Goal: Task Accomplishment & Management: Complete application form

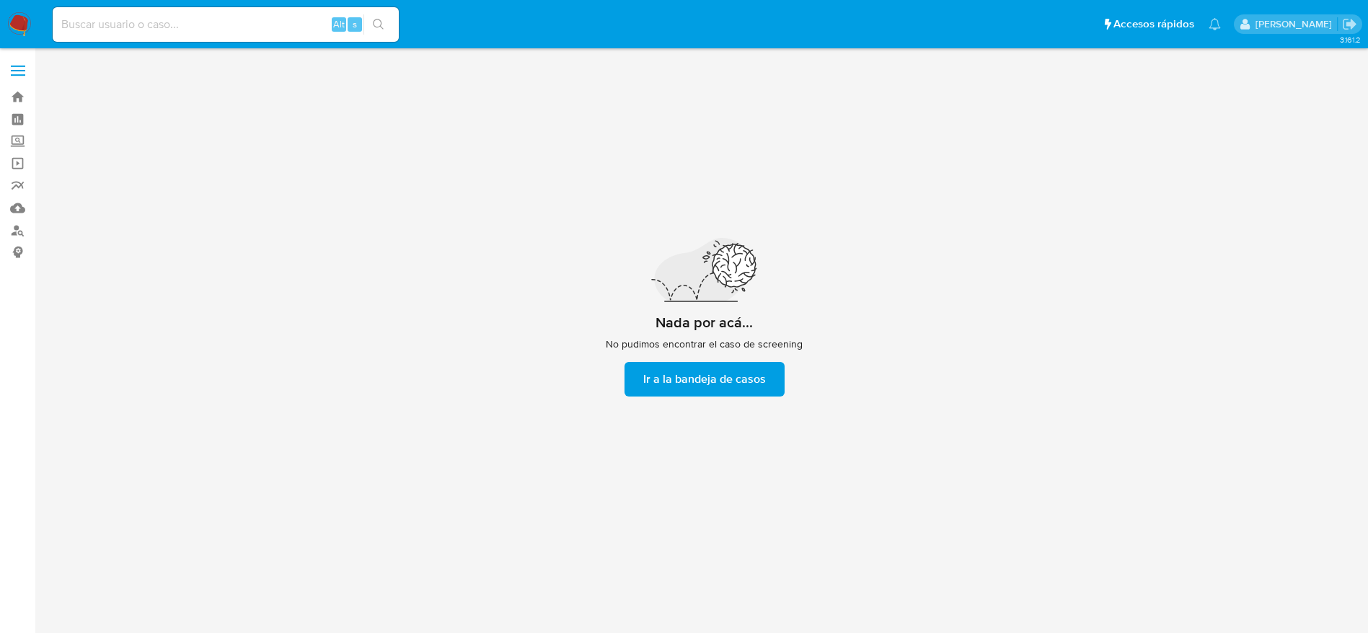
scroll to position [52, 0]
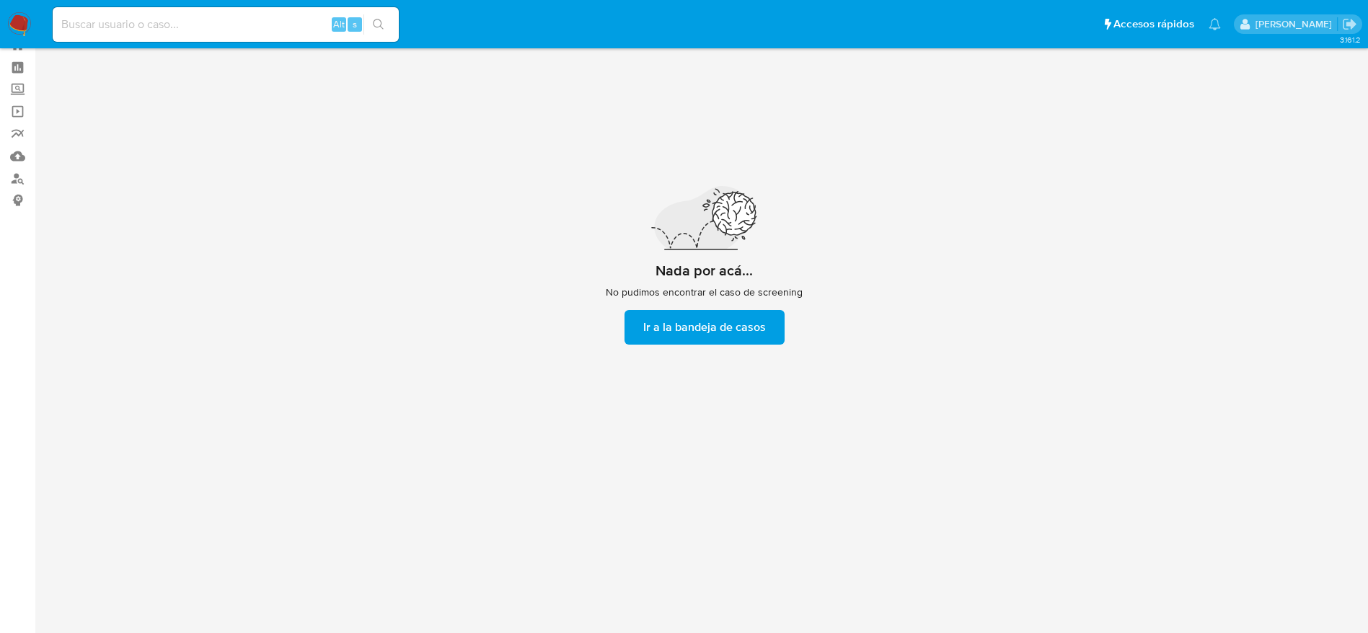
scroll to position [52, 0]
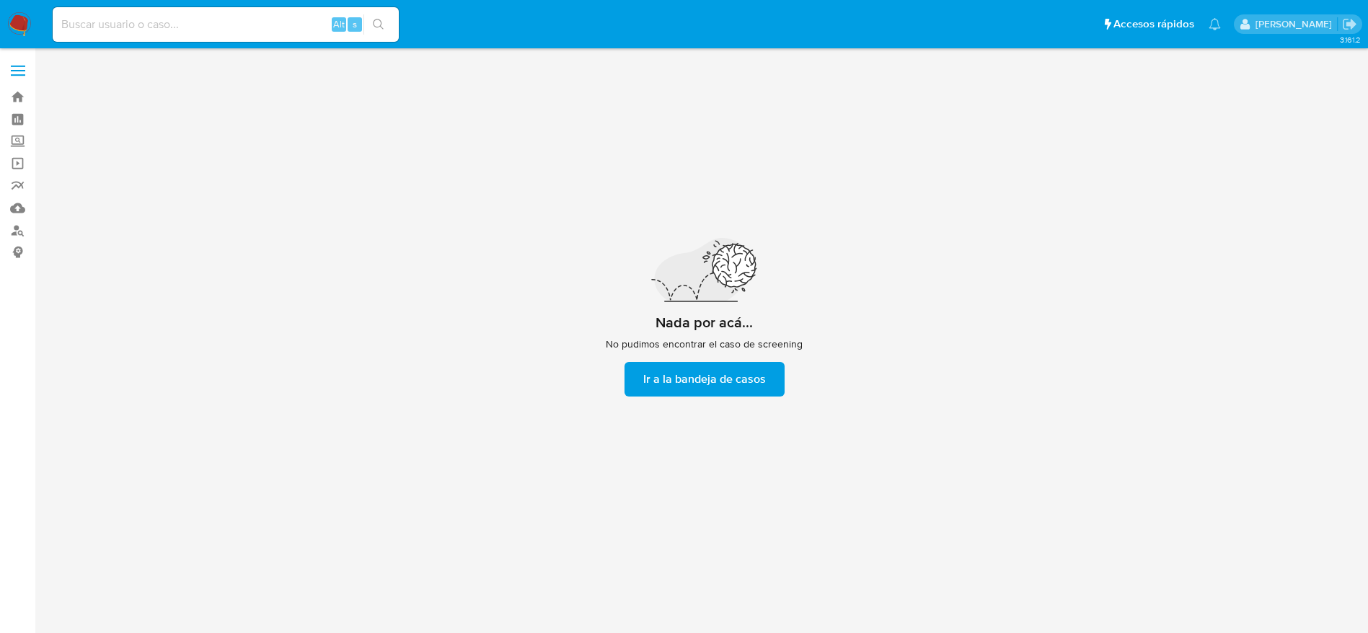
scroll to position [52, 0]
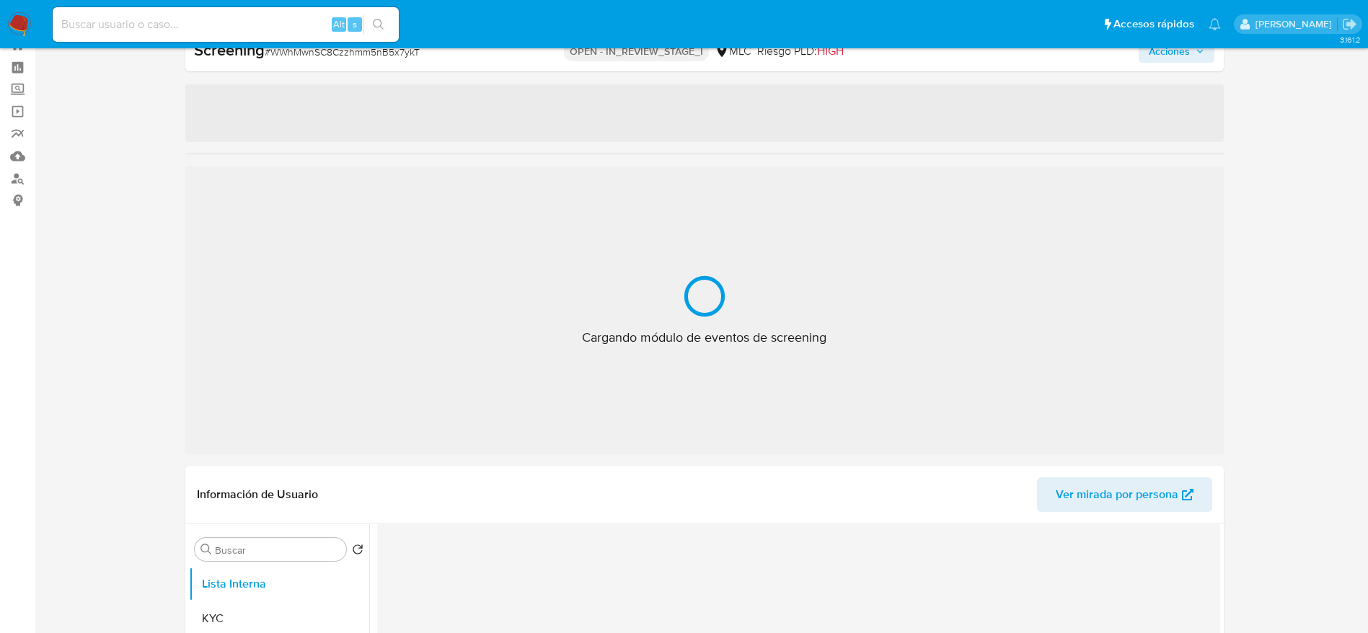
scroll to position [52, 0]
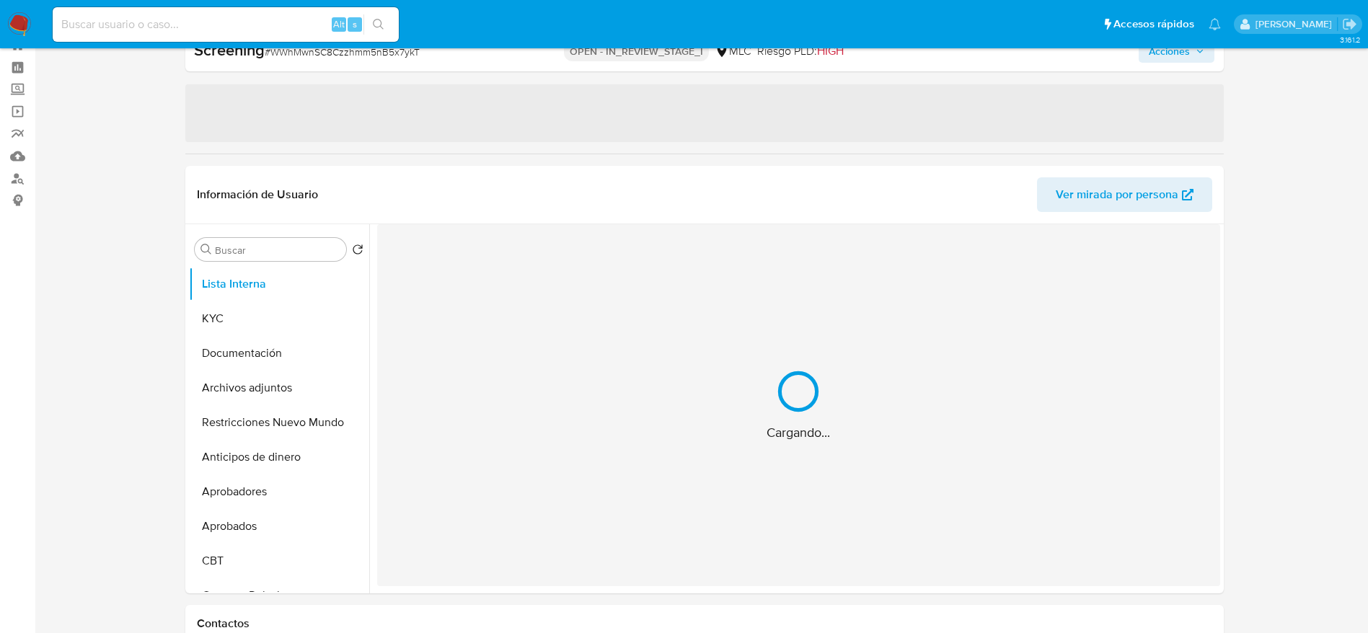
select select "10"
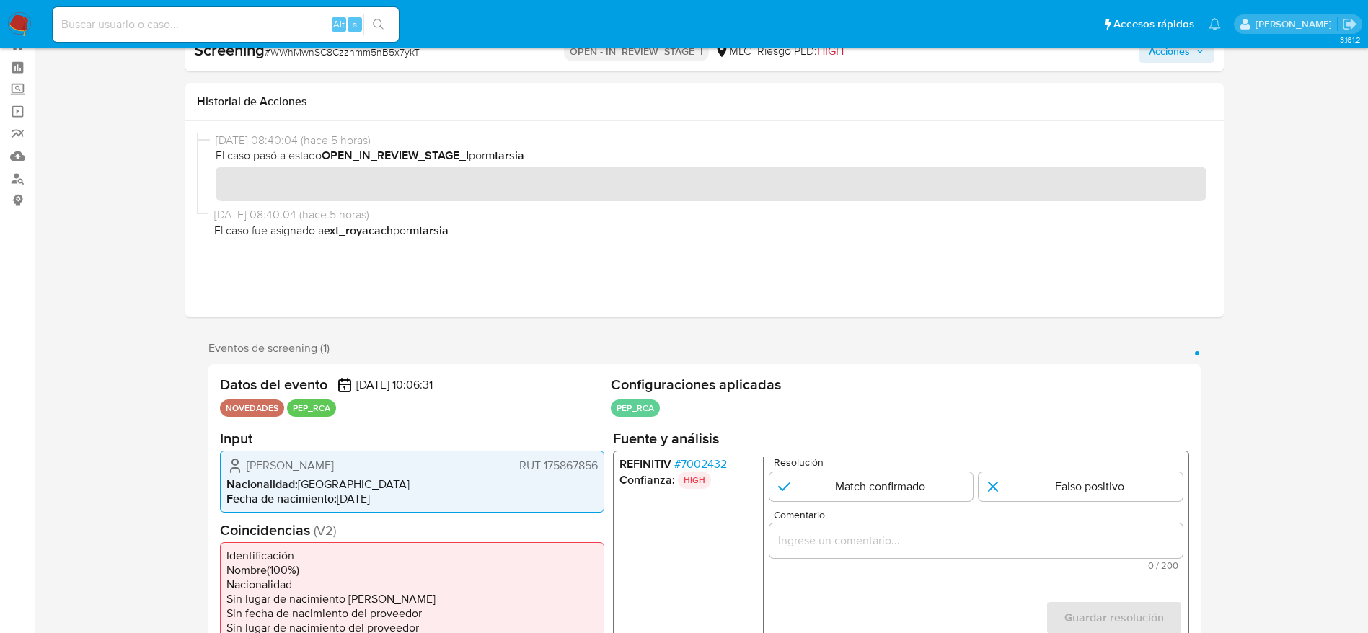
click at [329, 59] on div "Screening # WWhMwnSC8Czzhmm5nB5x7ykT" at bounding box center [361, 51] width 335 height 22
copy span "WWhMwnSC8Czzhmm5nB5x7ykT"
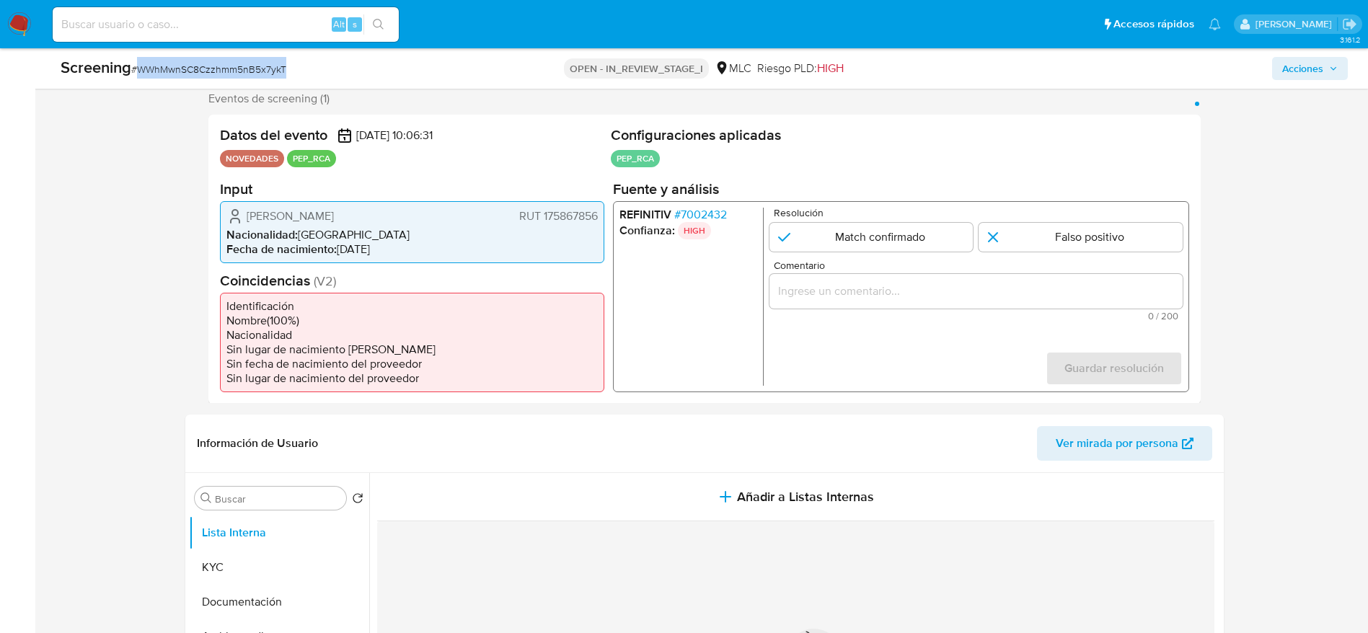
scroll to position [268, 0]
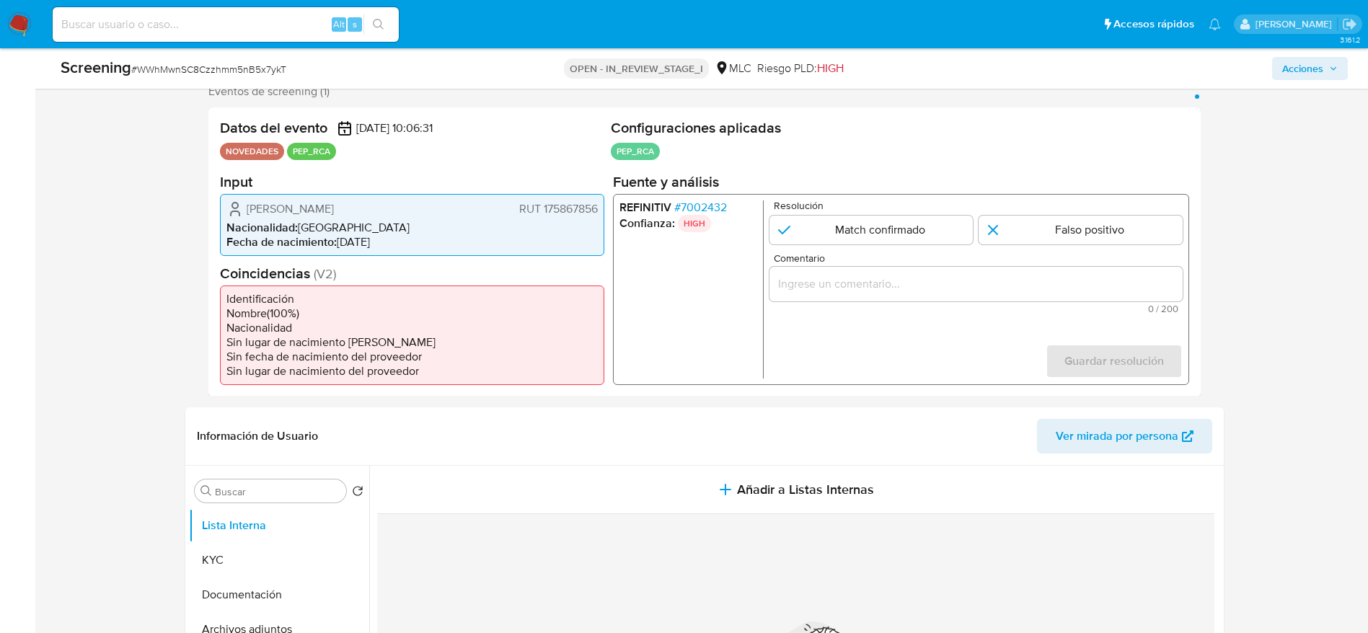
drag, startPoint x: 242, startPoint y: 202, endPoint x: 597, endPoint y: 205, distance: 355.4
click at [597, 205] on div "Michelle Fernanda Peutat Alvarado RUT 175867856" at bounding box center [411, 208] width 371 height 17
click at [707, 197] on div "REFINITIV # 7002432 Confianza: HIGH Resolución Match confirmado Falso positivo …" at bounding box center [900, 288] width 576 height 191
click at [706, 202] on span "# 7002432" at bounding box center [699, 207] width 53 height 14
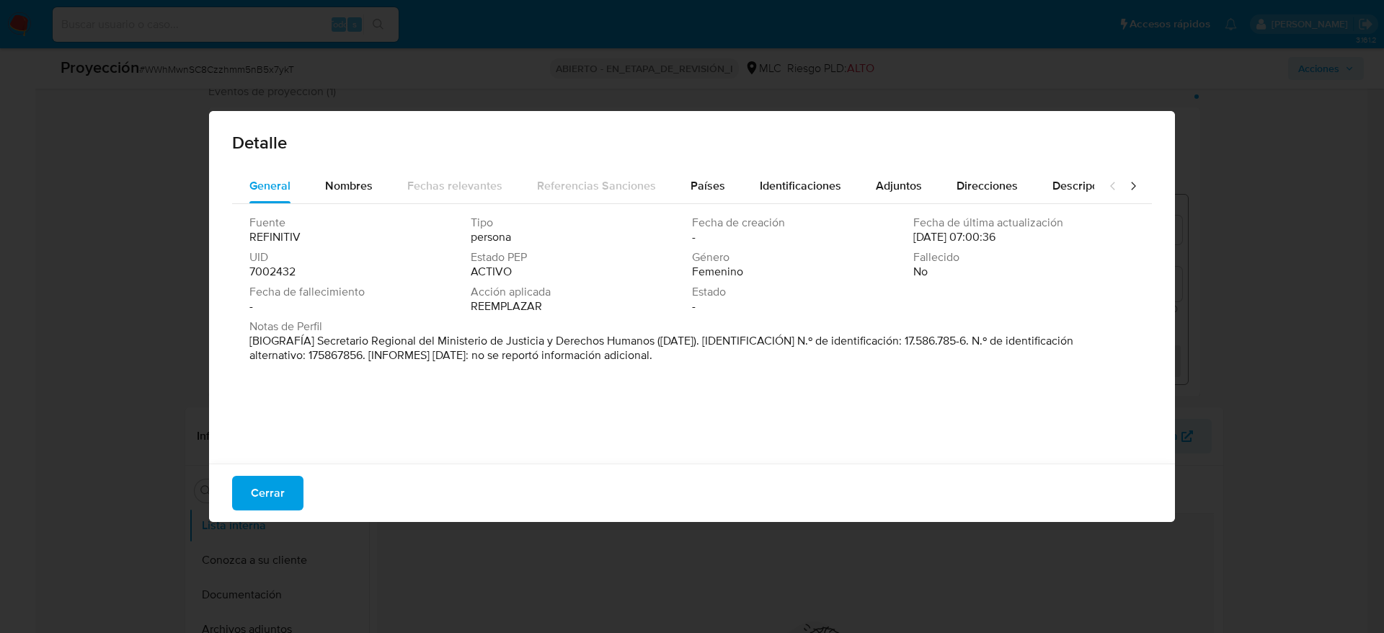
drag, startPoint x: 316, startPoint y: 344, endPoint x: 651, endPoint y: 347, distance: 334.5
click at [651, 347] on font "[BIOGRAFÍA] Secretario Regional del Ministerio de Justicia y Derechos Humanos (…" at bounding box center [661, 347] width 824 height 31
click at [257, 510] on div "Cerrar" at bounding box center [692, 493] width 966 height 58
drag, startPoint x: 267, startPoint y: 450, endPoint x: 269, endPoint y: 501, distance: 51.2
click at [267, 456] on div "Fuente REFINITIV Tipo persona Fecha de creación - Fecha de última actualización…" at bounding box center [692, 330] width 920 height 252
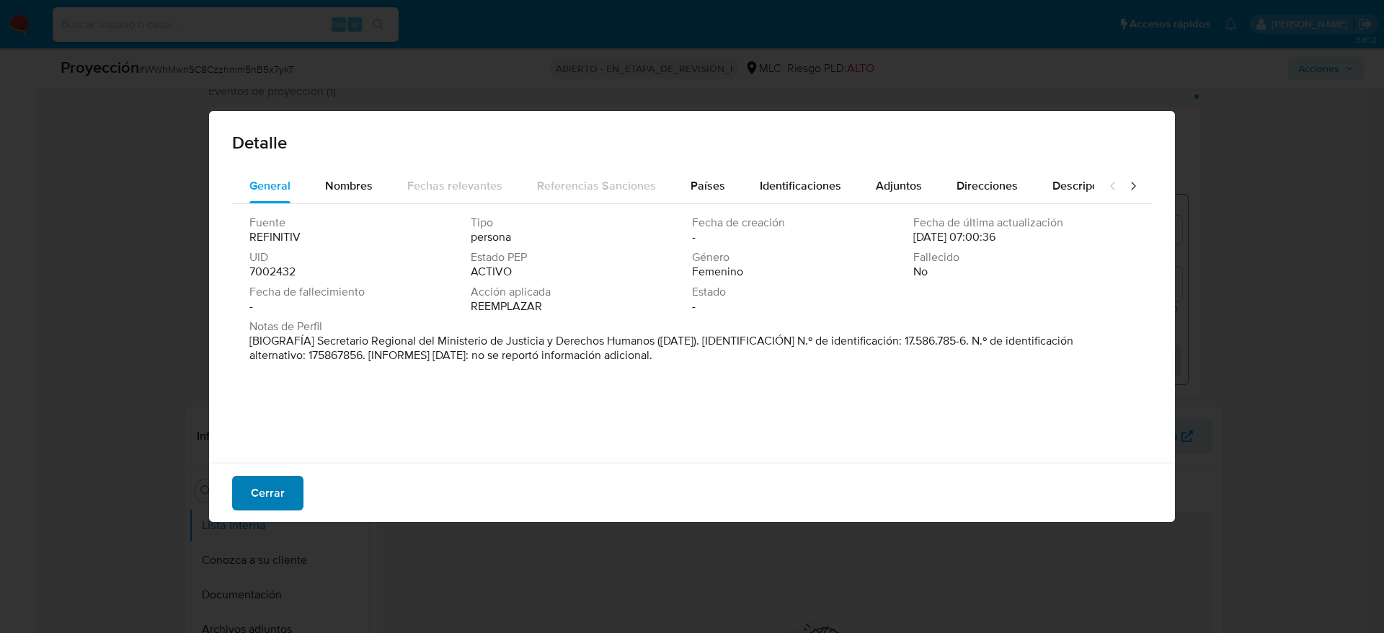
click at [269, 506] on span "Cerrar" at bounding box center [268, 493] width 34 height 32
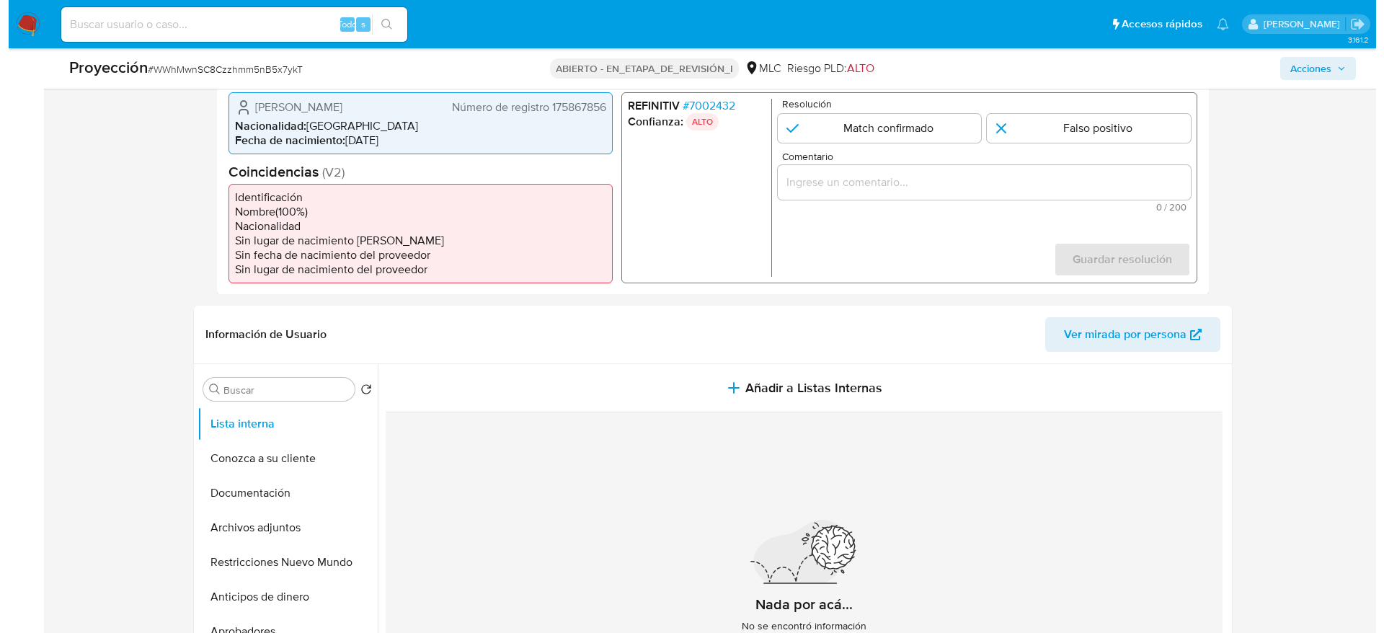
scroll to position [484, 0]
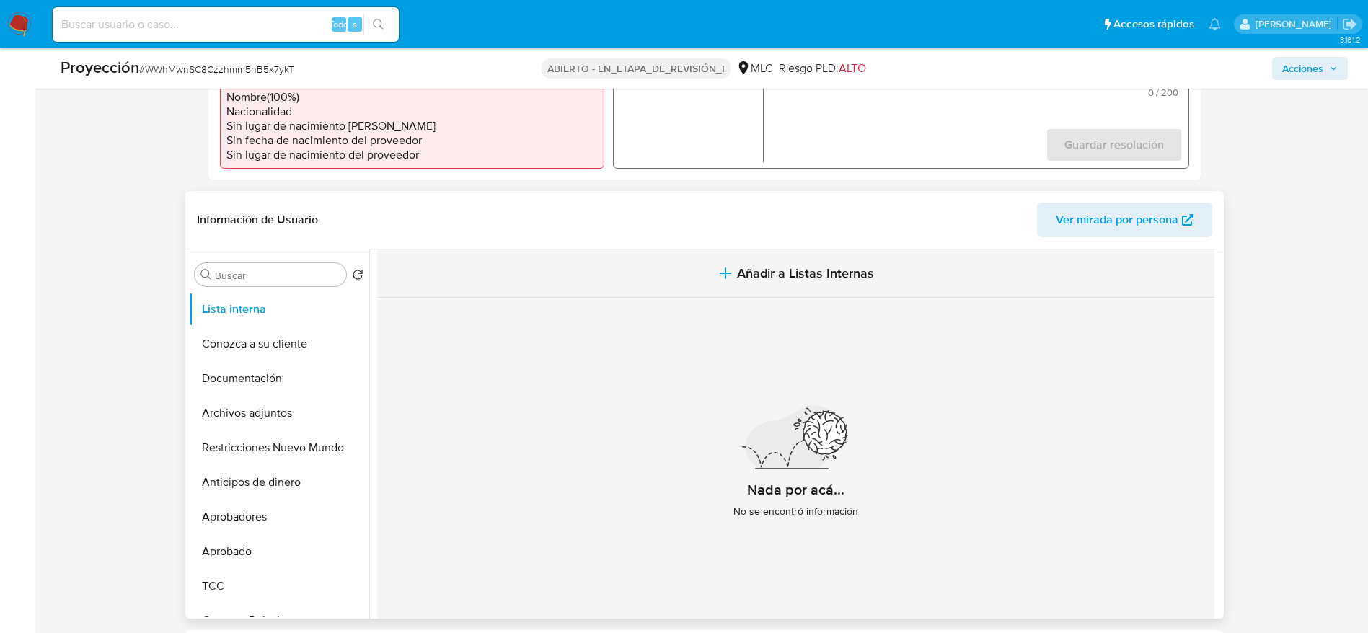
click at [817, 281] on span "Añadir a Listas Internas" at bounding box center [805, 273] width 137 height 16
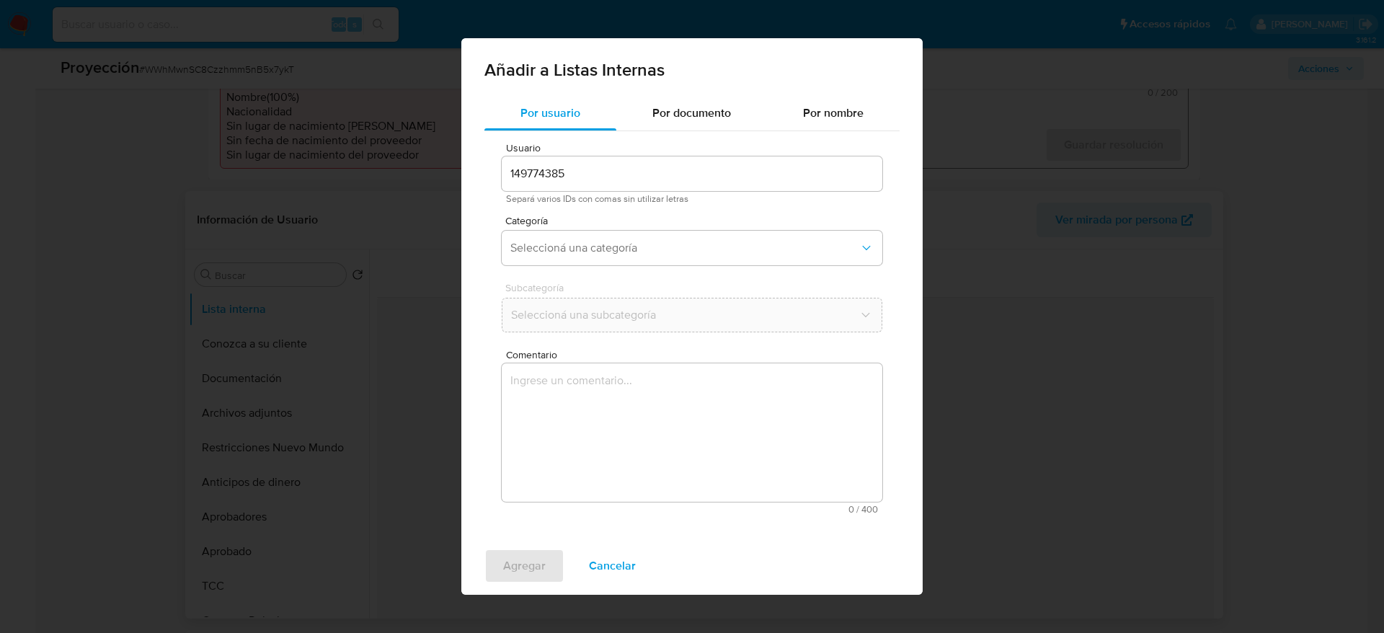
click at [782, 450] on textarea "Comentario" at bounding box center [692, 432] width 381 height 138
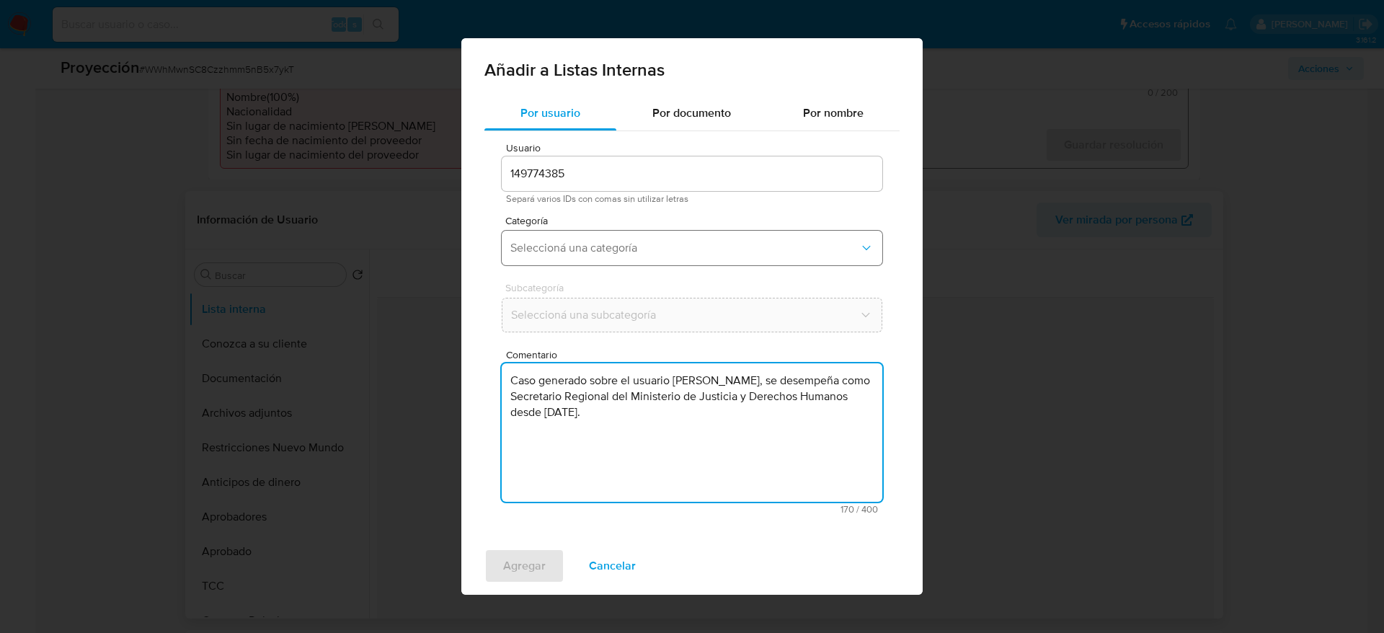
type textarea "Caso generado sobre el usuario Michelle Fernanda Peutat Alvarado, se desempeña …"
click at [642, 255] on button "Seleccioná una categoría" at bounding box center [692, 248] width 381 height 35
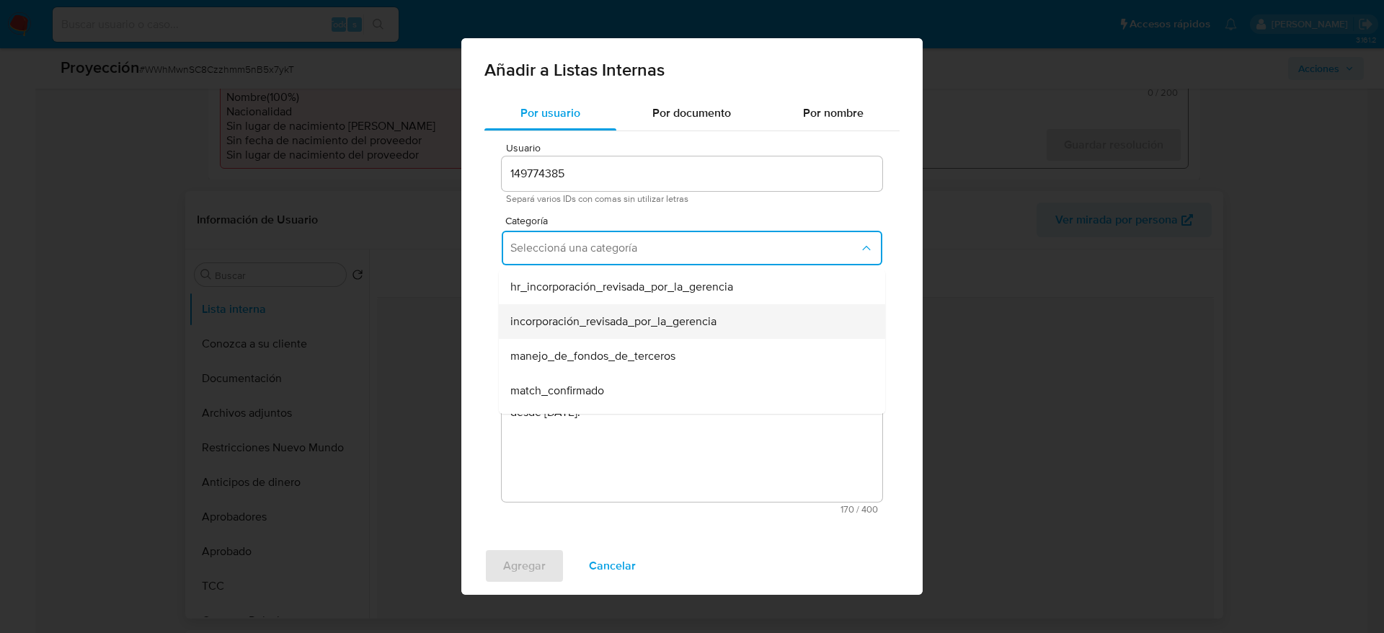
scroll to position [108, 0]
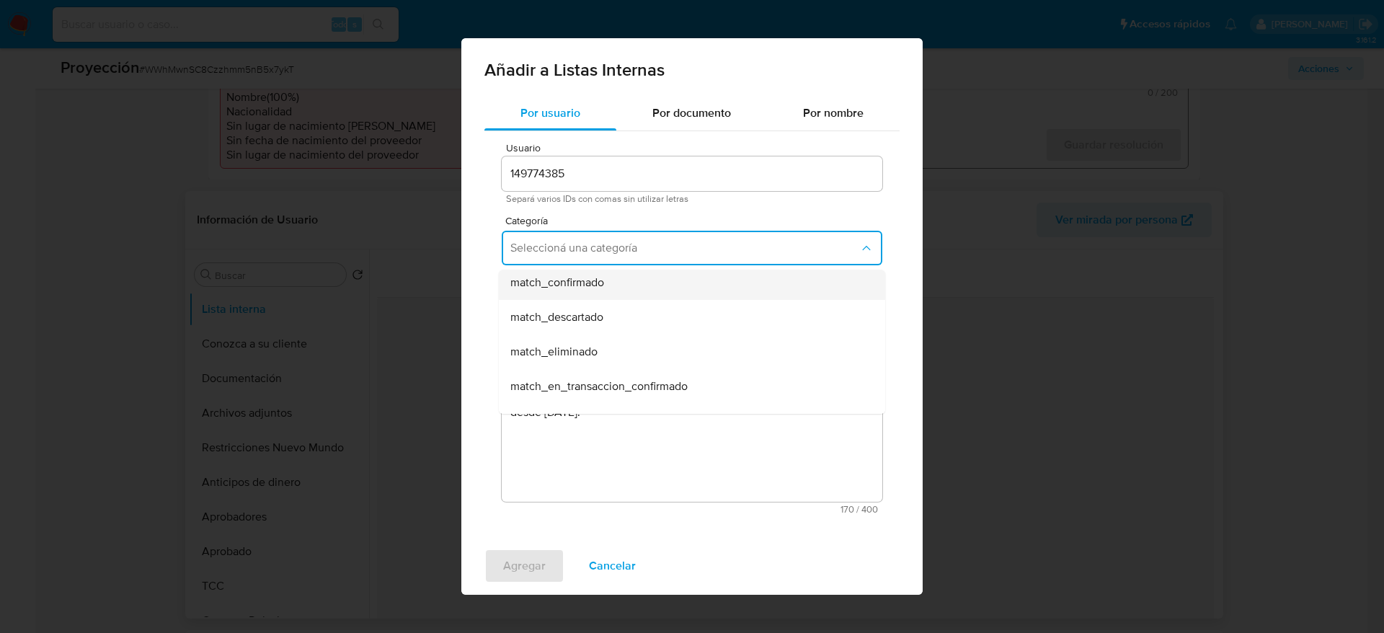
click at [617, 296] on div "match_confirmado" at bounding box center [687, 282] width 355 height 35
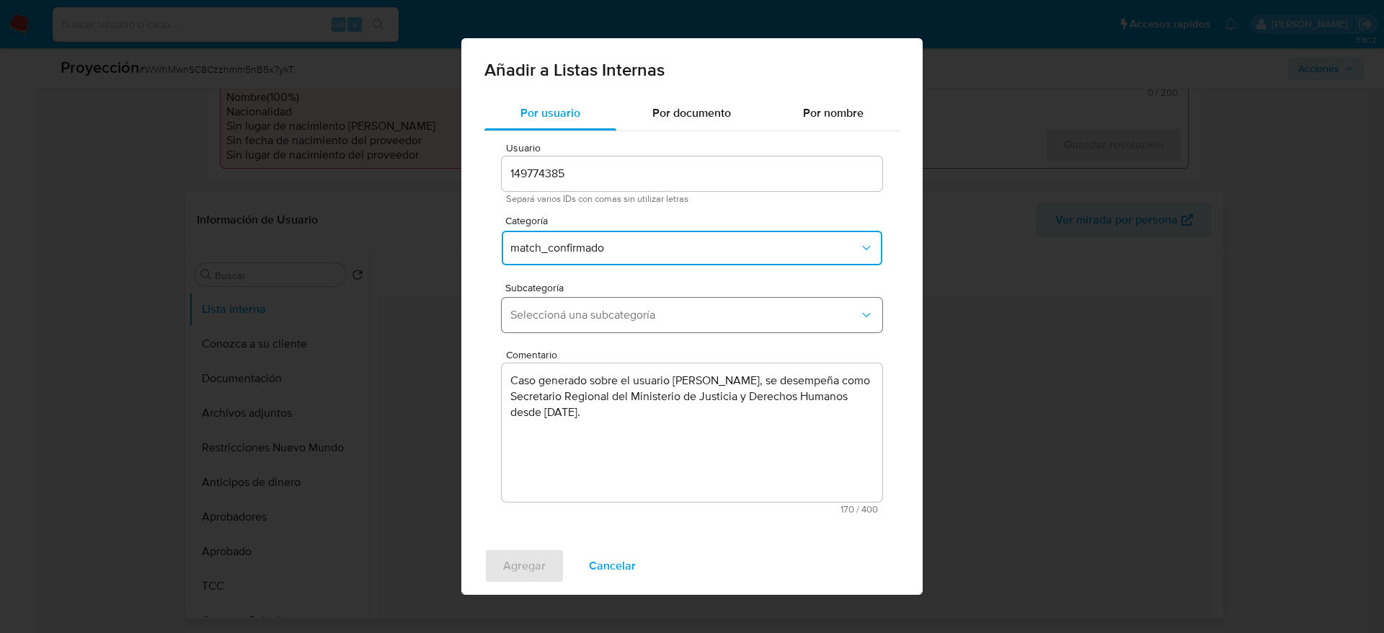
drag, startPoint x: 617, startPoint y: 305, endPoint x: 613, endPoint y: 314, distance: 9.7
click at [617, 306] on button "Seleccioná una subcategoría" at bounding box center [692, 315] width 381 height 35
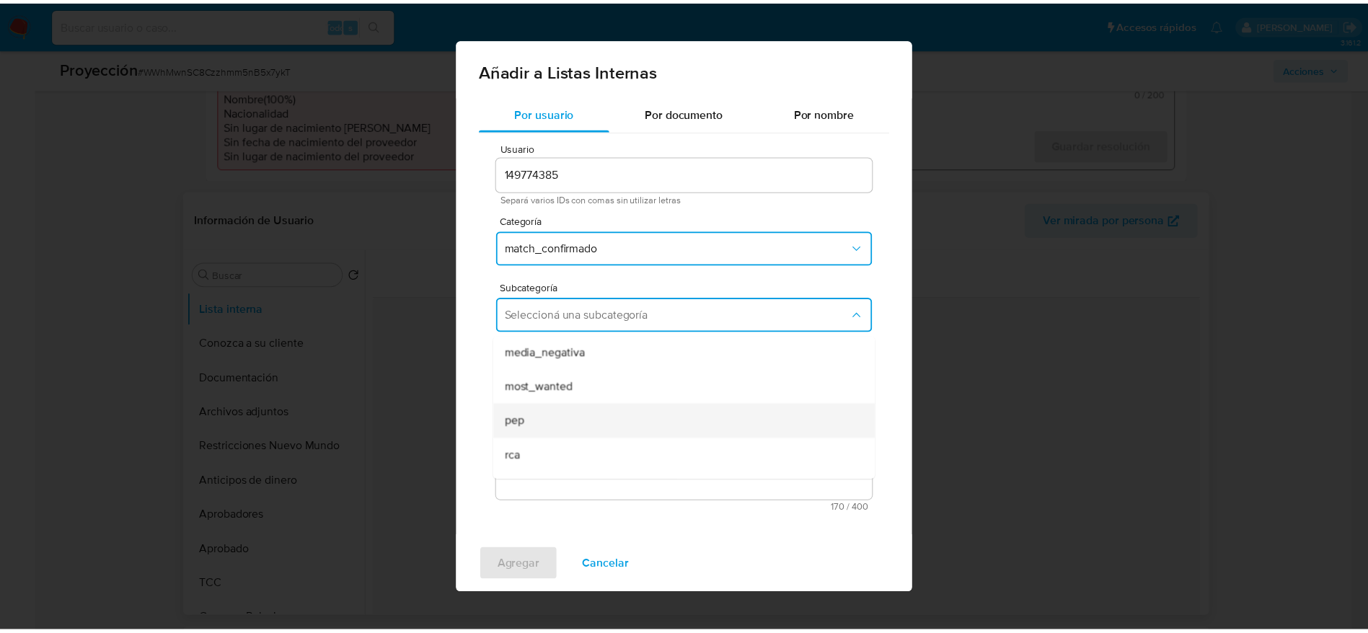
scroll to position [98, 0]
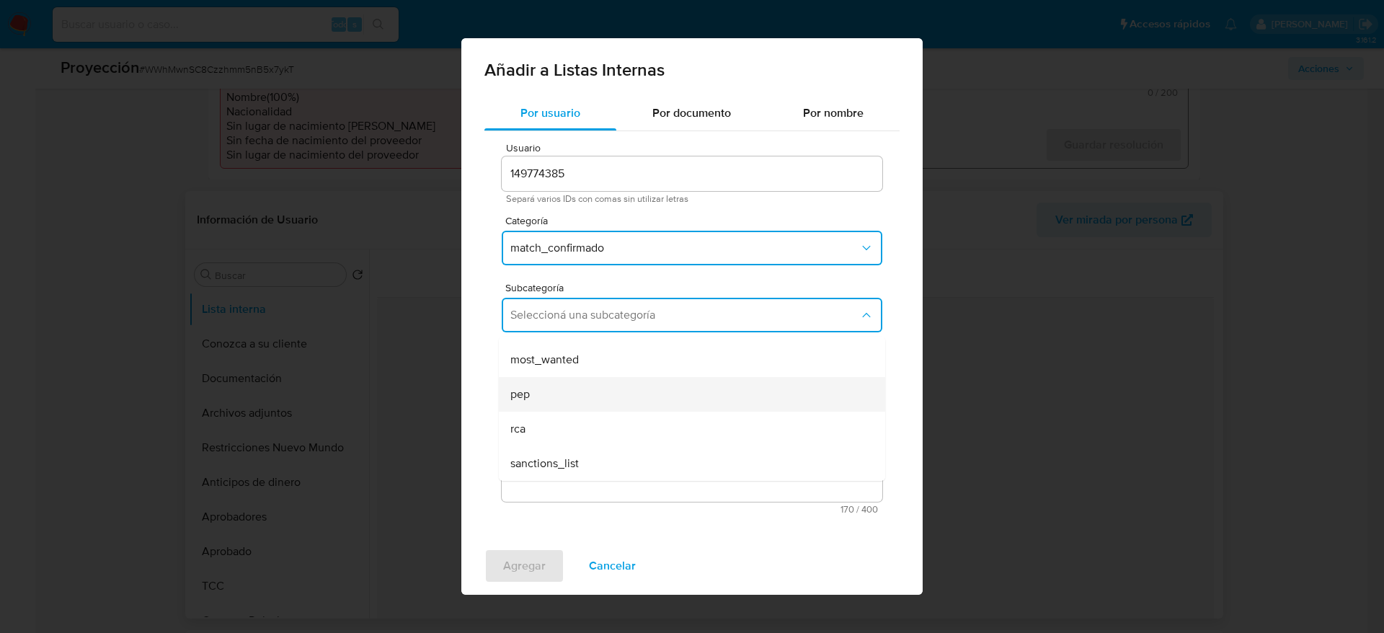
click at [548, 394] on div "pep" at bounding box center [687, 394] width 355 height 35
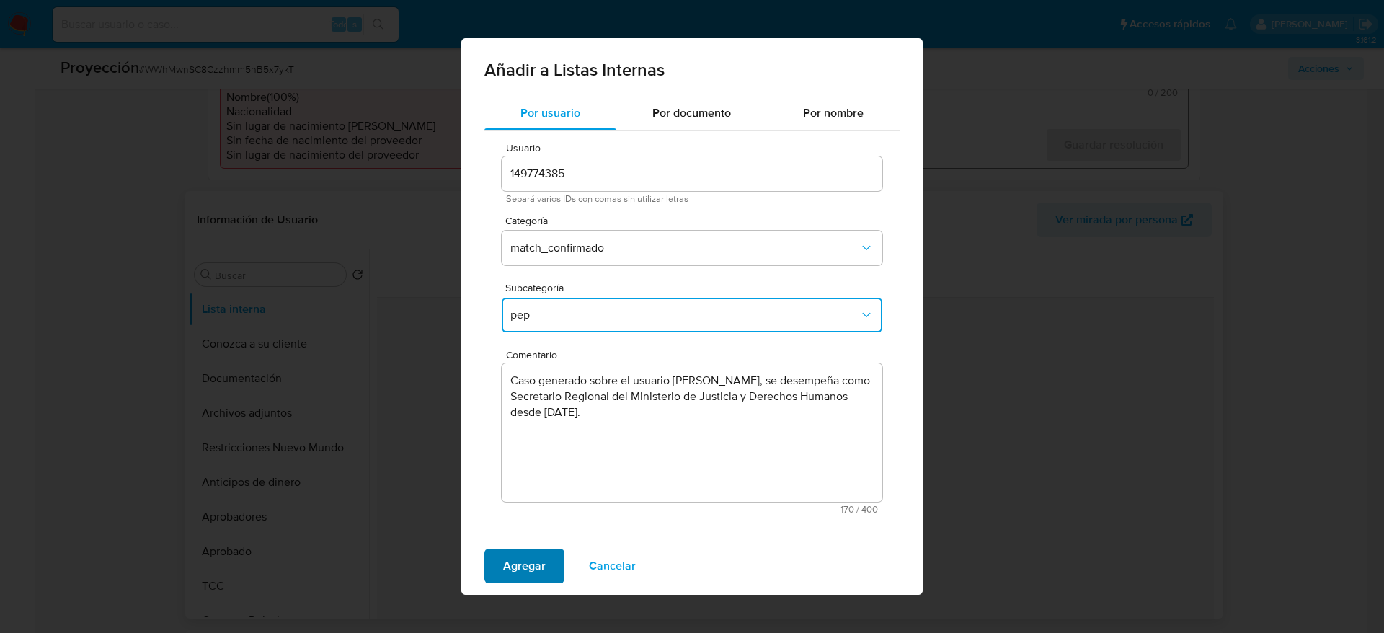
drag, startPoint x: 539, startPoint y: 554, endPoint x: 539, endPoint y: 565, distance: 10.1
click at [539, 557] on span "Agregar" at bounding box center [524, 566] width 43 height 32
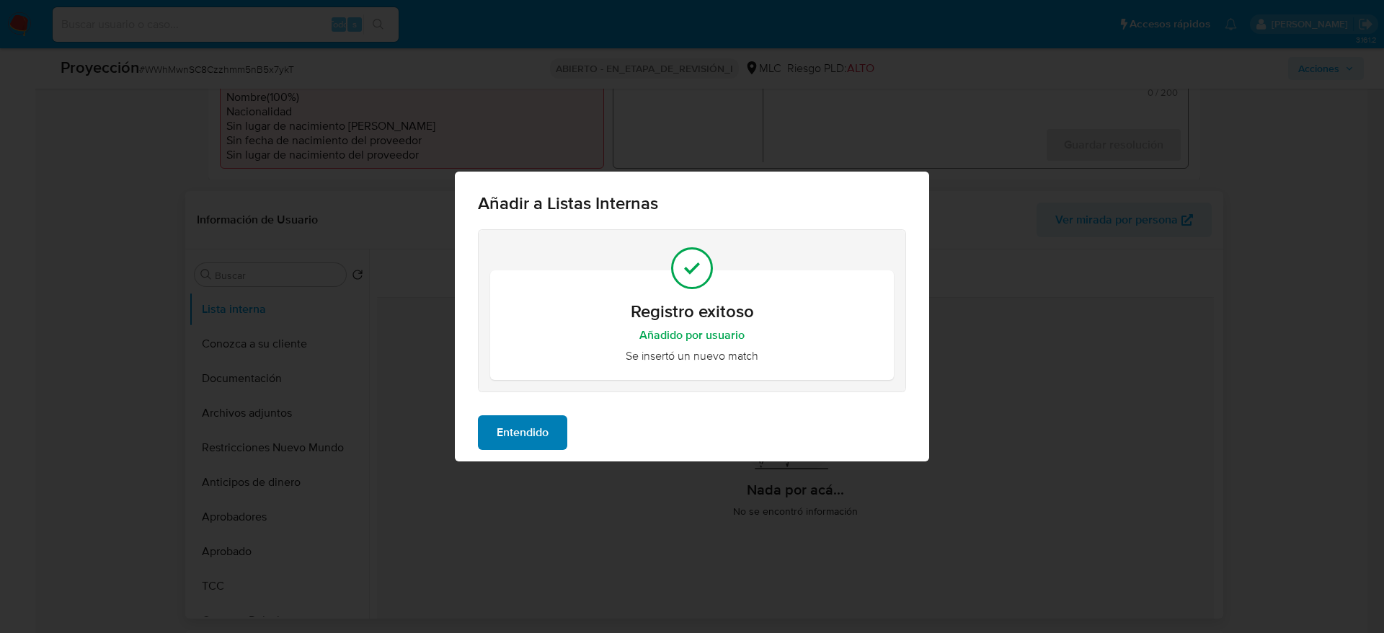
click at [534, 416] on div "Entendido" at bounding box center [692, 433] width 474 height 58
drag, startPoint x: 534, startPoint y: 429, endPoint x: 743, endPoint y: 446, distance: 209.8
click at [534, 430] on span "Entendido" at bounding box center [523, 433] width 52 height 32
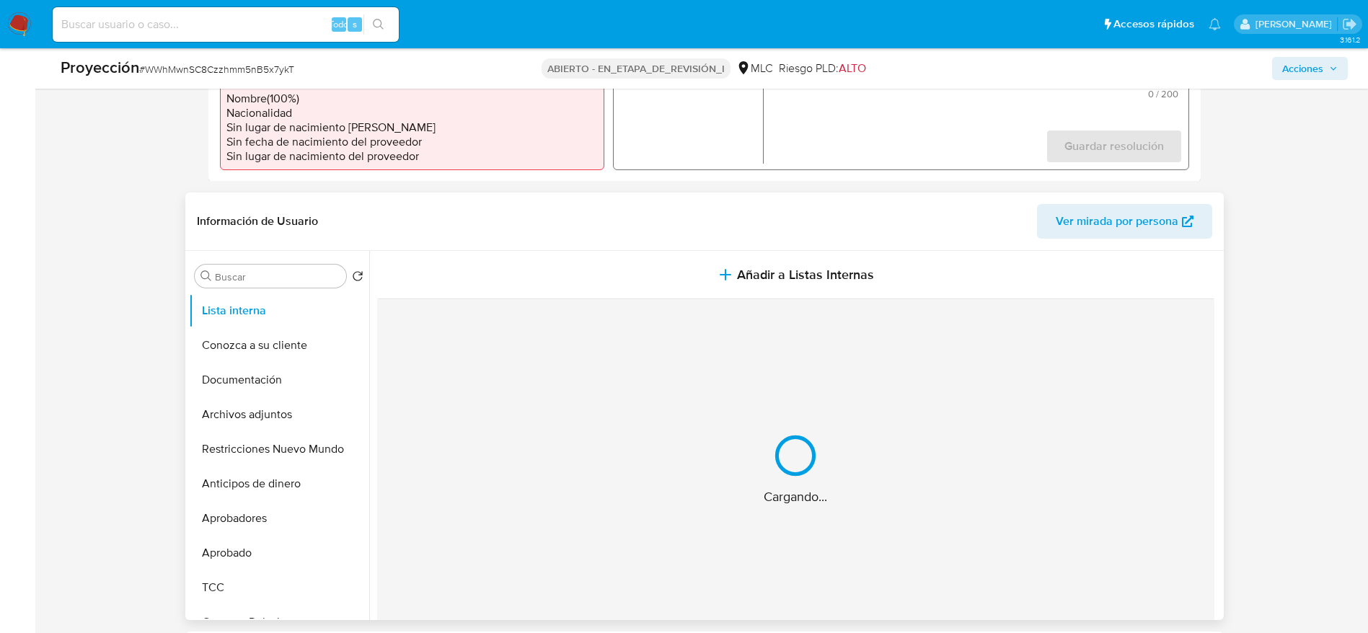
scroll to position [160, 0]
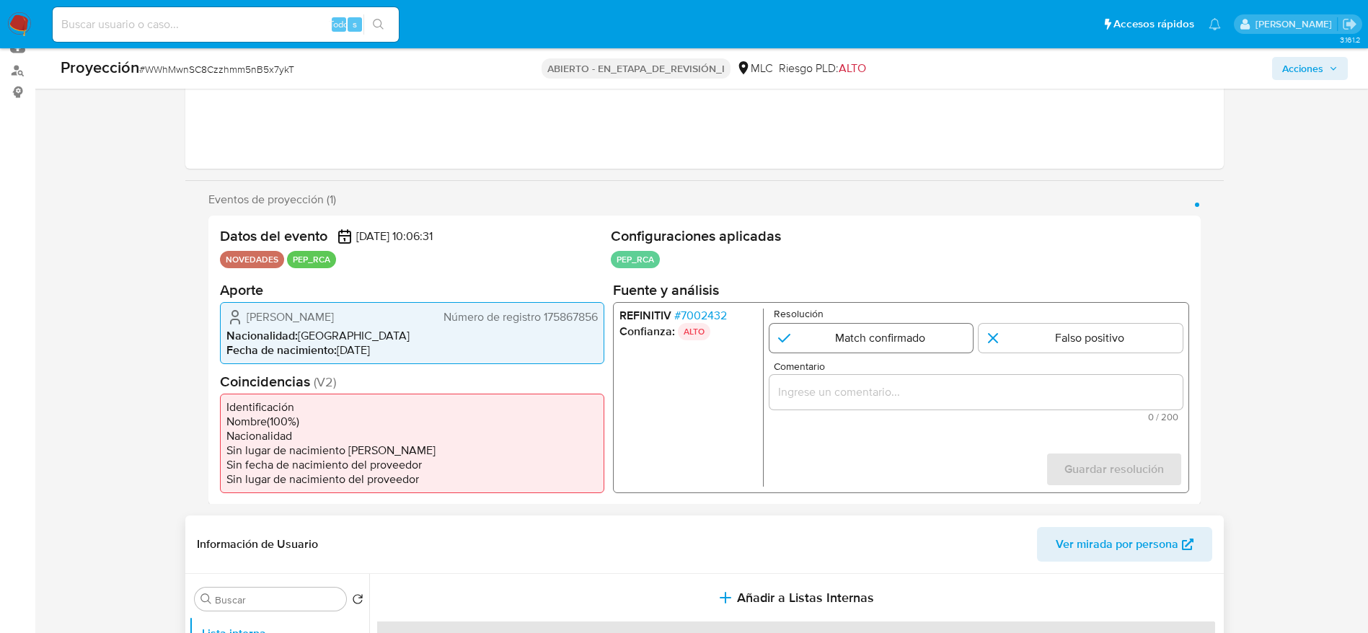
click at [903, 342] on input "1 de 1" at bounding box center [871, 337] width 204 height 29
radio input "true"
click at [903, 369] on span "Comentario" at bounding box center [979, 365] width 413 height 11
click at [903, 382] on input "Comentario" at bounding box center [975, 391] width 413 height 19
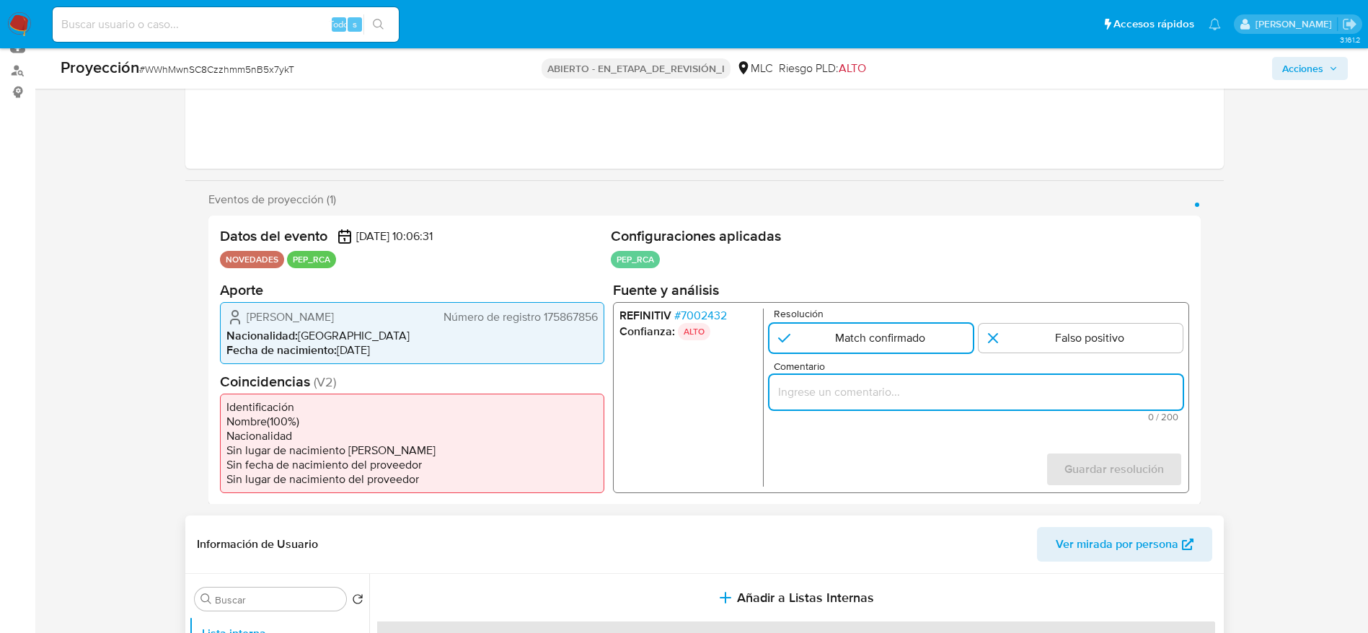
click at [903, 389] on input "Comentario" at bounding box center [975, 391] width 413 height 19
paste input "Caso generado sobre el usuario Michelle Fernanda Peutat Alvarado, se desempeña …"
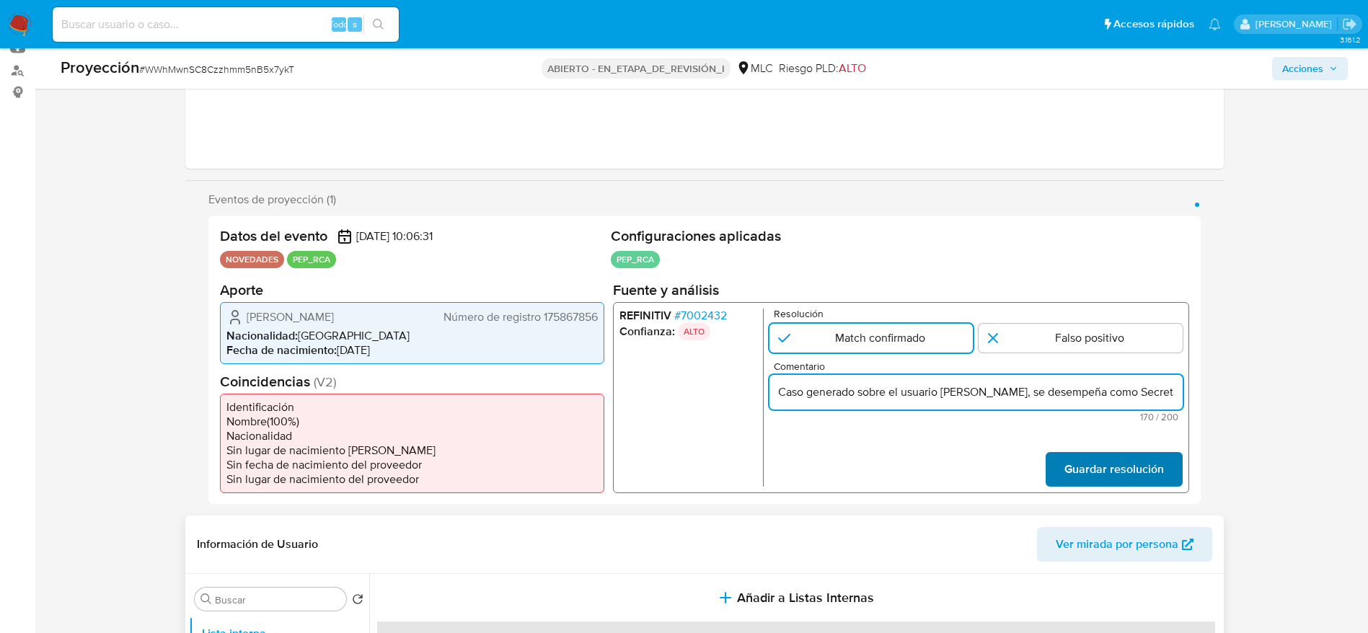
scroll to position [0, 507]
type input "Caso generado sobre el usuario Michelle Fernanda Peutat Alvarado, se desempeña …"
click at [1110, 474] on span "Guardar resolución" at bounding box center [1112, 469] width 99 height 32
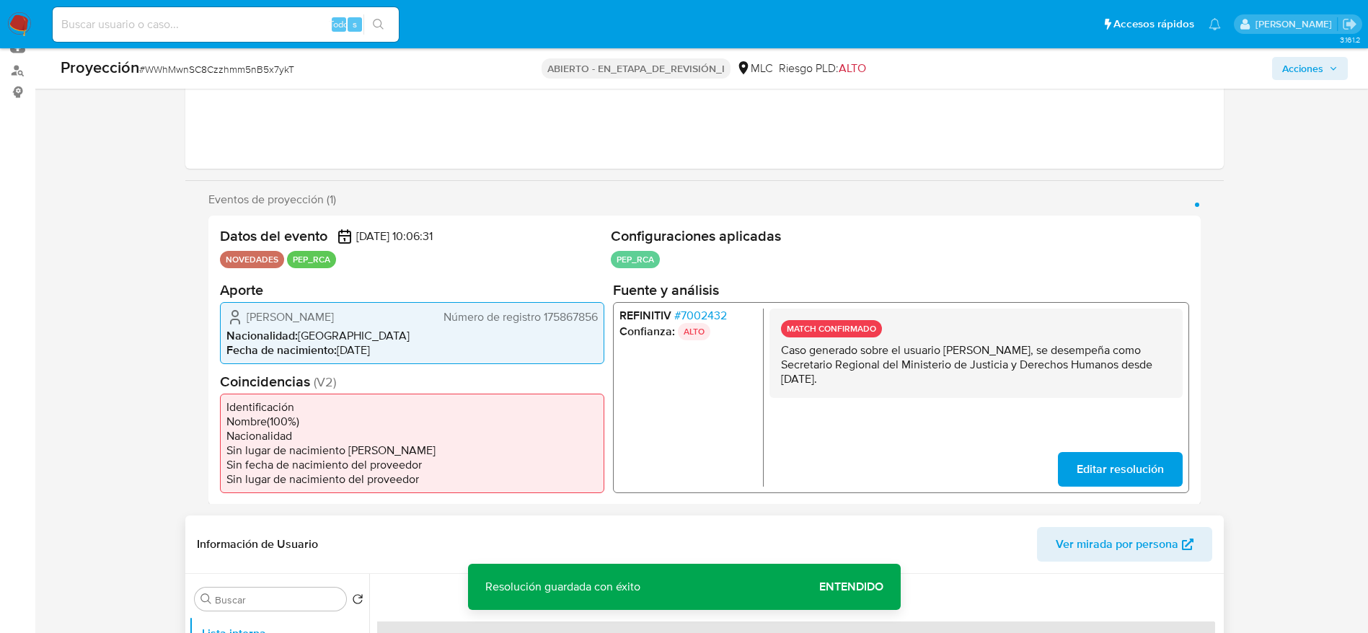
scroll to position [593, 0]
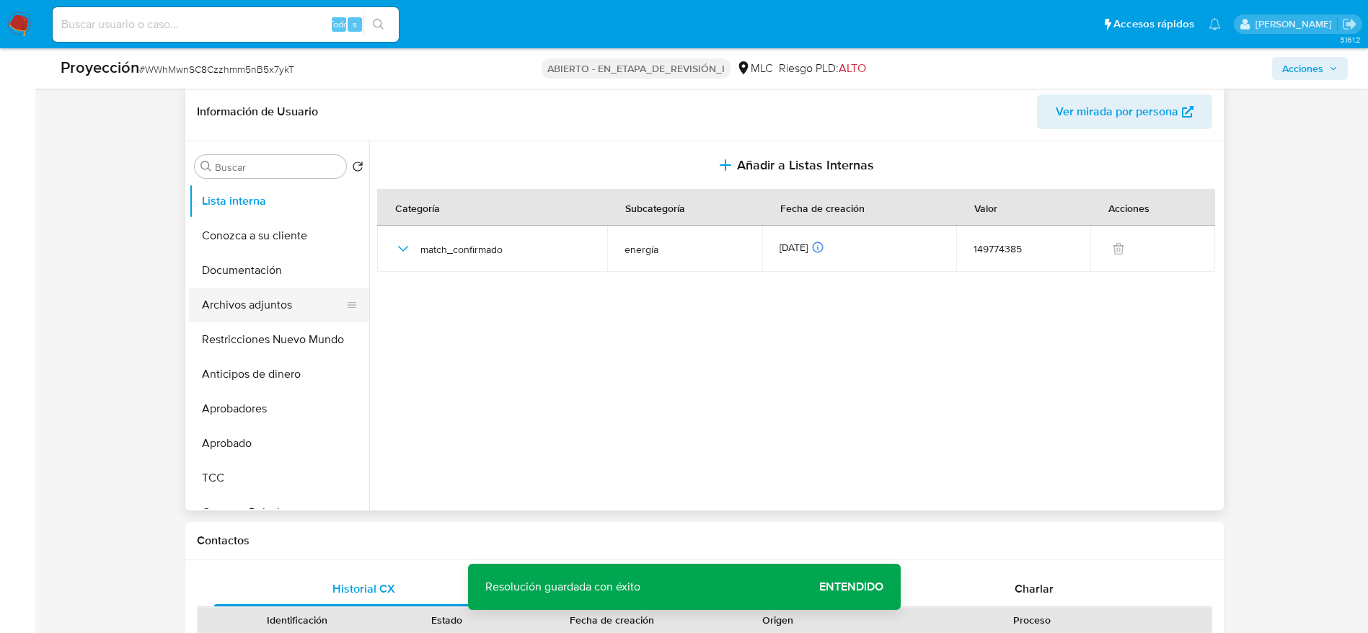
click at [299, 291] on button "Archivos adjuntos" at bounding box center [273, 305] width 169 height 35
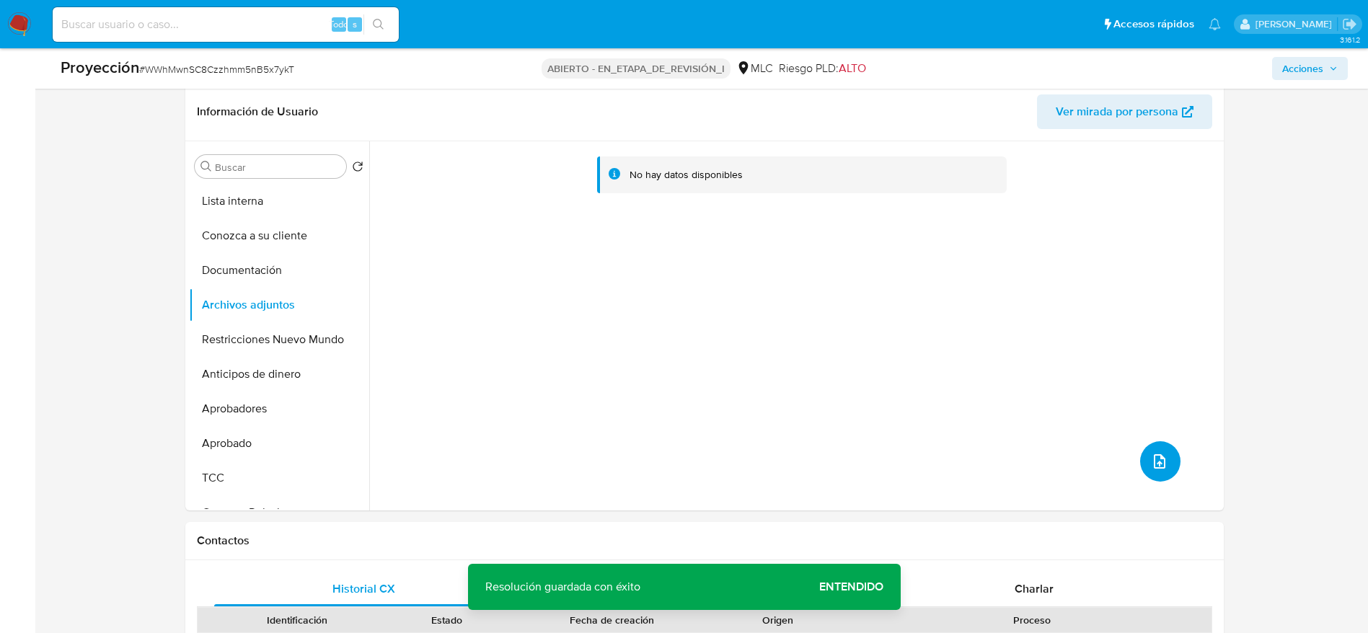
click at [1164, 462] on button "subir archivo" at bounding box center [1160, 461] width 40 height 40
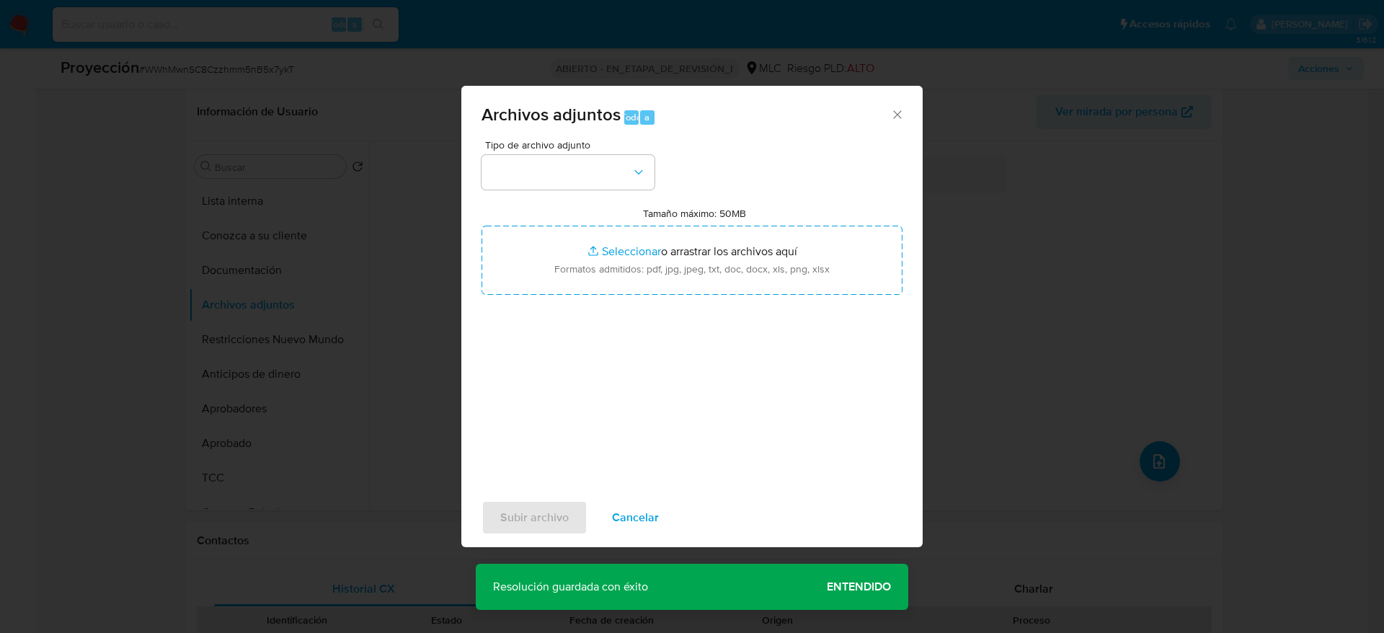
click at [509, 149] on span "Tipo de archivo adjunto" at bounding box center [571, 145] width 173 height 10
click at [509, 156] on button "button" at bounding box center [568, 172] width 173 height 35
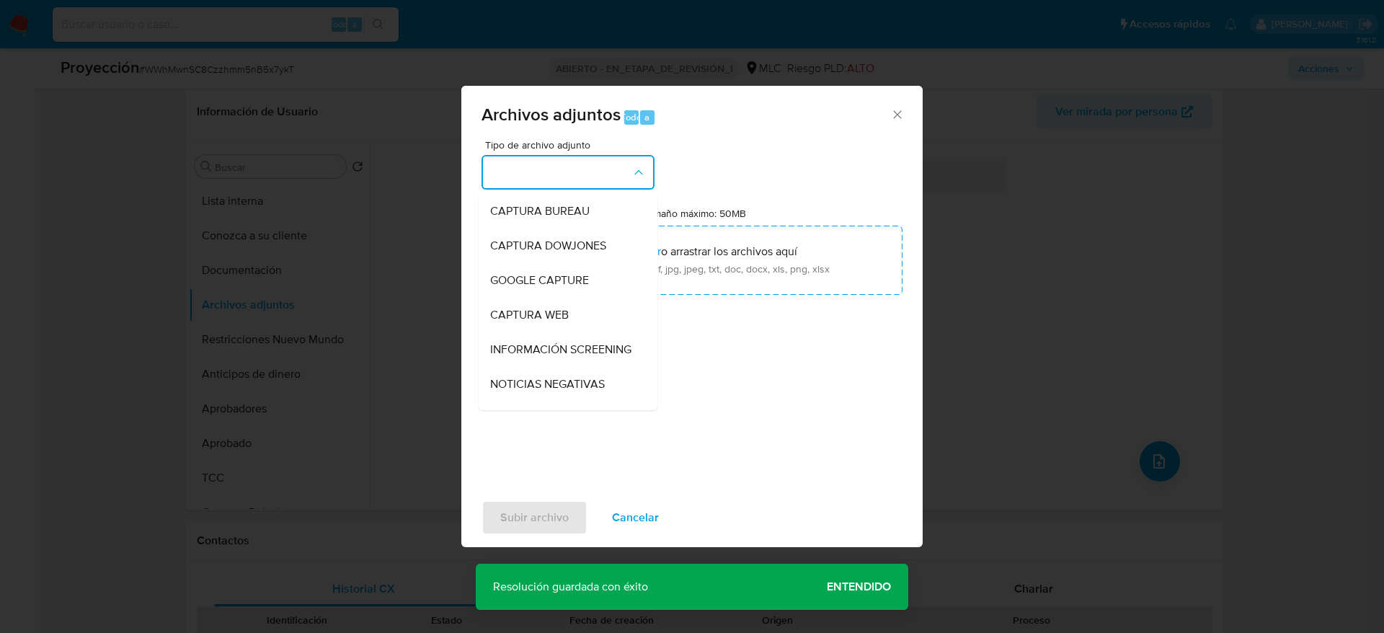
click at [510, 357] on span "INFORMACIÓN SCREENING" at bounding box center [560, 349] width 141 height 14
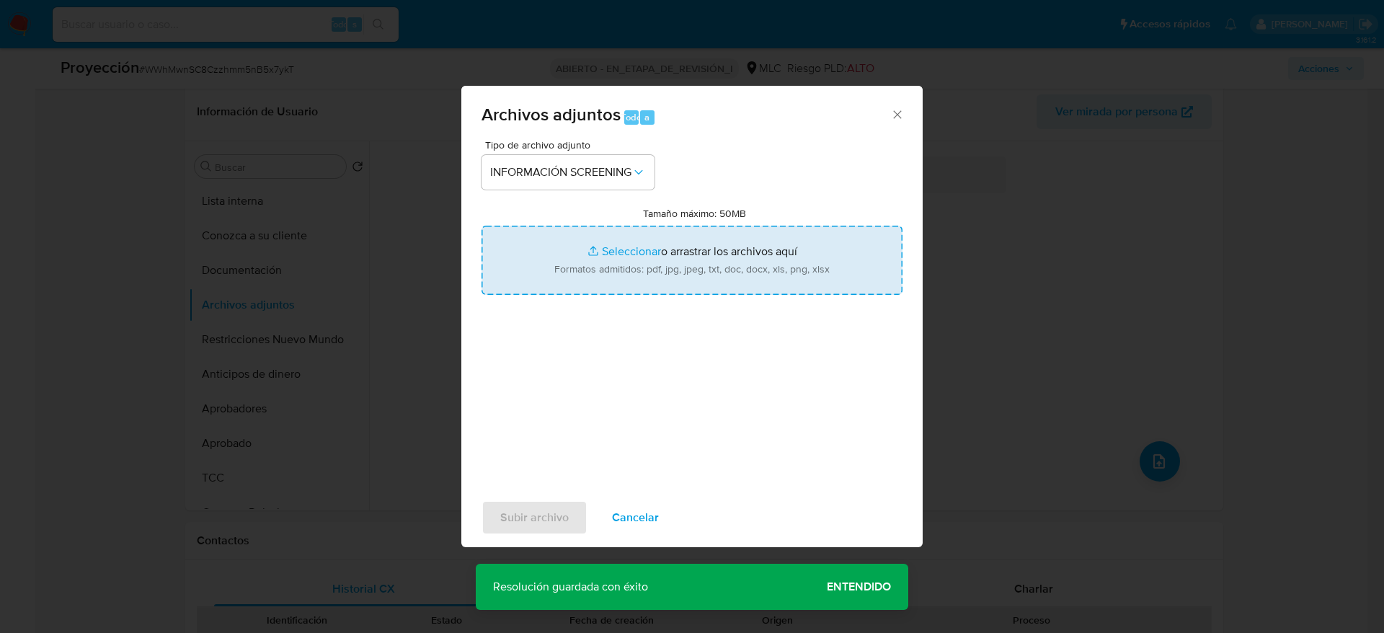
click at [544, 227] on input "Tamaño máximo: 50MB Seleccionar archivos" at bounding box center [692, 260] width 421 height 69
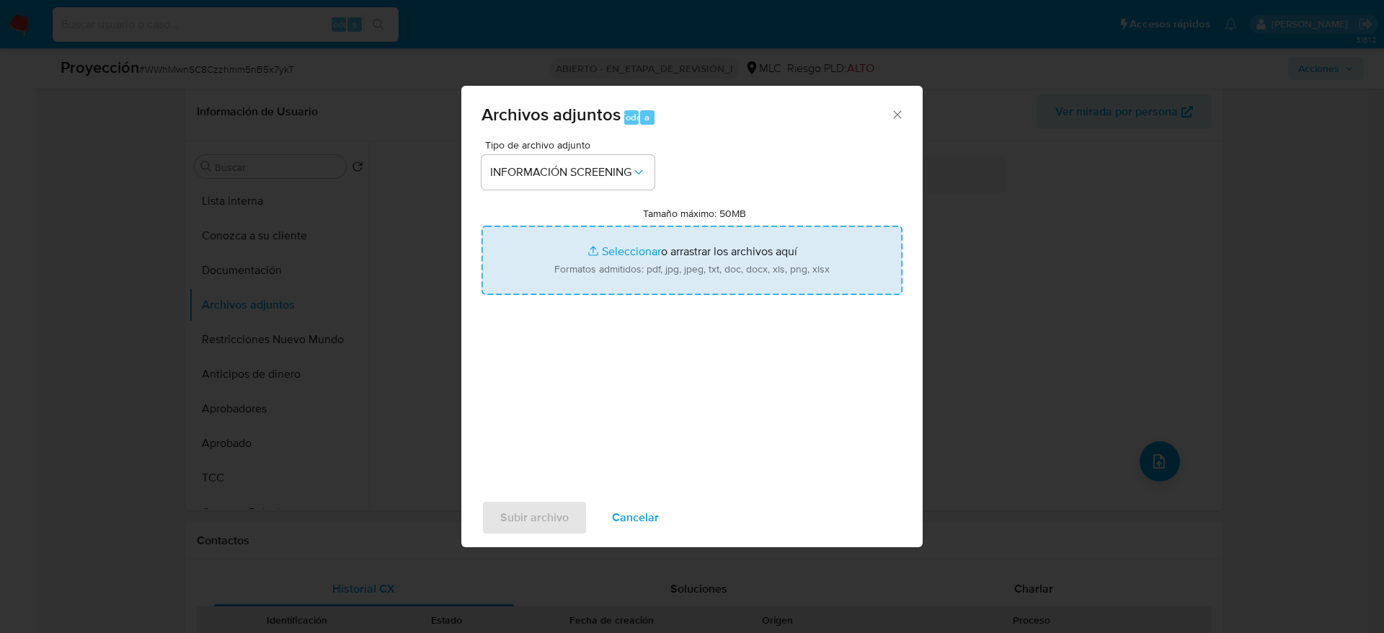
type input "C:\fakepath\}.pdf"
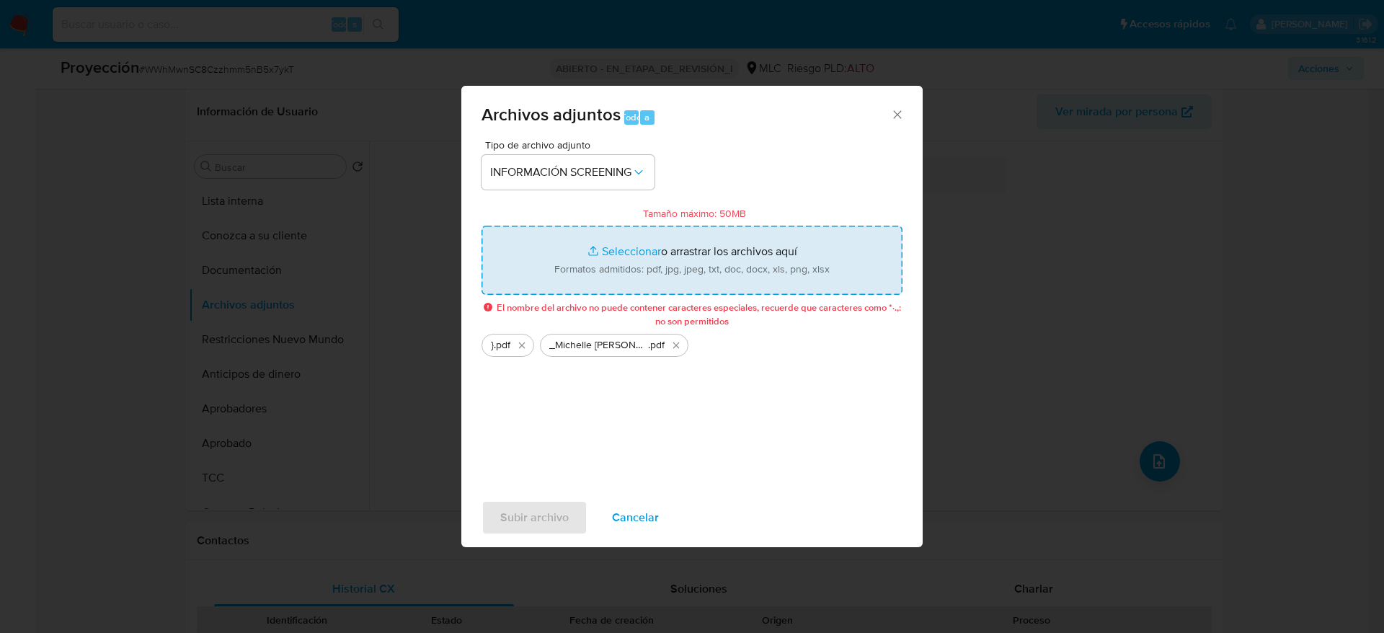
drag, startPoint x: 523, startPoint y: 350, endPoint x: 578, endPoint y: 291, distance: 80.6
click at [523, 347] on icon "Eliminar }.pdf" at bounding box center [522, 346] width 12 height 12
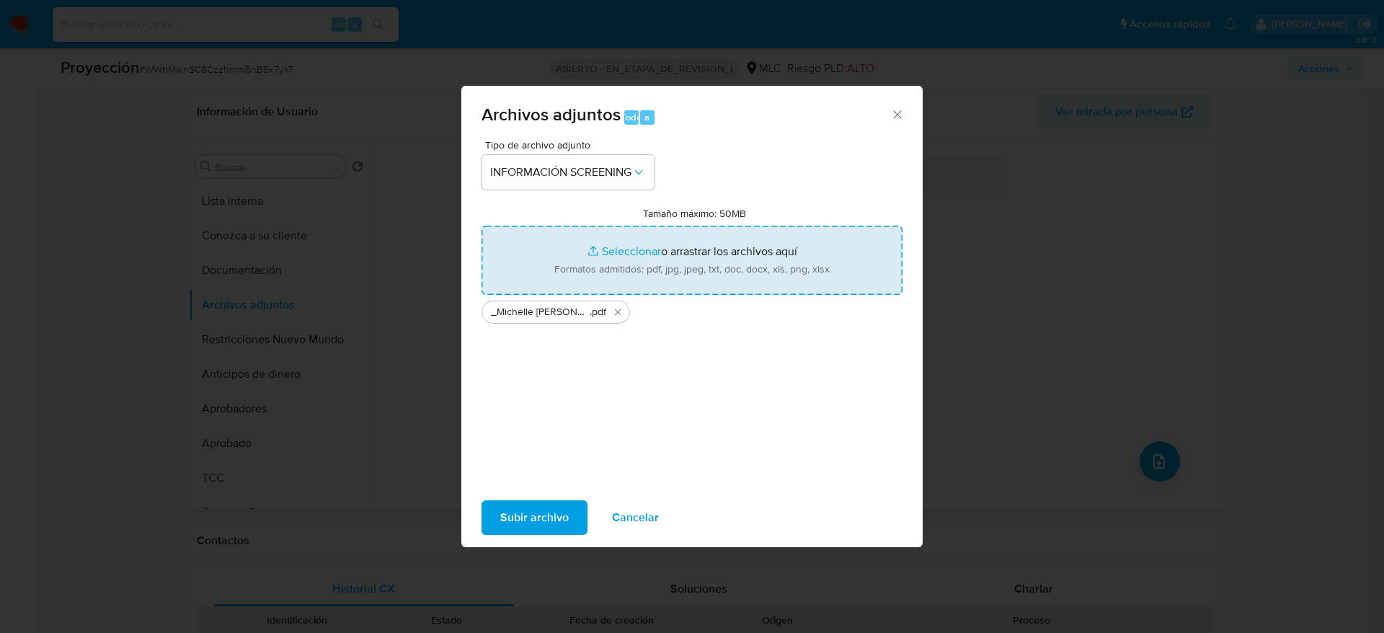
click at [611, 243] on input "Tamaño máximo: 50MB Seleccionar archivos" at bounding box center [692, 260] width 421 height 69
type input "C:\fakepath\michelle peutat.pdf"
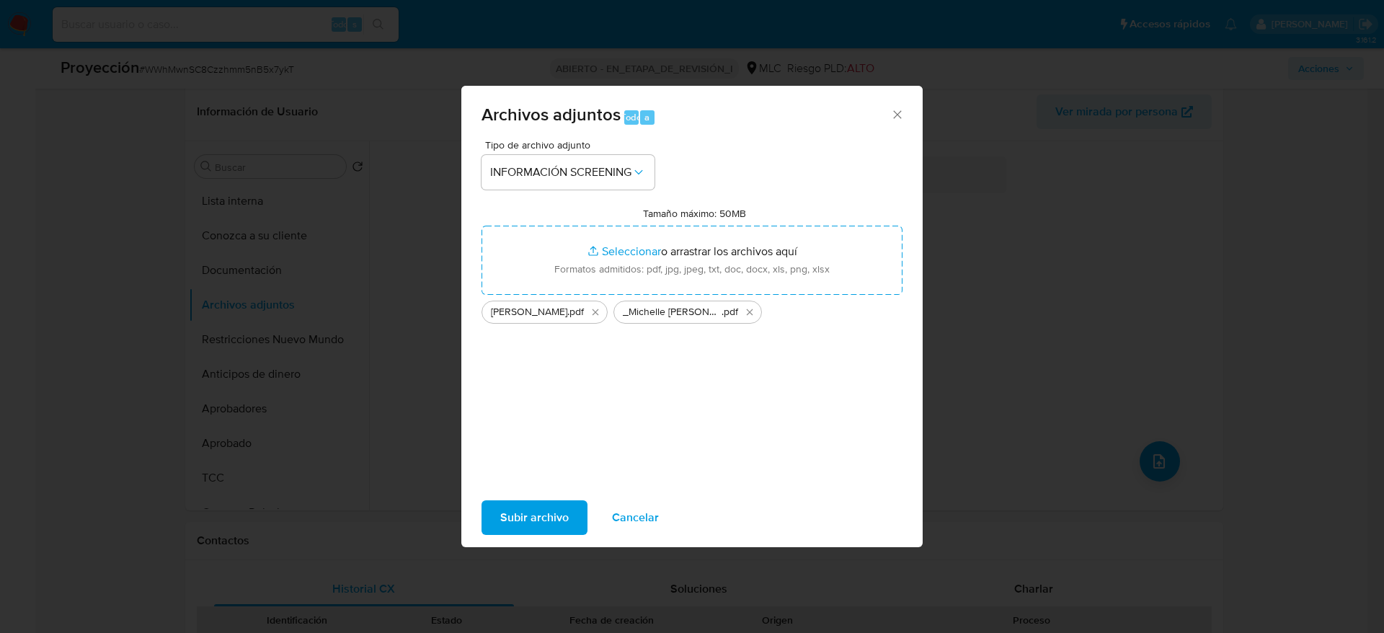
click at [531, 512] on span "Subir archivo" at bounding box center [534, 518] width 68 height 32
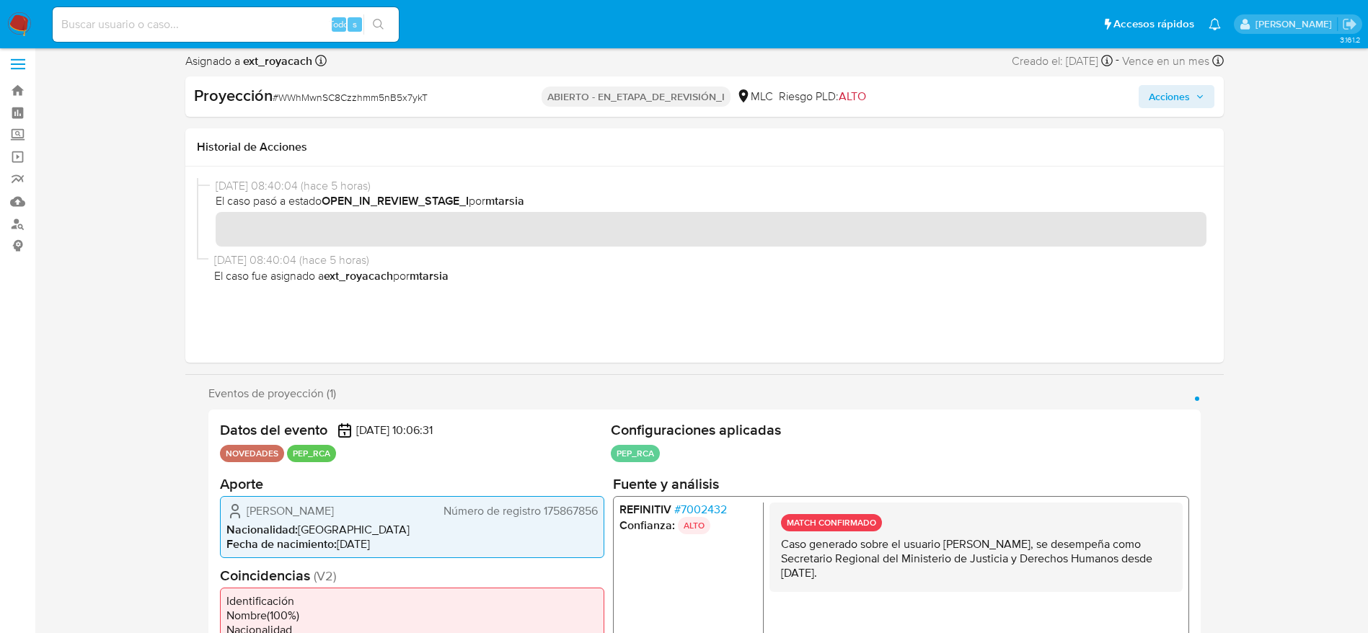
scroll to position [0, 0]
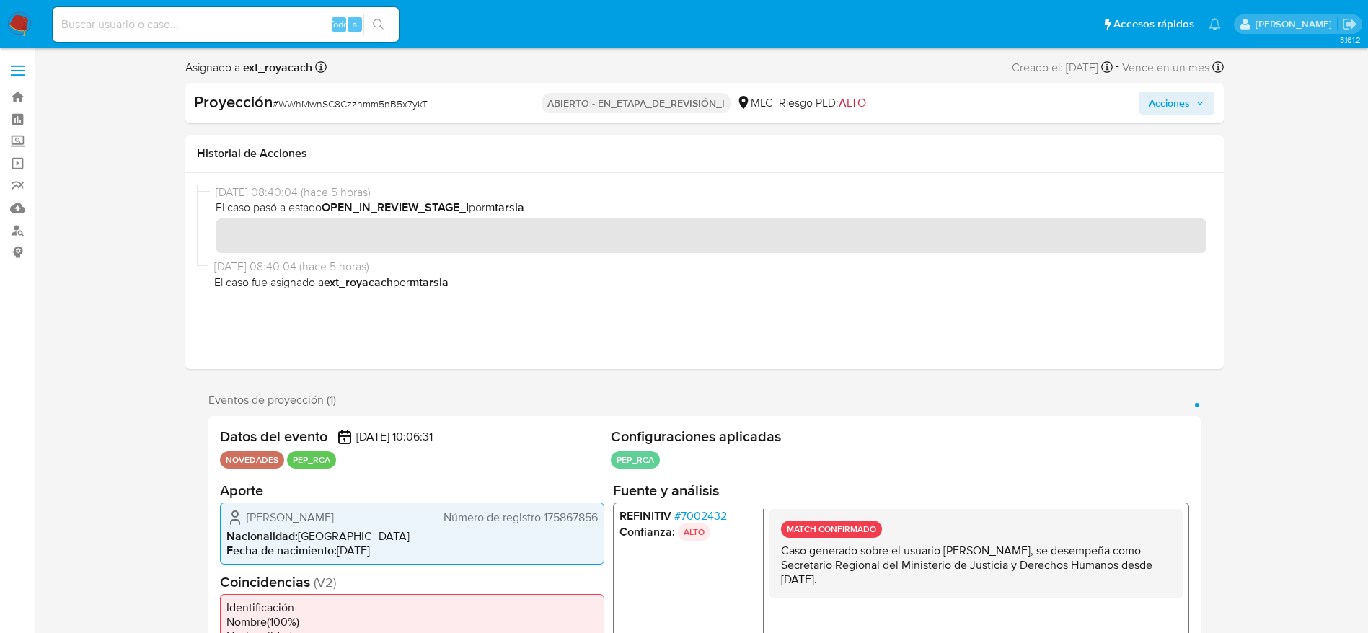
click at [1195, 102] on span "Acciones" at bounding box center [1176, 103] width 56 height 20
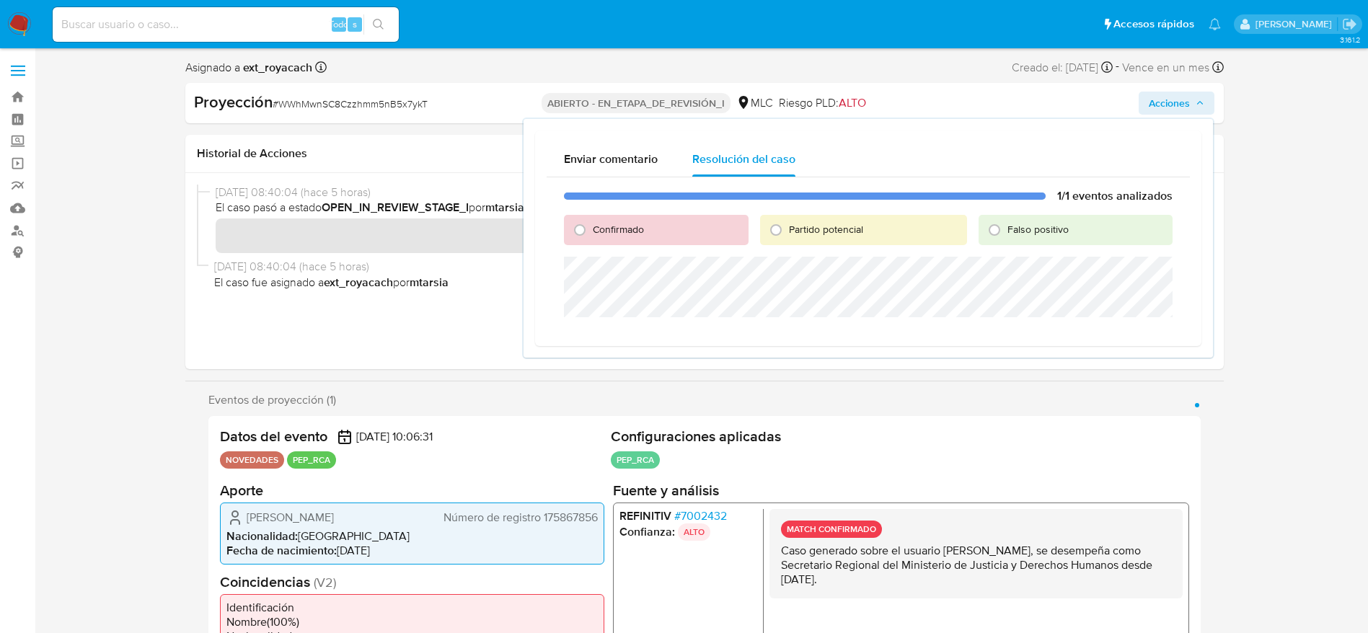
click at [603, 228] on span "Confirmado" at bounding box center [618, 229] width 51 height 14
click at [591, 228] on input "Confirmado" at bounding box center [579, 229] width 23 height 23
radio input "true"
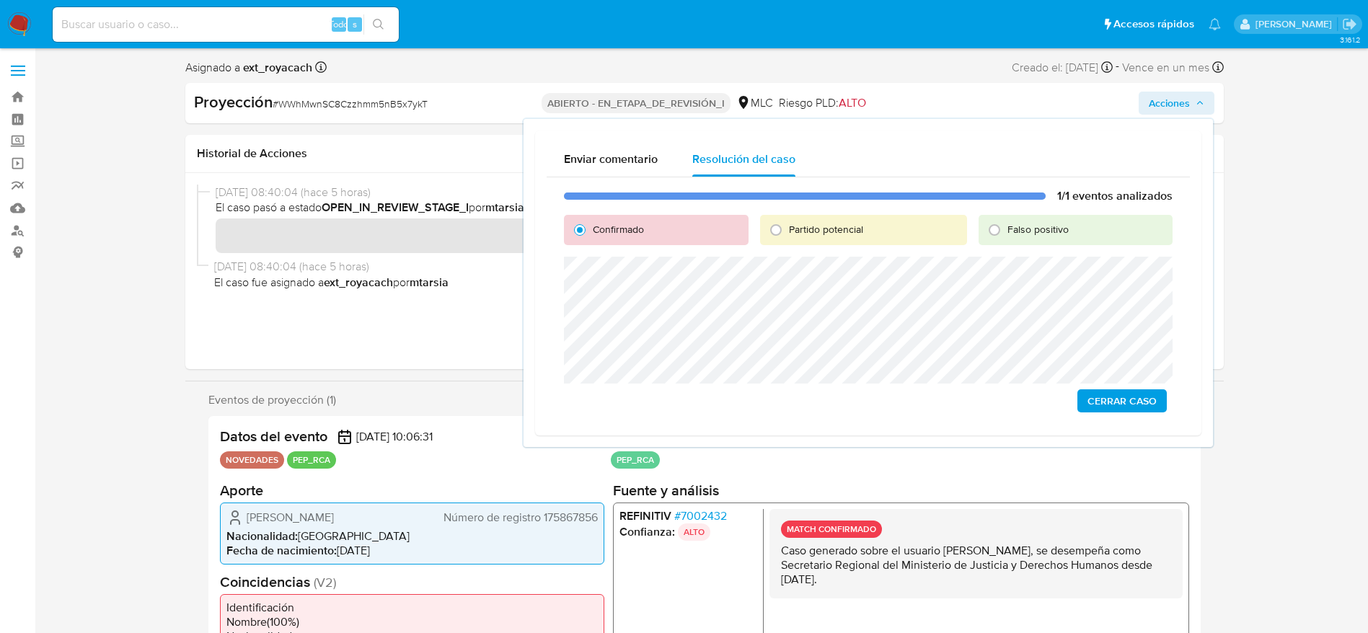
click at [1157, 391] on button "Cerrar Caso" at bounding box center [1121, 400] width 89 height 23
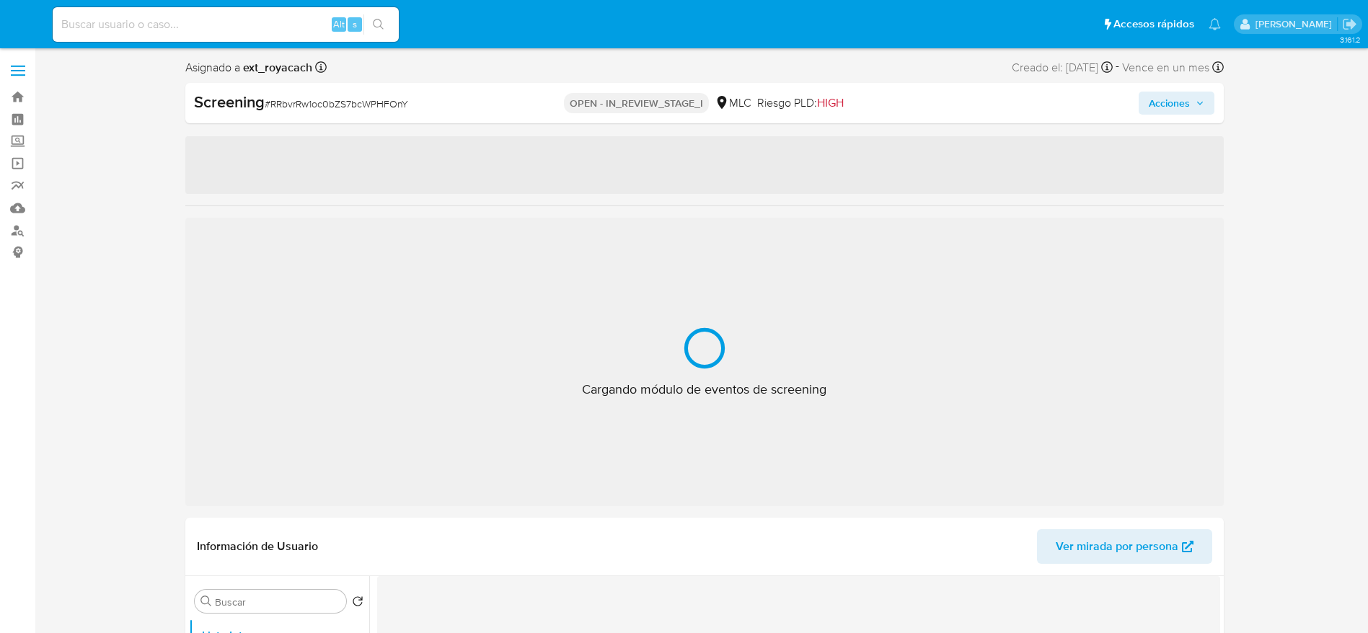
select select "10"
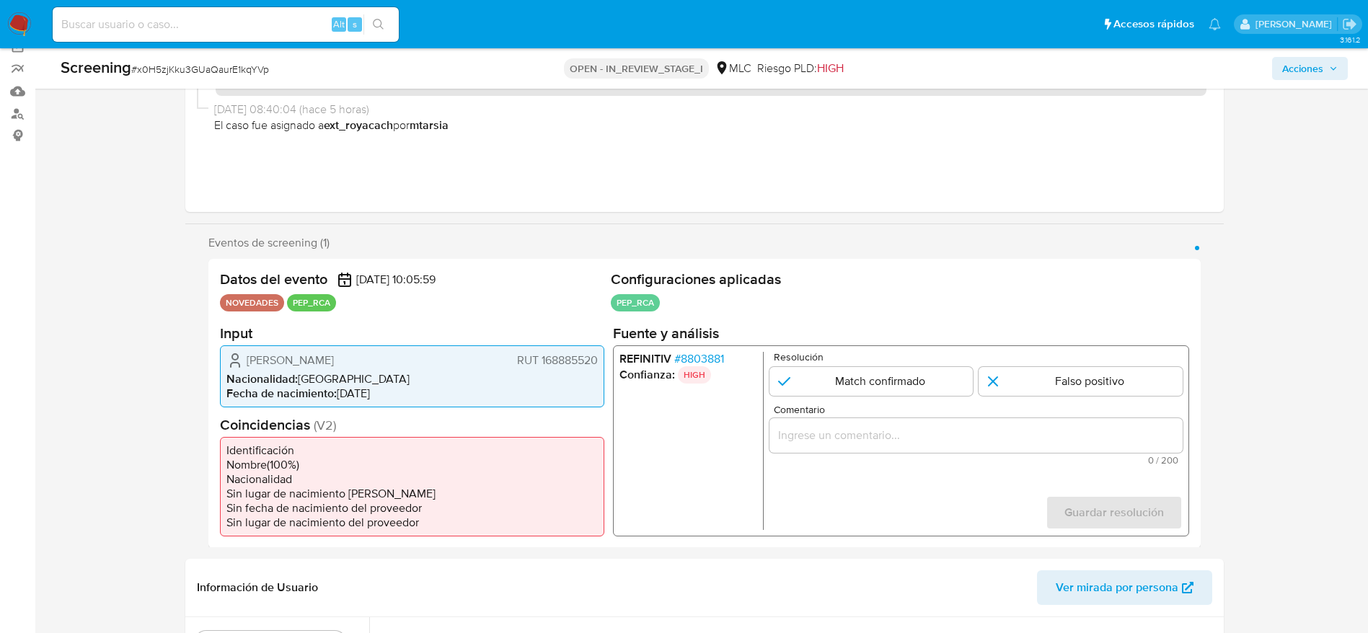
scroll to position [160, 0]
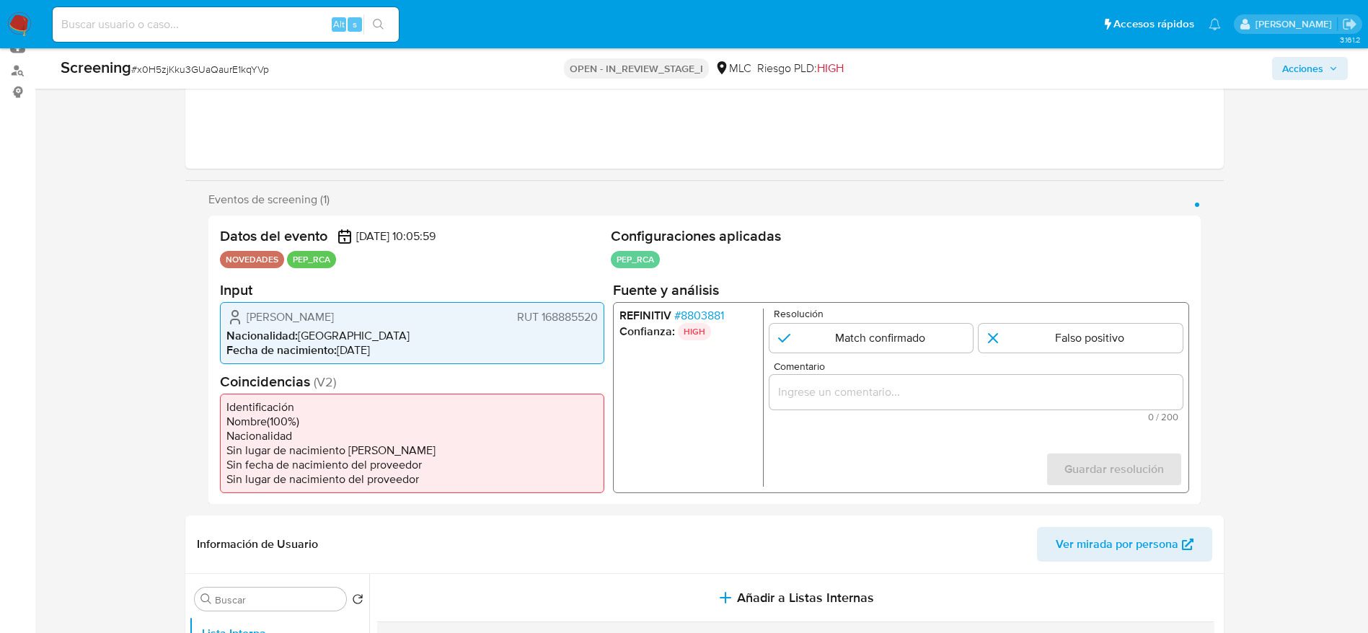
click at [711, 311] on span "# 8803881" at bounding box center [698, 315] width 50 height 14
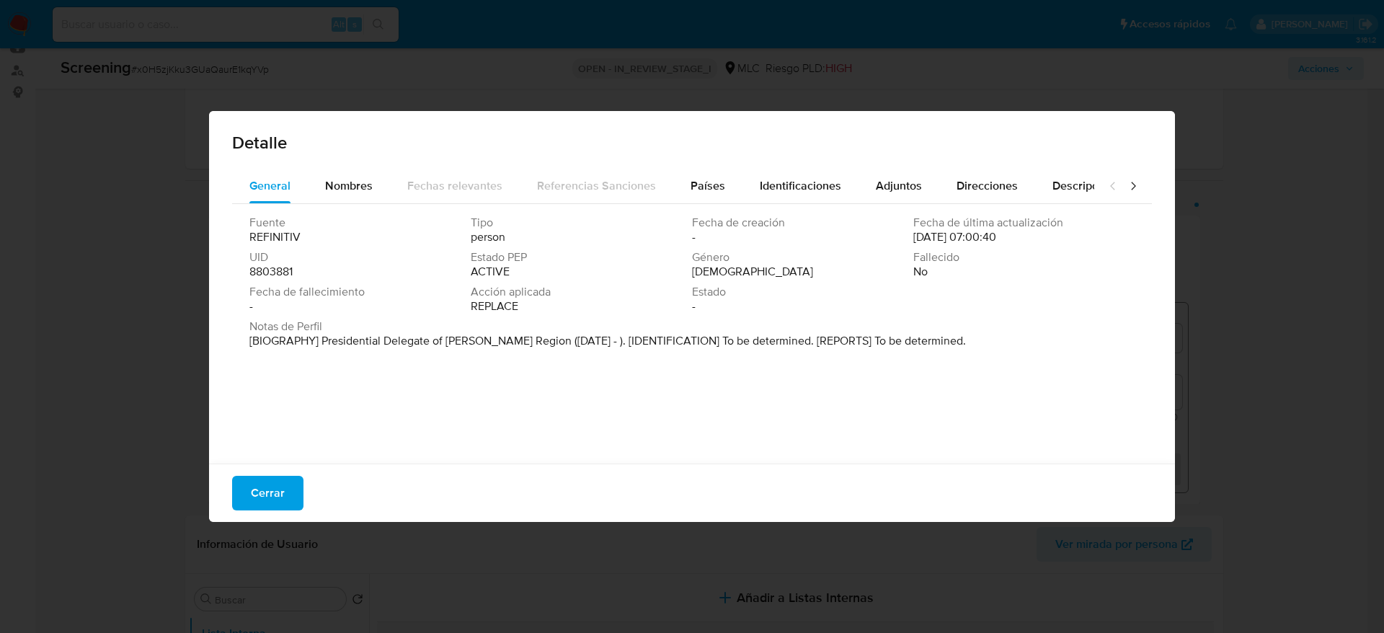
click at [284, 472] on div "Cerrar" at bounding box center [692, 493] width 966 height 58
drag, startPoint x: 284, startPoint y: 484, endPoint x: 284, endPoint y: 461, distance: 23.8
click at [284, 482] on button "Cerrar" at bounding box center [267, 493] width 71 height 35
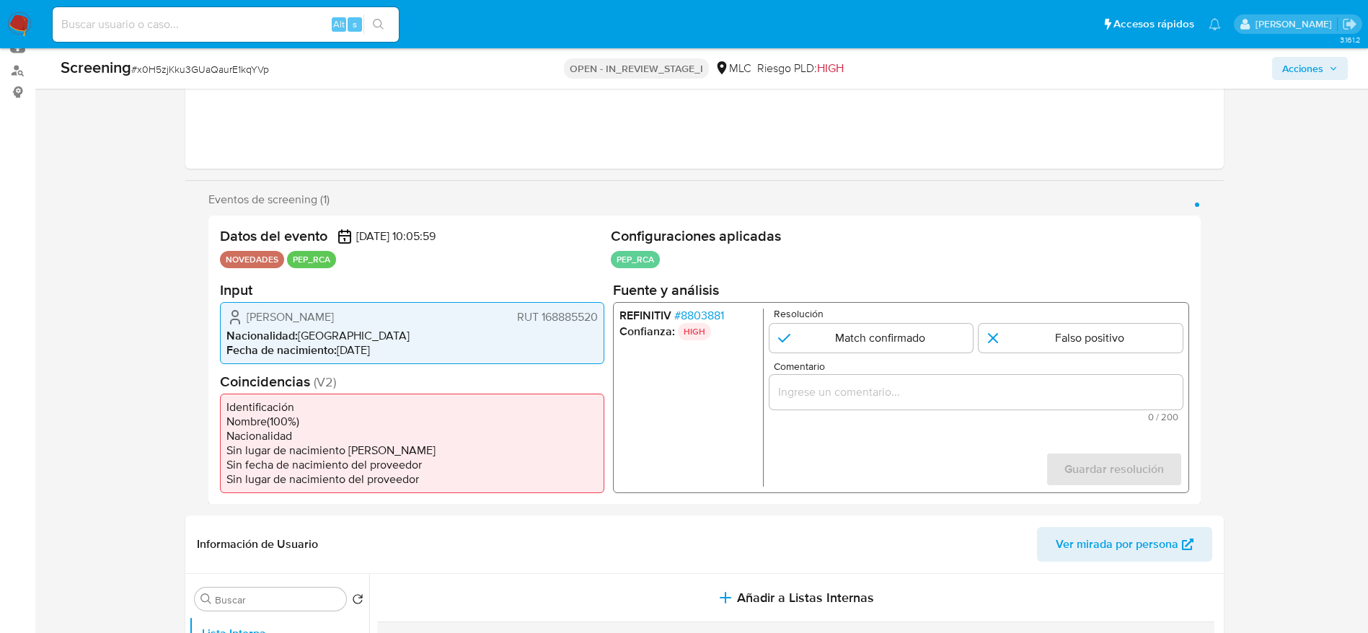
click at [195, 62] on span "# x0H5zjKku3GUaQaurE1kqYVp" at bounding box center [200, 69] width 138 height 14
copy span "x0H5zjKku3GUaQaurE1kqYVp"
drag, startPoint x: 246, startPoint y: 314, endPoint x: 596, endPoint y: 316, distance: 350.4
click at [596, 316] on div "José Antonio Ruiz Pivcevic RUT 168885520" at bounding box center [411, 316] width 371 height 17
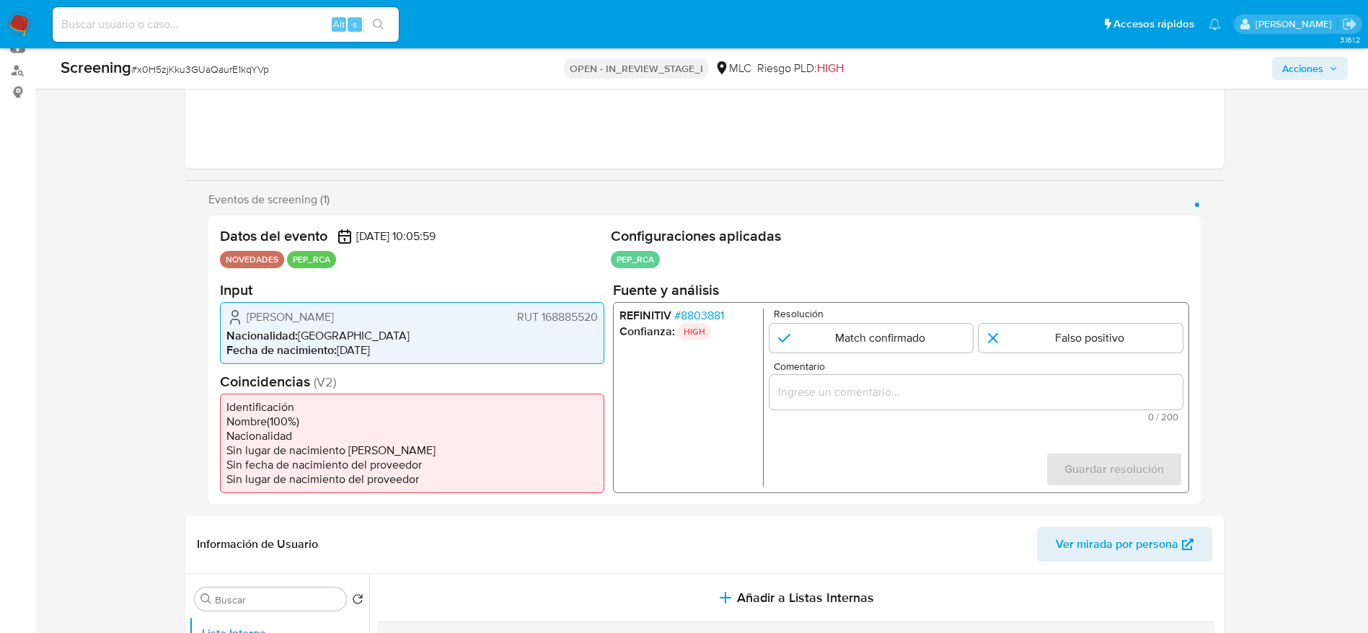
click at [704, 320] on span "# 8803881" at bounding box center [698, 315] width 50 height 14
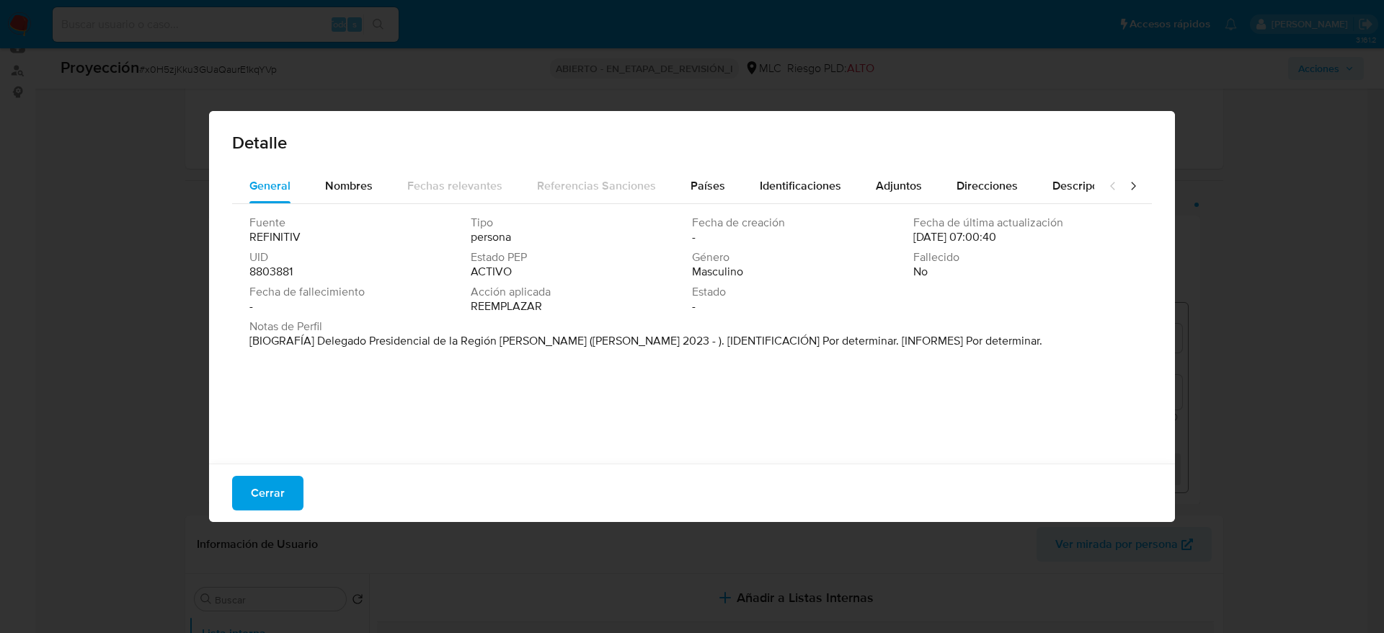
drag, startPoint x: 316, startPoint y: 345, endPoint x: 635, endPoint y: 340, distance: 318.7
click at [635, 340] on font "[BIOGRAFÍA] Delegado Presidencial de la Región de Magallanes (mayo 2023 - ). [I…" at bounding box center [645, 340] width 793 height 17
click at [284, 513] on div "Cerrar" at bounding box center [692, 493] width 966 height 58
click at [284, 506] on button "Cerrar" at bounding box center [267, 493] width 71 height 35
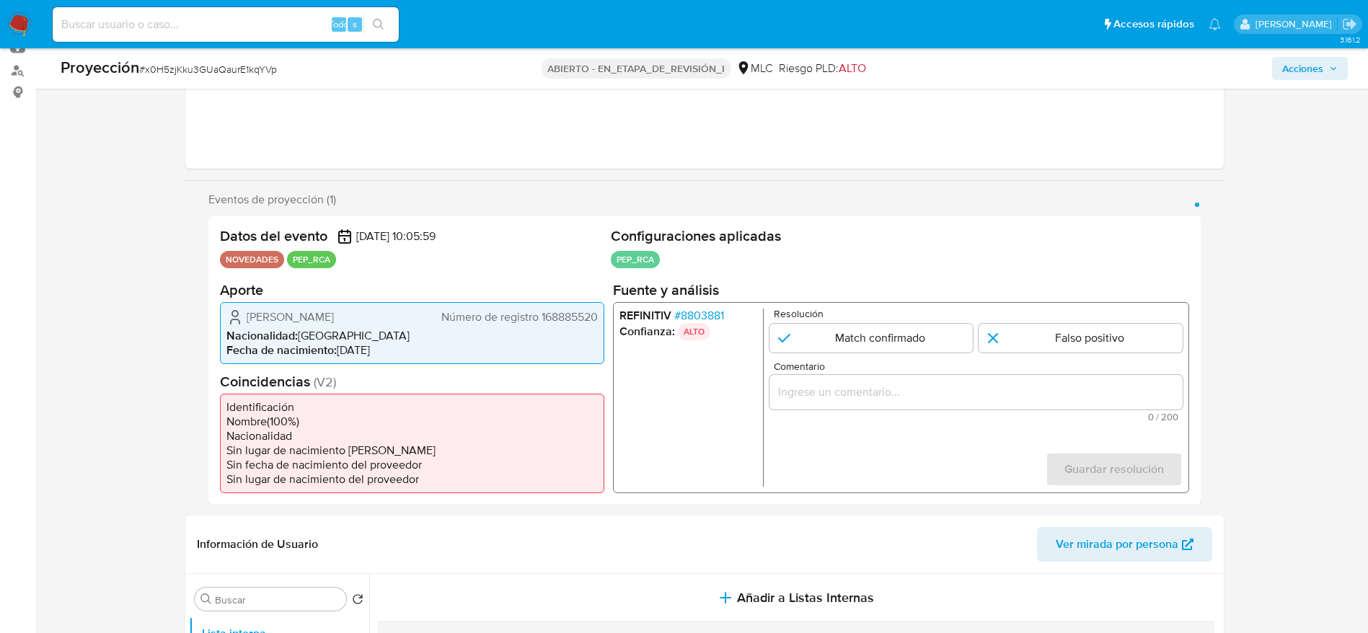
click at [929, 401] on input "Comentario" at bounding box center [975, 391] width 413 height 19
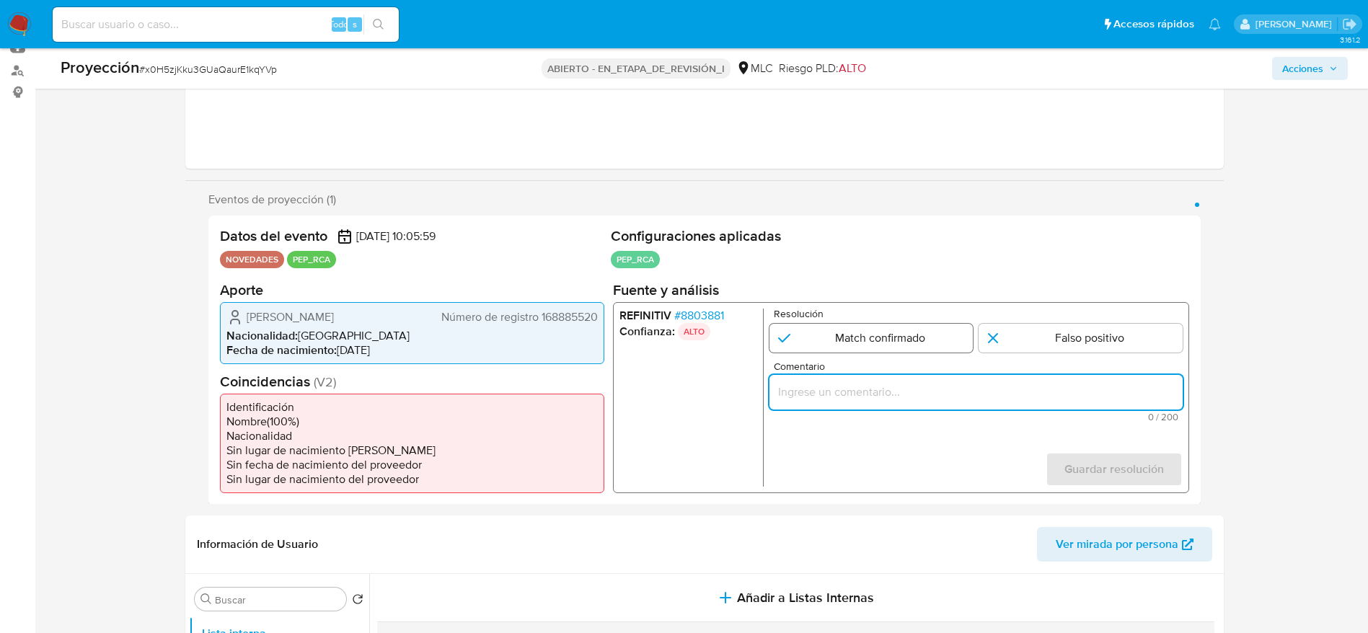
paste input "Caso generado sobre el usuario José Antonio Ruiz Pivcevic, se desempeña como De…"
type input "Caso generado sobre el usuario José Antonio Ruiz Pivcevic, se desempeña como De…"
click at [923, 339] on input "1 de 1" at bounding box center [871, 337] width 204 height 29
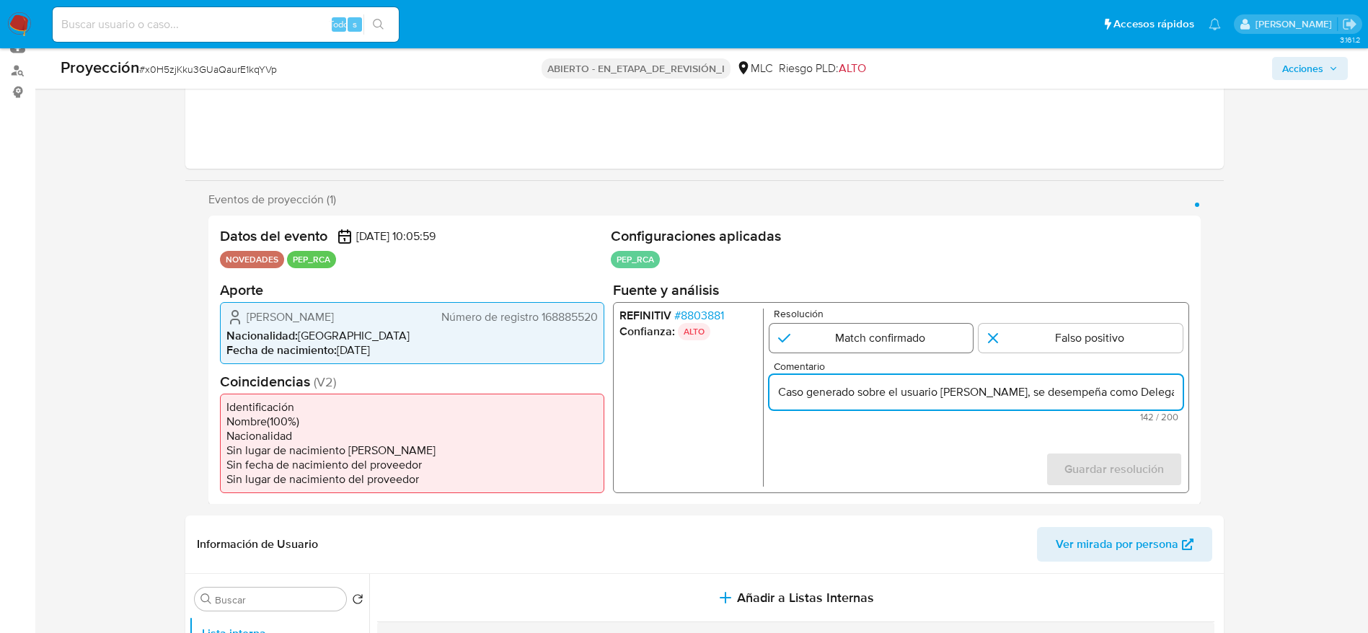
radio input "true"
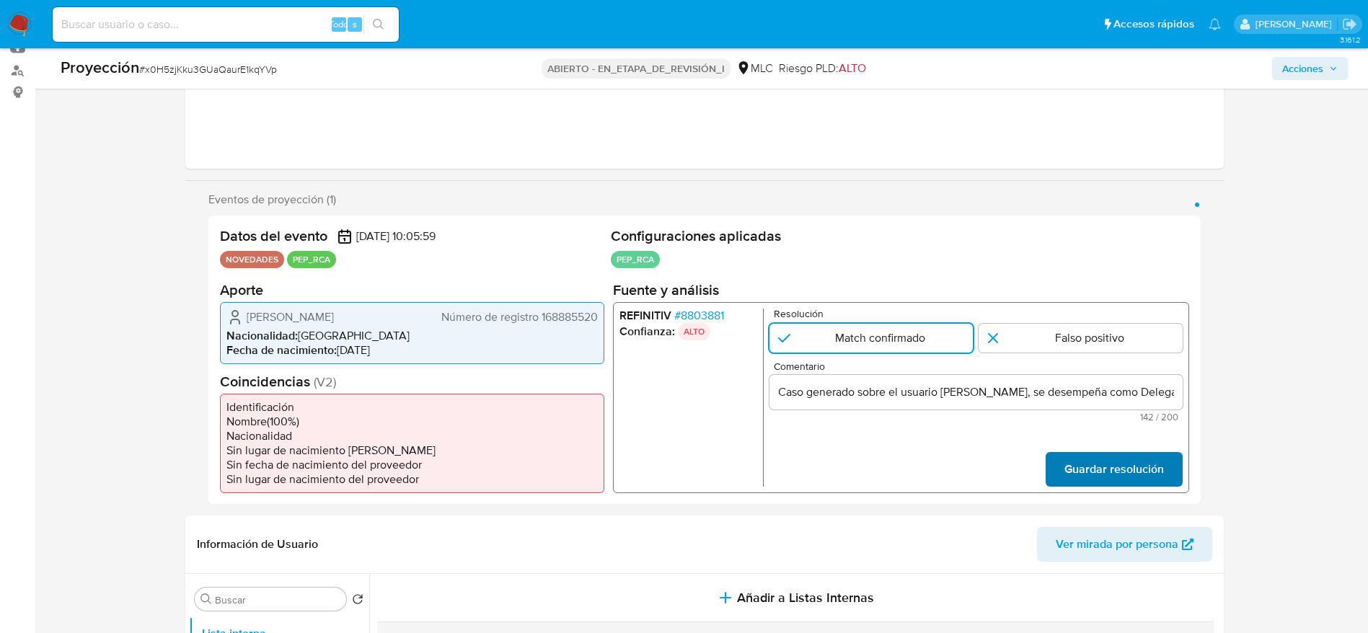
click at [1143, 464] on span "Guardar resolución" at bounding box center [1112, 469] width 99 height 32
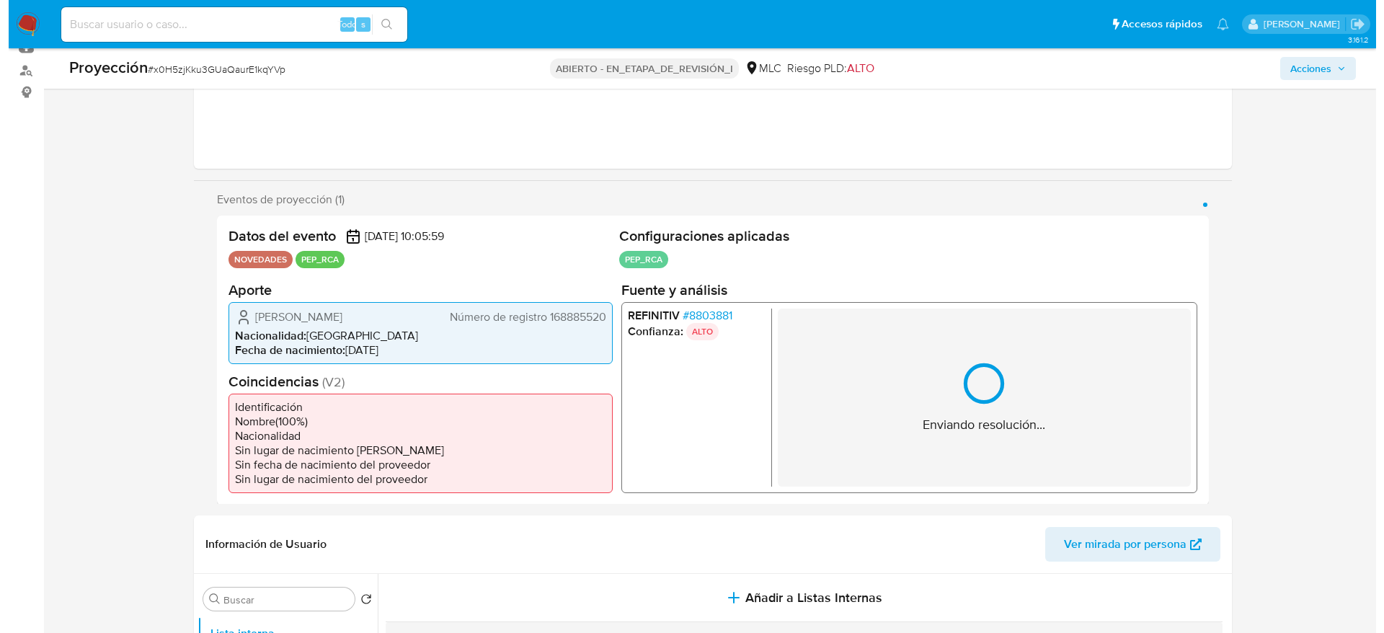
scroll to position [376, 0]
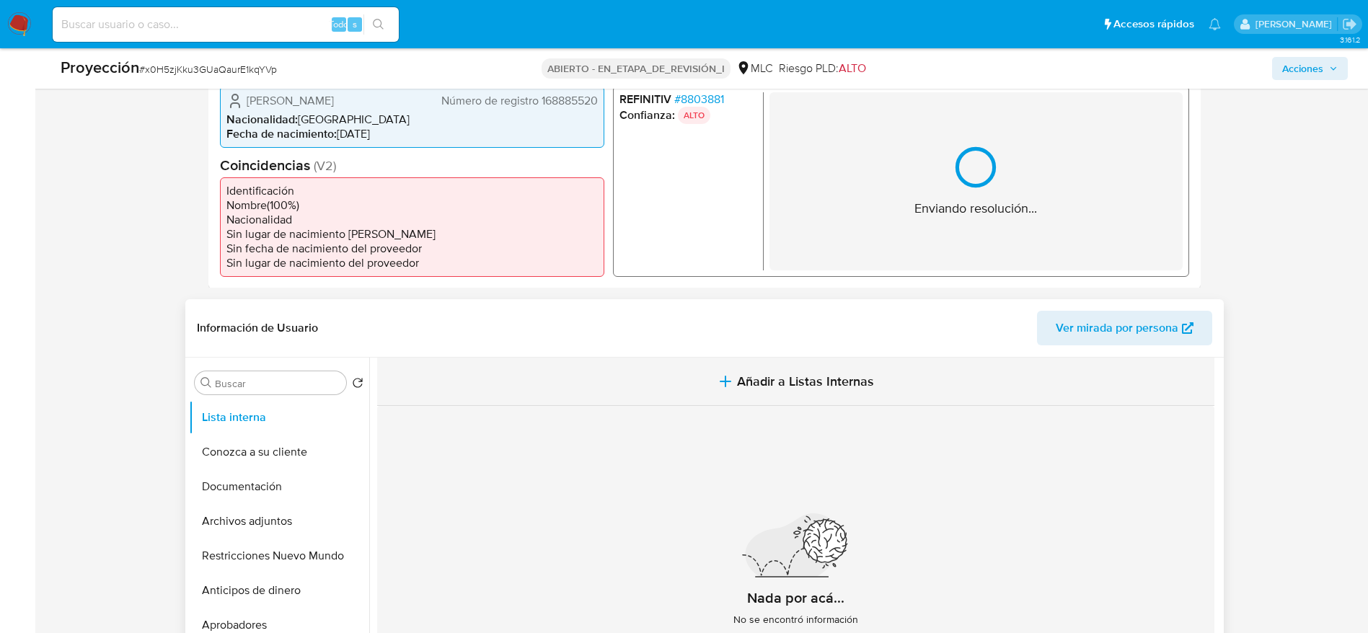
click at [629, 384] on button "Añadir a Listas Internas" at bounding box center [795, 382] width 837 height 48
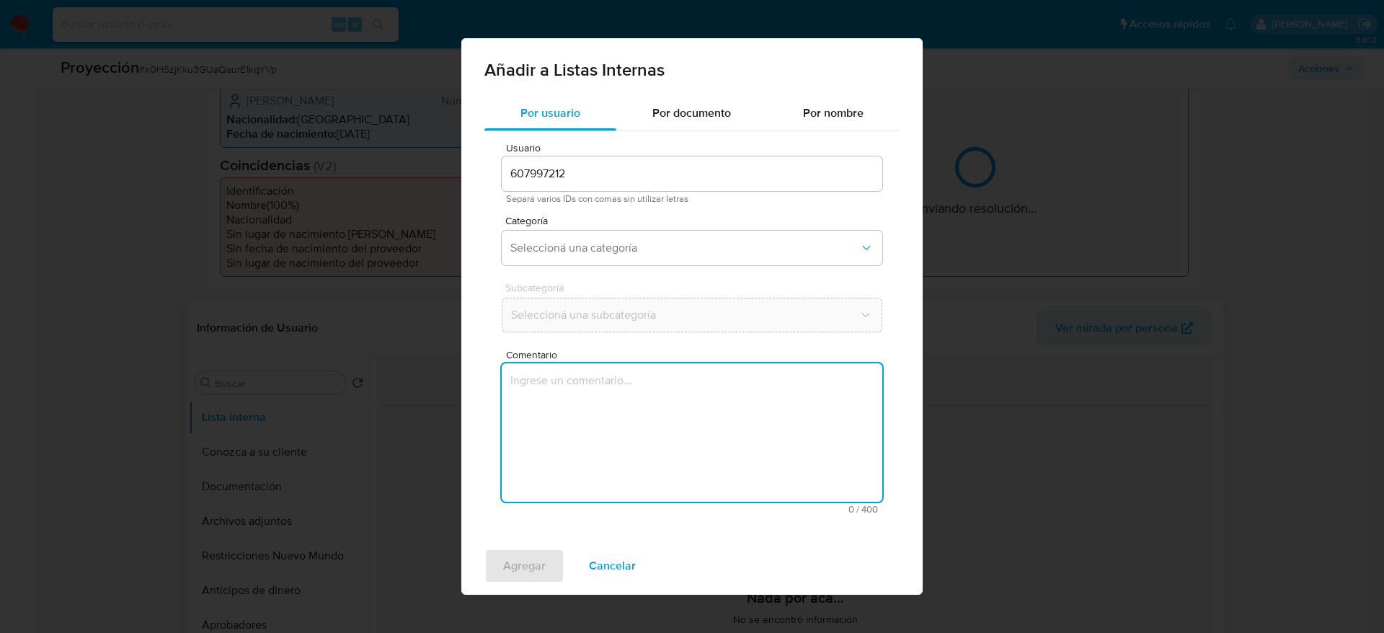
click at [625, 444] on textarea "Comentario" at bounding box center [692, 432] width 381 height 138
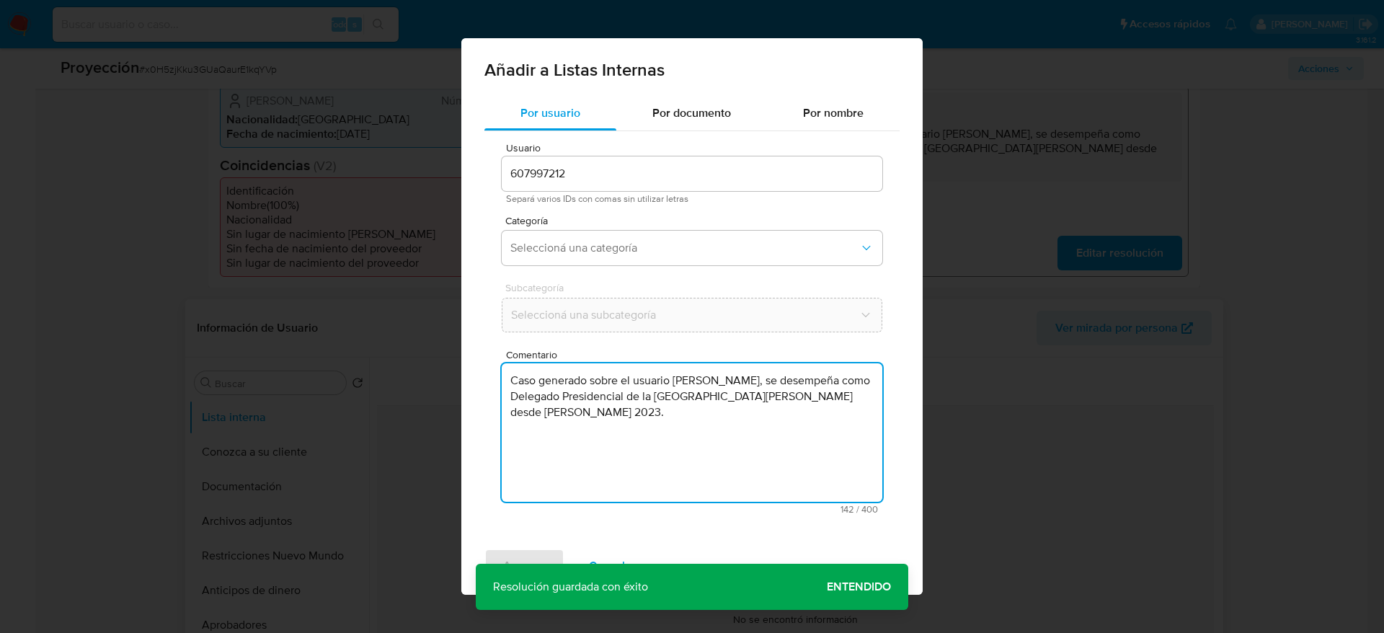
type textarea "Caso generado sobre el usuario José Antonio Ruiz Pivcevic, se desempeña como De…"
click at [565, 203] on span "Separá varios IDs con comas sin utilizar letras" at bounding box center [692, 199] width 372 height 10
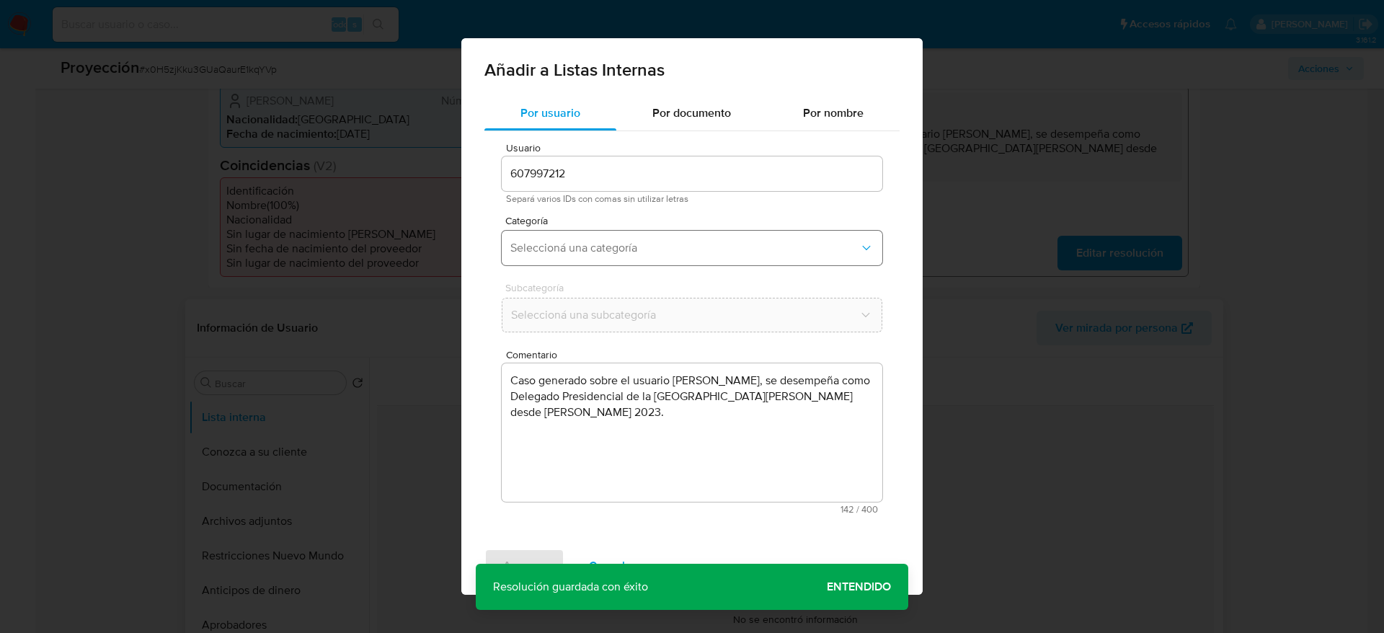
click at [565, 241] on span "Seleccioná una categoría" at bounding box center [684, 248] width 349 height 14
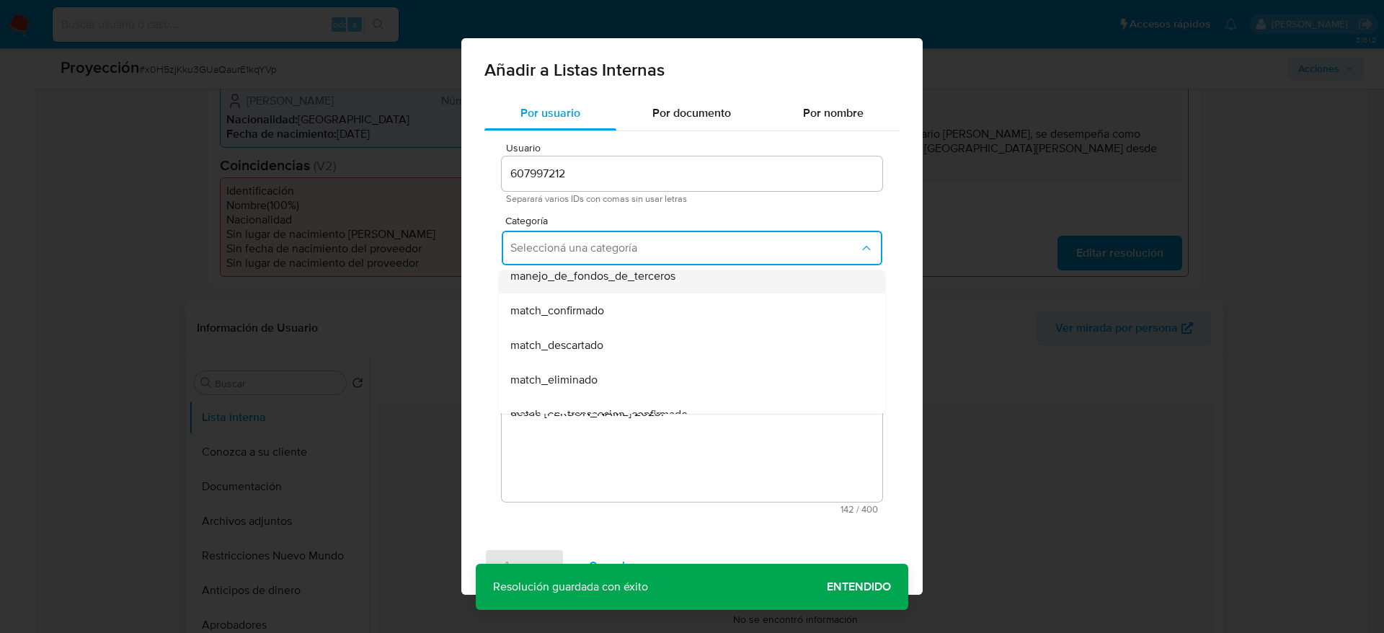
scroll to position [108, 0]
click at [546, 297] on div "match_confirmado" at bounding box center [687, 282] width 355 height 35
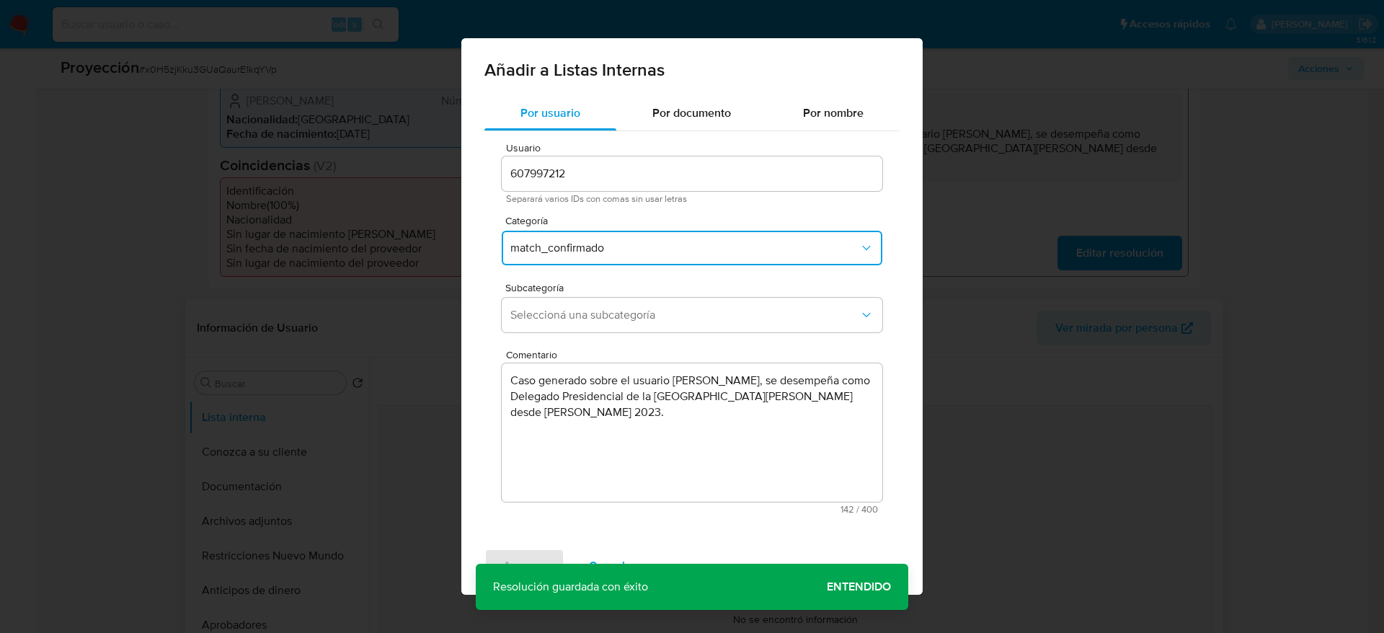
click at [560, 334] on div "Subcategoría Seleccioná una subcategoría" at bounding box center [692, 311] width 381 height 56
click at [561, 319] on span "Seleccioná una subcategoría" at bounding box center [684, 315] width 349 height 14
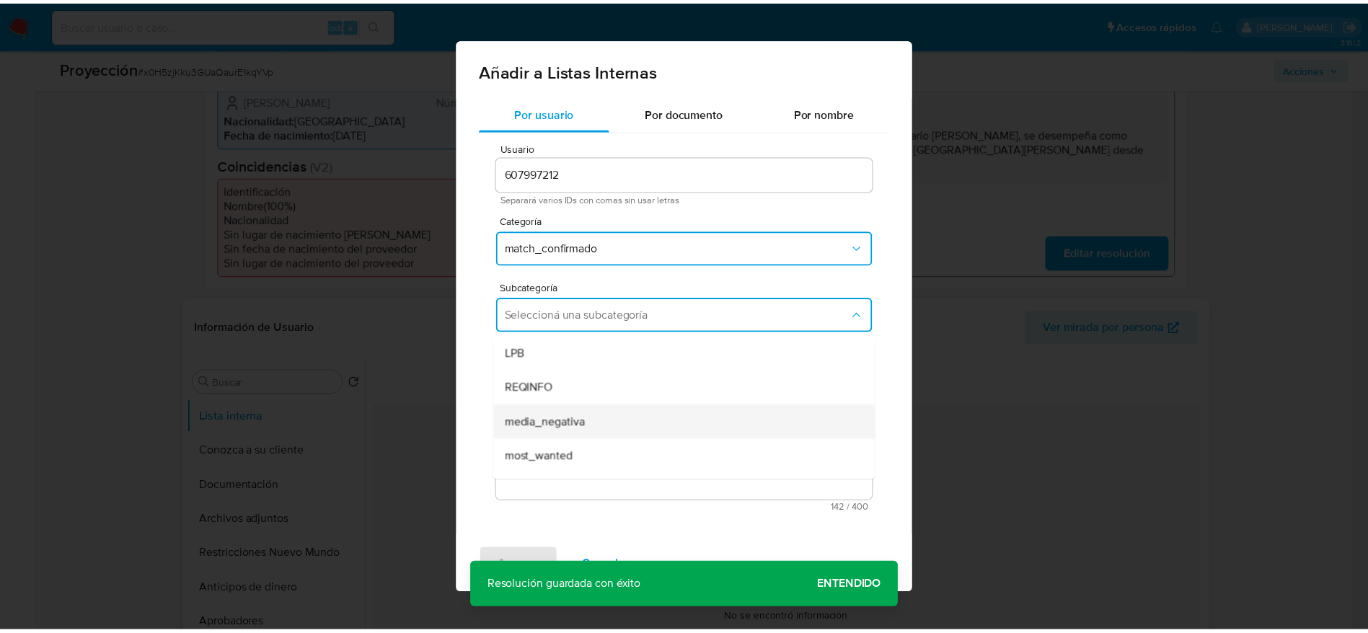
scroll to position [98, 0]
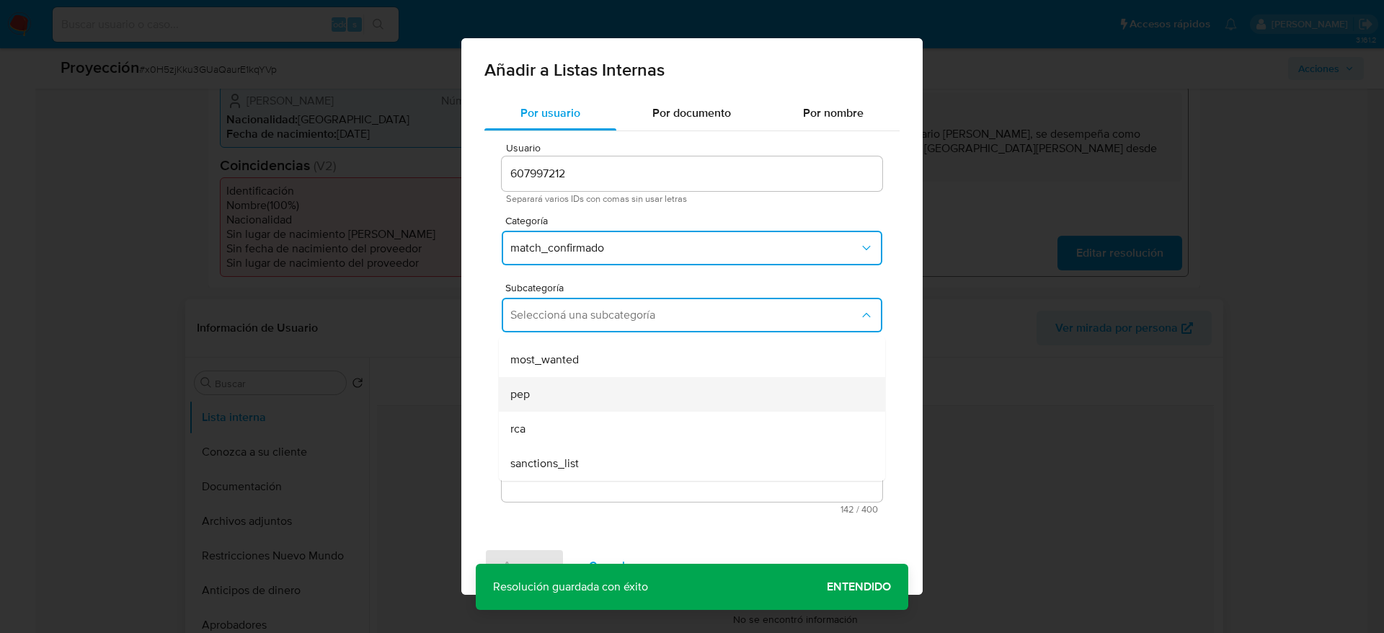
click at [571, 406] on div "pep" at bounding box center [687, 394] width 355 height 35
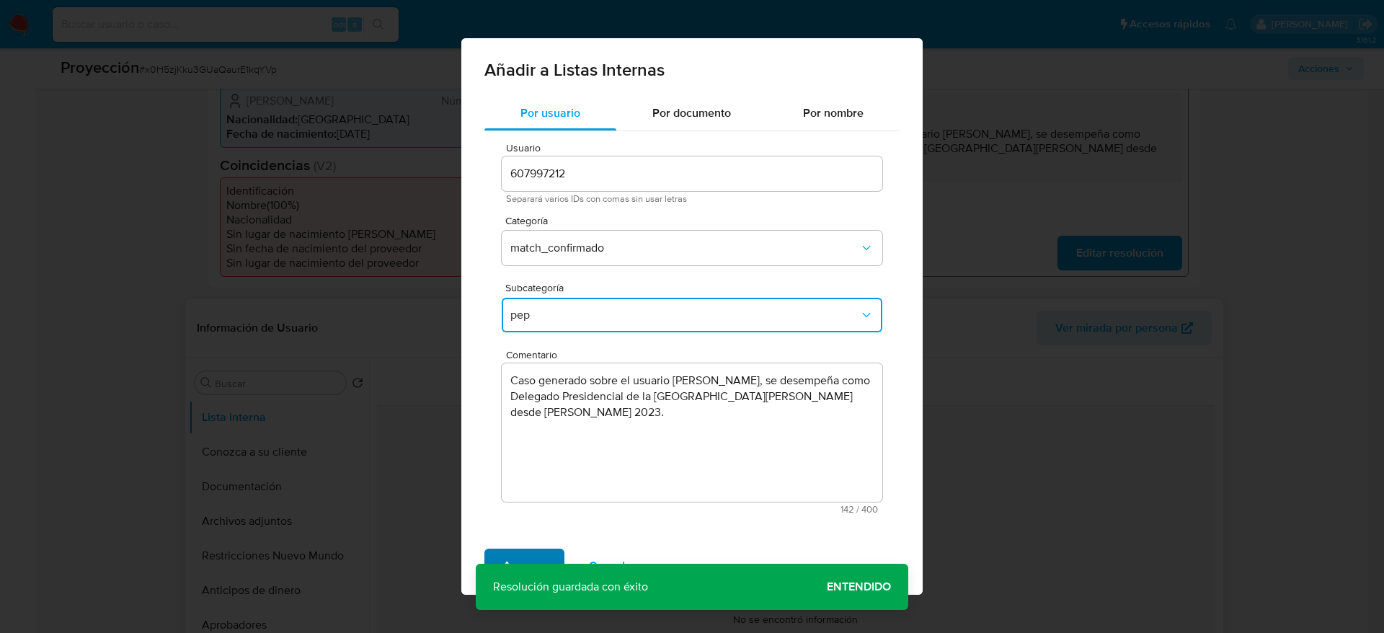
click at [517, 571] on span "Agregar" at bounding box center [524, 566] width 43 height 32
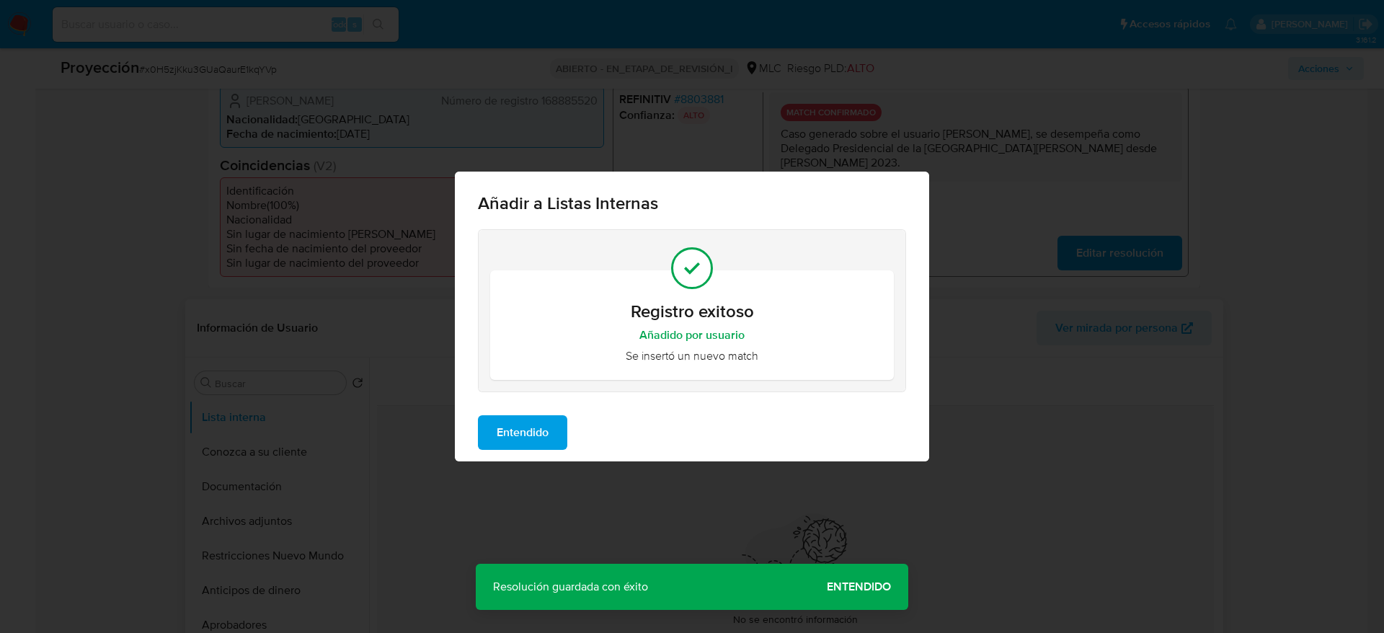
click at [516, 442] on span "Entendido" at bounding box center [523, 433] width 52 height 32
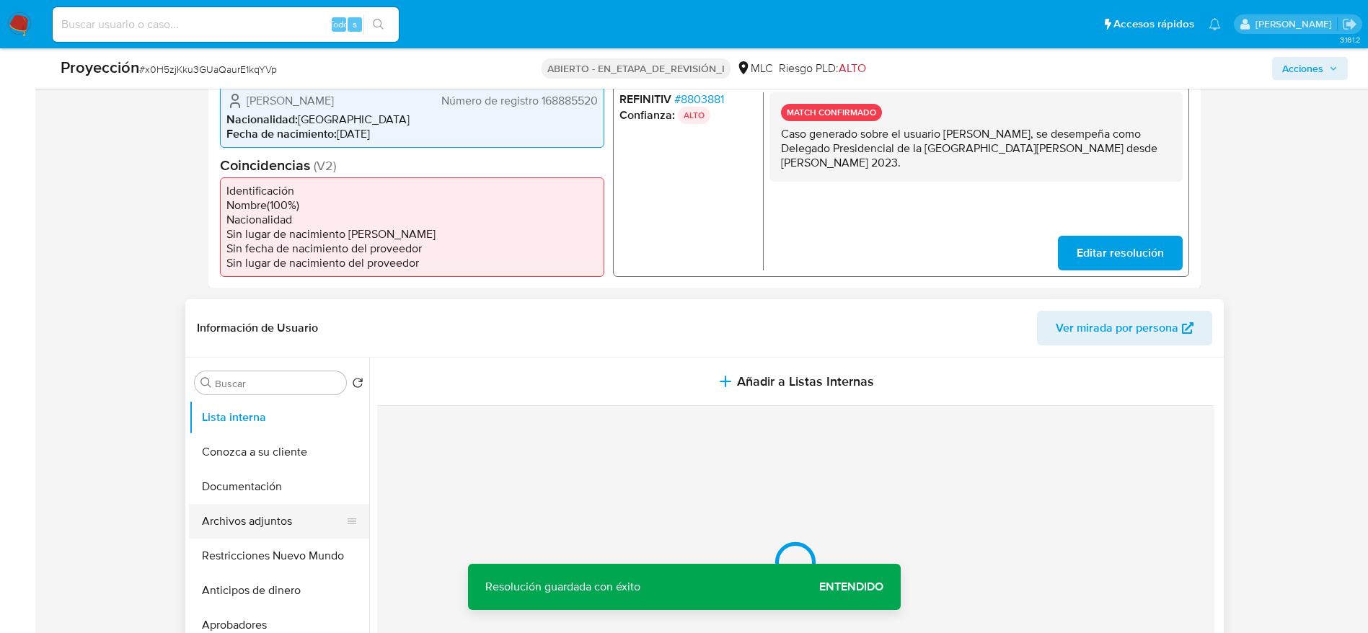
click at [284, 525] on button "Archivos adjuntos" at bounding box center [273, 521] width 169 height 35
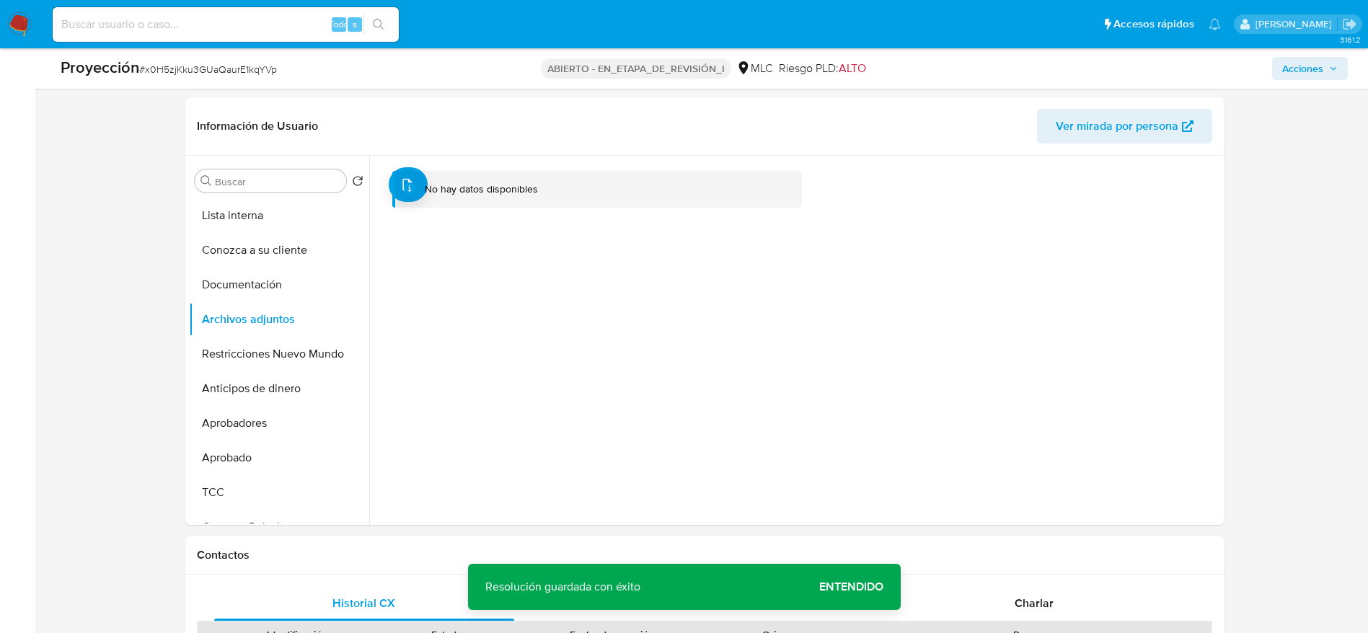
scroll to position [593, 0]
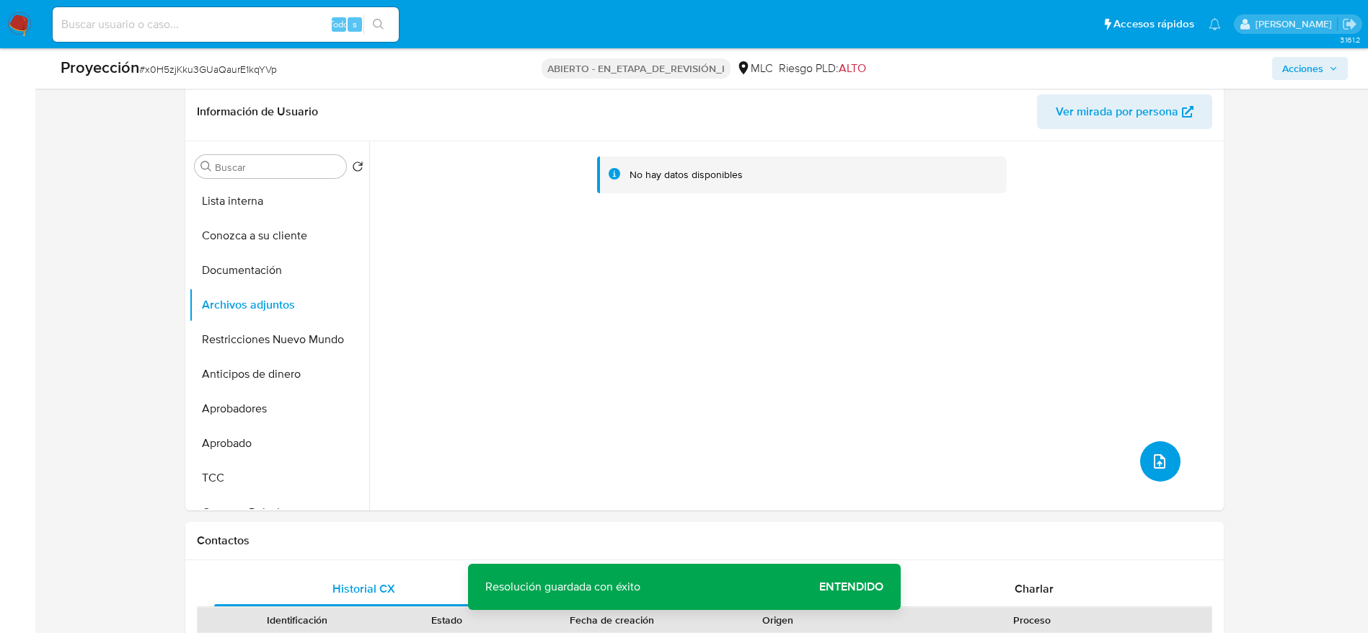
click at [1164, 451] on button "subir archivo" at bounding box center [1160, 461] width 40 height 40
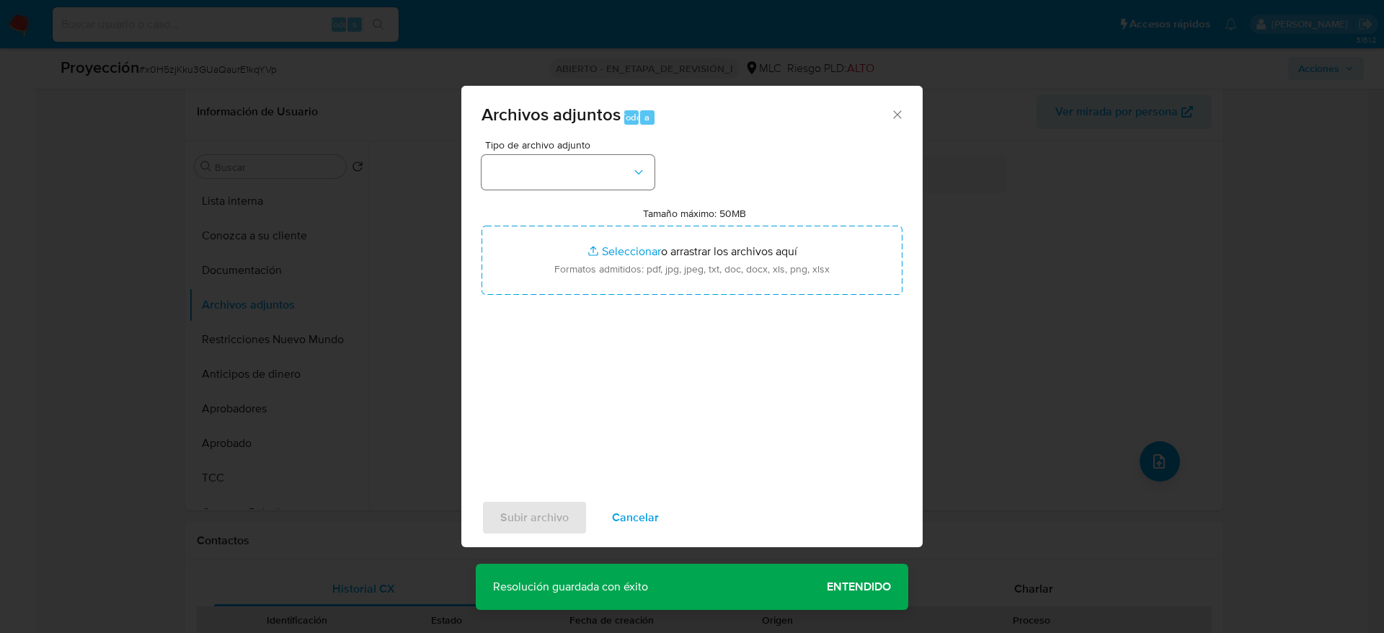
click at [480, 172] on div "Tipo de archivo adjunto Tamaño máximo: 50MB Seleccionar archivos Seleccionar o …" at bounding box center [691, 315] width 461 height 350
click at [486, 174] on button "button" at bounding box center [568, 172] width 173 height 35
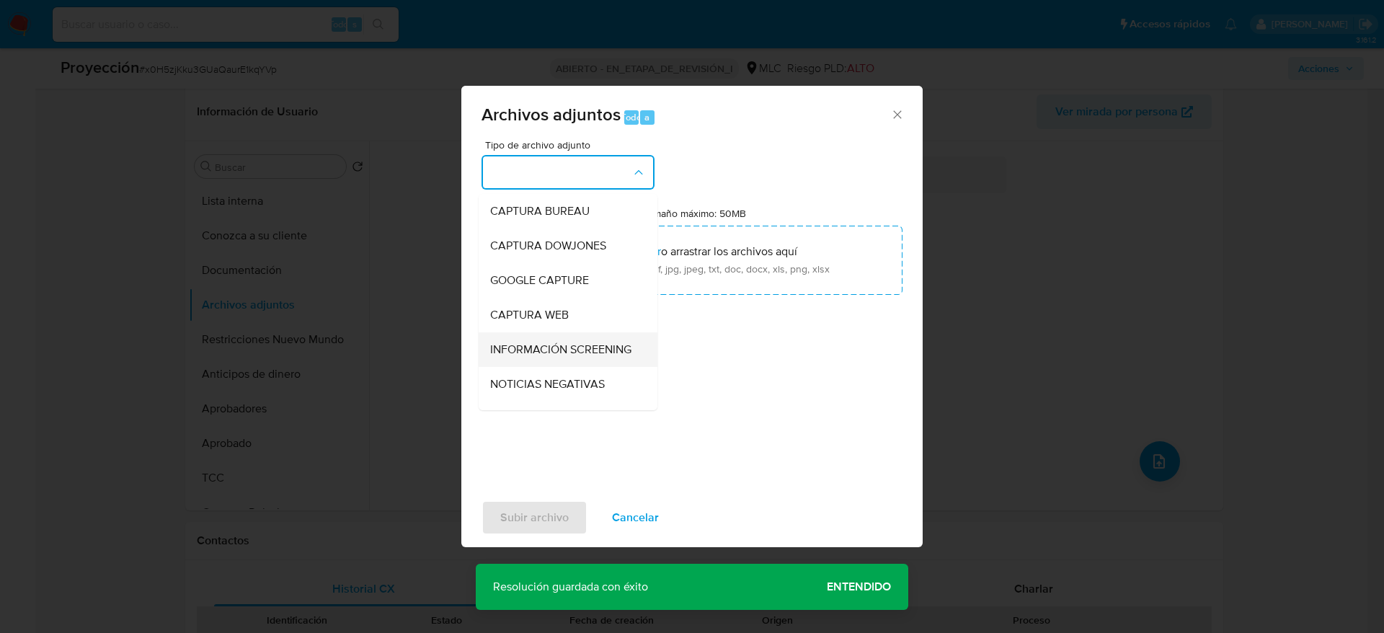
click at [530, 355] on span "INFORMACIÓN SCREENING" at bounding box center [560, 349] width 141 height 14
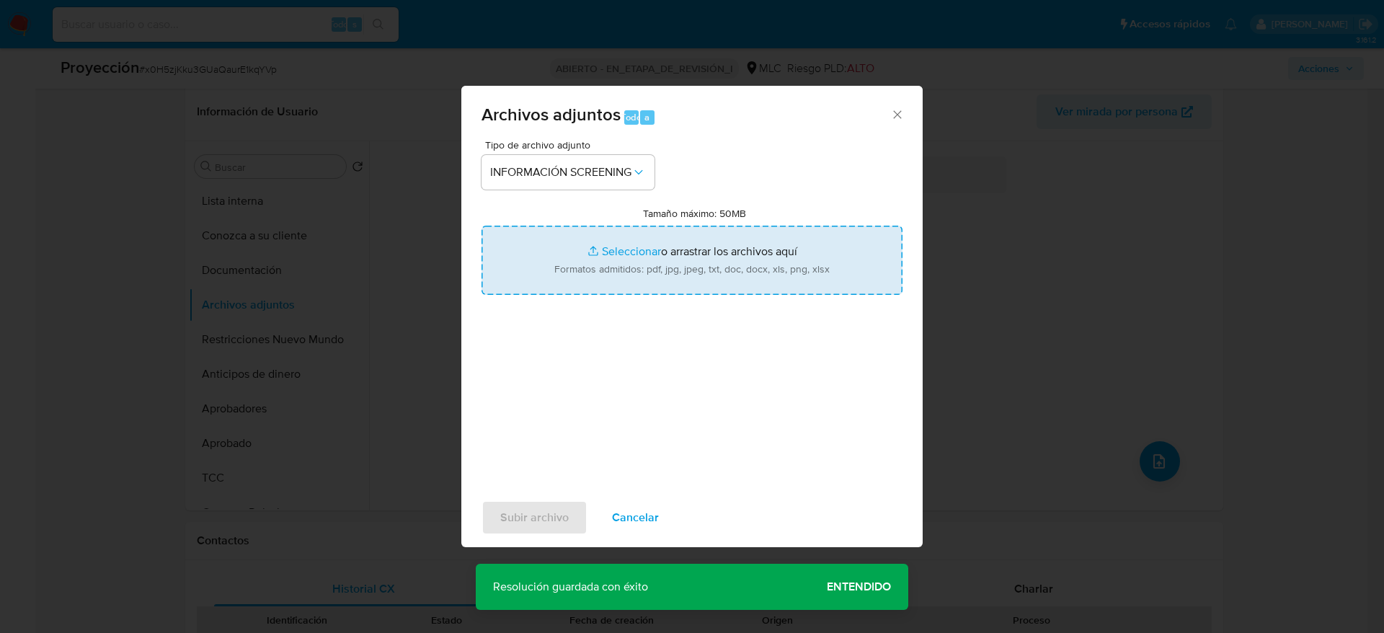
click at [562, 230] on input "Tamaño máximo: 50MB Seleccionar archivos" at bounding box center [692, 260] width 421 height 69
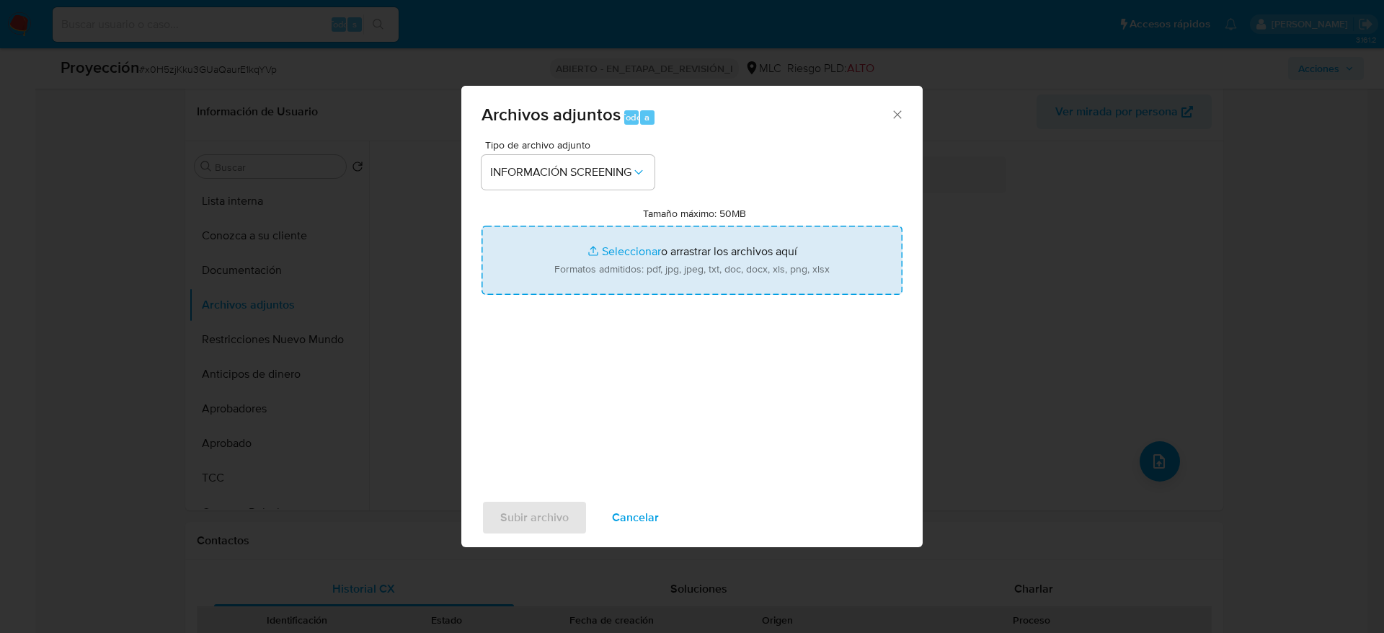
type input "C:\fakepath\_José Antonio Ruiz Pivcevic_ lavado de dinero - Buscar con Google.p…"
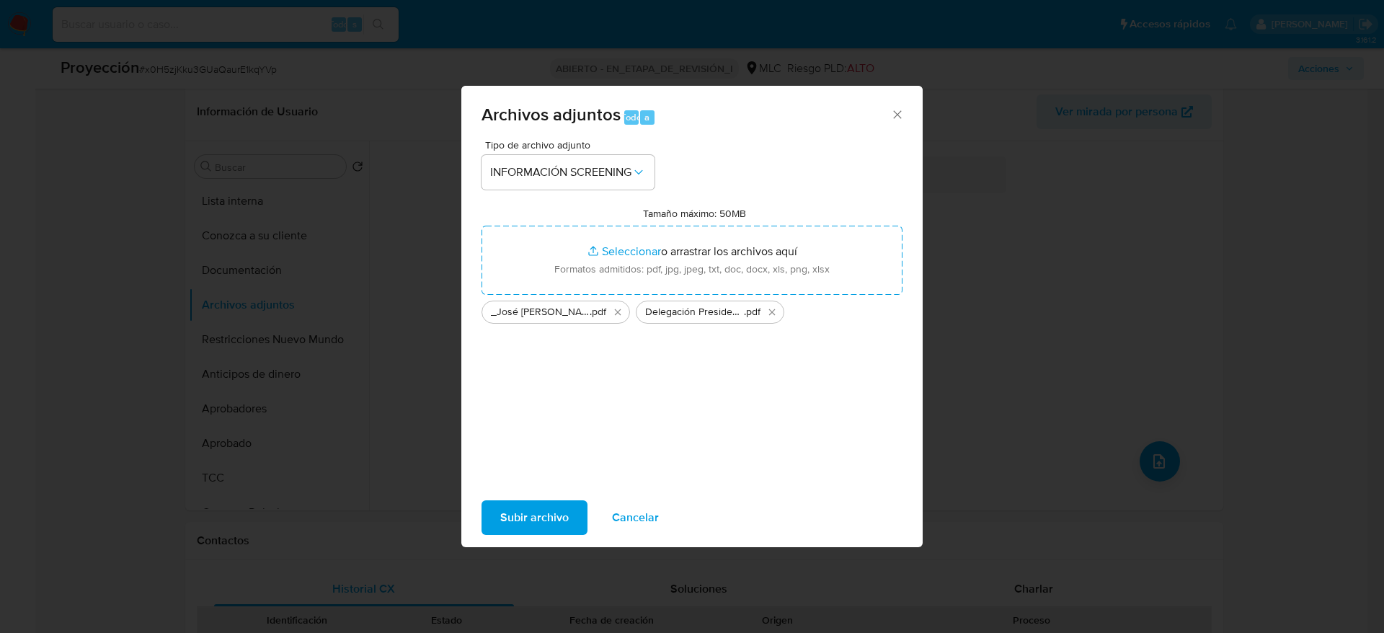
click at [568, 528] on button "Subir archivo" at bounding box center [535, 517] width 106 height 35
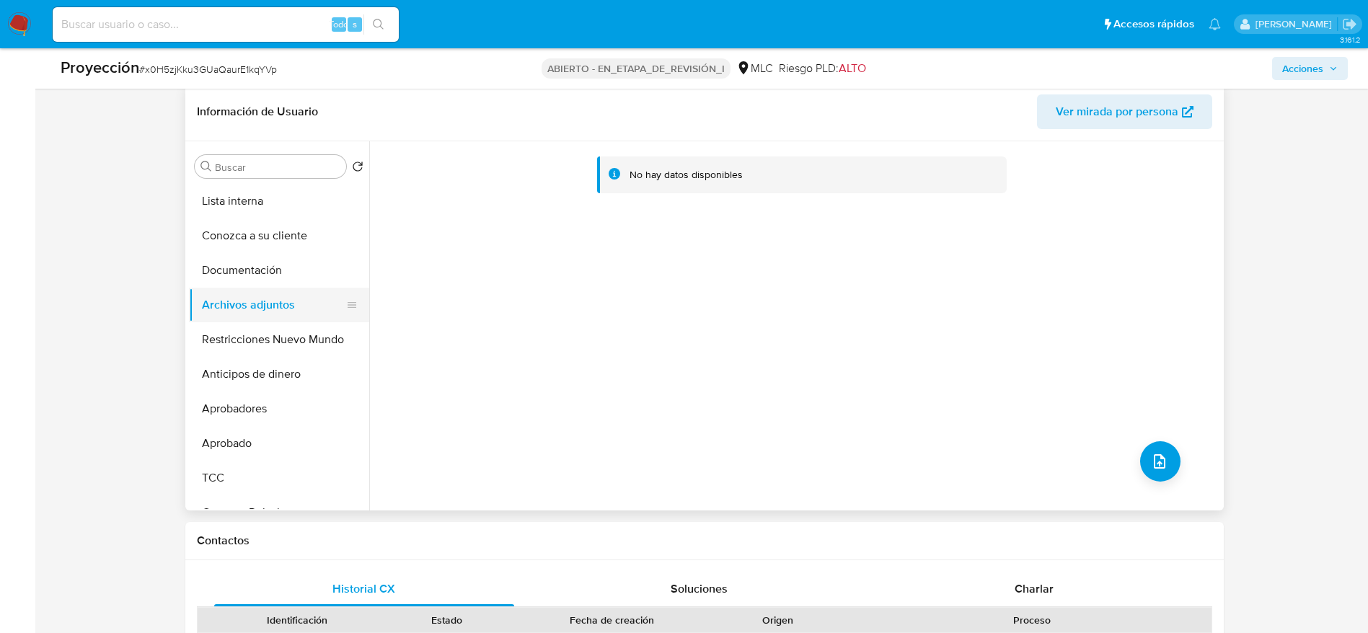
drag, startPoint x: 226, startPoint y: 327, endPoint x: 228, endPoint y: 288, distance: 39.0
click at [227, 327] on button "Restricciones Nuevo Mundo" at bounding box center [279, 339] width 180 height 35
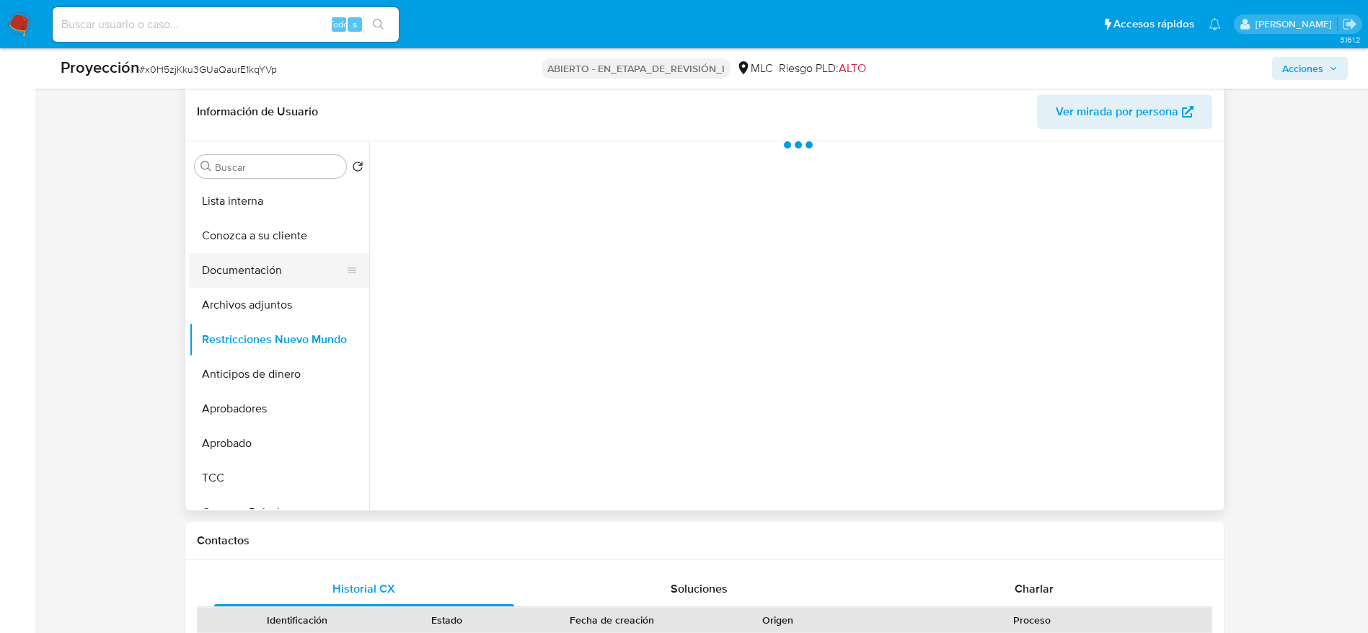
click at [228, 280] on button "Documentación" at bounding box center [273, 270] width 169 height 35
click at [229, 291] on button "Archivos adjuntos" at bounding box center [273, 305] width 169 height 35
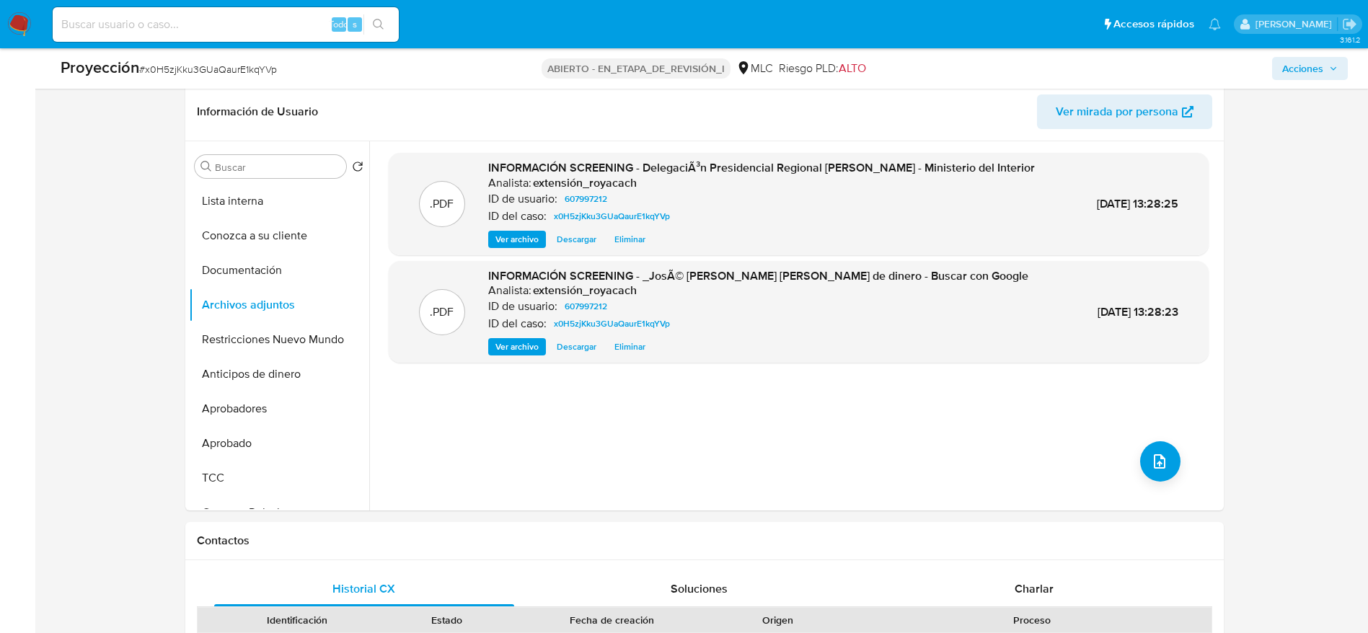
scroll to position [52, 0]
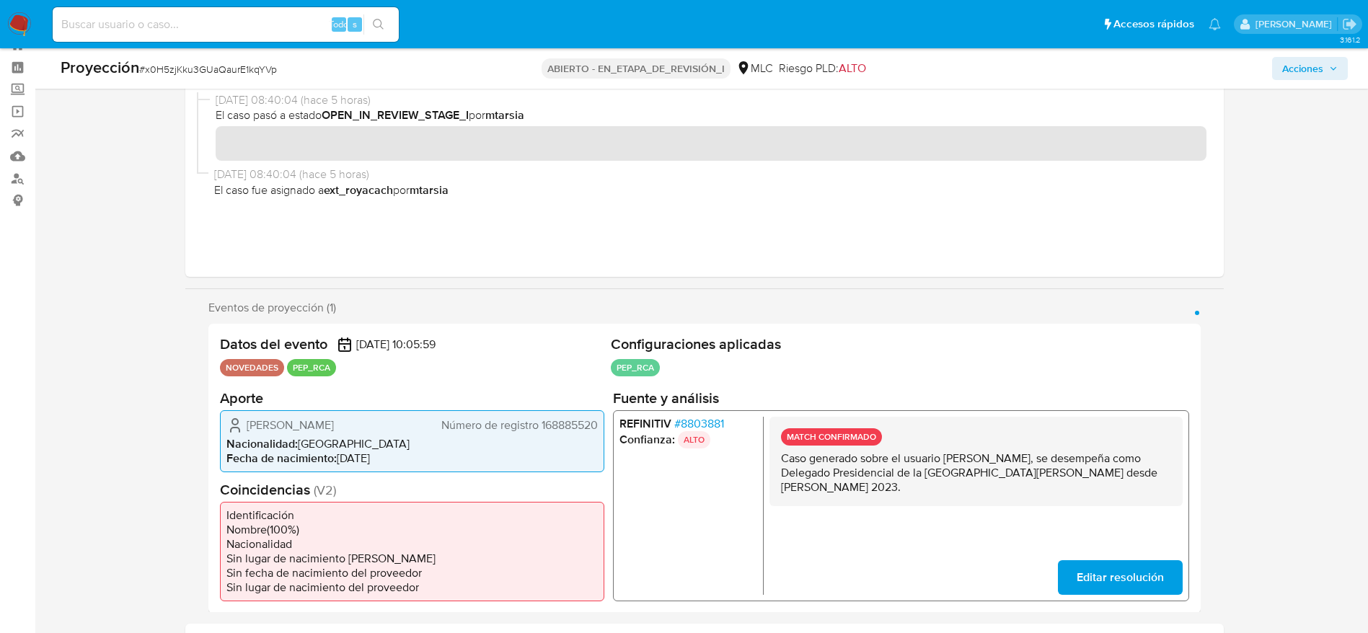
click at [1290, 71] on span "Acciones" at bounding box center [1302, 68] width 41 height 23
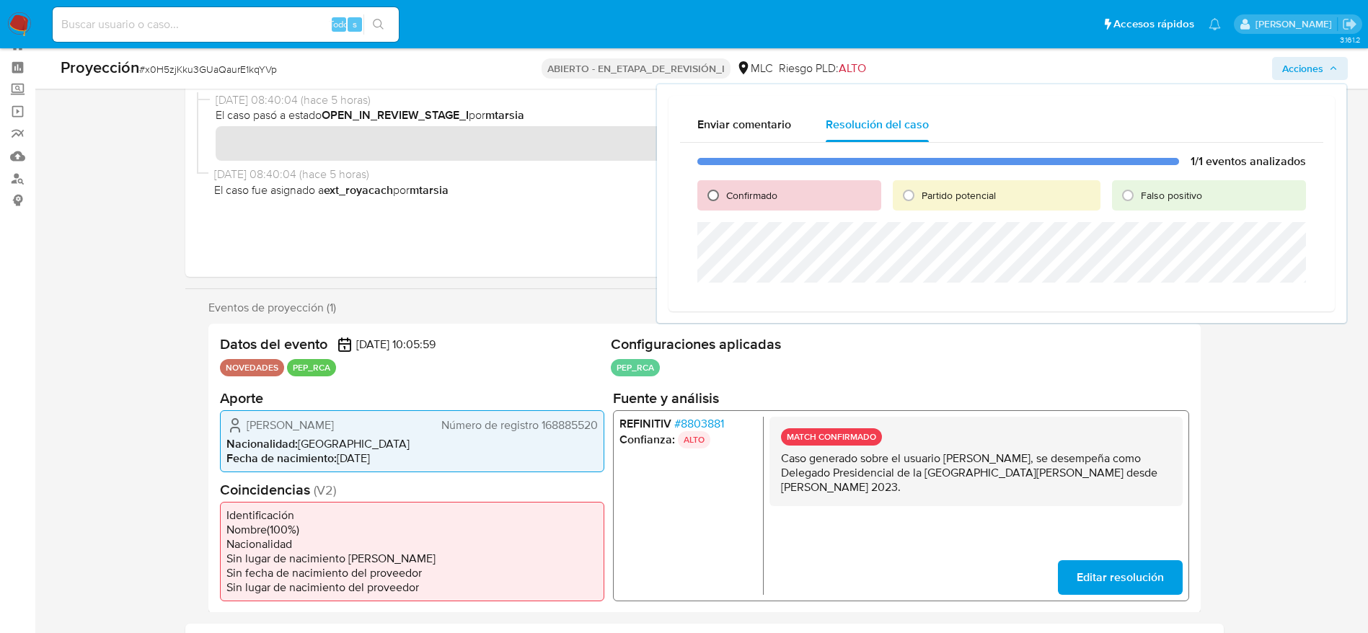
click at [710, 195] on input "Confirmado" at bounding box center [712, 195] width 23 height 23
radio input "true"
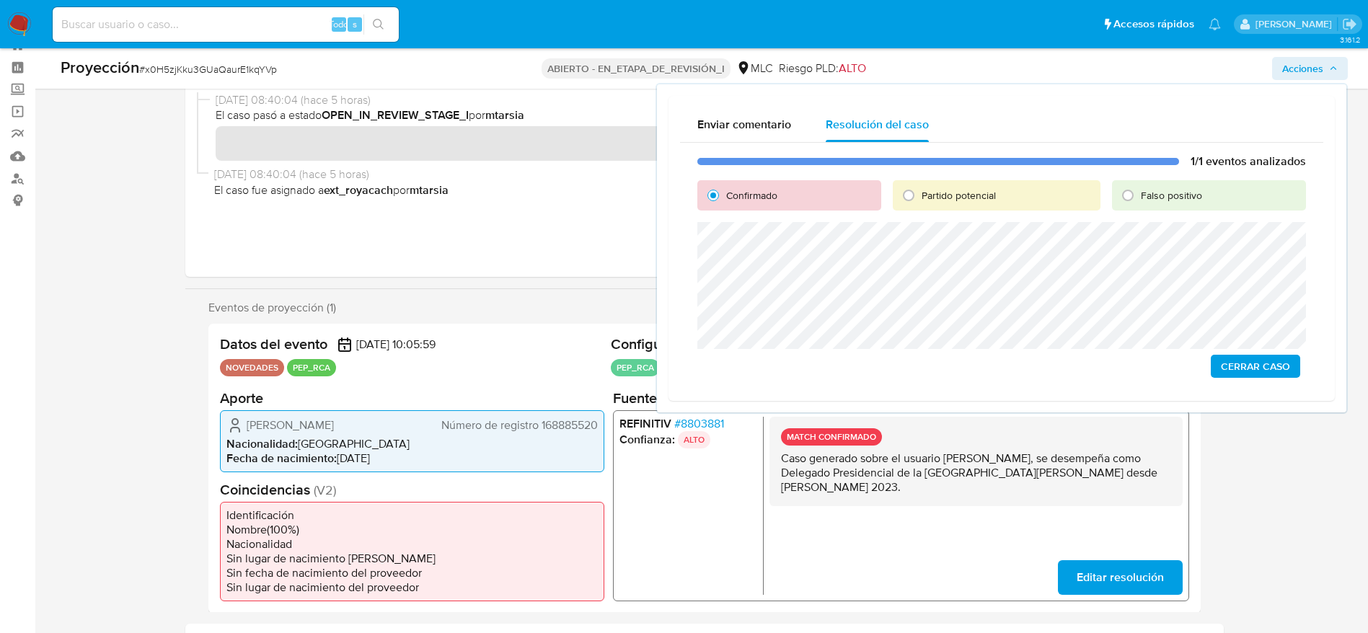
click at [1262, 363] on span "Cerrar Caso" at bounding box center [1255, 366] width 69 height 20
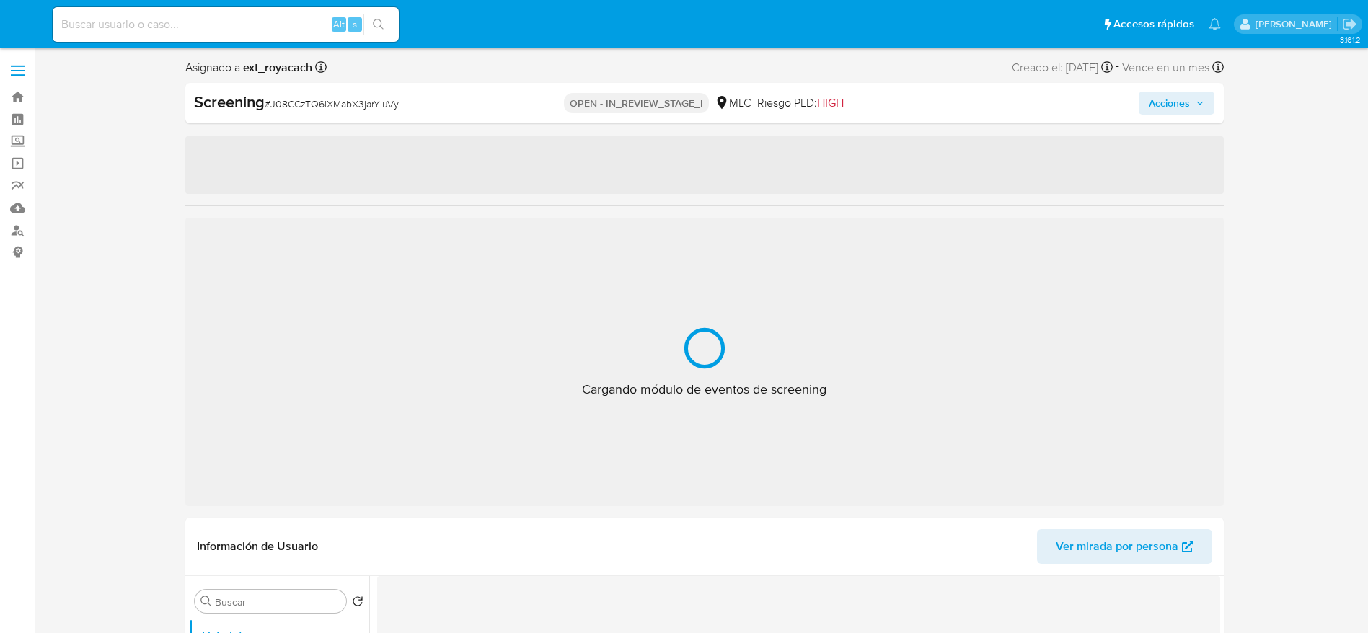
select select "10"
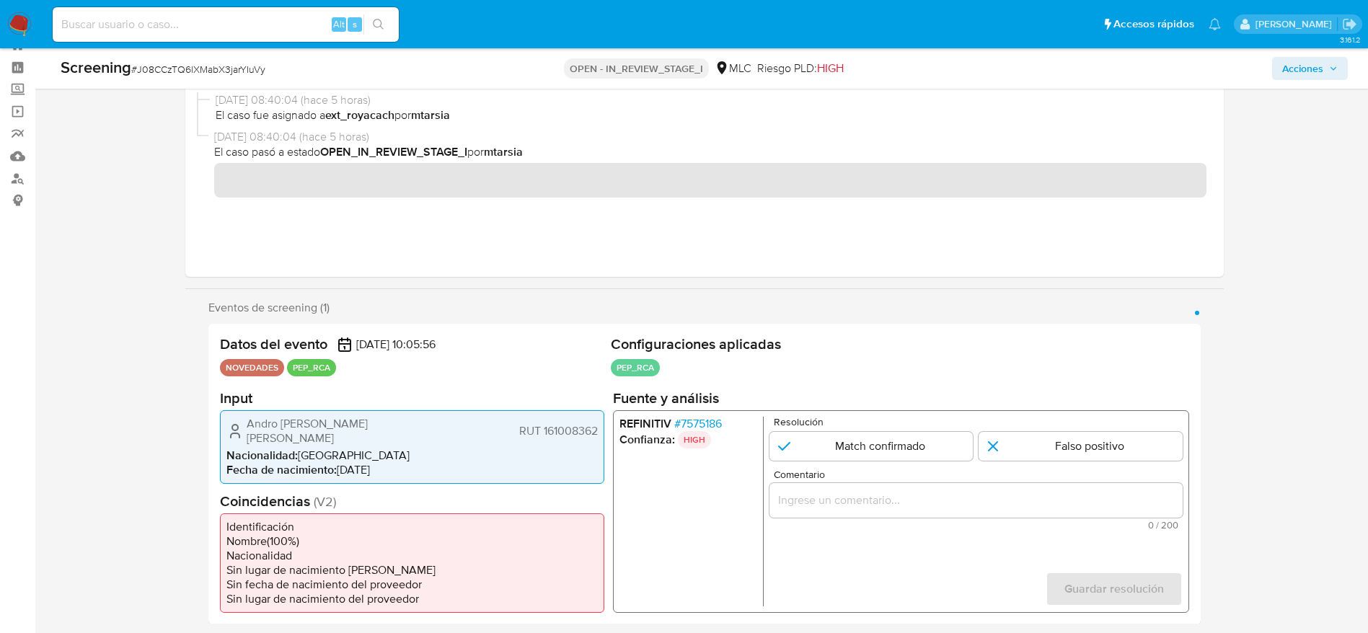
scroll to position [52, 0]
click at [203, 77] on div "Screening # J08CCzTQ6lXMabX3jarYIuVy" at bounding box center [273, 68] width 424 height 22
copy span "J08CCzTQ6lXMabX3jarYIuVy"
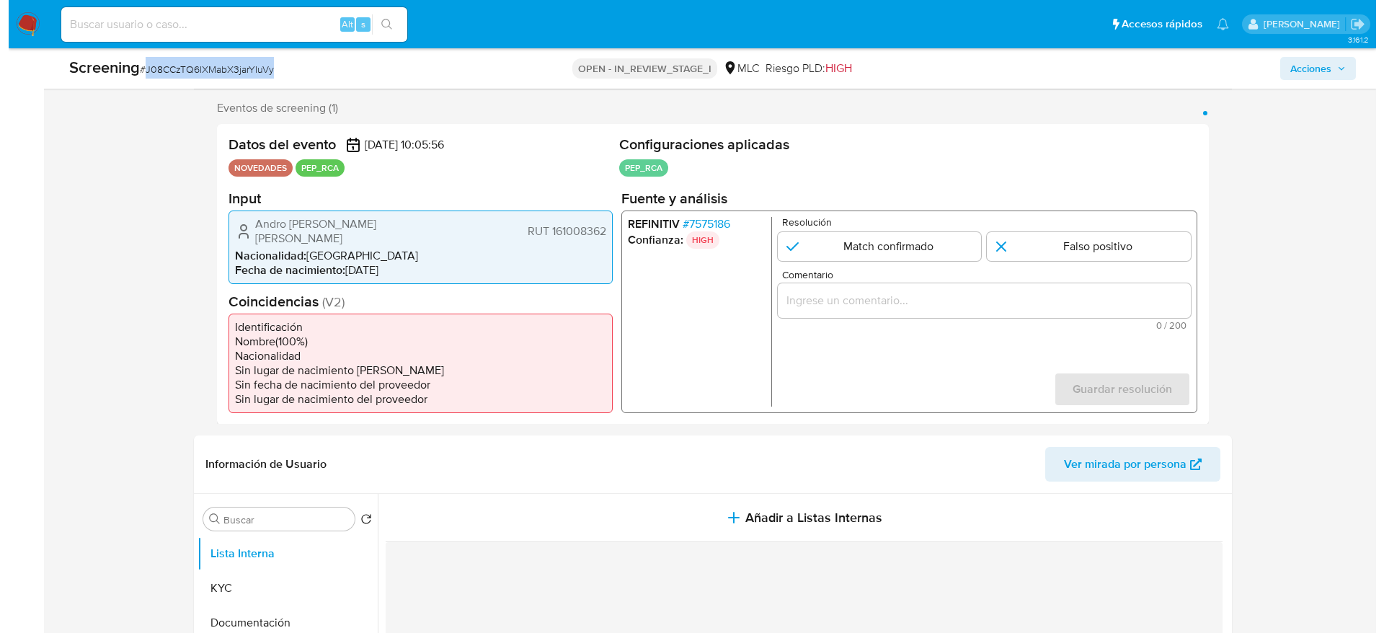
scroll to position [268, 0]
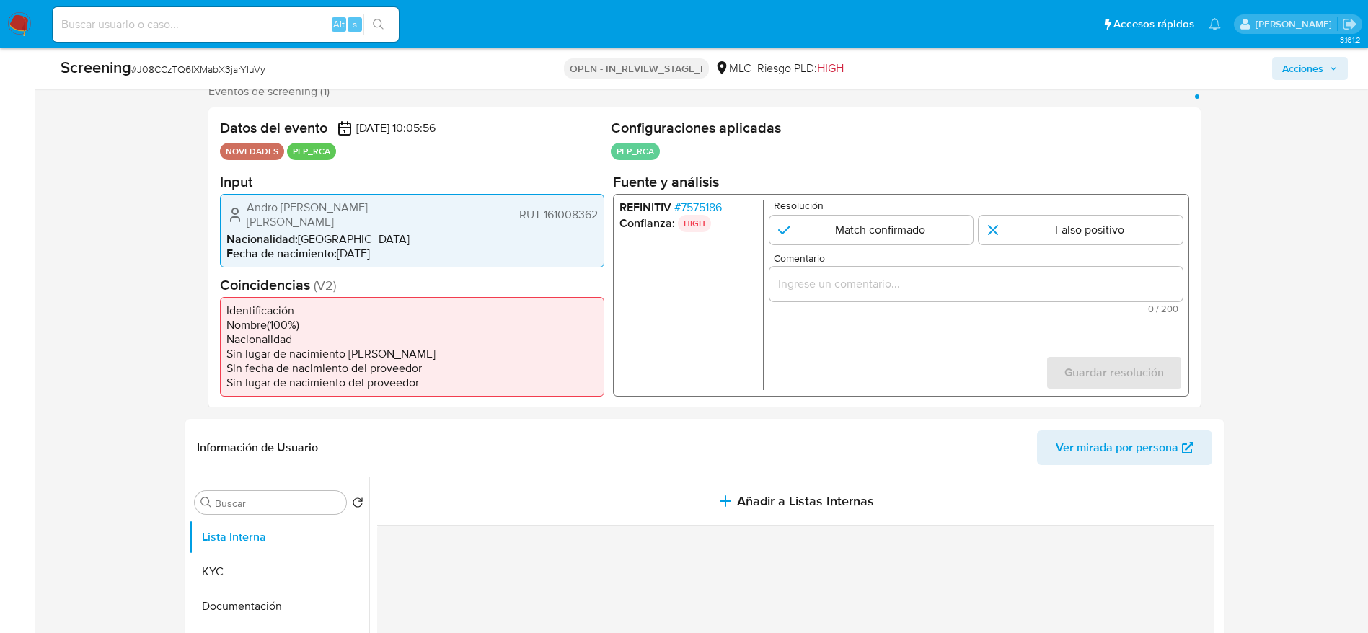
click at [710, 205] on span "# 7575186" at bounding box center [697, 207] width 48 height 14
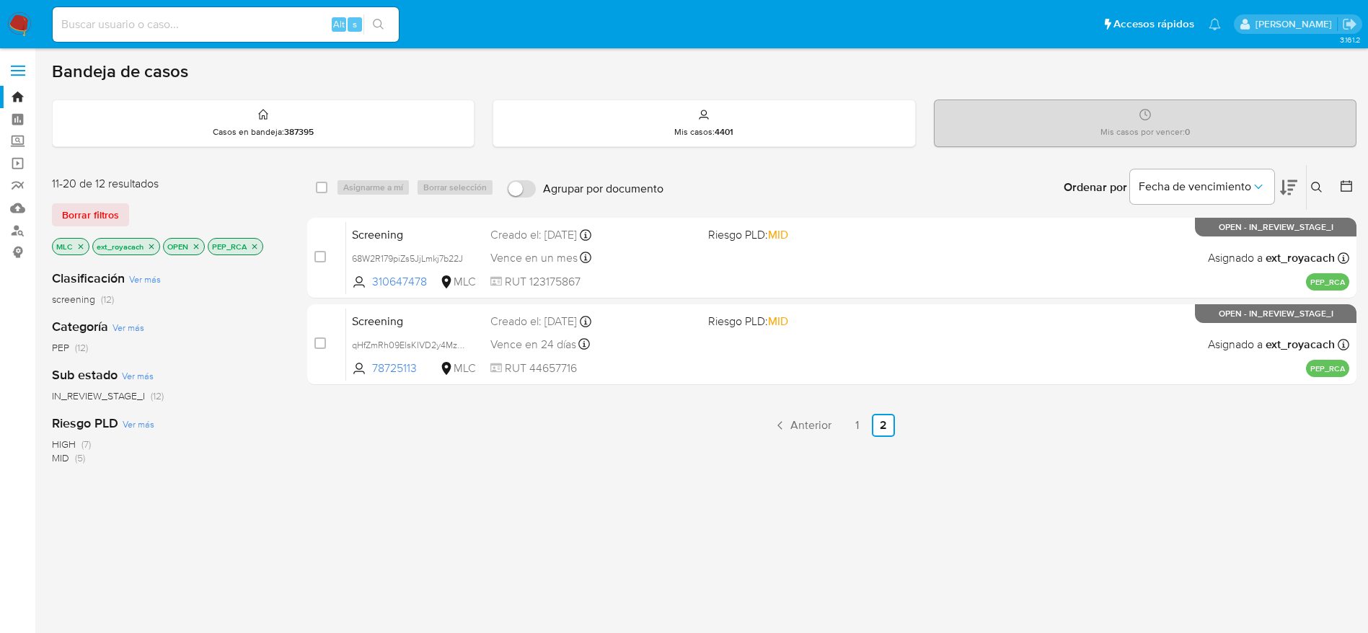
click at [92, 218] on span "Borrar filtros" at bounding box center [90, 215] width 57 height 20
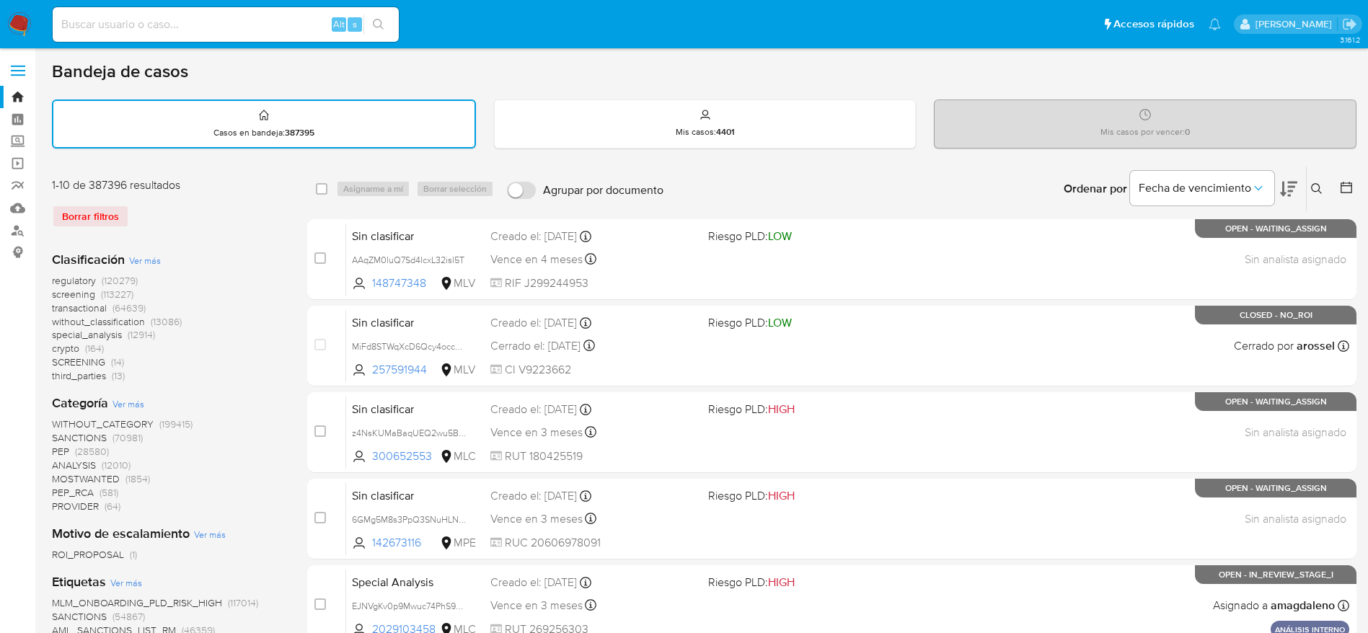
click at [1325, 181] on button at bounding box center [1318, 188] width 24 height 17
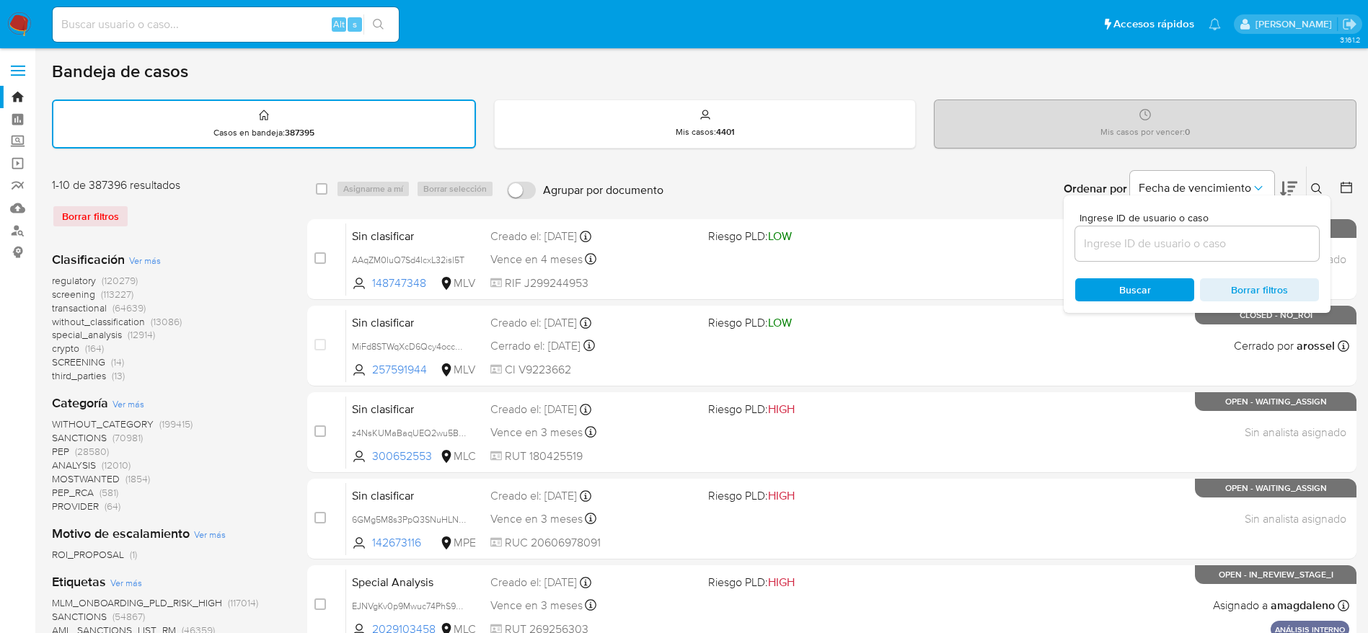
click at [1280, 223] on div "Ingrese ID de usuario o caso" at bounding box center [1197, 237] width 244 height 48
click at [1280, 233] on div at bounding box center [1197, 243] width 244 height 35
click at [1262, 243] on input at bounding box center [1197, 243] width 244 height 19
paste input "JZIRTdPybG2dSOa8v2PPjk0H"
type input "JZIRTdPybG2dSOa8v2PPjk0H"
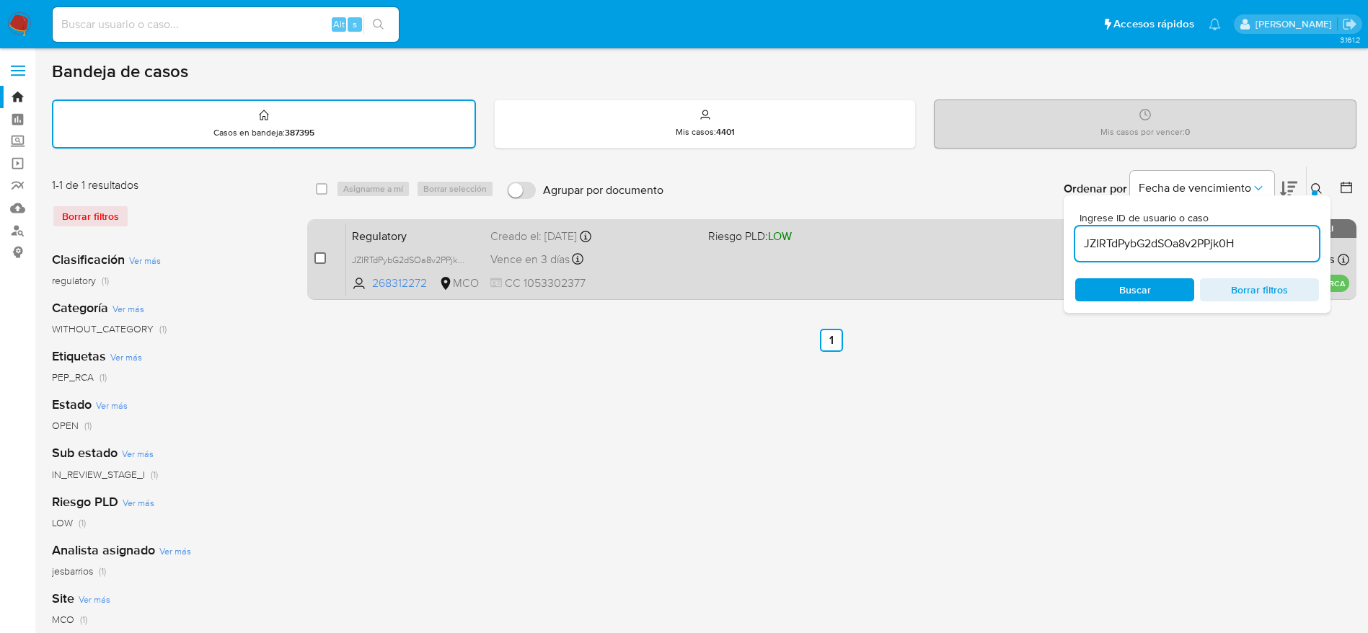
click at [314, 260] on input "checkbox" at bounding box center [320, 258] width 12 height 12
checkbox input "true"
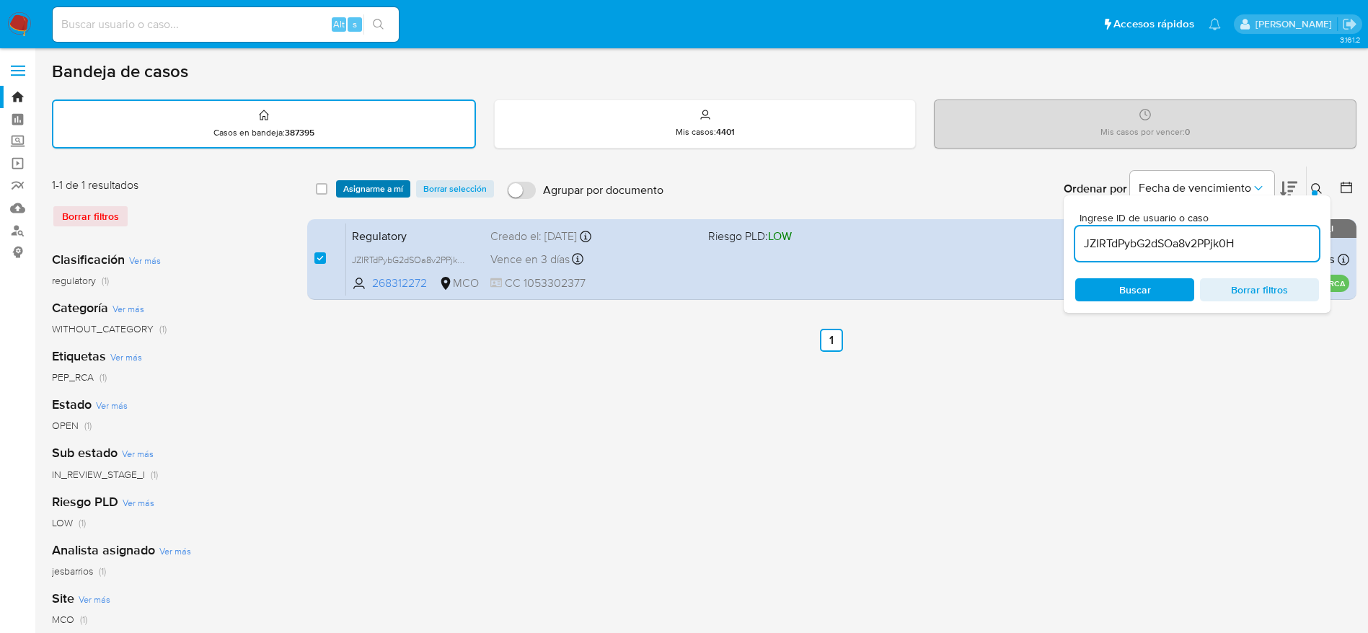
click at [365, 194] on span "Asignarme a mí" at bounding box center [373, 189] width 60 height 14
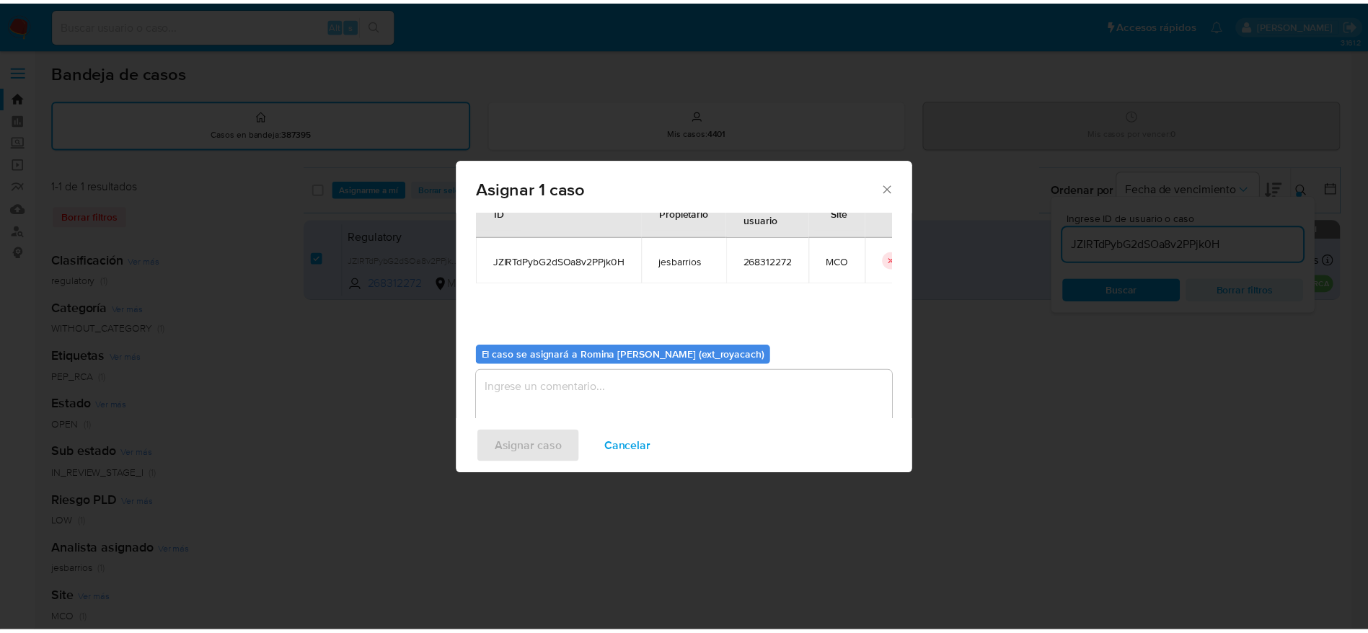
scroll to position [74, 0]
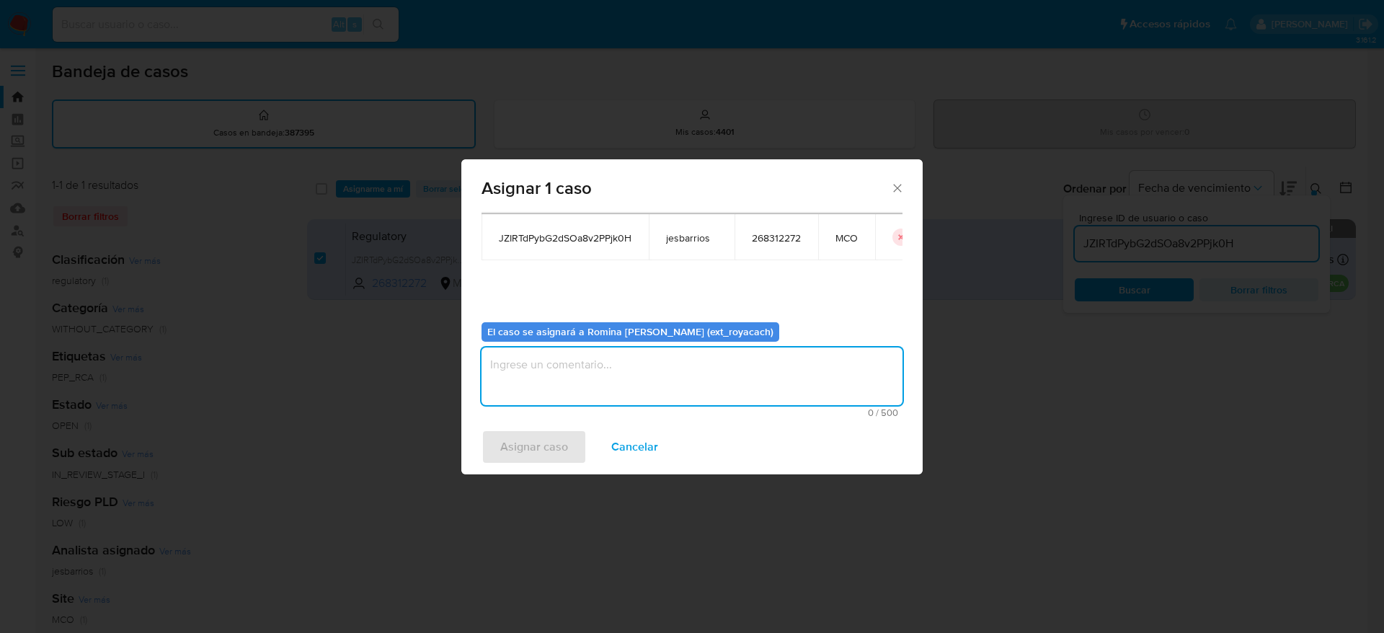
click at [677, 393] on textarea "assign-modal" at bounding box center [692, 376] width 421 height 58
type textarea "analsiis"
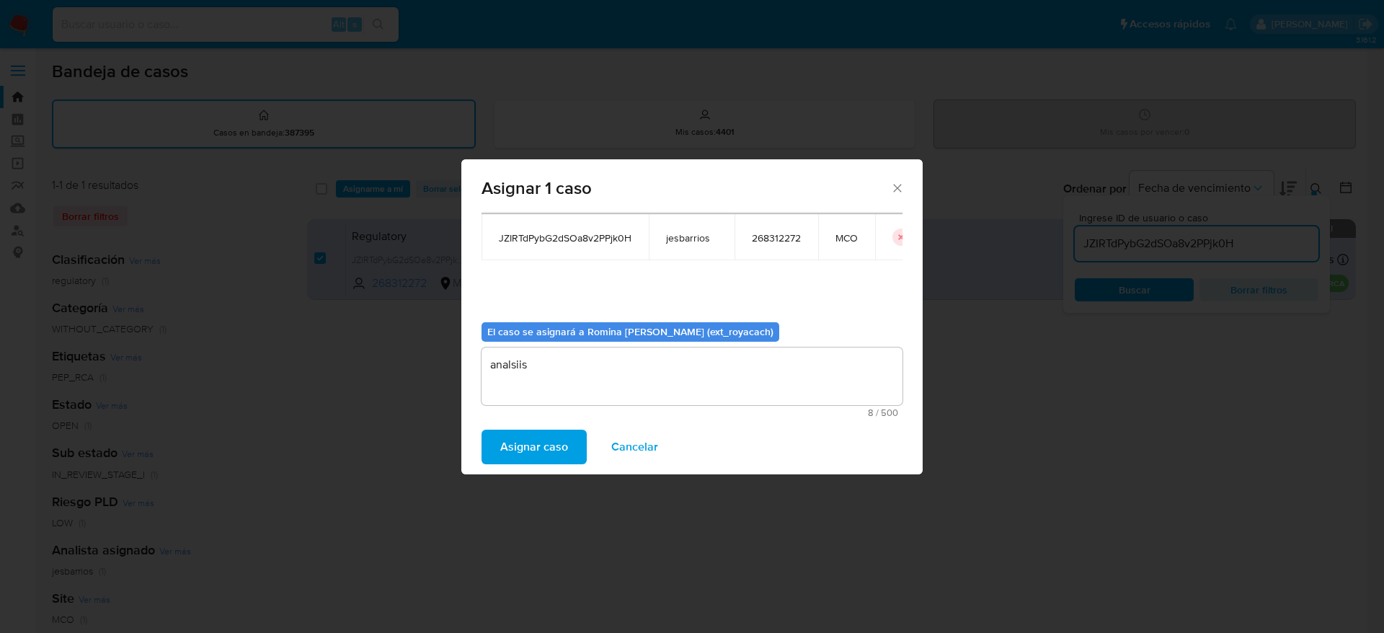
click at [482, 430] on button "Asignar caso" at bounding box center [534, 447] width 105 height 35
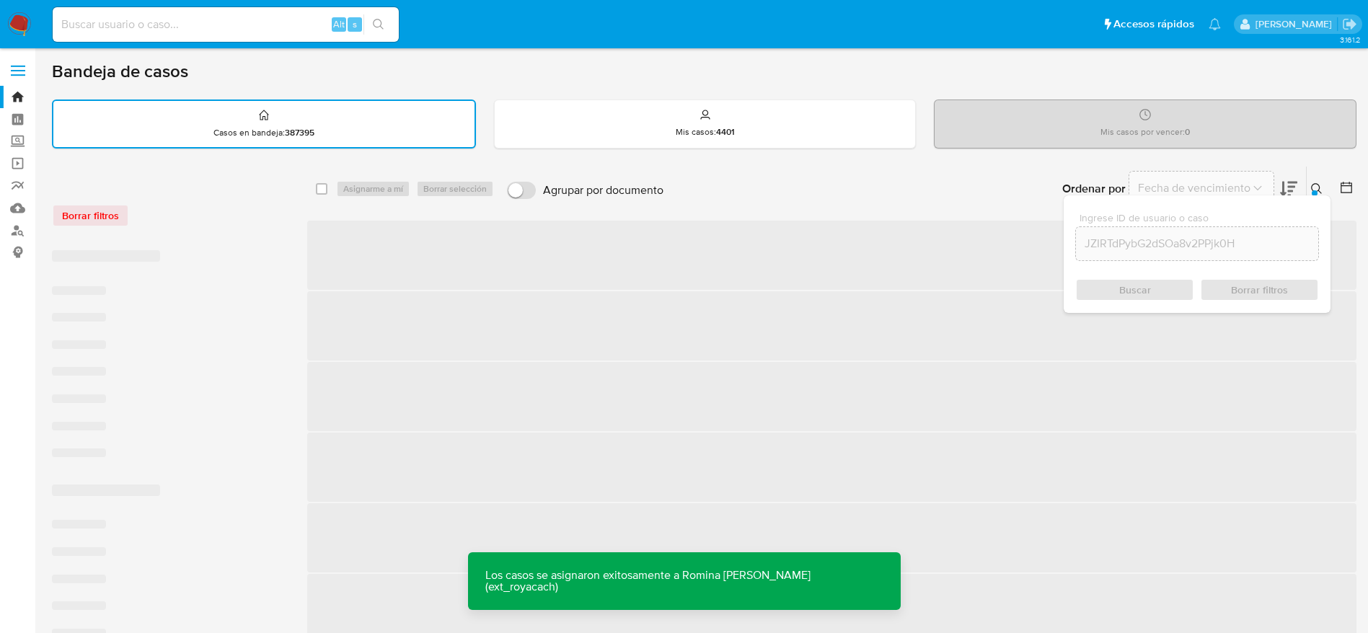
drag, startPoint x: 26, startPoint y: 36, endPoint x: 26, endPoint y: 26, distance: 10.1
click at [26, 35] on img at bounding box center [19, 24] width 25 height 25
click at [26, 26] on img at bounding box center [19, 24] width 25 height 25
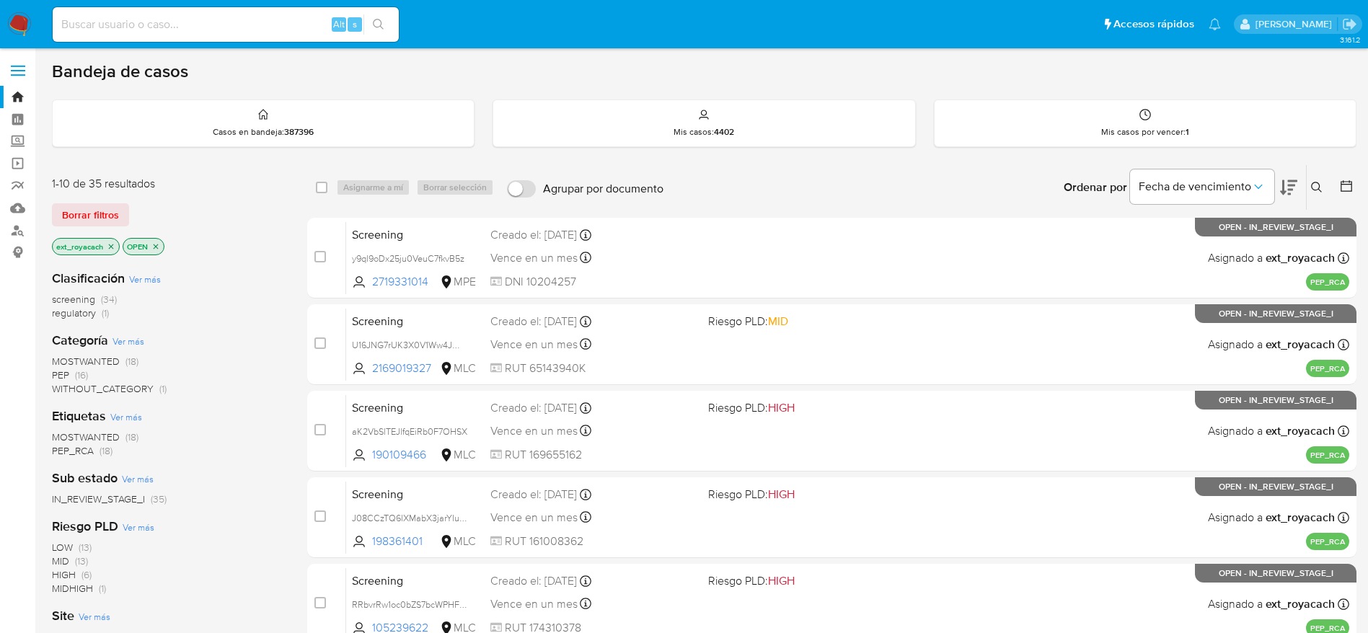
click at [66, 313] on span "regulatory" at bounding box center [74, 313] width 44 height 14
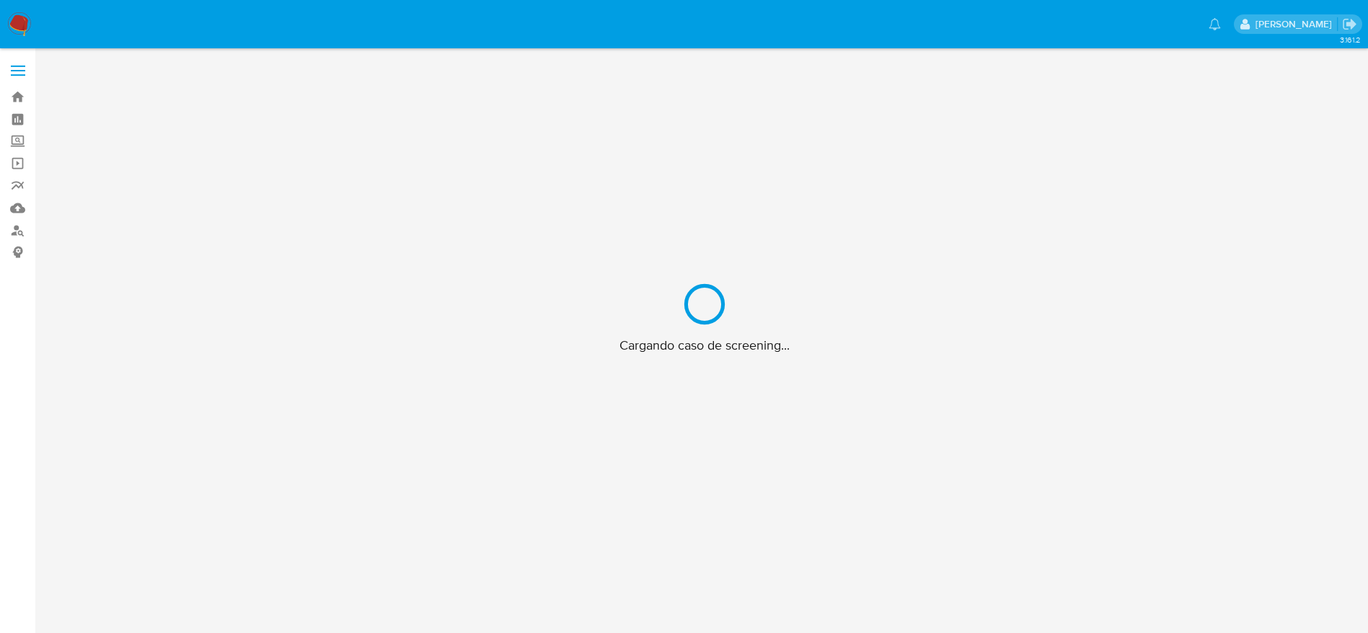
scroll to position [52, 0]
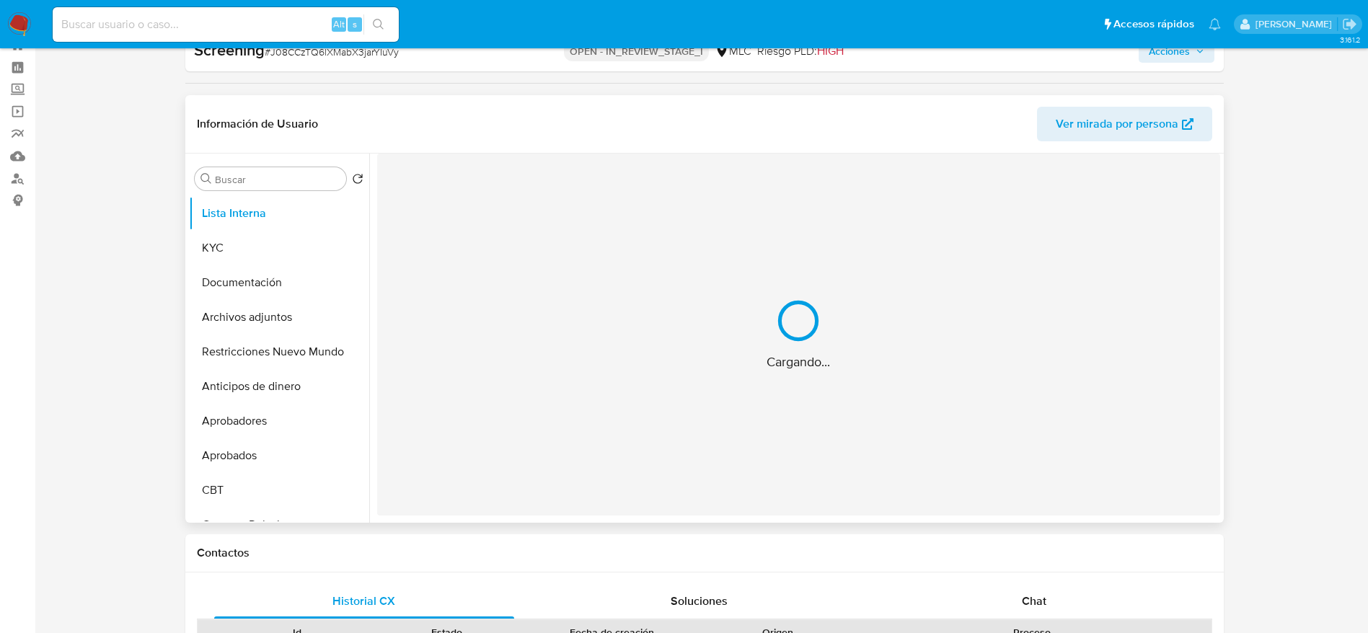
select select "10"
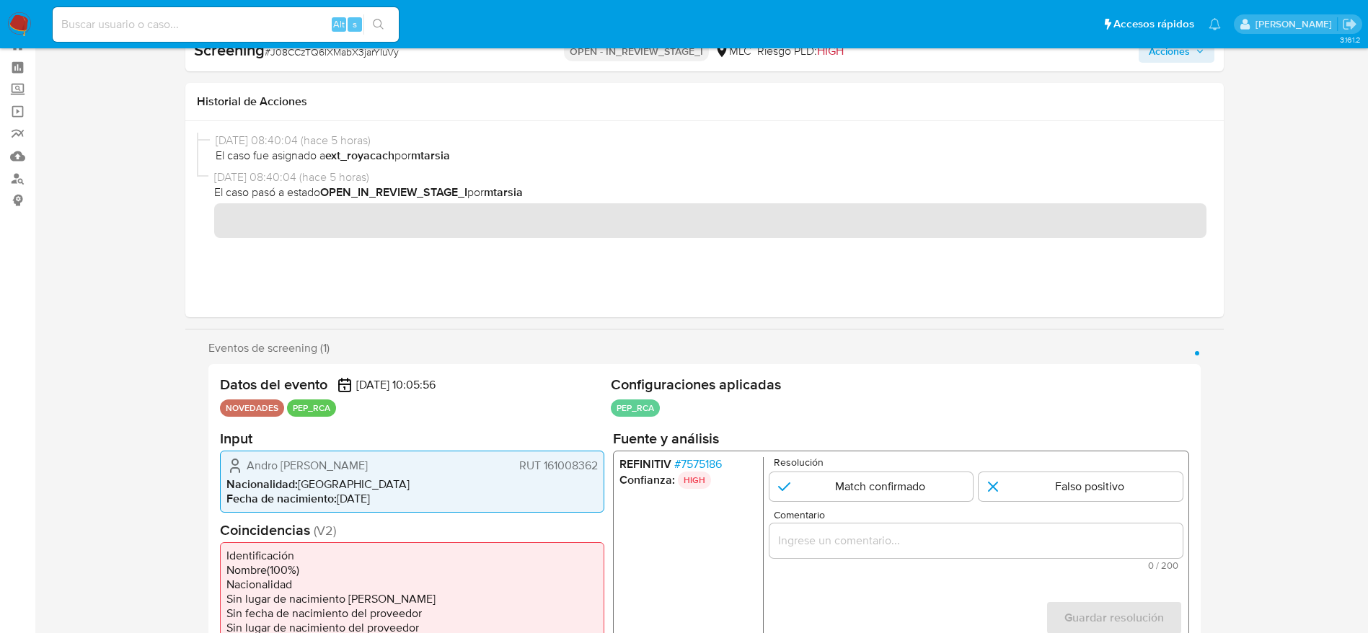
click at [702, 460] on span "# 7575186" at bounding box center [697, 463] width 48 height 14
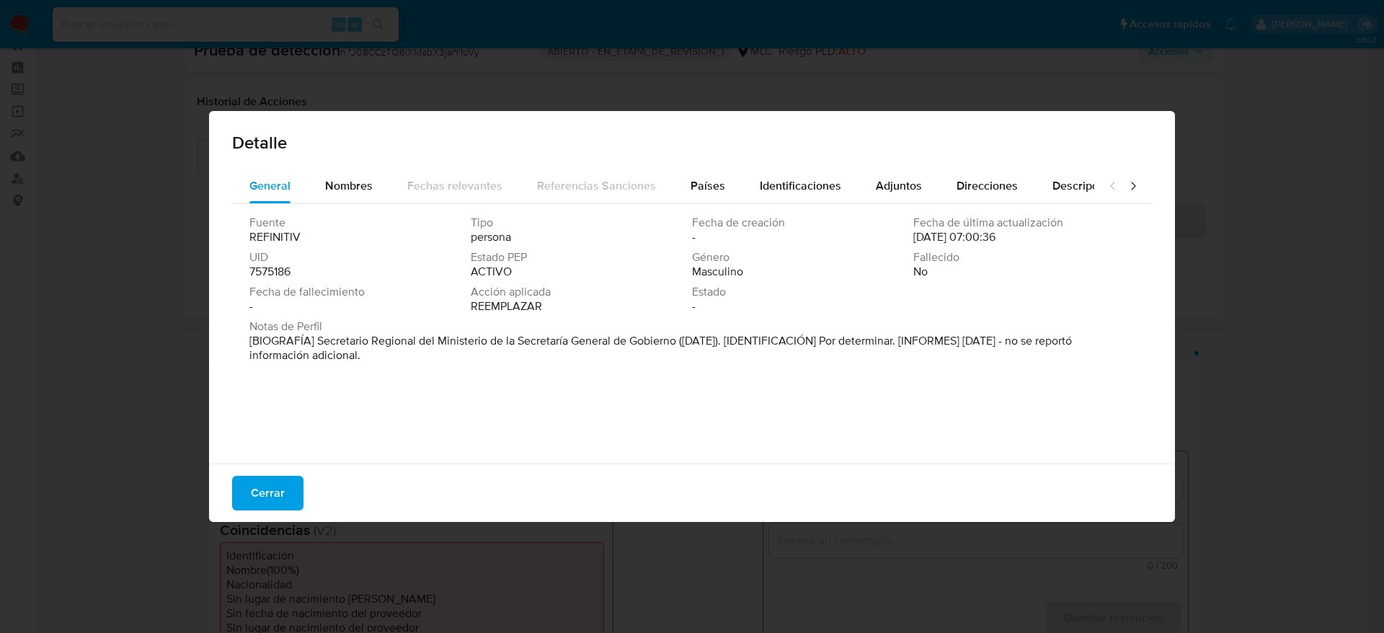
drag, startPoint x: 318, startPoint y: 336, endPoint x: 676, endPoint y: 334, distance: 358.3
click at [676, 334] on font "[BIOGRAFÍA] Secretario Regional del Ministerio de la Secretaría General de Gobi…" at bounding box center [660, 347] width 823 height 31
drag, startPoint x: 278, startPoint y: 500, endPoint x: 337, endPoint y: 400, distance: 116.4
click at [275, 502] on span "Cerrar" at bounding box center [268, 493] width 34 height 32
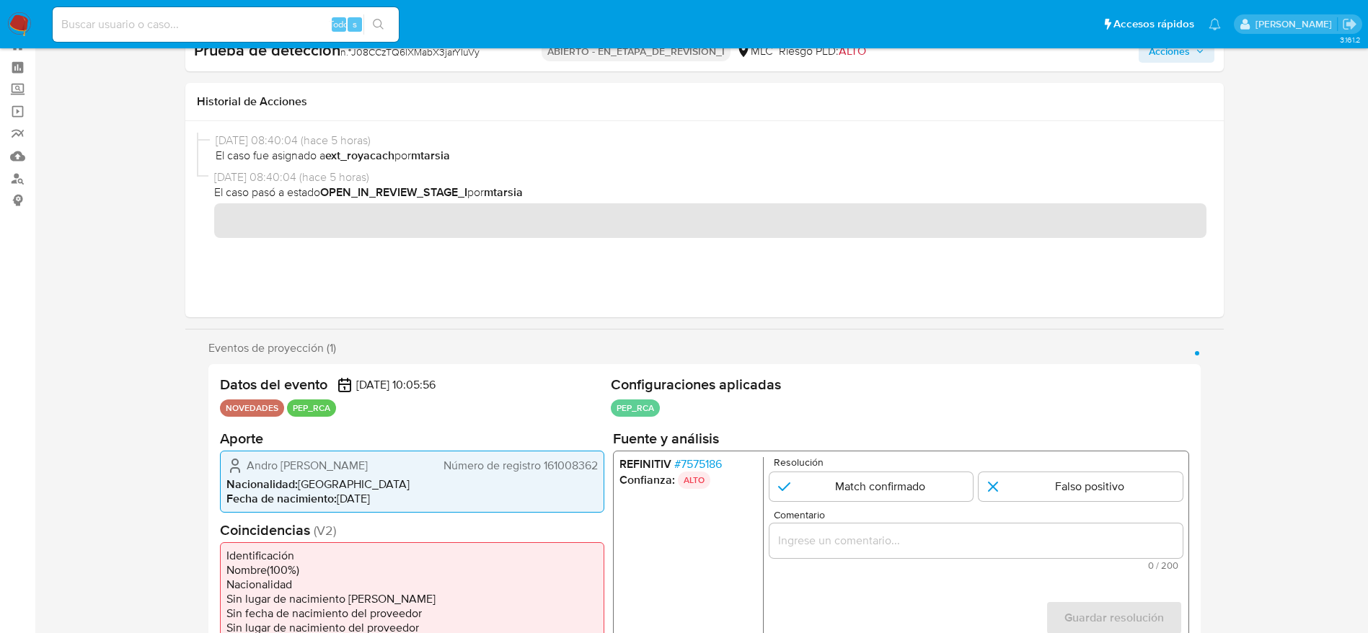
drag, startPoint x: 233, startPoint y: 464, endPoint x: 598, endPoint y: 463, distance: 365.5
click at [598, 463] on div "[PERSON_NAME] Número de registro 161008362 Nacionalidad : [DEMOGRAPHIC_DATA] Fe…" at bounding box center [412, 481] width 384 height 62
click at [791, 530] on div "1 de 1" at bounding box center [975, 540] width 413 height 35
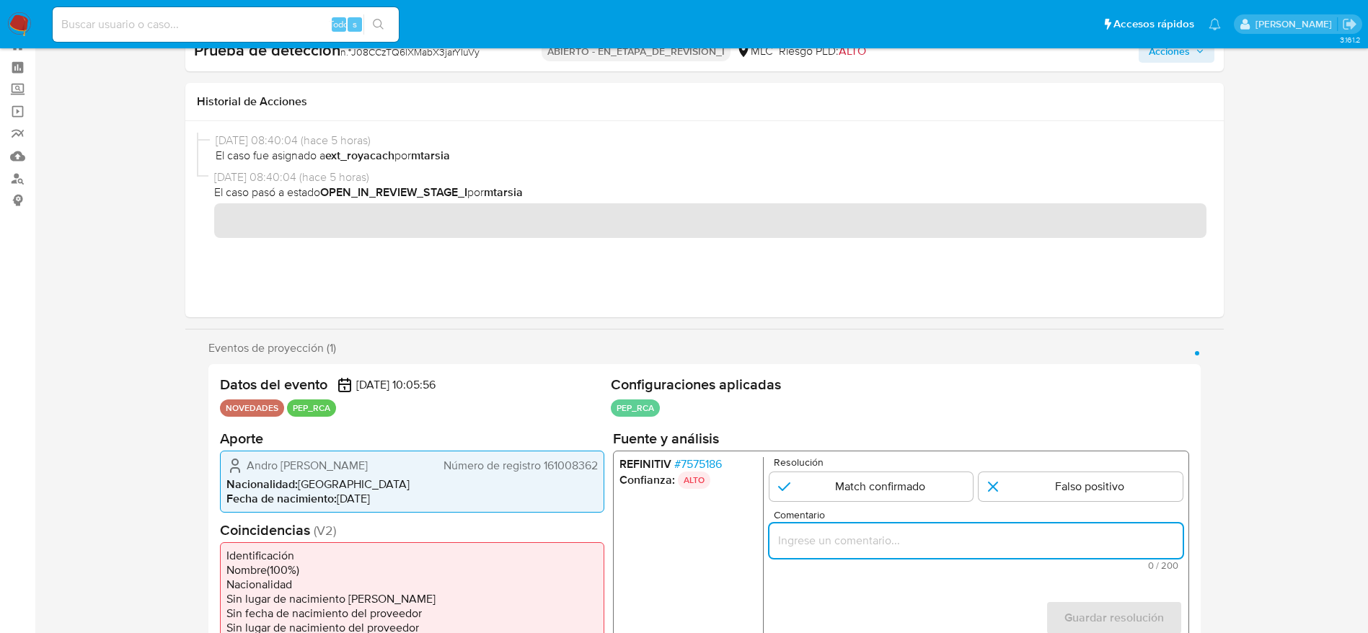
click at [791, 536] on input "Comentario" at bounding box center [975, 540] width 413 height 19
paste input "Caso generado sobre el usuario Andro [PERSON_NAME], se desempeña como Secretari…"
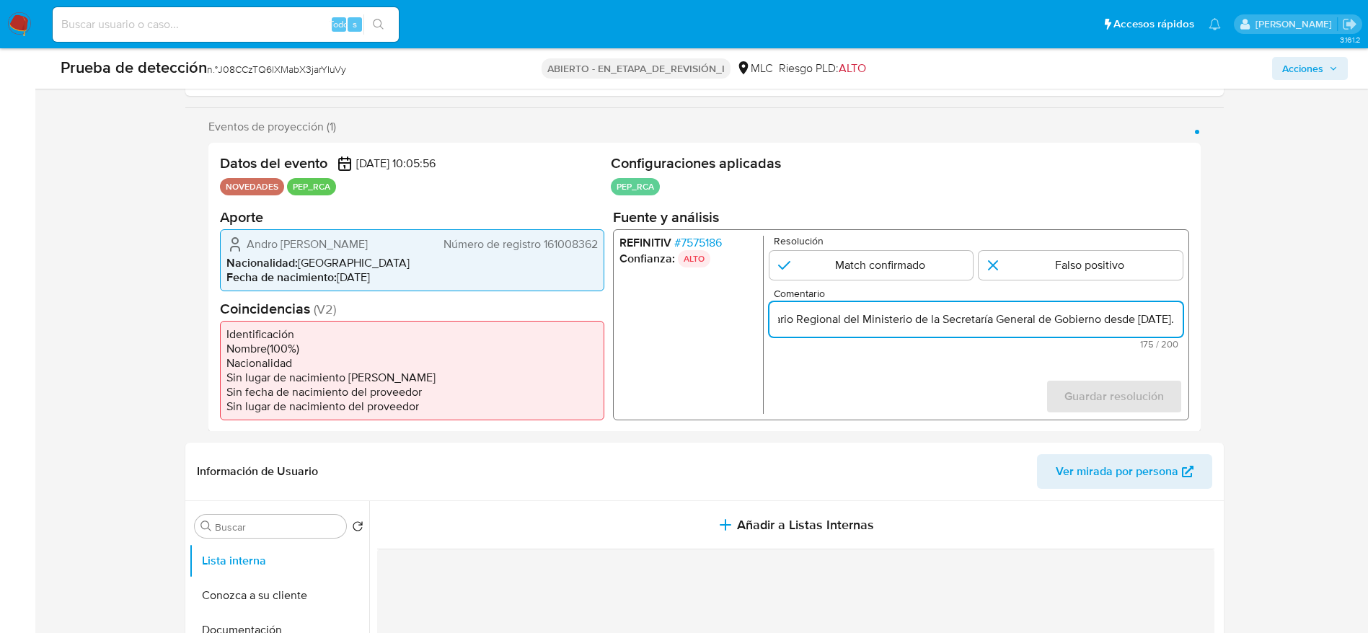
scroll to position [268, 0]
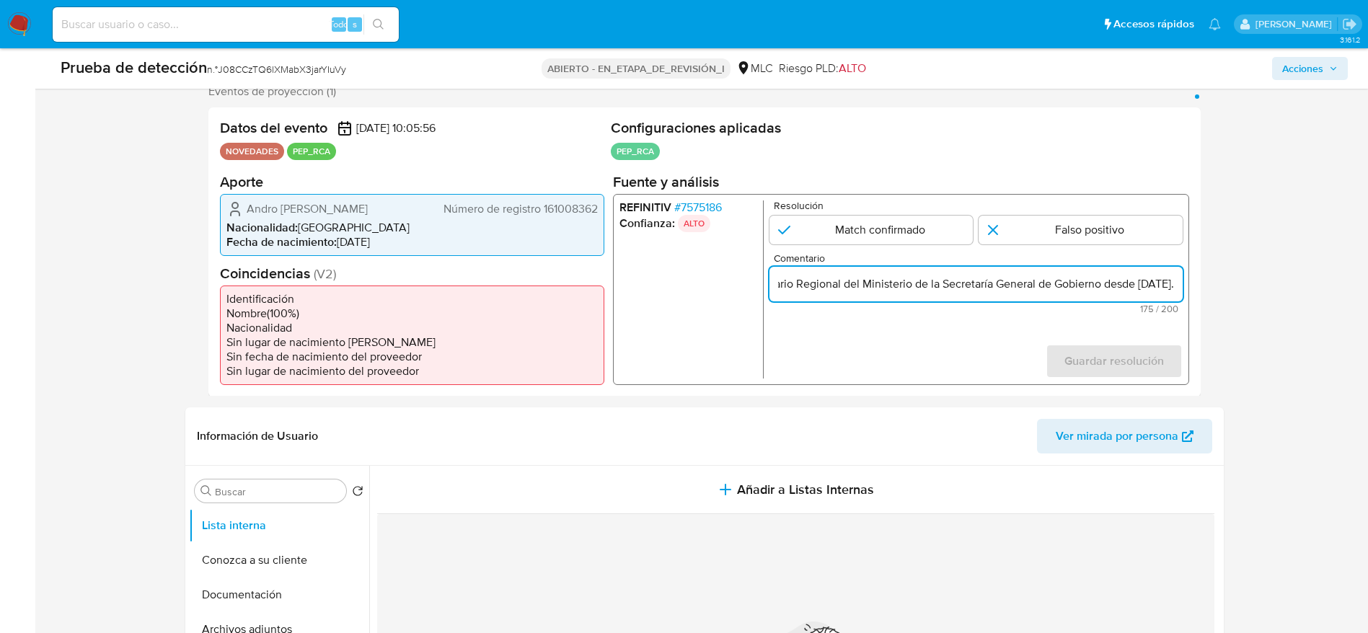
type input "Caso generado sobre el usuario Andro [PERSON_NAME], se desempeña como Secretari…"
click at [887, 255] on span "Comentario" at bounding box center [979, 257] width 413 height 11
click at [887, 274] on input "Caso generado sobre el usuario Andro [PERSON_NAME], se desempeña como Secretari…" at bounding box center [975, 283] width 413 height 19
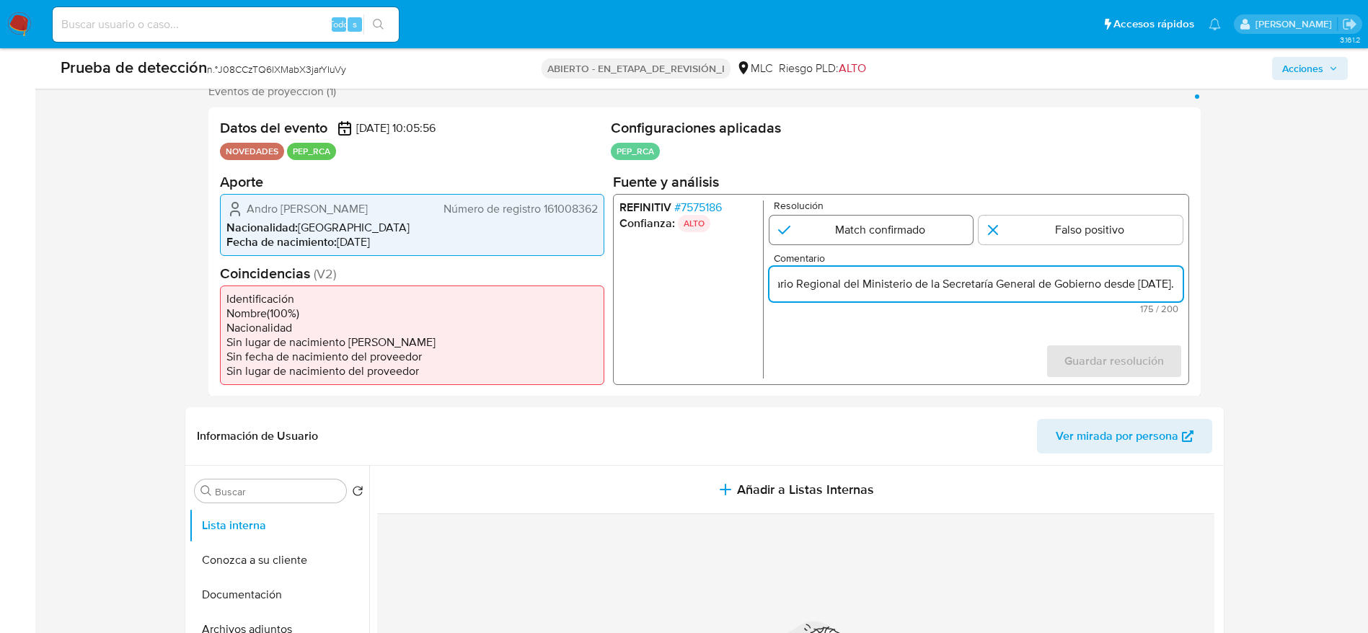
click at [899, 230] on input "1 de 1" at bounding box center [871, 229] width 204 height 29
radio input "true"
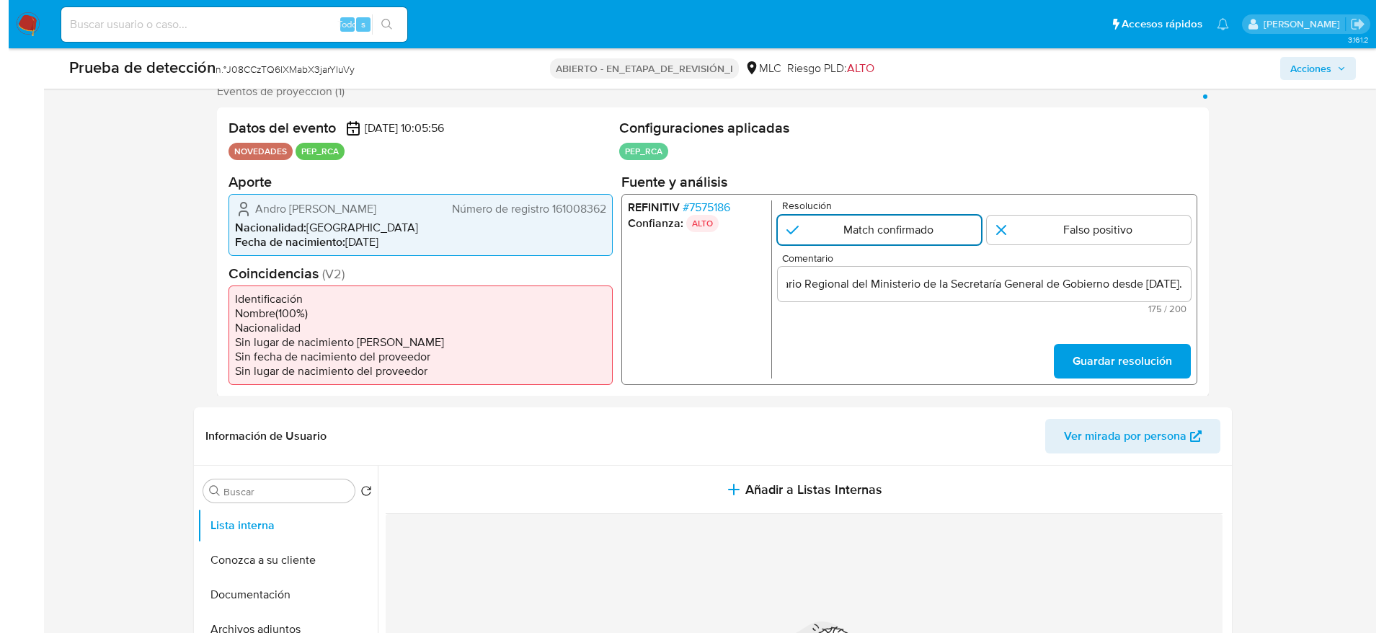
scroll to position [0, 0]
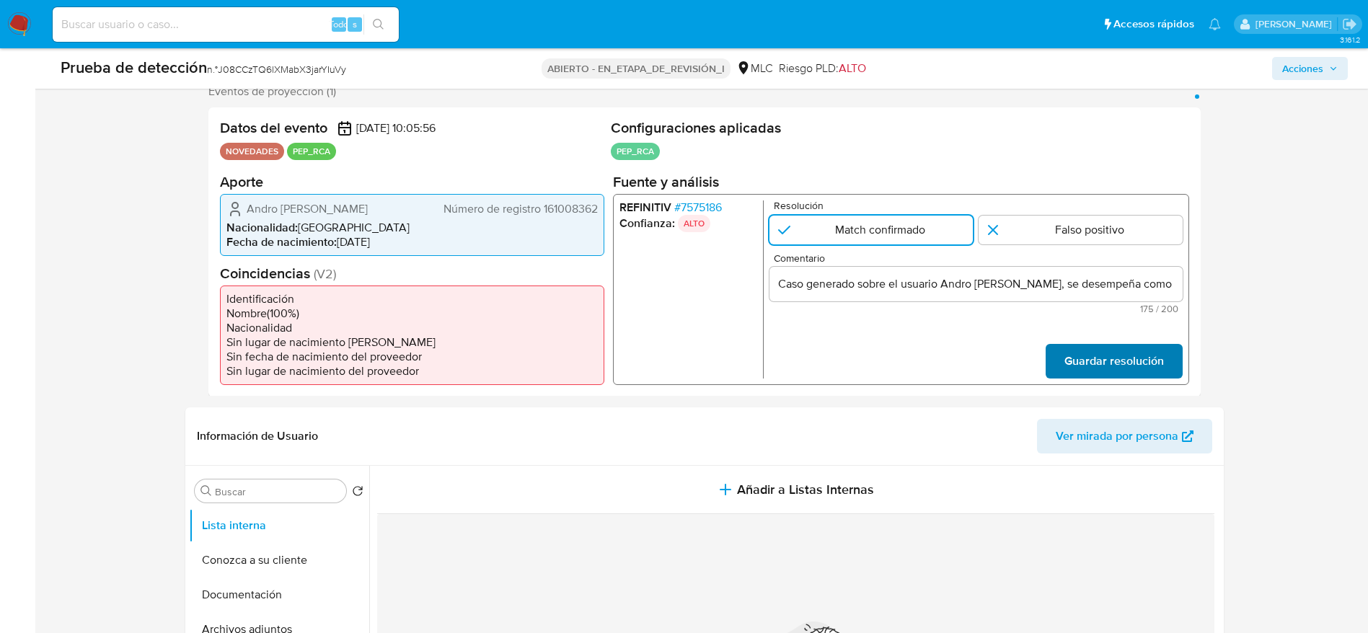
click at [1109, 361] on span "Guardar resolución" at bounding box center [1112, 361] width 99 height 32
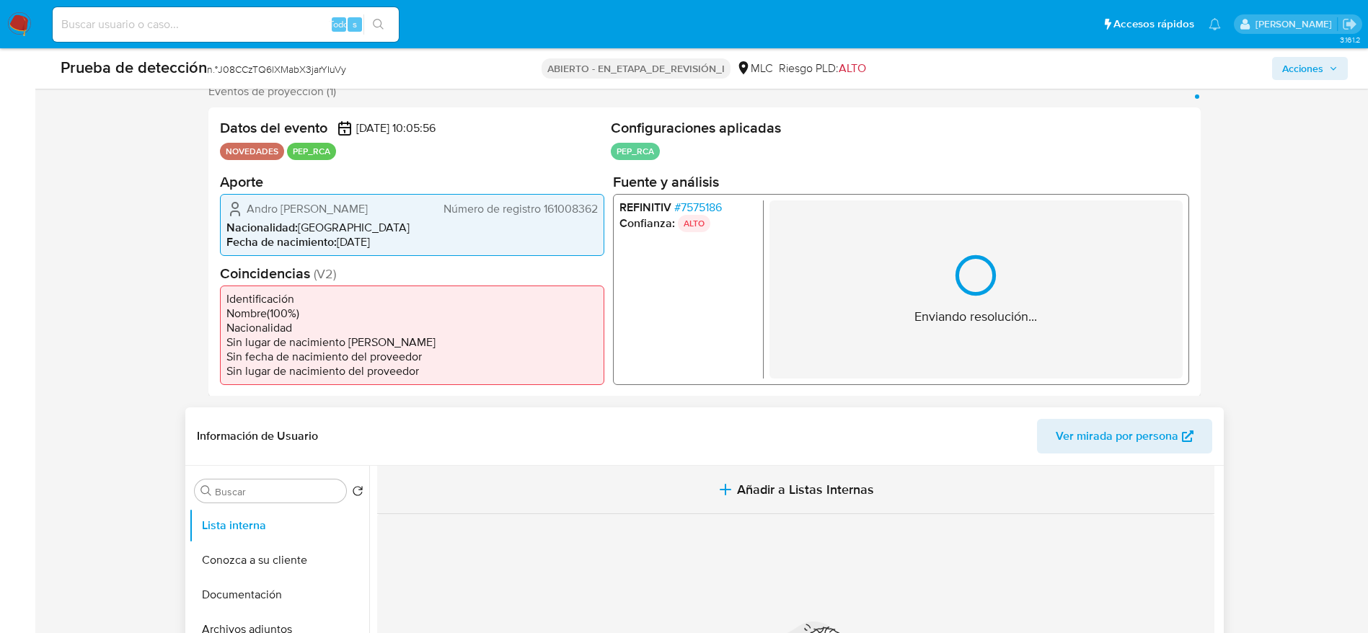
click at [860, 512] on button "Añadir a Listas Internas" at bounding box center [795, 490] width 837 height 48
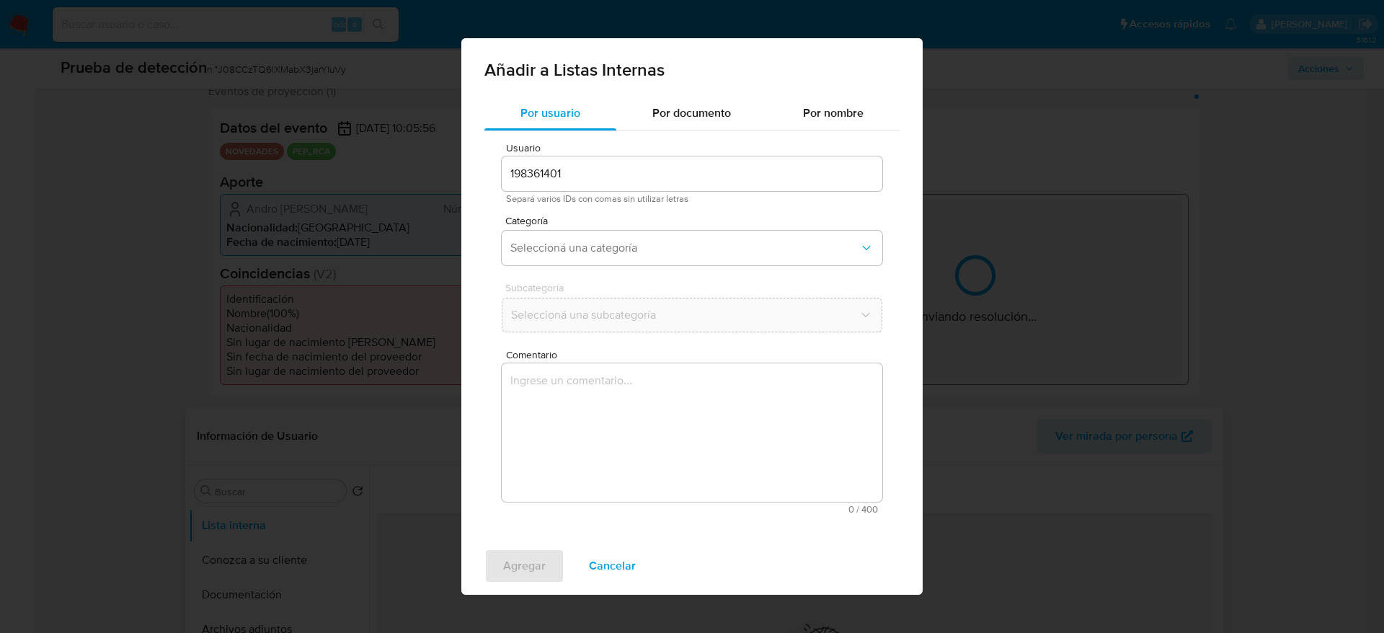
click at [693, 469] on textarea "Comentario" at bounding box center [692, 432] width 381 height 138
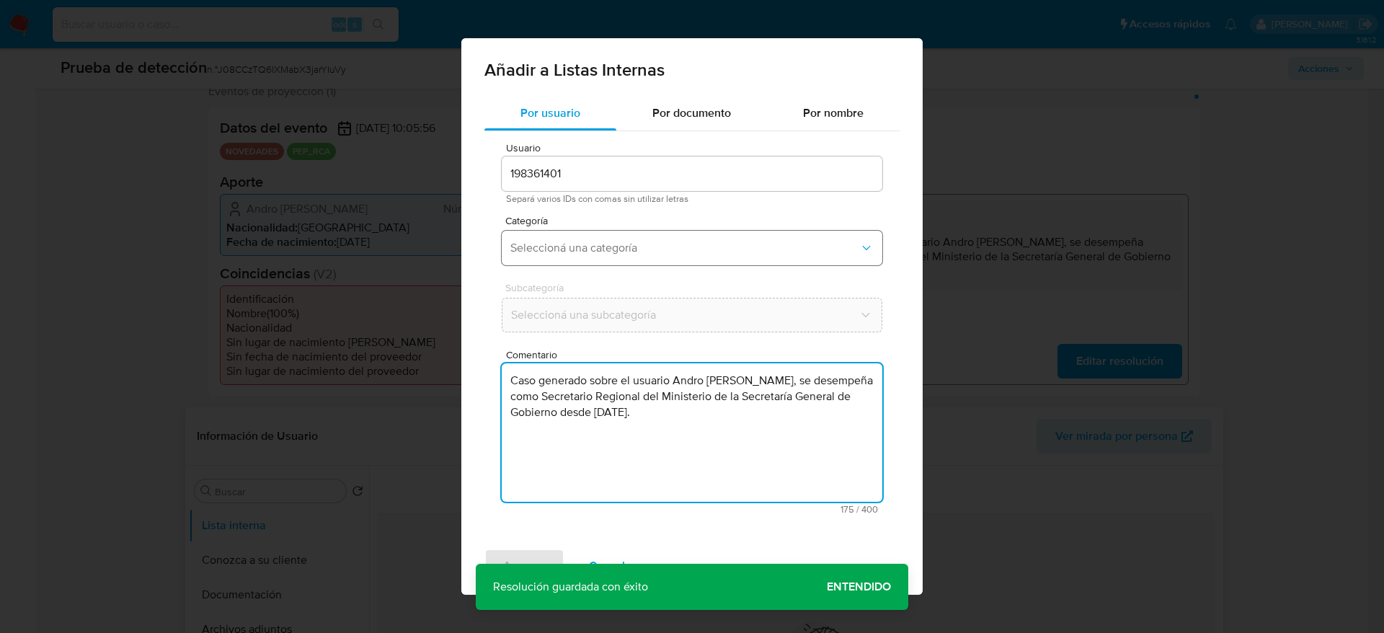
type textarea "Caso generado sobre el usuario Andro [PERSON_NAME], se desempeña como Secretari…"
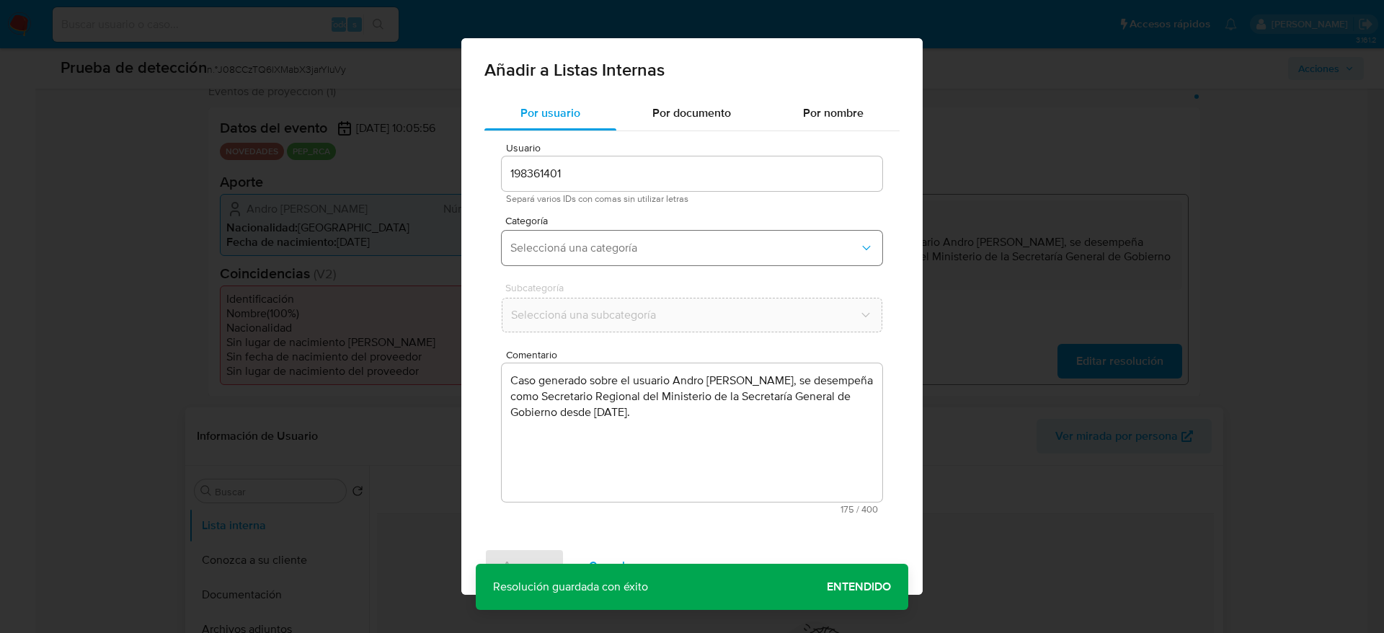
click at [577, 236] on button "Seleccioná una categoría" at bounding box center [692, 248] width 381 height 35
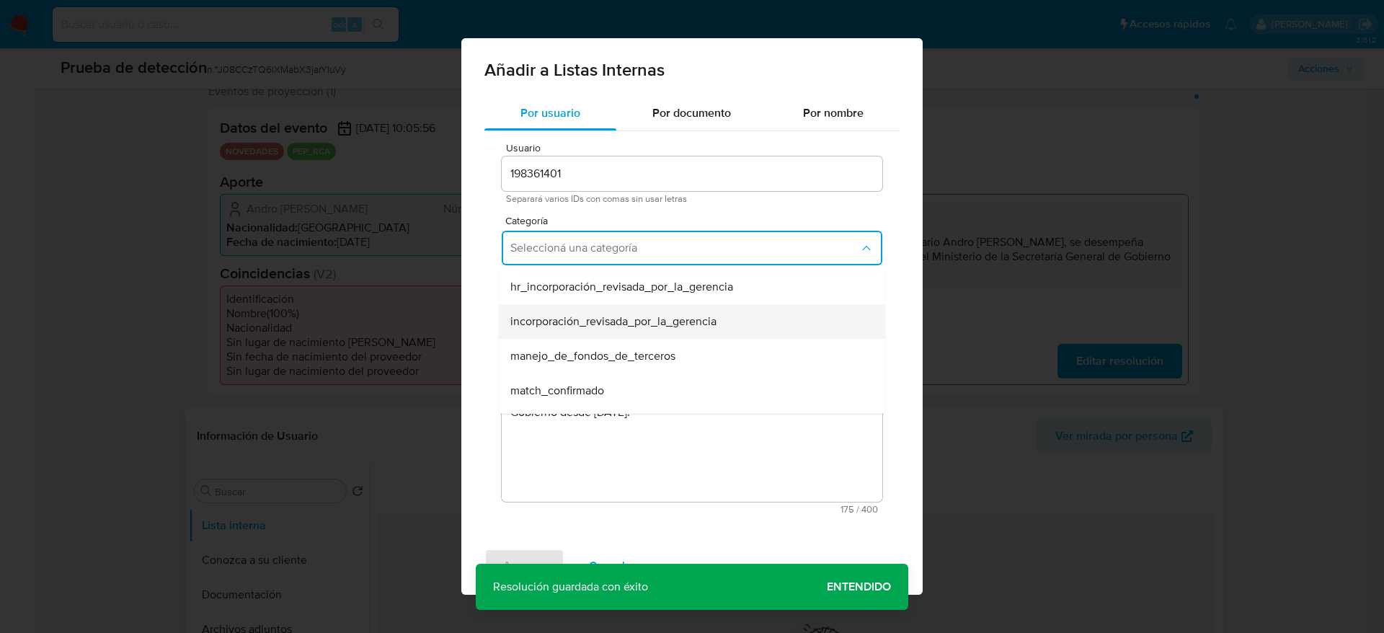
scroll to position [108, 0]
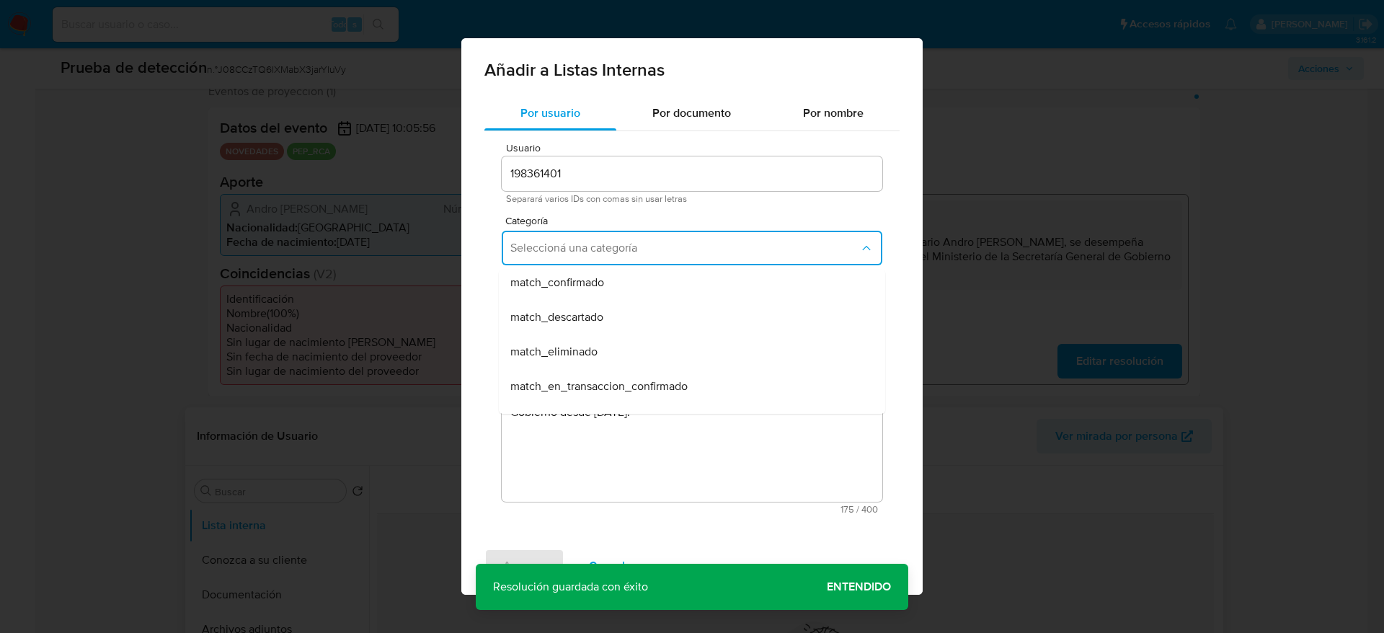
drag, startPoint x: 575, startPoint y: 285, endPoint x: 560, endPoint y: 314, distance: 33.2
click at [575, 283] on span "match_confirmado" at bounding box center [557, 282] width 94 height 14
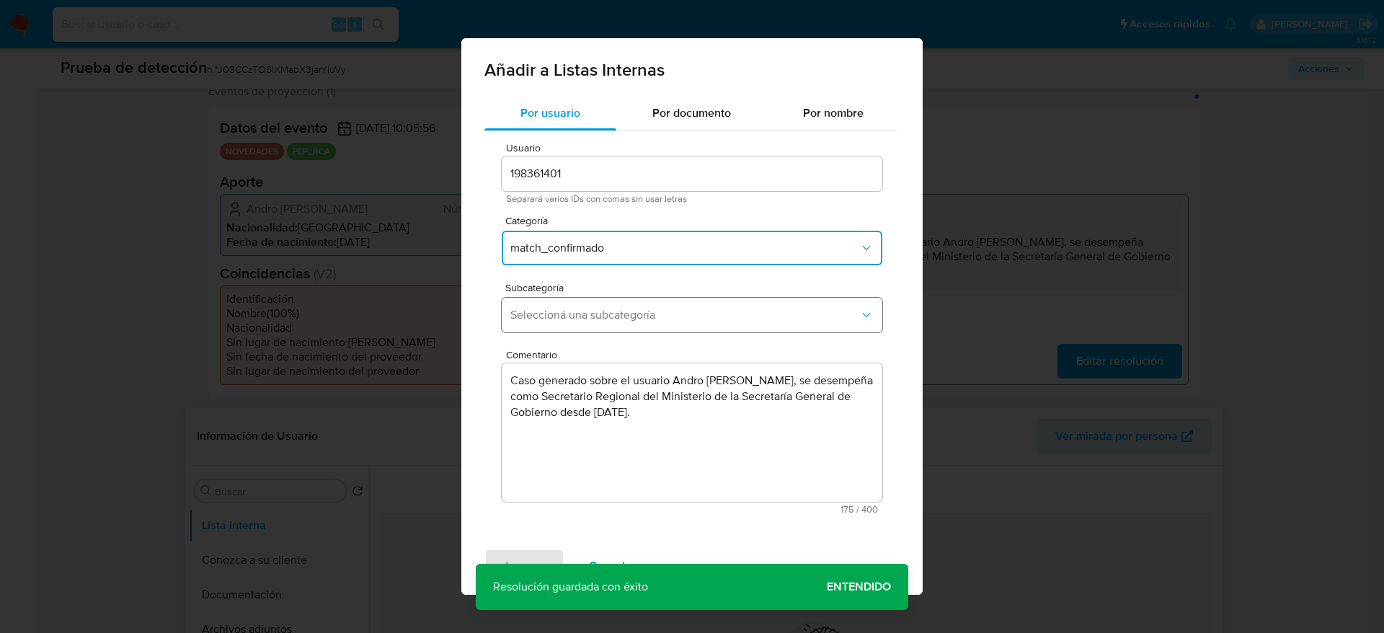
click at [559, 317] on span "Seleccioná una subcategoría" at bounding box center [684, 315] width 349 height 14
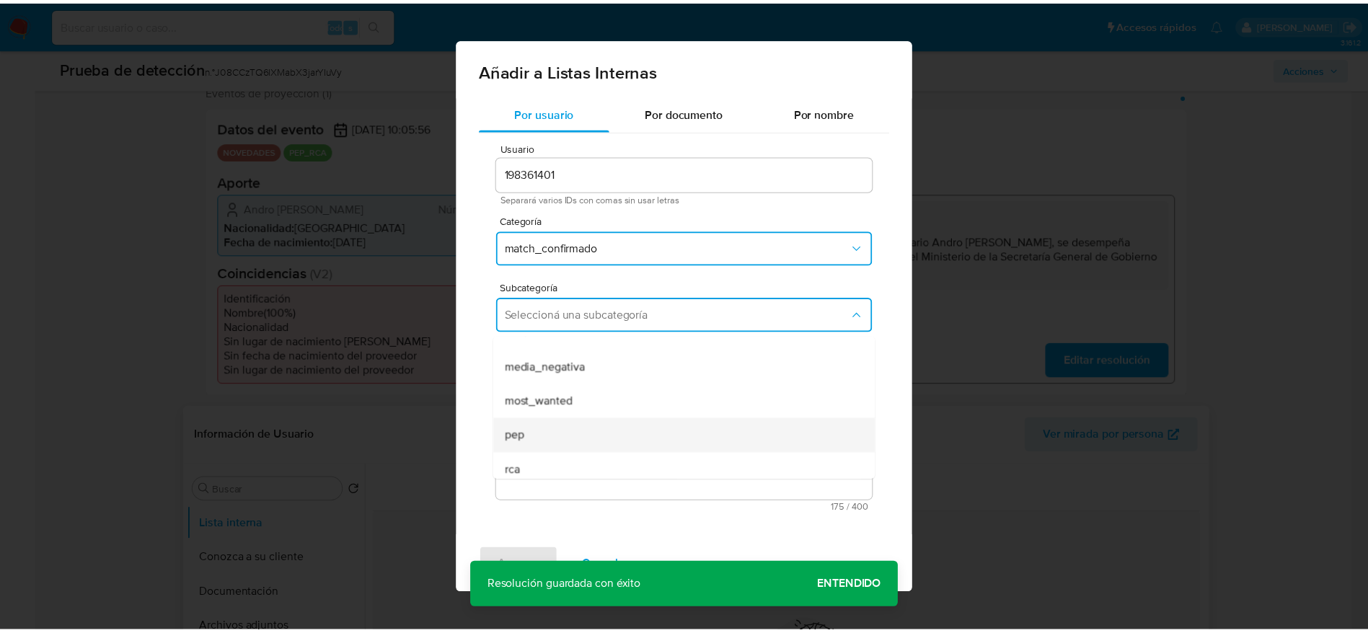
scroll to position [98, 0]
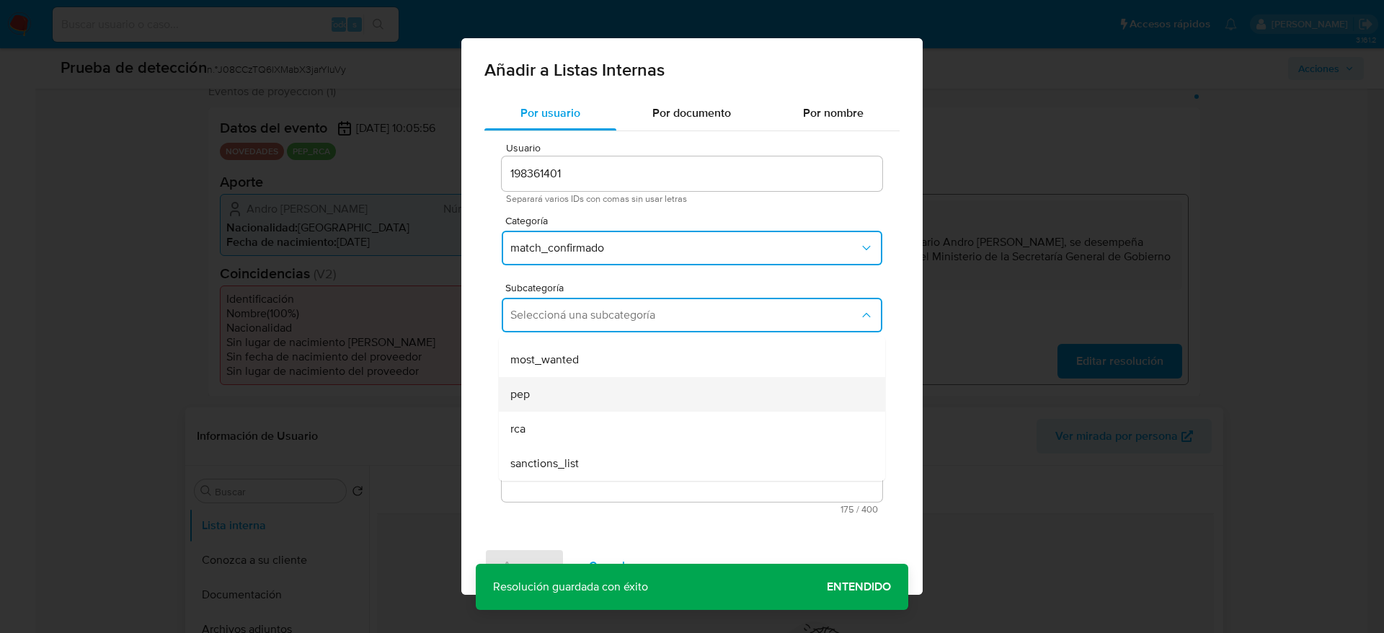
click at [541, 392] on div "pep" at bounding box center [687, 394] width 355 height 35
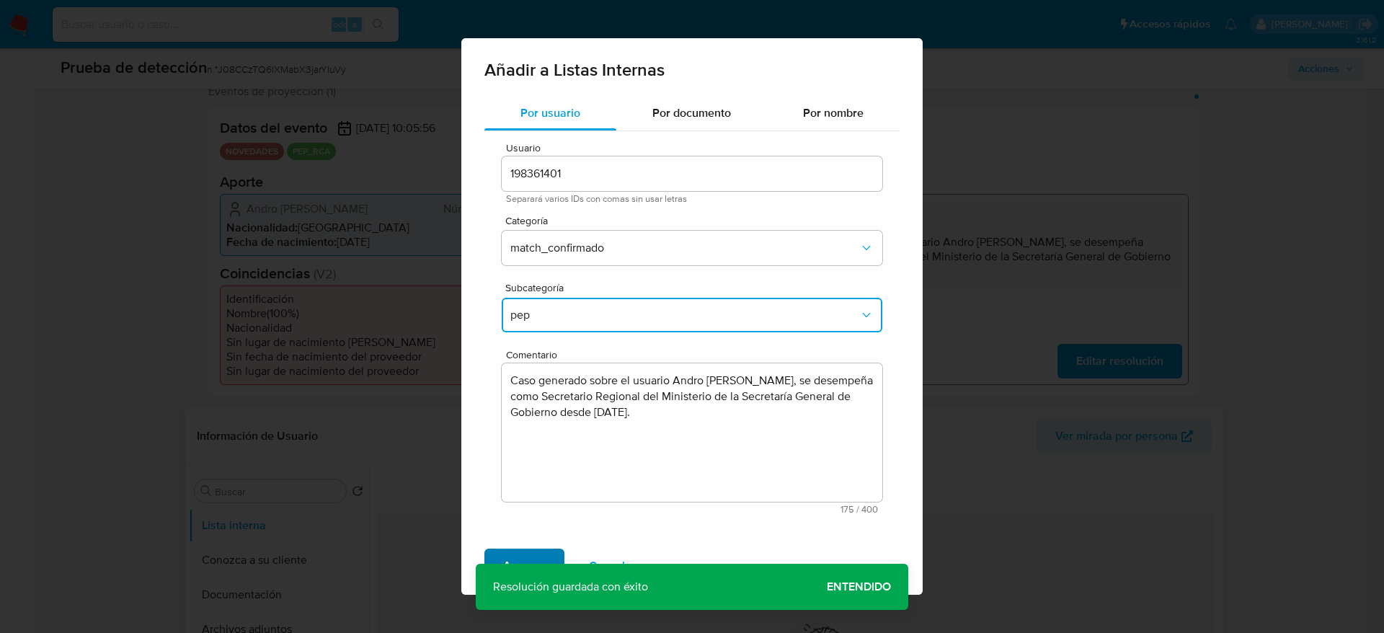
click at [505, 553] on span "Agregar" at bounding box center [524, 566] width 43 height 32
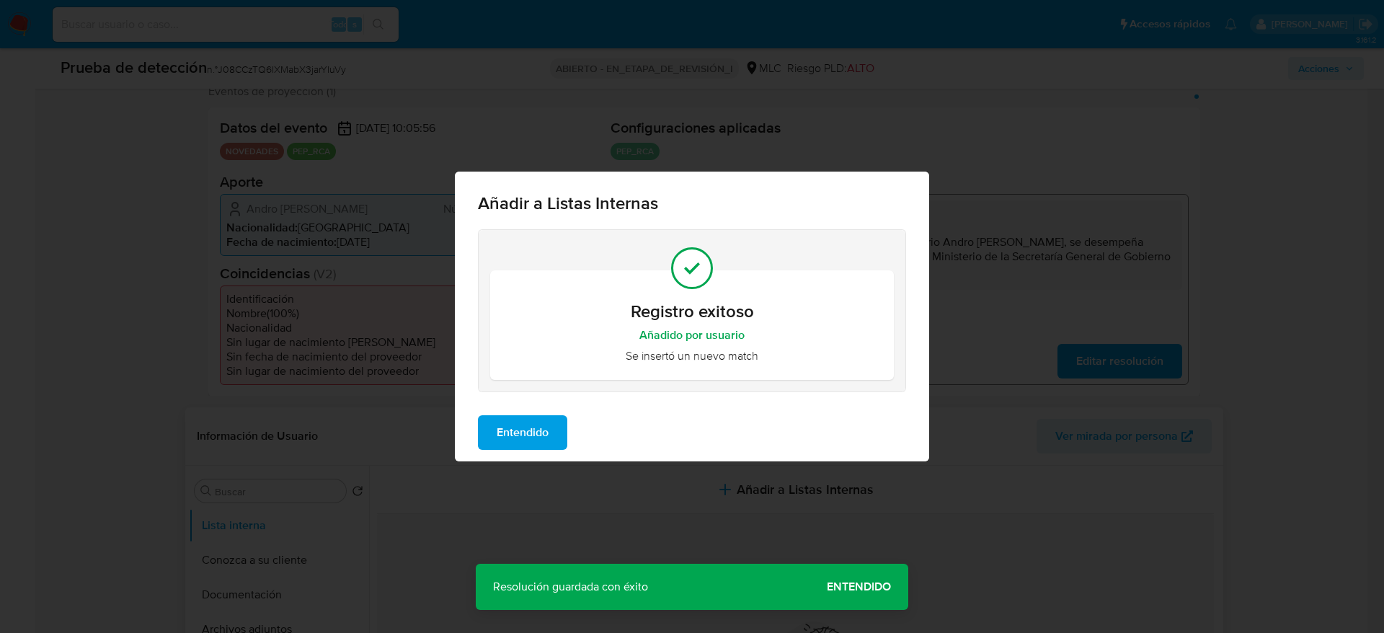
click at [549, 417] on span "Entendido" at bounding box center [523, 433] width 52 height 32
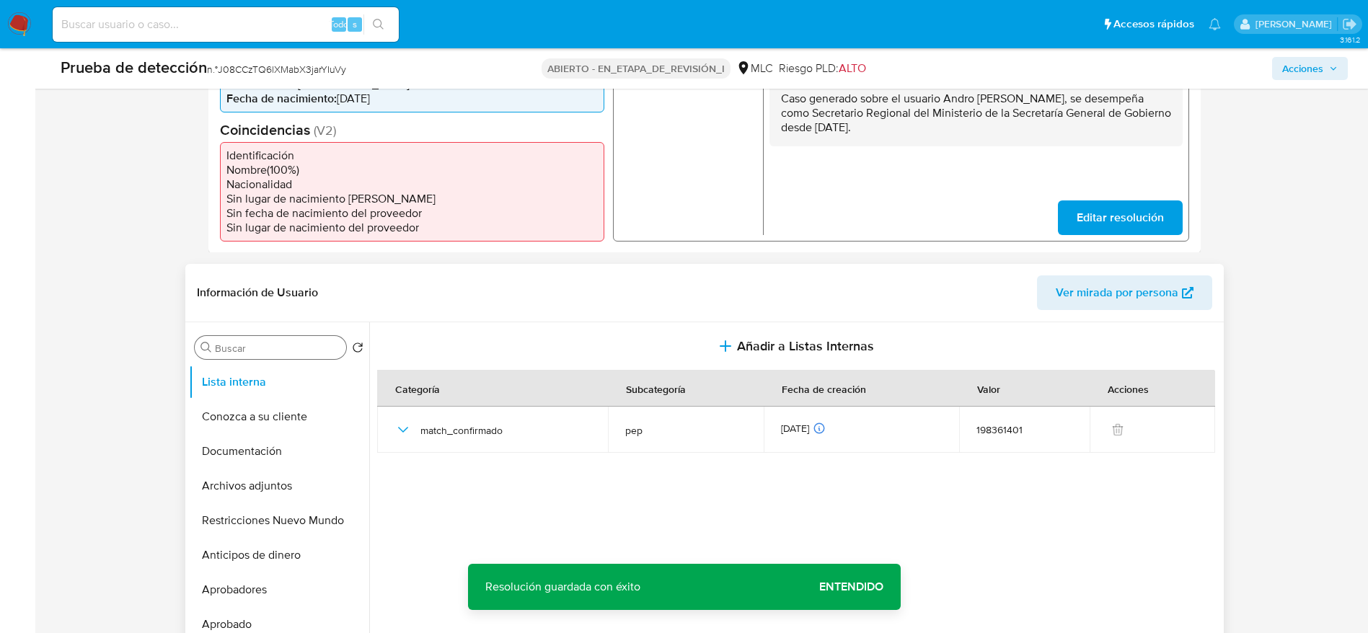
scroll to position [484, 0]
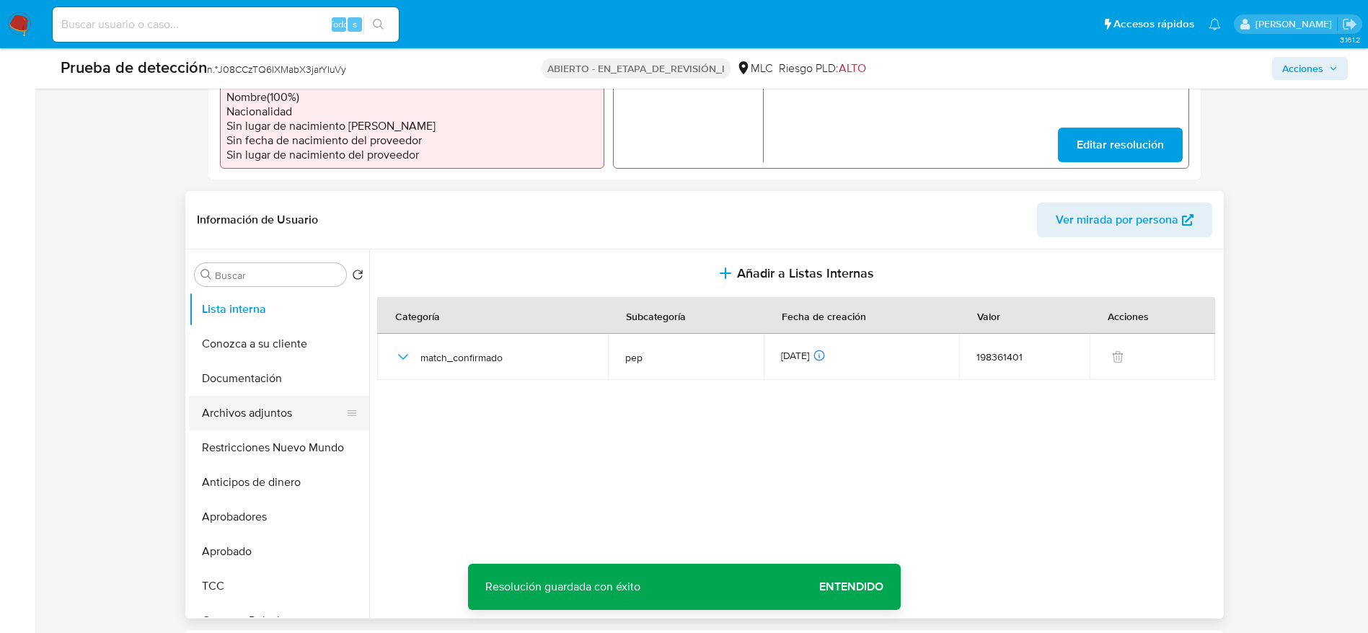
drag, startPoint x: 239, startPoint y: 416, endPoint x: 239, endPoint y: 408, distance: 7.9
click at [239, 415] on button "Archivos adjuntos" at bounding box center [273, 413] width 169 height 35
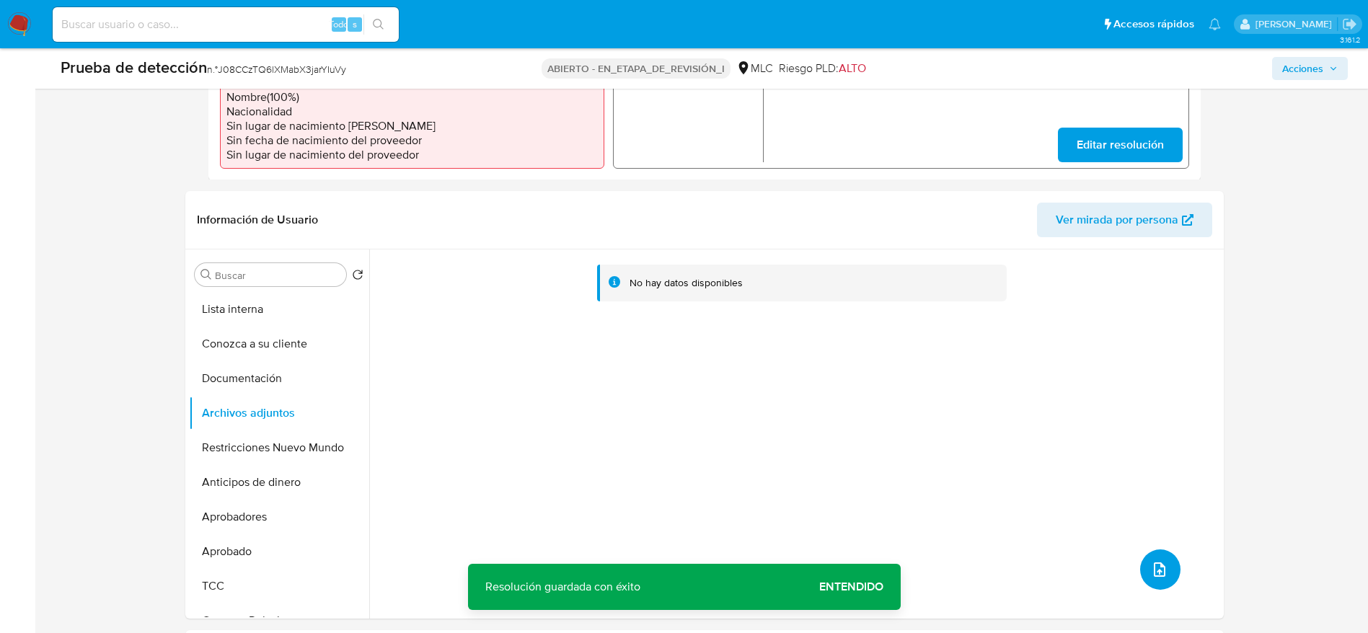
click at [1143, 577] on button "subir archivo" at bounding box center [1160, 569] width 40 height 40
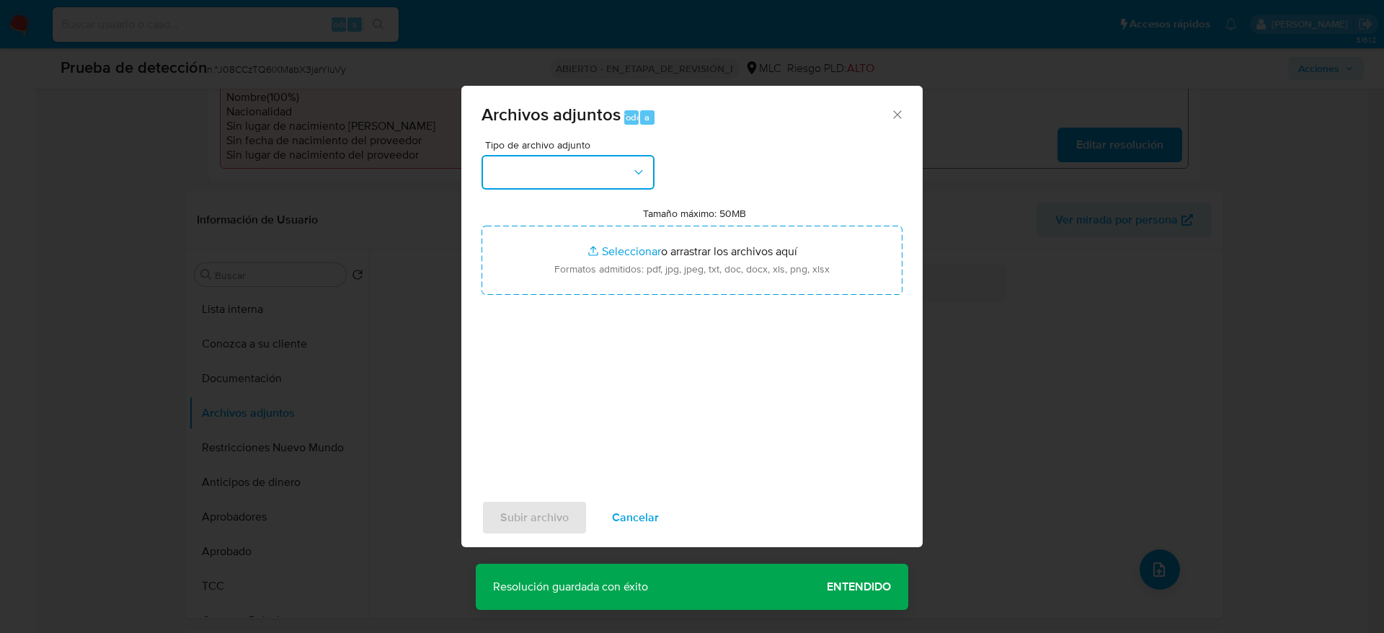
click at [531, 180] on button "button" at bounding box center [568, 172] width 173 height 35
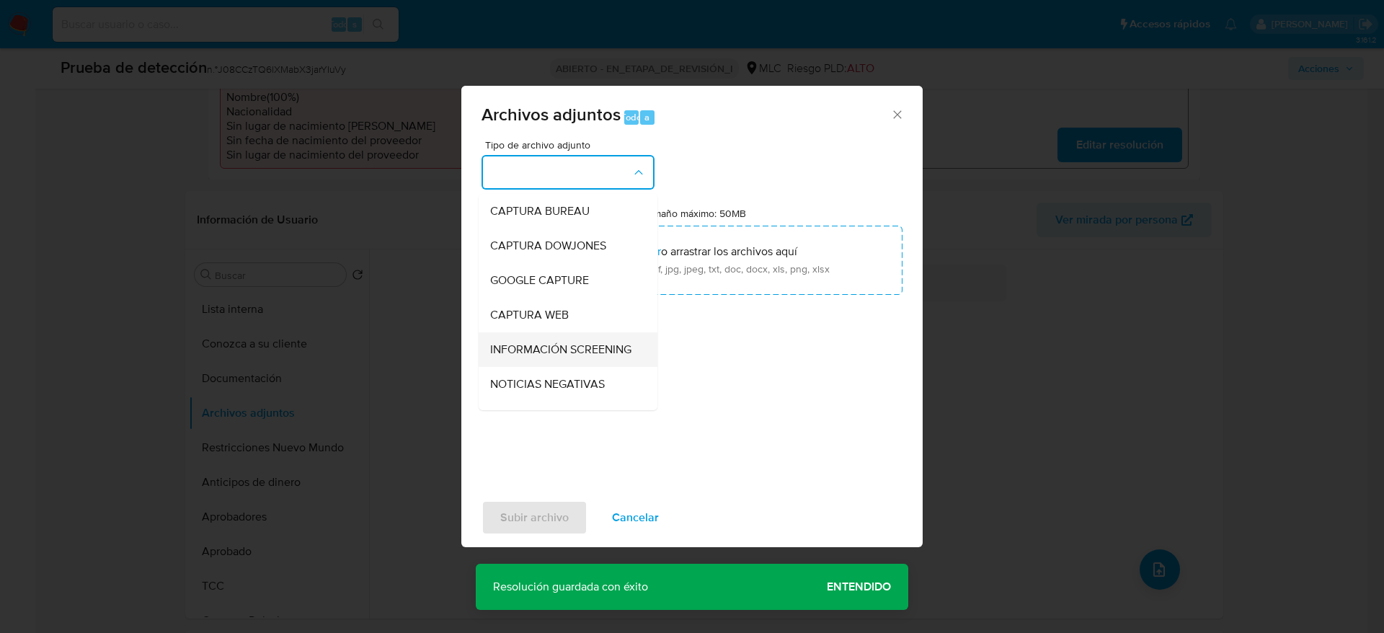
click at [639, 361] on li "INFORMACIÓN SCREENING" at bounding box center [568, 349] width 179 height 35
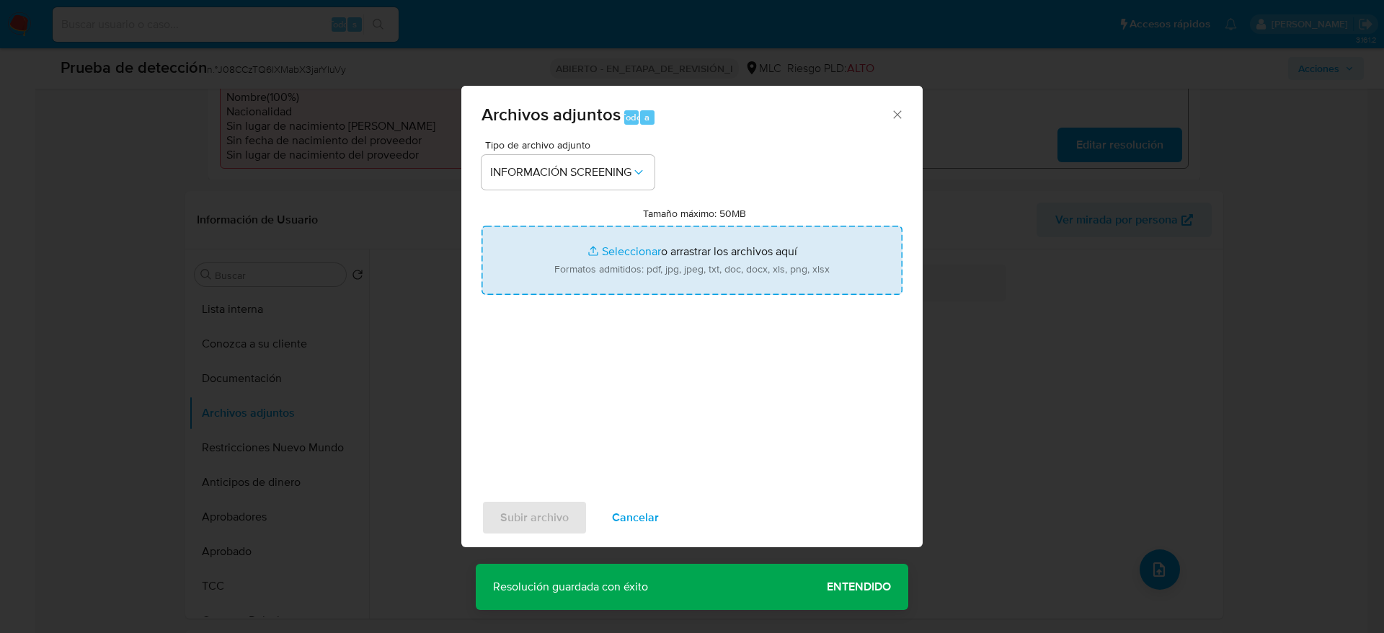
click at [647, 262] on input "Tamaño máximo: 50MB Seleccionar archivos" at bounding box center [692, 260] width 421 height 69
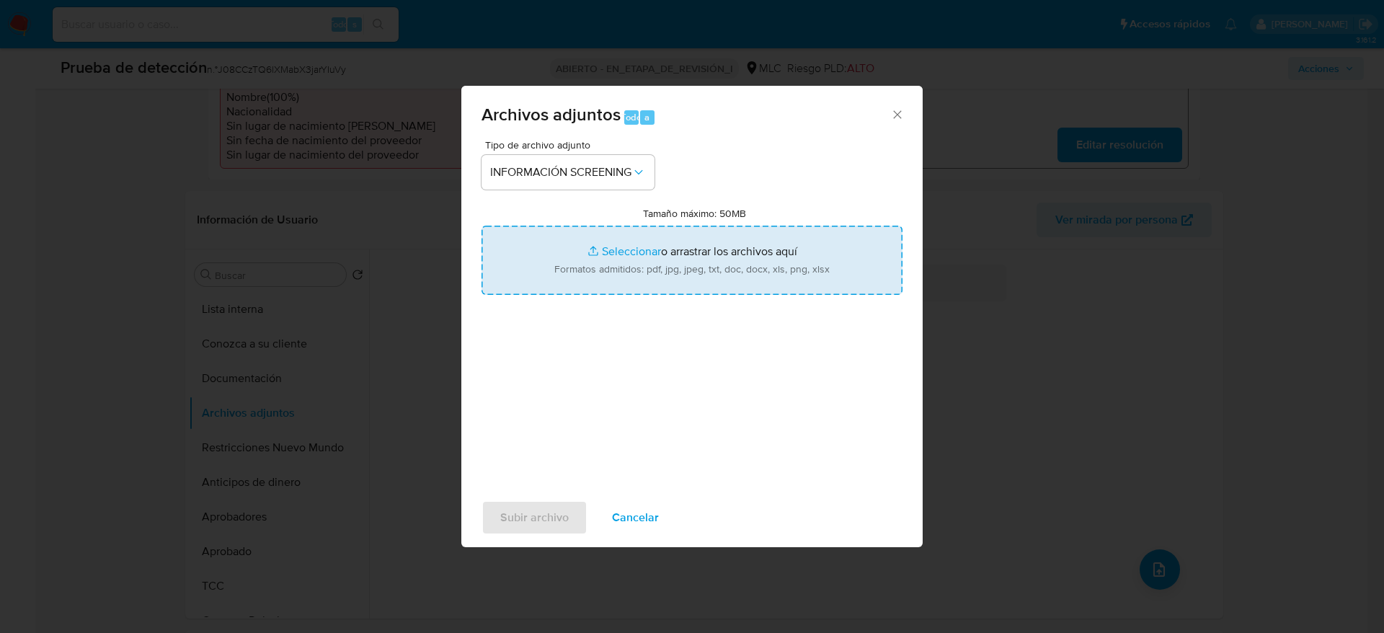
type input "C:\fakepath\_Andro Javier Mimica Guerrero_ - Buscar con Google.pdf"
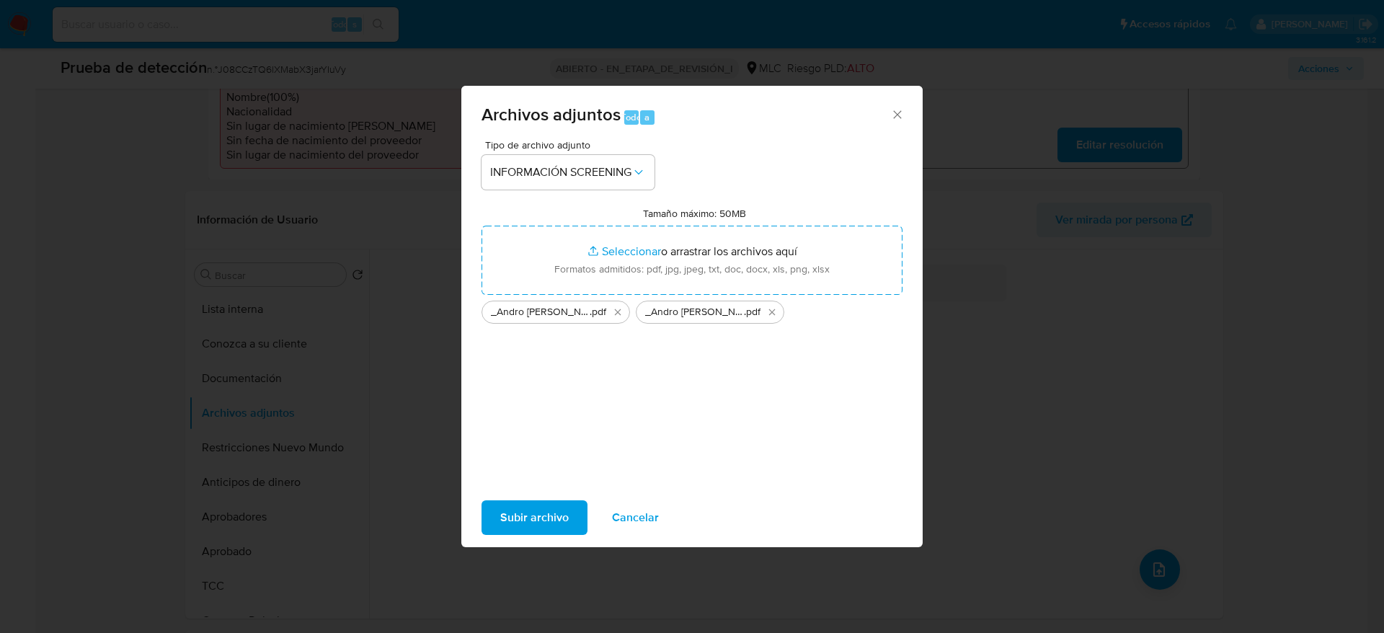
click at [516, 509] on span "Subir archivo" at bounding box center [534, 518] width 68 height 32
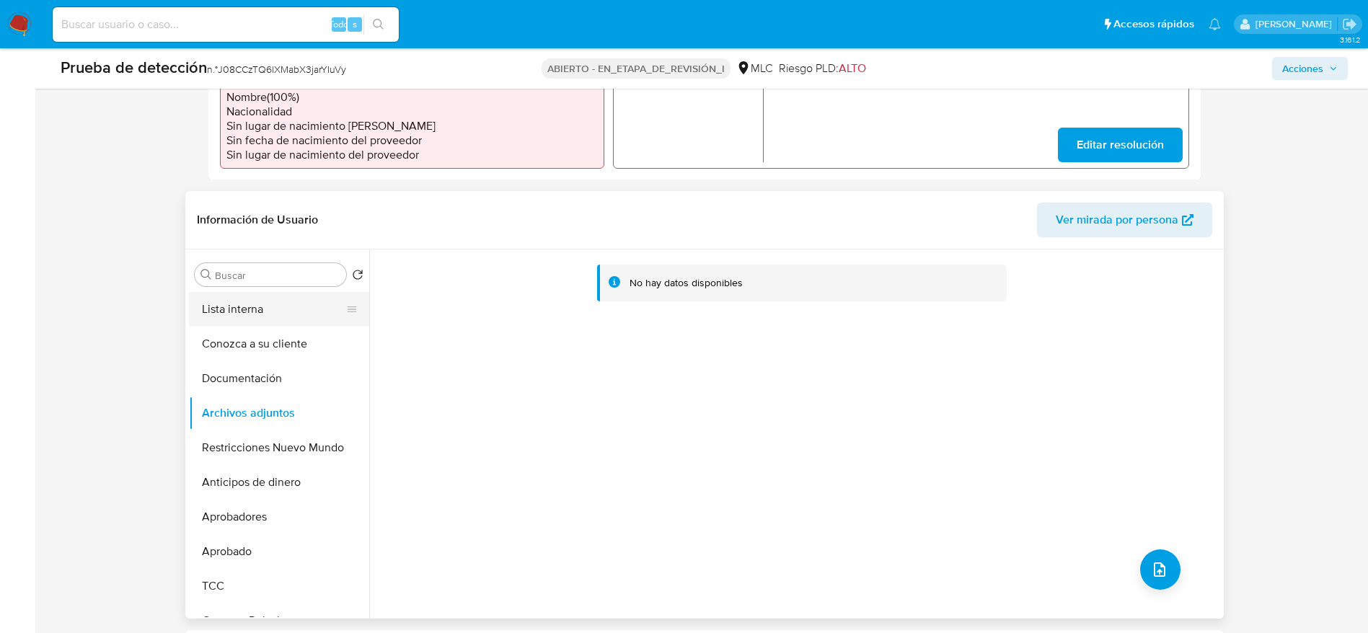
click at [287, 316] on button "Lista interna" at bounding box center [273, 309] width 169 height 35
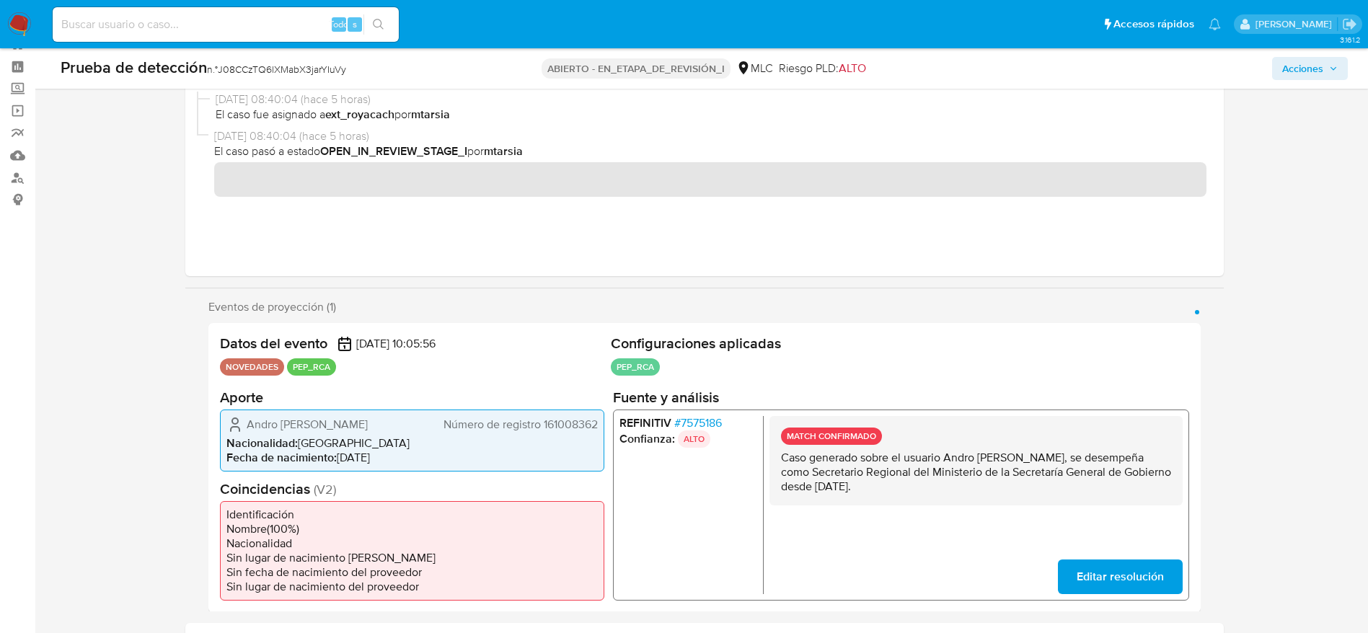
scroll to position [52, 0]
click at [1281, 66] on button "Acciones" at bounding box center [1310, 68] width 76 height 23
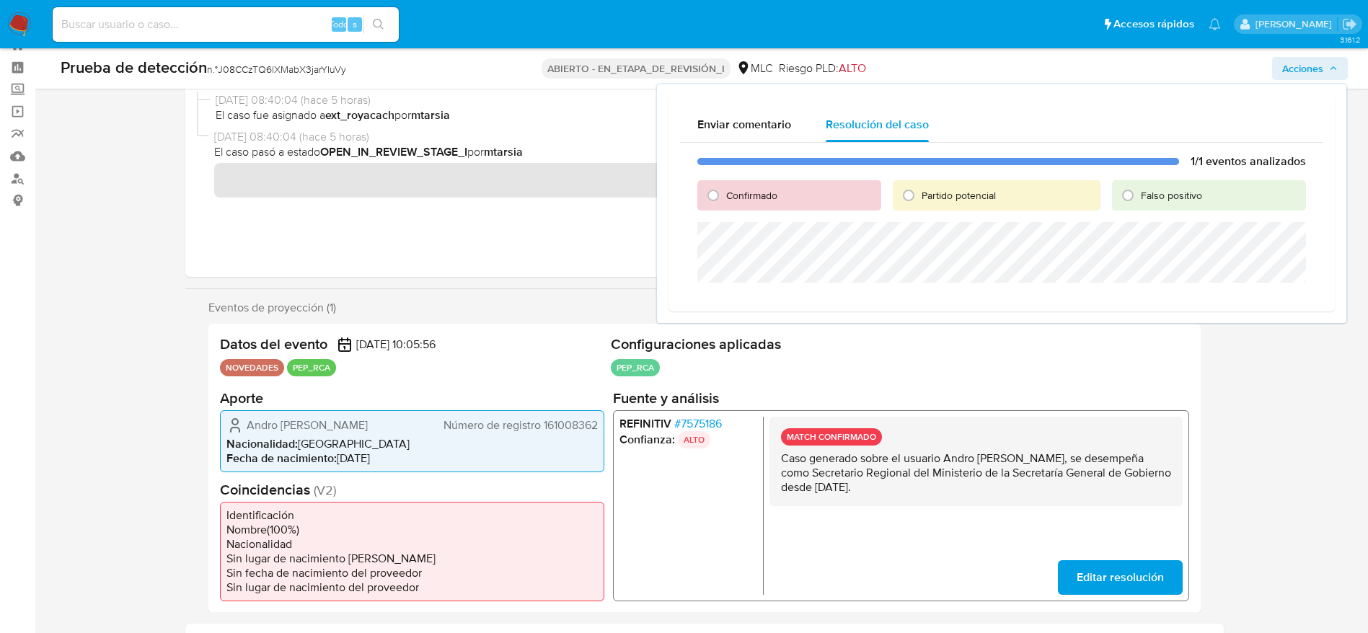
click at [699, 205] on div "1/1 eventos analizados Confirmado Partido potencial Falso positivo" at bounding box center [1001, 221] width 643 height 157
click at [712, 205] on input "Confirmado" at bounding box center [712, 195] width 23 height 23
radio input "true"
click at [748, 293] on div "Cerrar Caso" at bounding box center [1001, 299] width 608 height 23
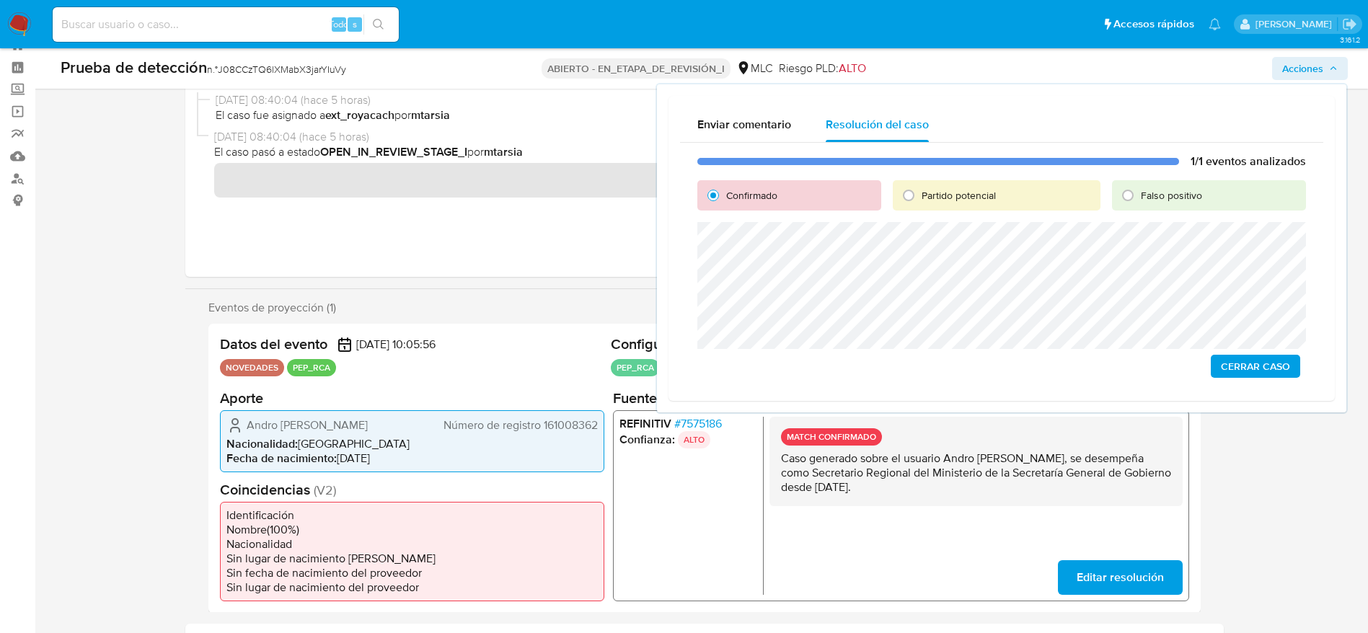
drag, startPoint x: 1296, startPoint y: 361, endPoint x: 1281, endPoint y: 14, distance: 347.1
click at [1296, 361] on button "Cerrar Caso" at bounding box center [1254, 366] width 89 height 23
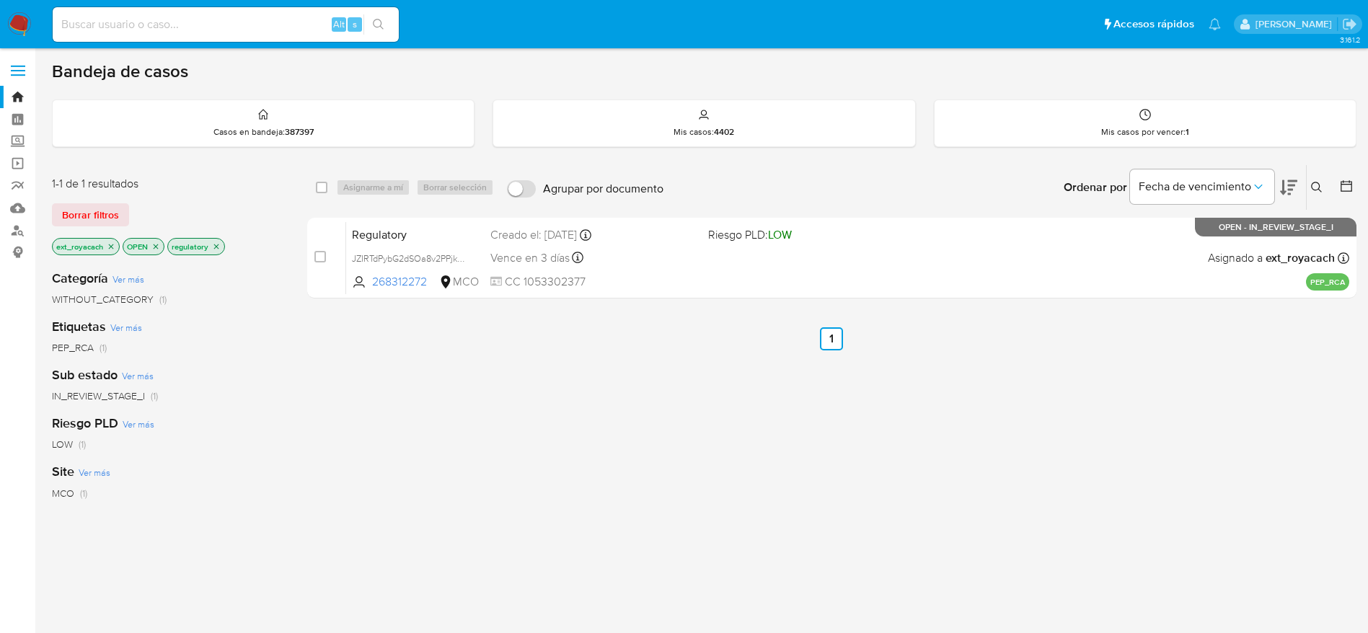
click at [12, 35] on img at bounding box center [19, 24] width 25 height 25
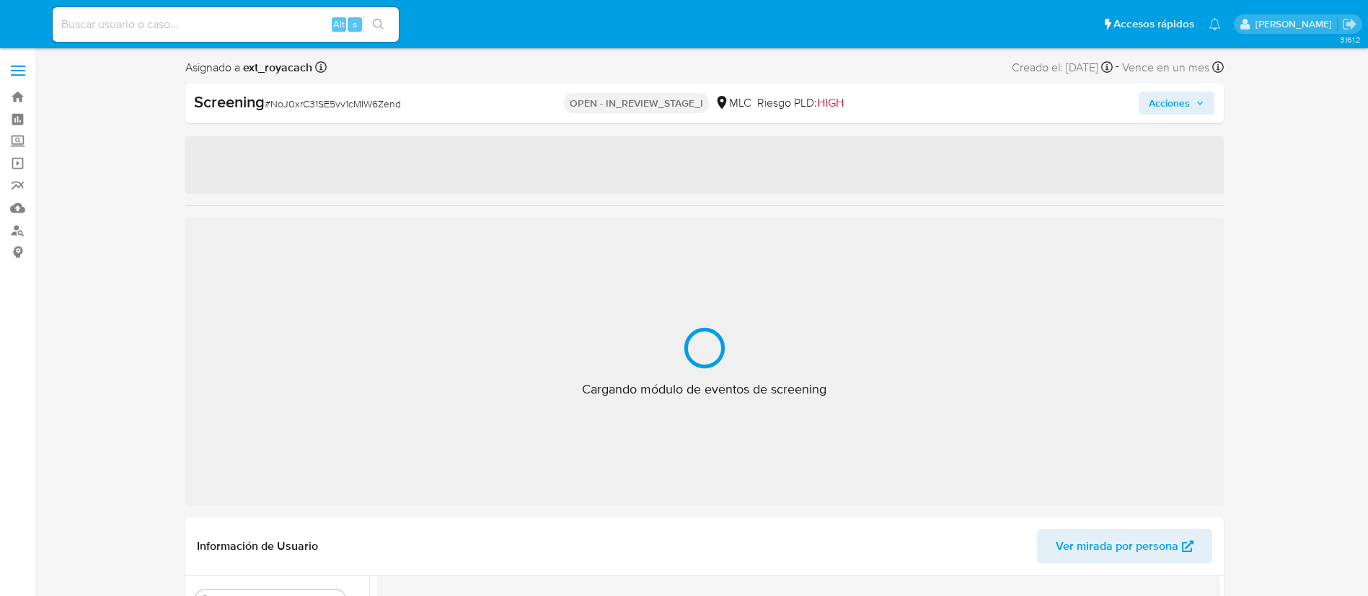
select select "10"
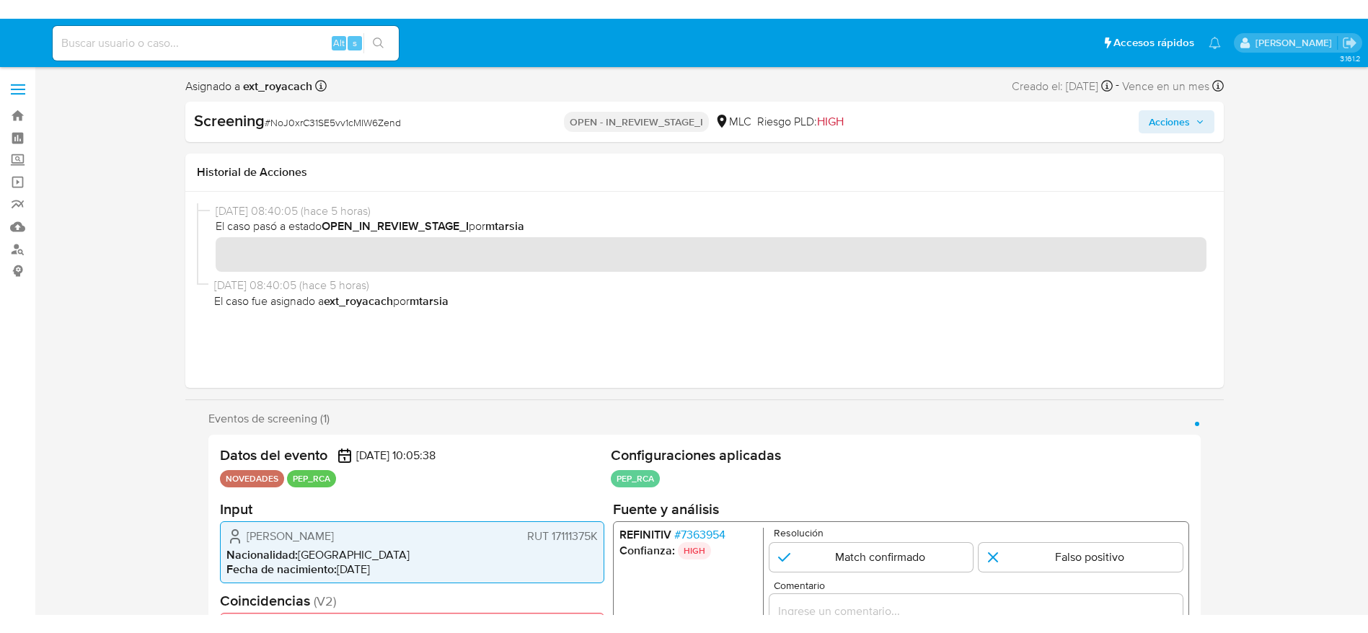
scroll to position [52, 0]
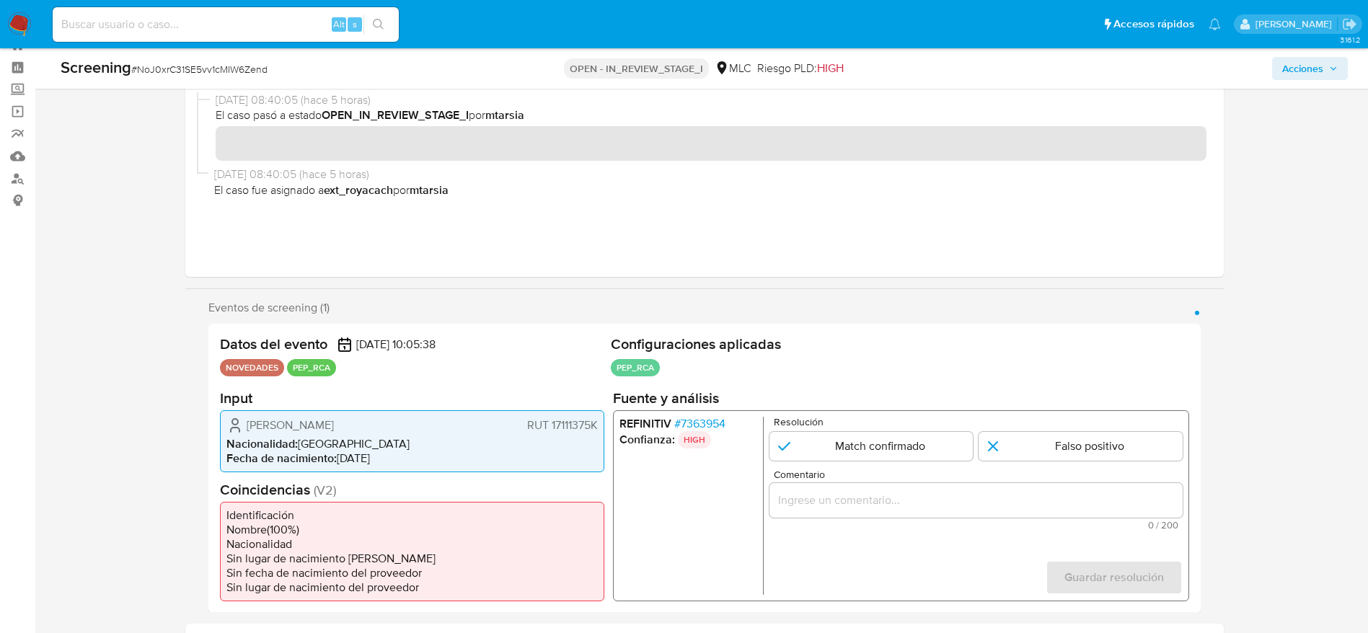
click at [213, 74] on span "# NoJ0xrC31SE5vv1cMIW6Zend" at bounding box center [199, 69] width 136 height 14
copy span "NoJ0xrC31SE5vv1cMIW6Zend"
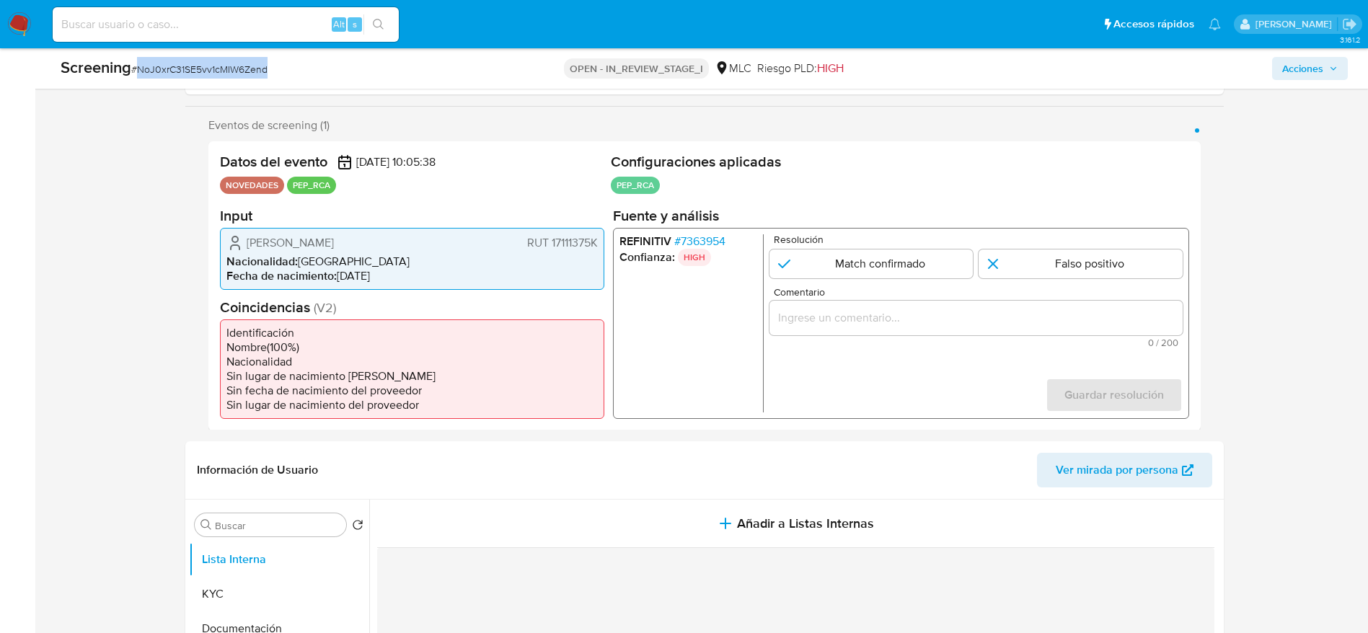
scroll to position [268, 0]
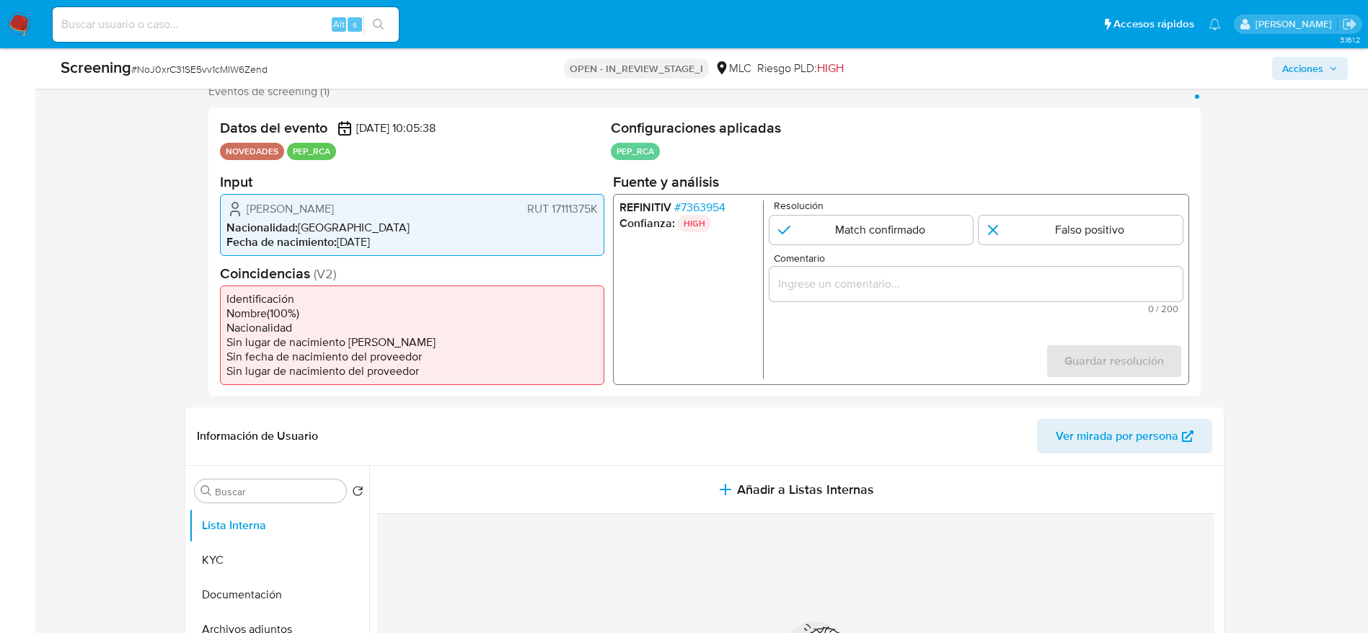
click at [707, 208] on span "# 7363954" at bounding box center [698, 207] width 51 height 14
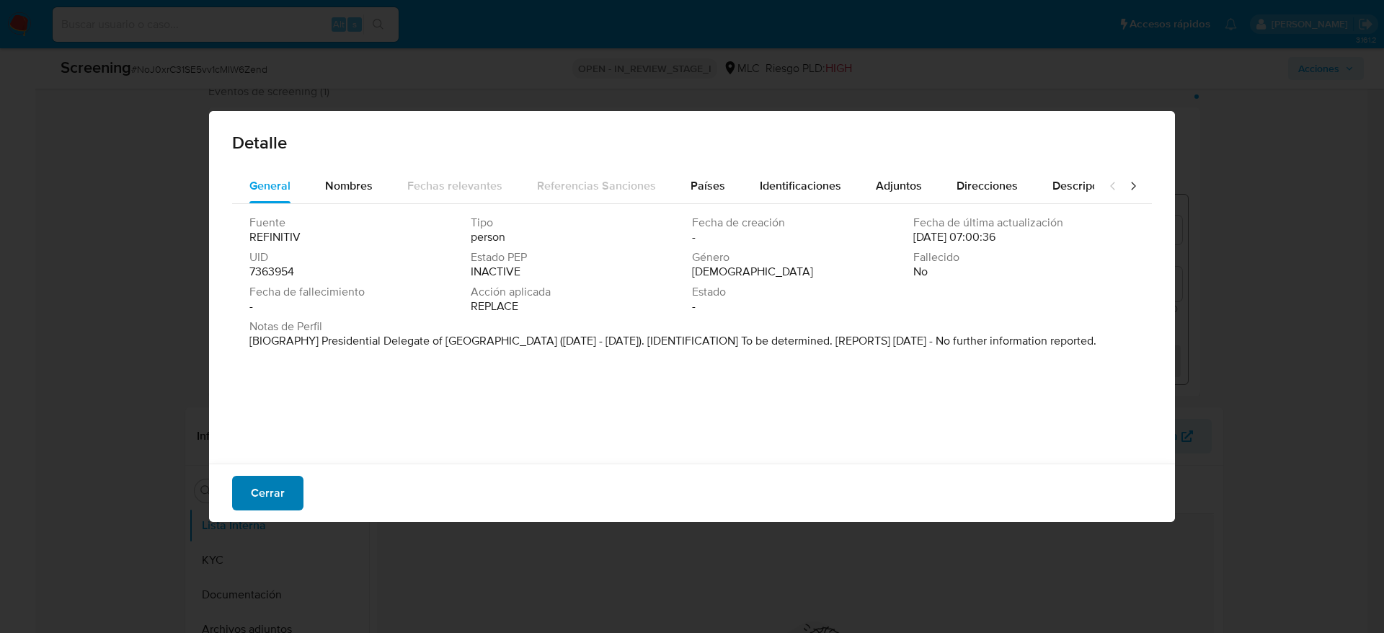
click at [265, 500] on span "Cerrar" at bounding box center [268, 493] width 34 height 32
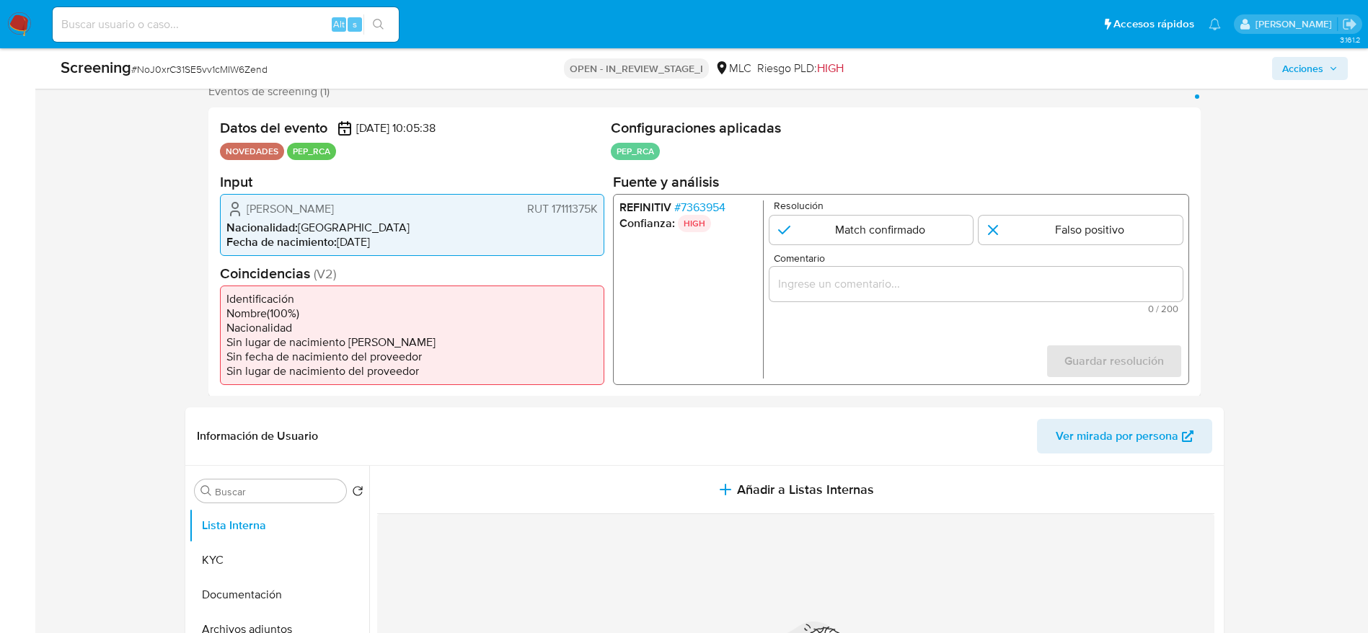
drag, startPoint x: 221, startPoint y: 221, endPoint x: 415, endPoint y: 224, distance: 194.0
click at [570, 222] on div "Romina Andrea Álvarez Alarcón RUT 17111375K Nacionalidad : Chile Fecha de nacim…" at bounding box center [412, 224] width 384 height 62
drag, startPoint x: 242, startPoint y: 199, endPoint x: 597, endPoint y: 212, distance: 354.9
click at [597, 212] on div "Romina Andrea Álvarez Alarcón RUT 17111375K Nacionalidad : Chile Fecha de nacim…" at bounding box center [412, 224] width 384 height 62
click at [707, 204] on span "# 7363954" at bounding box center [698, 207] width 51 height 14
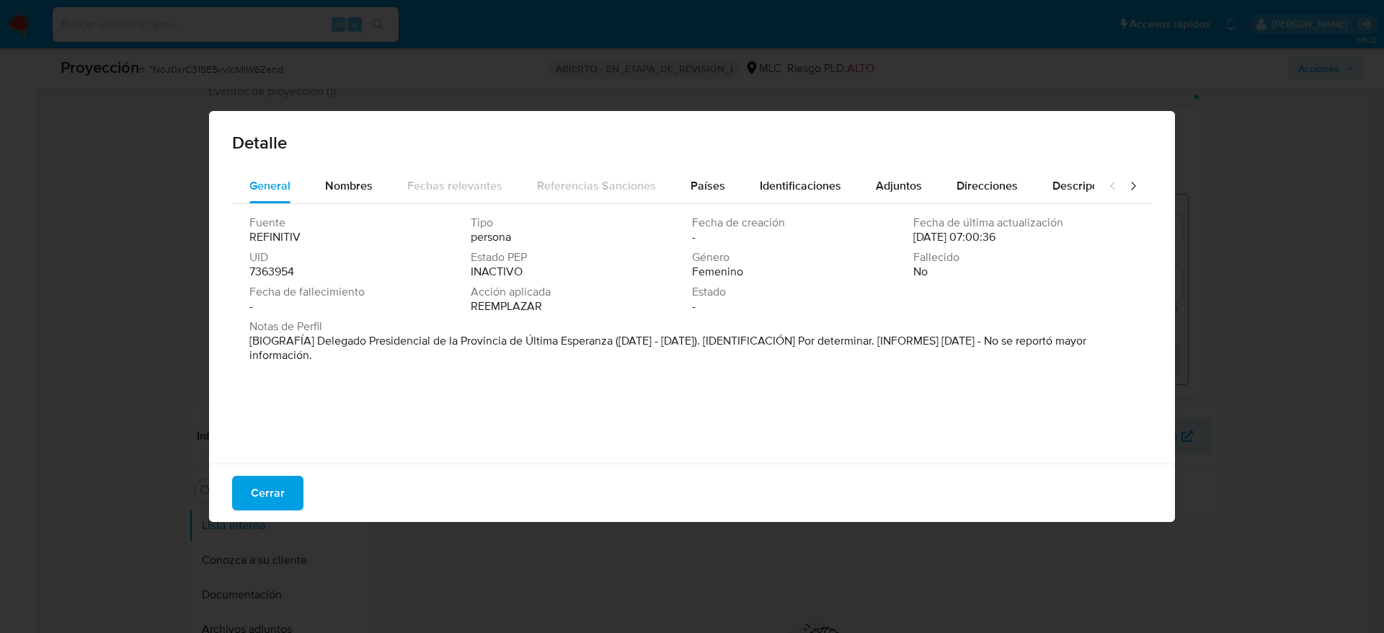
drag, startPoint x: 318, startPoint y: 339, endPoint x: 782, endPoint y: 335, distance: 463.6
click at [782, 335] on font "[BIOGRAFÍA] Delegado Presidencial de la Provincia de Última Esperanza (marzo de…" at bounding box center [667, 347] width 837 height 31
click at [279, 500] on span "Cerrar" at bounding box center [268, 493] width 34 height 32
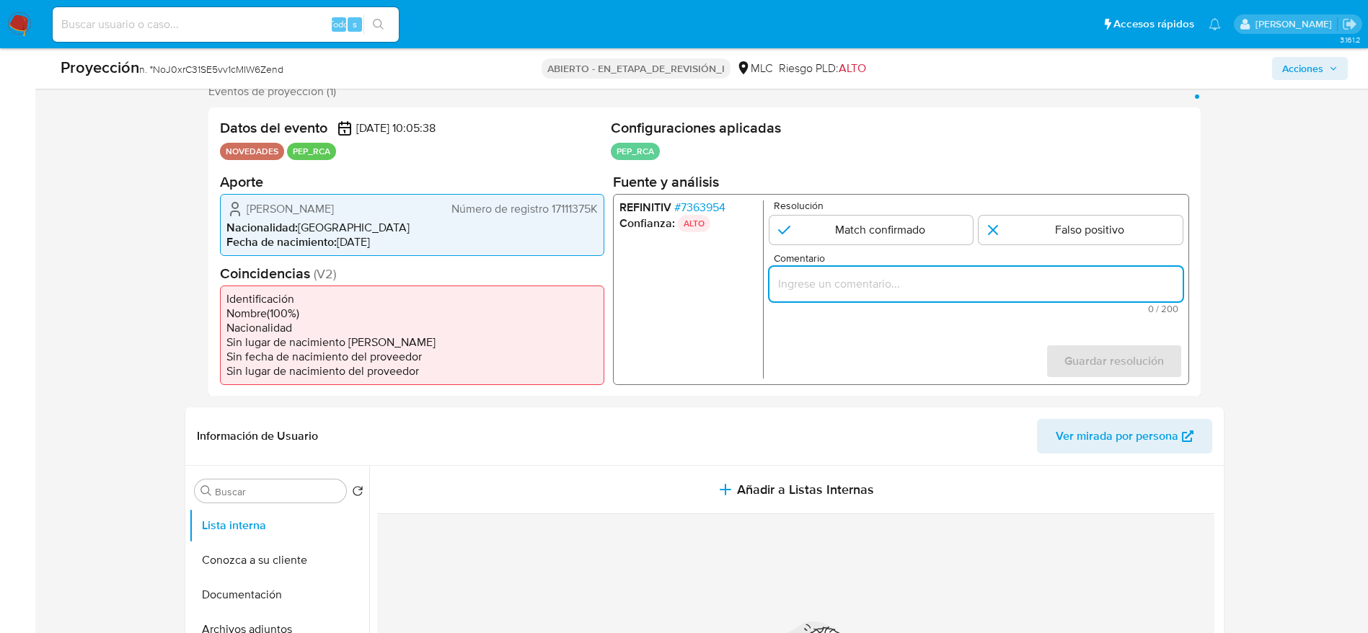
click at [854, 294] on div "1 de 1" at bounding box center [975, 283] width 413 height 35
paste input "Caso generado sobre el usuario Romina Andrea Álvarez Alarcón. Se descarta ya qu…"
type input "Caso generado sobre el usuario Romina Andrea Álvarez Alarcón. Se descarta ya qu…"
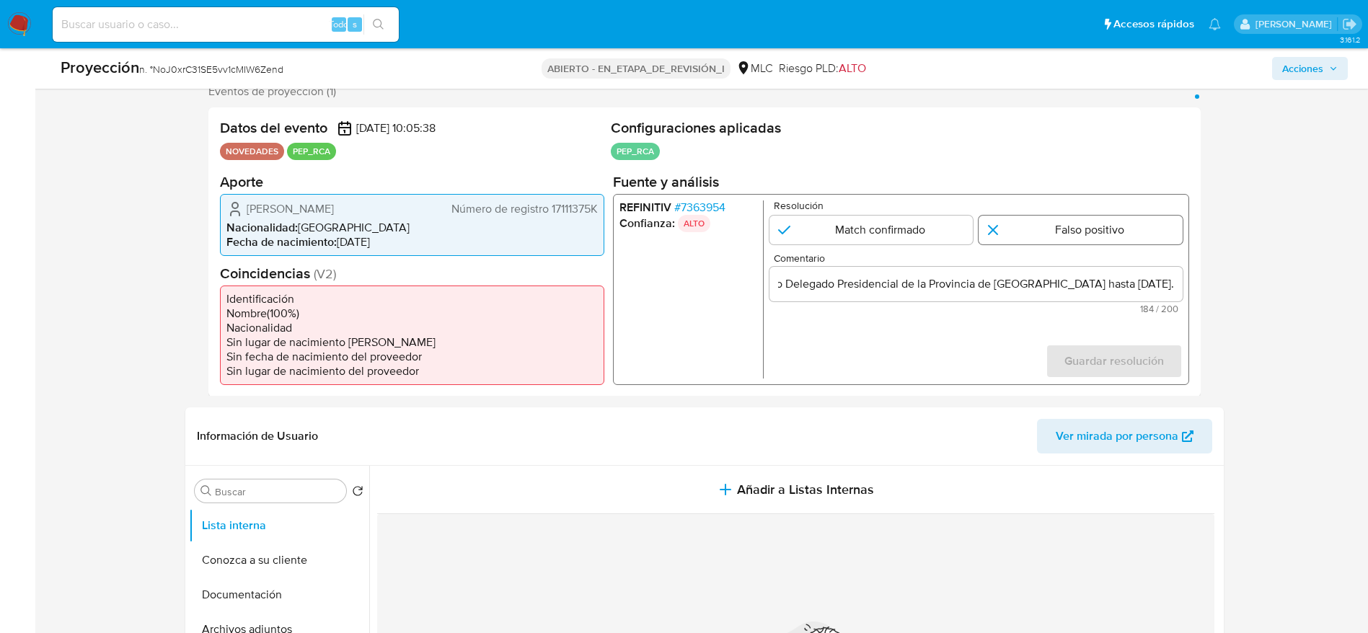
click at [1021, 238] on input "1 de 1" at bounding box center [1080, 229] width 204 height 29
radio input "true"
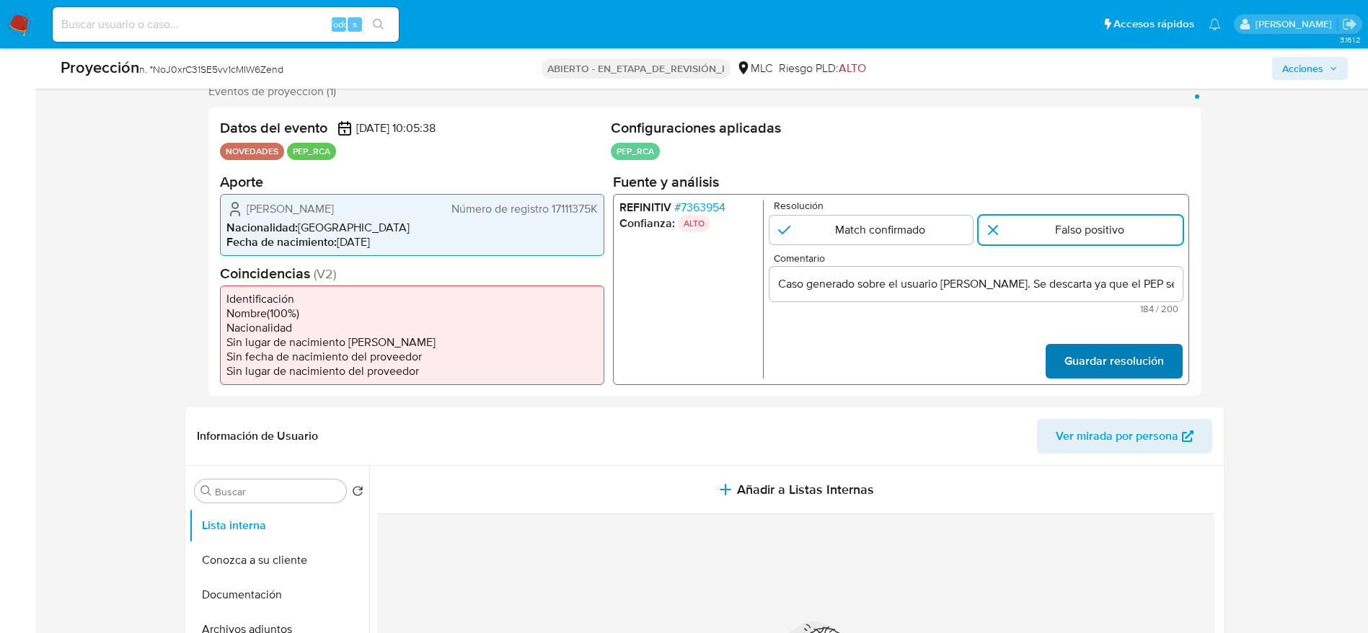
click at [1075, 352] on span "Guardar resolución" at bounding box center [1112, 361] width 99 height 32
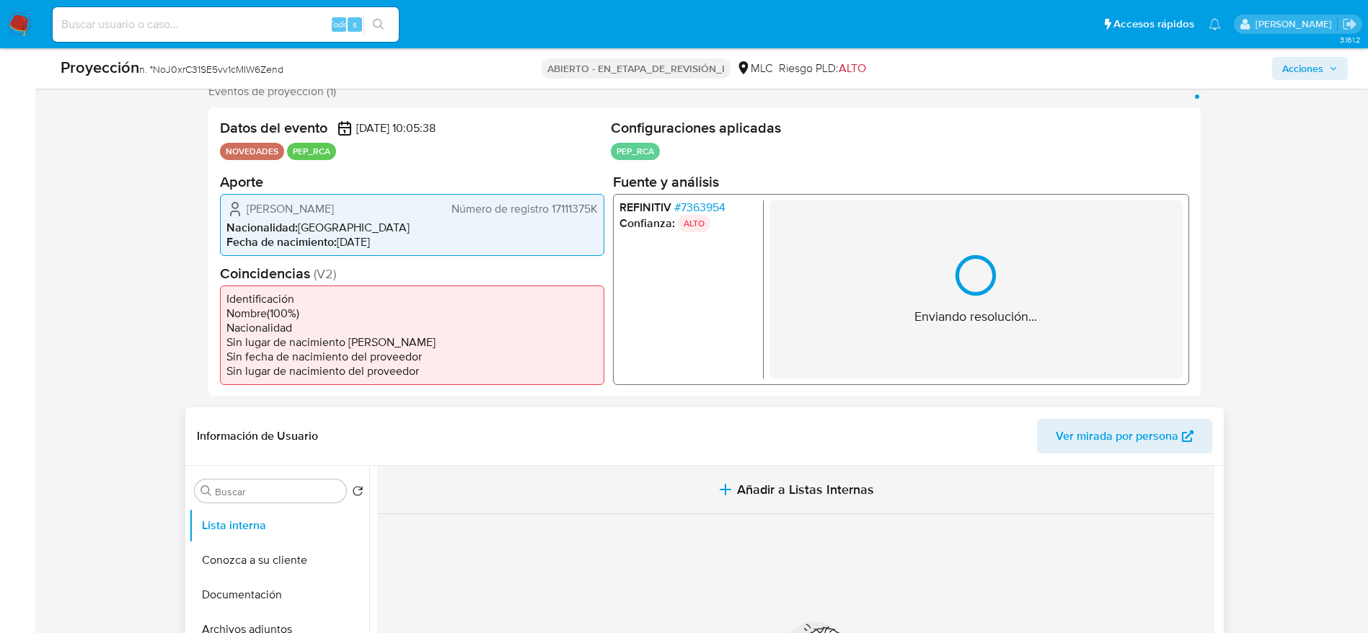
click at [787, 483] on span "Añadir a Listas Internas" at bounding box center [805, 490] width 137 height 16
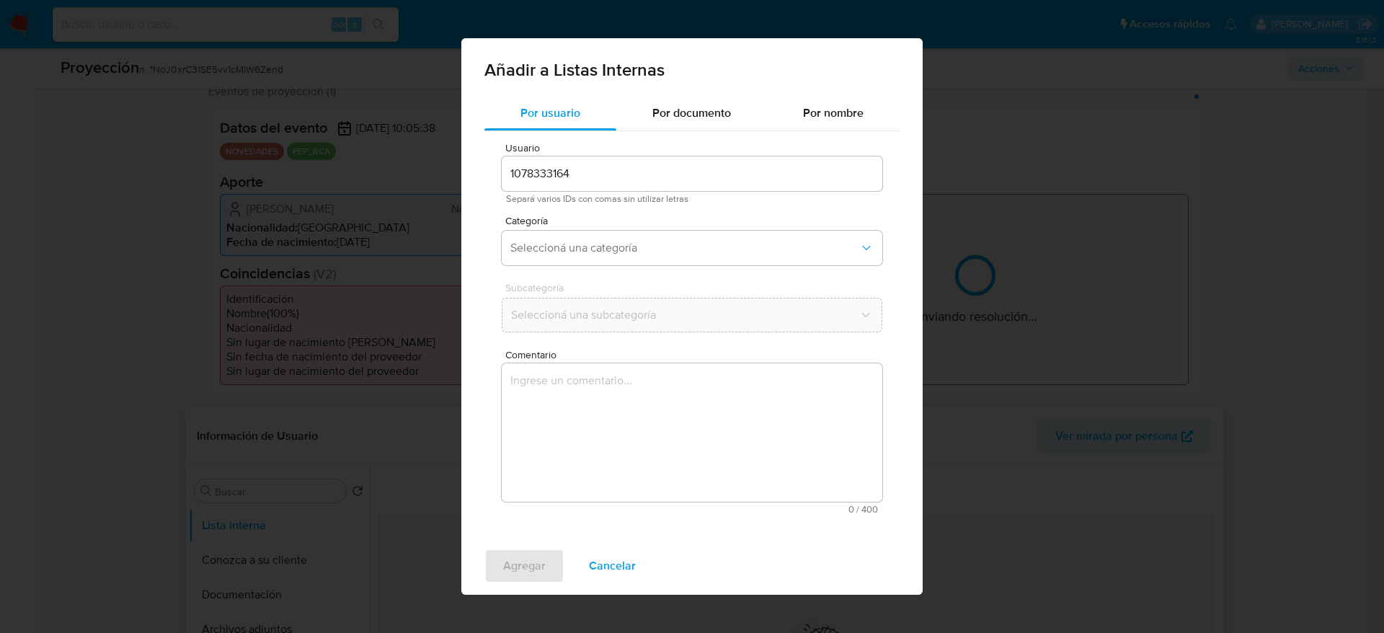
click at [763, 488] on textarea "Comentario" at bounding box center [692, 432] width 381 height 138
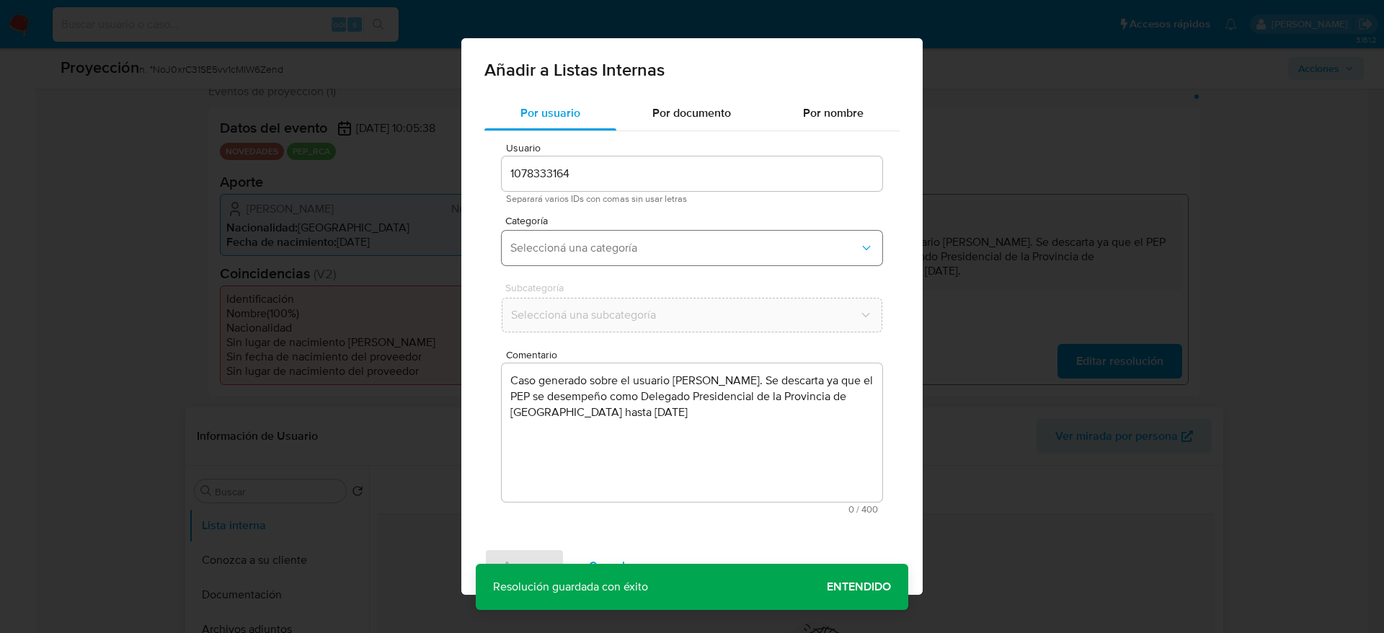
click at [696, 243] on span "Seleccioná una categoría" at bounding box center [684, 248] width 349 height 14
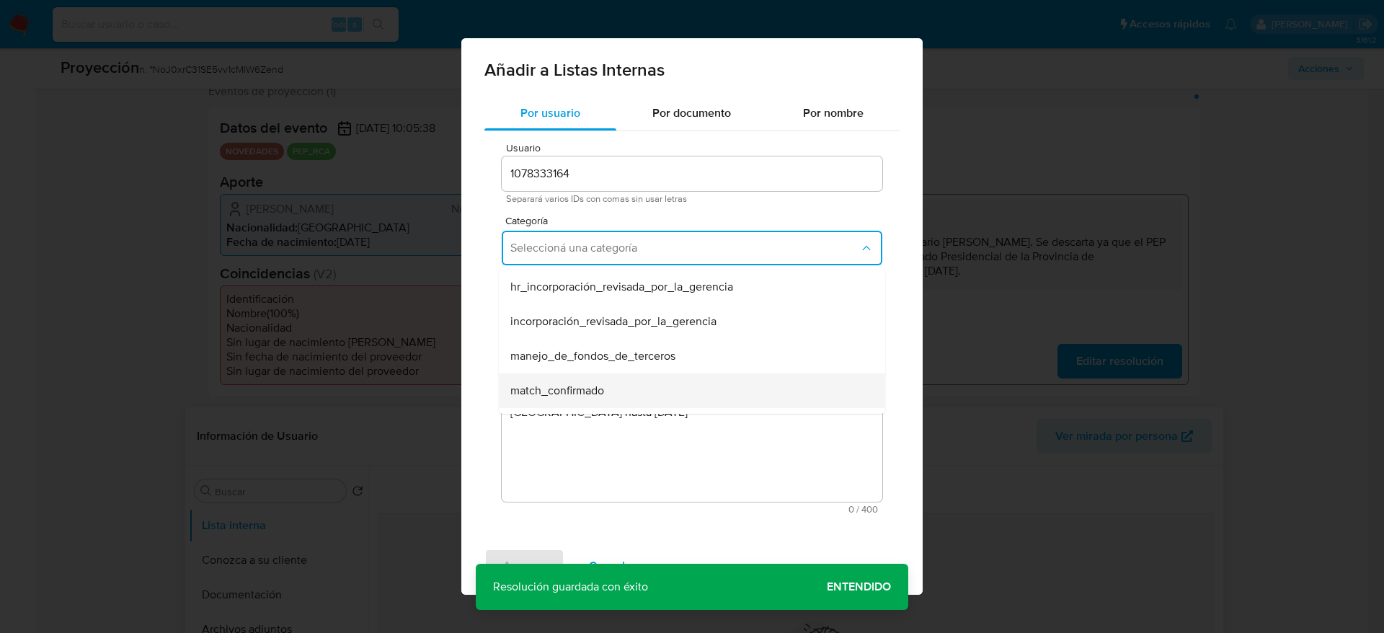
scroll to position [108, 0]
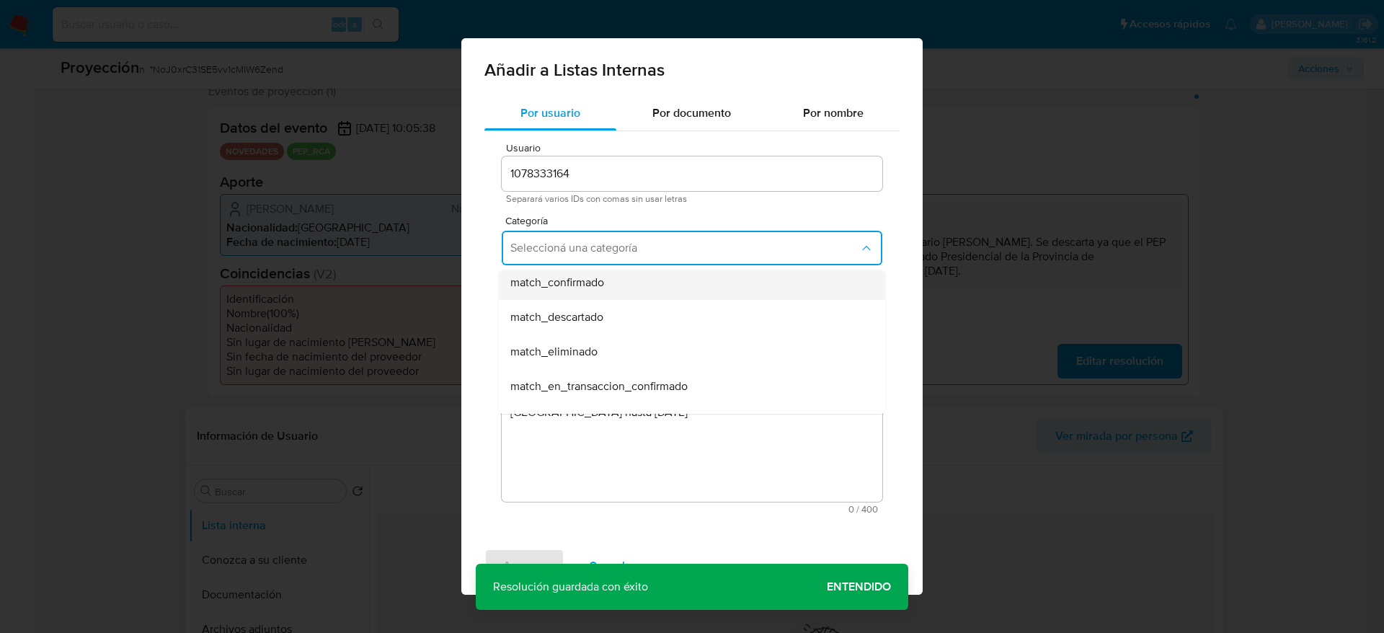
click at [611, 297] on div "match_confirmado" at bounding box center [687, 282] width 355 height 35
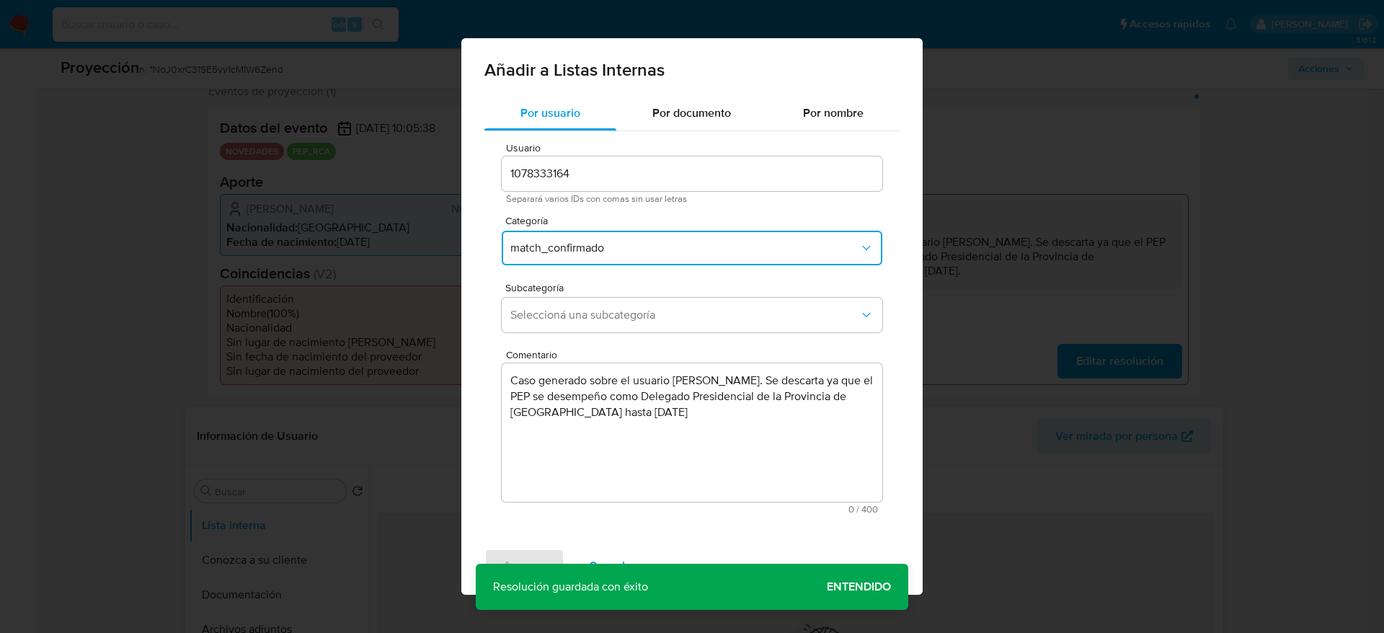
click at [628, 236] on button "match_confirmado" at bounding box center [692, 248] width 381 height 35
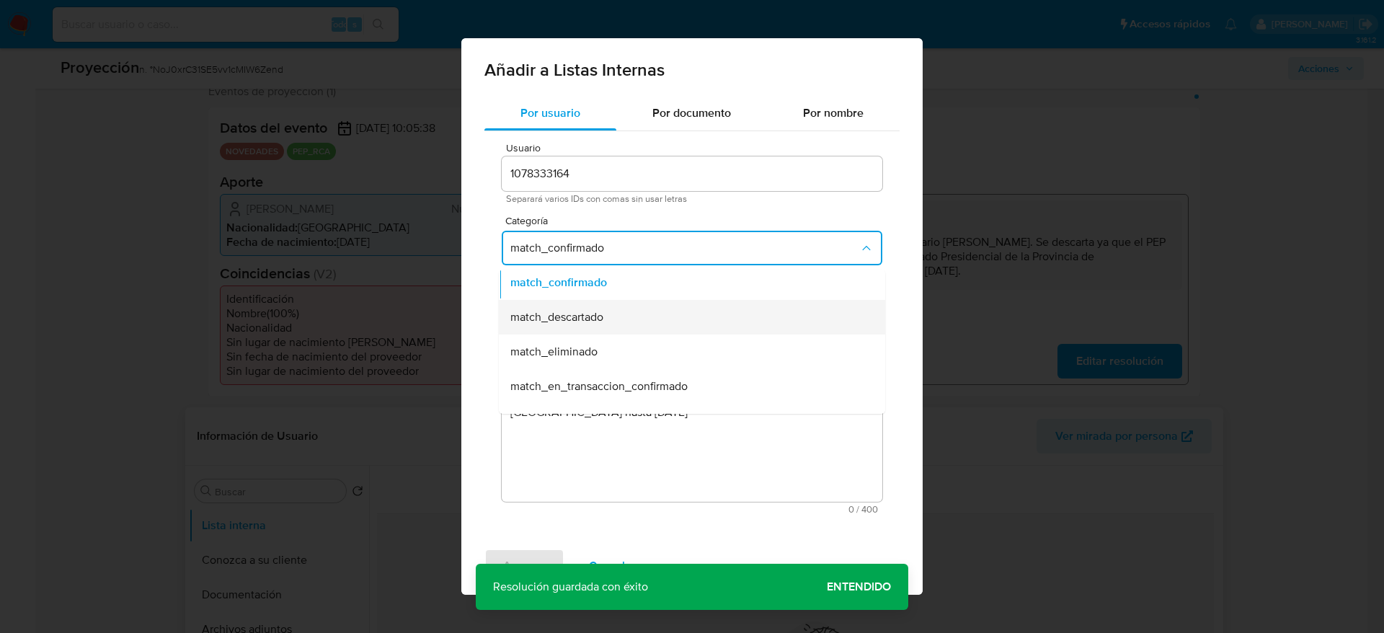
click at [612, 321] on div "match_descartado" at bounding box center [687, 317] width 355 height 35
click at [612, 321] on span "Seleccioná una subcategoría" at bounding box center [684, 315] width 349 height 14
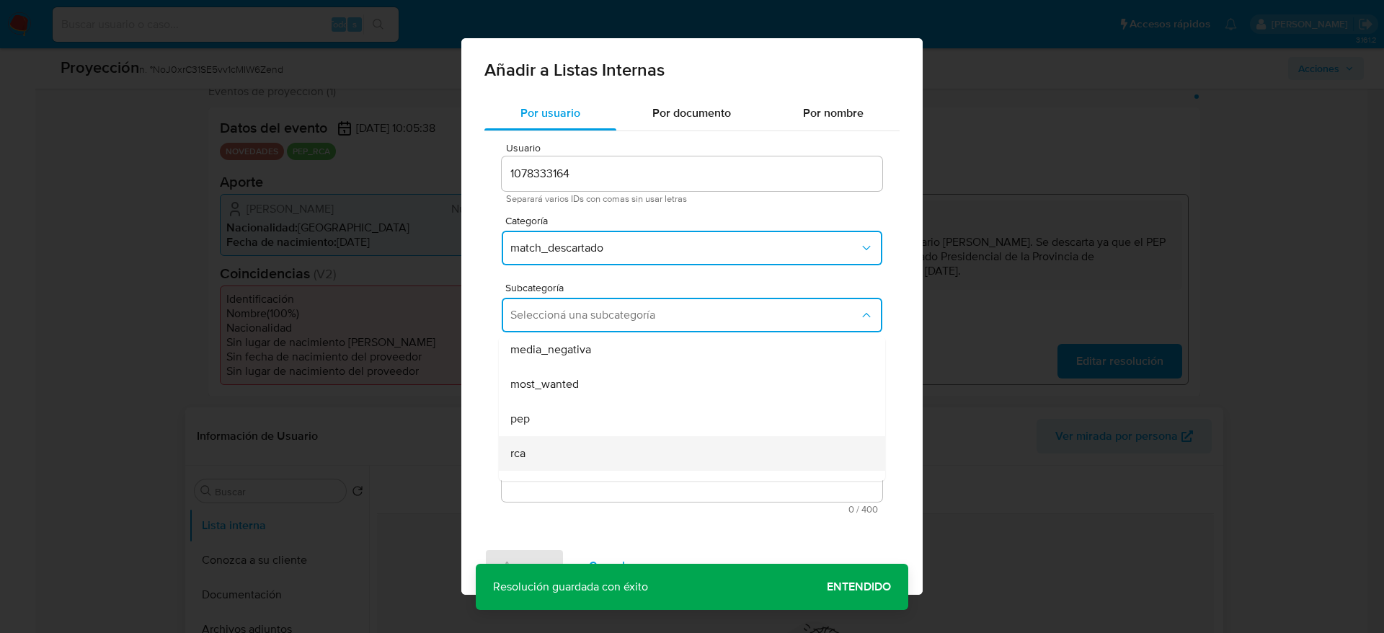
scroll to position [98, 0]
drag, startPoint x: 574, startPoint y: 435, endPoint x: 572, endPoint y: 424, distance: 11.6
click at [572, 422] on div "rca" at bounding box center [687, 429] width 355 height 35
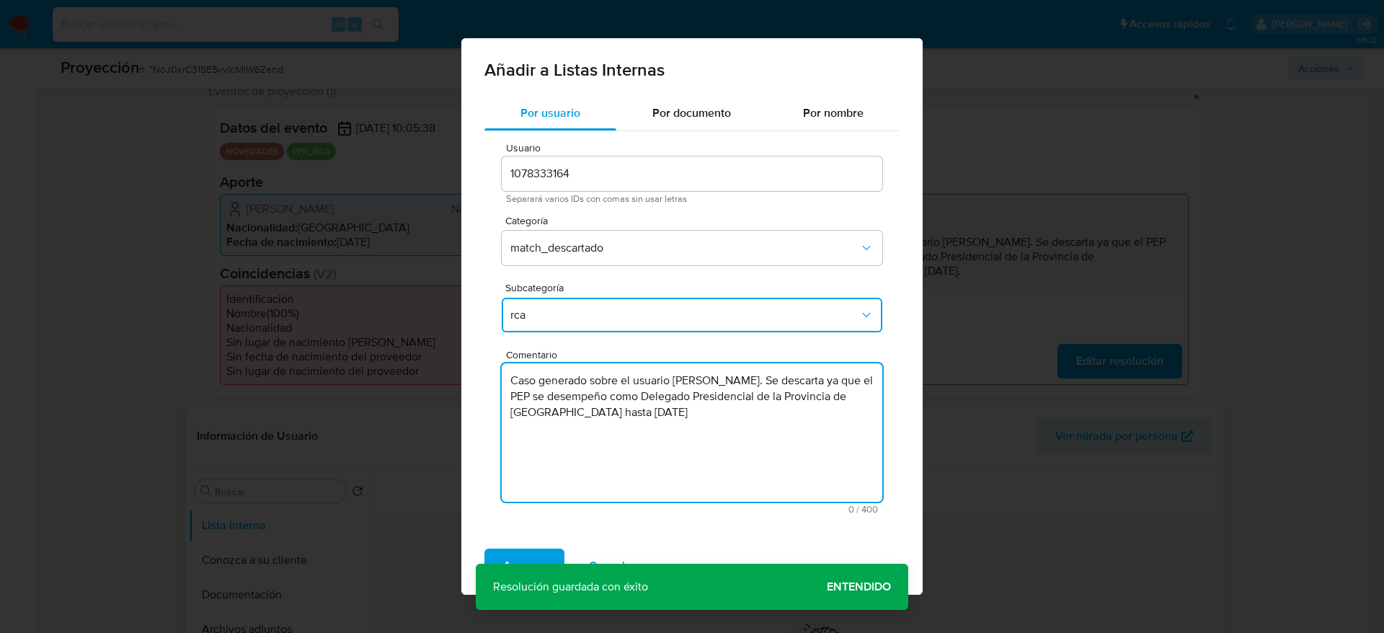
click at [572, 422] on textarea "Caso generado sobre el usuario Romina Andrea Álvarez Alarcón. Se descarta ya qu…" at bounding box center [692, 432] width 381 height 138
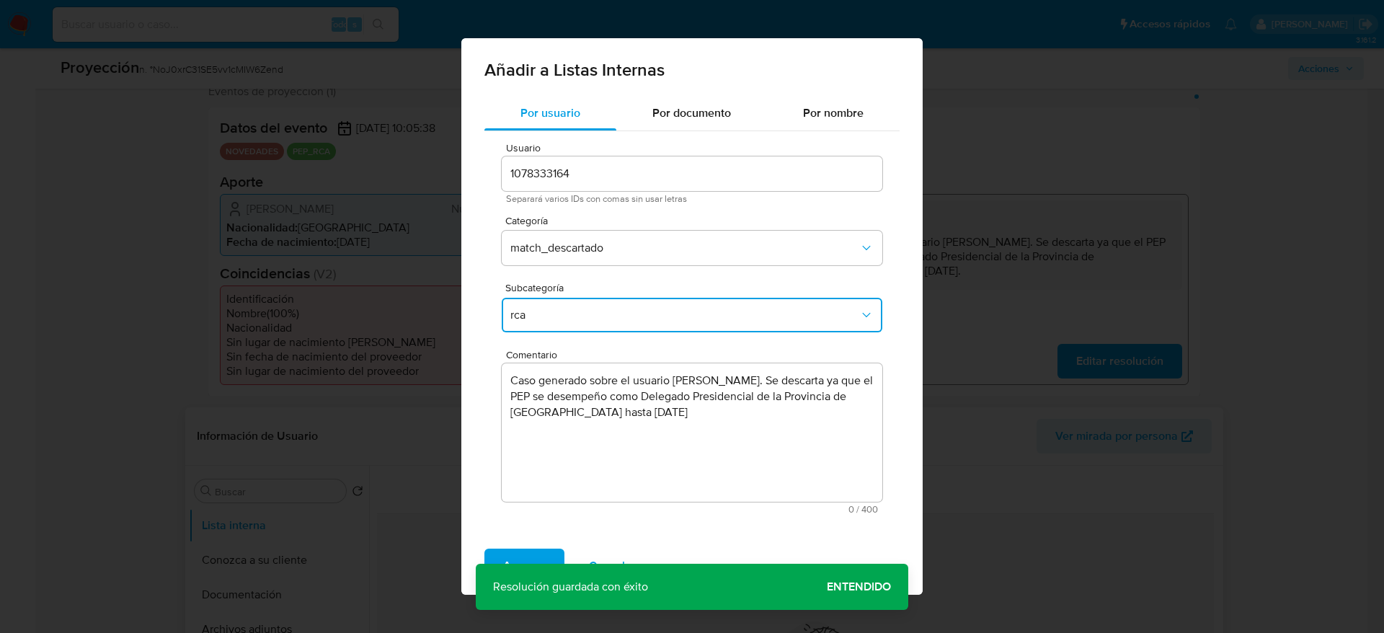
click at [597, 321] on span "rca" at bounding box center [684, 315] width 349 height 14
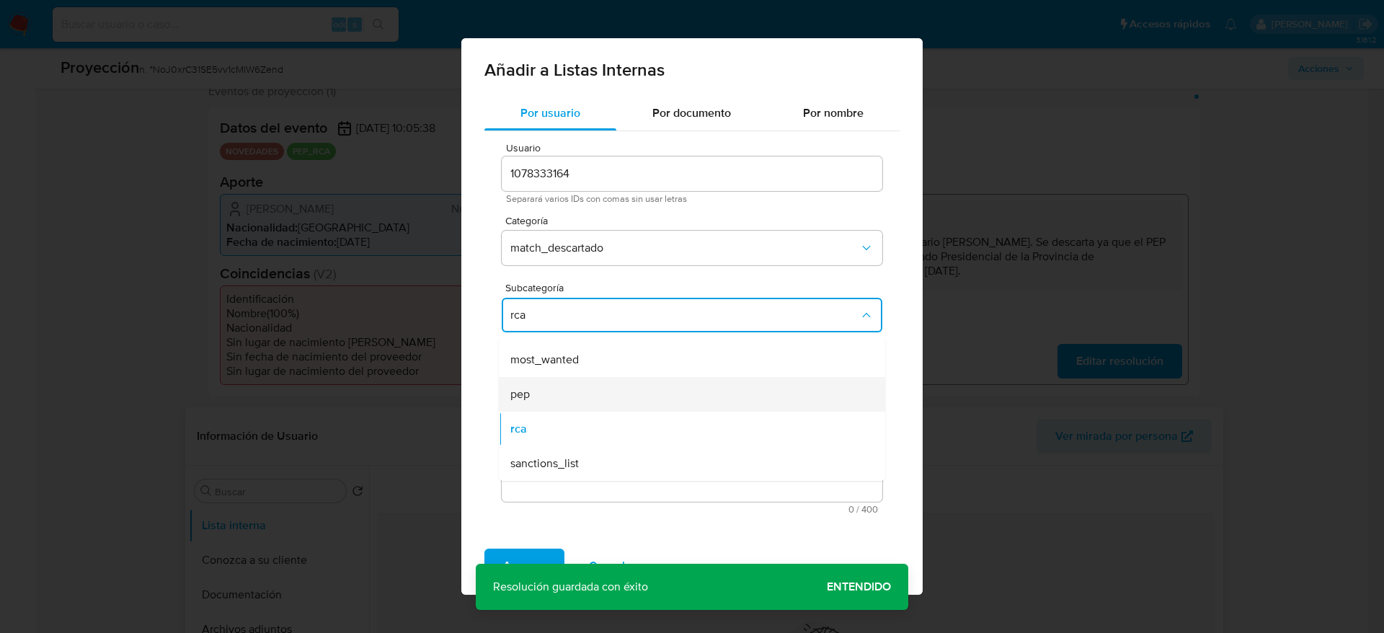
drag, startPoint x: 574, startPoint y: 411, endPoint x: 574, endPoint y: 387, distance: 23.8
click at [574, 382] on ul "LPB REQINFO media_negativa most_wanted pep rca sanctions_list" at bounding box center [692, 360] width 386 height 242
drag, startPoint x: 574, startPoint y: 387, endPoint x: 583, endPoint y: 390, distance: 9.8
click at [574, 389] on div "pep" at bounding box center [687, 394] width 355 height 35
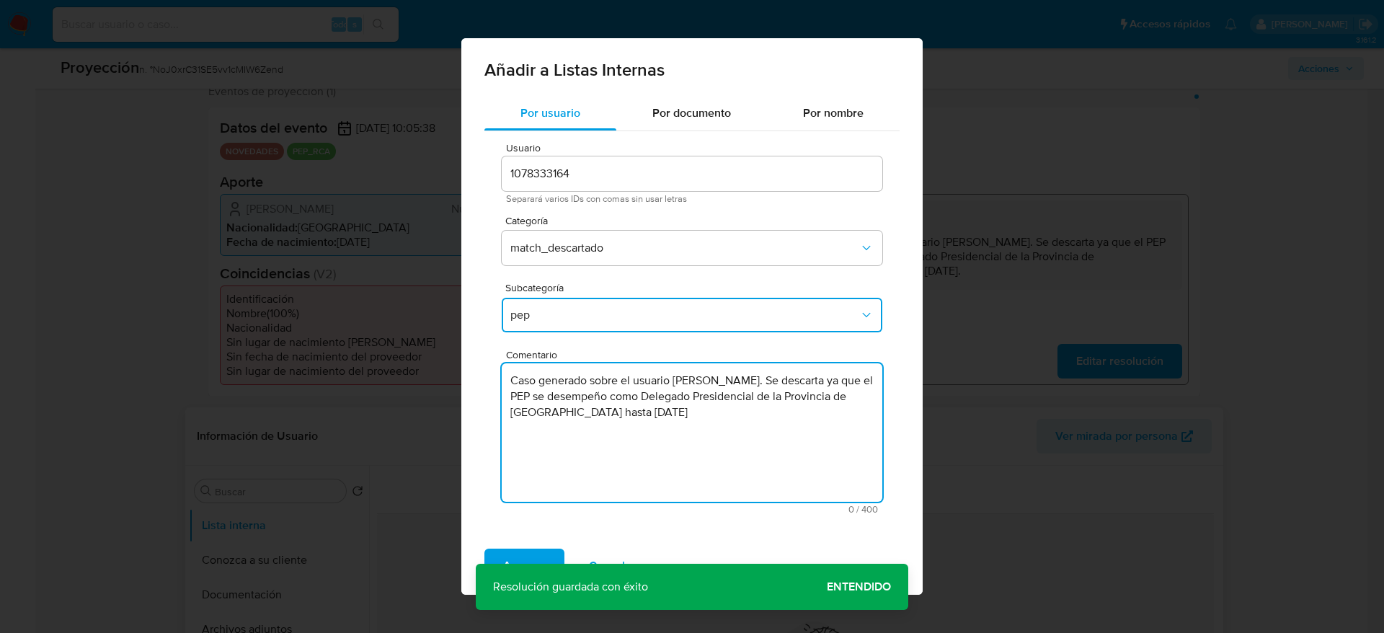
click at [844, 421] on textarea "Caso generado sobre el usuario Romina Andrea Álvarez Alarcón. Se descarta ya qu…" at bounding box center [692, 432] width 381 height 138
type textarea "Caso generado sobre el usuario Romina Andrea Álvarez Alarcón. Se descarta ya qu…"
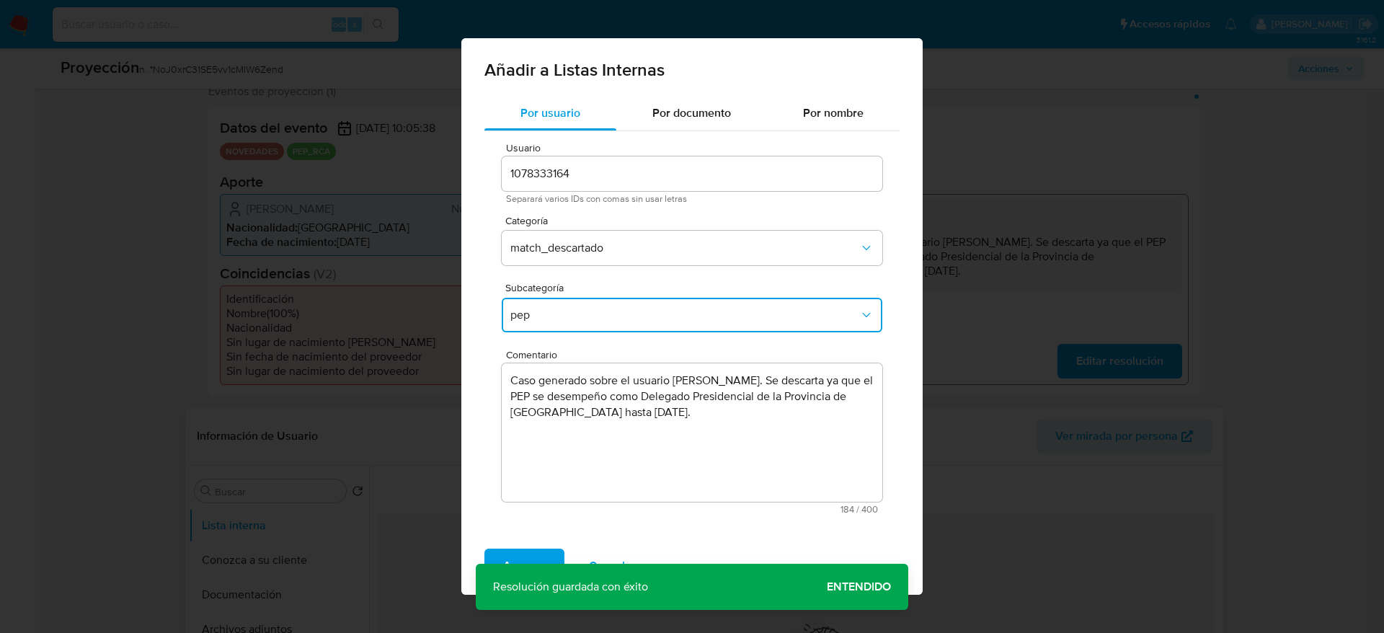
click at [526, 546] on div "Agregar Cancelar" at bounding box center [691, 566] width 461 height 58
click at [526, 552] on span "Agregar" at bounding box center [524, 566] width 43 height 32
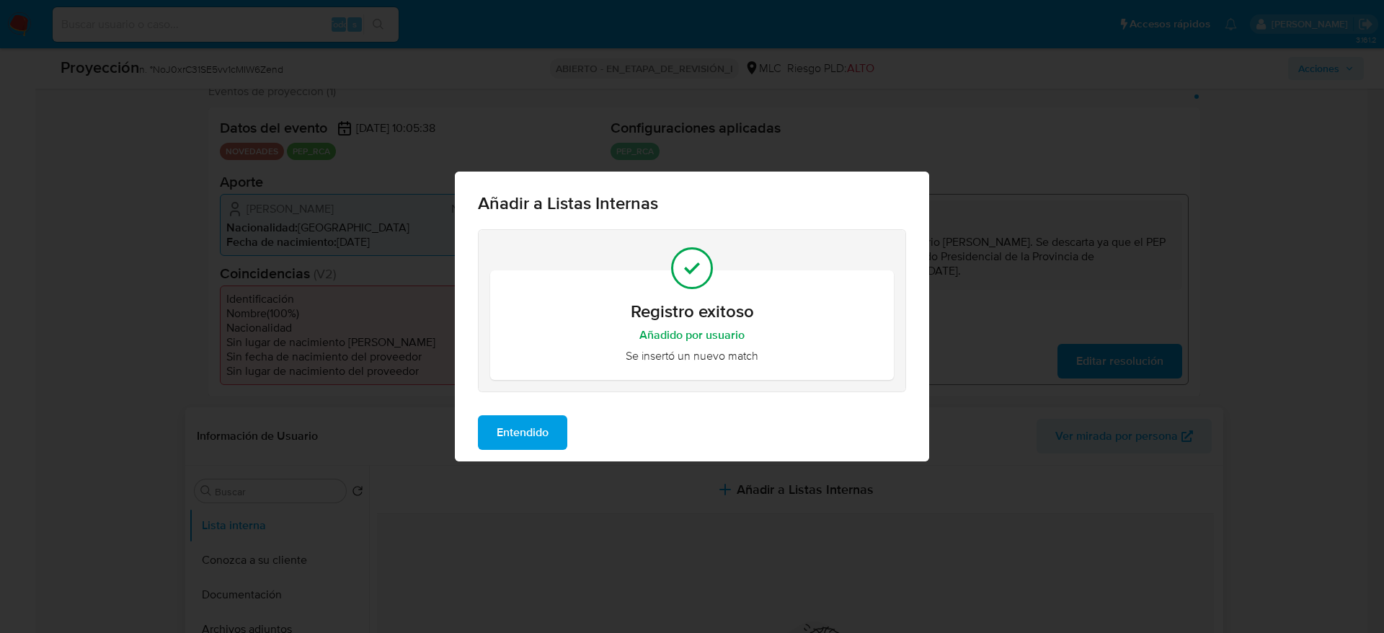
click at [505, 434] on span "Entendido" at bounding box center [523, 433] width 52 height 32
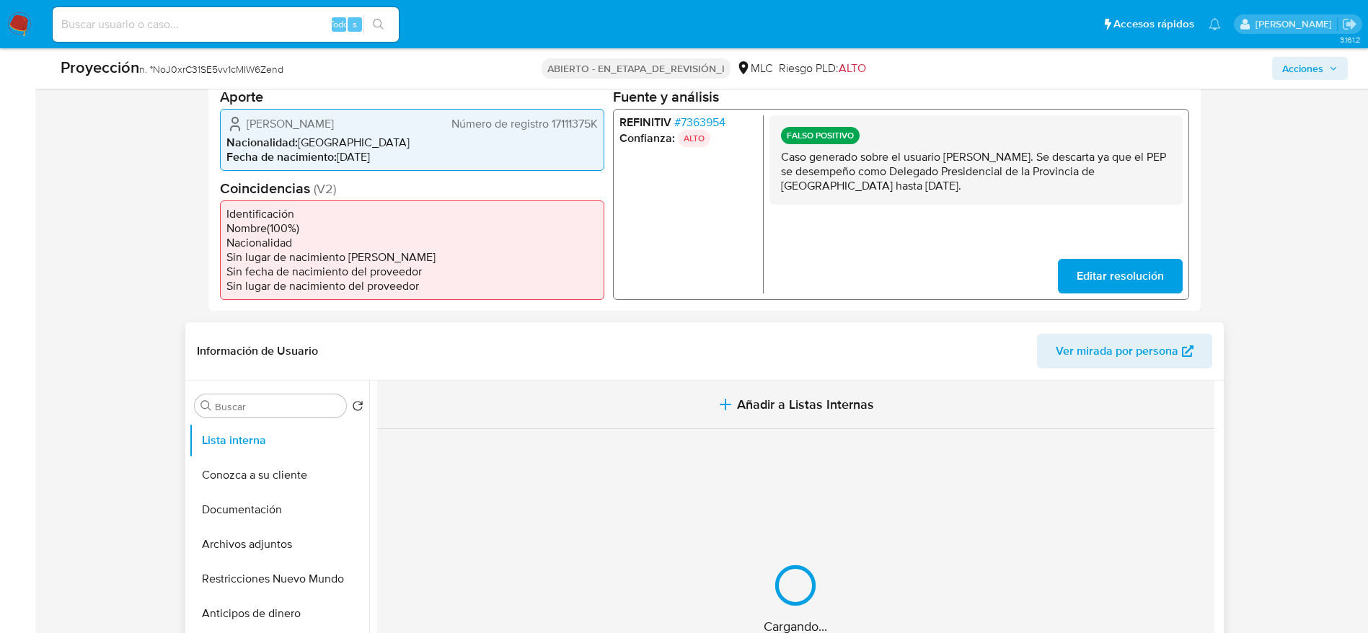
scroll to position [484, 0]
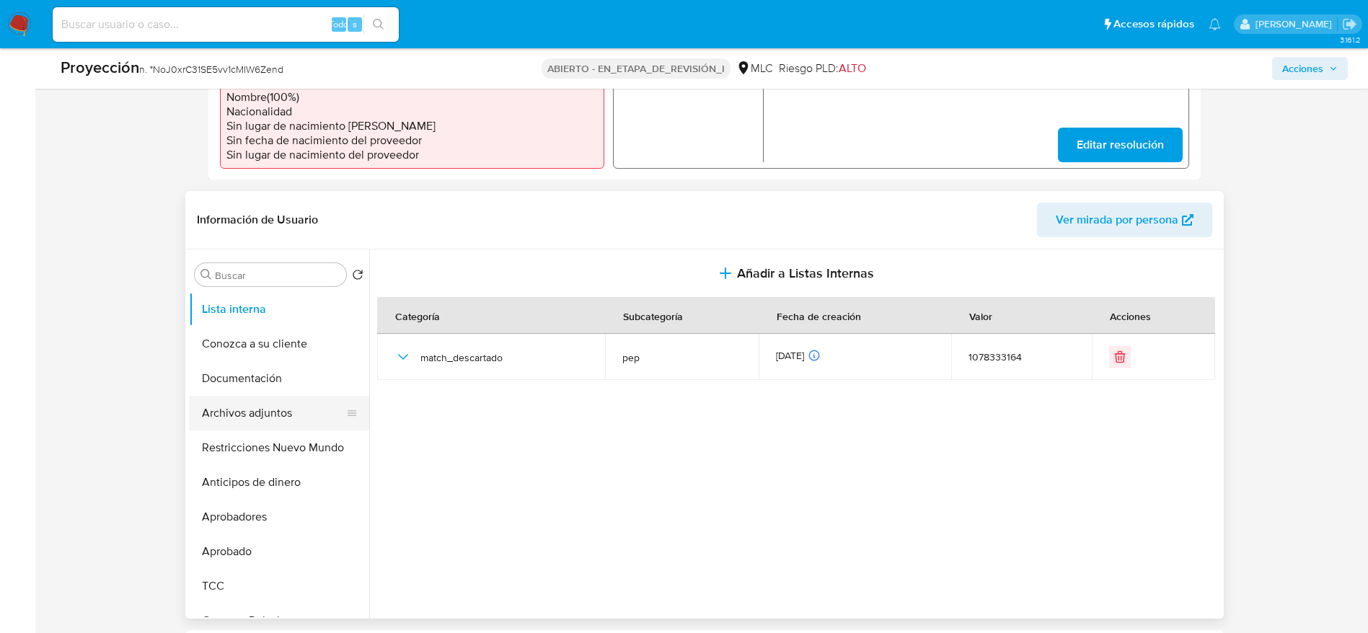
click at [245, 403] on button "Archivos adjuntos" at bounding box center [273, 413] width 169 height 35
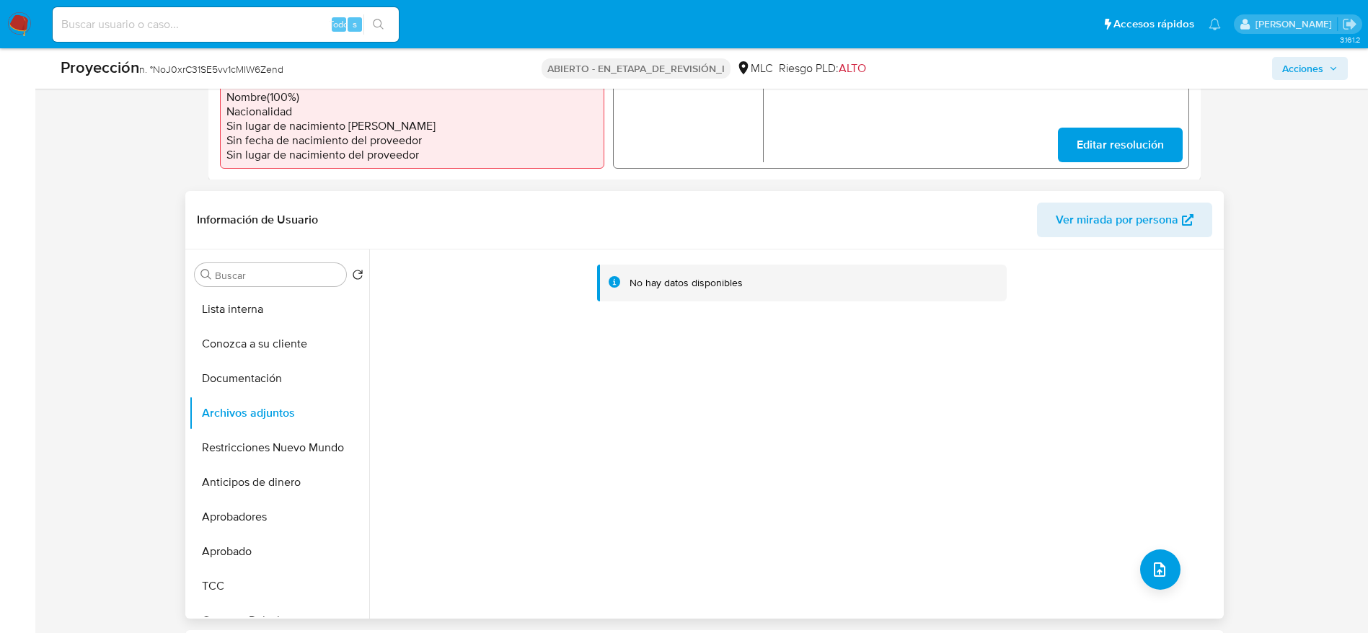
scroll to position [52, 0]
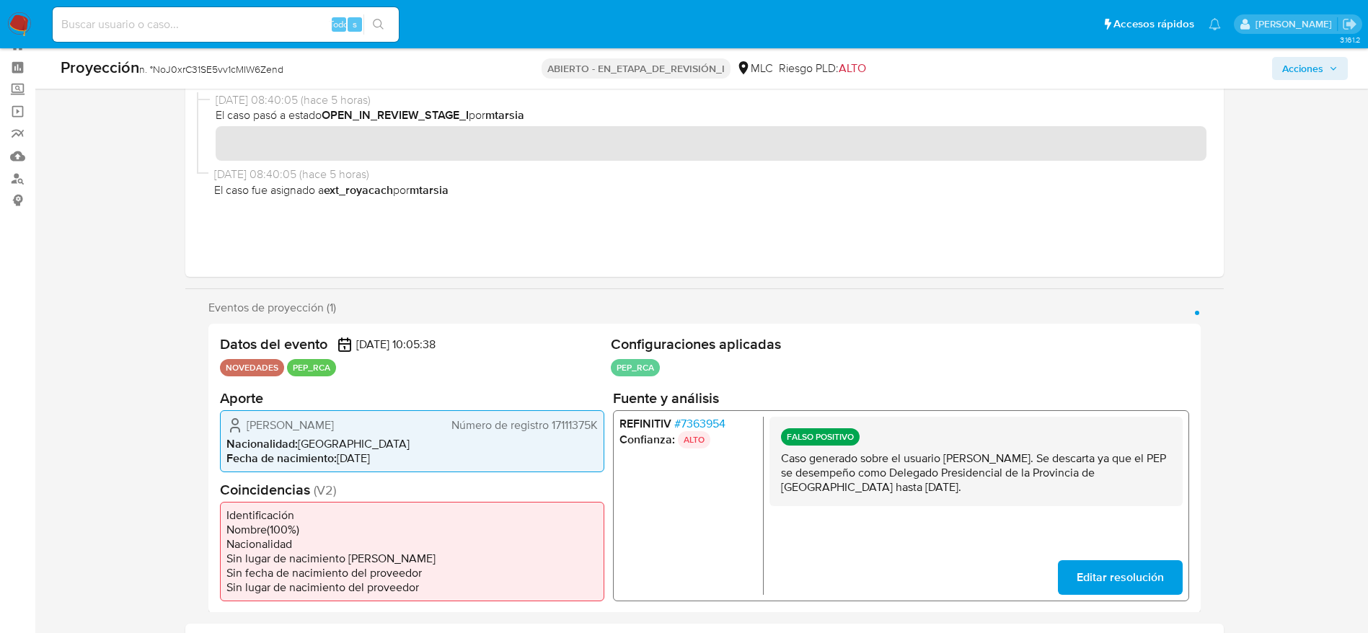
click at [1295, 53] on div "Proyección n. ° NoJ0xrC31SE5vv1cMIW6Zend ABIERTO - EN_ETAPA_DE_REVISIÓN_I MLC R…" at bounding box center [704, 68] width 1304 height 40
click at [1296, 57] on span "Acciones" at bounding box center [1302, 68] width 41 height 23
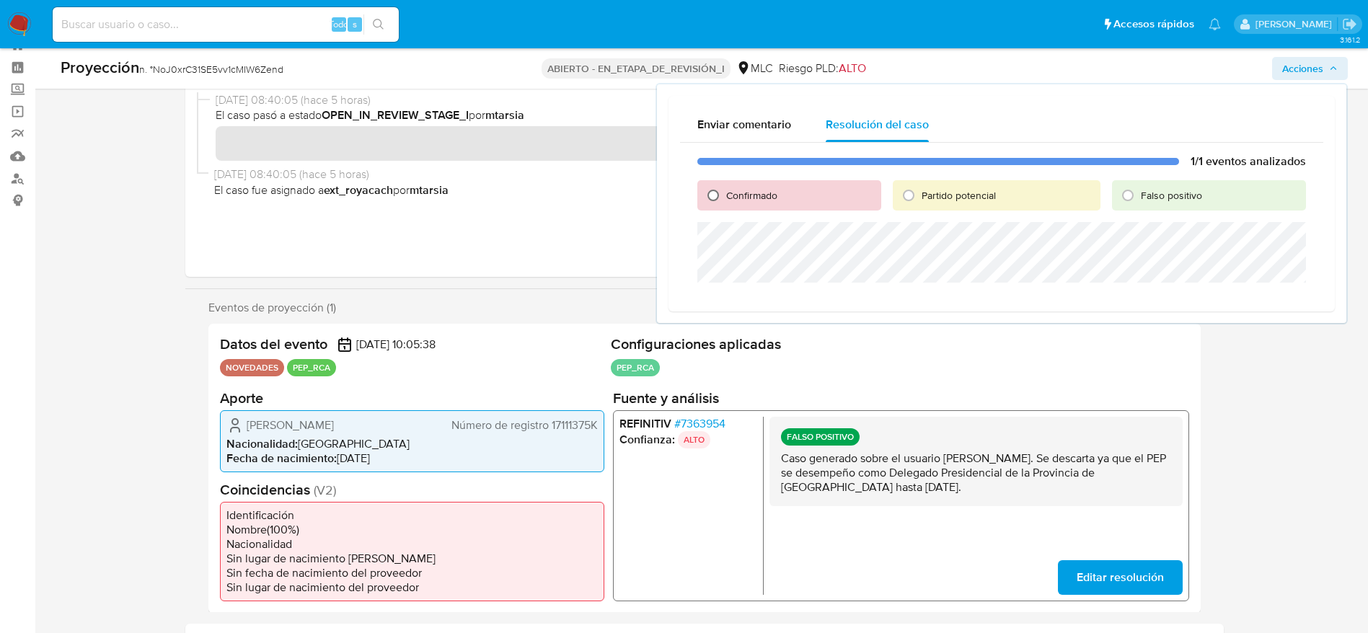
click at [714, 197] on input "Confirmado" at bounding box center [712, 195] width 23 height 23
radio input "true"
click at [1132, 196] on input "Falso positivo" at bounding box center [1127, 195] width 23 height 23
radio input "true"
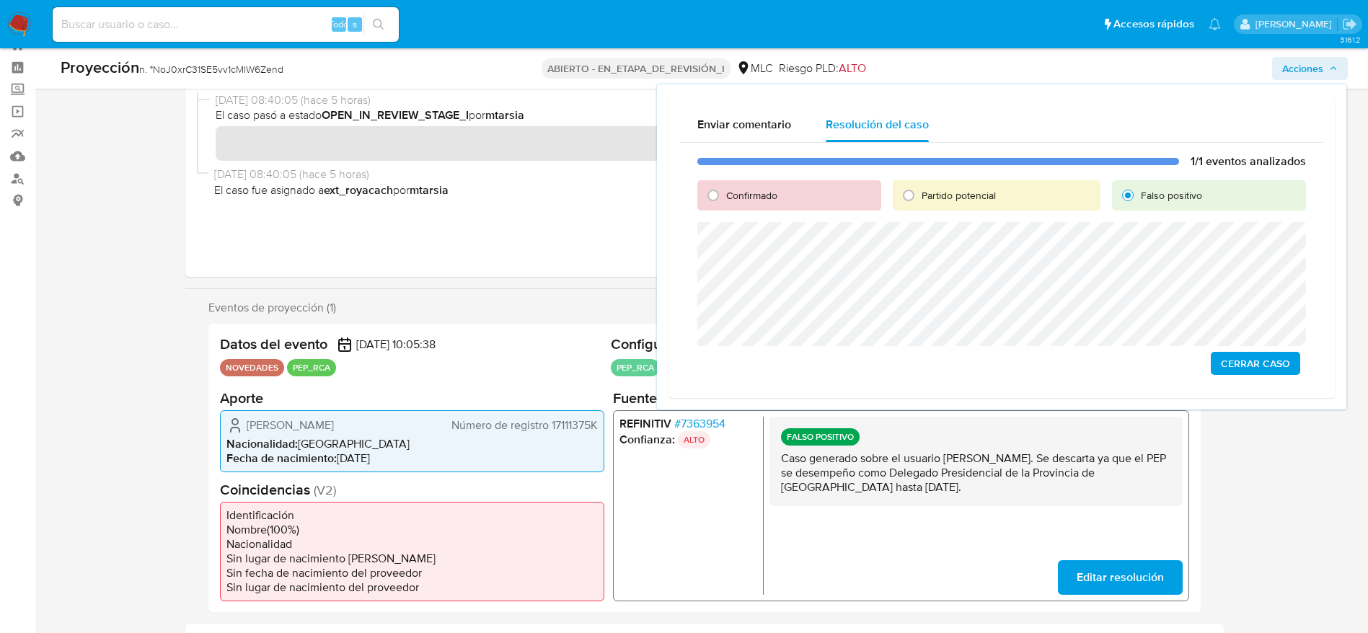
click at [1252, 361] on span "Cerrar Caso" at bounding box center [1255, 363] width 69 height 20
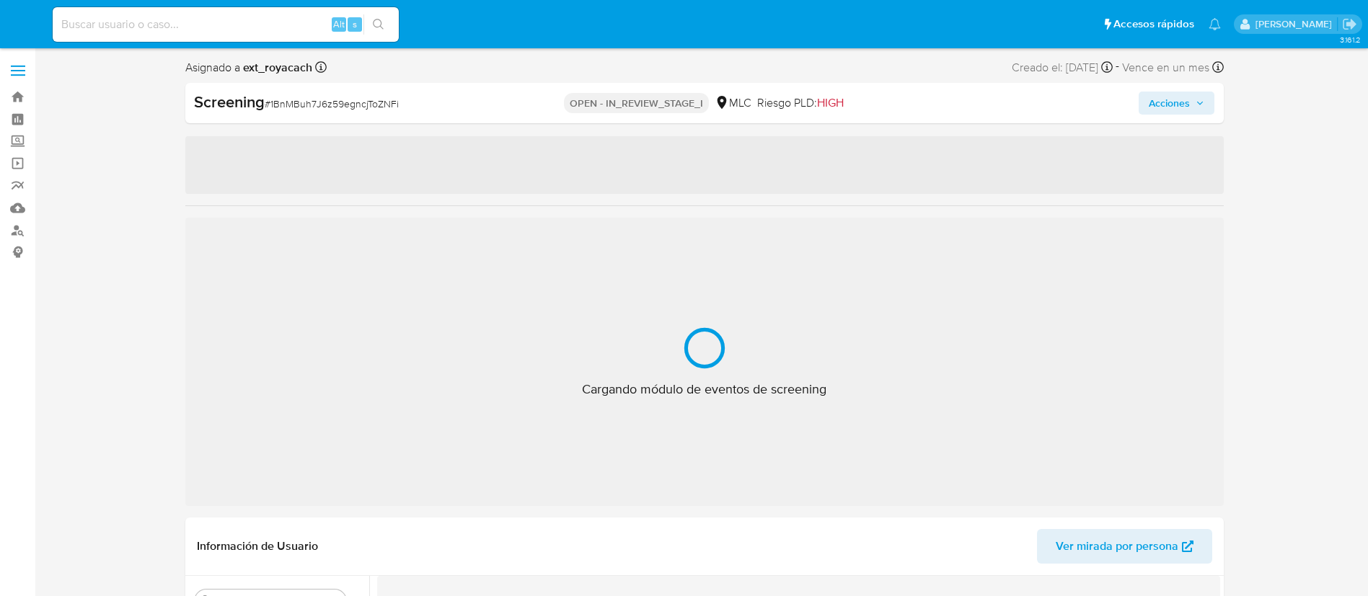
select select "10"
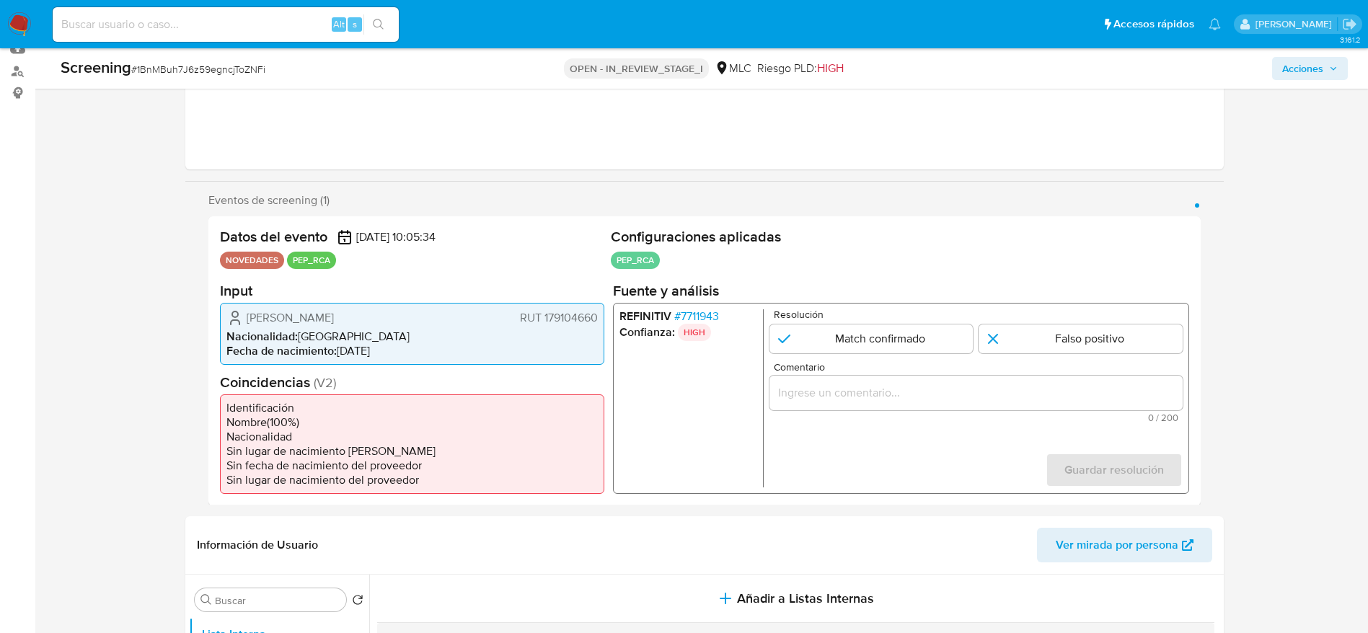
scroll to position [268, 0]
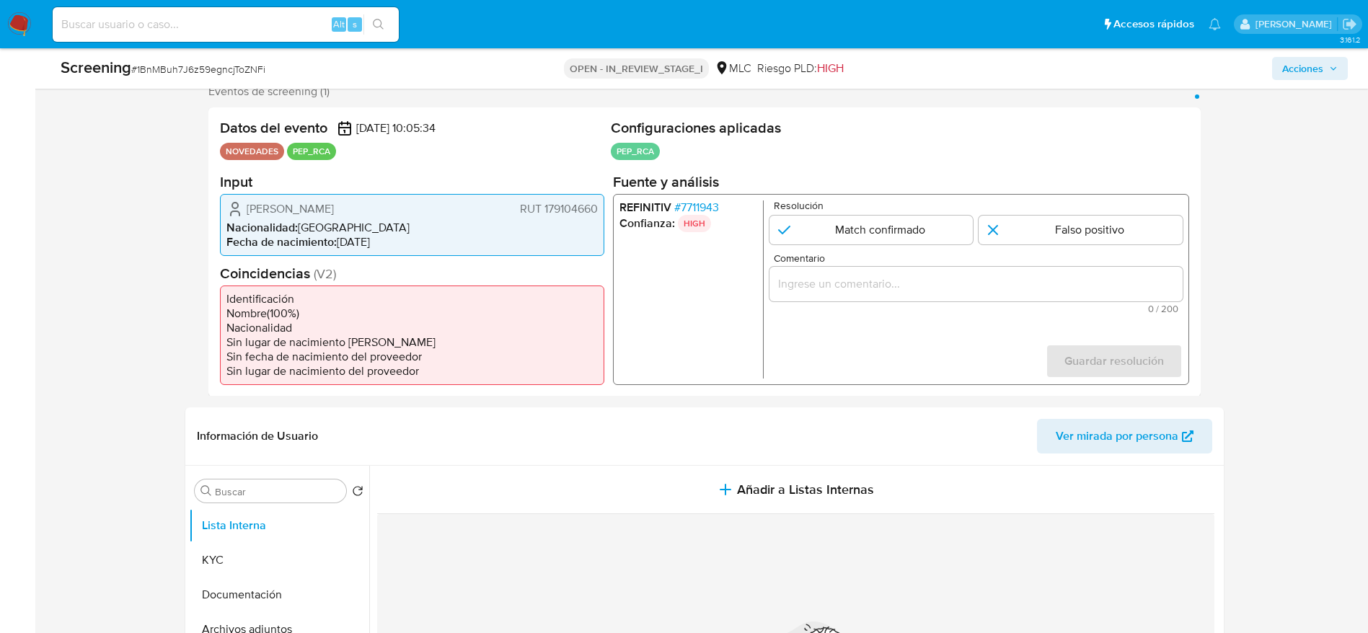
click at [712, 200] on span "# 7711943" at bounding box center [695, 207] width 45 height 14
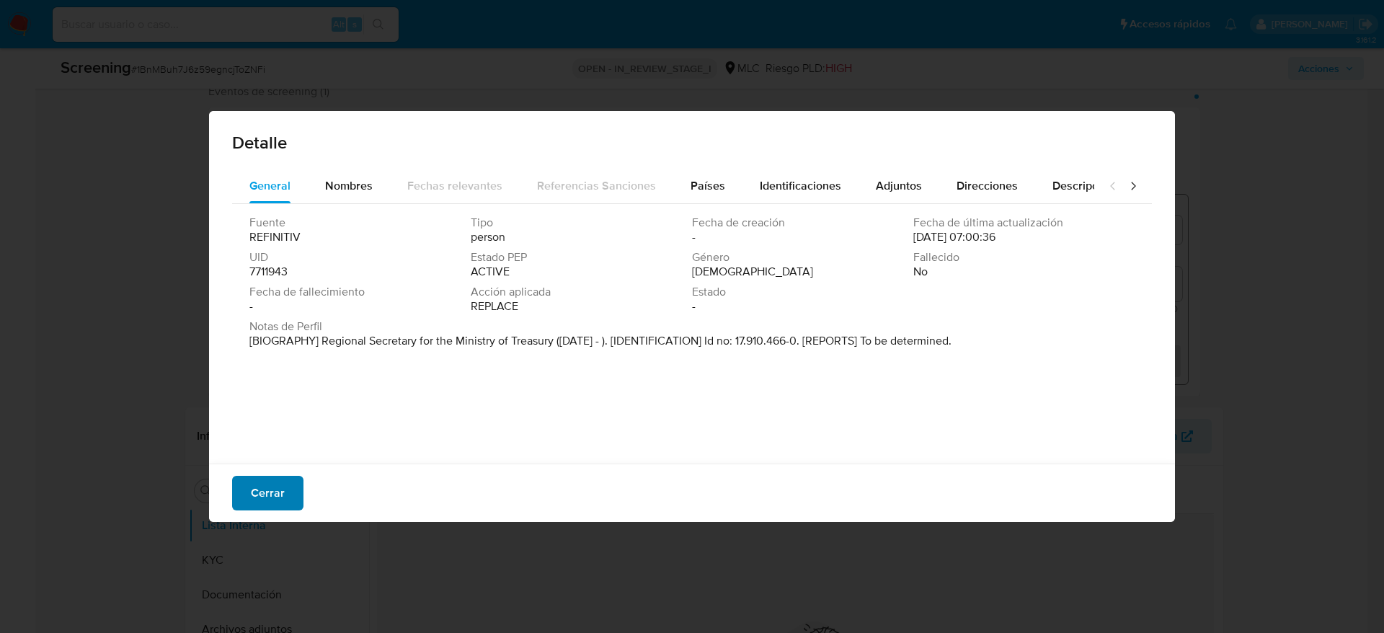
click at [283, 486] on span "Cerrar" at bounding box center [268, 493] width 34 height 32
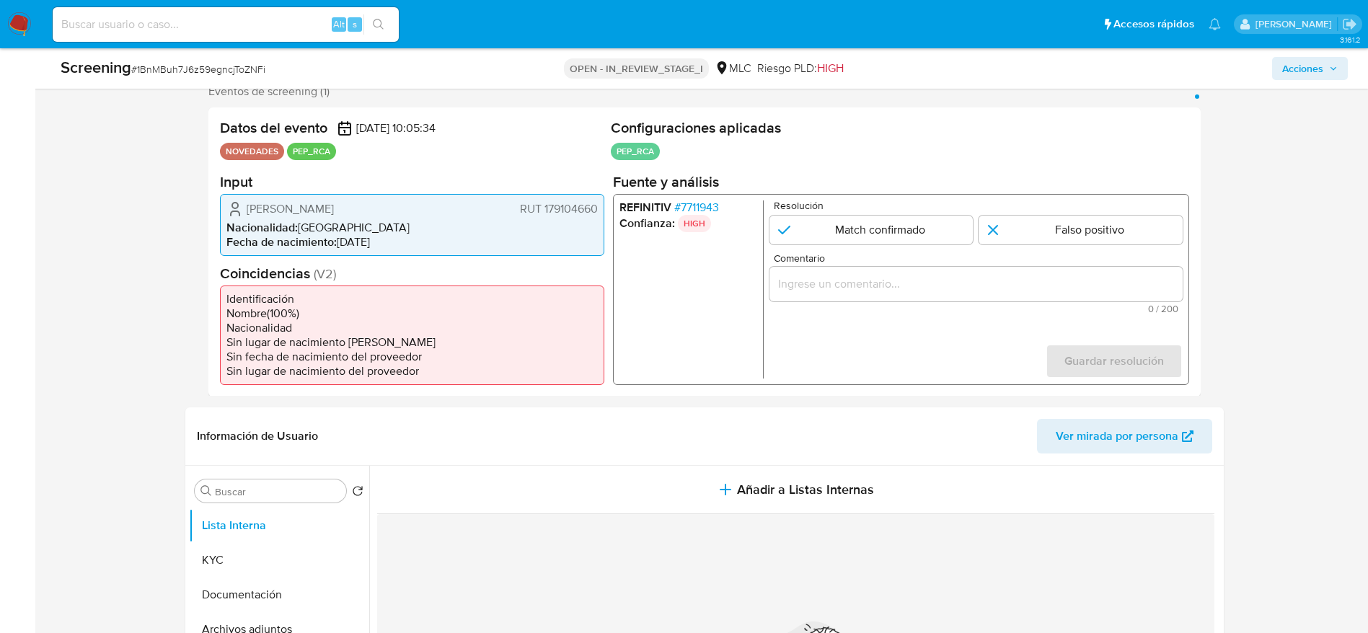
click at [212, 74] on span "# 1BnMBuh7J6z59egncjToZNFi" at bounding box center [198, 69] width 134 height 14
copy span "1BnMBuh7J6z59egncjToZNFi"
drag, startPoint x: 247, startPoint y: 205, endPoint x: 601, endPoint y: 203, distance: 354.0
click at [601, 203] on div "Álvaro Gonzalo Vargas Riquelme RUT 179104660 Nacionalidad : Chile Fecha de naci…" at bounding box center [412, 224] width 384 height 62
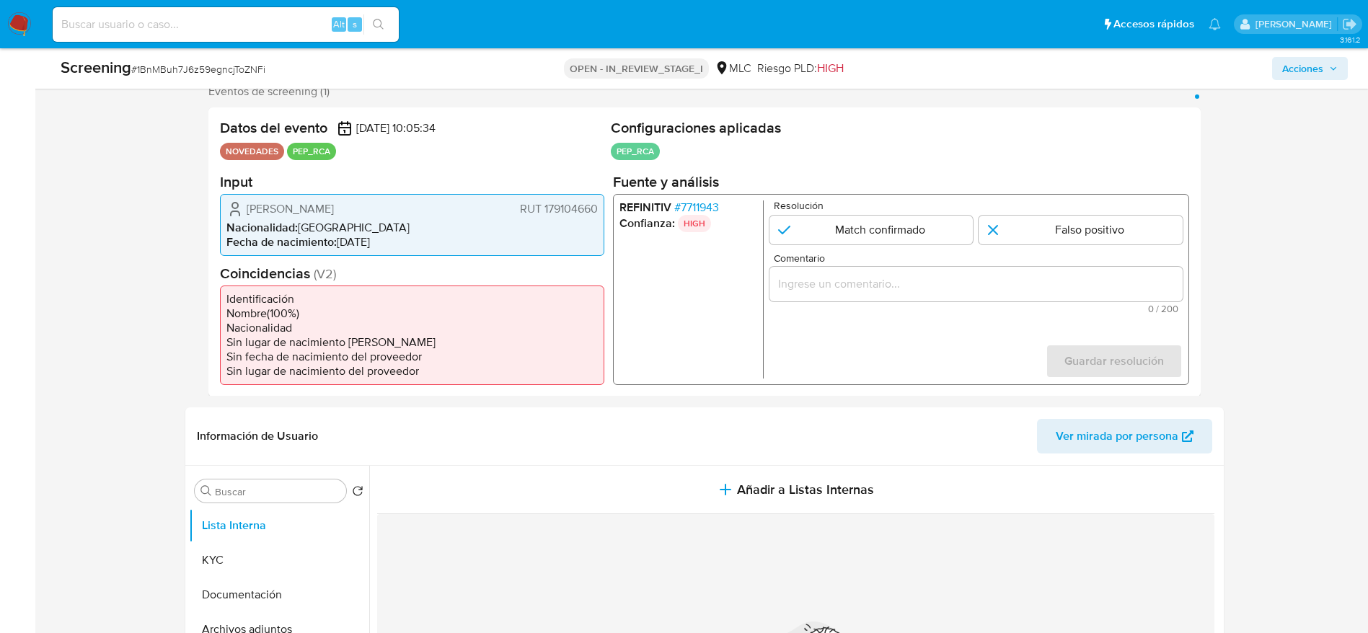
click at [711, 205] on span "# 7711943" at bounding box center [695, 207] width 45 height 14
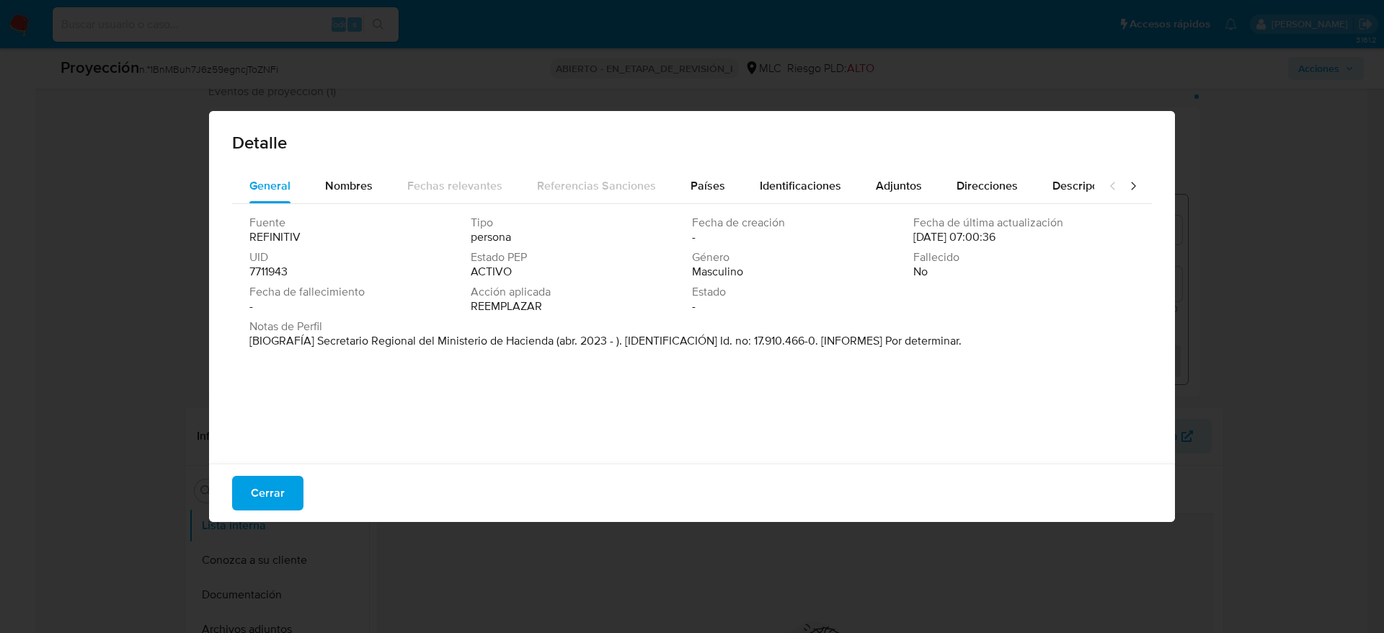
drag, startPoint x: 314, startPoint y: 345, endPoint x: 554, endPoint y: 352, distance: 240.2
click at [554, 352] on div "Notas de Perfil [BIOGRAFÍA] Secretario Regional del Ministerio de Hacienda (abr…" at bounding box center [691, 336] width 885 height 35
click at [296, 479] on button "Cerrar" at bounding box center [267, 493] width 71 height 35
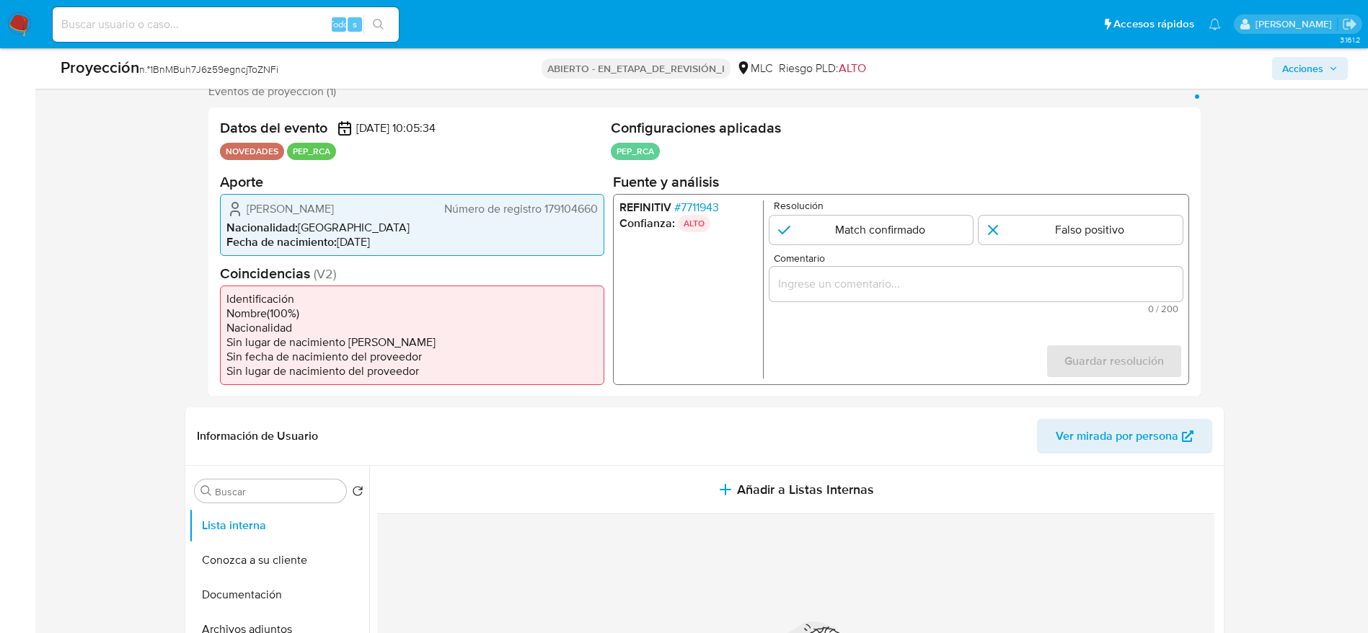
click at [948, 284] on input "Comentario" at bounding box center [975, 283] width 413 height 19
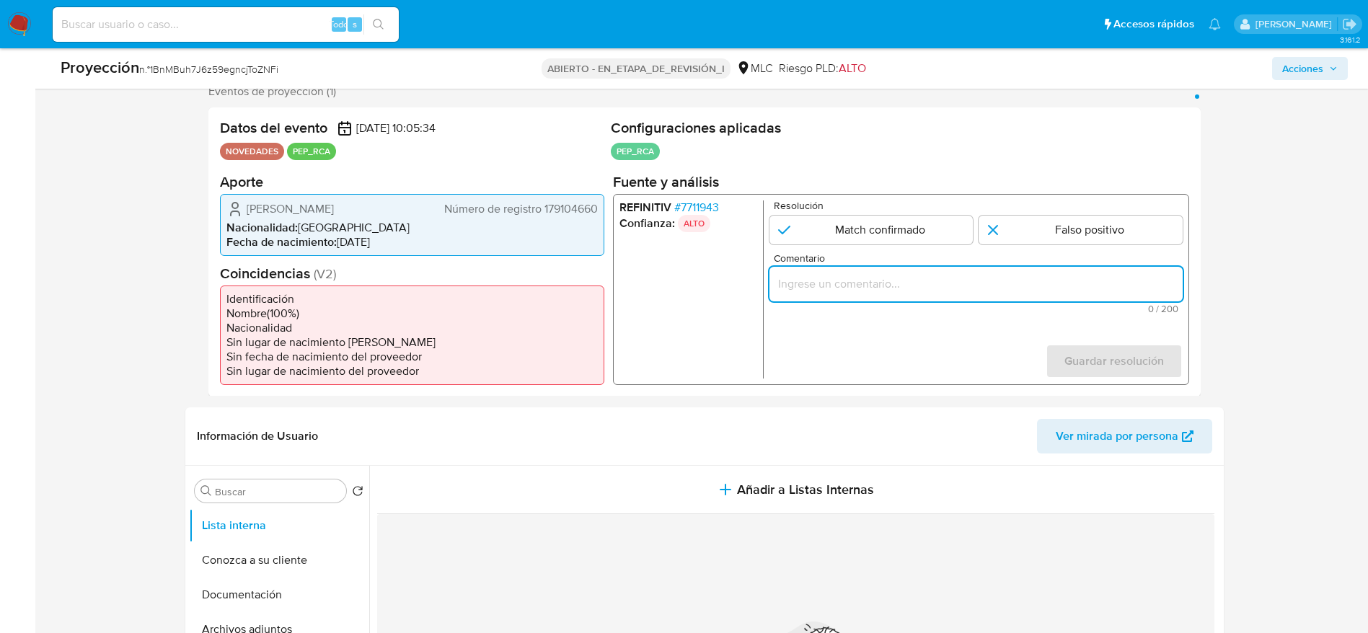
paste input "Caso generado sobre el usuario Álvaro Gonzalo Vargas Riquelme, se desempeña com…"
type input "Caso generado sobre el usuario Álvaro Gonzalo Vargas Riquelme, se desempeña com…"
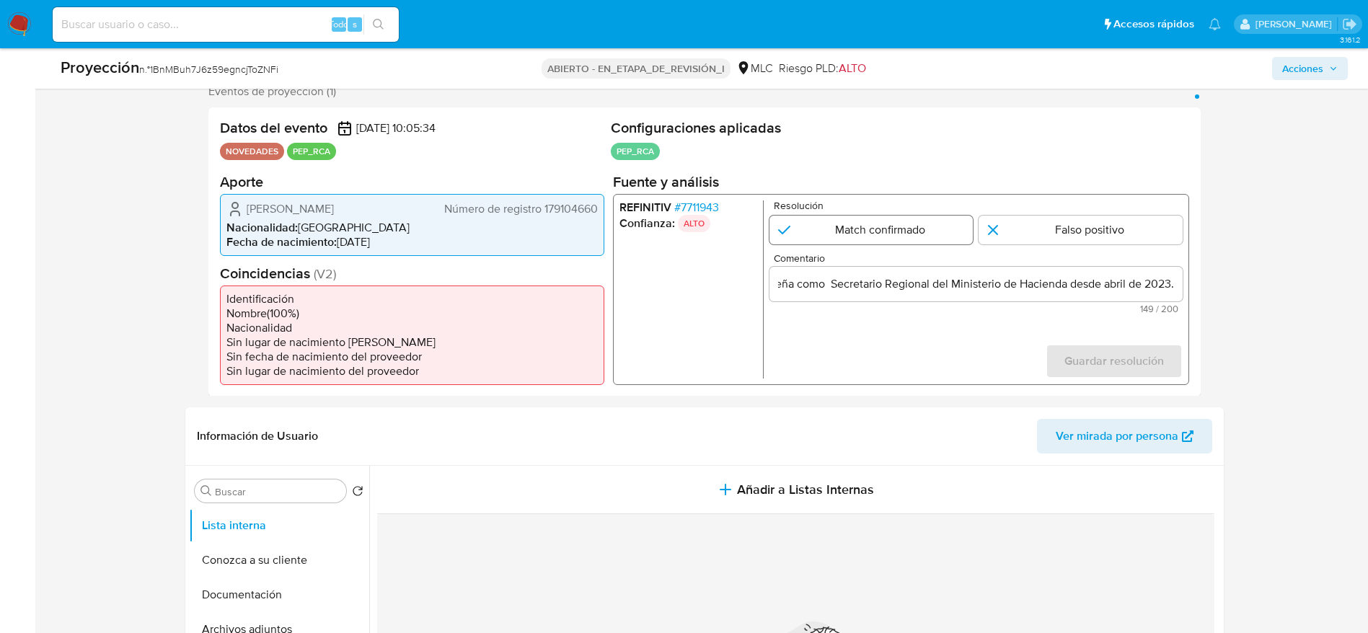
click at [823, 224] on input "1 de 1" at bounding box center [871, 229] width 204 height 29
radio input "true"
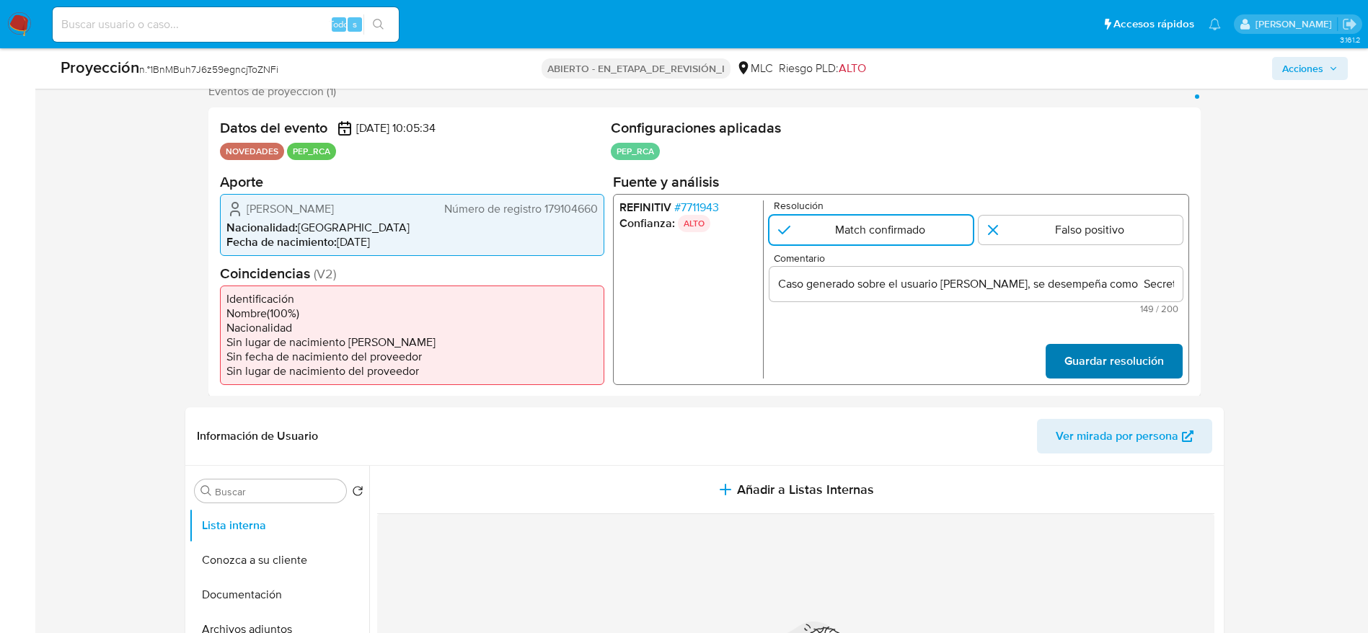
click at [1110, 348] on span "Guardar resolución" at bounding box center [1112, 361] width 99 height 32
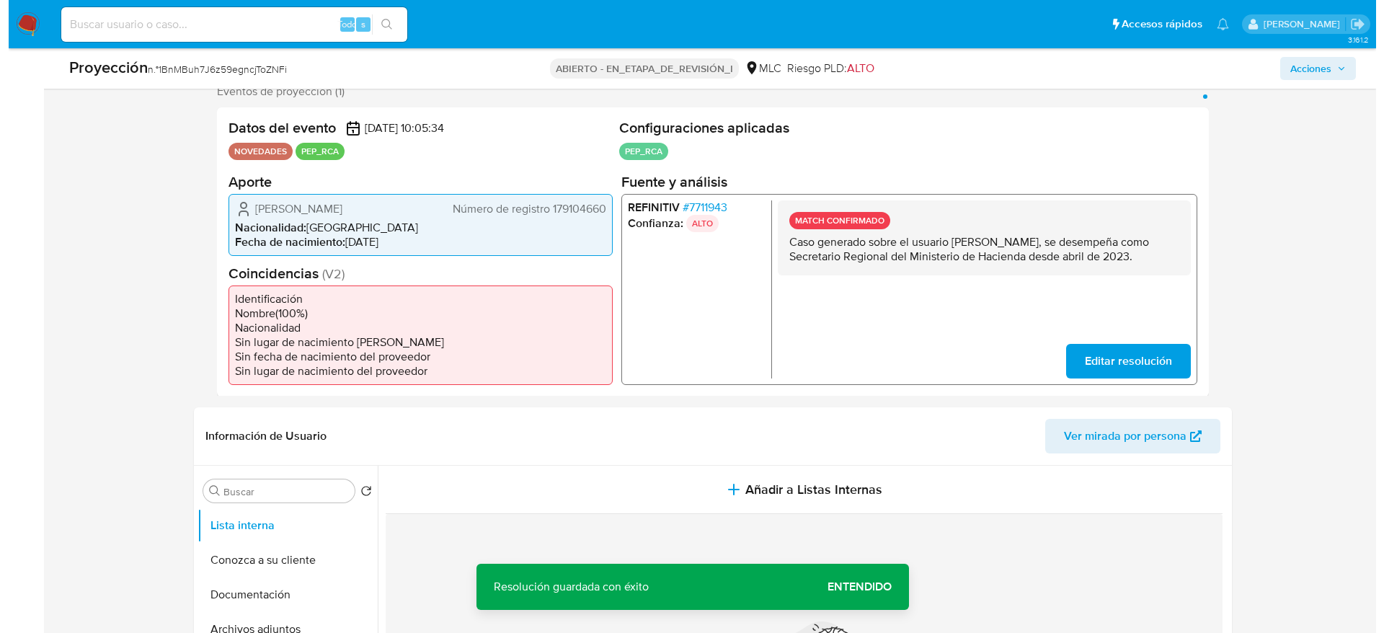
scroll to position [376, 0]
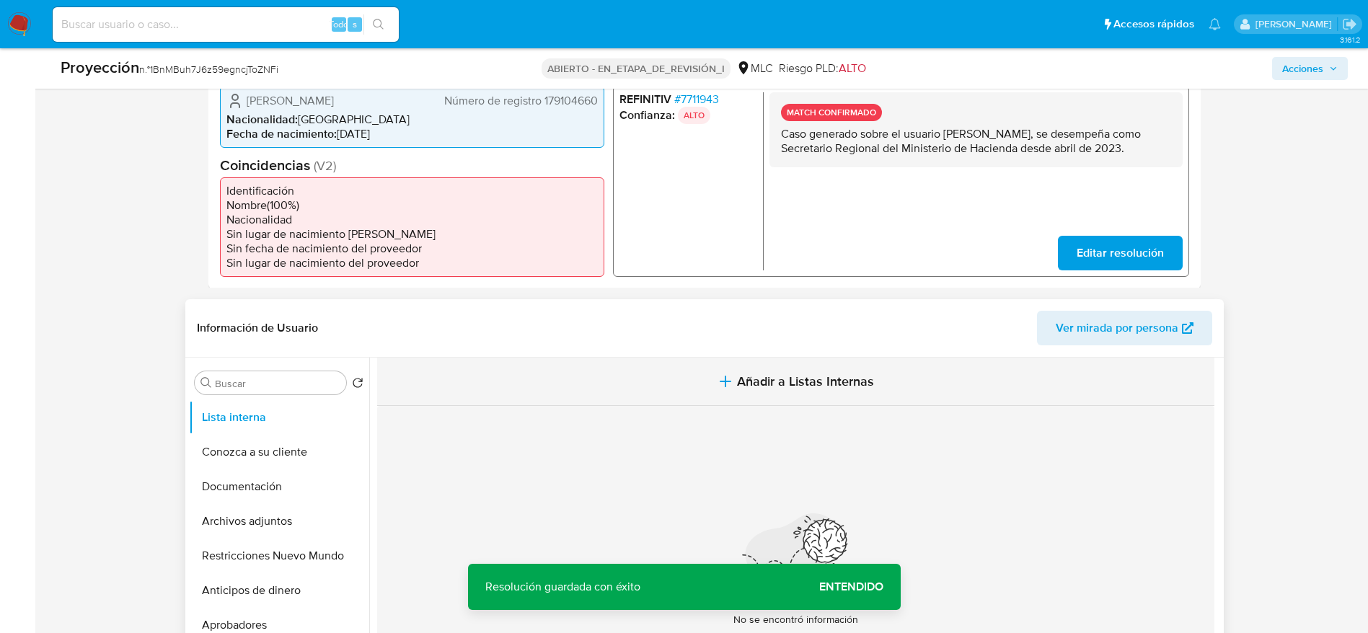
click at [628, 381] on button "Añadir a Listas Internas" at bounding box center [795, 382] width 837 height 48
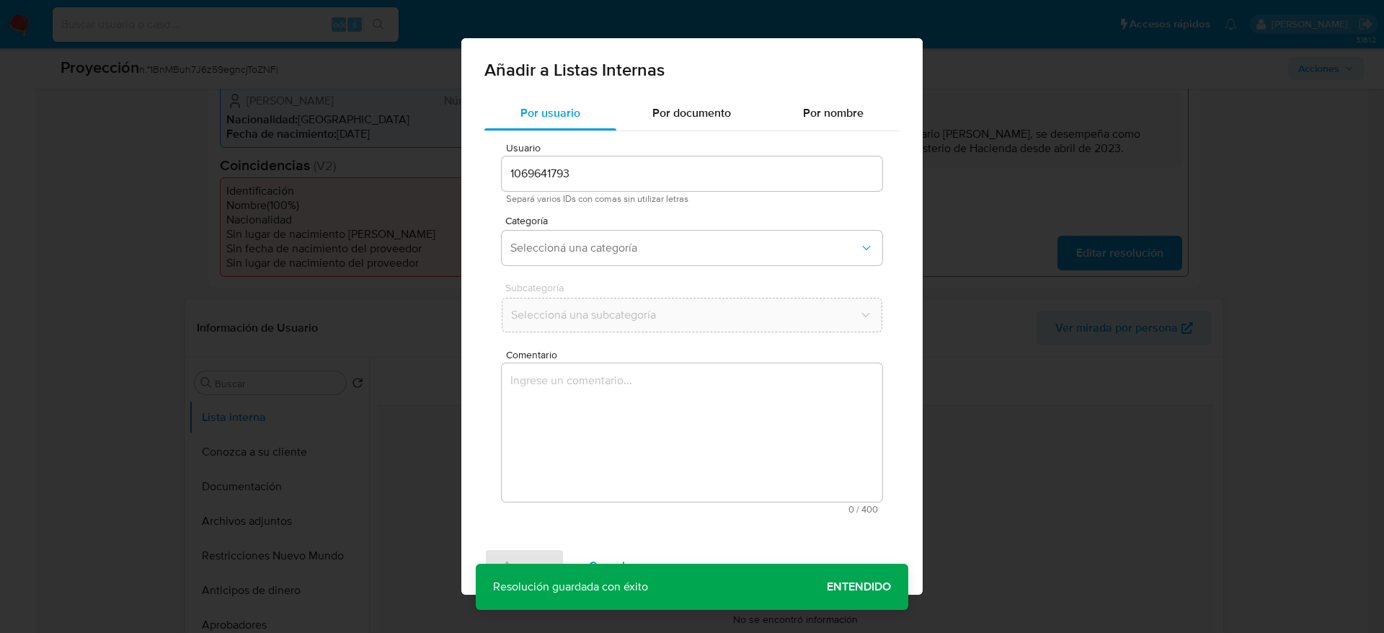
click at [629, 384] on textarea "Comentario" at bounding box center [692, 432] width 381 height 138
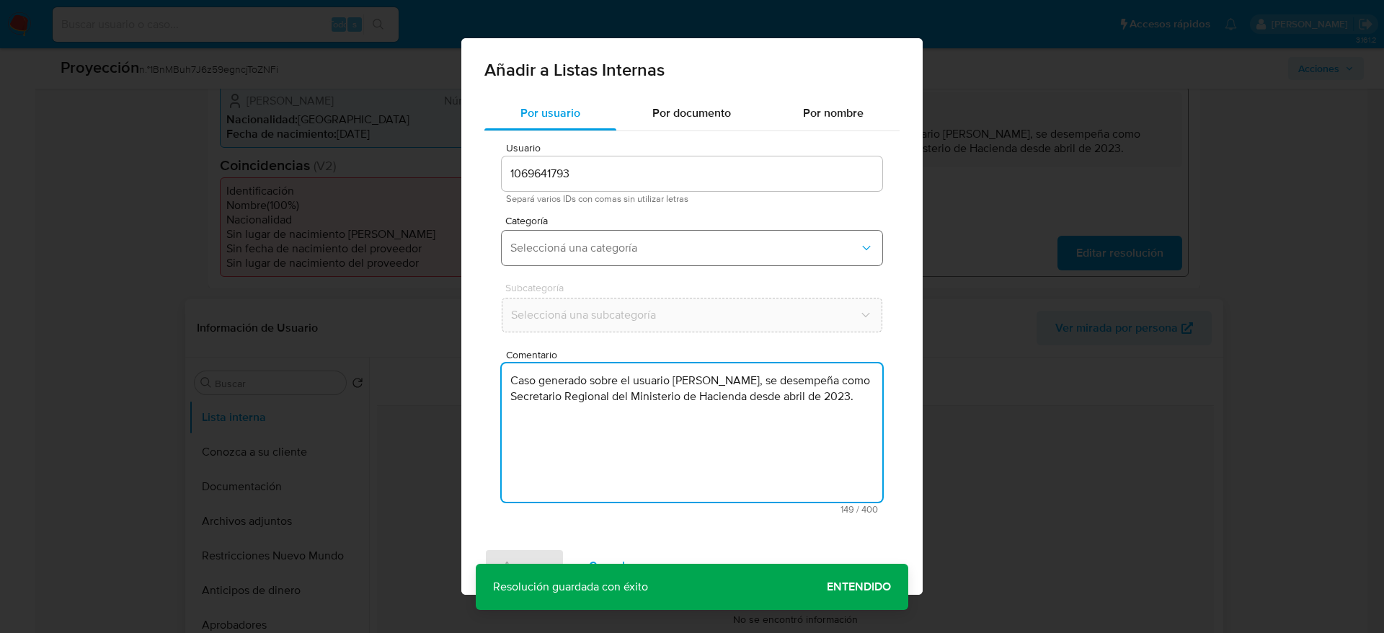
type textarea "Caso generado sobre el usuario Álvaro Gonzalo Vargas Riquelme, se desempeña com…"
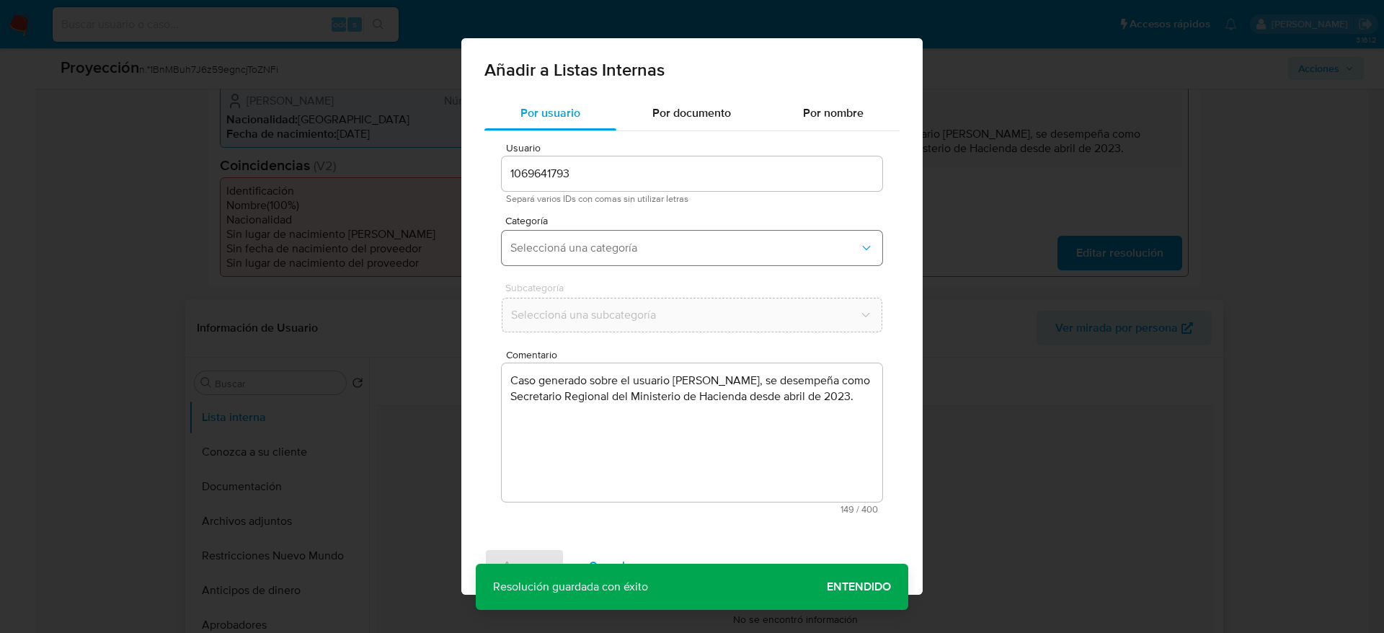
click at [613, 250] on span "Seleccioná una categoría" at bounding box center [684, 248] width 349 height 14
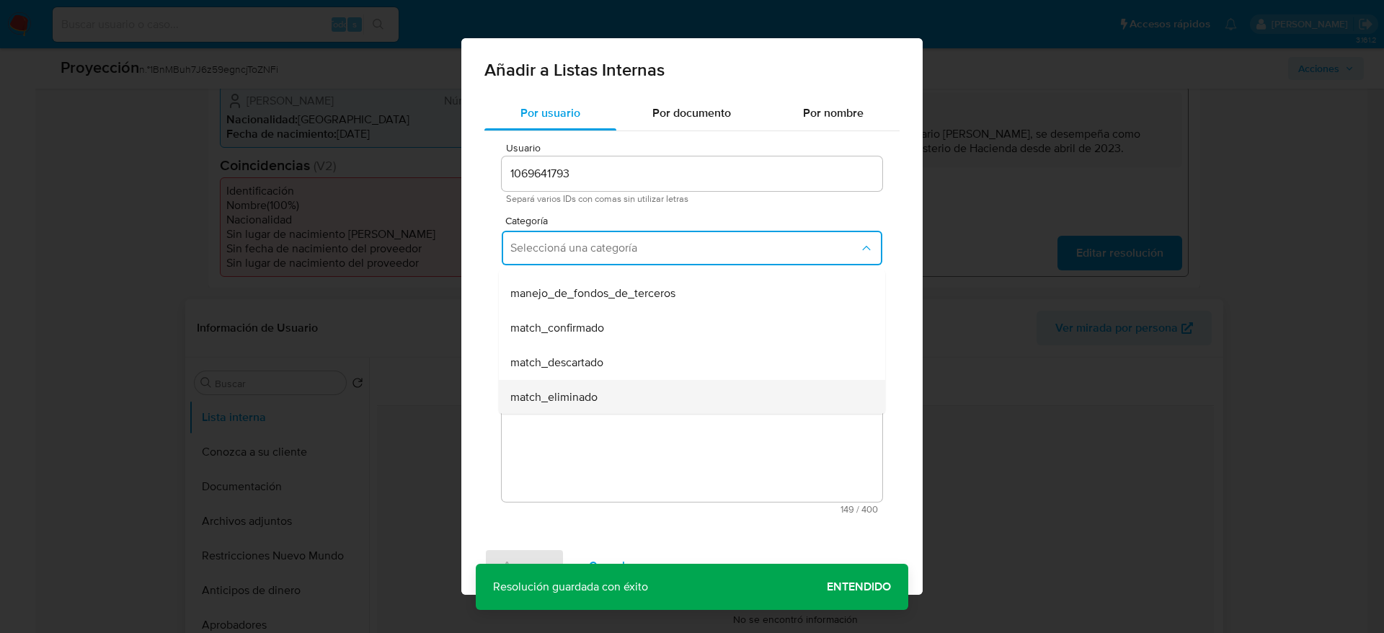
scroll to position [108, 0]
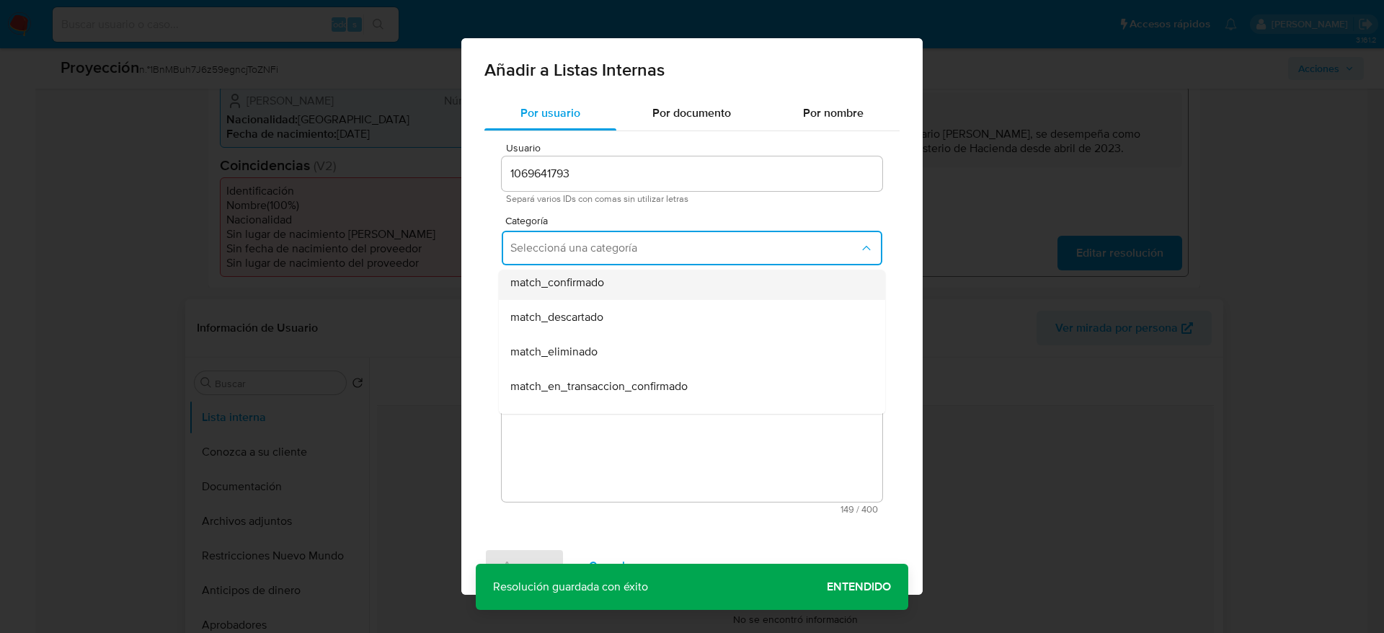
click at [566, 291] on div "match_confirmado" at bounding box center [687, 282] width 355 height 35
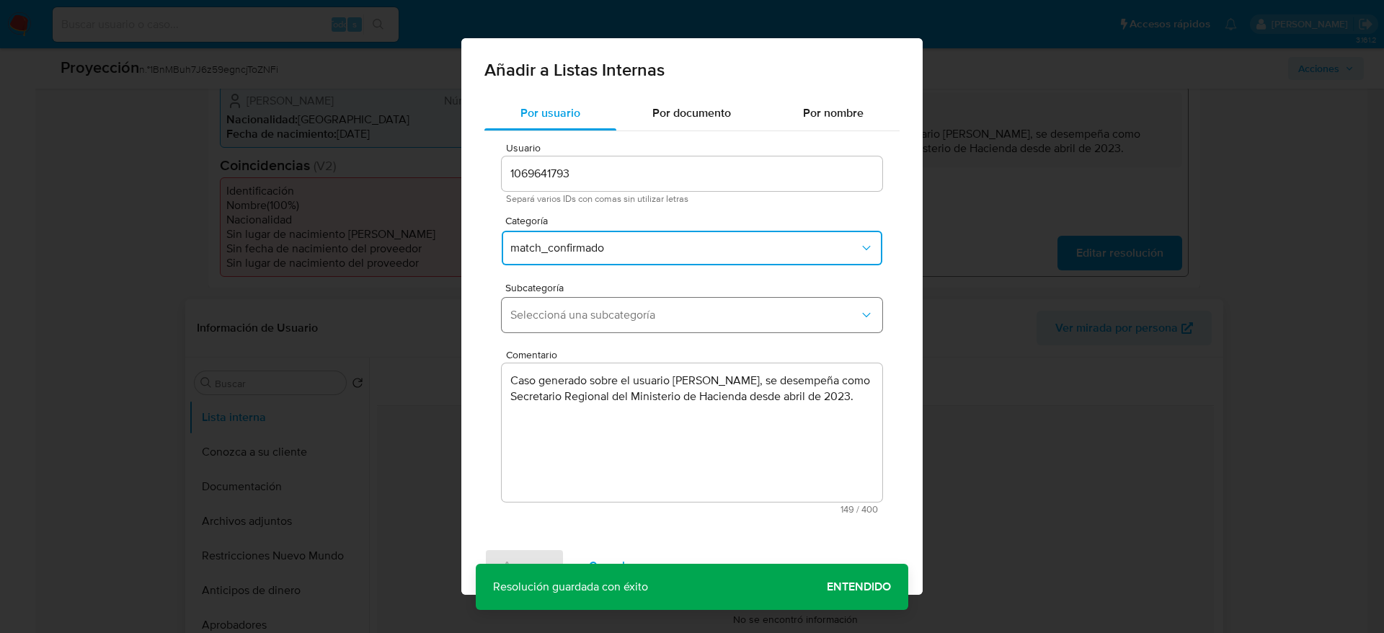
click at [566, 303] on button "Seleccioná una subcategoría" at bounding box center [692, 315] width 381 height 35
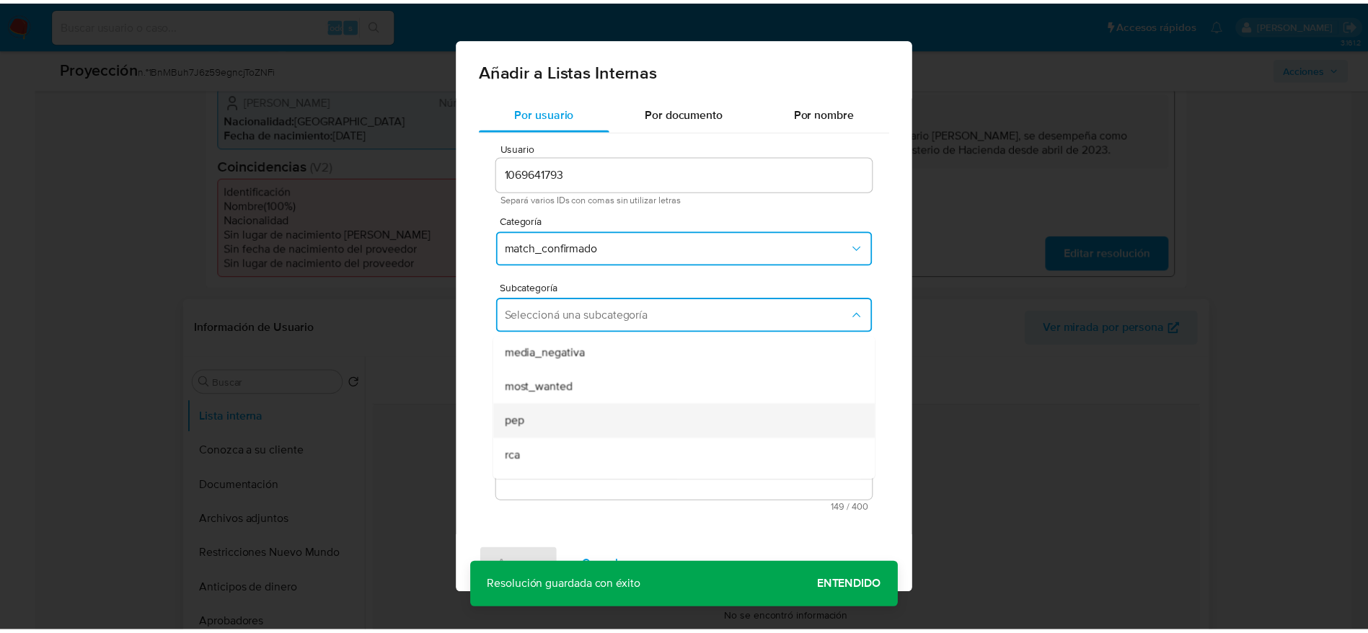
scroll to position [98, 0]
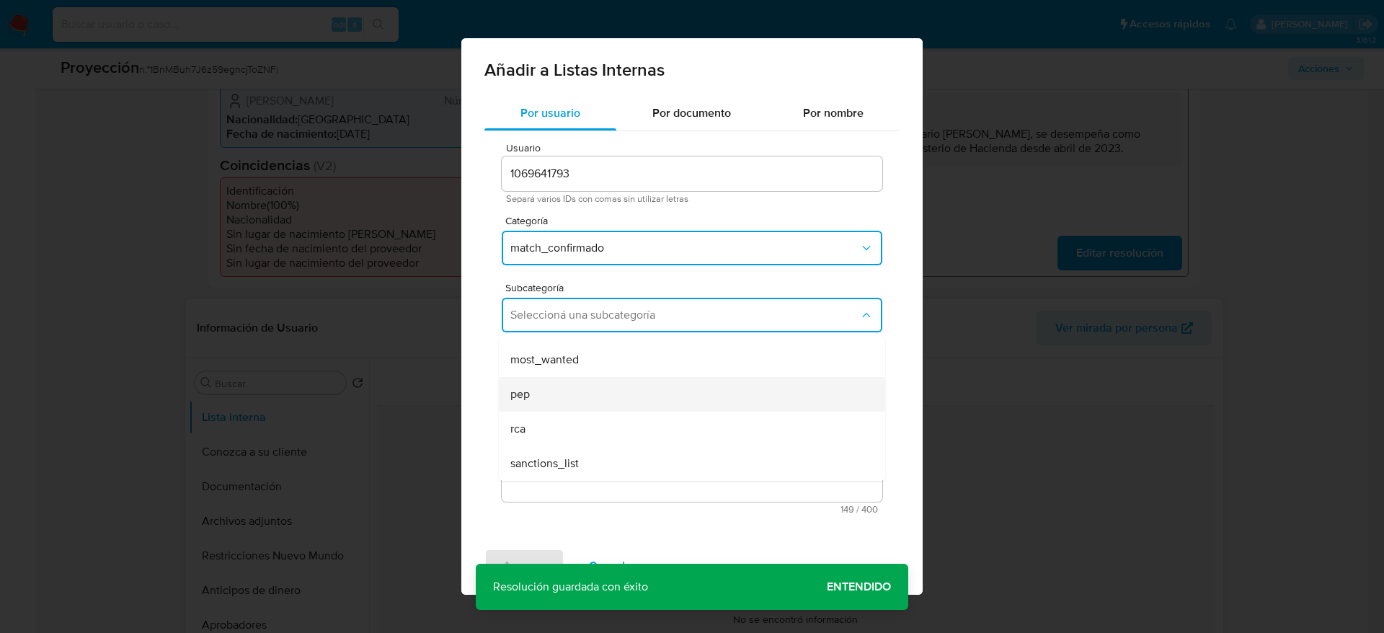
click at [544, 407] on div "pep" at bounding box center [687, 394] width 355 height 35
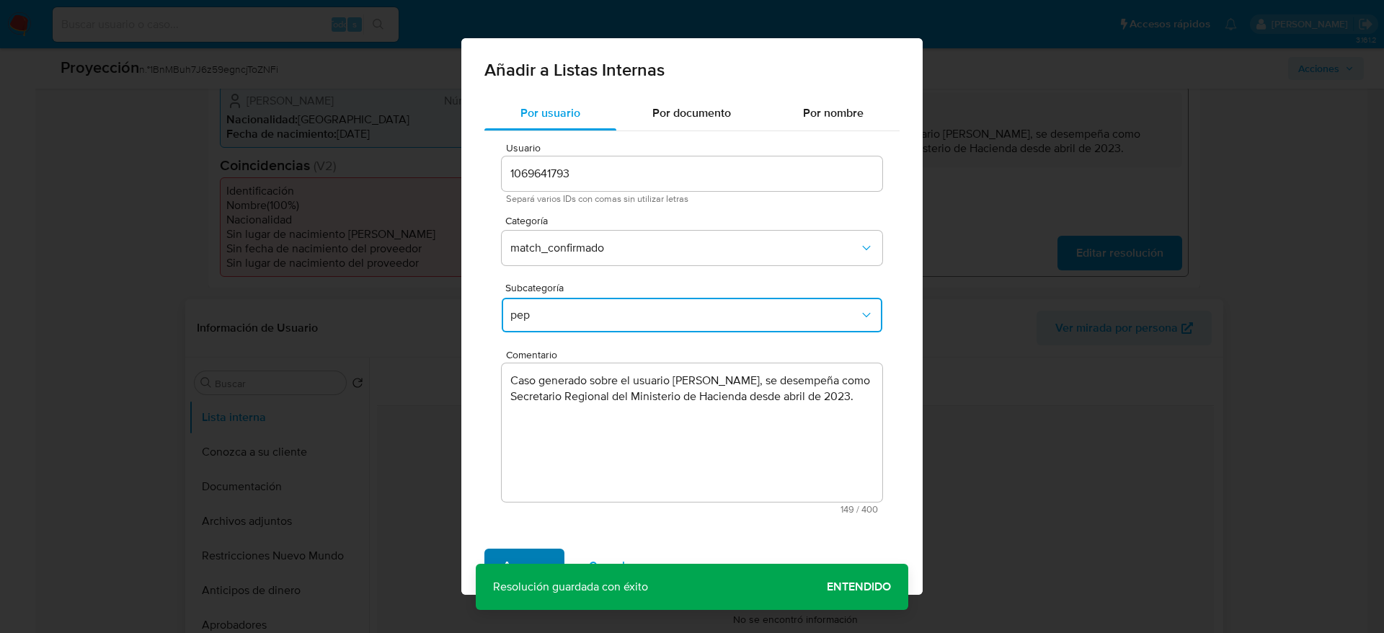
click at [528, 565] on span "Agregar" at bounding box center [524, 566] width 43 height 32
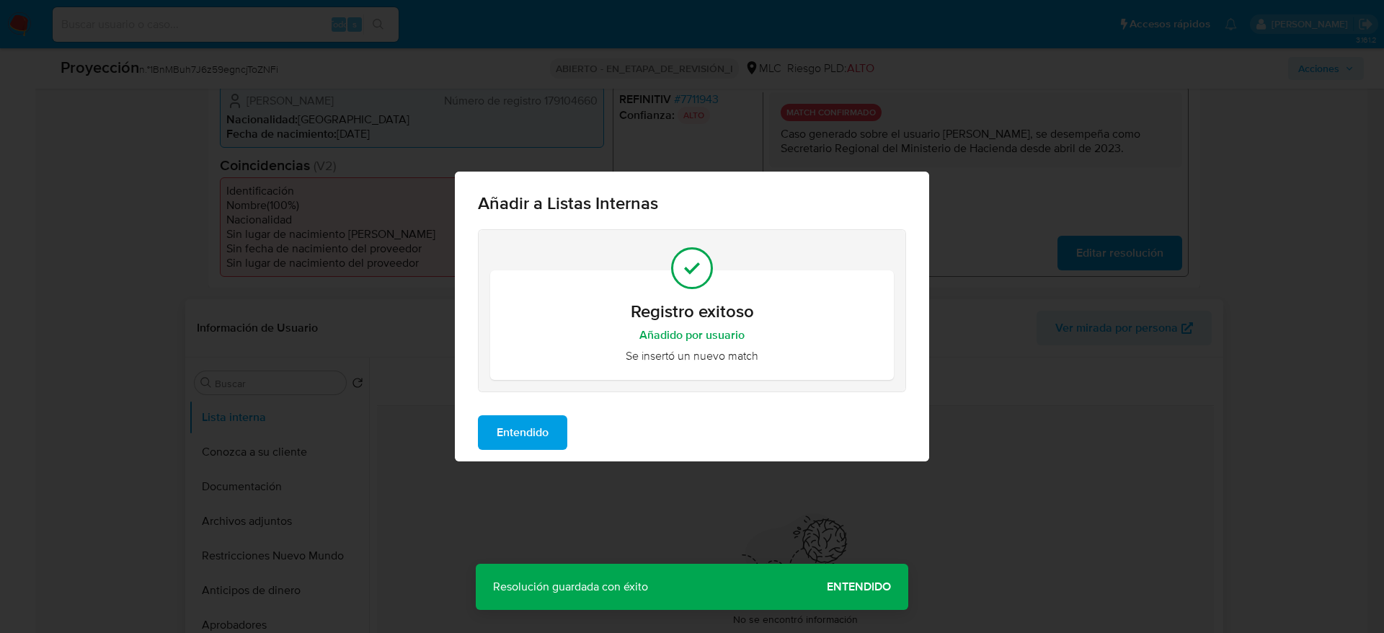
click at [516, 438] on span "Entendido" at bounding box center [523, 433] width 52 height 32
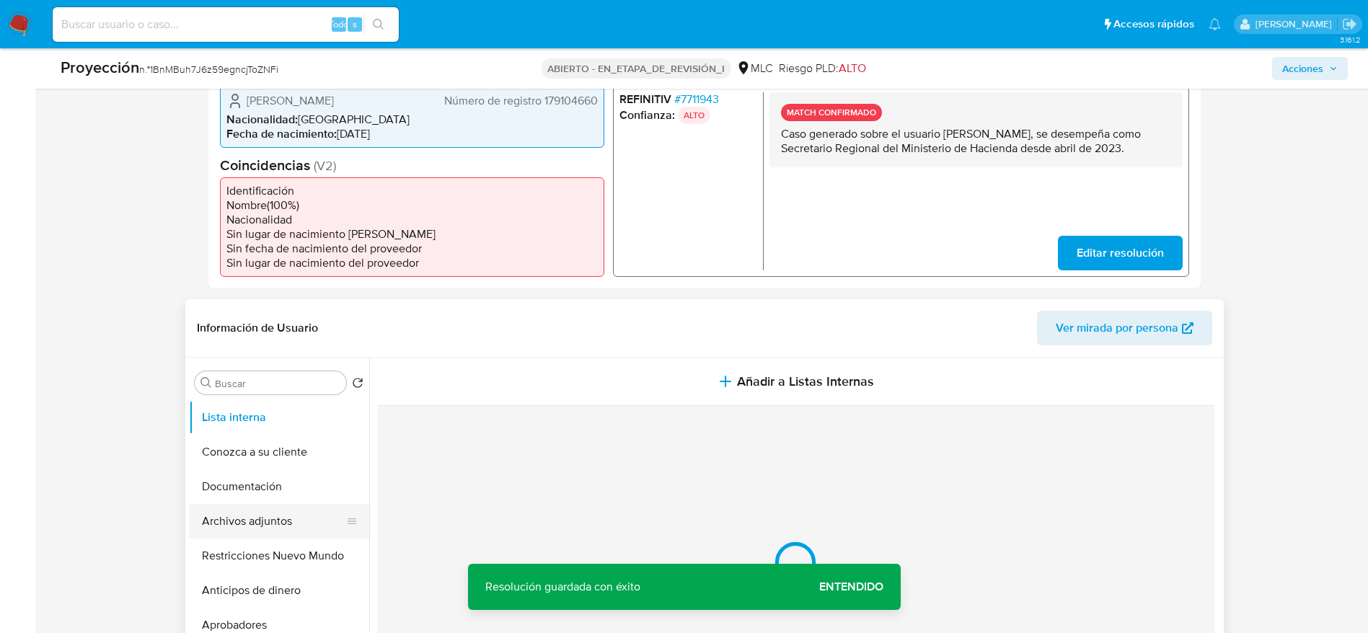
click at [242, 524] on button "Archivos adjuntos" at bounding box center [273, 521] width 169 height 35
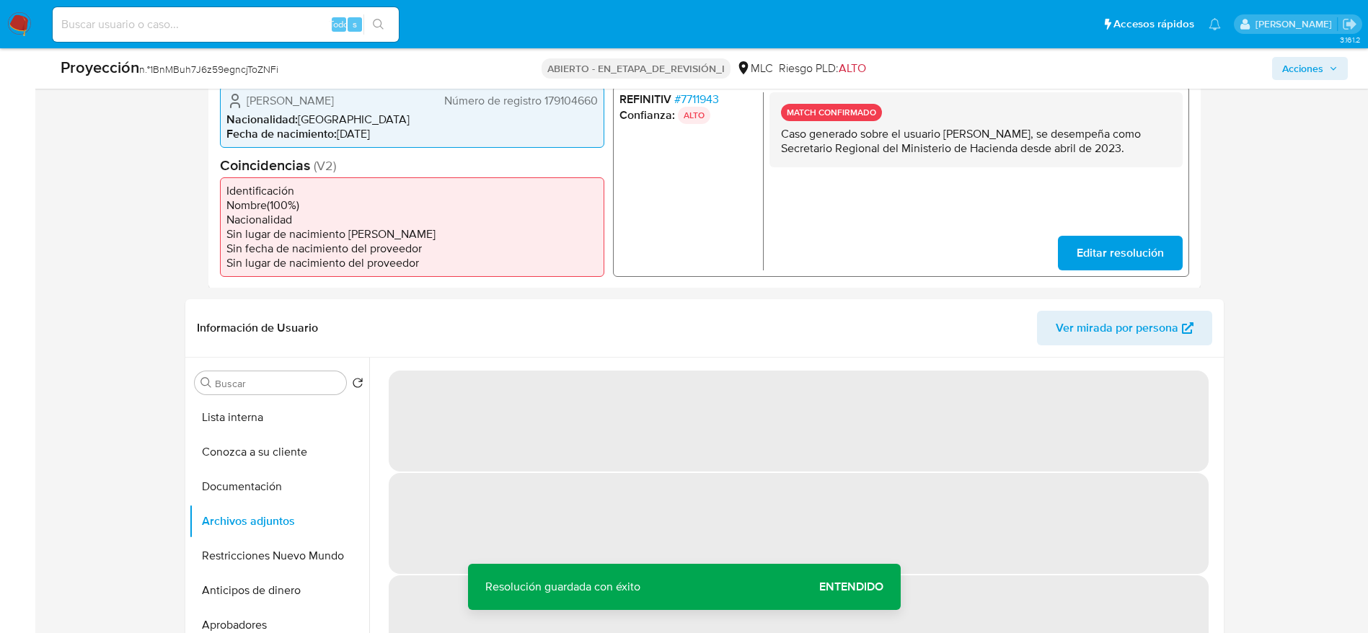
scroll to position [593, 0]
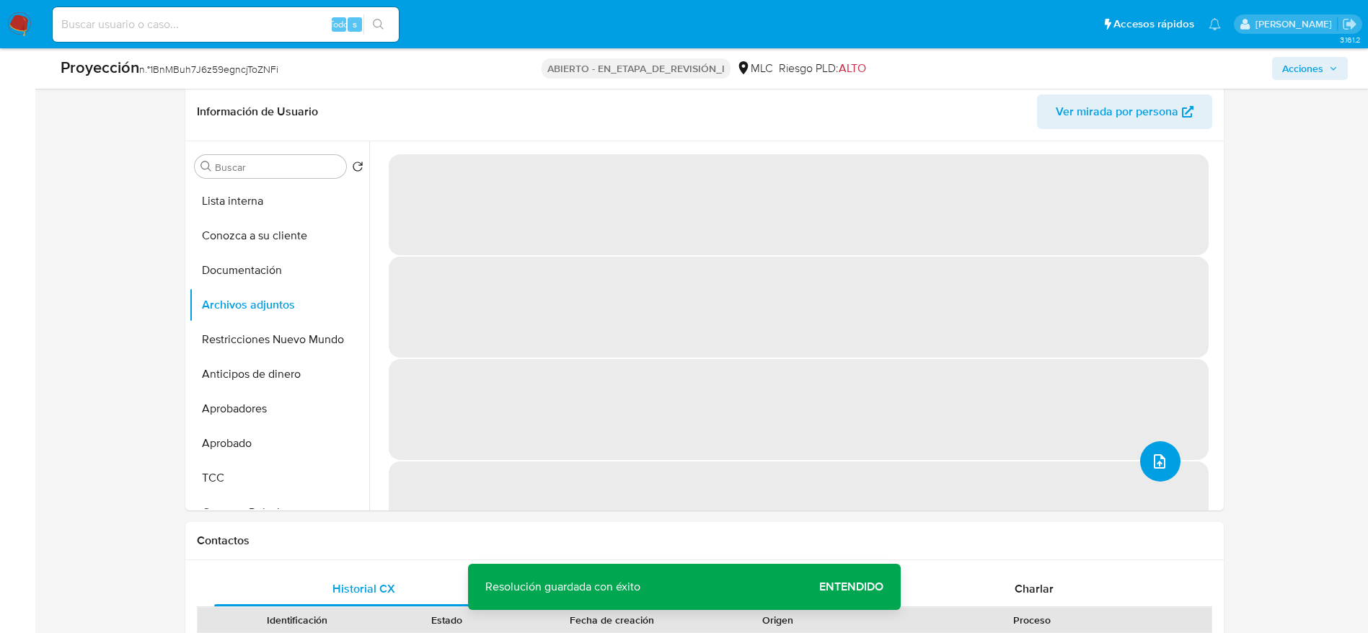
click at [1151, 469] on span "subir archivo" at bounding box center [1159, 461] width 17 height 17
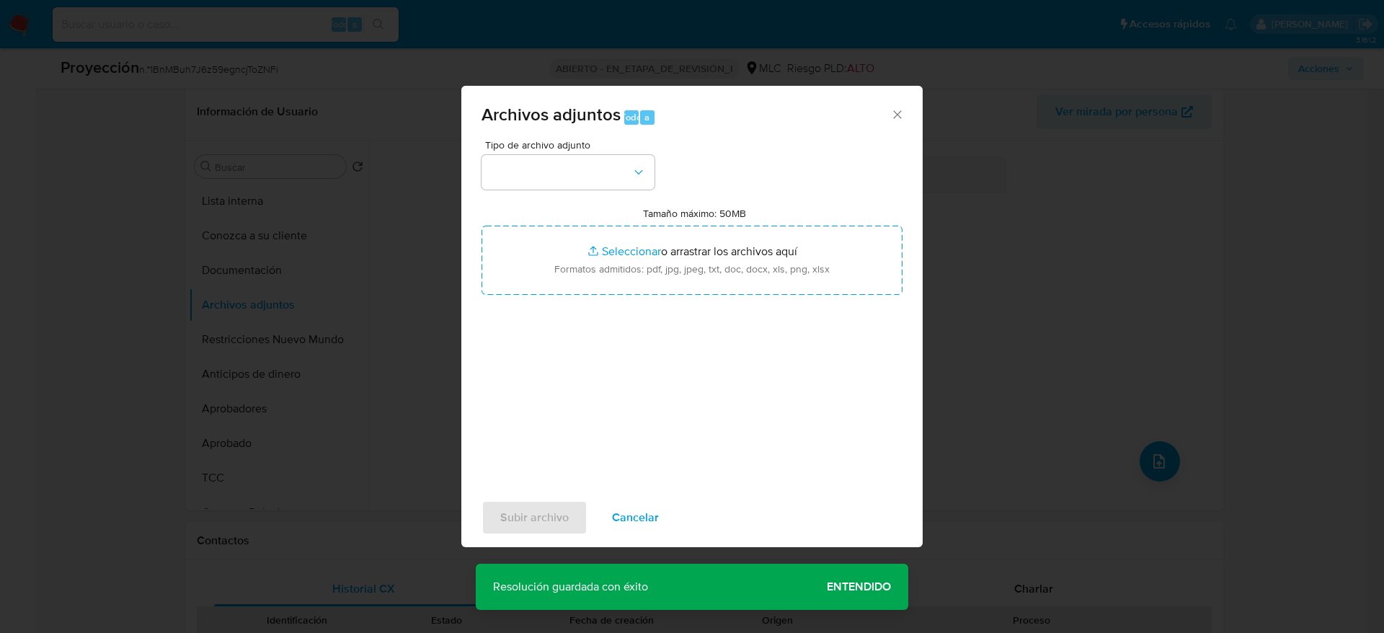
click at [542, 169] on button "button" at bounding box center [568, 172] width 173 height 35
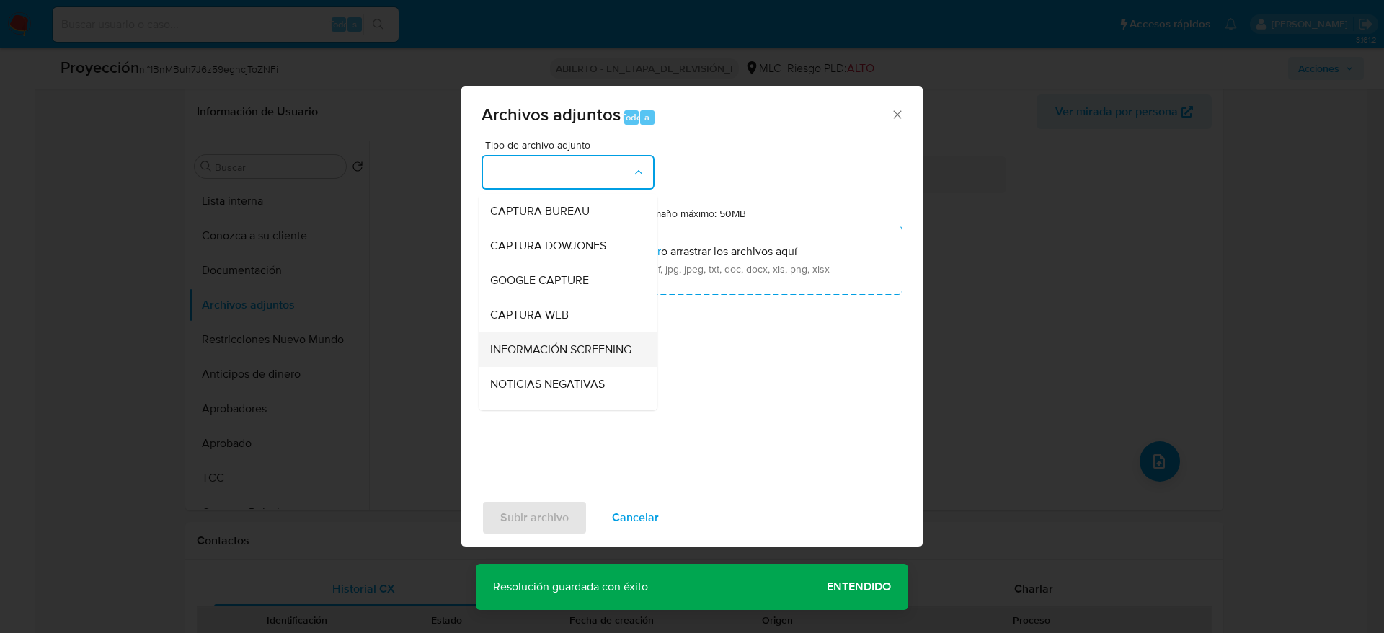
click at [541, 346] on span "INFORMACIÓN SCREENING" at bounding box center [560, 349] width 141 height 14
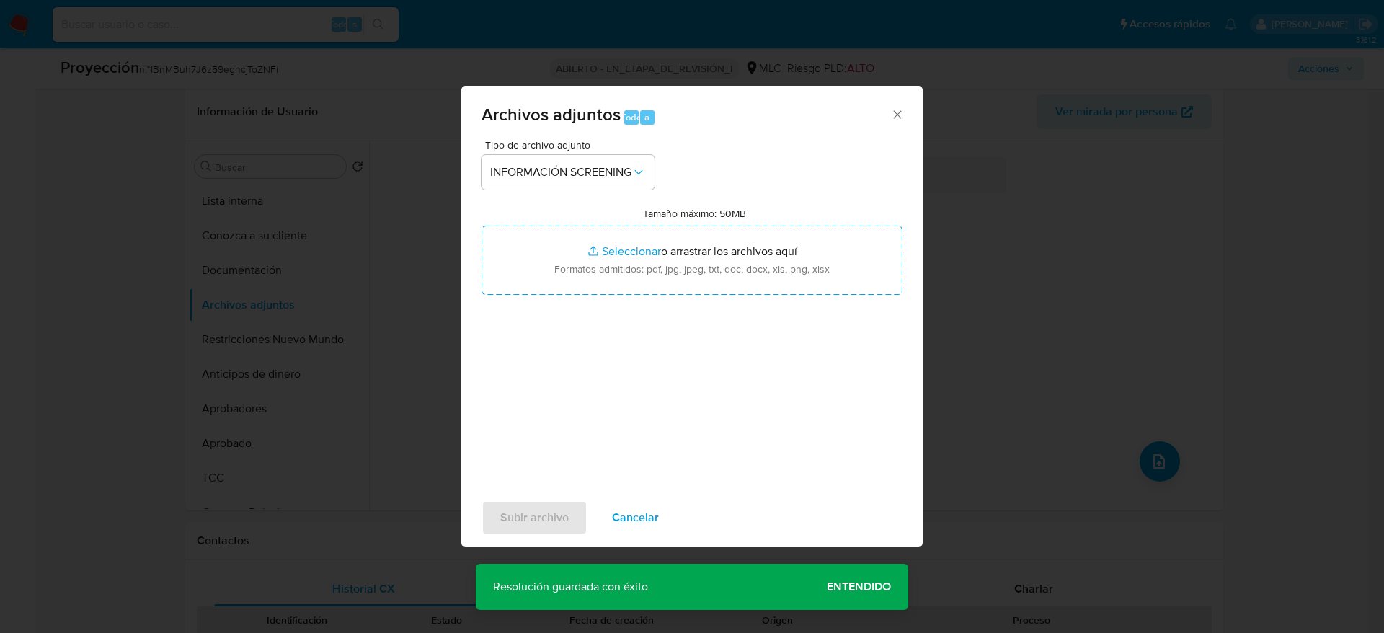
click at [541, 304] on div "Tipo de archivo adjunto INFORMACIÓN SCREENING Tamaño máximo: 50MB Seleccionar a…" at bounding box center [692, 310] width 421 height 340
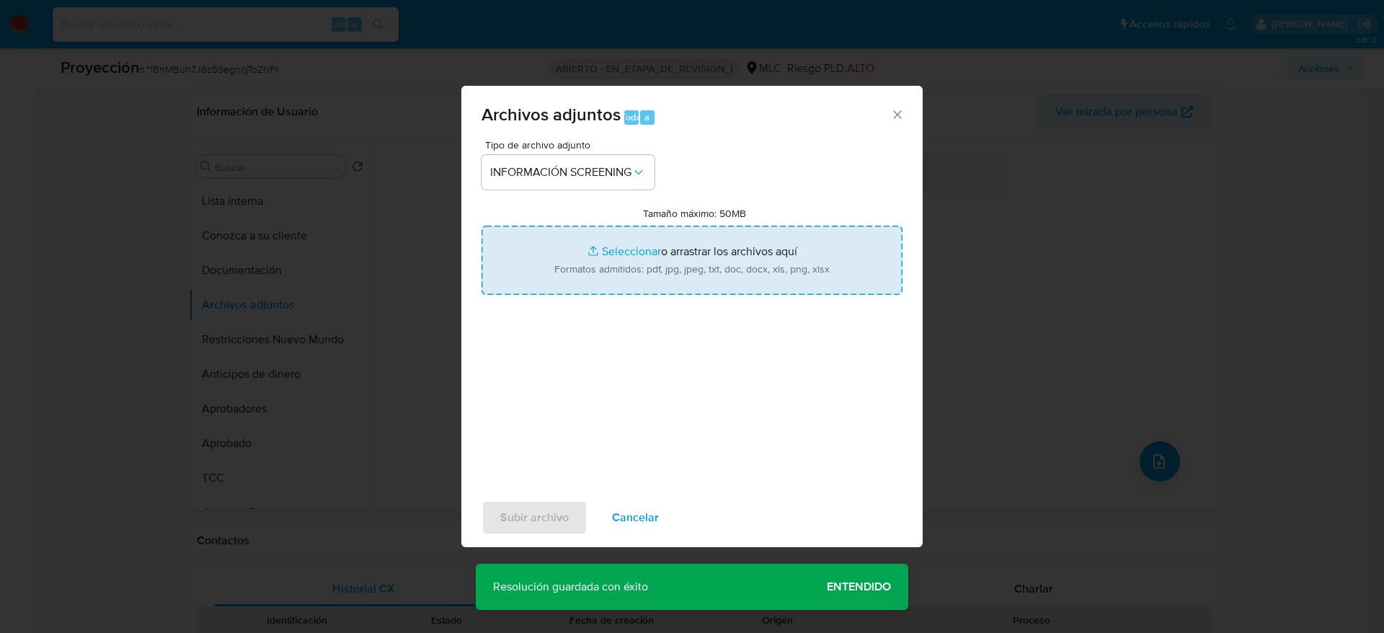
click at [541, 273] on input "Tamaño máximo: 50MB Seleccionar archivos" at bounding box center [692, 260] width 421 height 69
type input "C:\fakepath\_Álvaro Gonzalo Vargas Riquelme_ lavado de dinero - Buscar con Goog…"
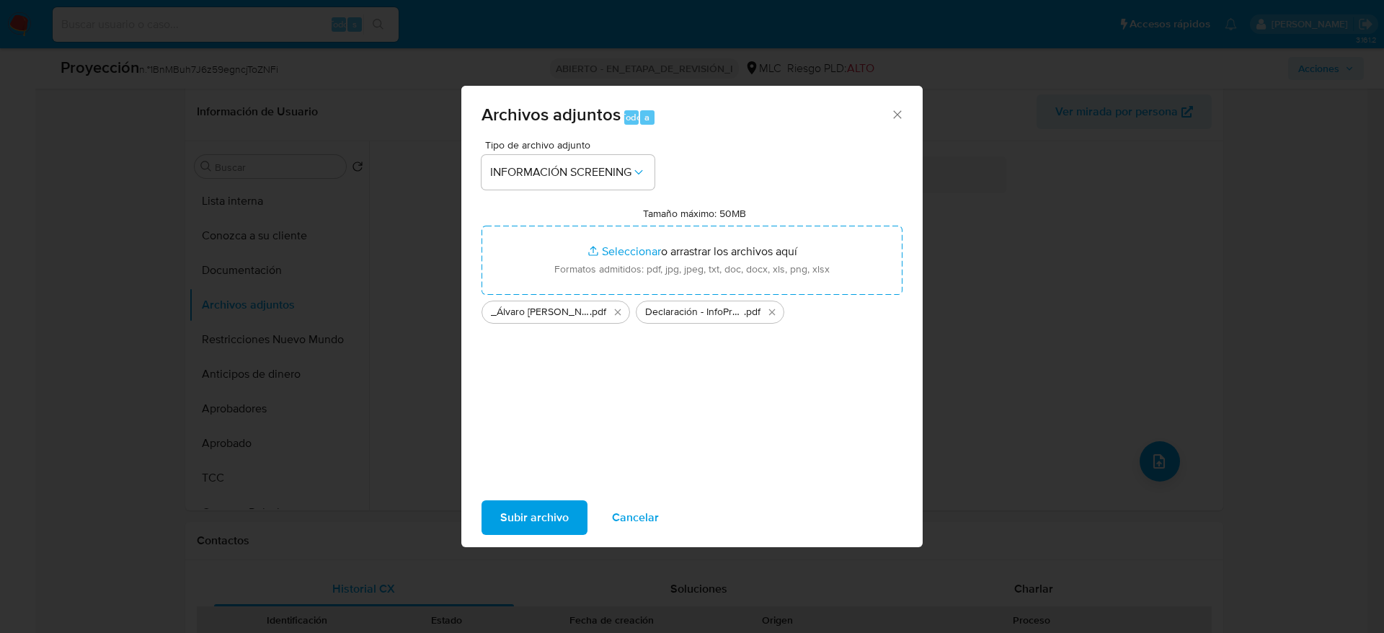
click at [512, 497] on div "Subir archivo Cancelar" at bounding box center [691, 517] width 461 height 55
drag, startPoint x: 512, startPoint y: 497, endPoint x: 512, endPoint y: 505, distance: 8.7
click at [512, 497] on div "Subir archivo Cancelar" at bounding box center [691, 517] width 461 height 55
click at [512, 508] on span "Subir archivo" at bounding box center [534, 518] width 68 height 32
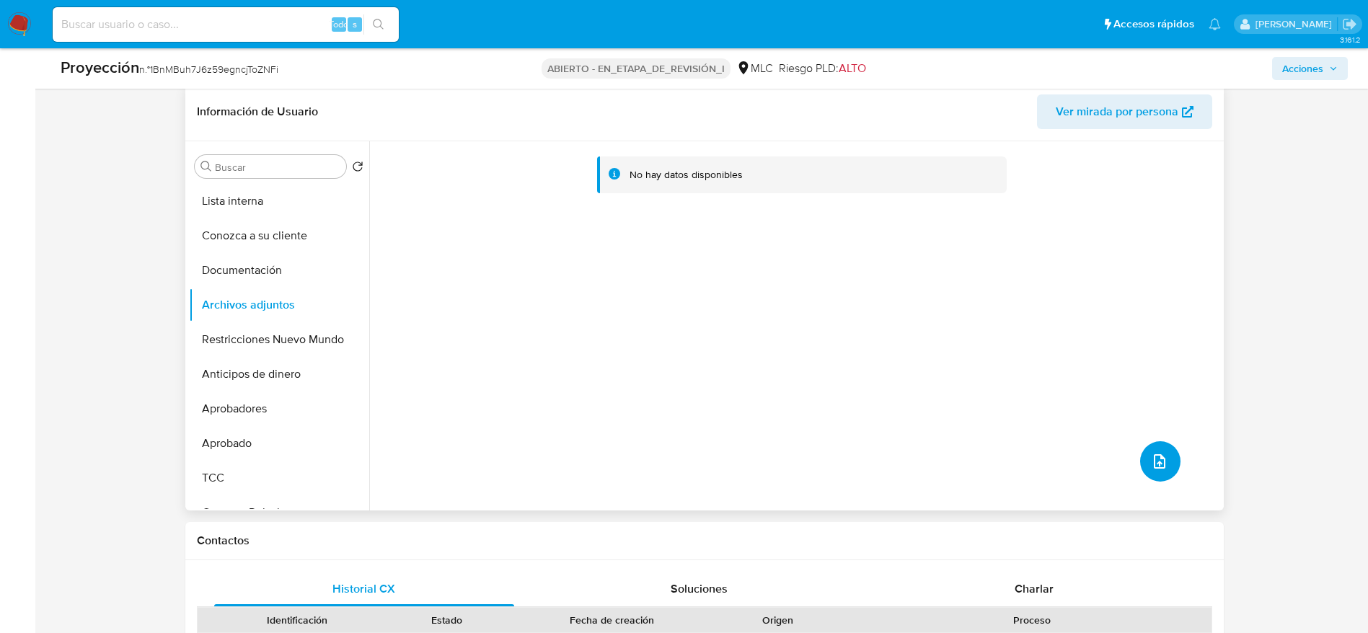
scroll to position [484, 0]
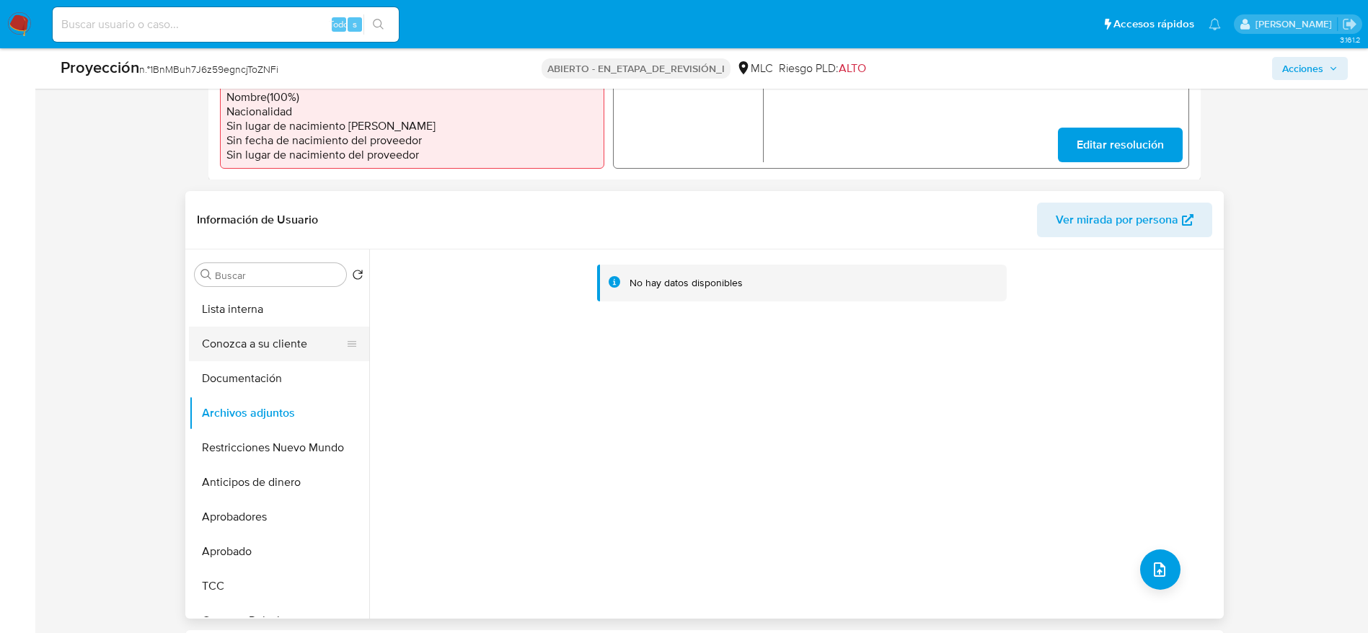
click at [296, 357] on button "Conozca a su cliente" at bounding box center [273, 344] width 169 height 35
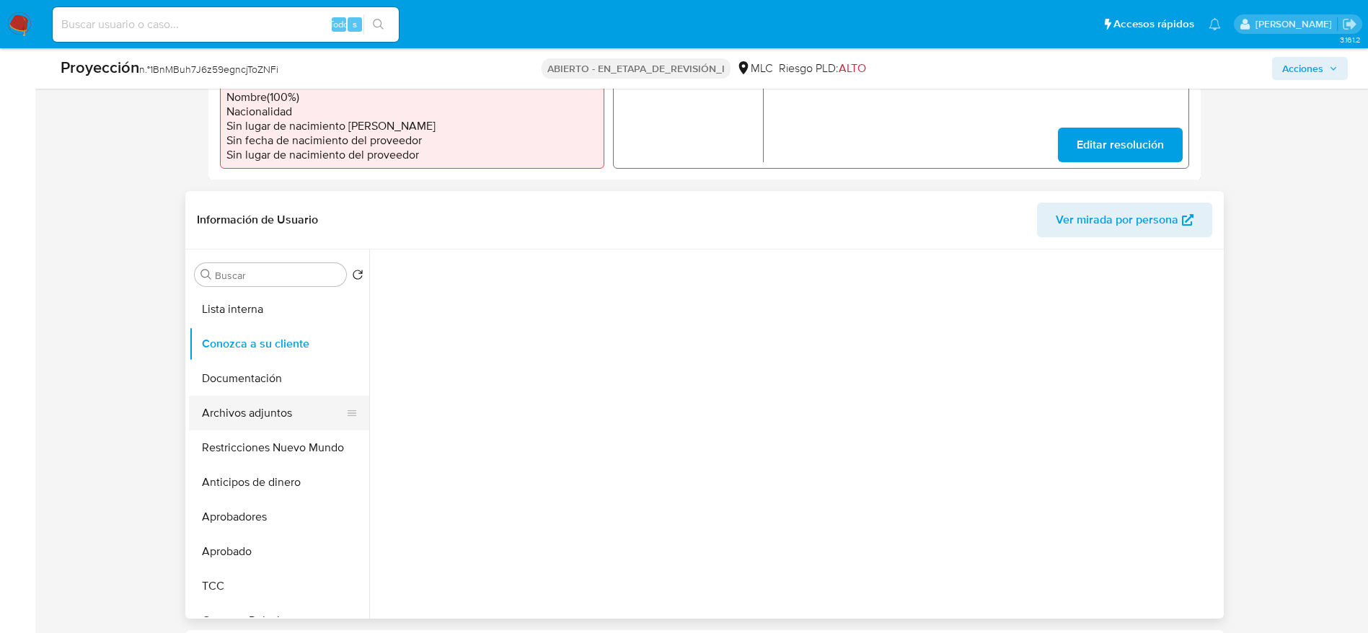
click at [296, 399] on button "Archivos adjuntos" at bounding box center [273, 413] width 169 height 35
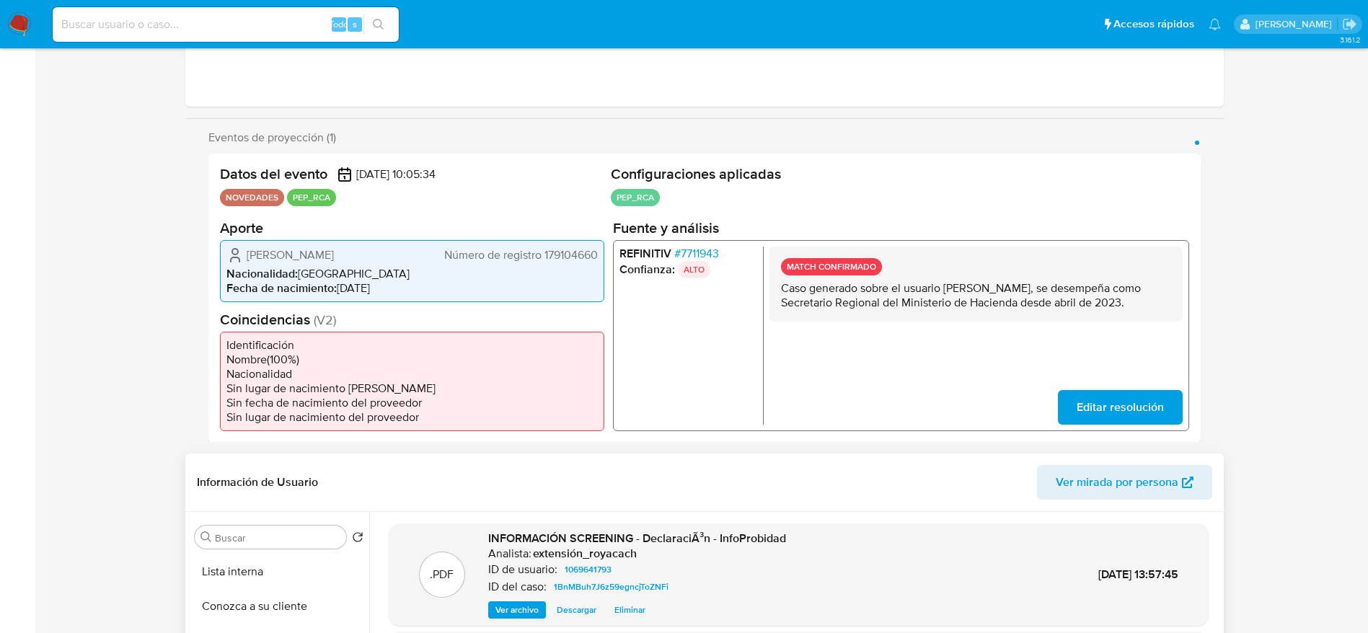
scroll to position [0, 0]
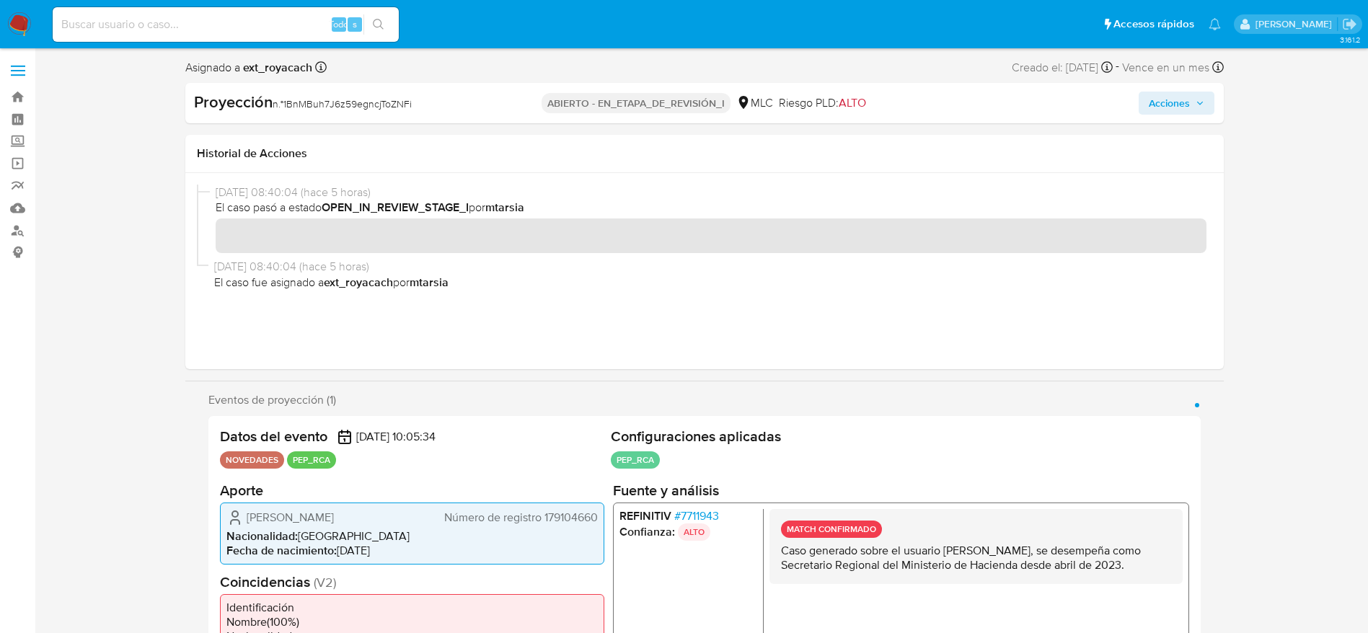
click at [1148, 97] on button "Acciones" at bounding box center [1176, 103] width 76 height 23
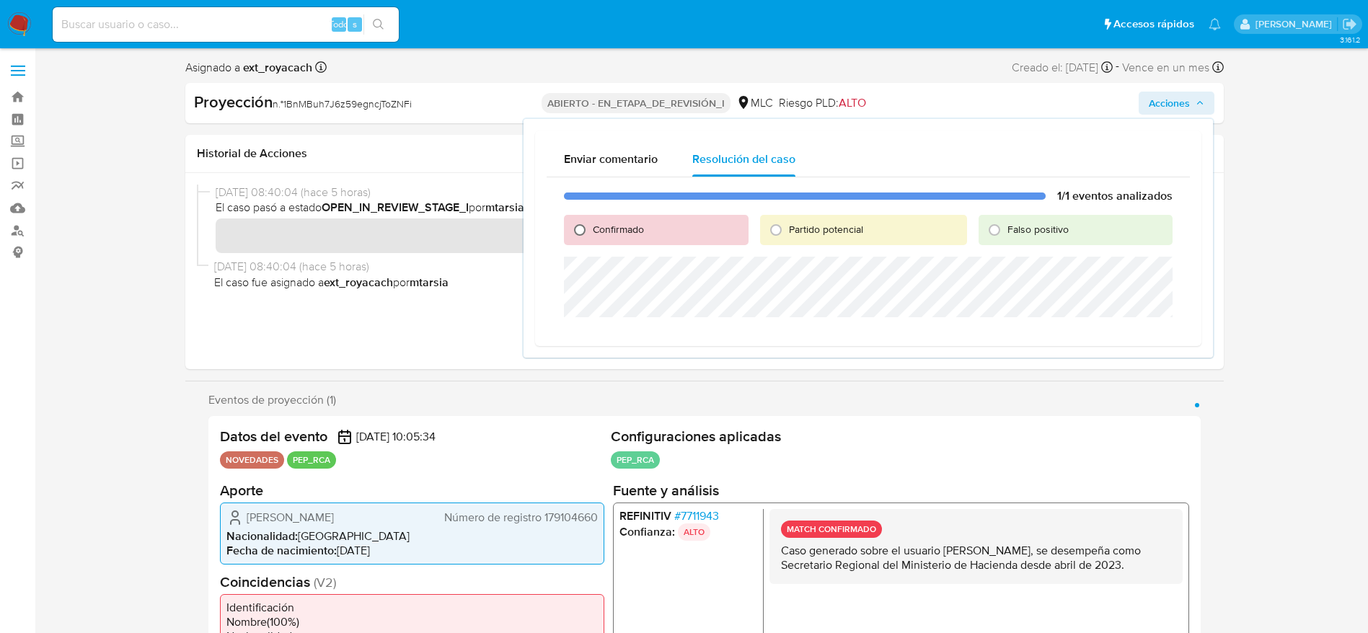
click at [585, 233] on input "Confirmado" at bounding box center [579, 229] width 23 height 23
radio input "true"
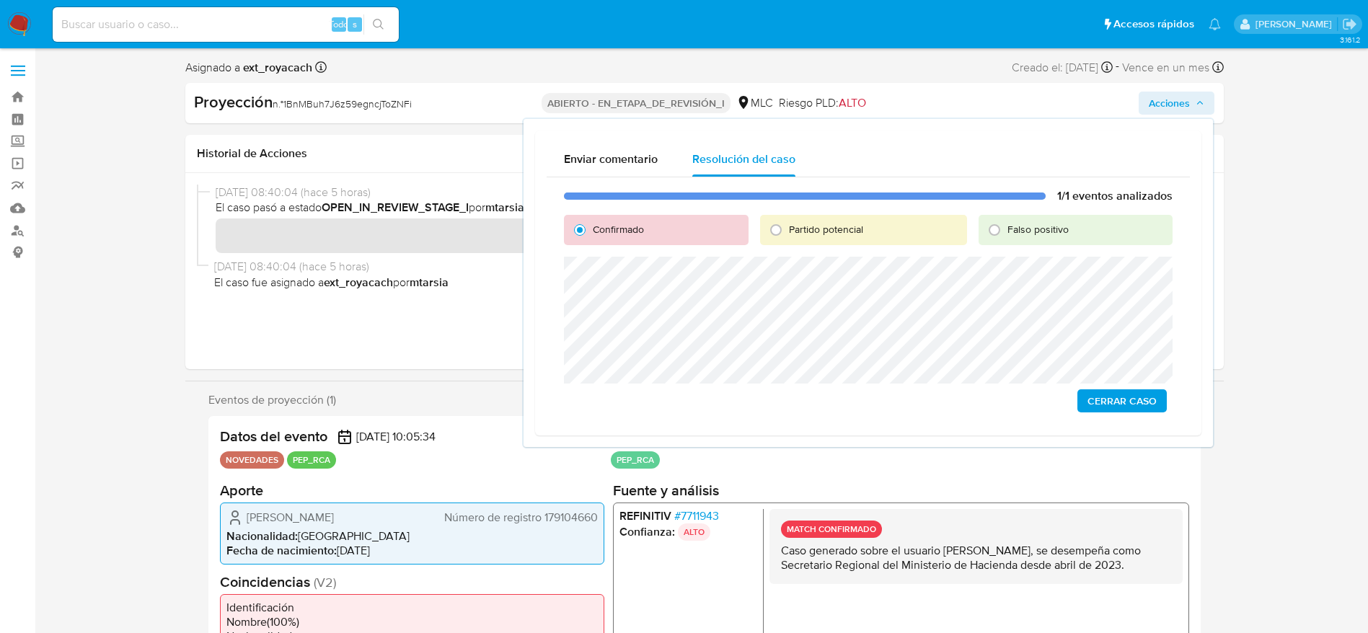
click at [1146, 392] on span "Cerrar Caso" at bounding box center [1121, 401] width 69 height 20
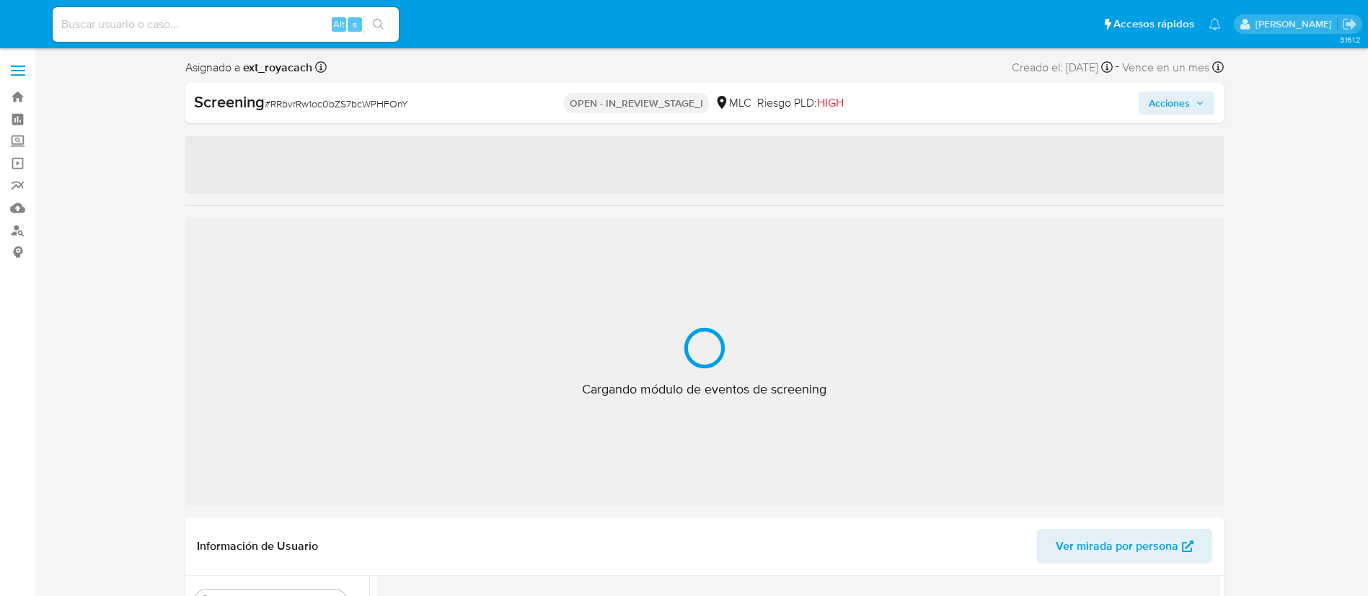
select select "10"
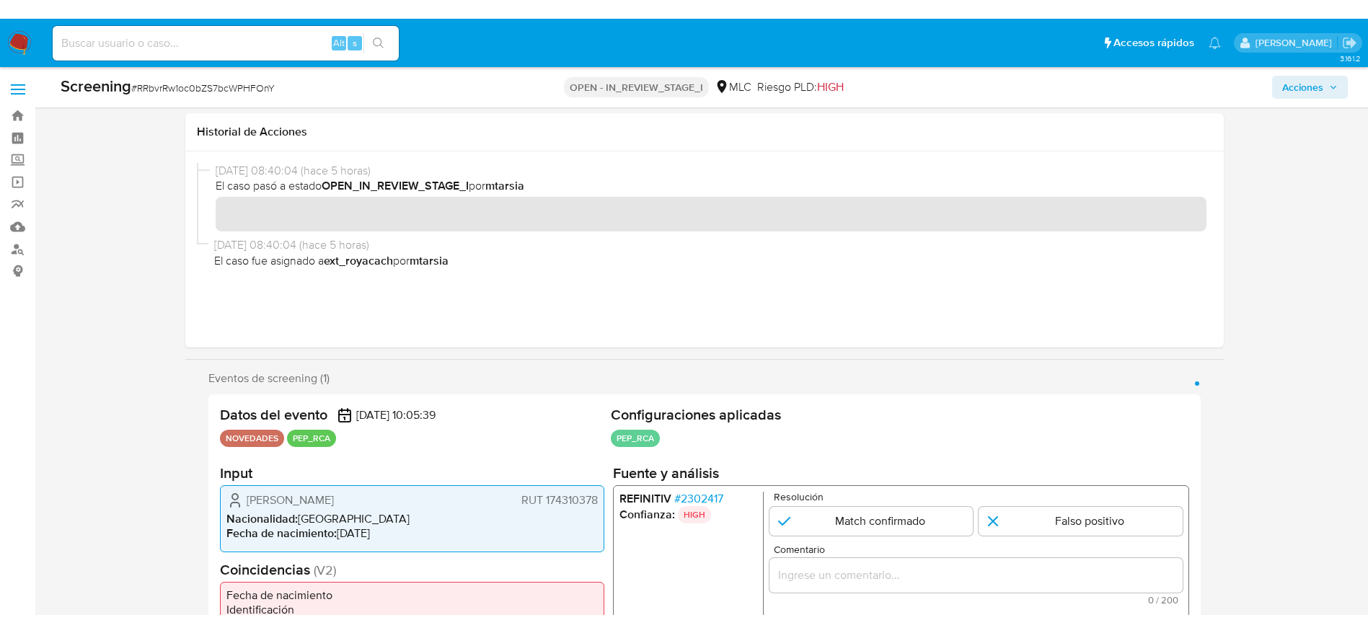
scroll to position [52, 0]
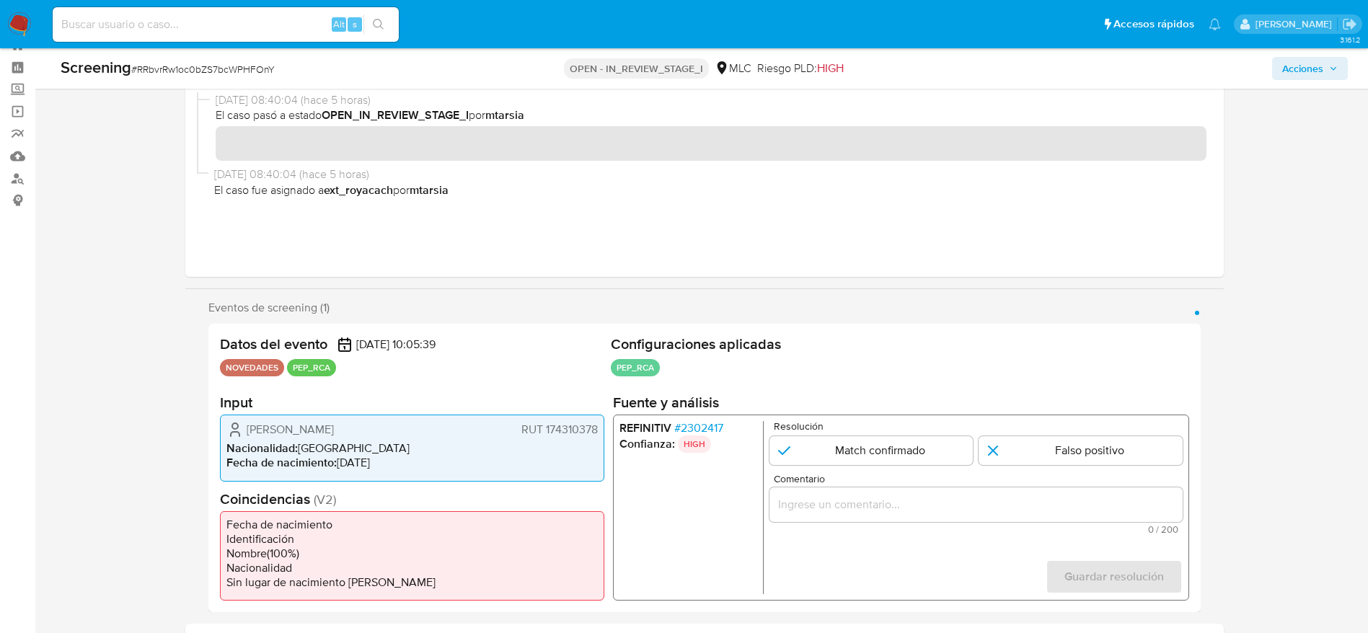
click at [712, 415] on div "REFINITIV # 2302417 Confianza: HIGH Resolución Match confirmado Falso positivo …" at bounding box center [900, 508] width 576 height 186
click at [712, 417] on div "REFINITIV # 2302417 Confianza: HIGH Resolución Match confirmado Falso positivo …" at bounding box center [900, 508] width 576 height 186
click at [712, 433] on span "# 2302417" at bounding box center [697, 428] width 49 height 14
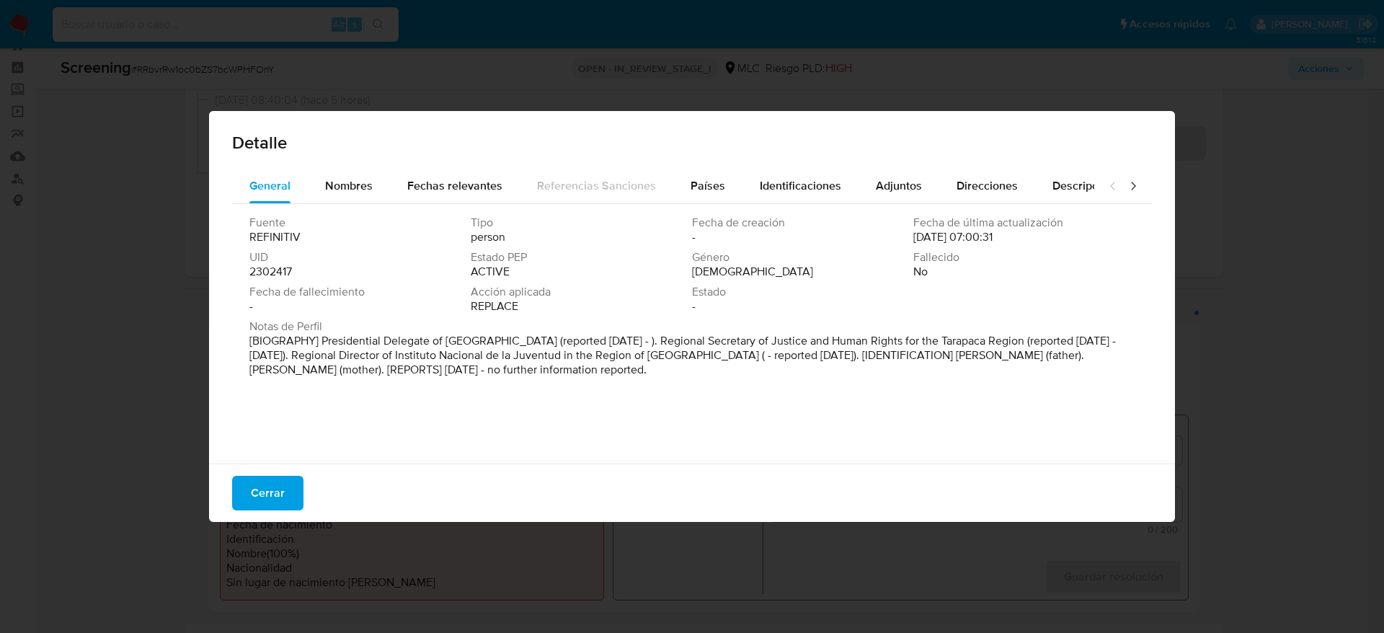
click at [692, 217] on span "Fecha de creación" at bounding box center [801, 223] width 218 height 14
click at [684, 208] on div "Fuente REFINITIV Tipo person Fecha de creación - Fecha de última actualización …" at bounding box center [692, 330] width 920 height 252
click at [705, 187] on span "Países" at bounding box center [708, 185] width 35 height 17
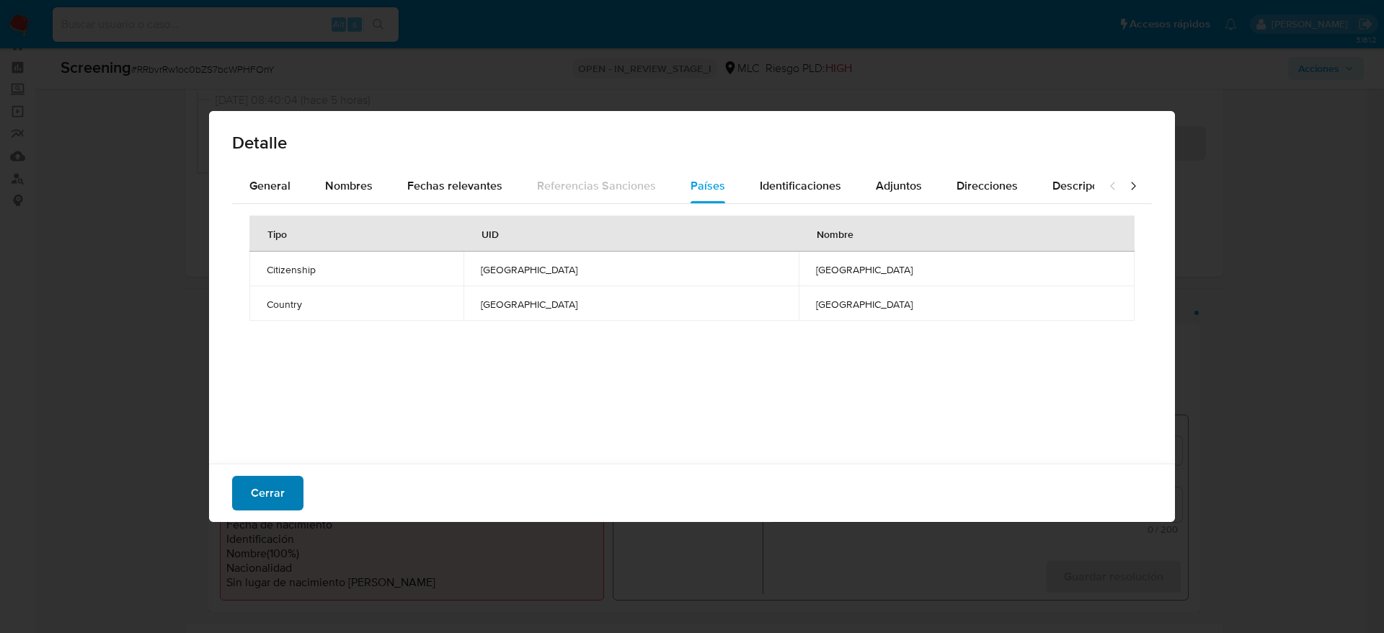
click at [245, 500] on button "Cerrar" at bounding box center [267, 493] width 71 height 35
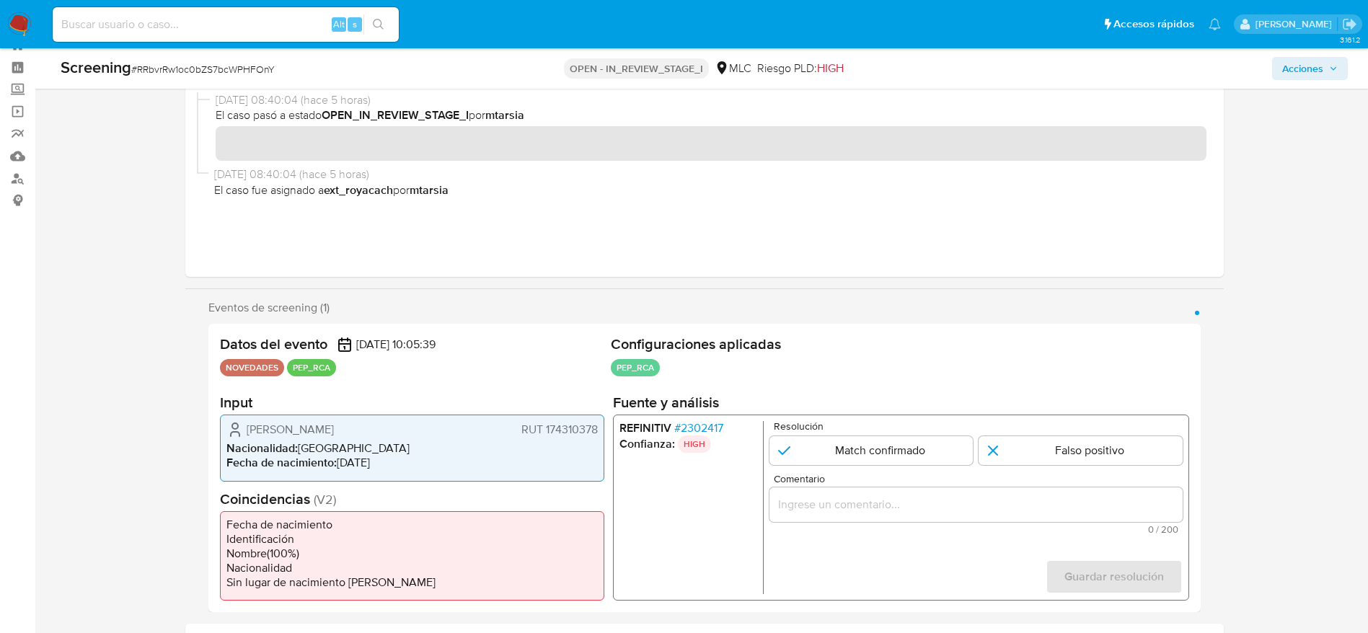
click at [192, 72] on span "# RRbvrRw1oc0bZS7bcWPHFOnY" at bounding box center [202, 69] width 143 height 14
copy span "RRbvrRw1oc0bZS7bcWPHFOnY"
drag, startPoint x: 243, startPoint y: 428, endPoint x: 537, endPoint y: 404, distance: 295.1
click at [536, 412] on section "Input Camila Paz Castillo Guerrero RUT 174310378 Nacionalidad : Chile Fecha de …" at bounding box center [412, 437] width 384 height 87
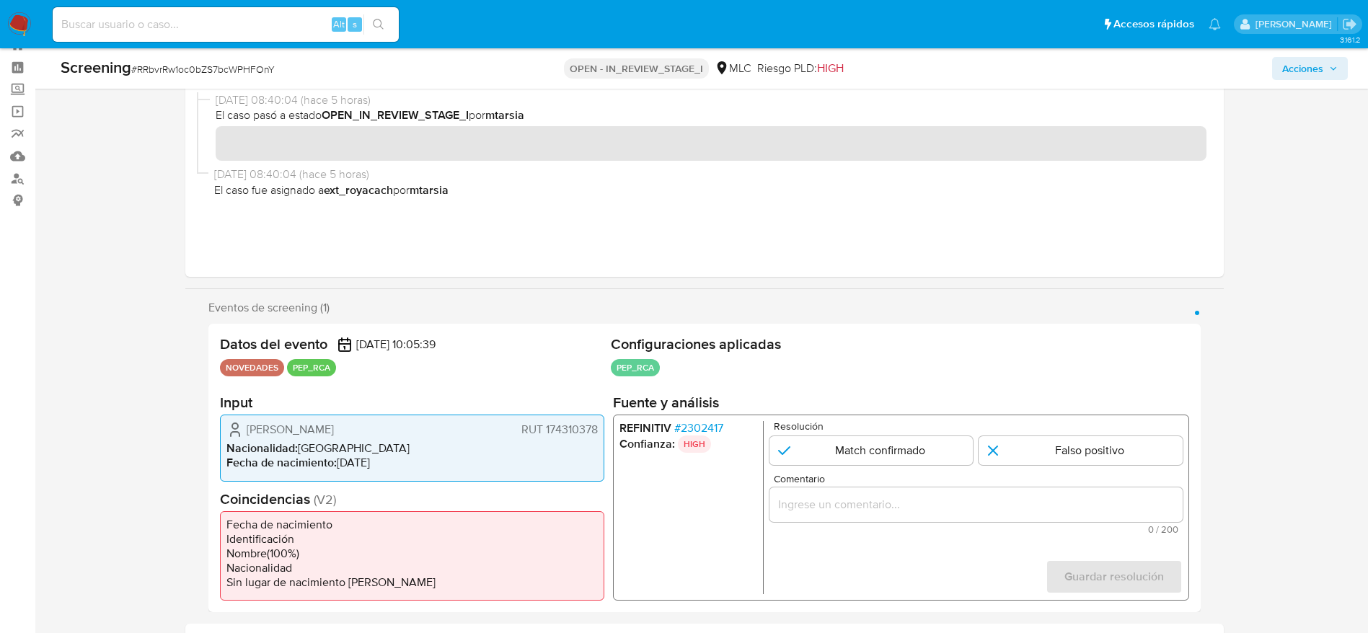
click at [537, 404] on h2 "Input" at bounding box center [412, 403] width 384 height 18
drag, startPoint x: 279, startPoint y: 418, endPoint x: 598, endPoint y: 428, distance: 318.8
click at [598, 428] on div "Camila Paz Castillo Guerrero RUT 174310378 Nacionalidad : Chile Fecha de nacimi…" at bounding box center [412, 448] width 384 height 66
click at [696, 428] on span "# 2302417" at bounding box center [697, 428] width 49 height 14
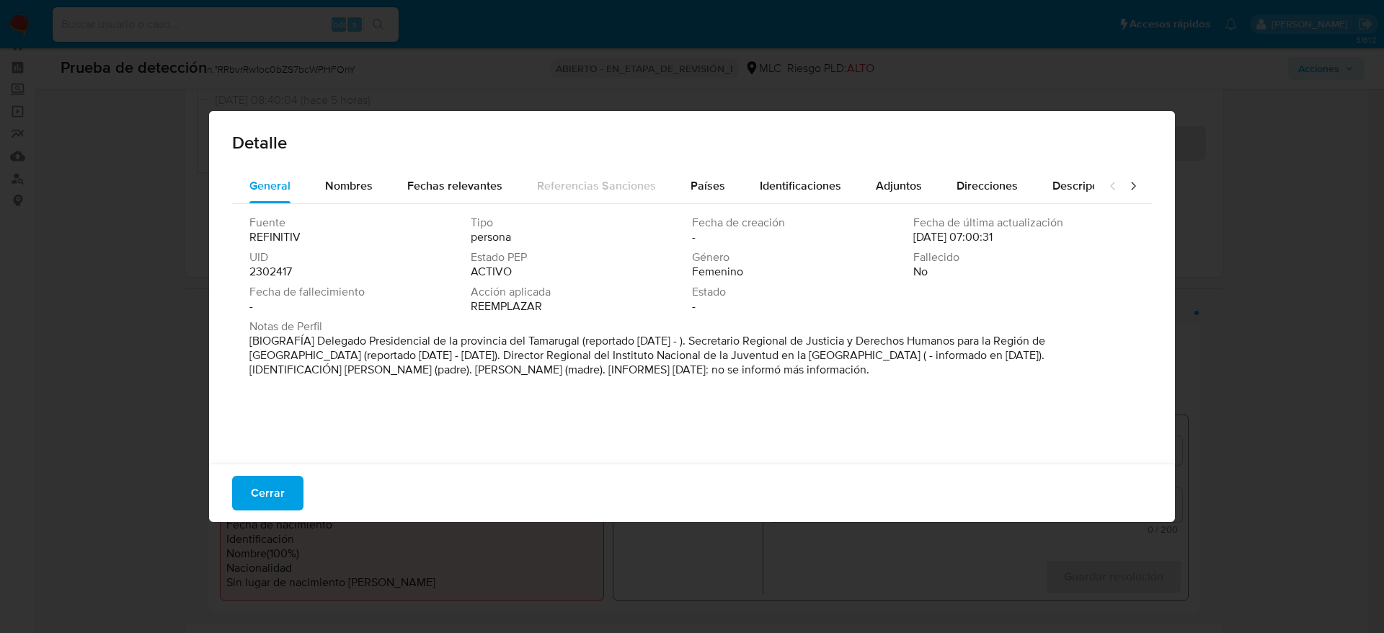
drag, startPoint x: 318, startPoint y: 335, endPoint x: 585, endPoint y: 336, distance: 266.8
click at [585, 336] on font "[BIOGRAFÍA] Delegado Presidencial de la provincia del Tamarugal (reportado sep …" at bounding box center [647, 354] width 796 height 45
click at [217, 490] on div "Cerrar" at bounding box center [692, 493] width 966 height 58
click at [244, 492] on button "Cerrar" at bounding box center [267, 493] width 71 height 35
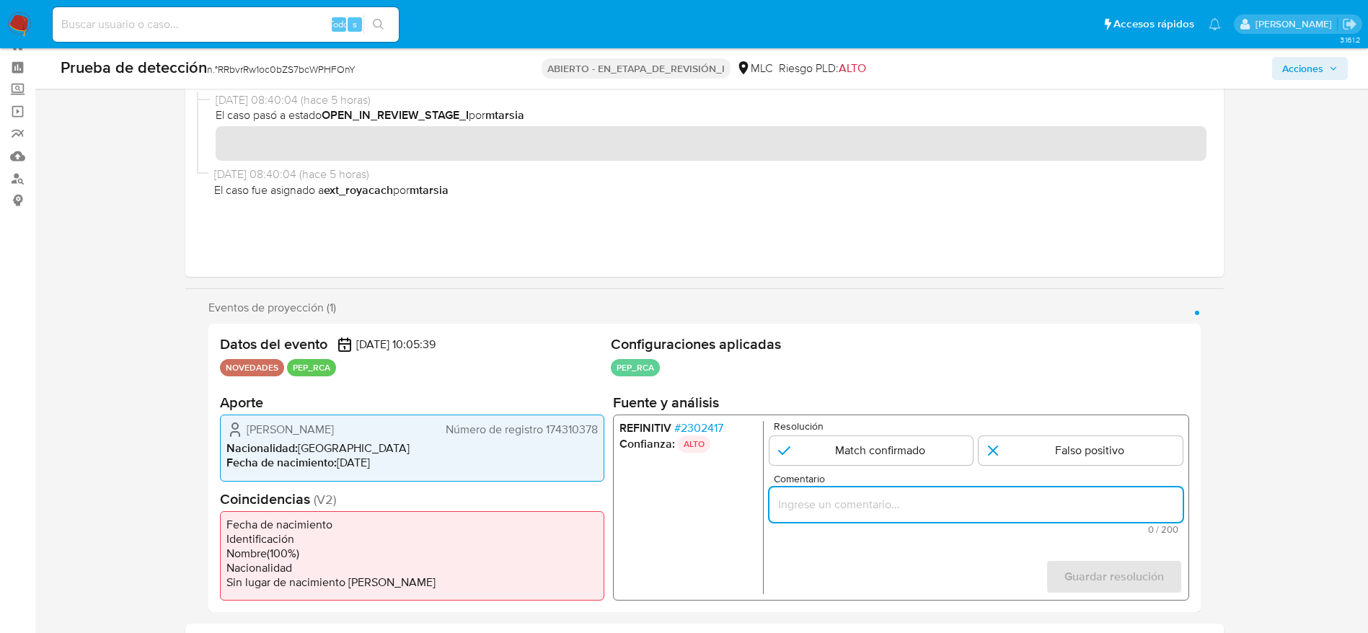
click at [899, 498] on input "Comentario" at bounding box center [975, 504] width 413 height 19
paste input "Caso generado sobre el usuario Camila Paz Castillo Guerrero, se desempeña como …"
type input "Caso generado sobre el usuario Camila Paz Castillo Guerrero, se desempeña como …"
click at [899, 459] on input "1 de 1" at bounding box center [871, 450] width 204 height 29
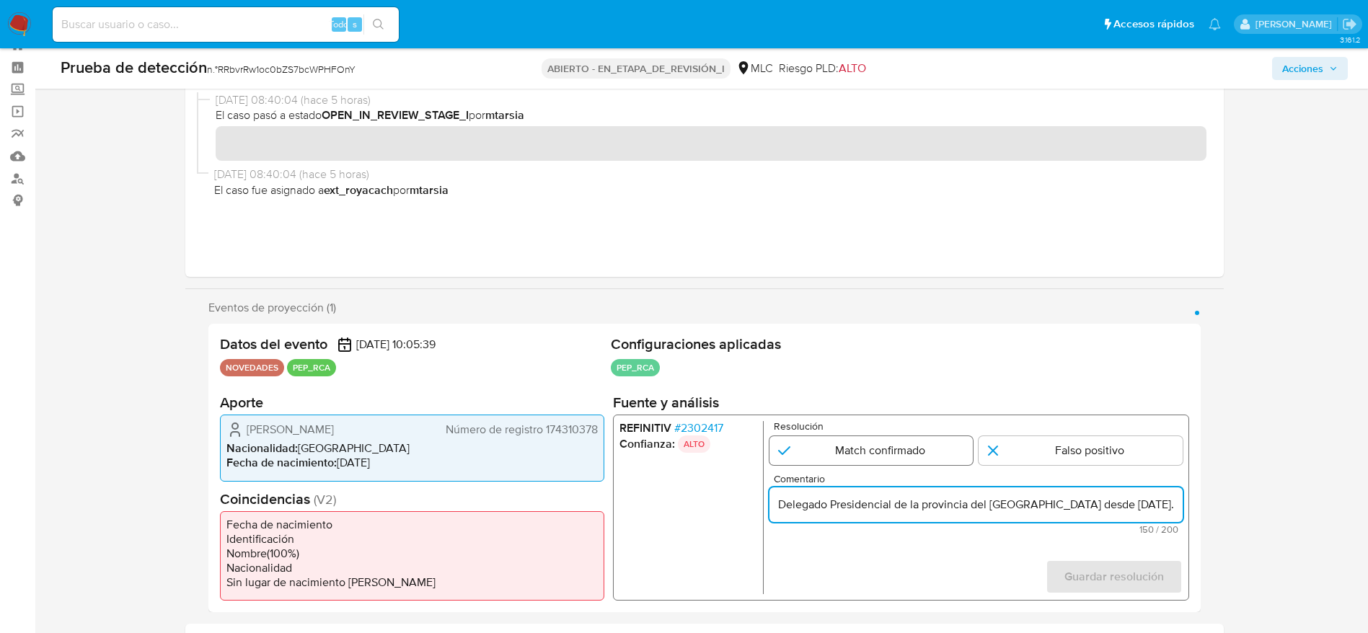
radio input "true"
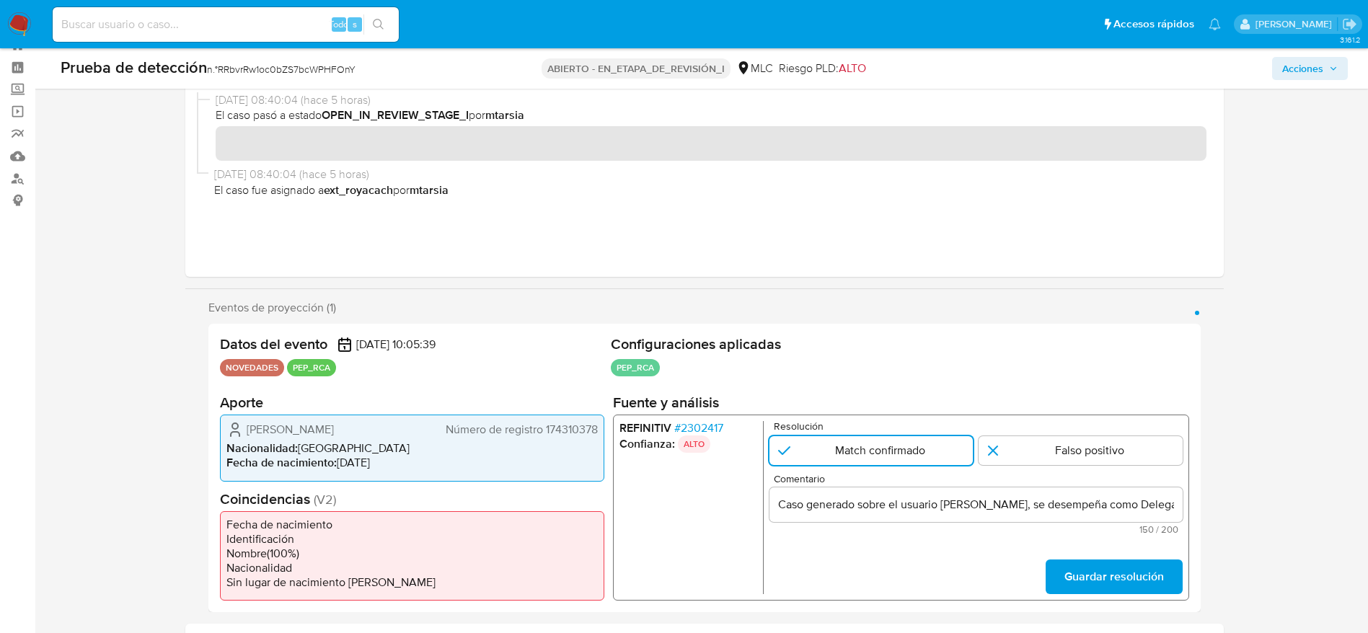
click at [1079, 554] on form "Resolución Match confirmado Falso positivo Comentario Caso generado sobre el us…" at bounding box center [975, 507] width 413 height 173
click at [1117, 562] on span "Guardar resolución" at bounding box center [1112, 577] width 99 height 32
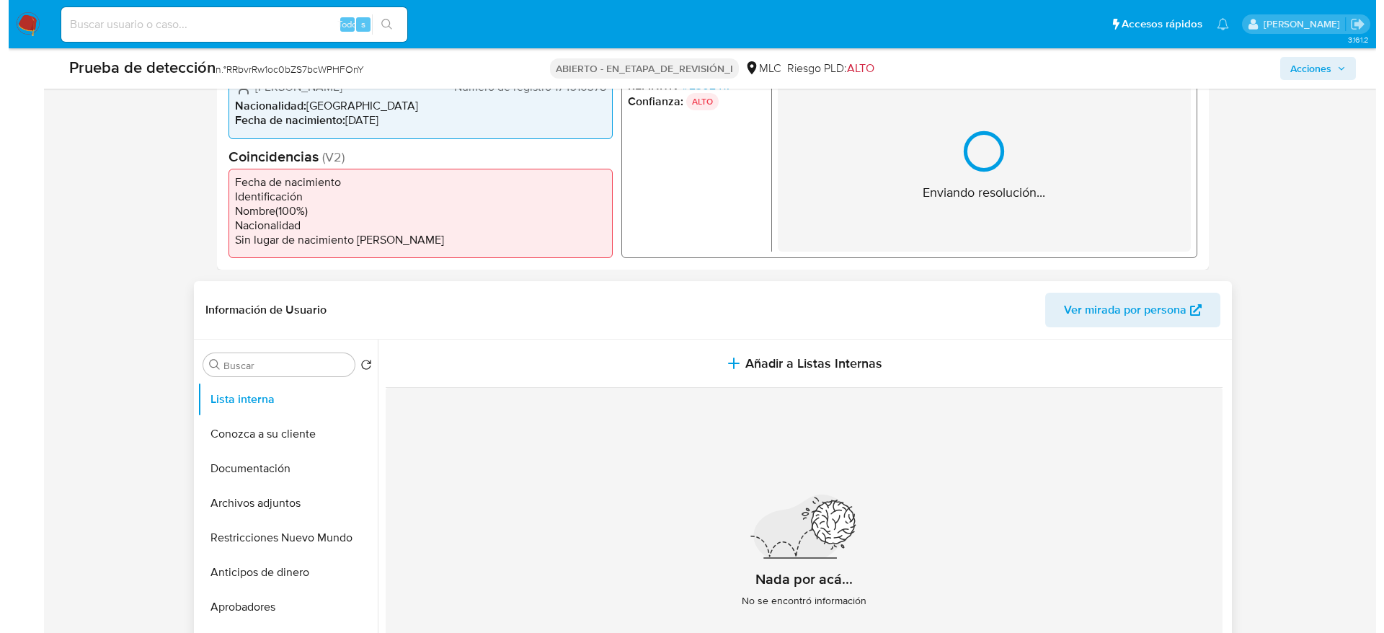
scroll to position [484, 0]
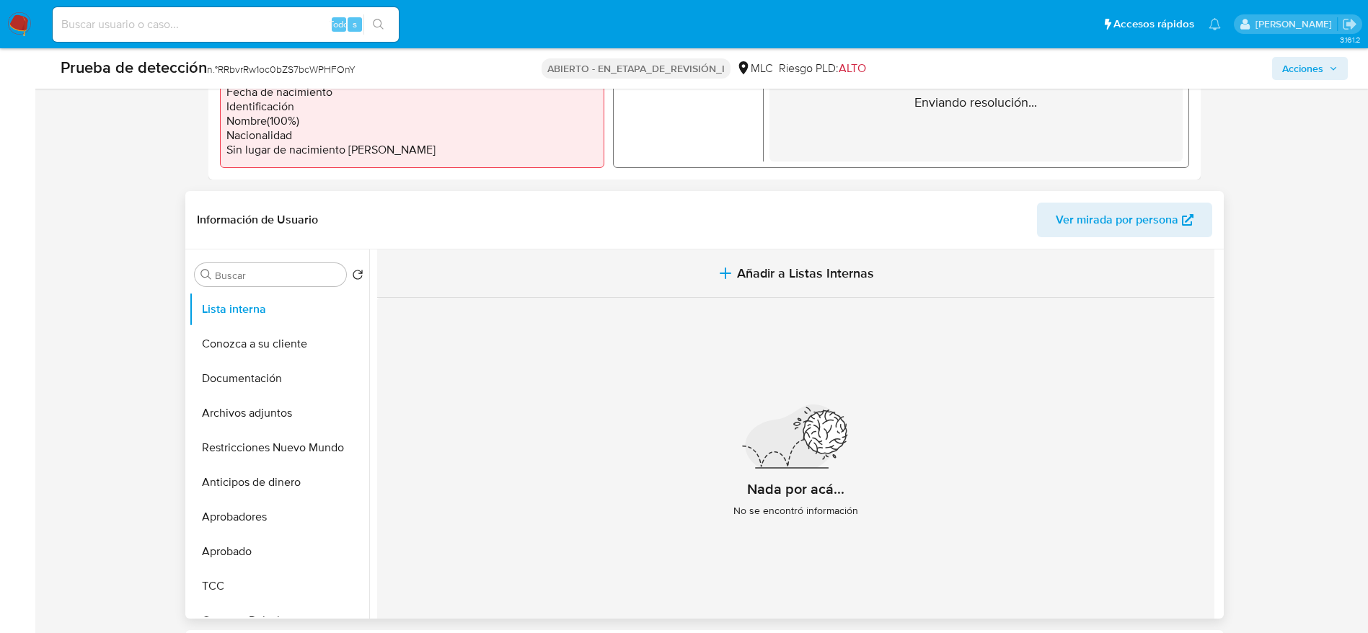
click at [734, 275] on button "Añadir a Listas Internas" at bounding box center [795, 273] width 837 height 48
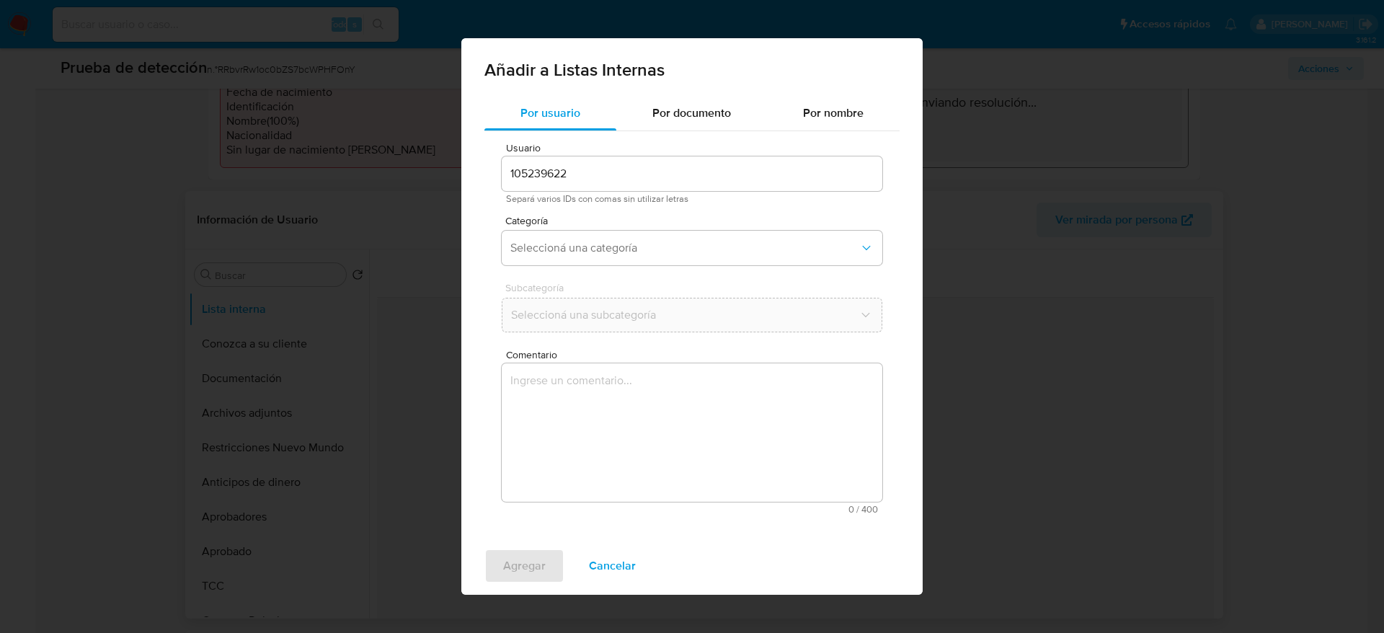
click at [664, 454] on textarea "Comentario" at bounding box center [692, 432] width 381 height 138
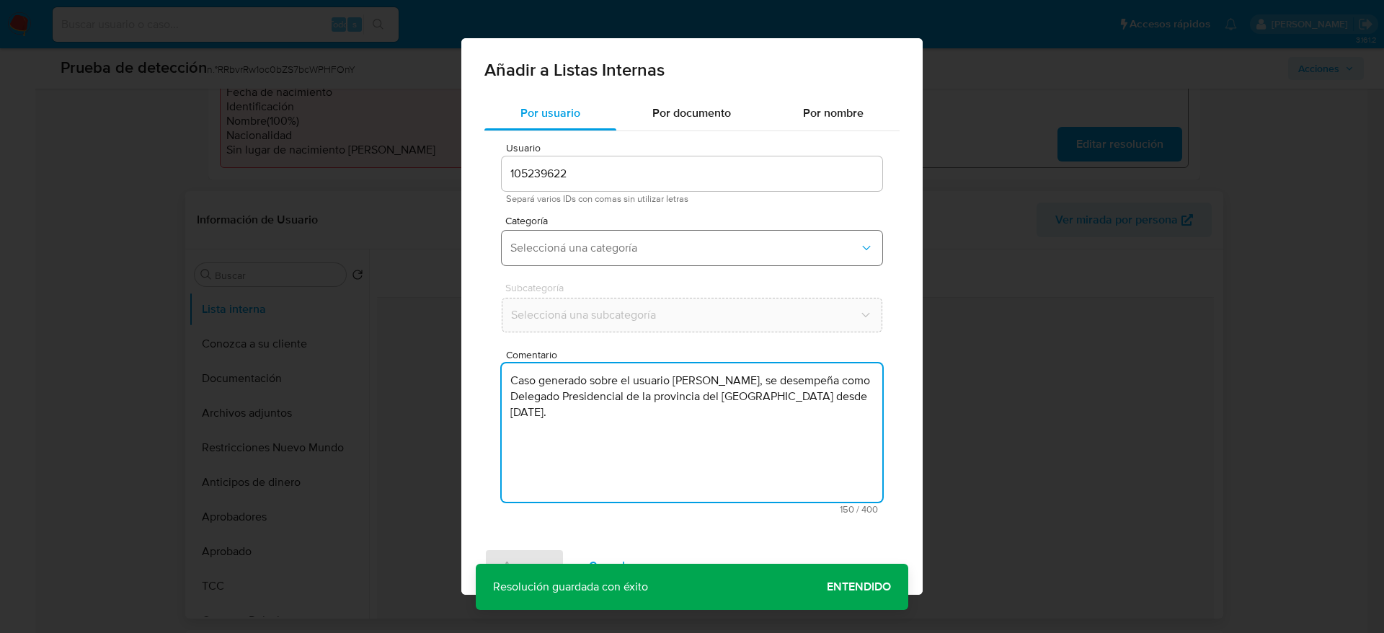
type textarea "Caso generado sobre el usuario Camila Paz Castillo Guerrero, se desempeña como …"
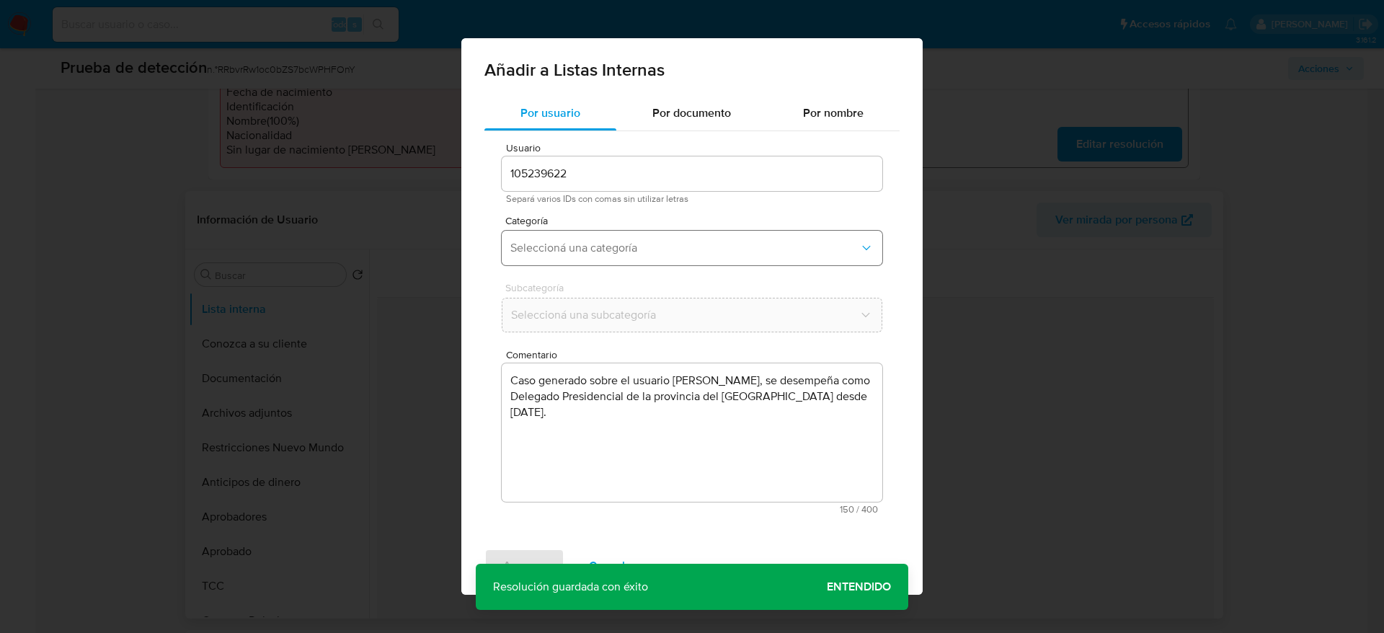
click at [658, 253] on span "Seleccioná una categoría" at bounding box center [684, 248] width 349 height 14
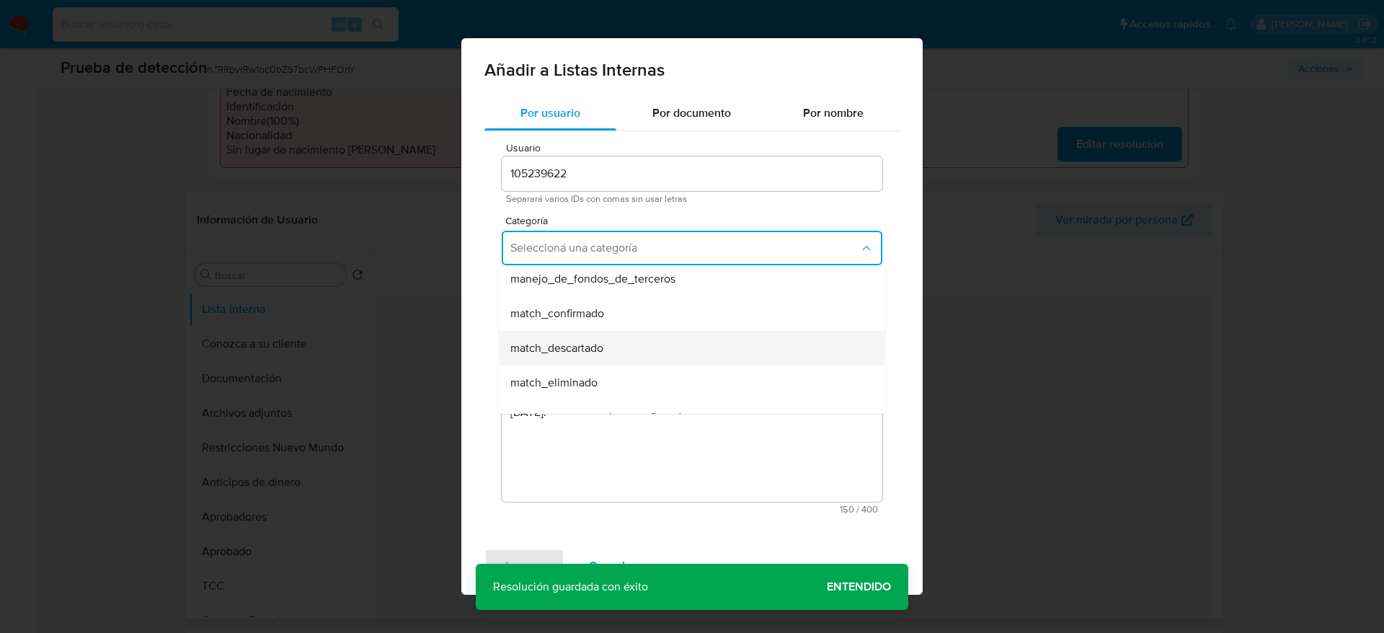
scroll to position [108, 0]
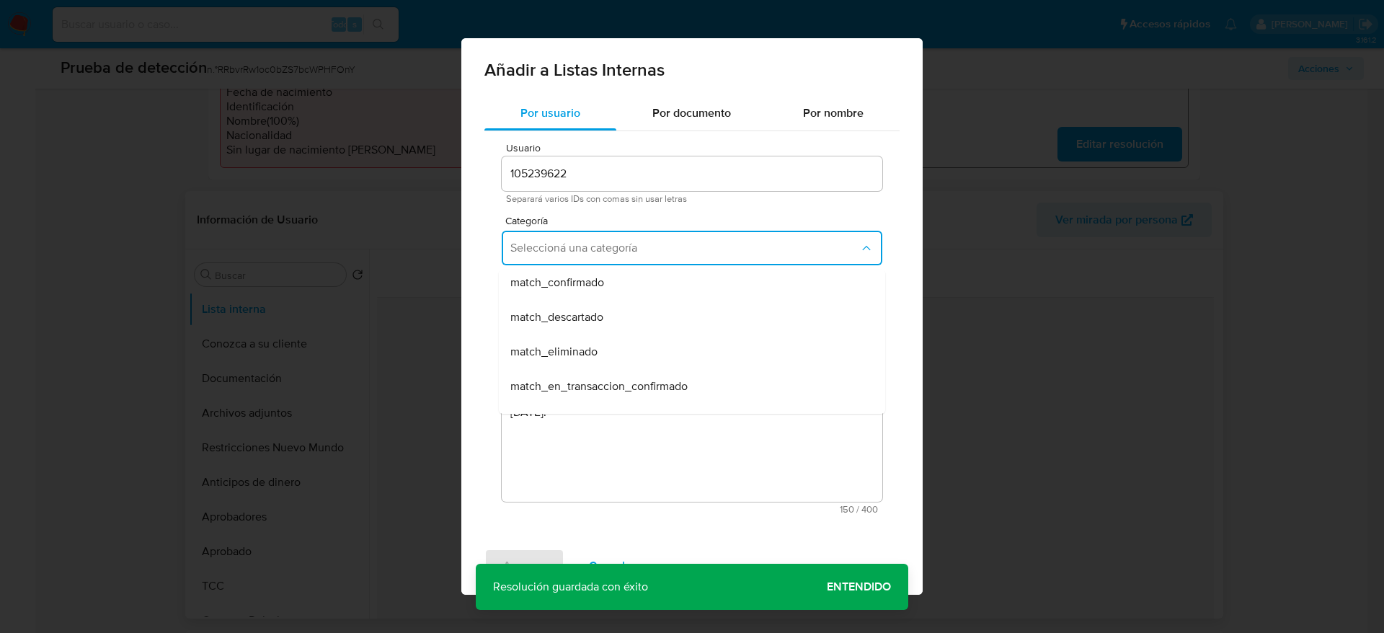
drag, startPoint x: 616, startPoint y: 277, endPoint x: 616, endPoint y: 304, distance: 26.7
click at [616, 278] on div "match_confirmado" at bounding box center [687, 282] width 355 height 35
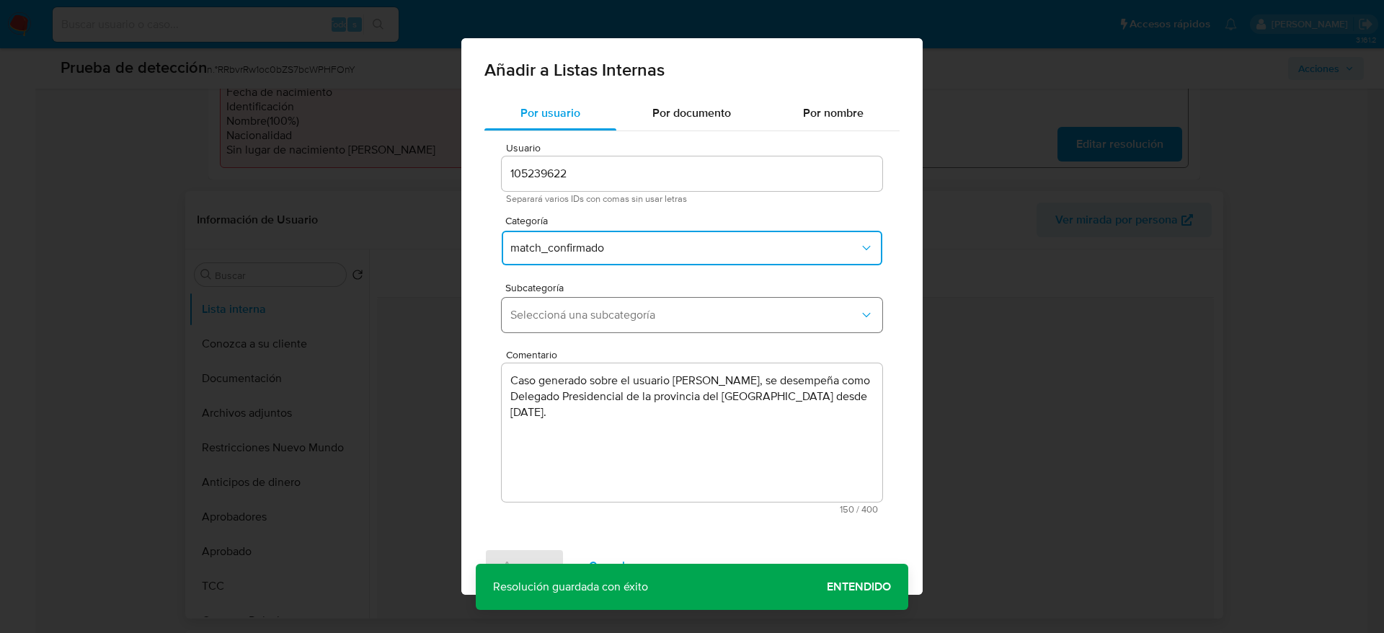
click at [616, 304] on button "Seleccioná una subcategoría" at bounding box center [692, 315] width 381 height 35
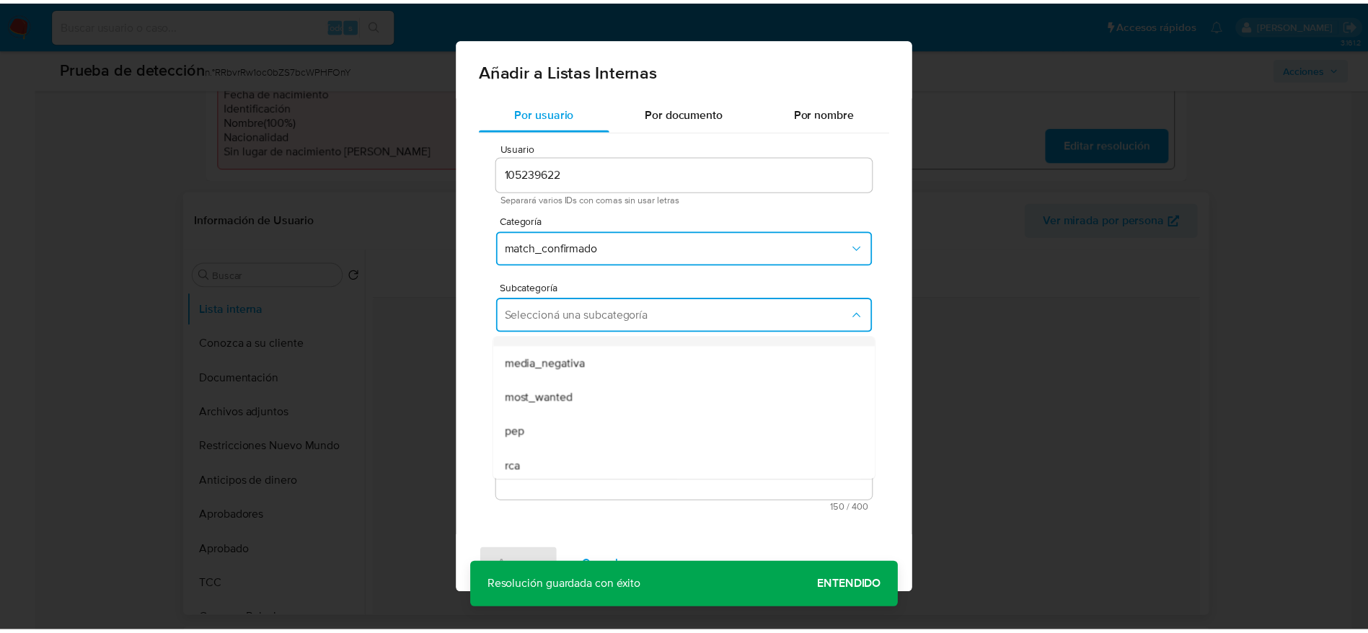
scroll to position [98, 0]
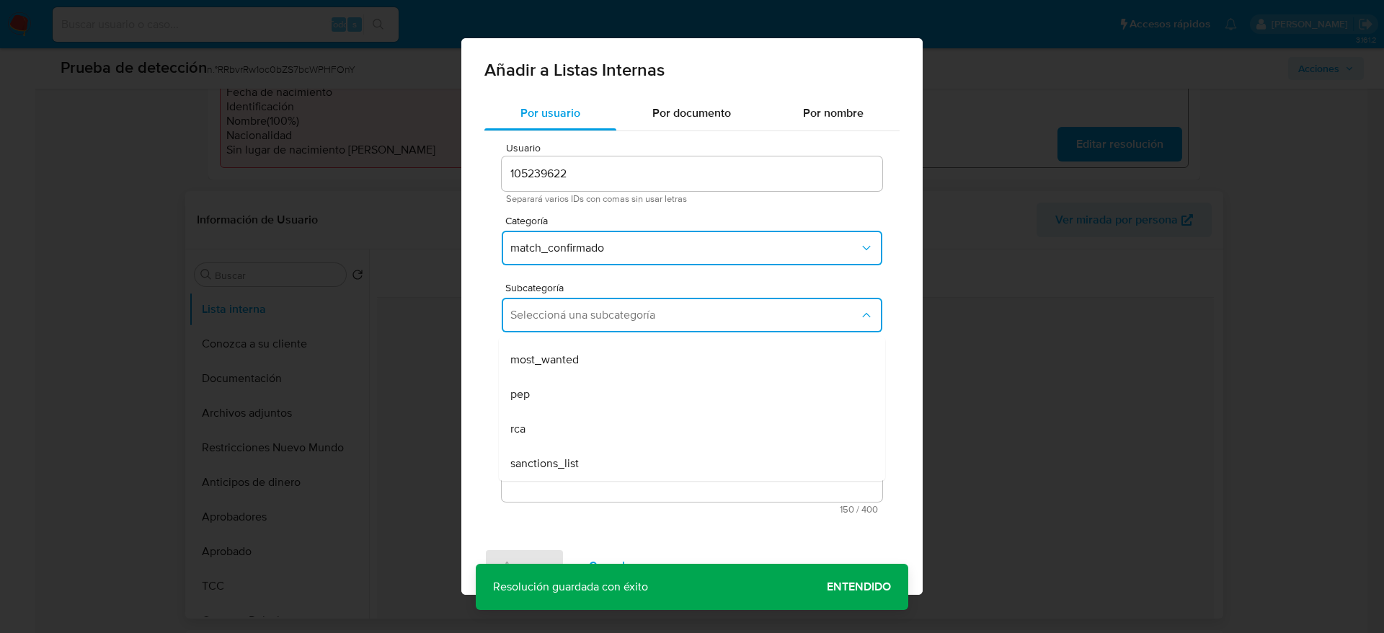
click at [562, 399] on div "pep" at bounding box center [687, 394] width 355 height 35
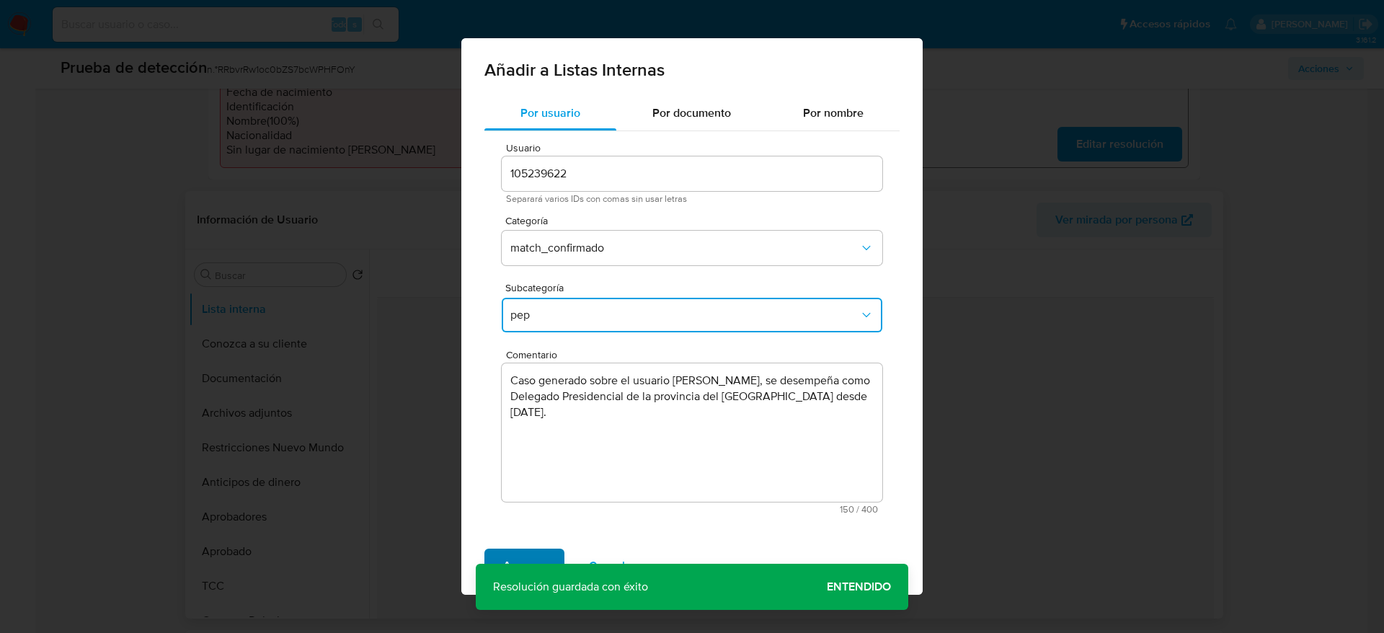
click at [501, 553] on button "Agregar" at bounding box center [524, 566] width 80 height 35
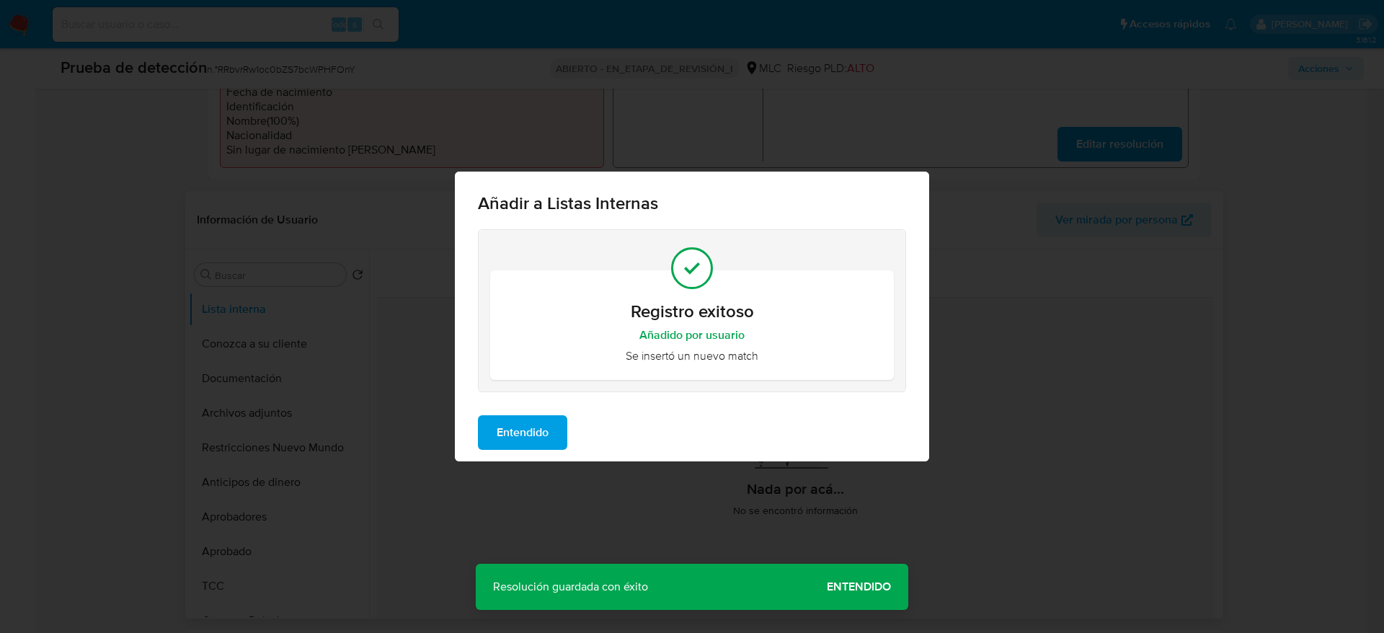
click at [530, 433] on span "Entendido" at bounding box center [523, 433] width 52 height 32
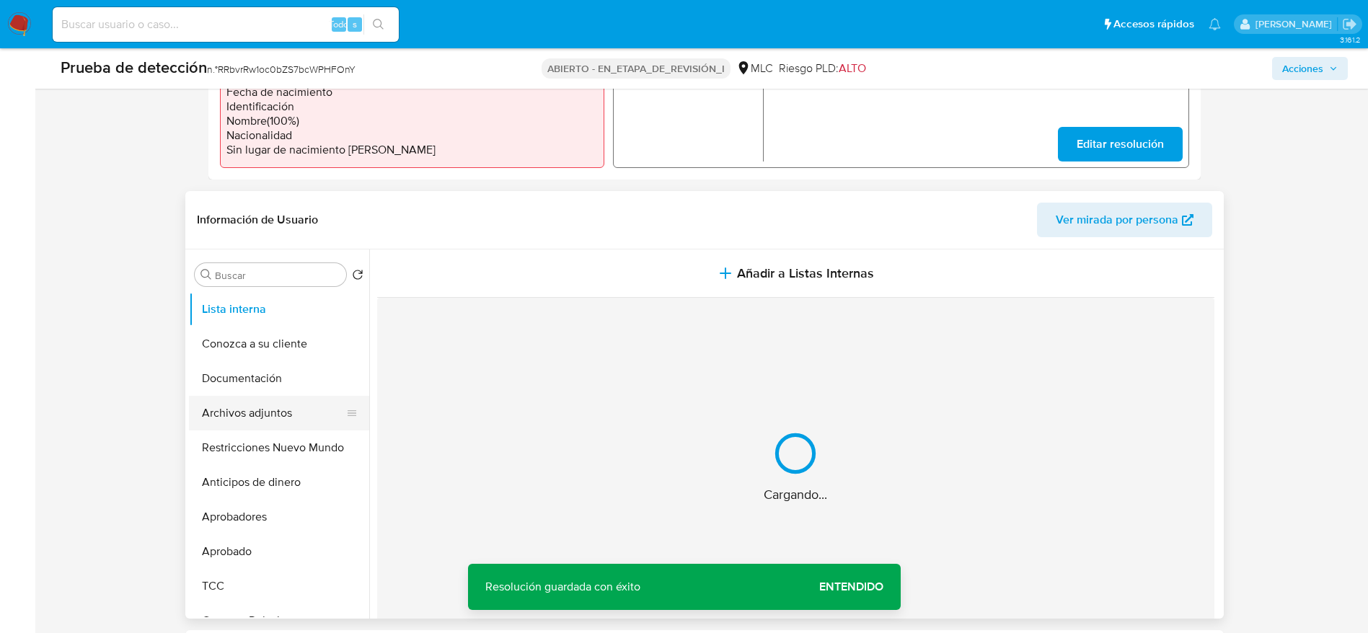
click at [253, 397] on button "Archivos adjuntos" at bounding box center [273, 413] width 169 height 35
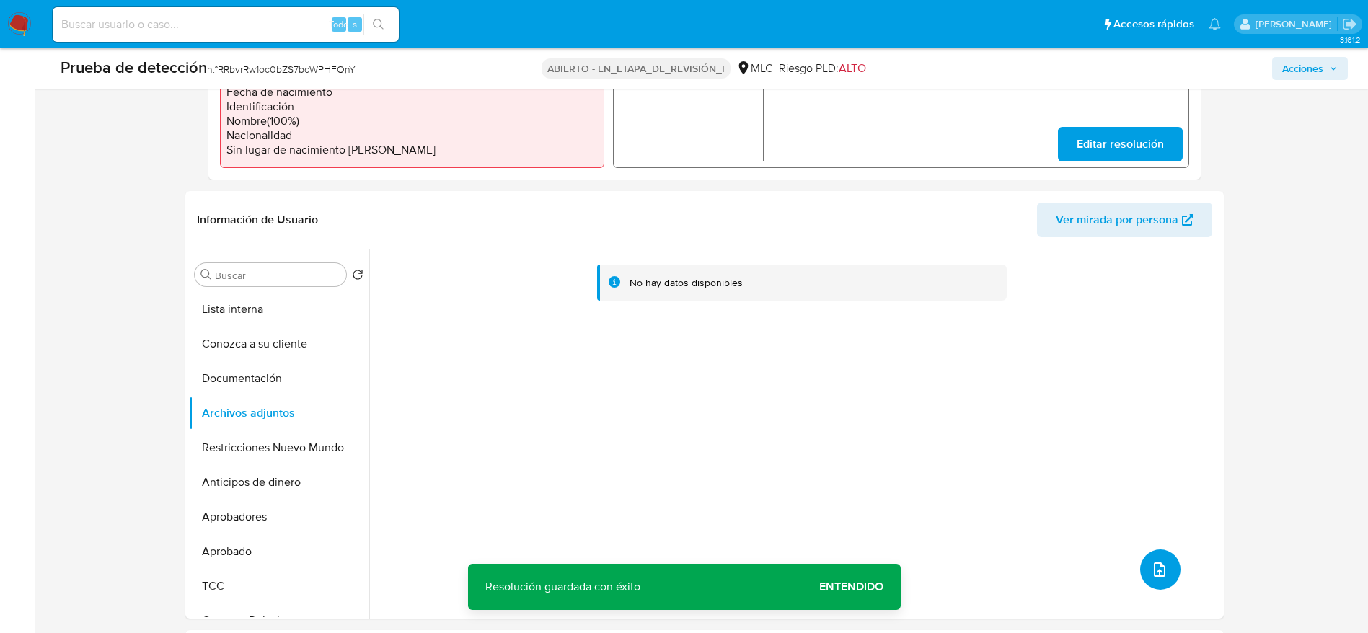
click at [1172, 570] on button "subir archivo" at bounding box center [1160, 569] width 40 height 40
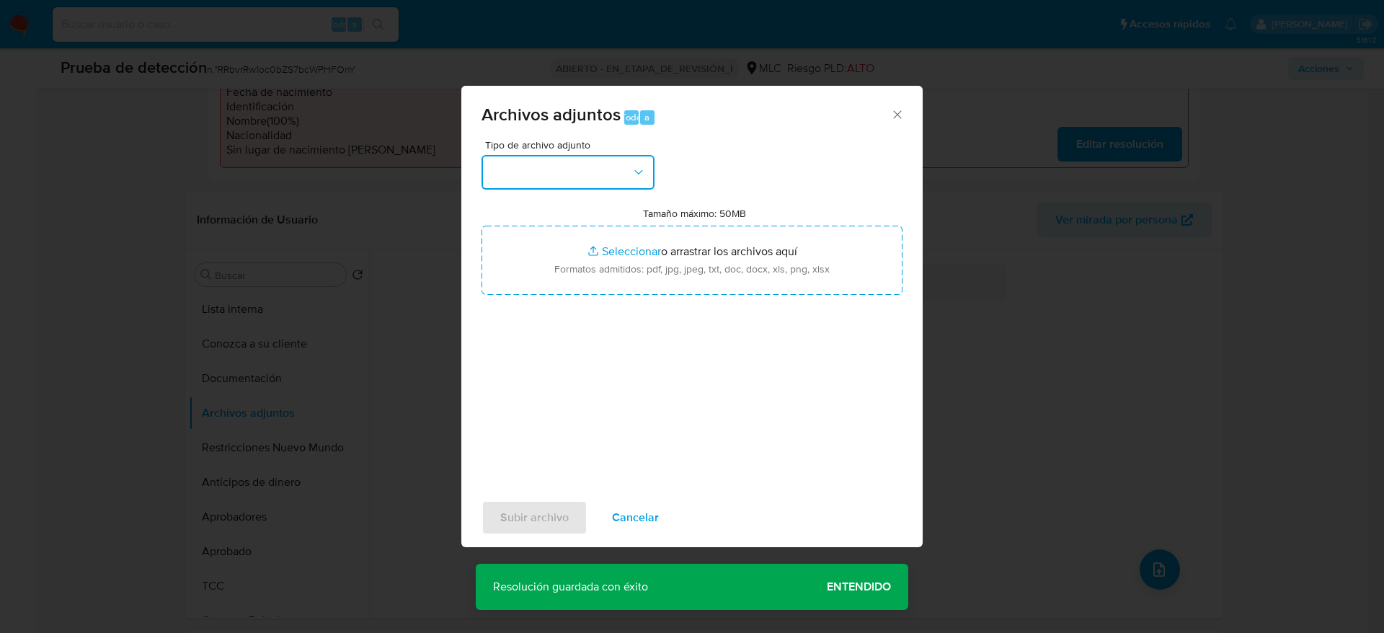
click at [634, 171] on icon "button" at bounding box center [639, 172] width 14 height 14
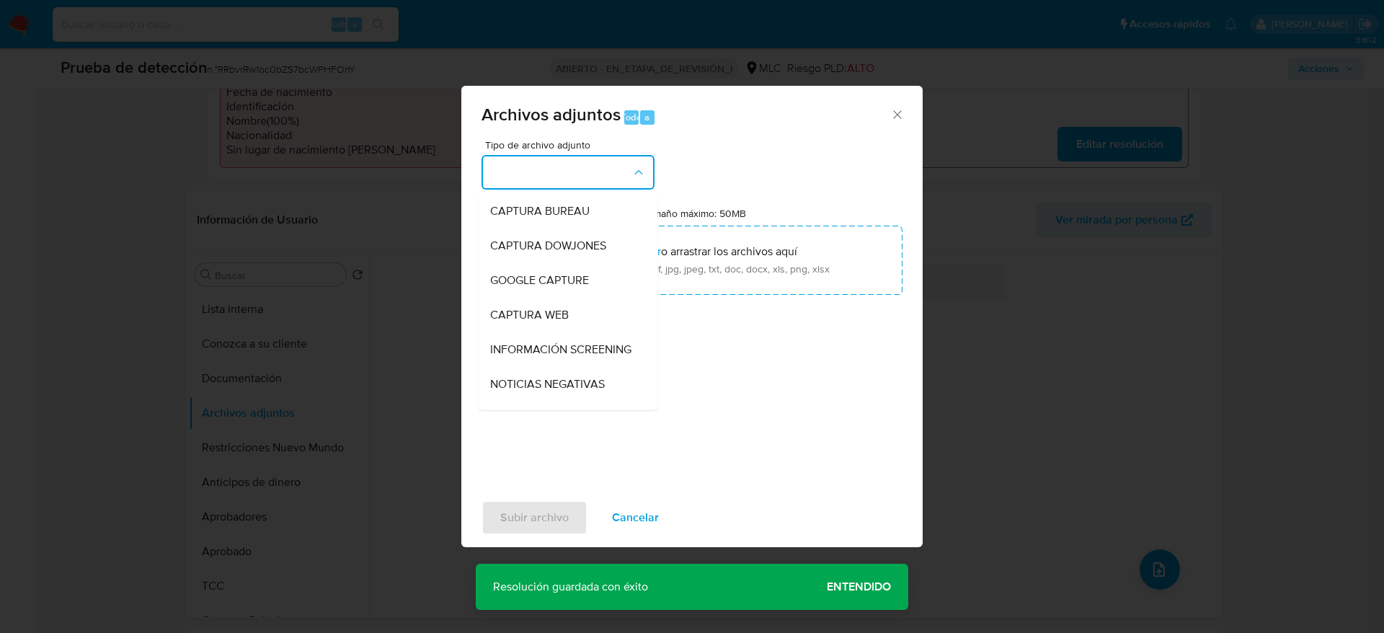
click at [602, 351] on span "INFORMACIÓN SCREENING" at bounding box center [560, 349] width 141 height 14
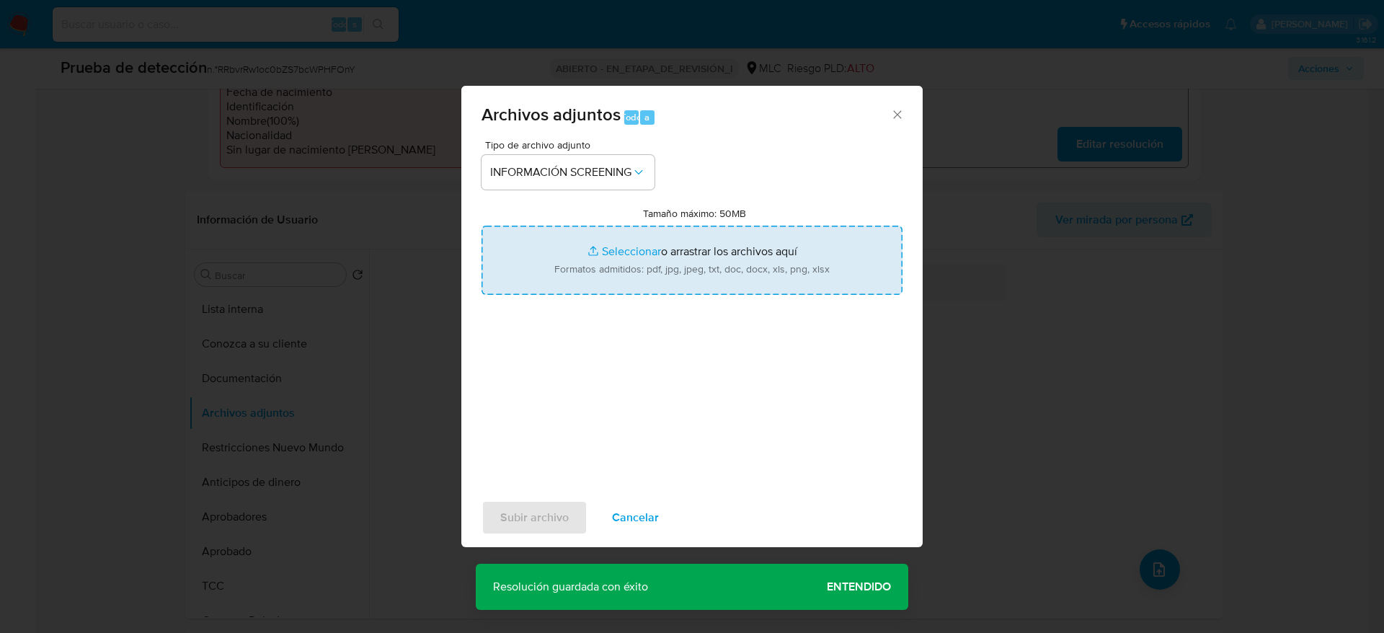
click at [602, 276] on input "Tamaño máximo: 50MB Seleccionar archivos" at bounding box center [692, 260] width 421 height 69
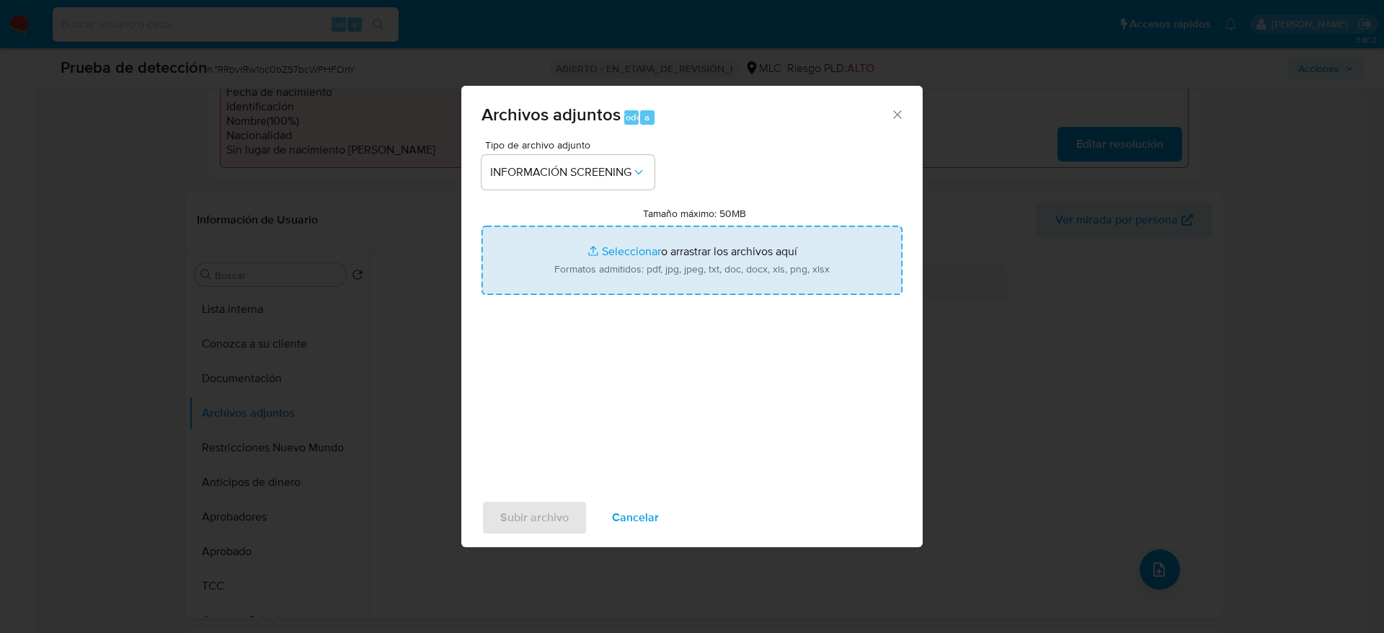
type input "C:\fakepath\_Camila Paz Castillo Guerrero_ lavado de dinero - Buscar con Google…"
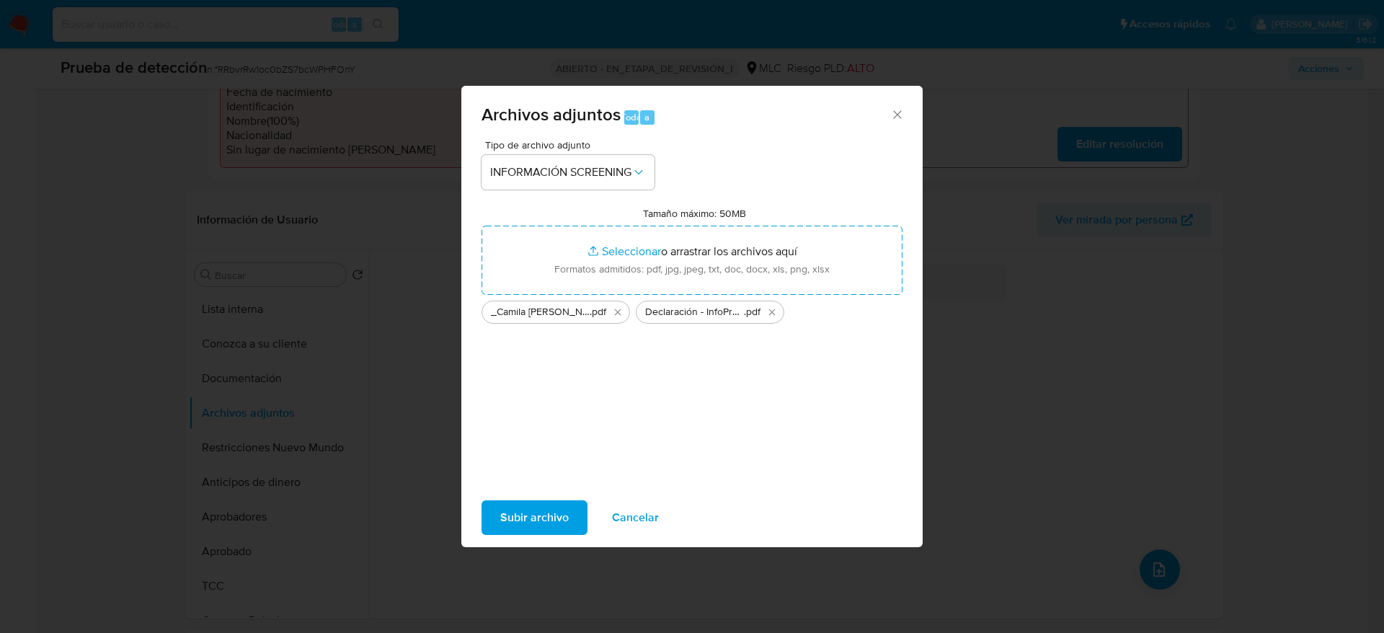
click at [559, 521] on span "Subir archivo" at bounding box center [534, 518] width 68 height 32
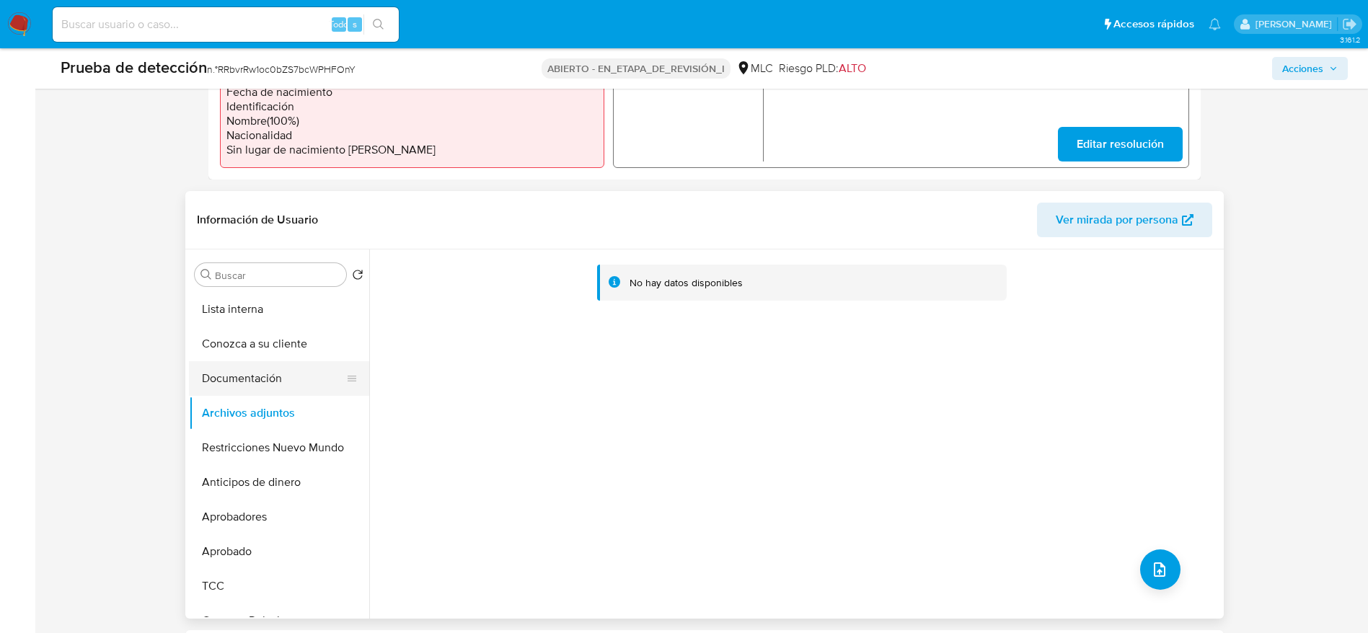
drag, startPoint x: 306, startPoint y: 349, endPoint x: 304, endPoint y: 375, distance: 26.0
click at [306, 350] on button "Conozca a su cliente" at bounding box center [279, 344] width 180 height 35
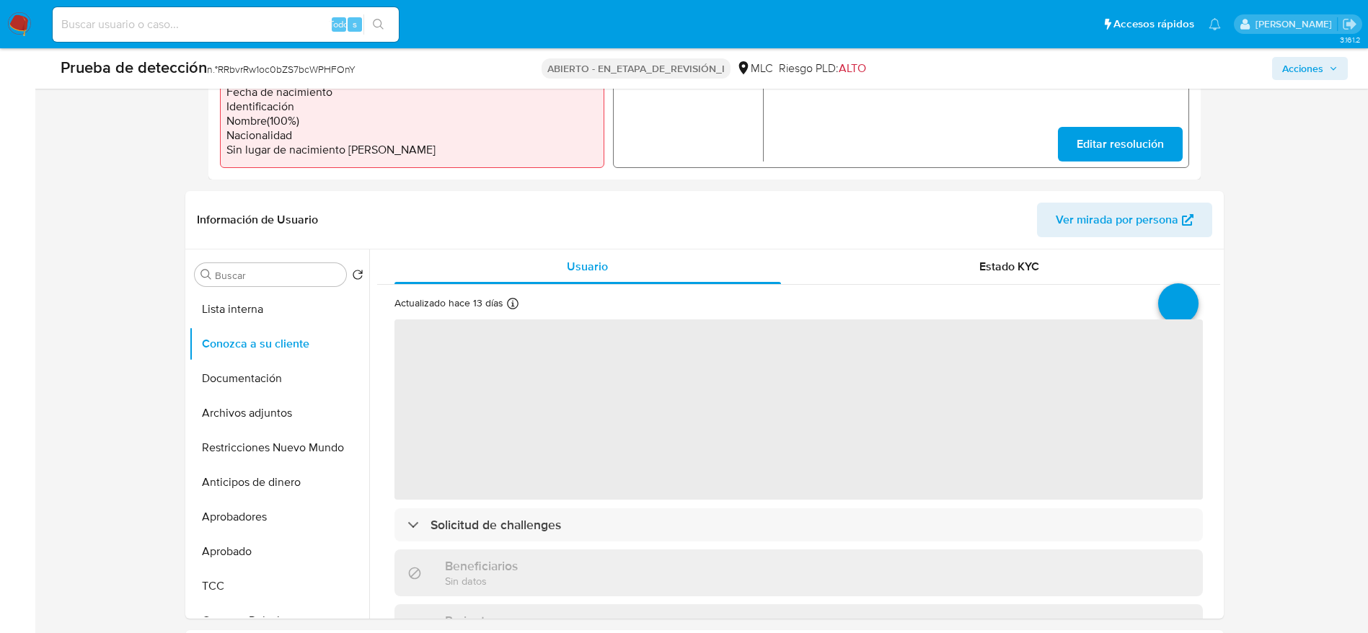
drag, startPoint x: 304, startPoint y: 404, endPoint x: 601, endPoint y: 149, distance: 391.1
click at [305, 404] on button "Archivos adjuntos" at bounding box center [279, 413] width 180 height 35
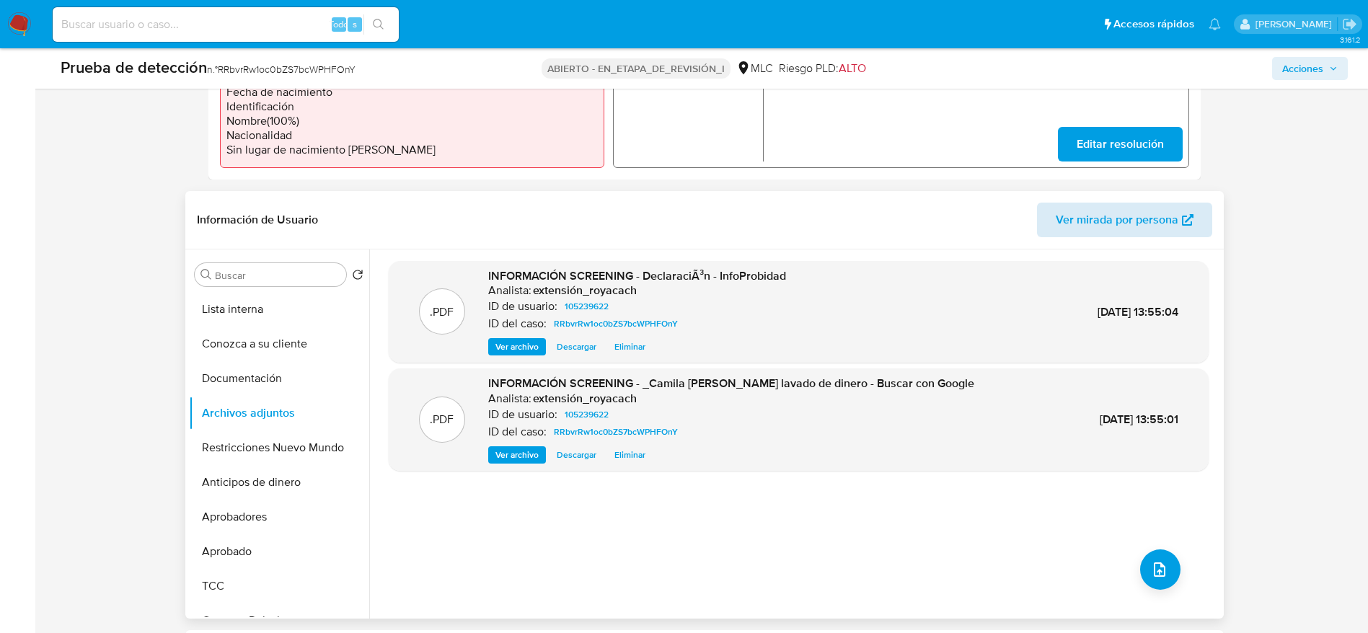
scroll to position [0, 0]
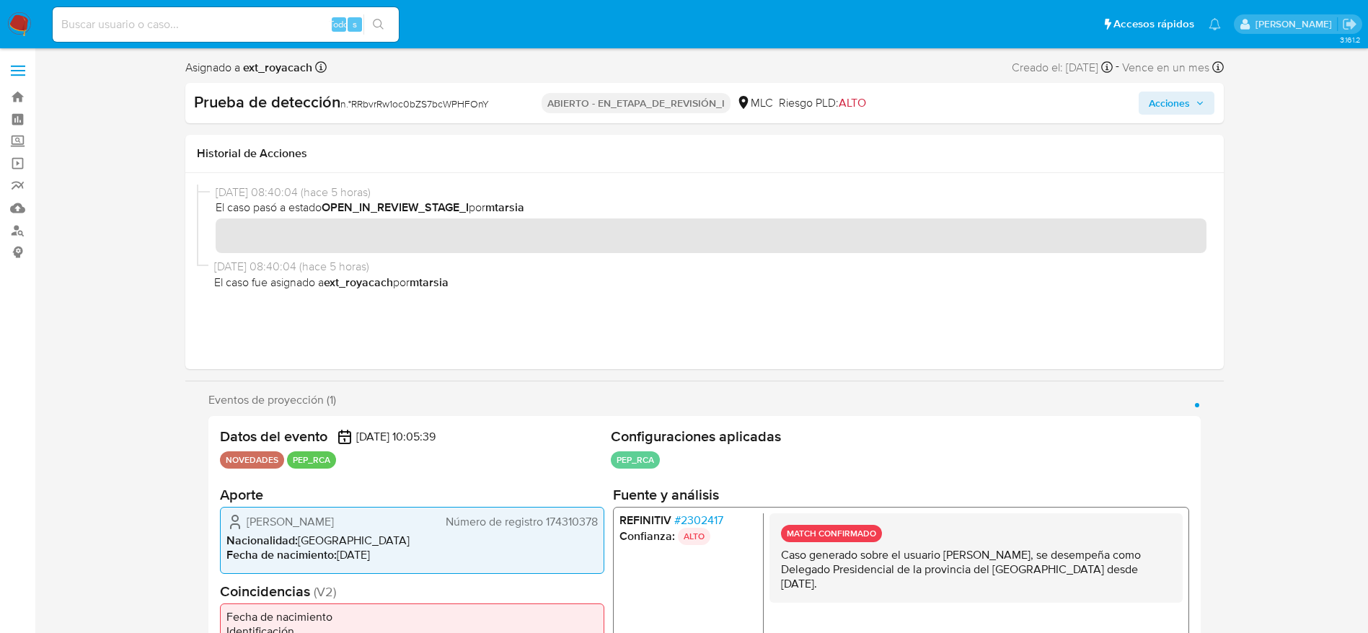
click at [1153, 109] on span "Acciones" at bounding box center [1168, 103] width 41 height 23
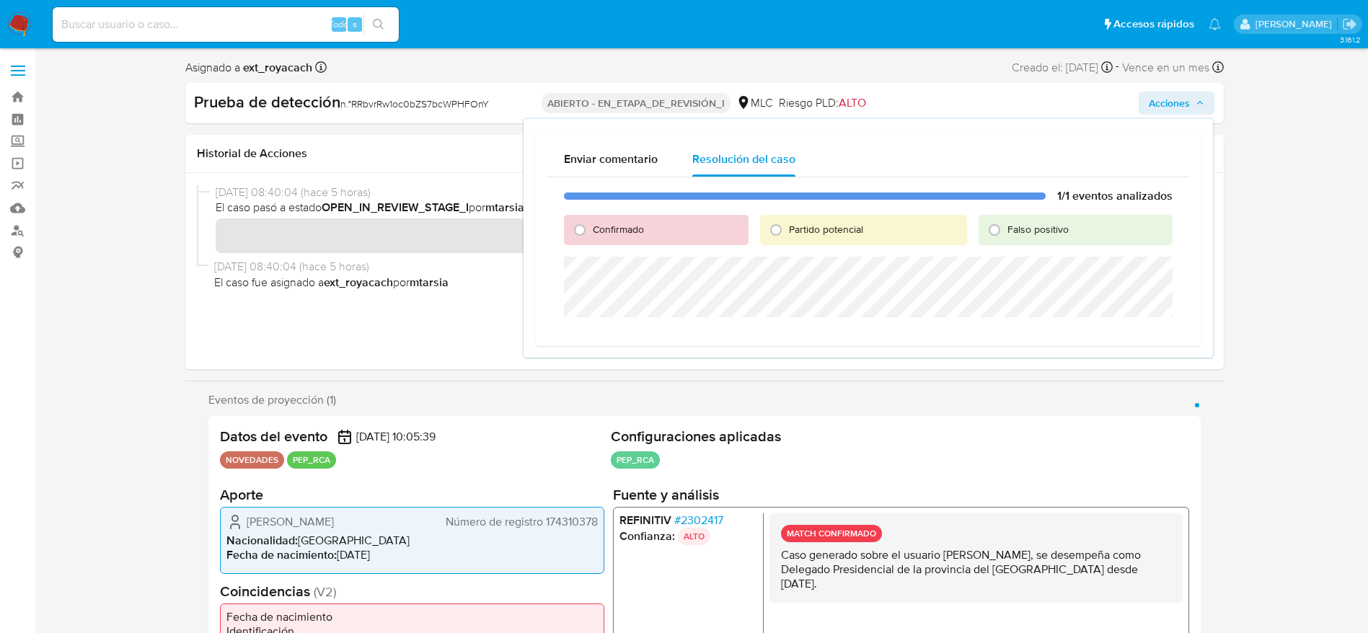
click at [636, 229] on span "Confirmado" at bounding box center [618, 229] width 51 height 14
click at [591, 229] on input "Confirmado" at bounding box center [579, 229] width 23 height 23
radio input "true"
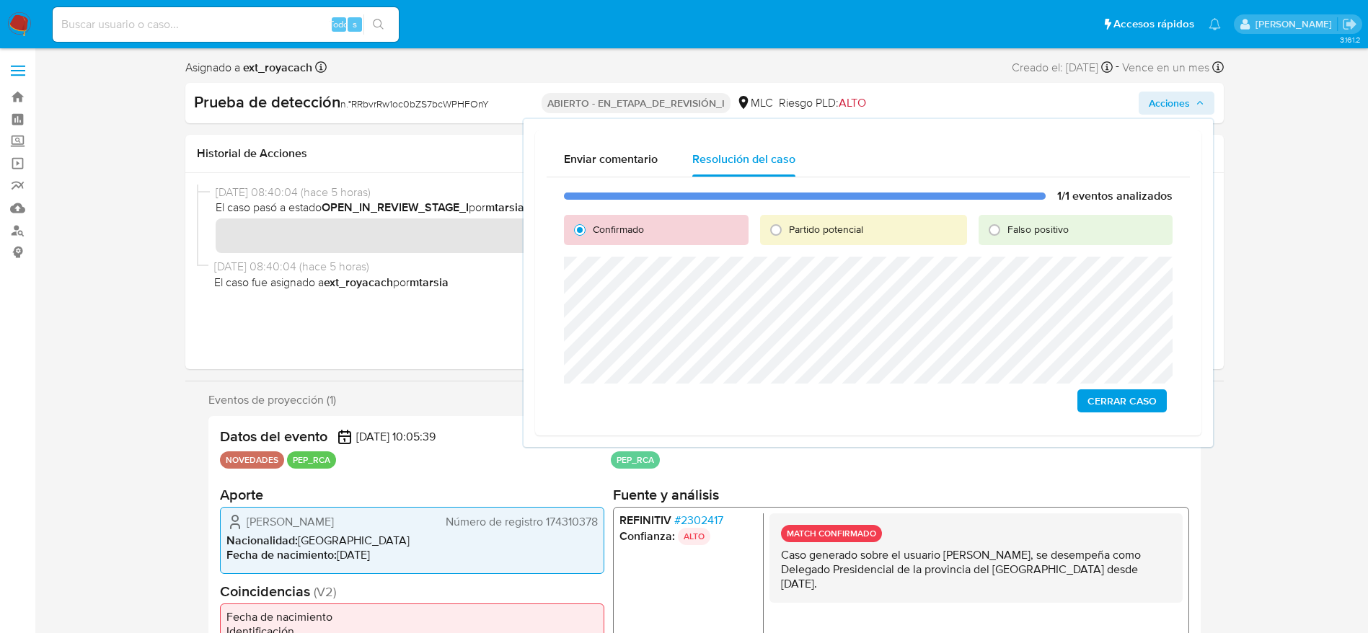
click at [1094, 409] on span "Cerrar Caso" at bounding box center [1121, 401] width 69 height 20
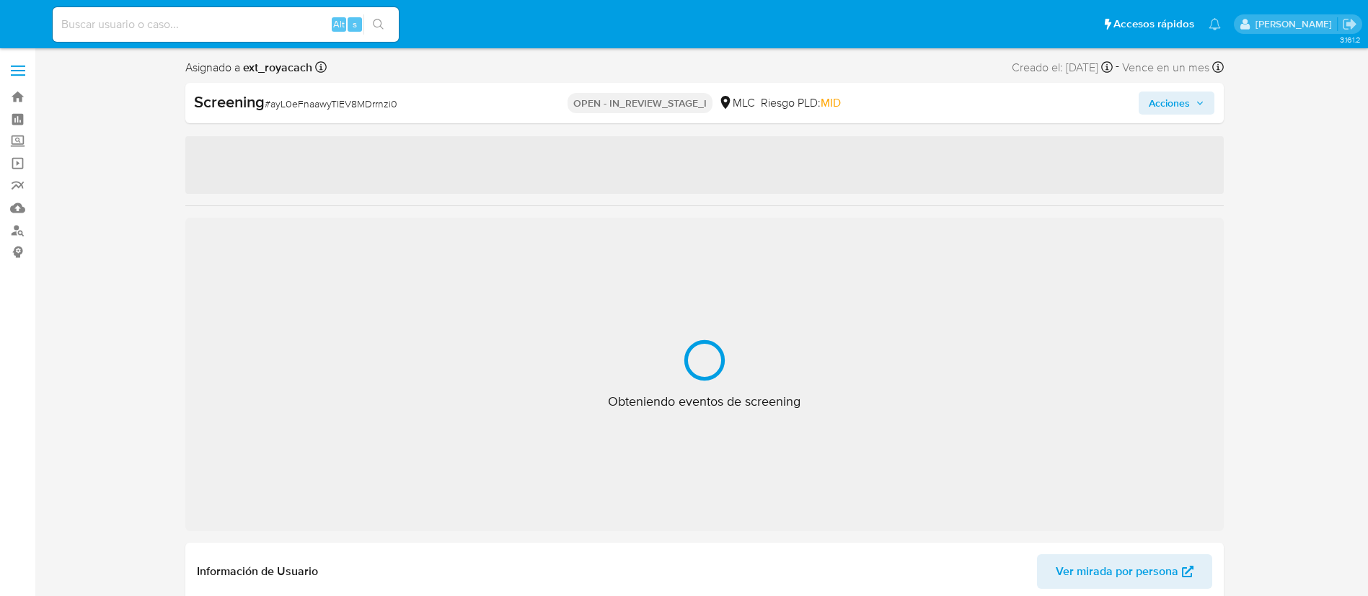
select select "10"
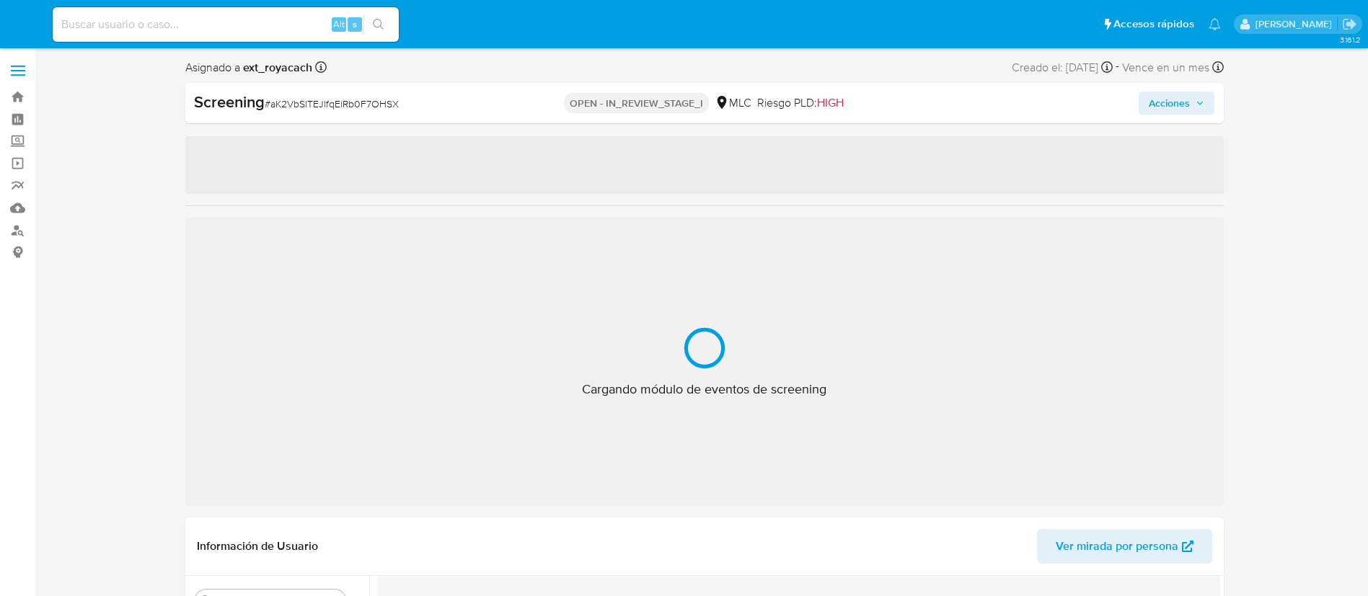
select select "10"
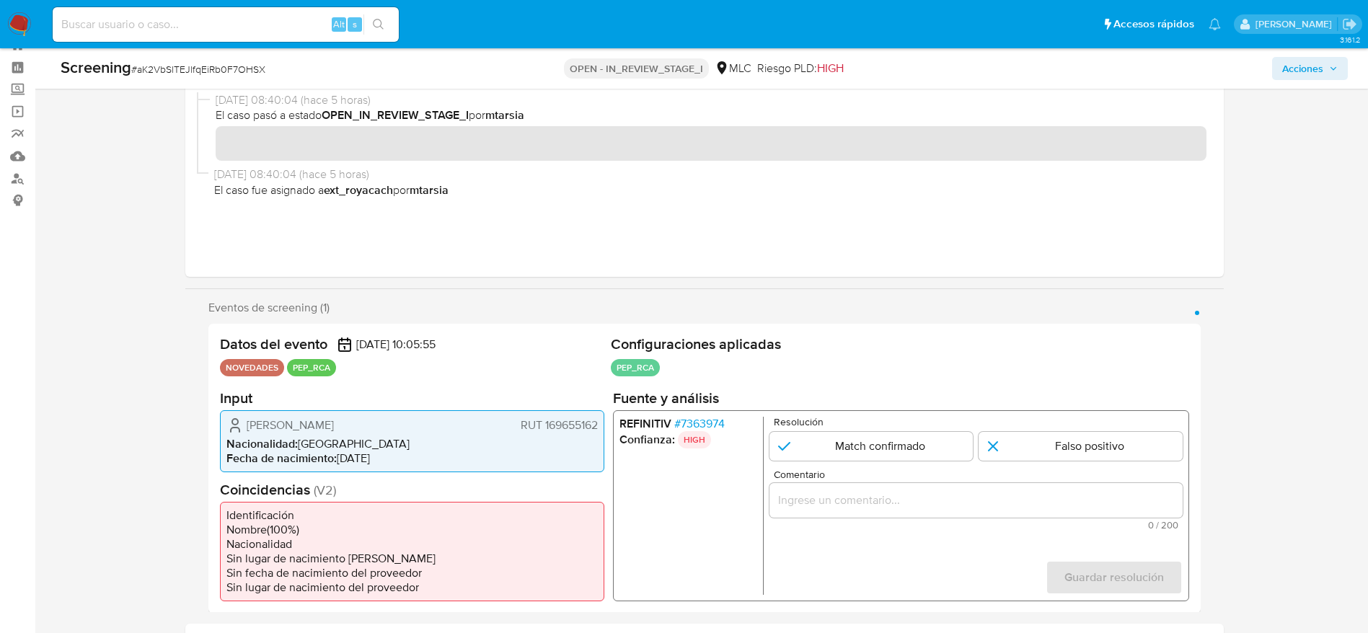
scroll to position [52, 0]
click at [189, 71] on span "# aK2VbSlTEJlfqEiRb0F7OHSX" at bounding box center [198, 69] width 134 height 14
copy span "aK2VbSlTEJlfqEiRb0F7OHSX"
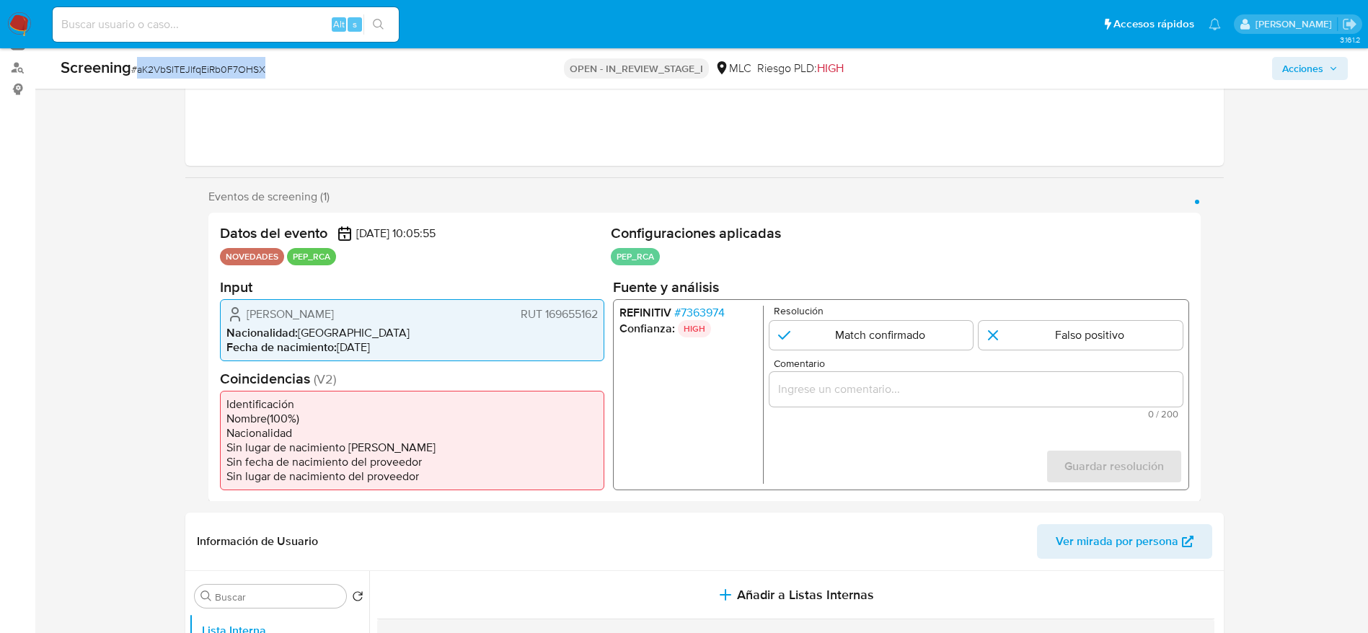
scroll to position [268, 0]
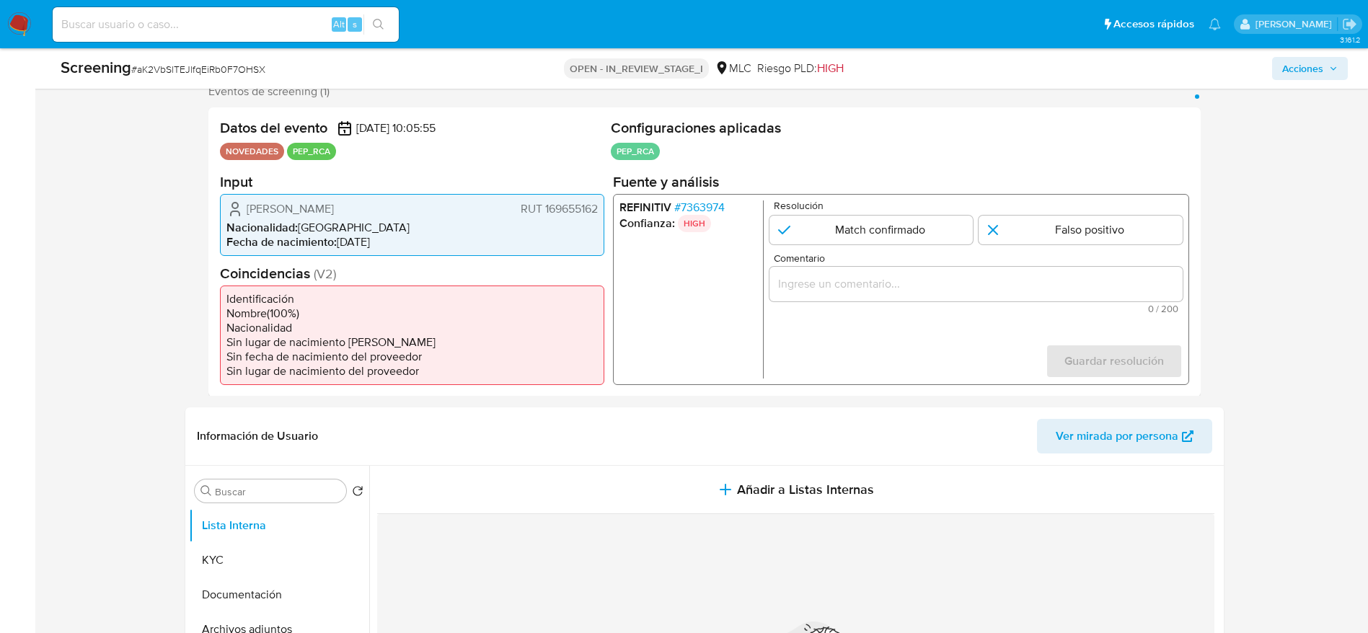
click at [694, 215] on p "HIGH" at bounding box center [693, 222] width 33 height 17
click at [694, 208] on span "# 7363974" at bounding box center [698, 207] width 50 height 14
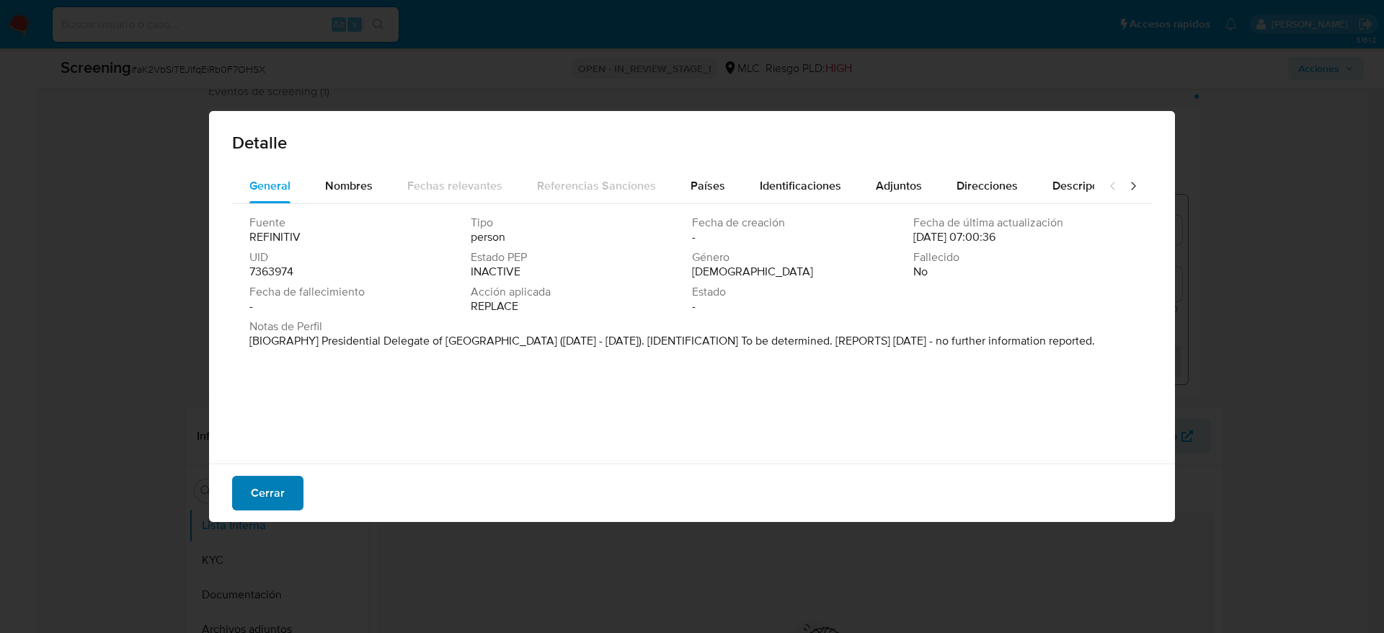
click at [247, 482] on button "Cerrar" at bounding box center [267, 493] width 71 height 35
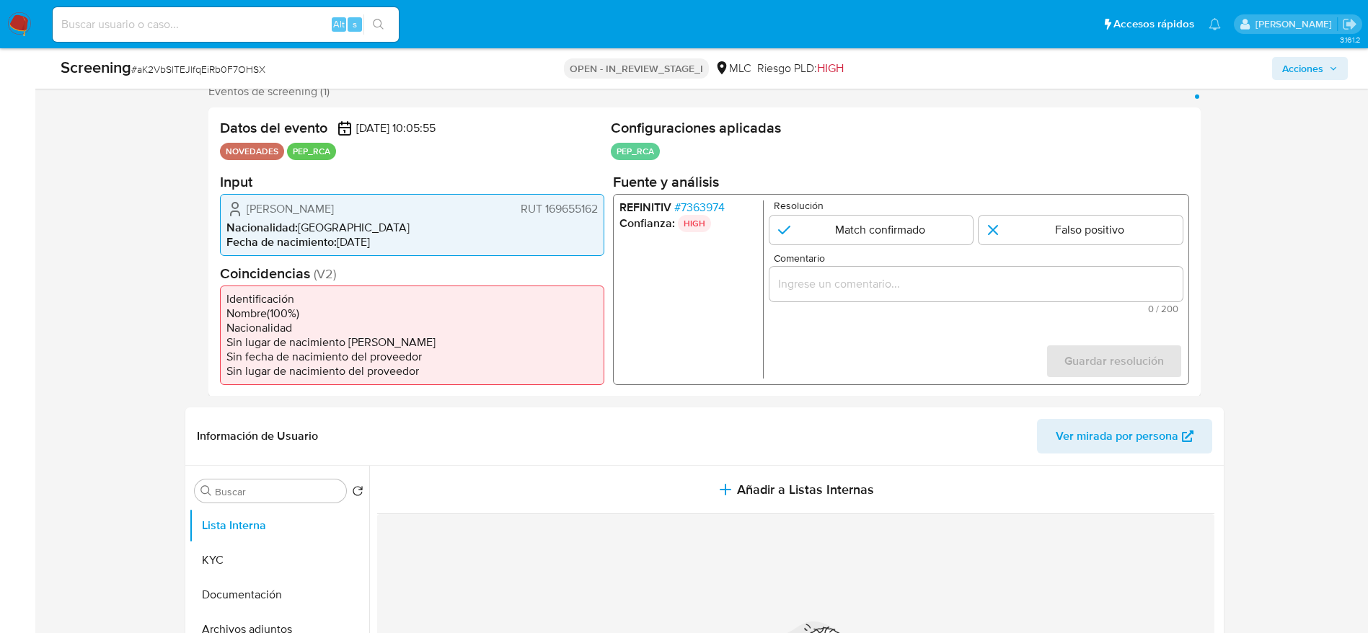
drag, startPoint x: 234, startPoint y: 214, endPoint x: 598, endPoint y: 209, distance: 364.1
click at [598, 209] on div "Karim Patricia Fierro Brstilo RUT 169655162 Nacionalidad : Chile Fecha de nacim…" at bounding box center [412, 224] width 384 height 62
click at [694, 211] on span "# 7363974" at bounding box center [698, 207] width 50 height 14
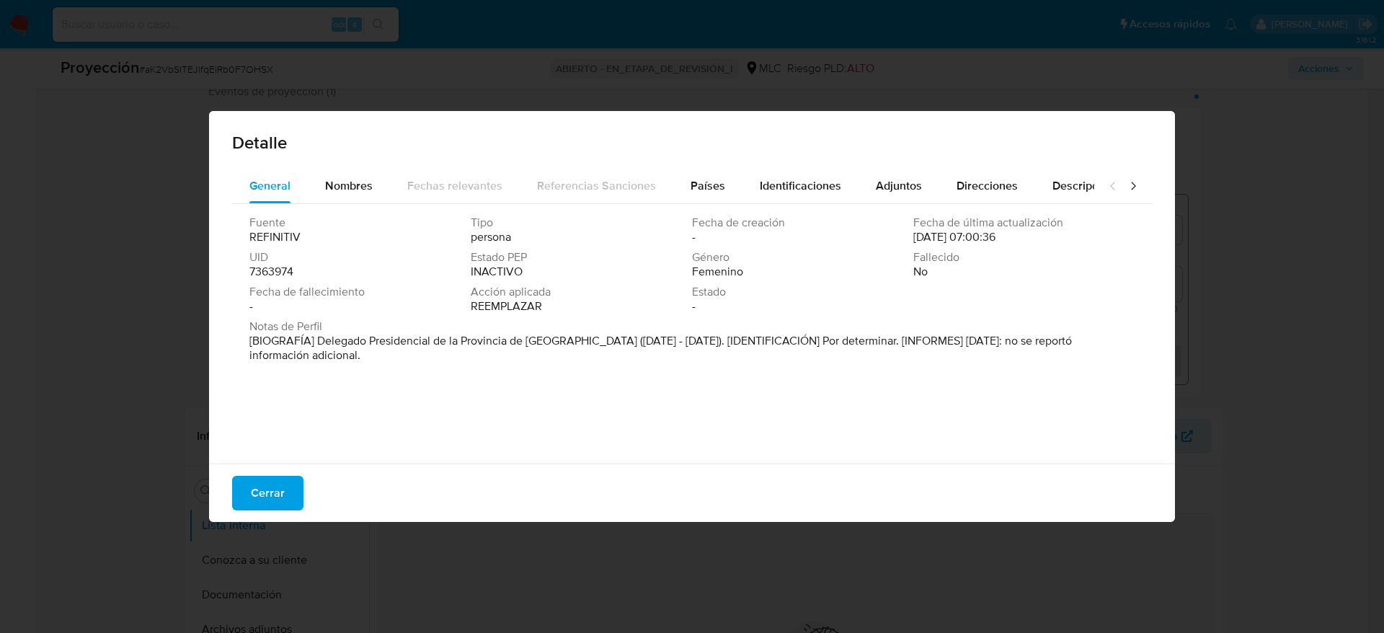
drag, startPoint x: 319, startPoint y: 343, endPoint x: 787, endPoint y: 337, distance: 467.9
click at [787, 337] on font "[BIOGRAFÍA] Delegado Presidencial de la Provincia de Tierra del Fuego (marzo de…" at bounding box center [660, 347] width 823 height 31
click at [266, 484] on span "Cerrar" at bounding box center [268, 493] width 34 height 32
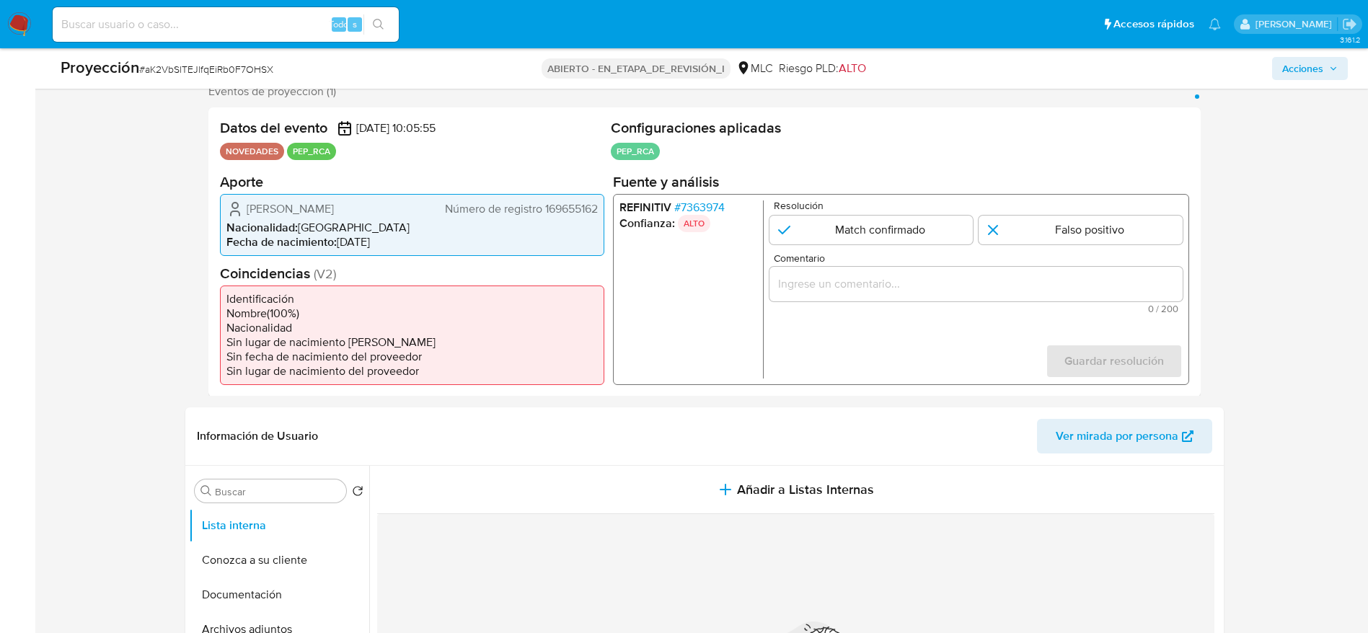
click at [720, 204] on font "7363974" at bounding box center [702, 206] width 44 height 17
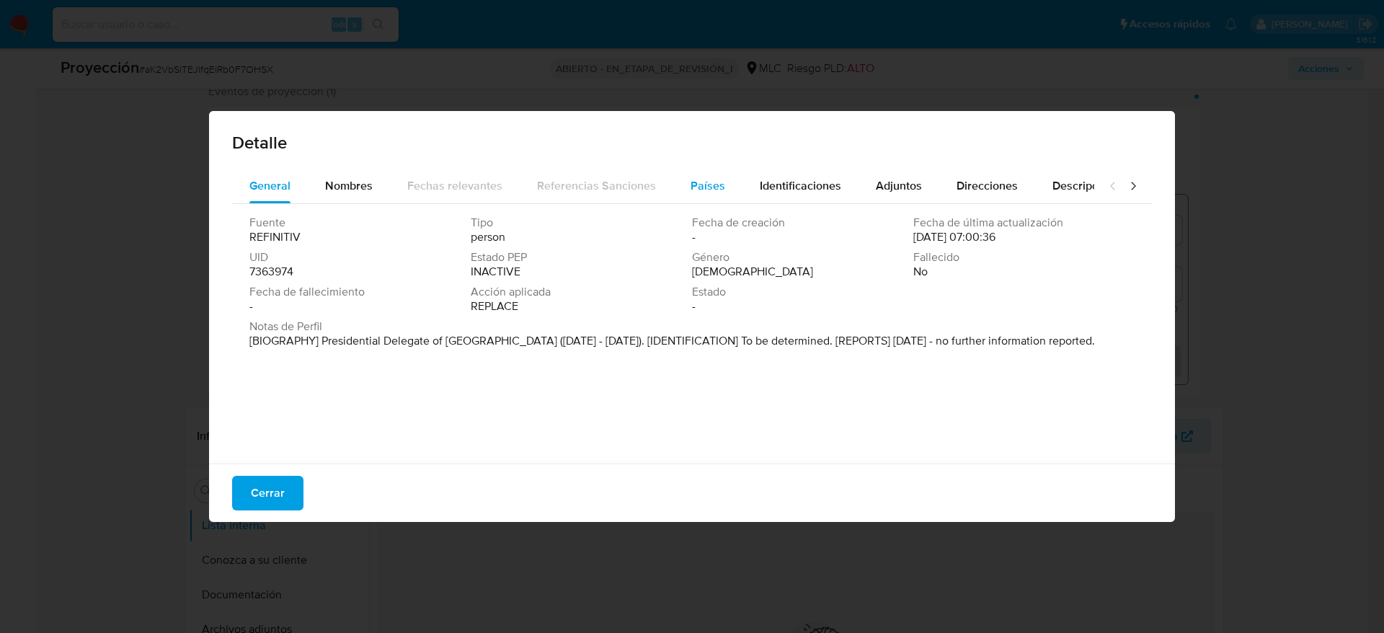
click at [682, 188] on button "Países" at bounding box center [707, 186] width 69 height 35
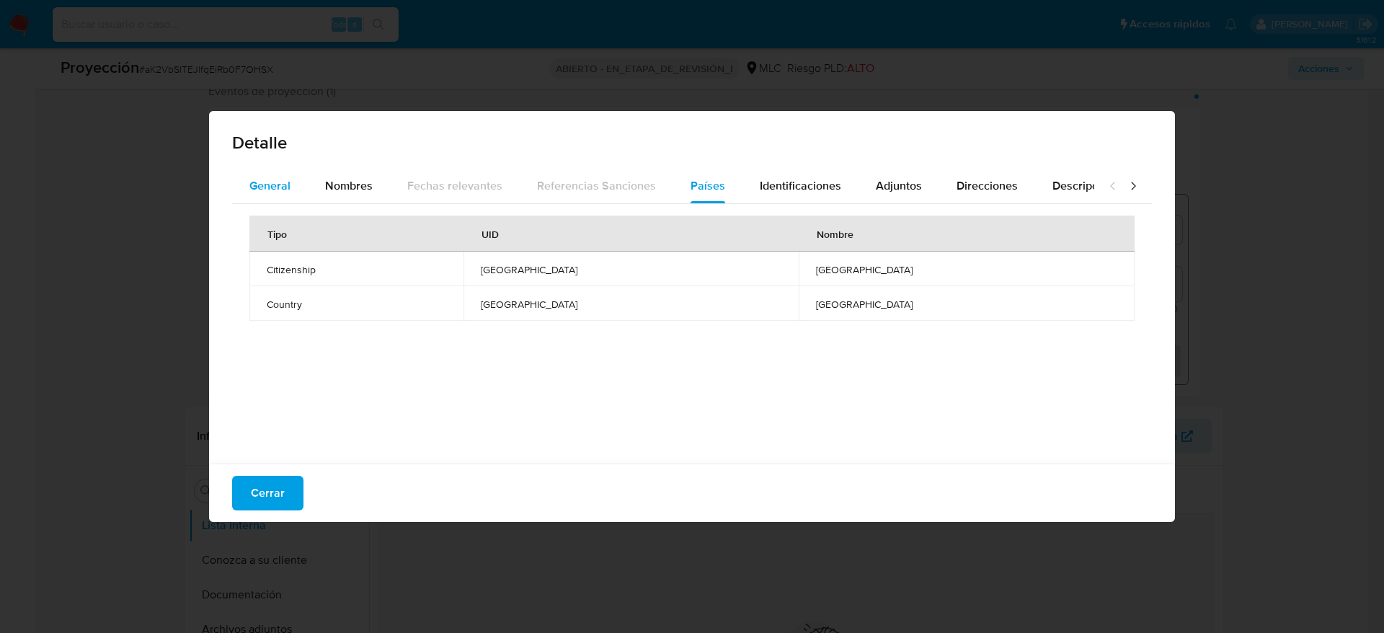
click at [275, 175] on div "General" at bounding box center [269, 186] width 41 height 35
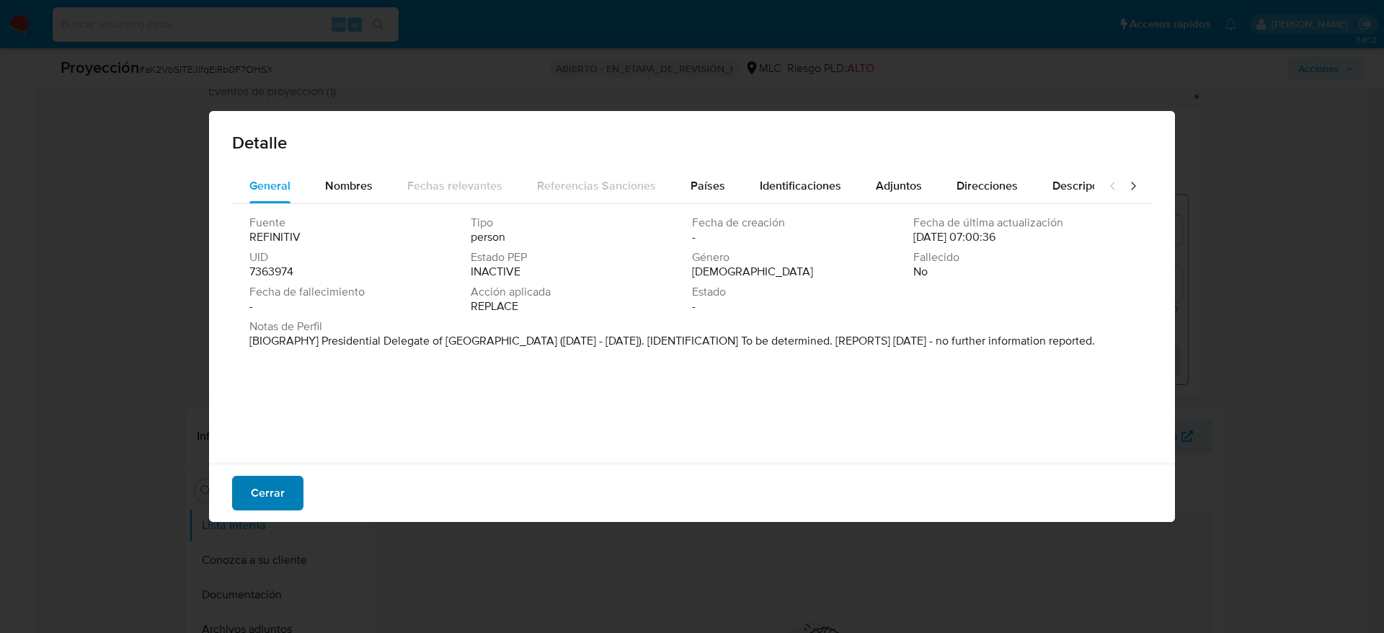
click at [267, 494] on font "Cerrar" at bounding box center [268, 493] width 34 height 35
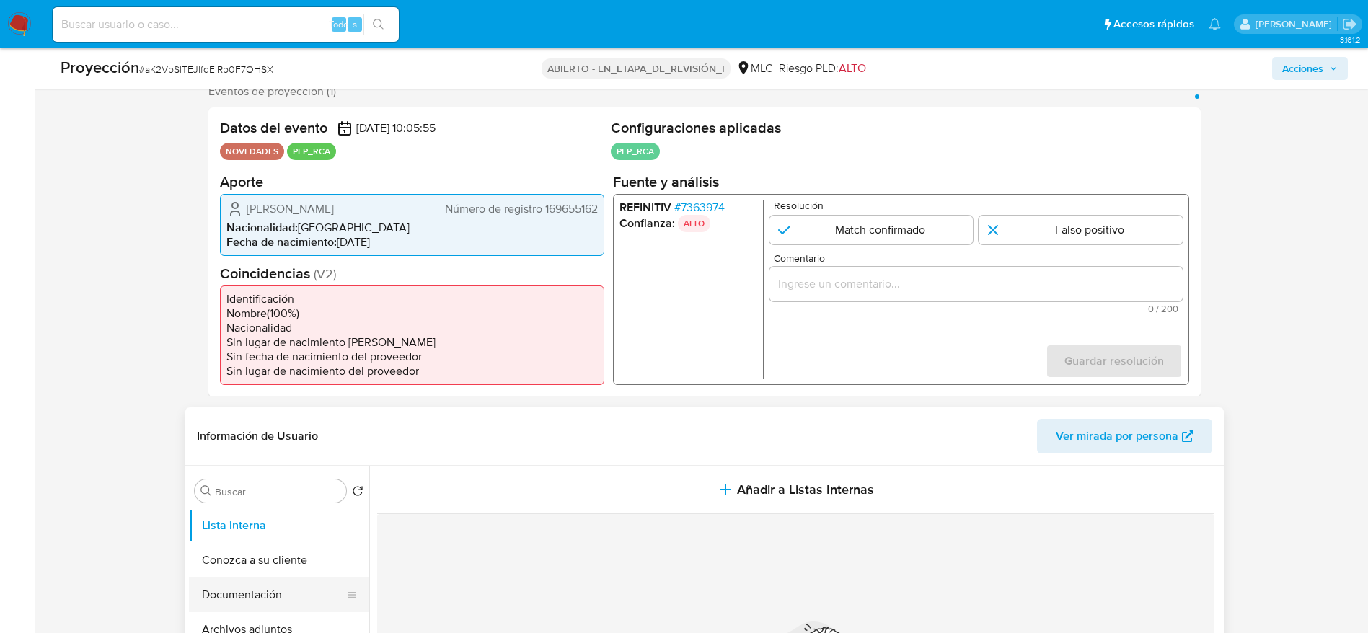
click at [268, 596] on button "Documentación" at bounding box center [273, 594] width 169 height 35
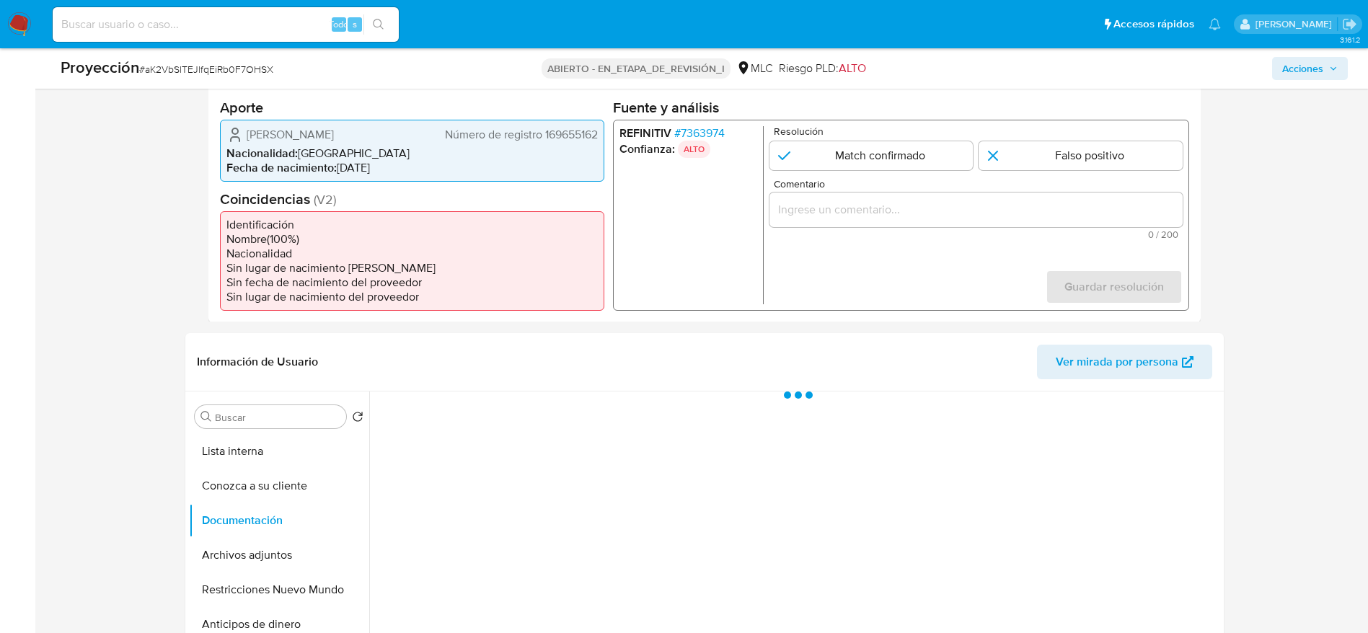
scroll to position [376, 0]
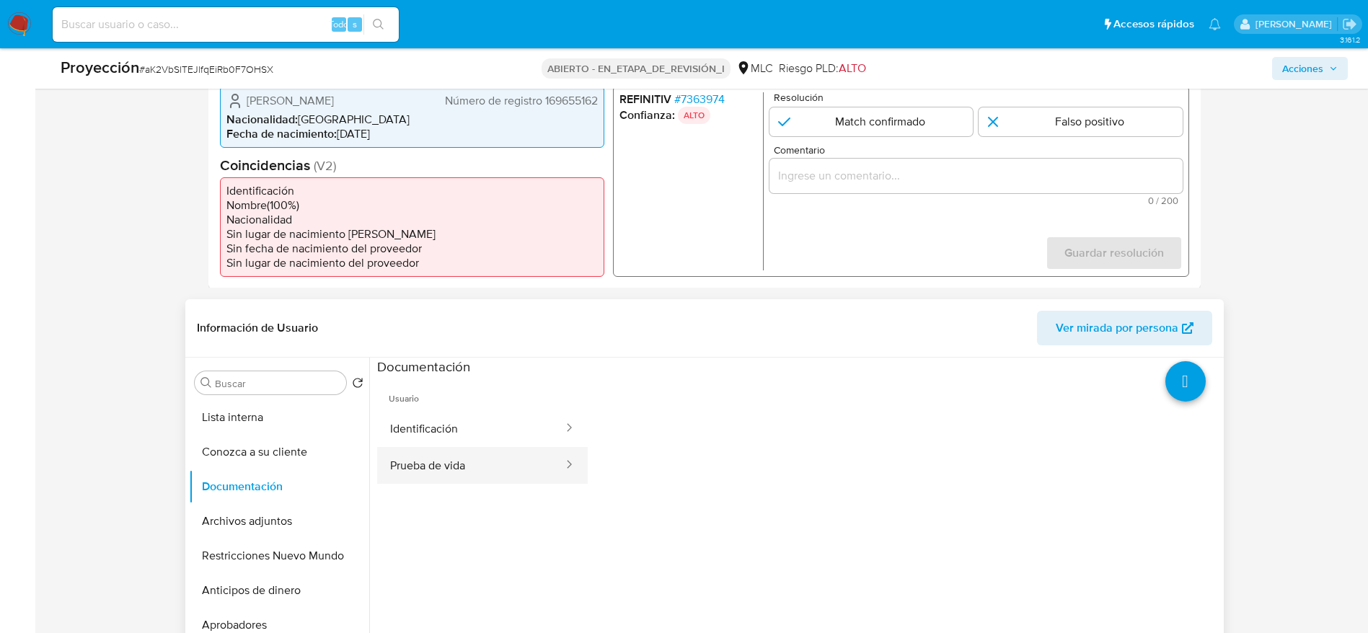
drag, startPoint x: 473, startPoint y: 459, endPoint x: 473, endPoint y: 451, distance: 7.9
click at [473, 459] on button "Prueba de vida" at bounding box center [470, 465] width 187 height 37
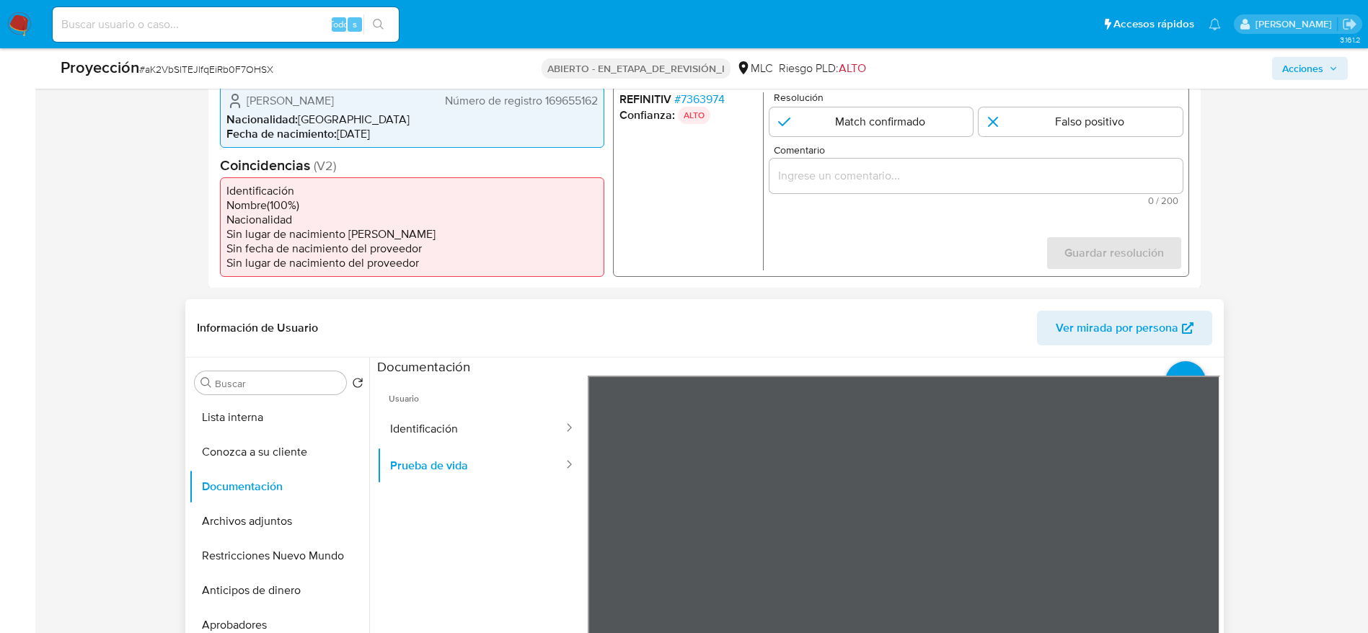
click at [370, 459] on div at bounding box center [794, 542] width 851 height 369
click at [382, 453] on button "Prueba de vida" at bounding box center [470, 465] width 187 height 37
click at [403, 439] on button "Identificación" at bounding box center [470, 428] width 187 height 37
click at [940, 120] on input "1 de 1" at bounding box center [871, 121] width 204 height 29
radio input "true"
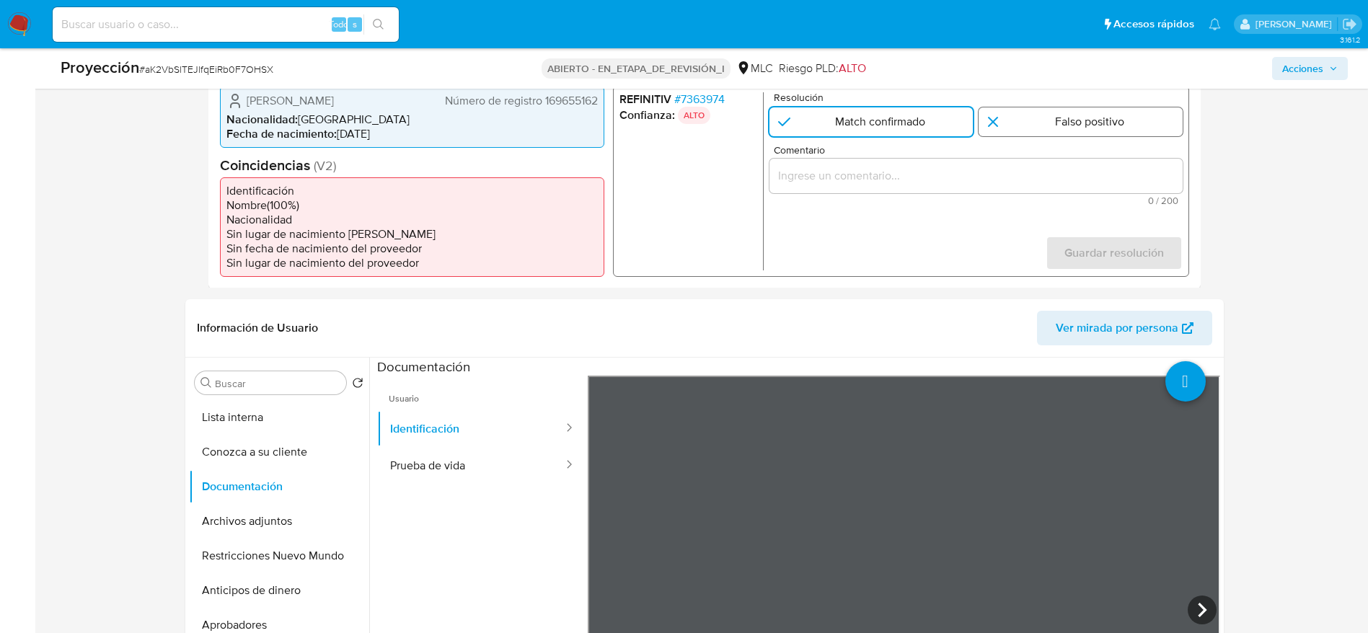
drag, startPoint x: 1007, startPoint y: 105, endPoint x: 1009, endPoint y: 123, distance: 18.2
click at [1008, 105] on div "Resolución Match confirmado Falso positivo" at bounding box center [975, 114] width 413 height 44
click at [1009, 123] on input "1 de 1" at bounding box center [1080, 121] width 204 height 29
radio input "true"
click at [997, 217] on form "Resolución Match confirmado Falso positivo Comentario 0 / 200 200 caracteres re…" at bounding box center [975, 181] width 413 height 178
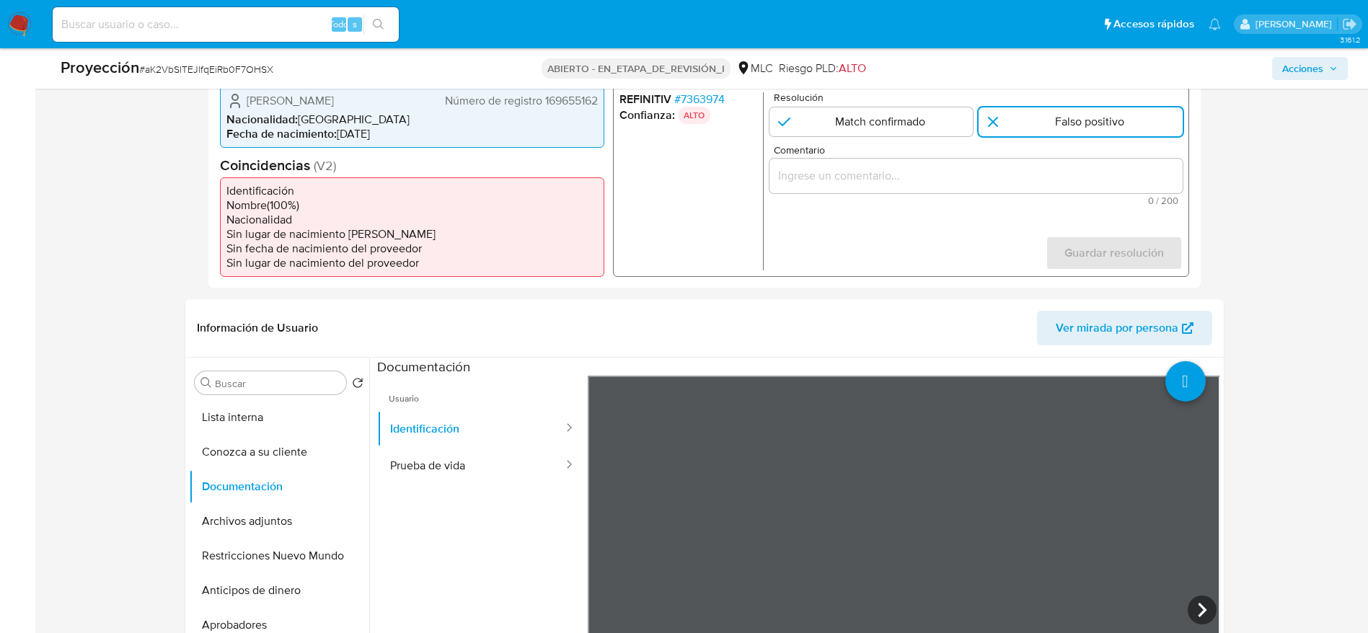
click at [996, 174] on input "Comentario" at bounding box center [975, 175] width 413 height 19
paste input "Caso generado sobre el usuario Karim Patricia Fierro Brstilo. Se descarta ya qu…"
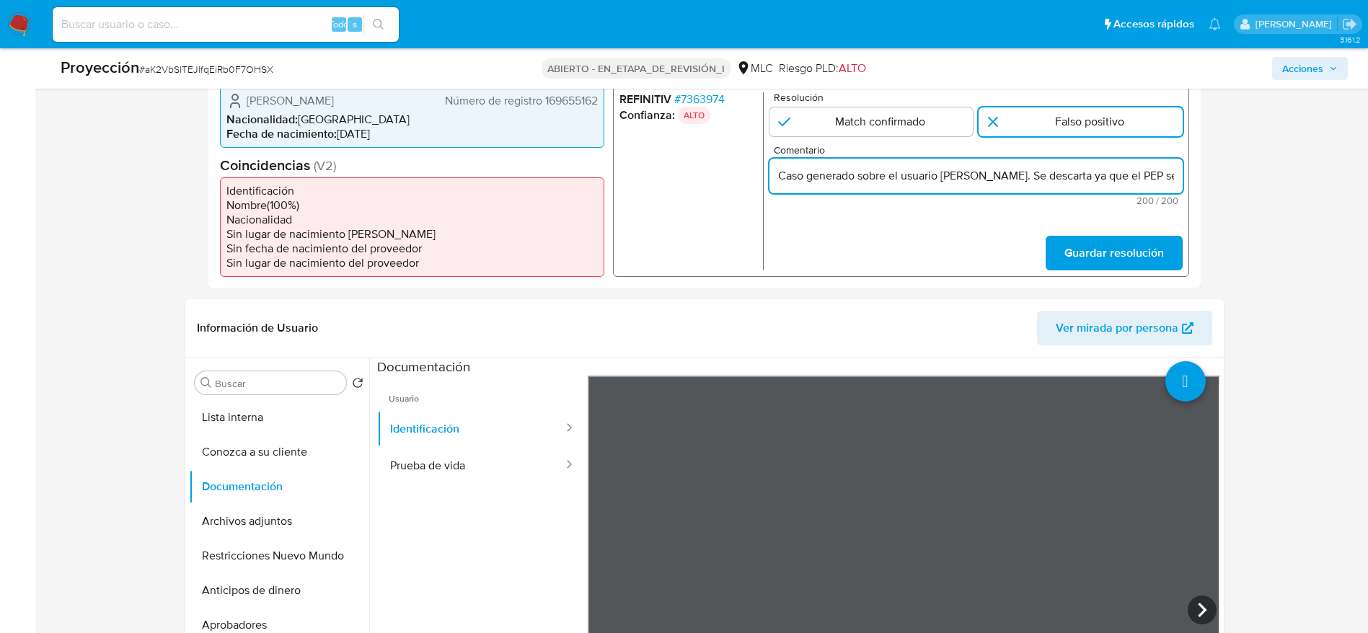
scroll to position [0, 650]
drag, startPoint x: 980, startPoint y: 180, endPoint x: 1194, endPoint y: 172, distance: 214.3
click at [1194, 172] on div "Datos del evento 28/09/2025 10:05:55 NOVEDADES PEP_RCA Configuraciones aplicada…" at bounding box center [704, 143] width 992 height 289
type input "Caso generado sobre el usuario Karim Patricia Fierro Brstilo. Se descarta ya qu…"
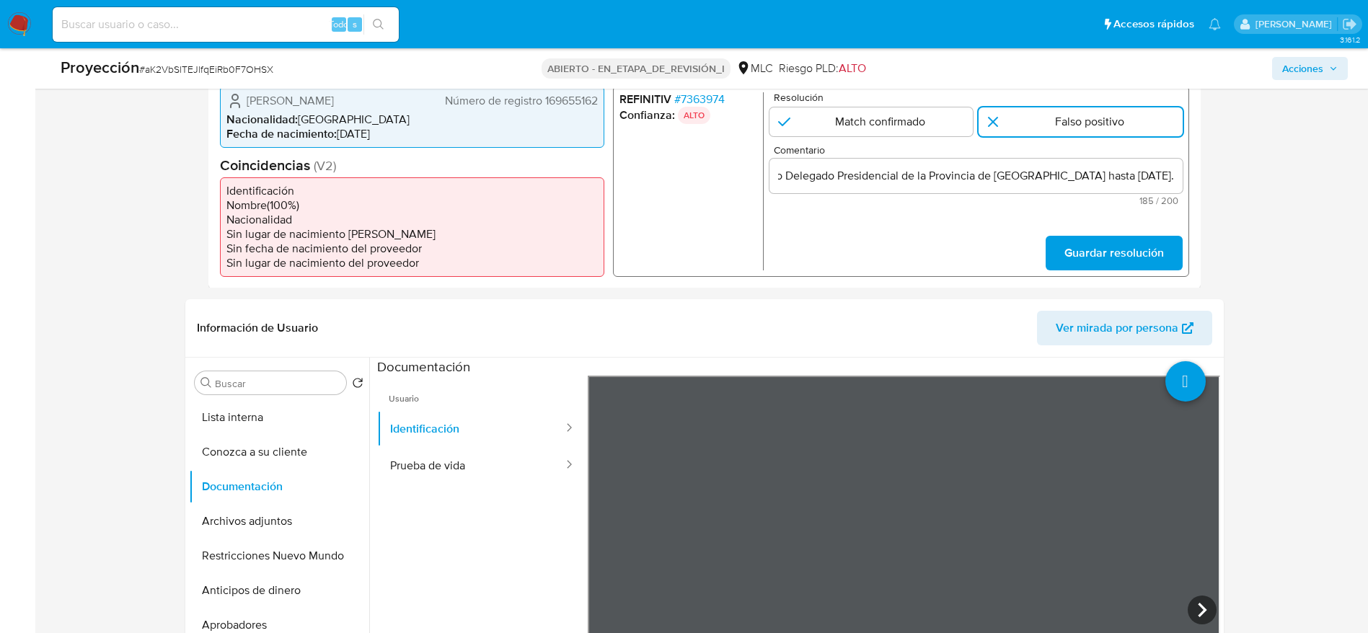
click at [1097, 223] on form "Resolución Match confirmado Falso positivo Comentario Caso generado sobre el us…" at bounding box center [975, 181] width 413 height 178
click at [1097, 247] on span "Guardar resolución" at bounding box center [1112, 252] width 99 height 32
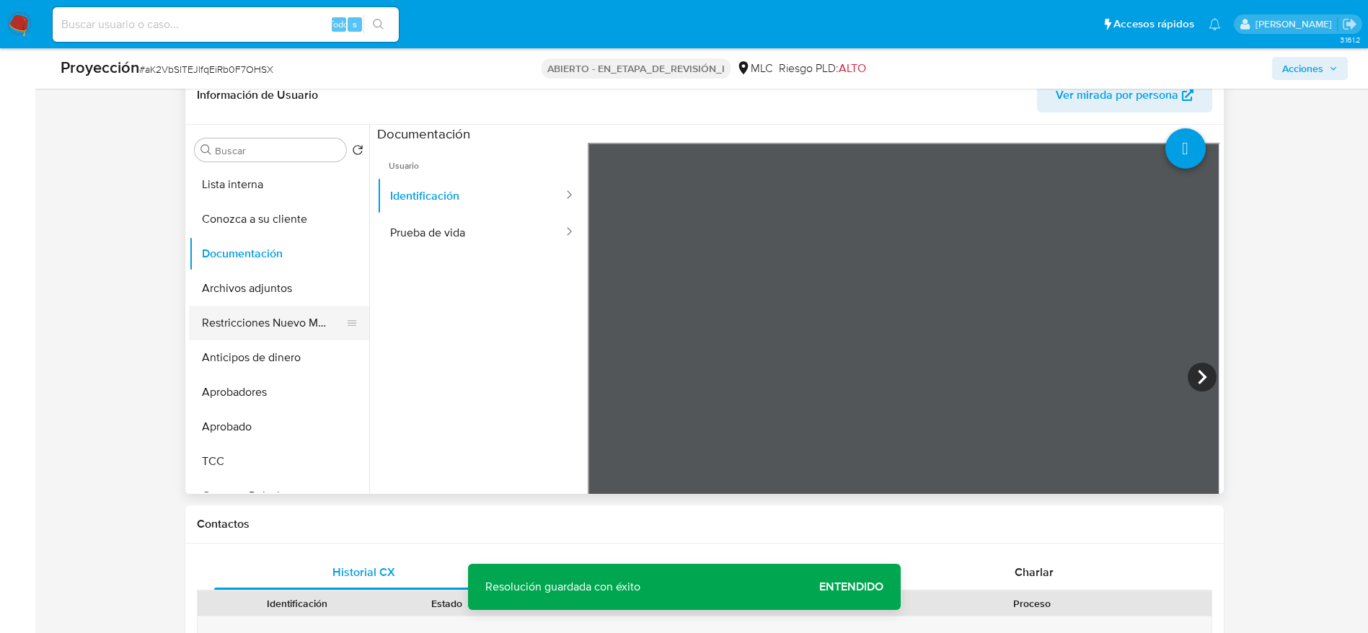
scroll to position [701, 0]
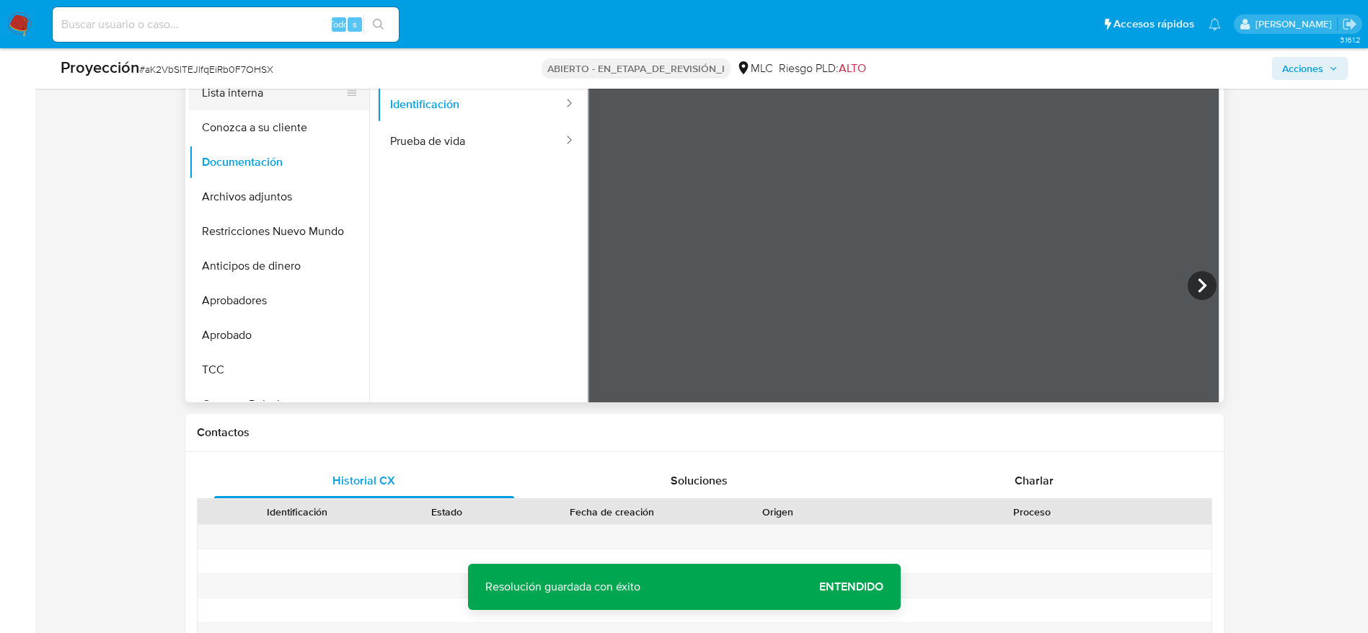
click at [293, 99] on button "Lista interna" at bounding box center [273, 93] width 169 height 35
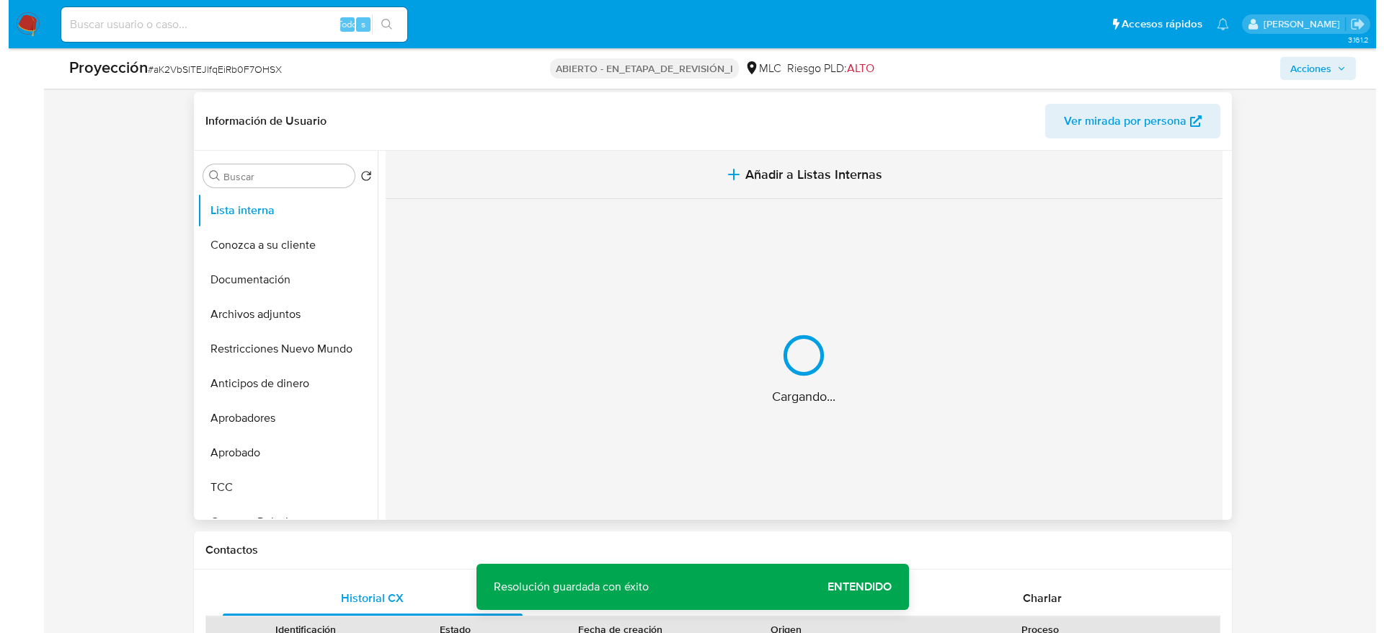
scroll to position [484, 0]
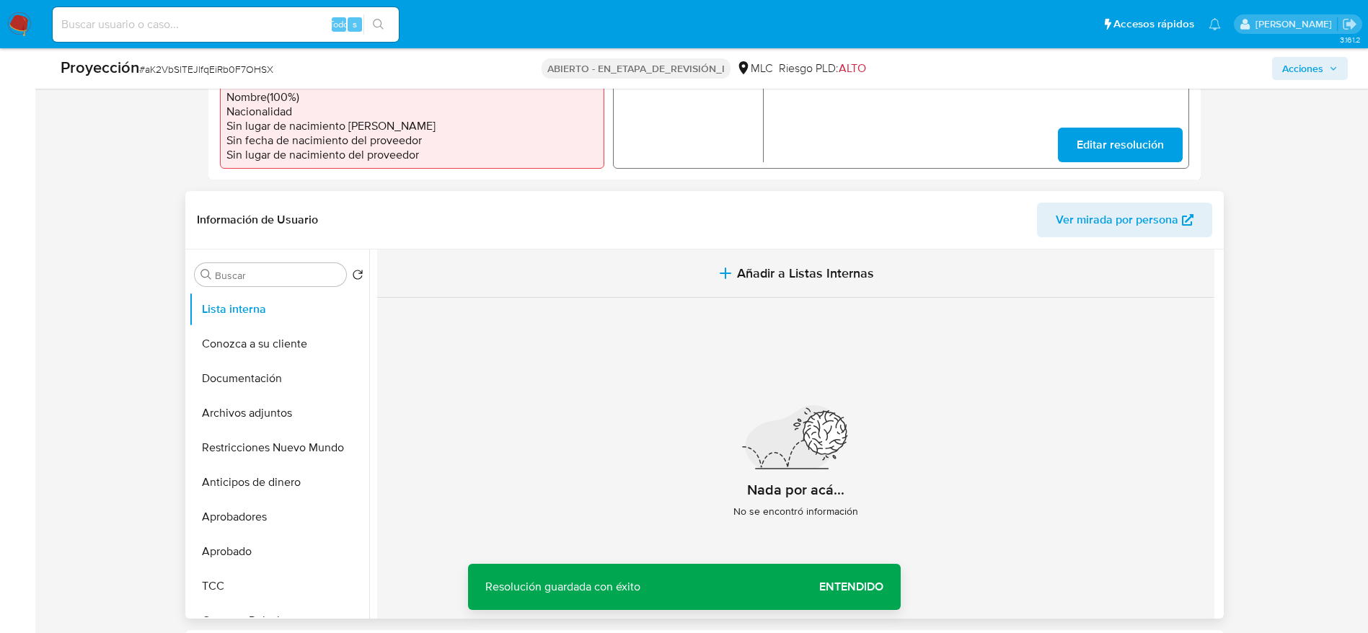
click at [779, 288] on button "Añadir a Listas Internas" at bounding box center [795, 273] width 837 height 48
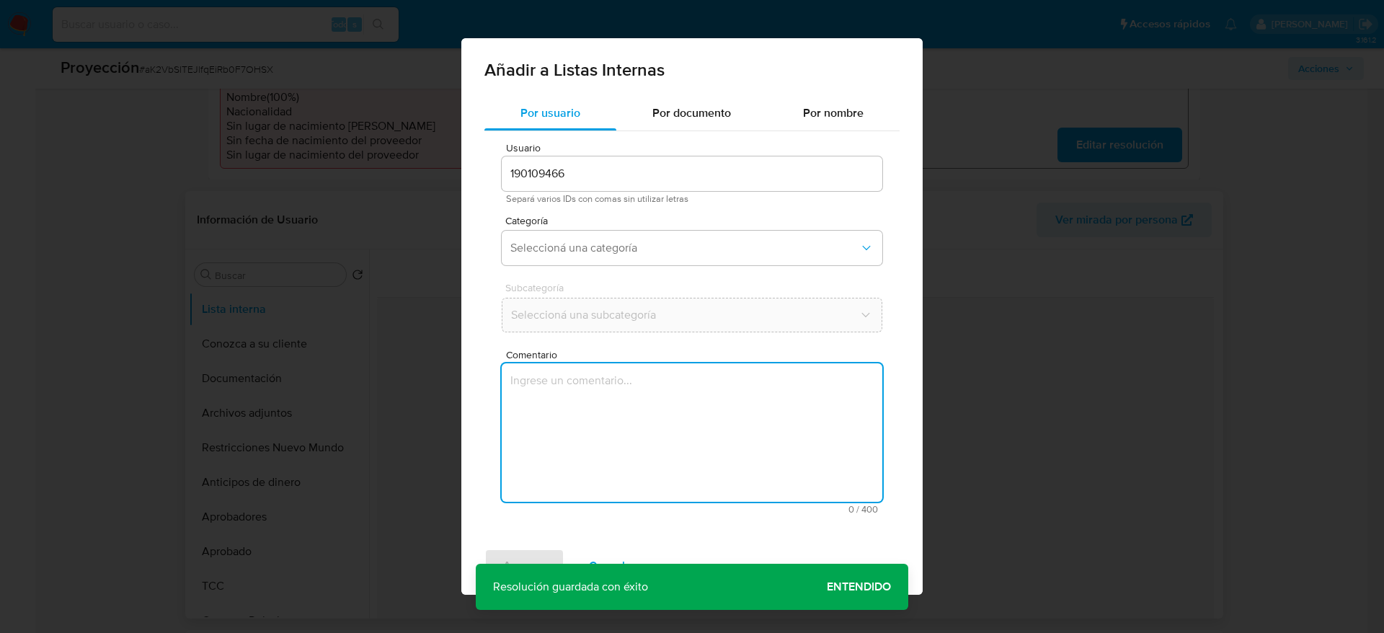
click at [699, 497] on textarea "Comentario" at bounding box center [692, 432] width 381 height 138
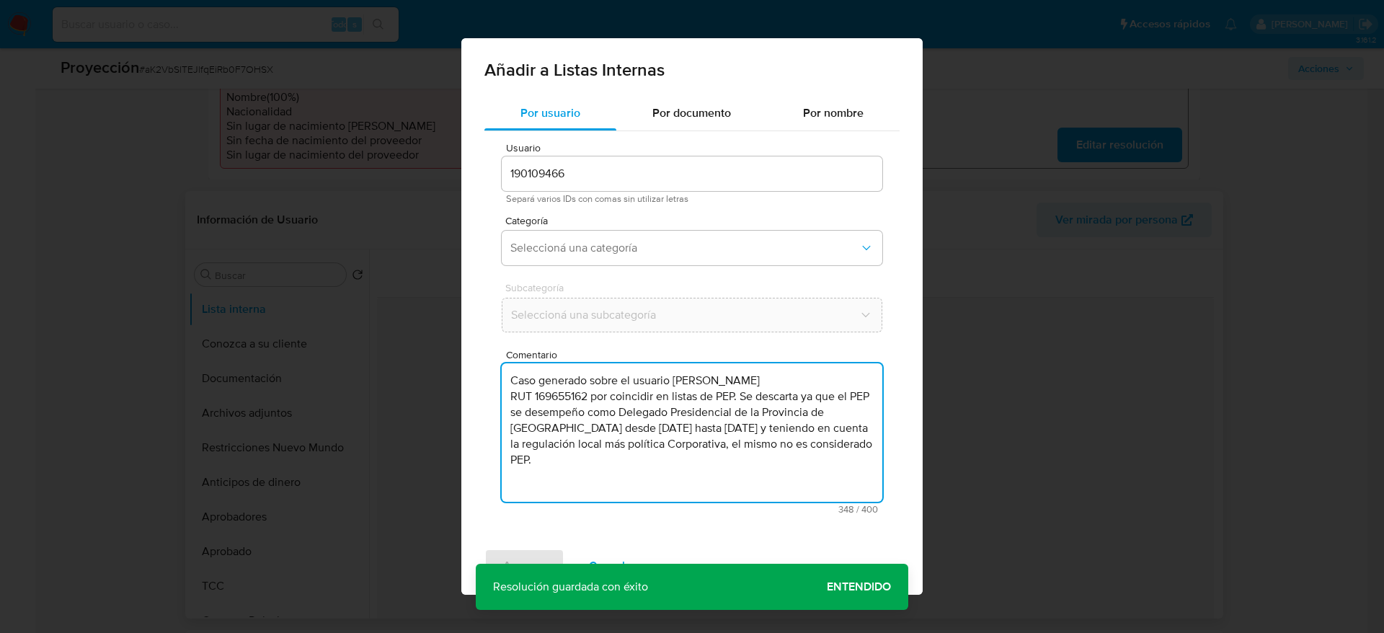
click at [656, 273] on div "Usuario 190109466 Separá varios IDs con comas sin utilizar letras Categoría Sel…" at bounding box center [691, 328] width 415 height 394
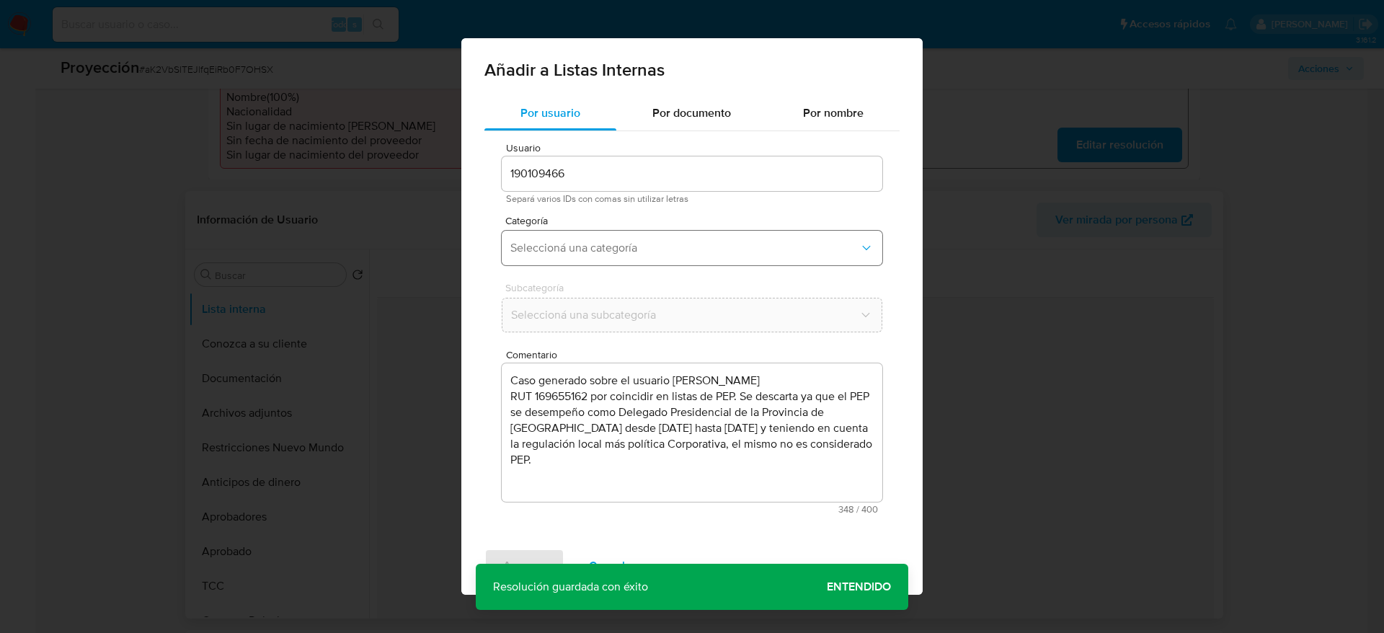
click at [677, 262] on button "Seleccioná una categoría" at bounding box center [692, 248] width 381 height 35
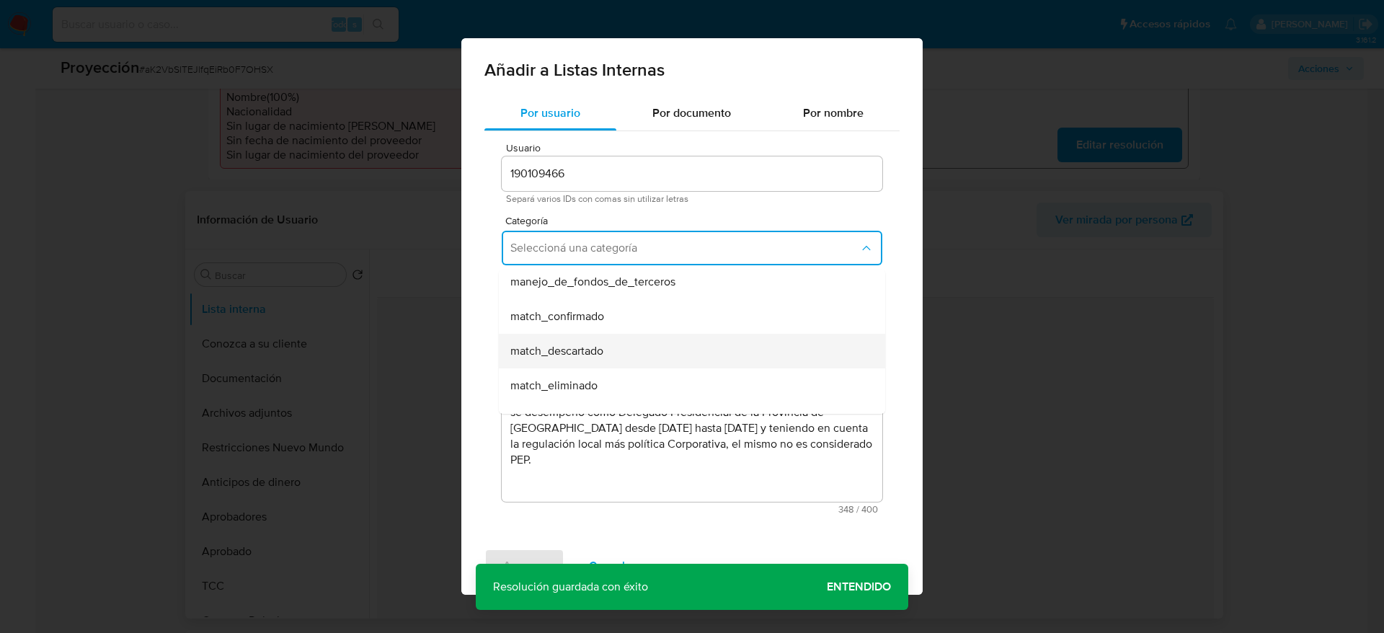
scroll to position [108, 0]
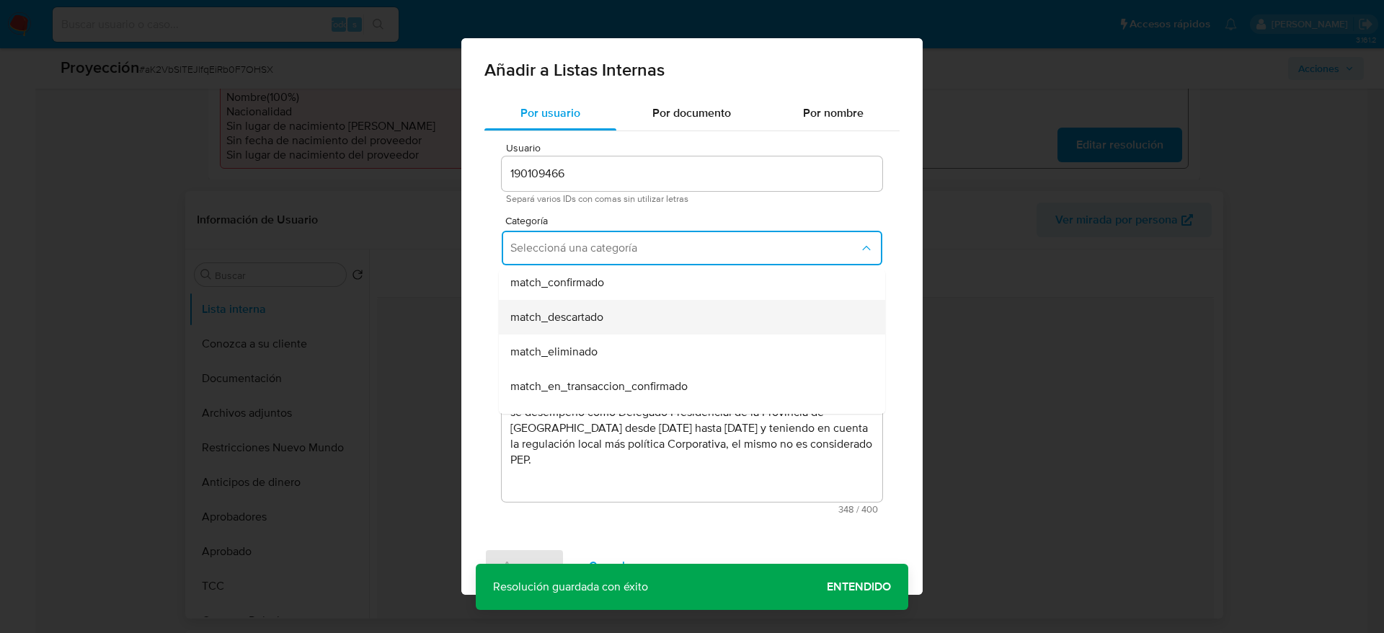
click at [603, 315] on span "match_descartado" at bounding box center [556, 317] width 93 height 14
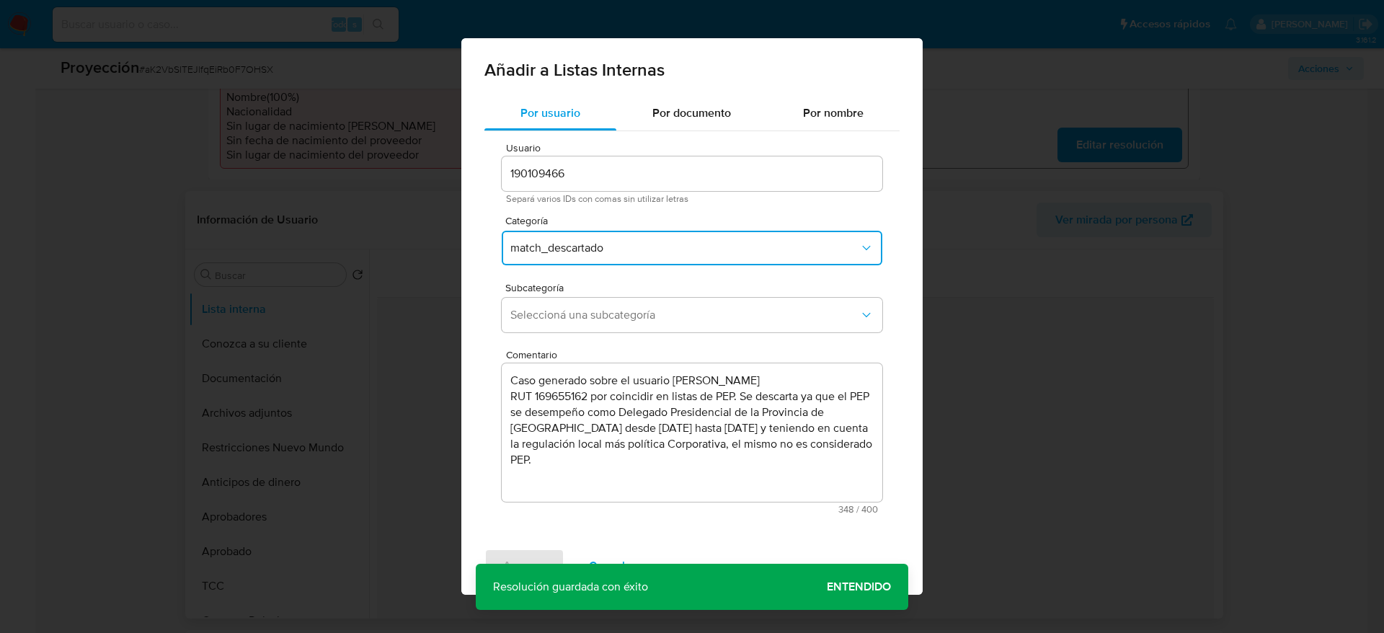
click at [604, 315] on span "Seleccioná una subcategoría" at bounding box center [684, 315] width 349 height 14
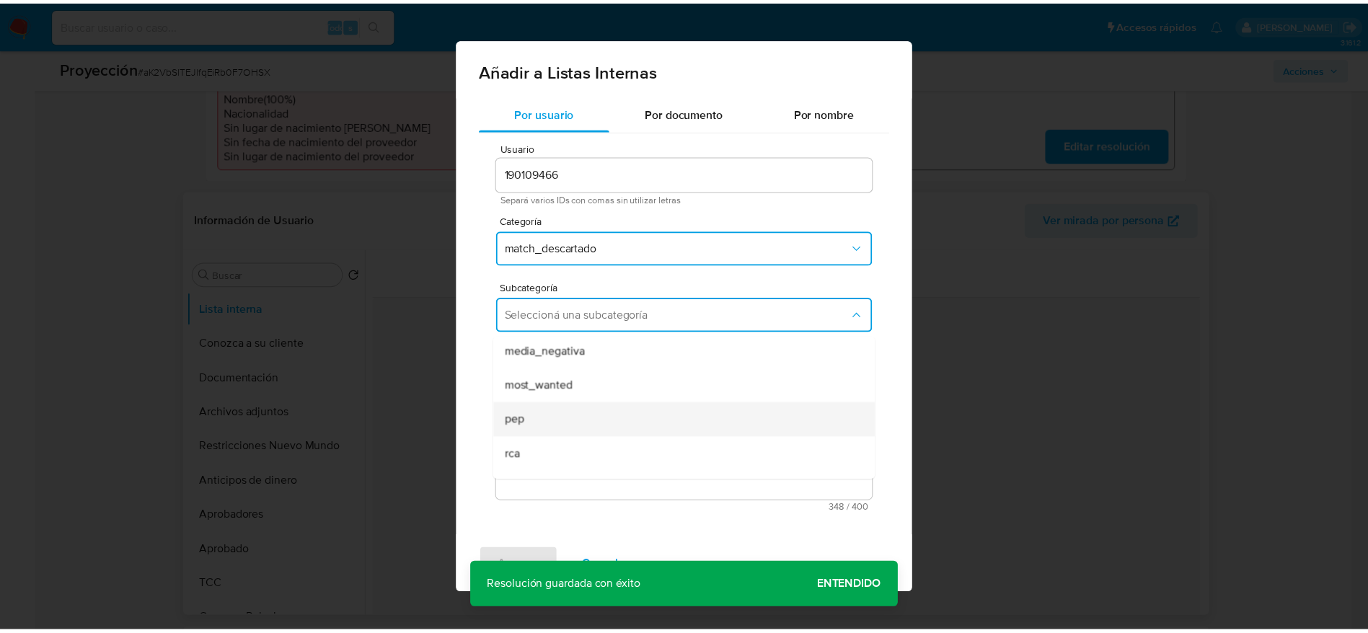
scroll to position [98, 0]
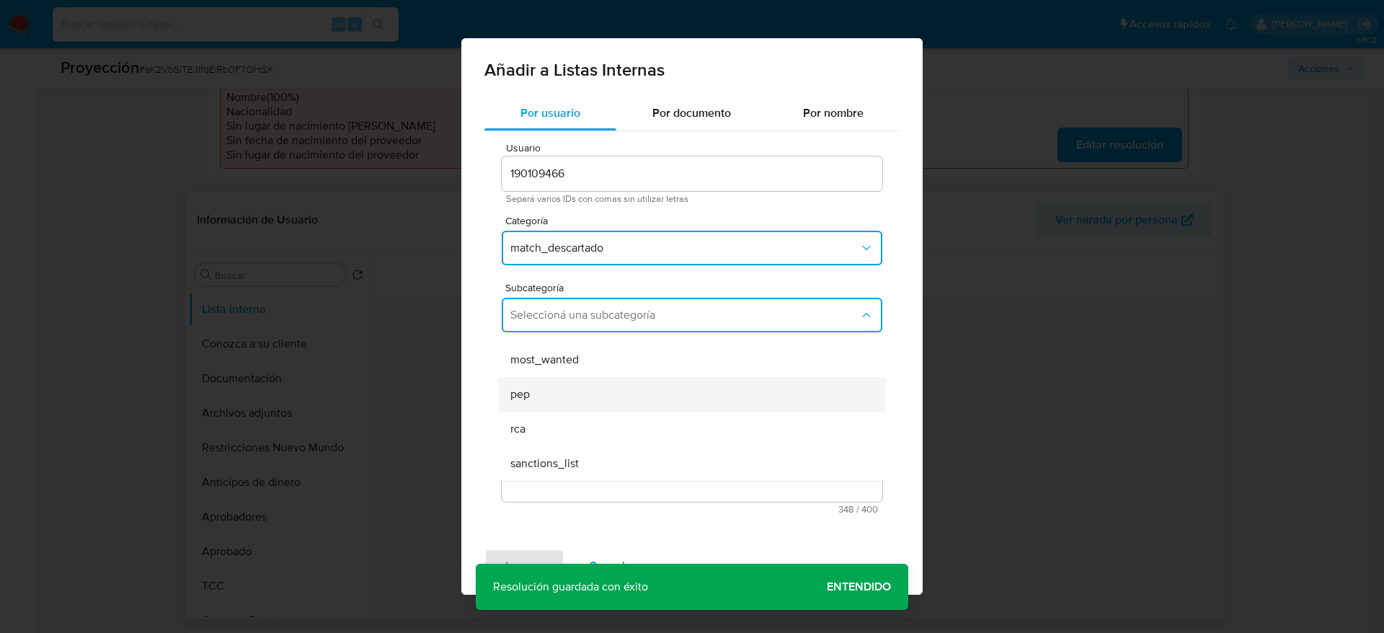
click at [549, 399] on div "pep" at bounding box center [687, 394] width 355 height 35
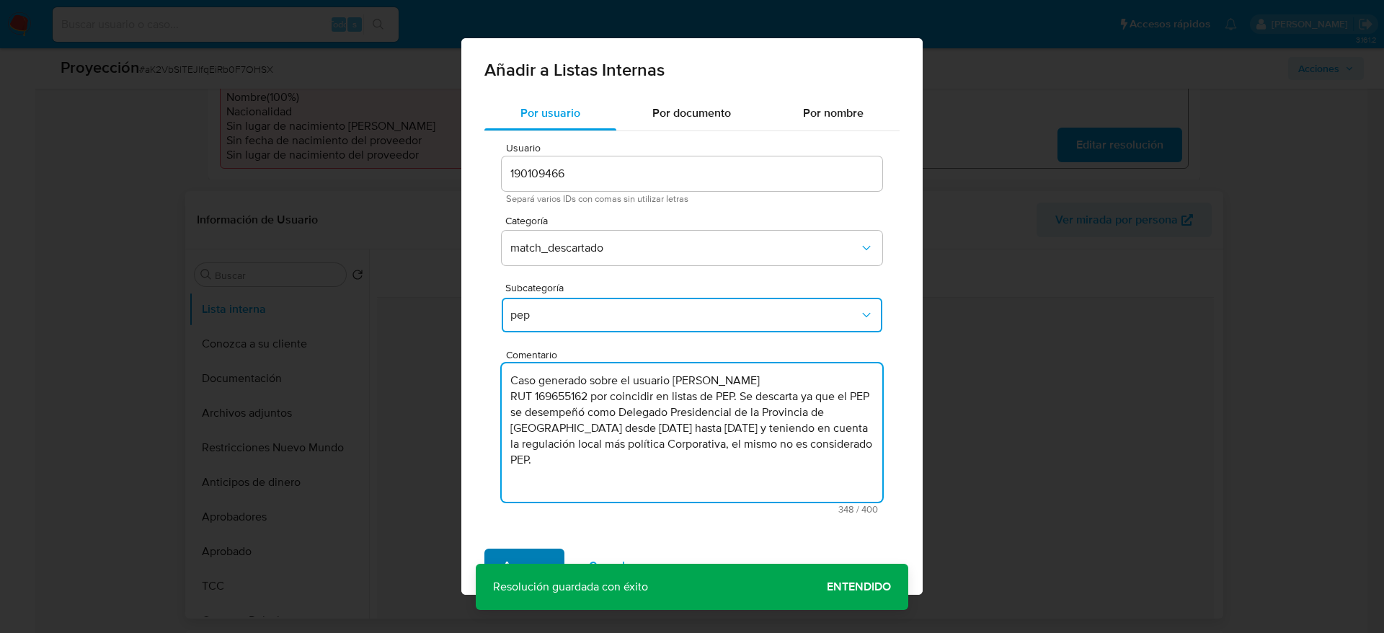
type textarea "Caso generado sobre el usuario Karim Patricia Fierro Brstilo RUT 169655162 por …"
click at [505, 567] on span "Agregar" at bounding box center [524, 566] width 43 height 32
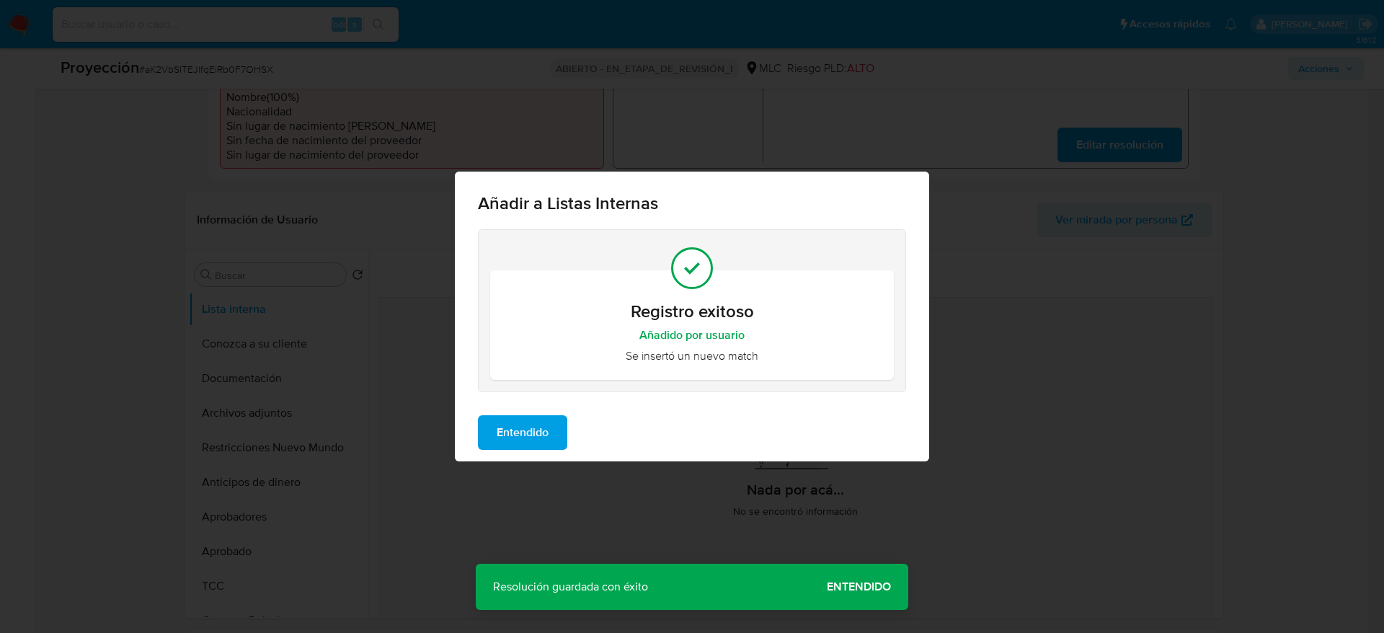
drag, startPoint x: 539, startPoint y: 424, endPoint x: 607, endPoint y: 384, distance: 78.9
click at [541, 424] on span "Entendido" at bounding box center [523, 433] width 52 height 32
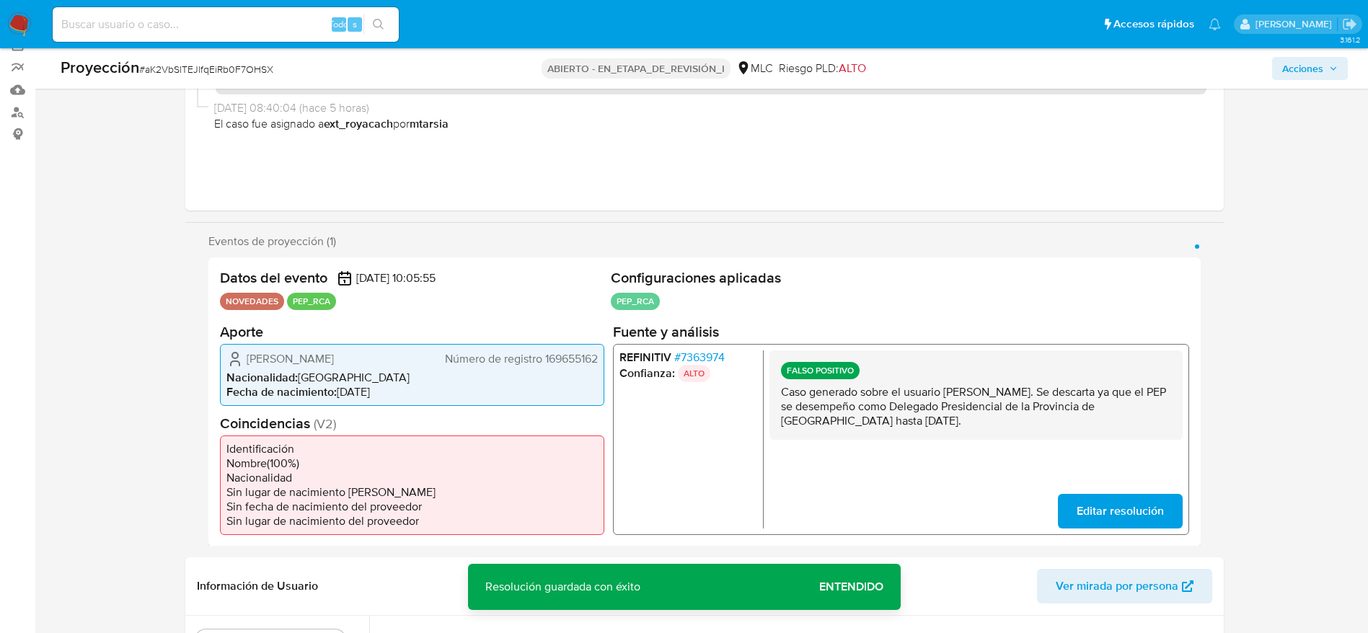
scroll to position [0, 0]
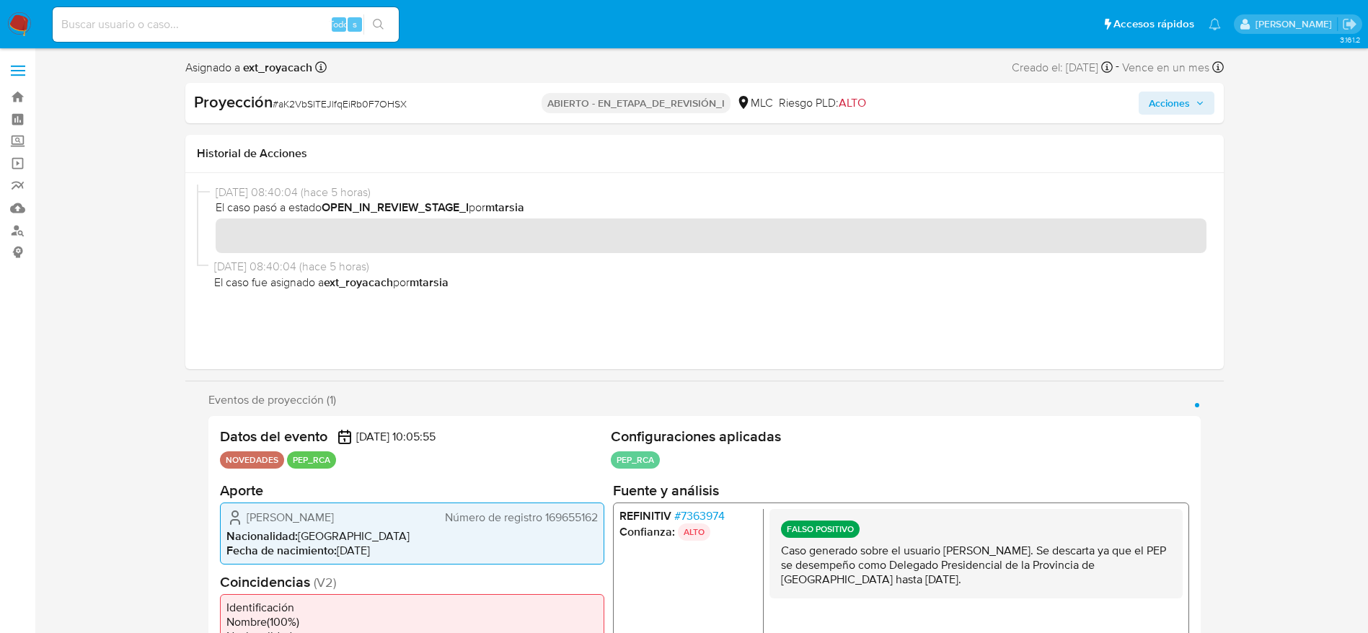
click at [1152, 94] on span "Acciones" at bounding box center [1168, 103] width 41 height 23
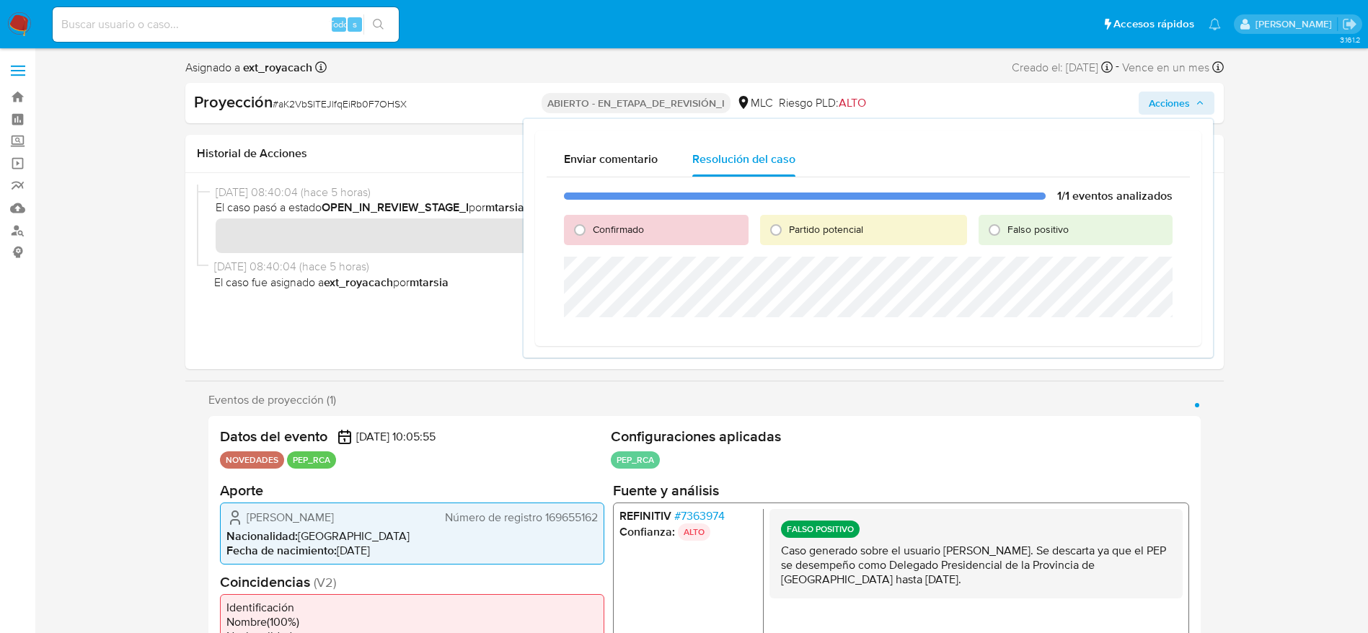
click at [1006, 225] on label "Falso positivo" at bounding box center [1037, 230] width 63 height 14
click at [1006, 225] on input "Falso positivo" at bounding box center [994, 229] width 23 height 23
radio input "true"
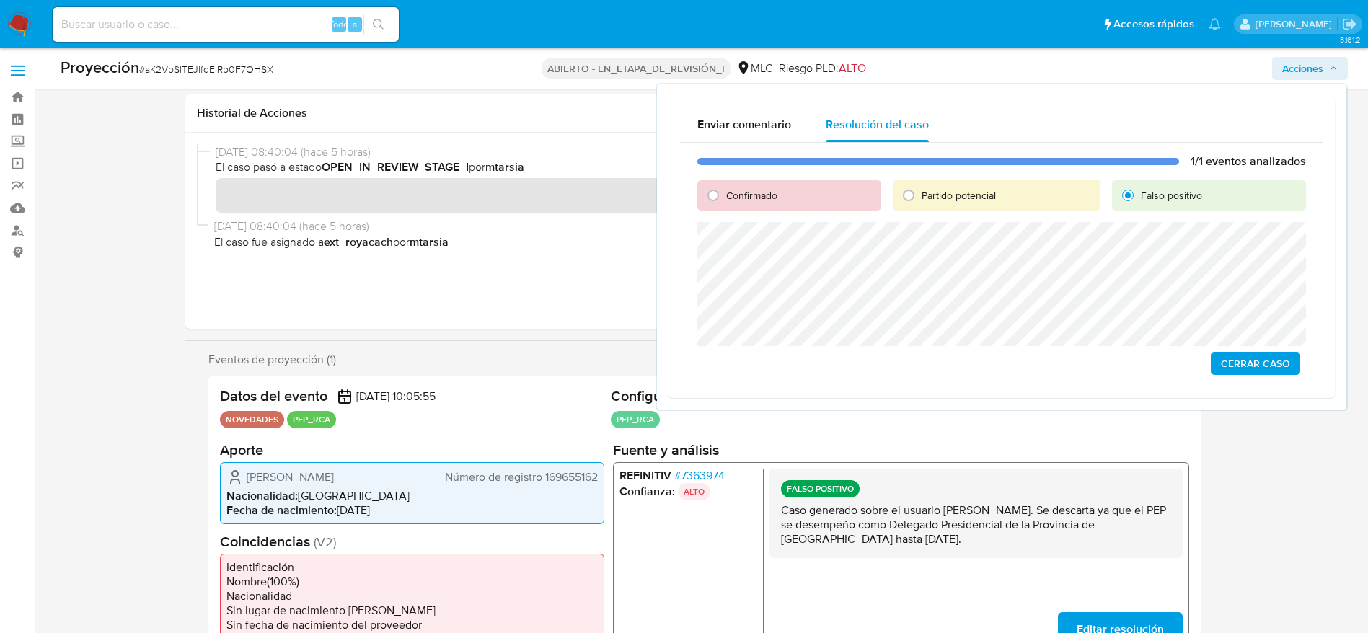
scroll to position [324, 0]
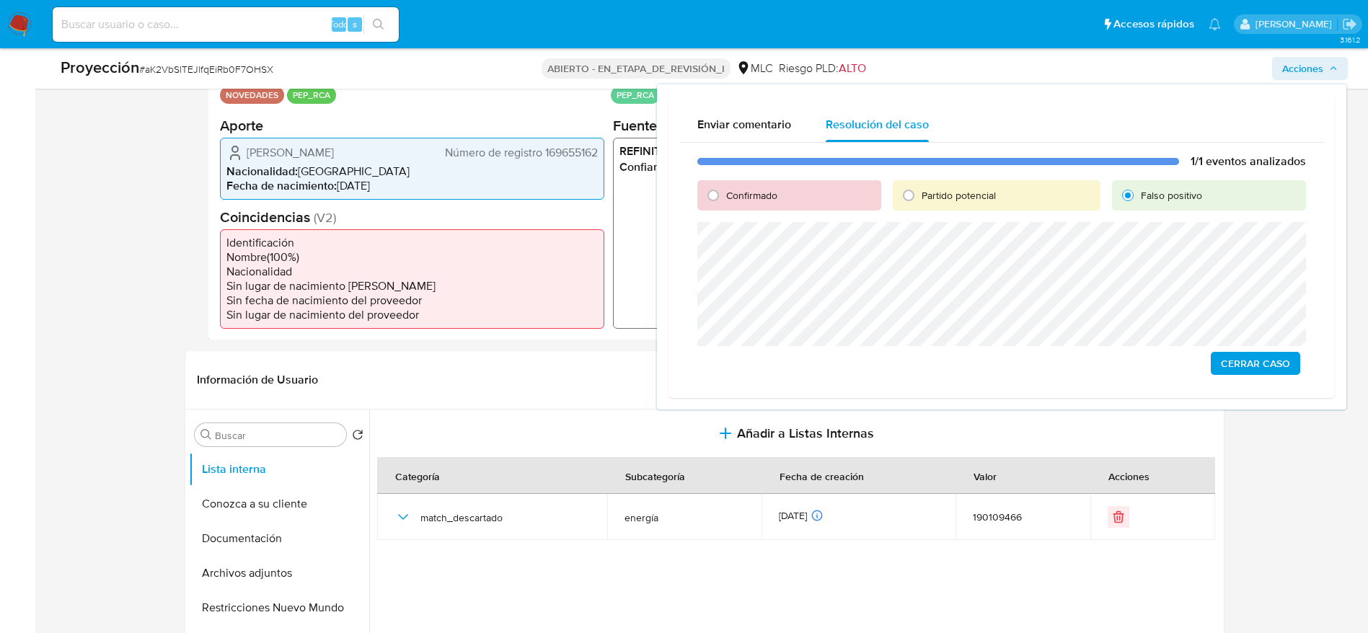
click at [1257, 368] on span "Cerrar Caso" at bounding box center [1255, 363] width 69 height 20
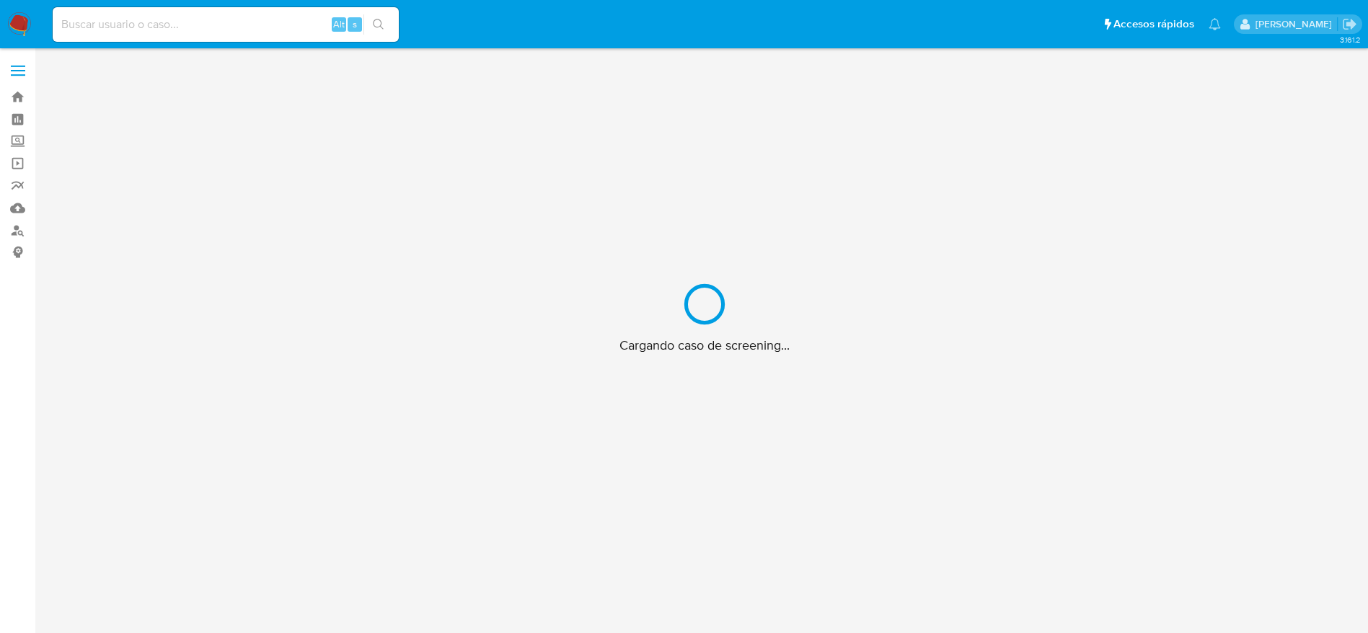
scroll to position [52, 0]
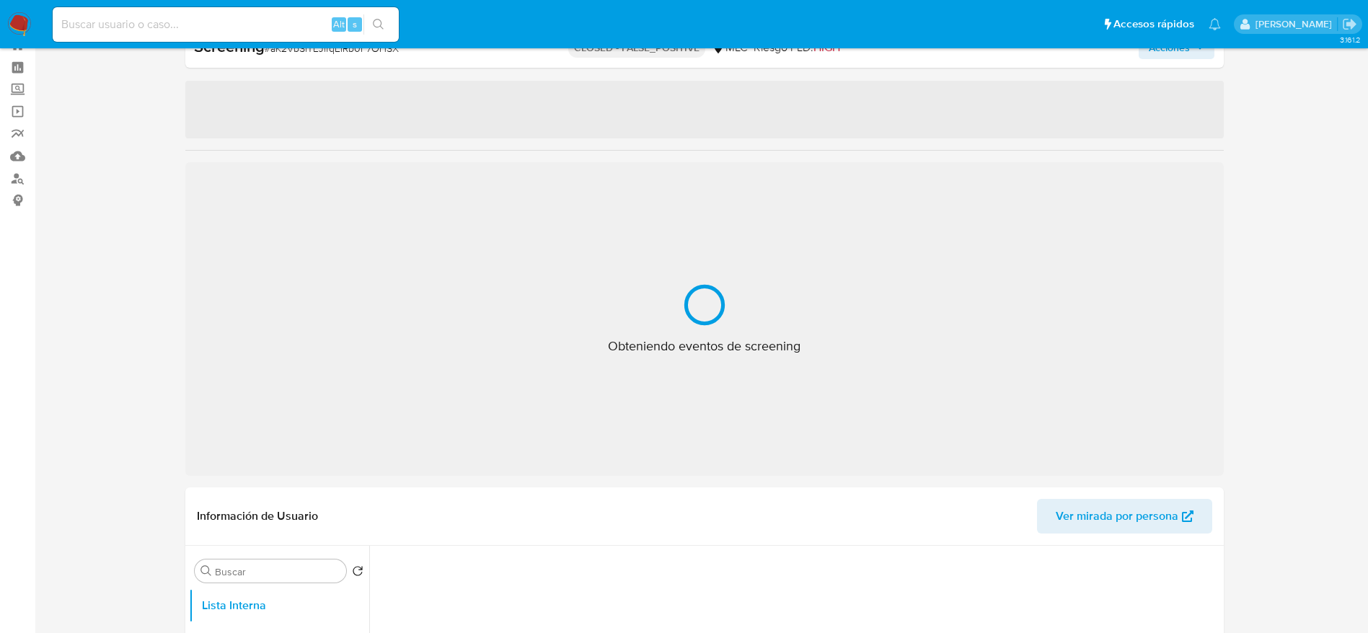
select select "10"
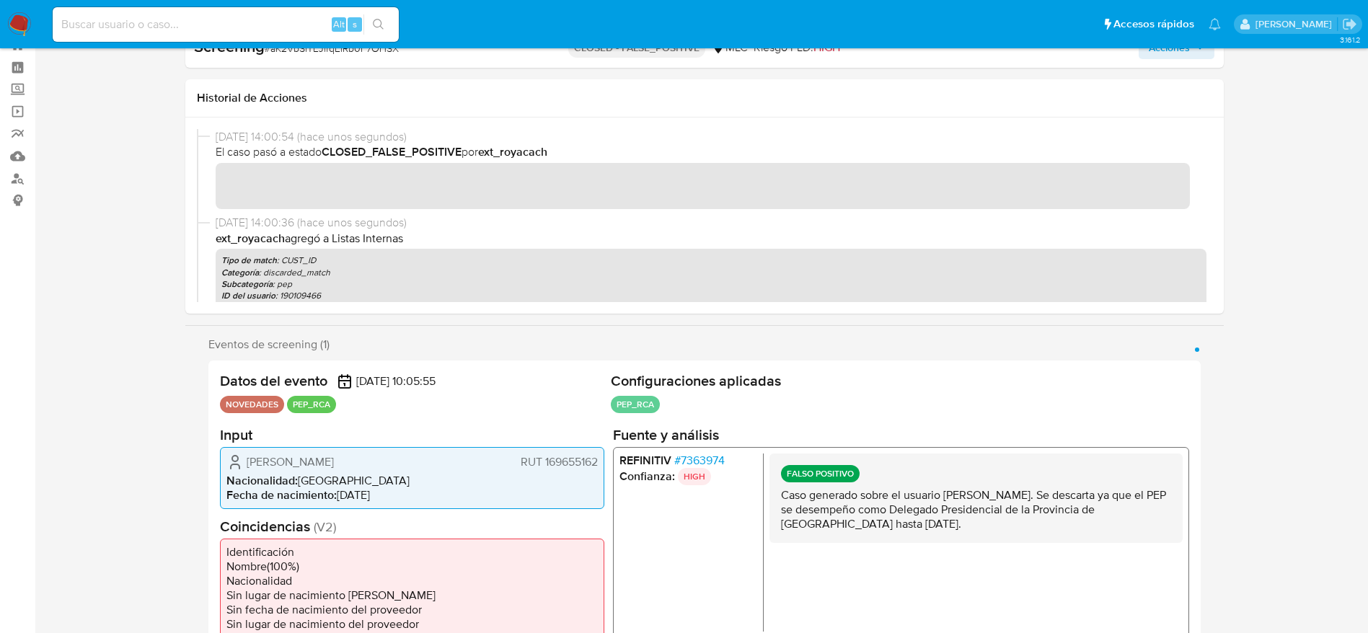
click at [880, 293] on p "ID del usuario : 190109466" at bounding box center [710, 296] width 979 height 12
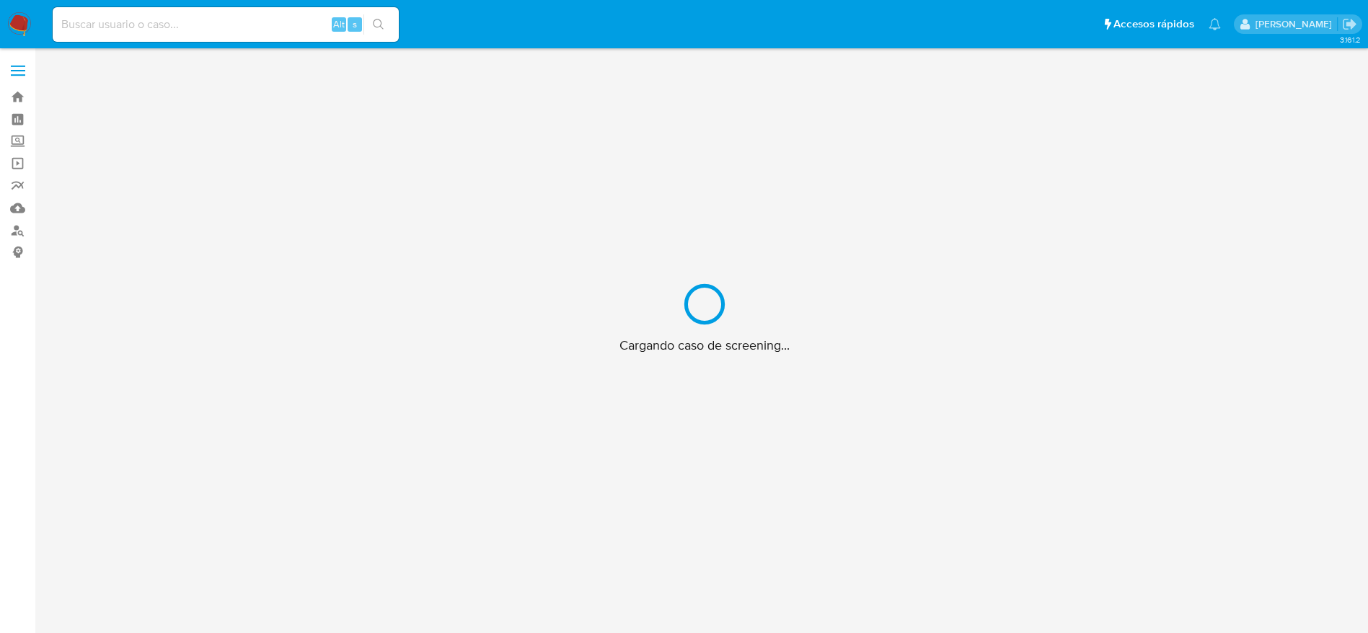
scroll to position [52, 0]
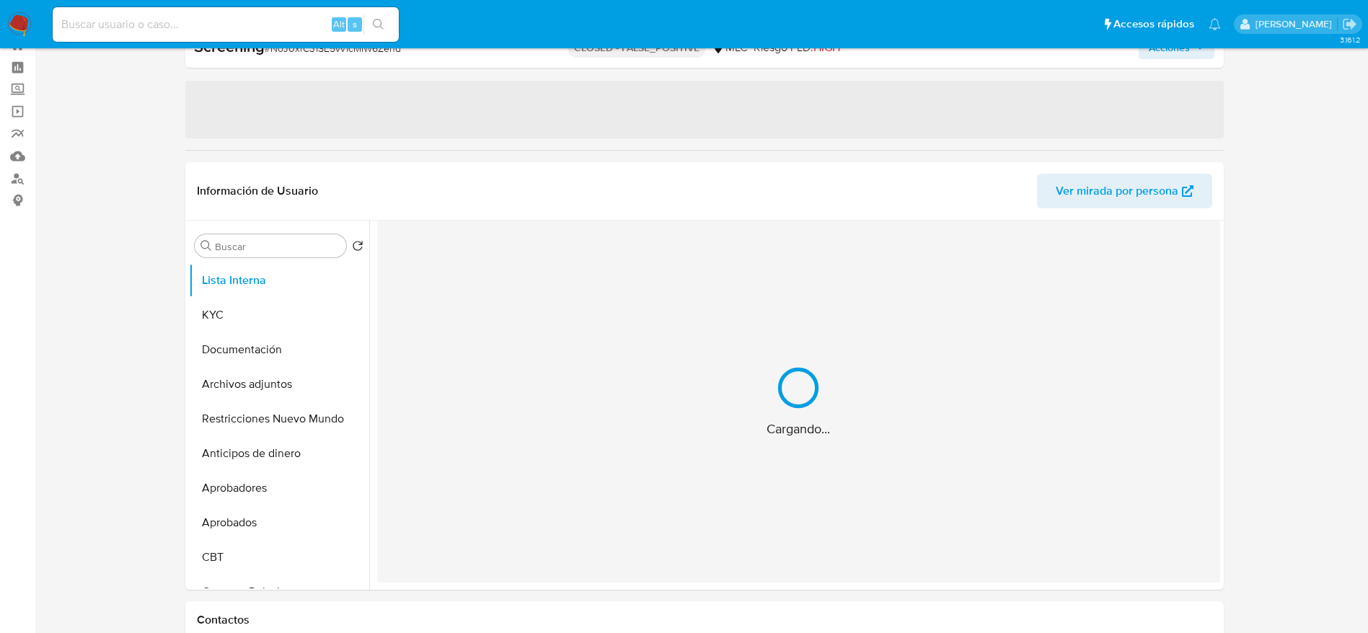
select select "10"
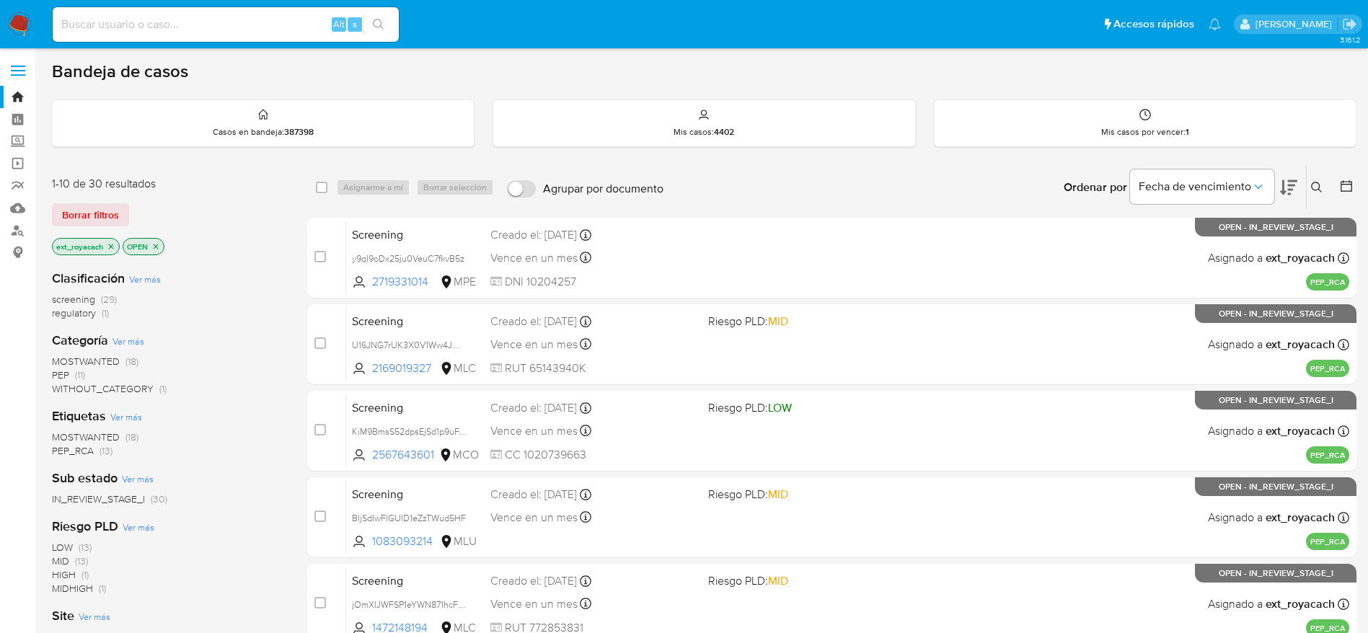
click at [103, 316] on span "(1)" at bounding box center [105, 313] width 7 height 14
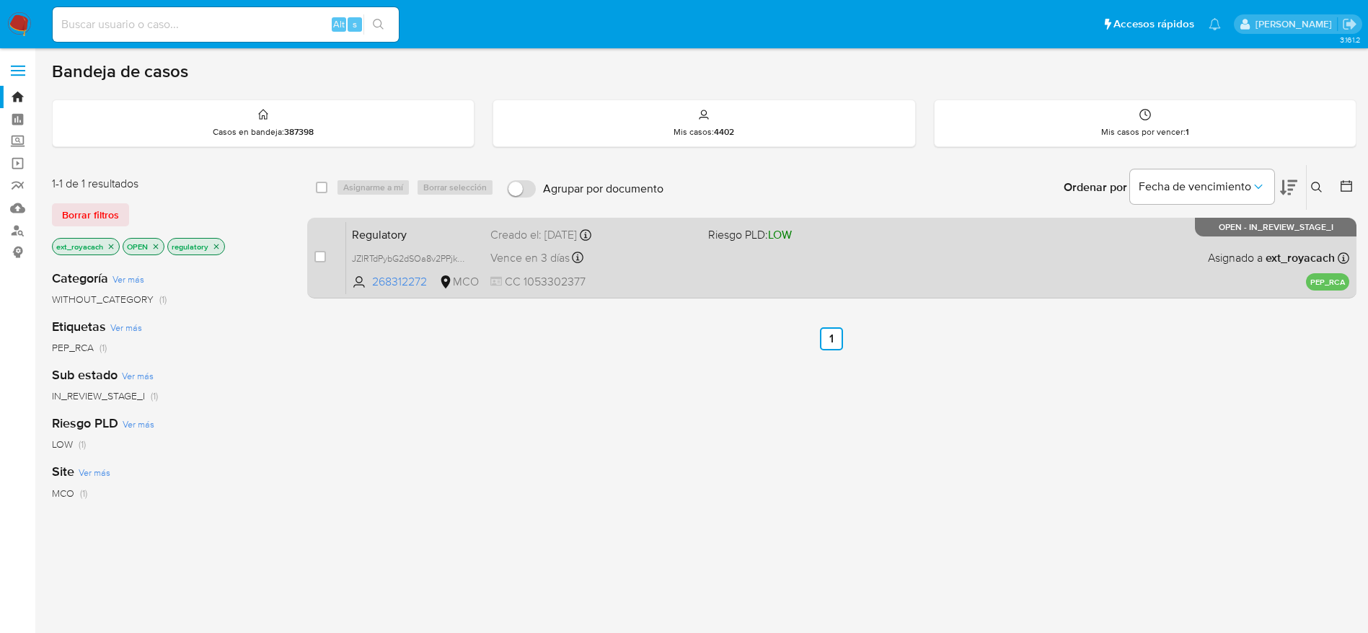
click at [673, 261] on div "Vence en 3 días Vence el [DATE] 10:46:10" at bounding box center [593, 257] width 206 height 19
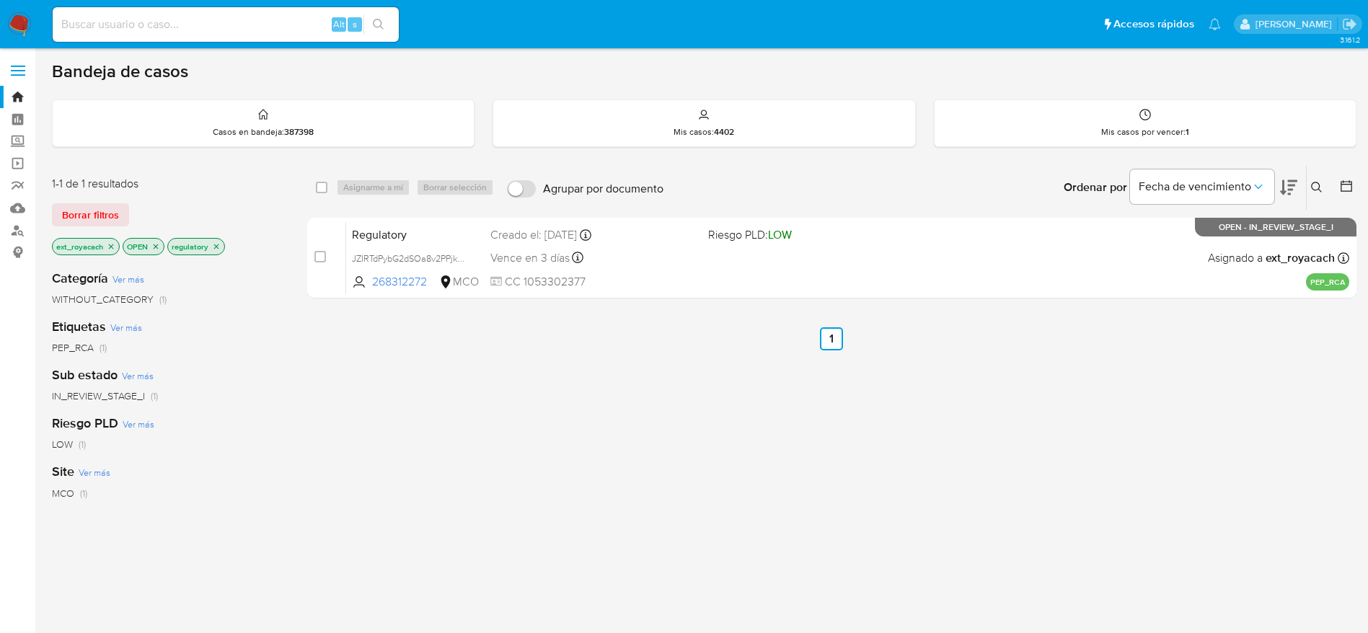
click at [16, 10] on nav "Pausado Ver notificaciones Alt s Accesos rápidos Presiona las siguientes teclas…" at bounding box center [684, 24] width 1368 height 48
click at [16, 19] on img at bounding box center [19, 24] width 25 height 25
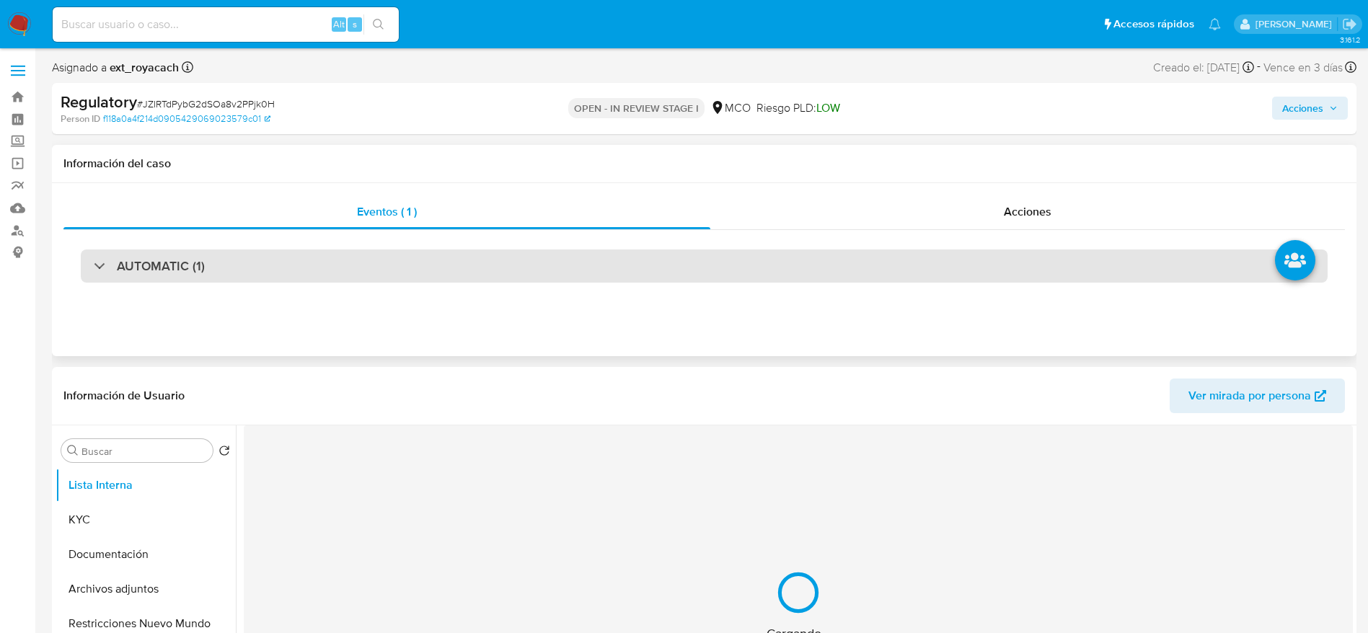
select select "10"
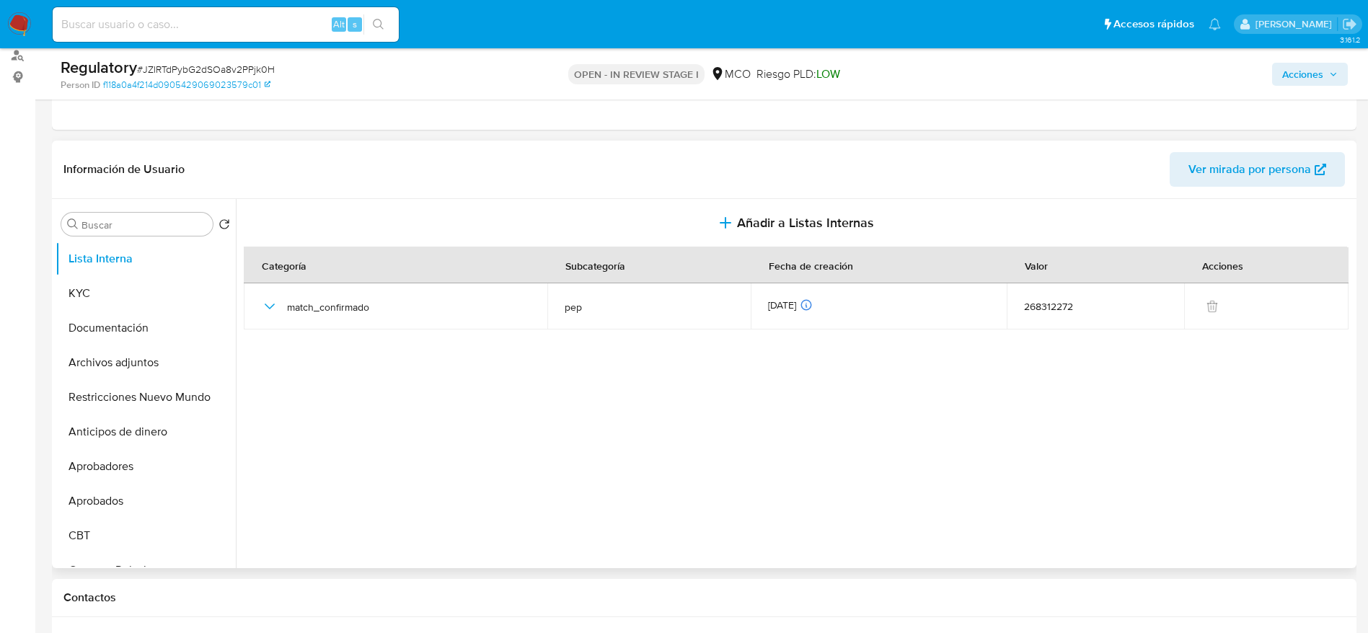
scroll to position [216, 0]
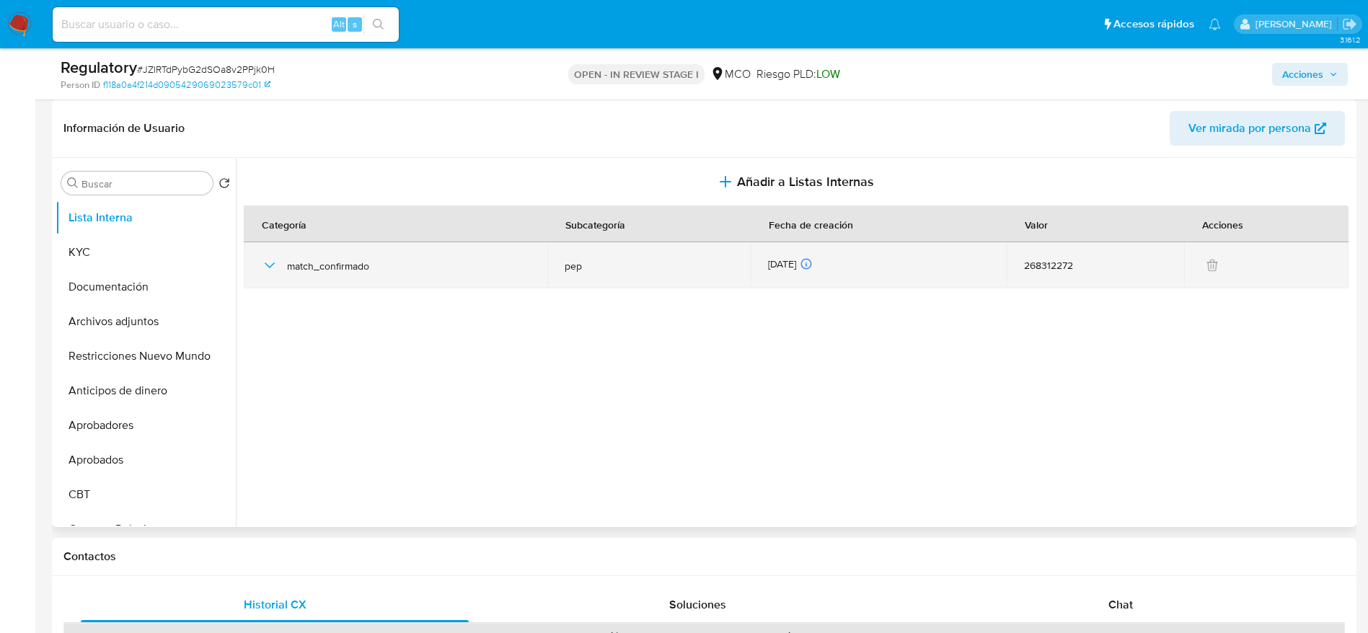
click at [258, 272] on td "match_confirmado" at bounding box center [396, 265] width 304 height 46
click at [261, 262] on icon "button" at bounding box center [269, 265] width 17 height 17
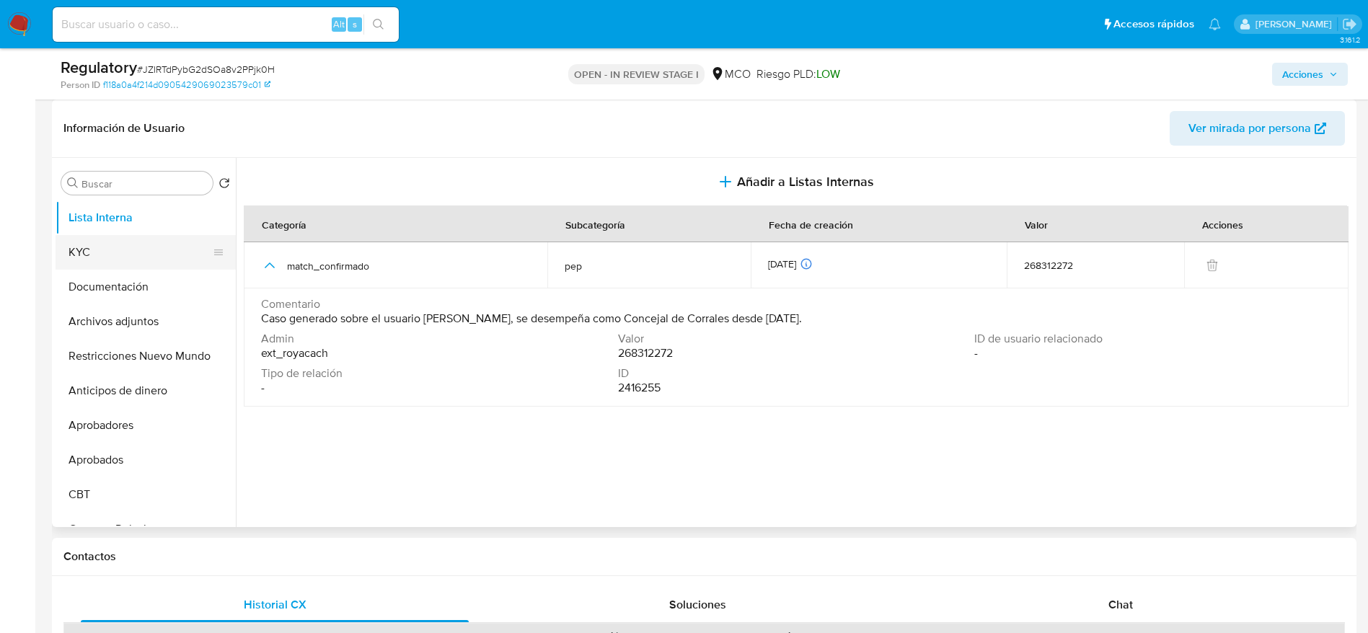
click at [125, 249] on button "KYC" at bounding box center [140, 252] width 169 height 35
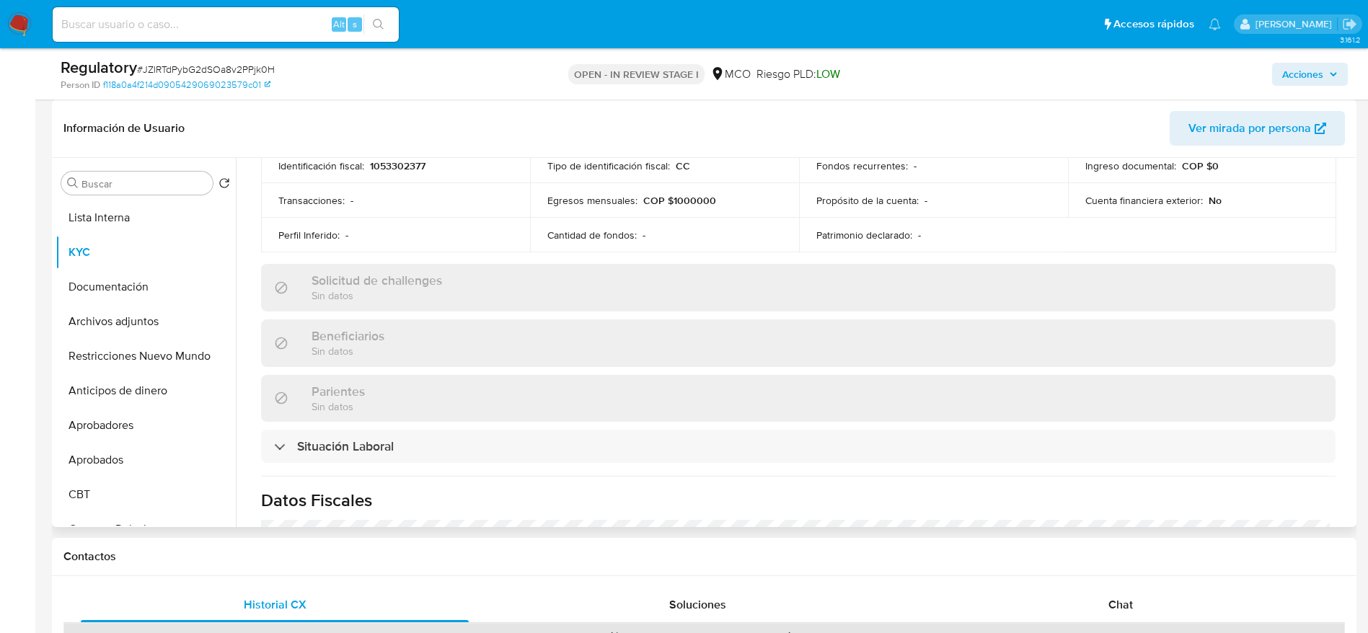
scroll to position [541, 0]
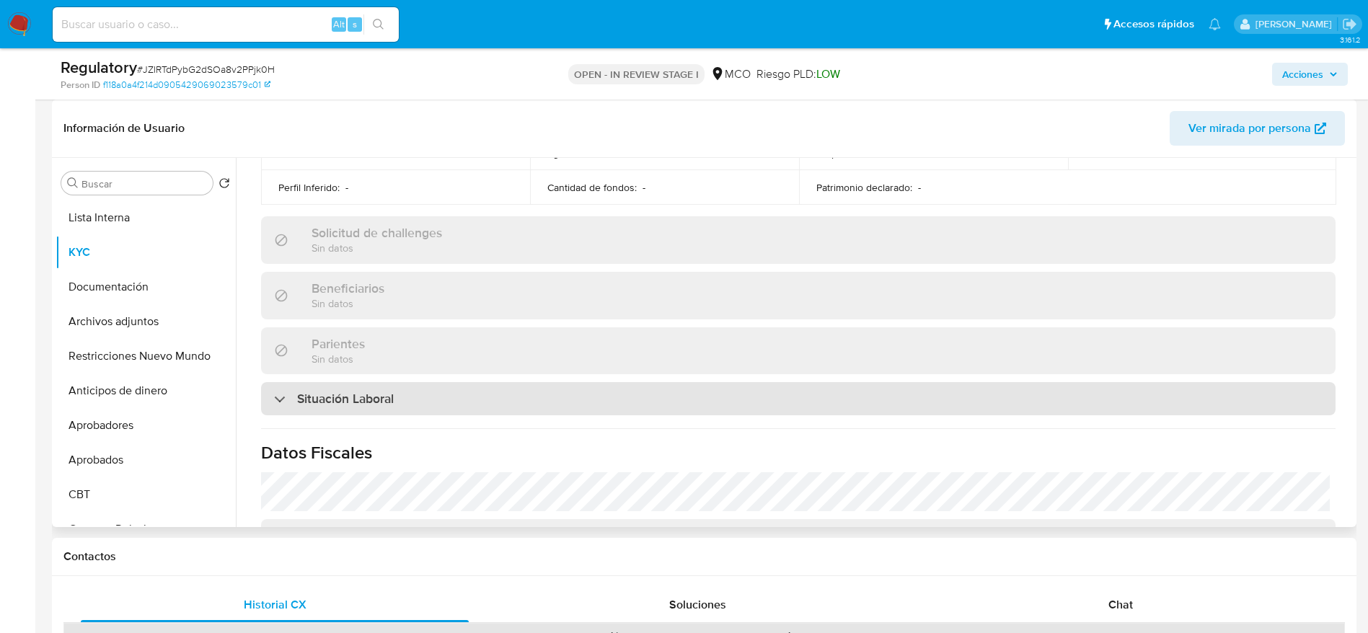
click at [456, 397] on div "Situación Laboral" at bounding box center [798, 398] width 1074 height 33
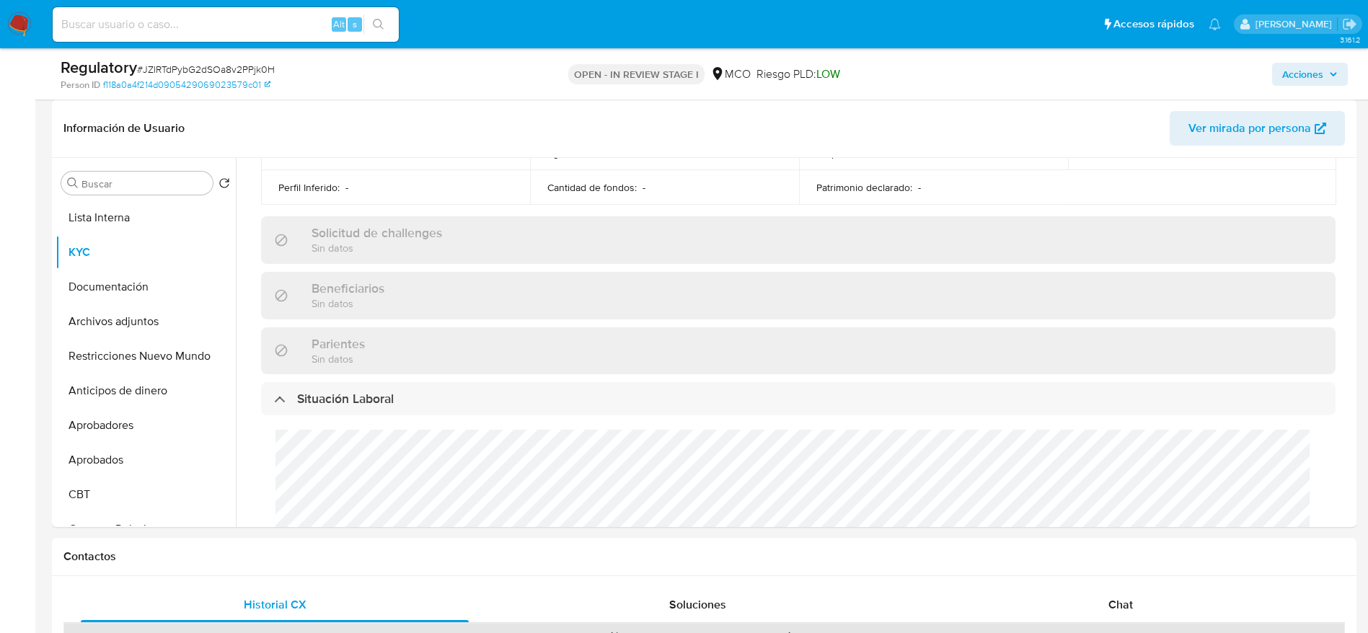
click at [179, 63] on span "# JZIRTdPybG2dSOa8v2PPjk0H" at bounding box center [206, 69] width 138 height 14
copy span "JZIRTdPybG2dSOa8v2PPjk0H"
click at [150, 218] on button "Lista Interna" at bounding box center [140, 217] width 169 height 35
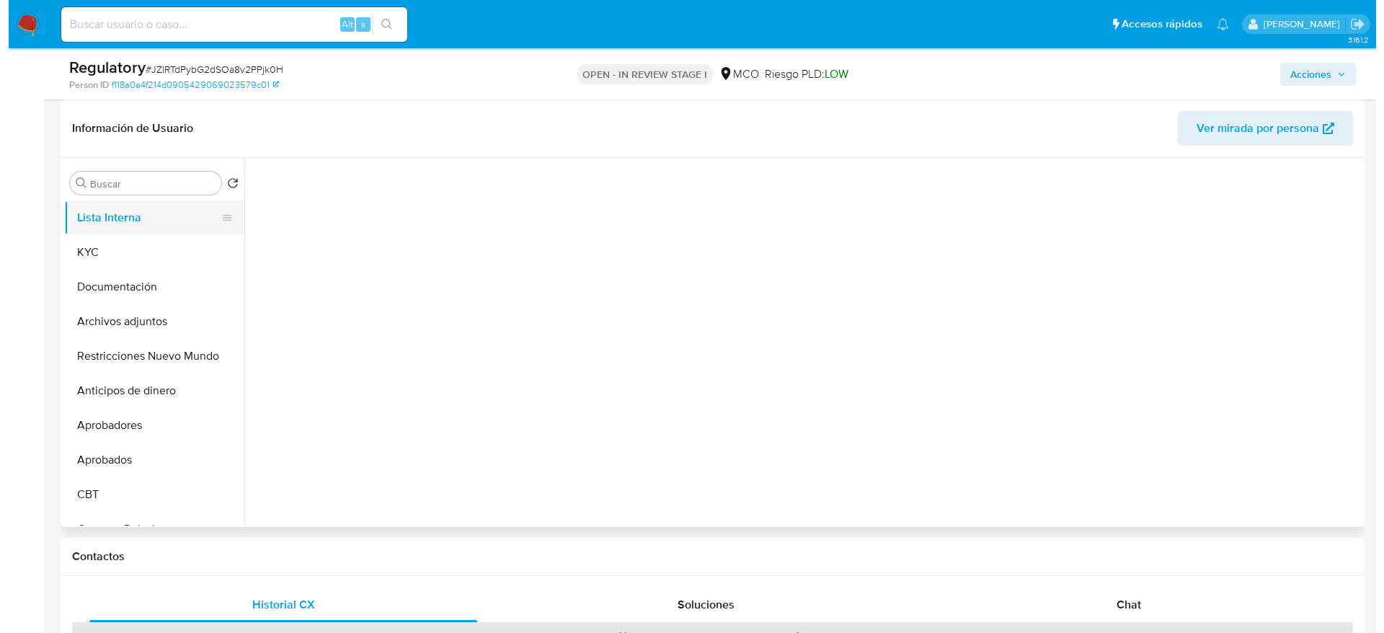
scroll to position [0, 0]
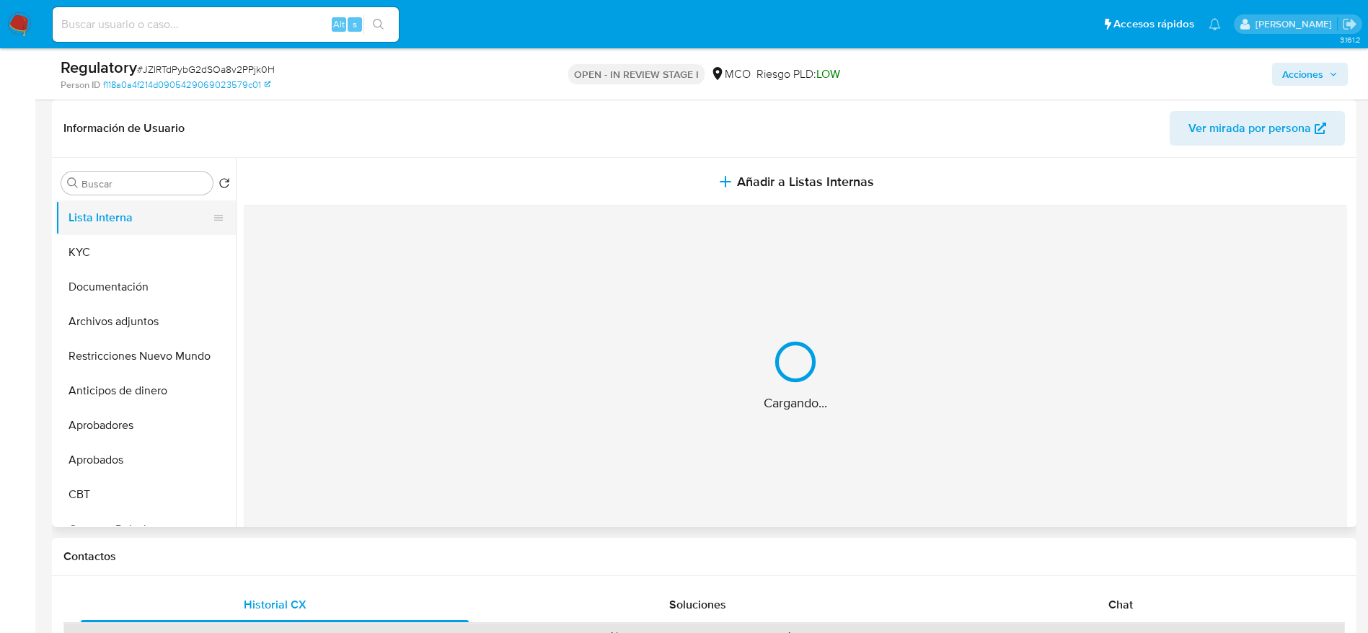
click at [844, 199] on button "Añadir a Listas Internas" at bounding box center [795, 182] width 1103 height 48
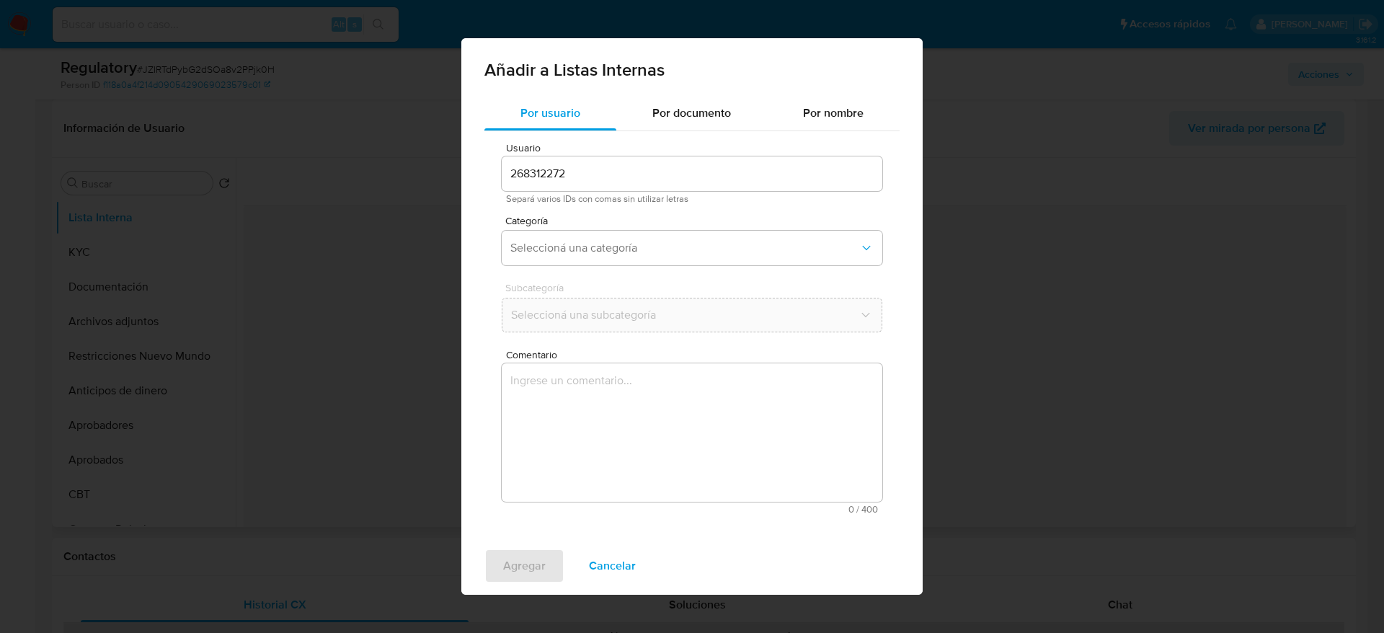
click at [709, 451] on textarea "Comentario" at bounding box center [692, 432] width 381 height 138
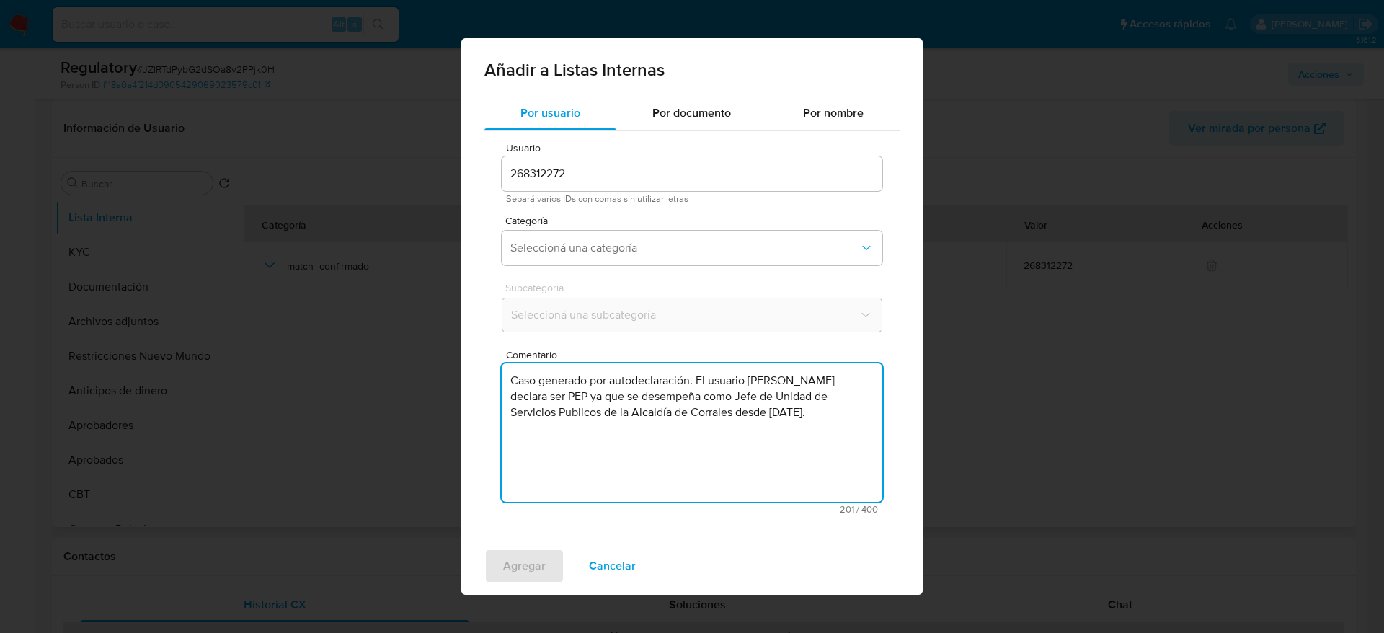
drag, startPoint x: 634, startPoint y: 402, endPoint x: 636, endPoint y: 411, distance: 9.5
type textarea "Caso generado por autodeclaración. El usuario Carlos Eduardo Cartagena Vera dec…"
click at [565, 270] on div "Categoría Seleccioná una categoría" at bounding box center [692, 244] width 381 height 56
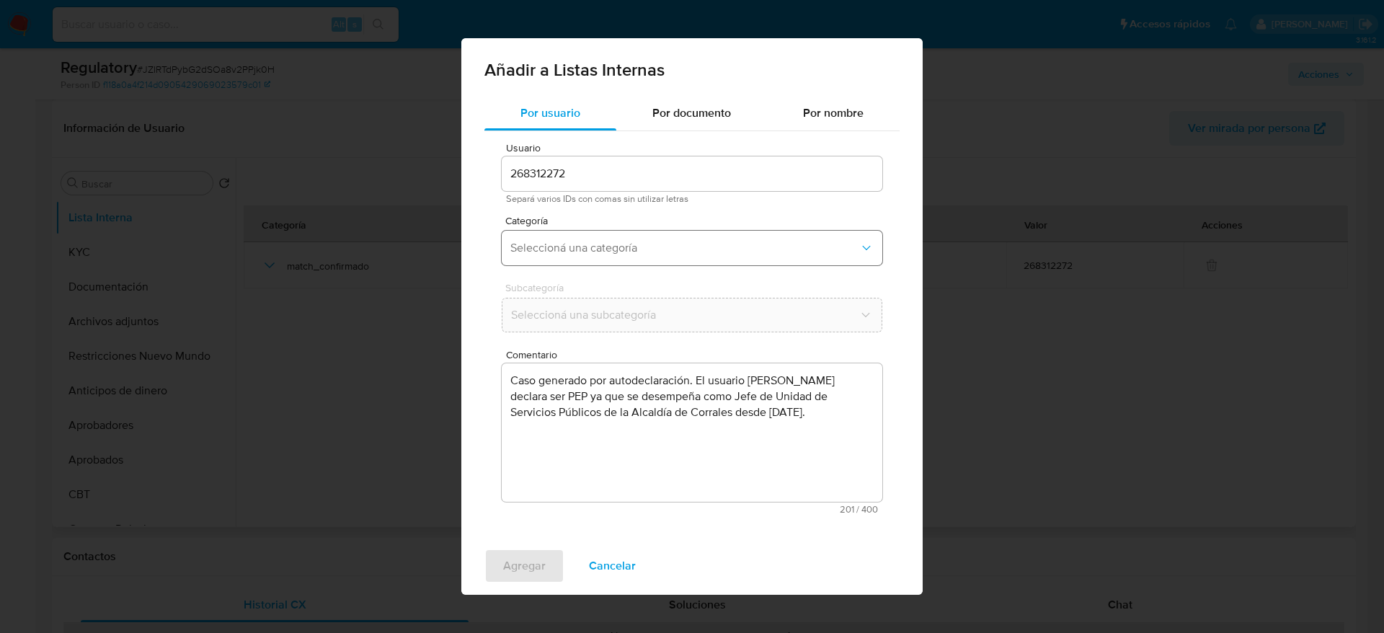
click at [565, 254] on span "Seleccioná una categoría" at bounding box center [684, 248] width 349 height 14
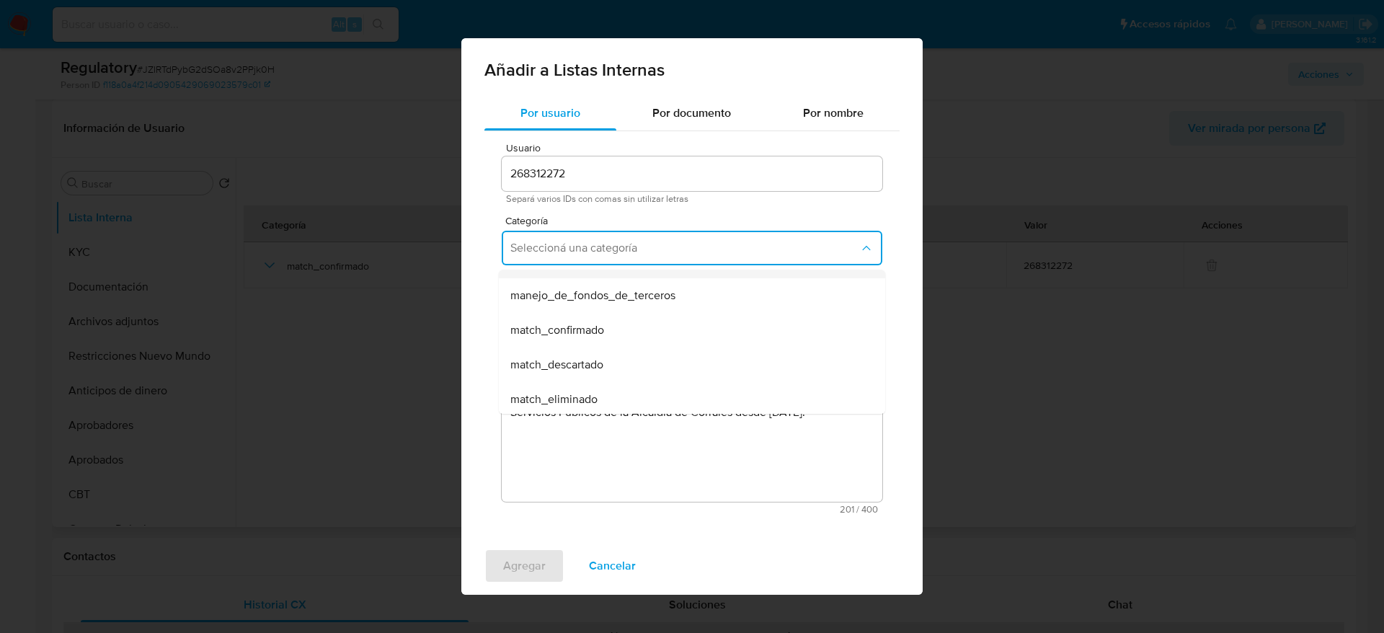
scroll to position [108, 0]
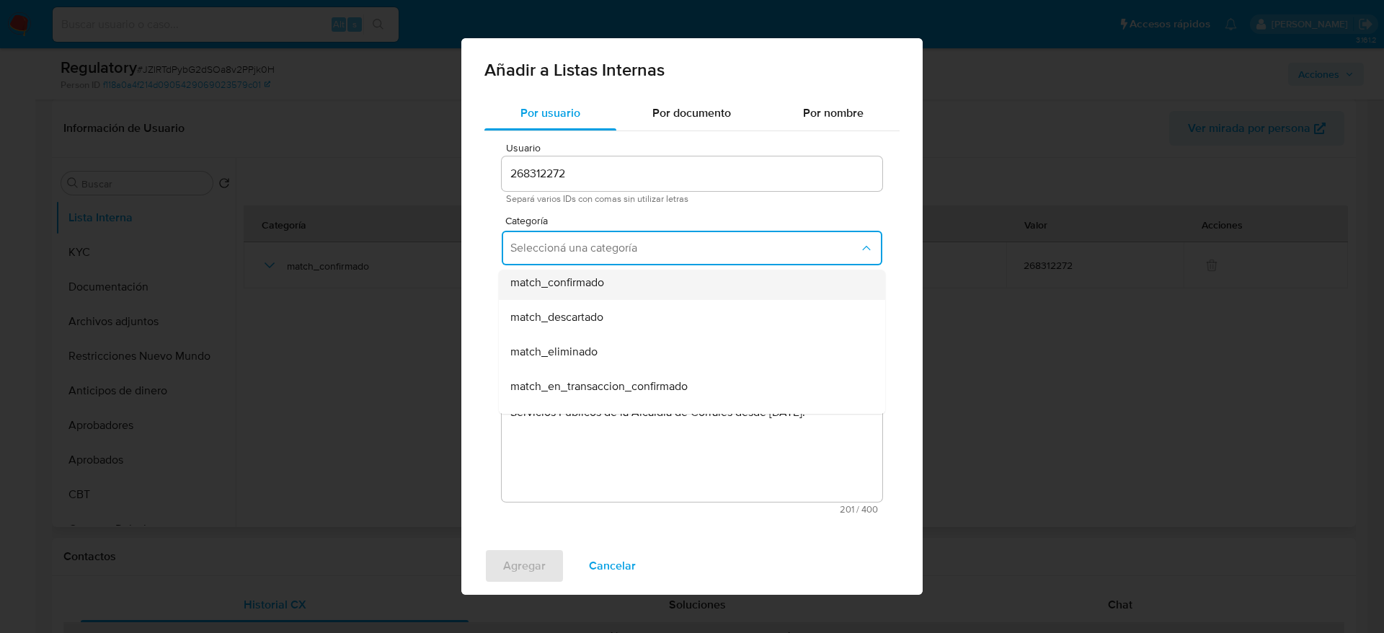
drag, startPoint x: 566, startPoint y: 301, endPoint x: 566, endPoint y: 288, distance: 13.7
click at [566, 288] on ul "hr_incorporación_revisada_por_la_gerencia incorporación_revisada_por_la_gerenci…" at bounding box center [692, 403] width 386 height 484
click at [566, 288] on span "match_confirmado" at bounding box center [557, 282] width 94 height 14
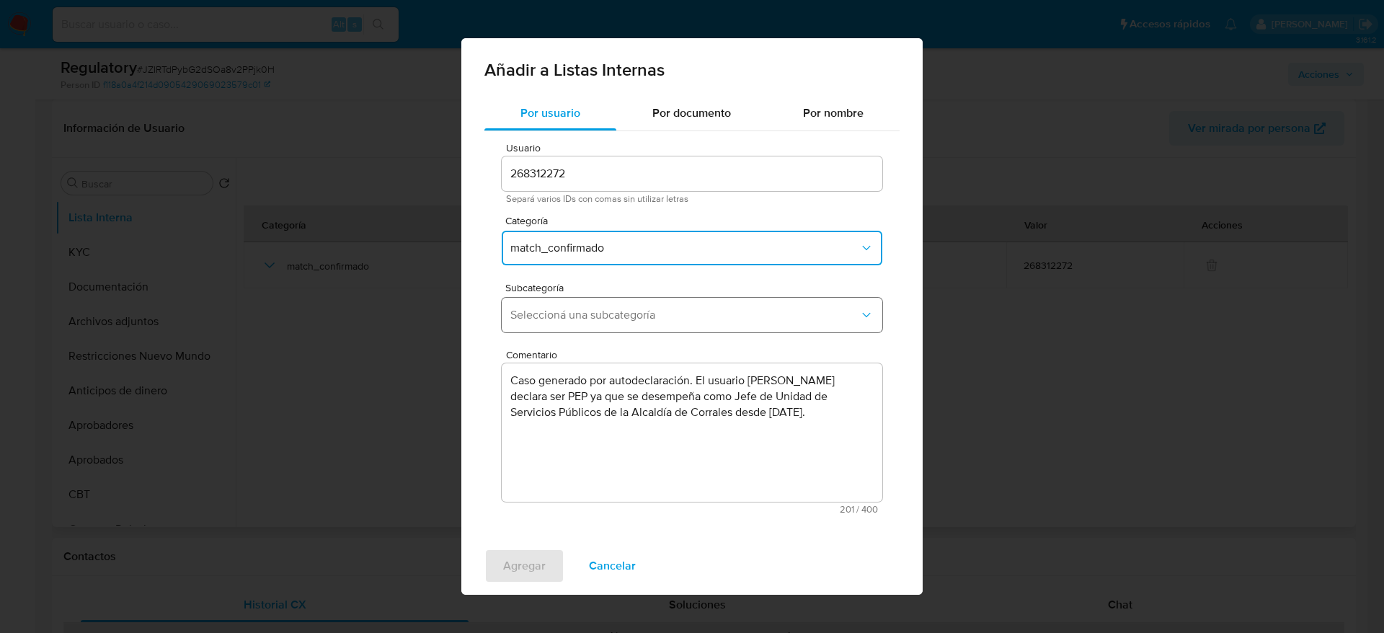
click at [570, 314] on span "Seleccioná una subcategoría" at bounding box center [684, 315] width 349 height 14
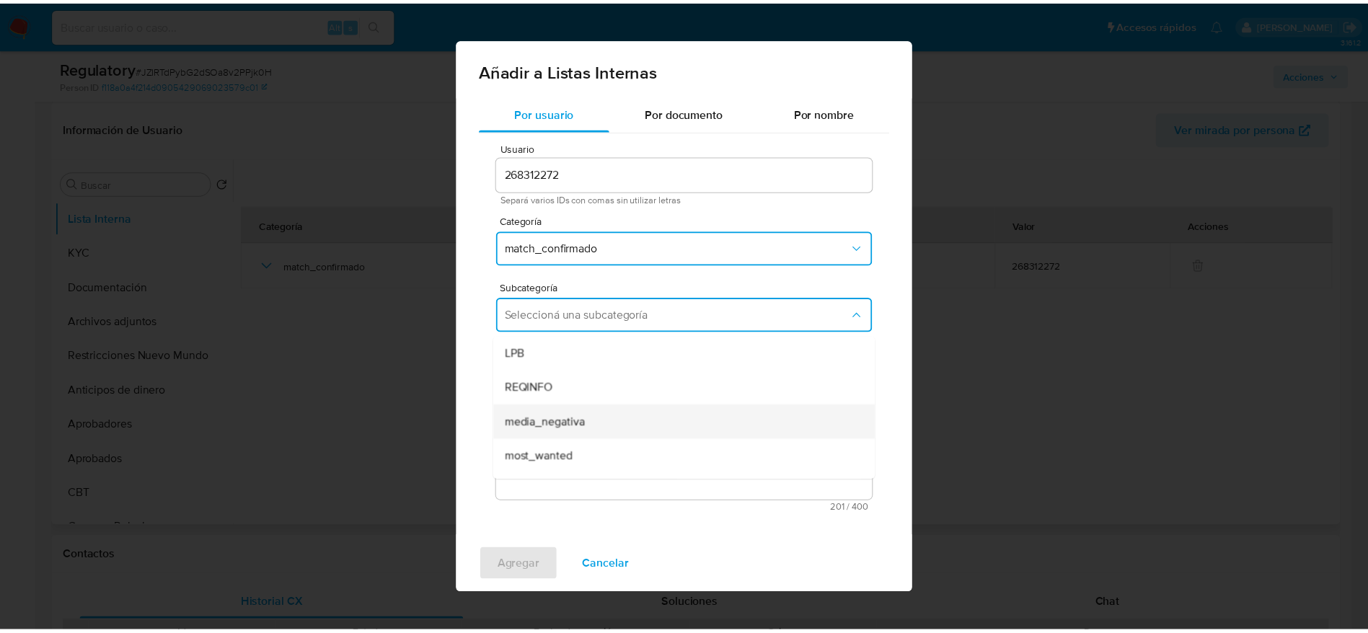
scroll to position [98, 0]
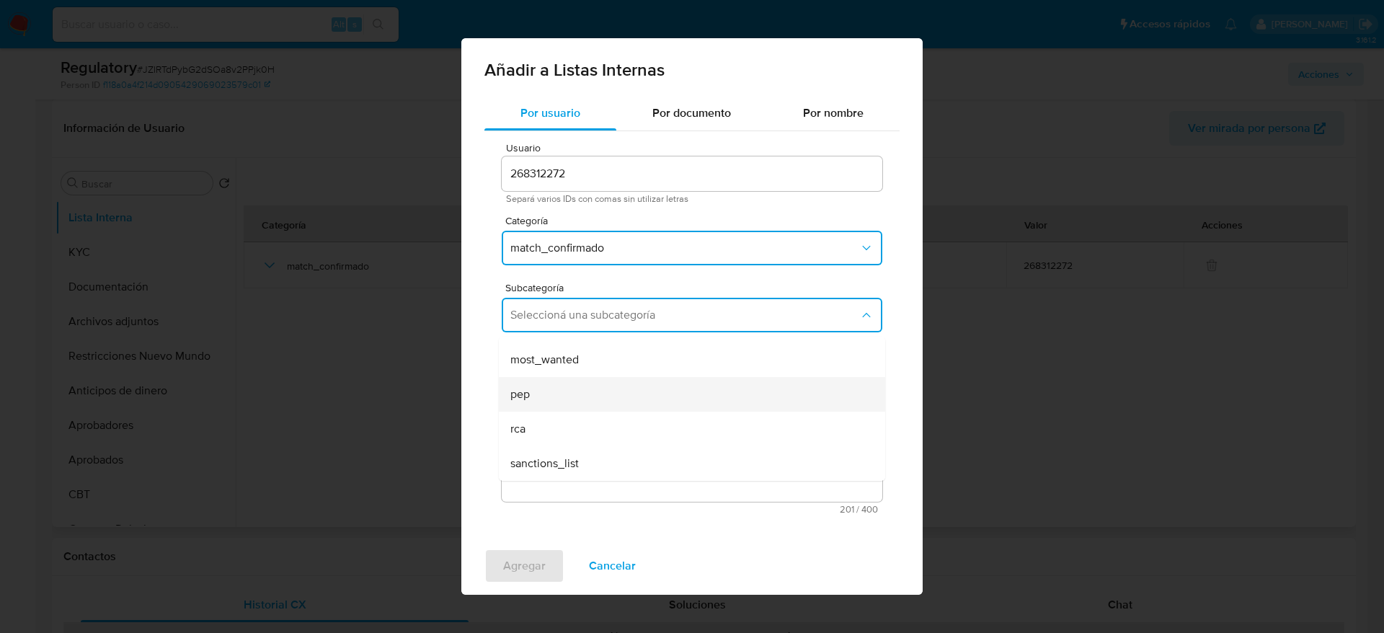
click at [559, 408] on div "pep" at bounding box center [687, 394] width 355 height 35
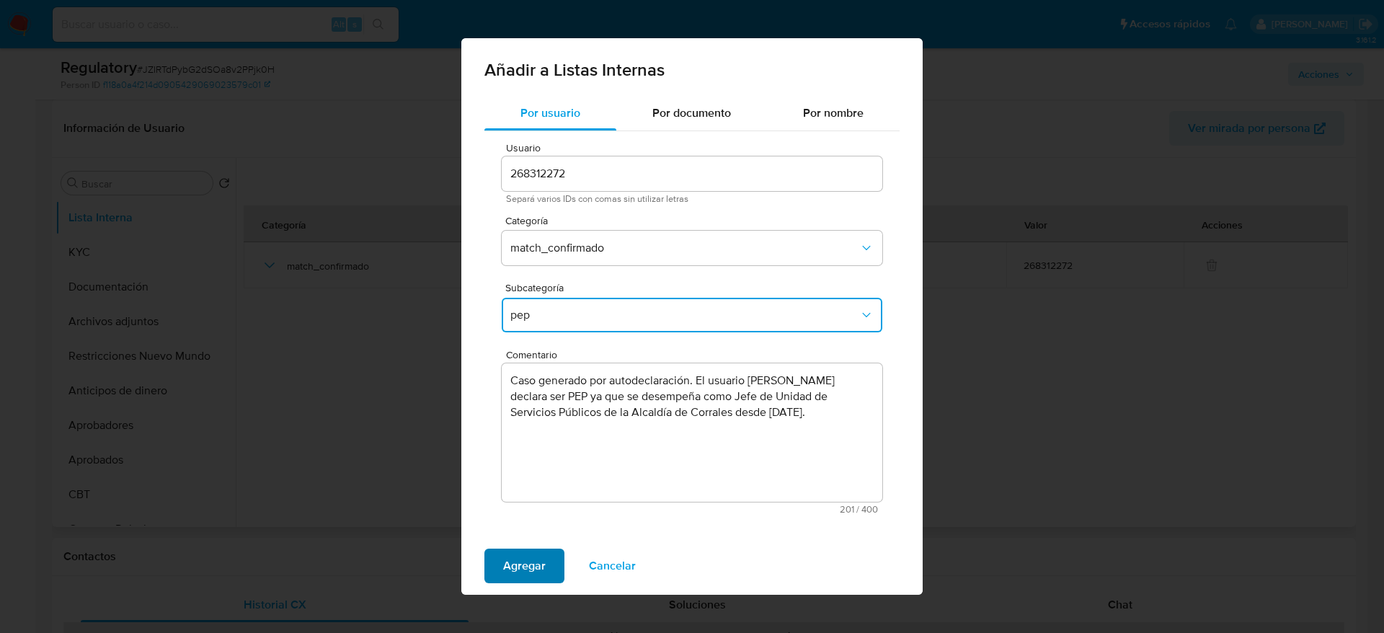
click at [522, 565] on span "Agregar" at bounding box center [524, 566] width 43 height 32
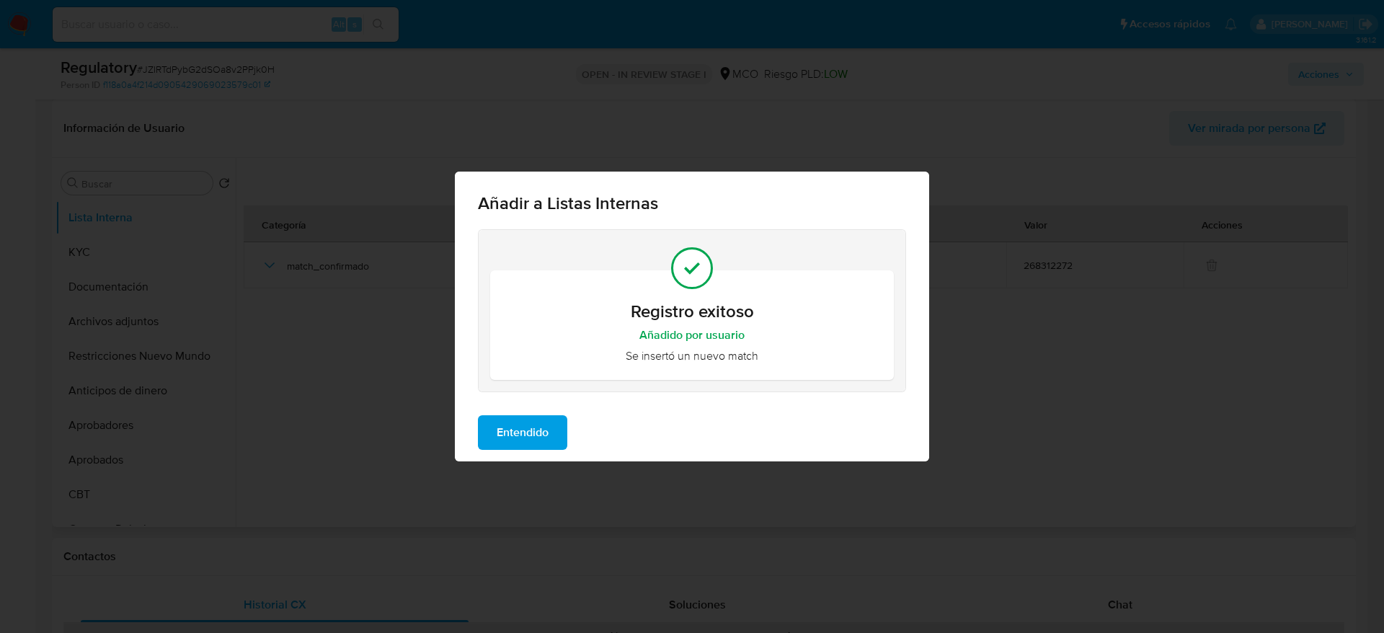
click at [537, 417] on span "Entendido" at bounding box center [523, 433] width 52 height 32
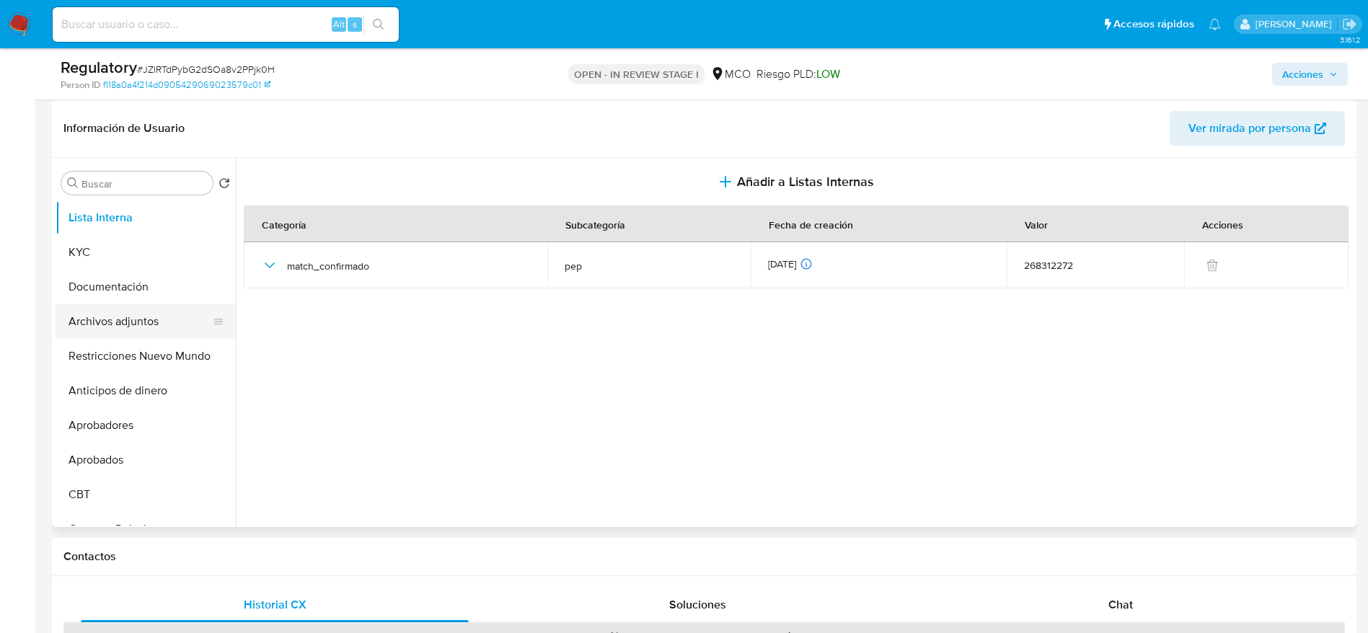
click at [140, 326] on button "Archivos adjuntos" at bounding box center [140, 321] width 169 height 35
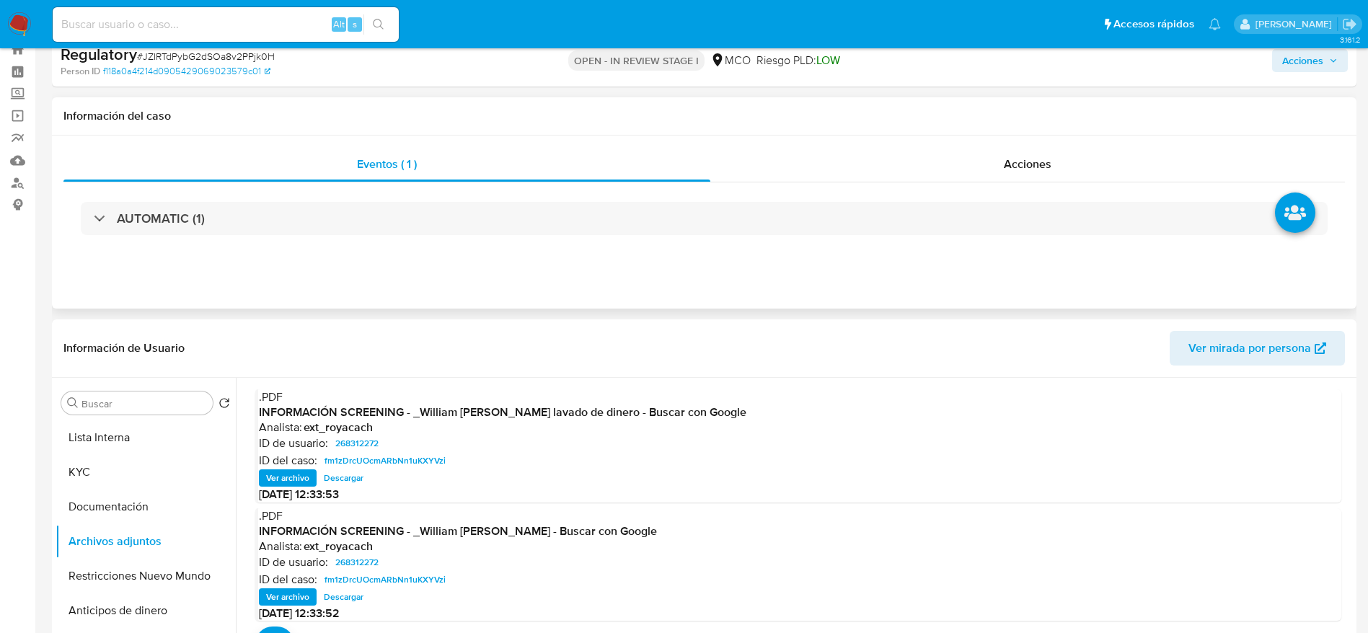
scroll to position [0, 0]
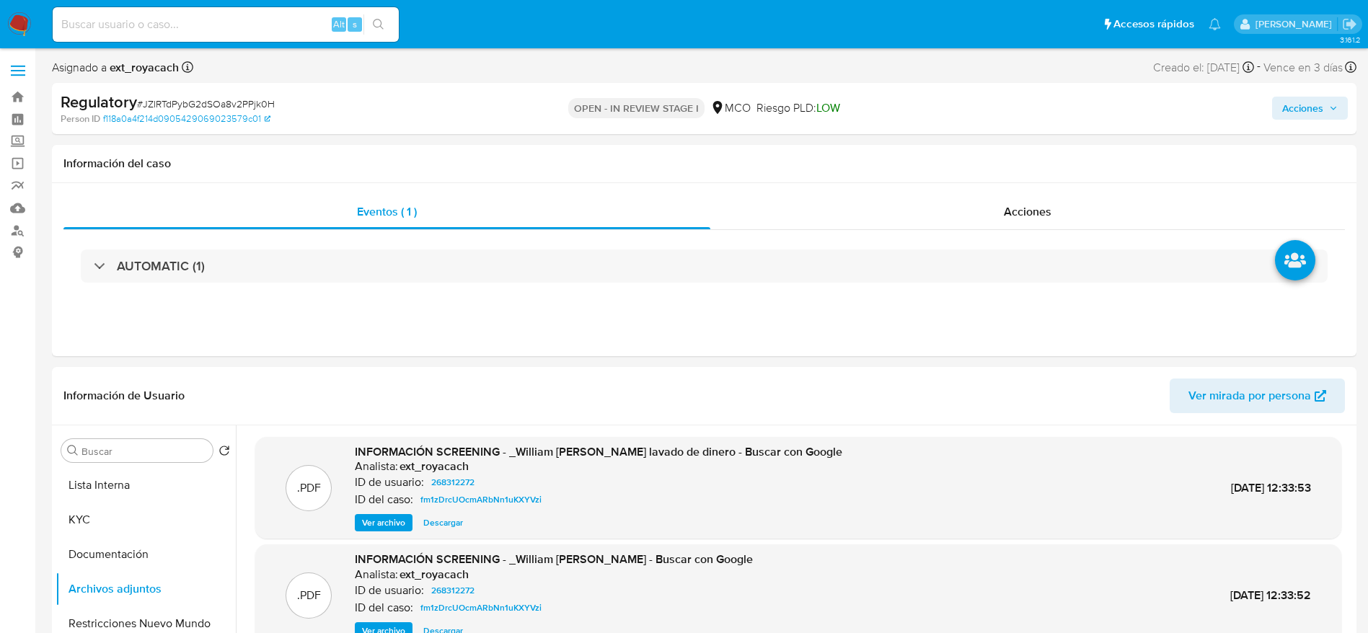
click at [1295, 99] on span "Acciones" at bounding box center [1302, 108] width 41 height 23
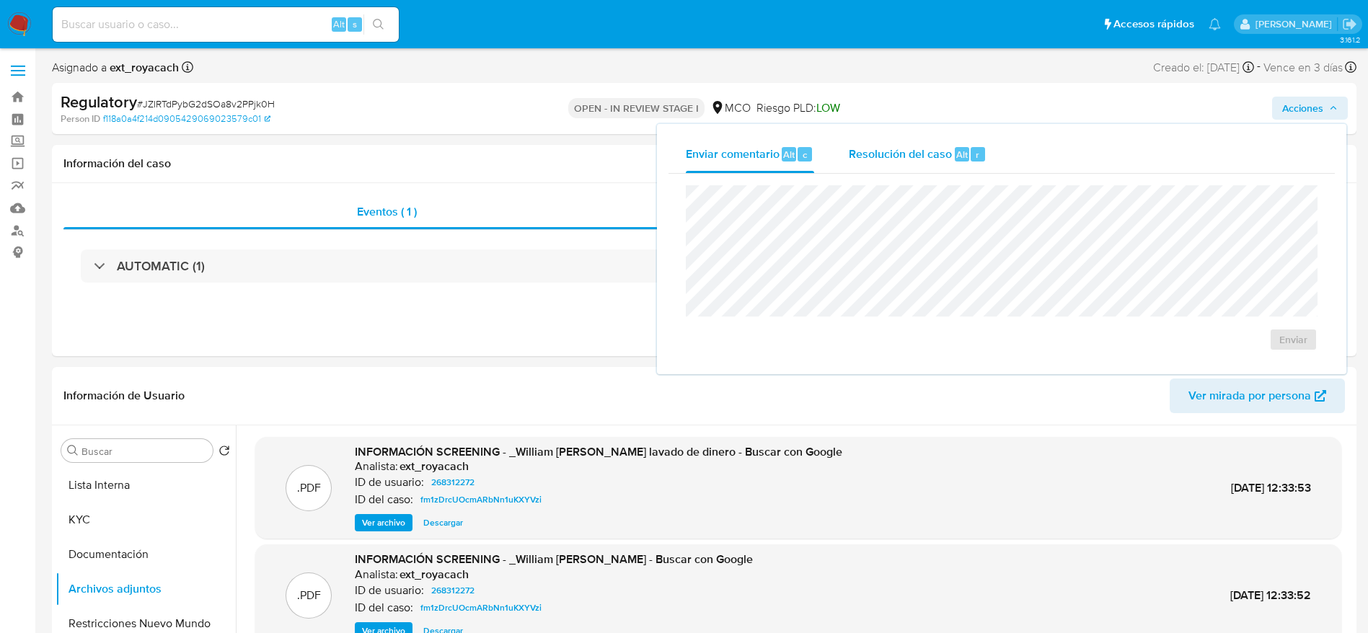
click at [862, 141] on div "Resolución del caso Alt r" at bounding box center [918, 154] width 138 height 37
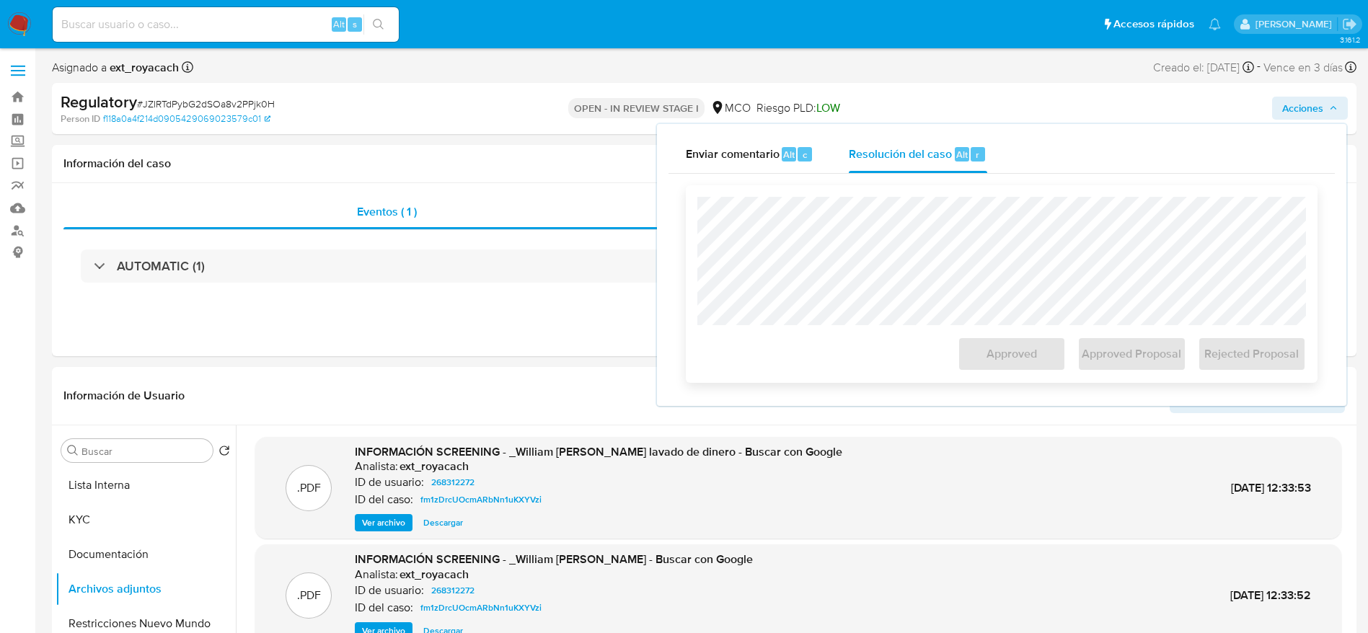
drag, startPoint x: 864, startPoint y: 183, endPoint x: 864, endPoint y: 198, distance: 15.1
click at [864, 198] on div at bounding box center [1001, 261] width 608 height 128
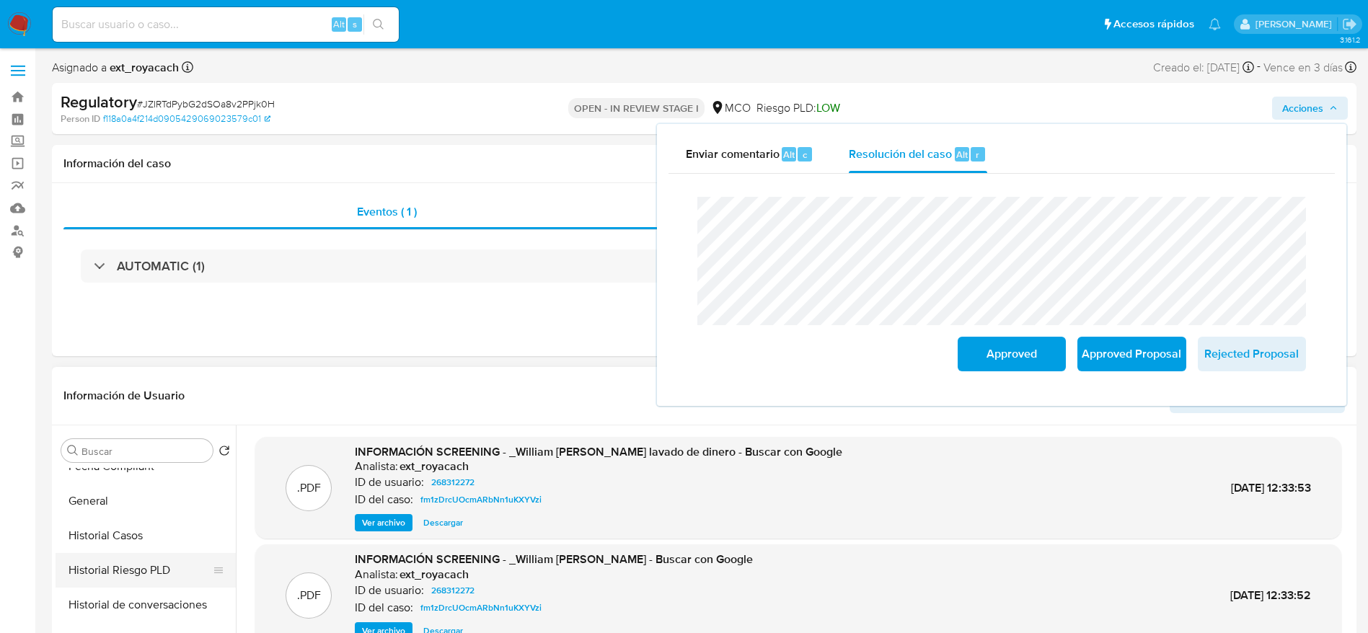
scroll to position [541, 0]
click at [152, 566] on button "Historial Casos" at bounding box center [140, 567] width 169 height 35
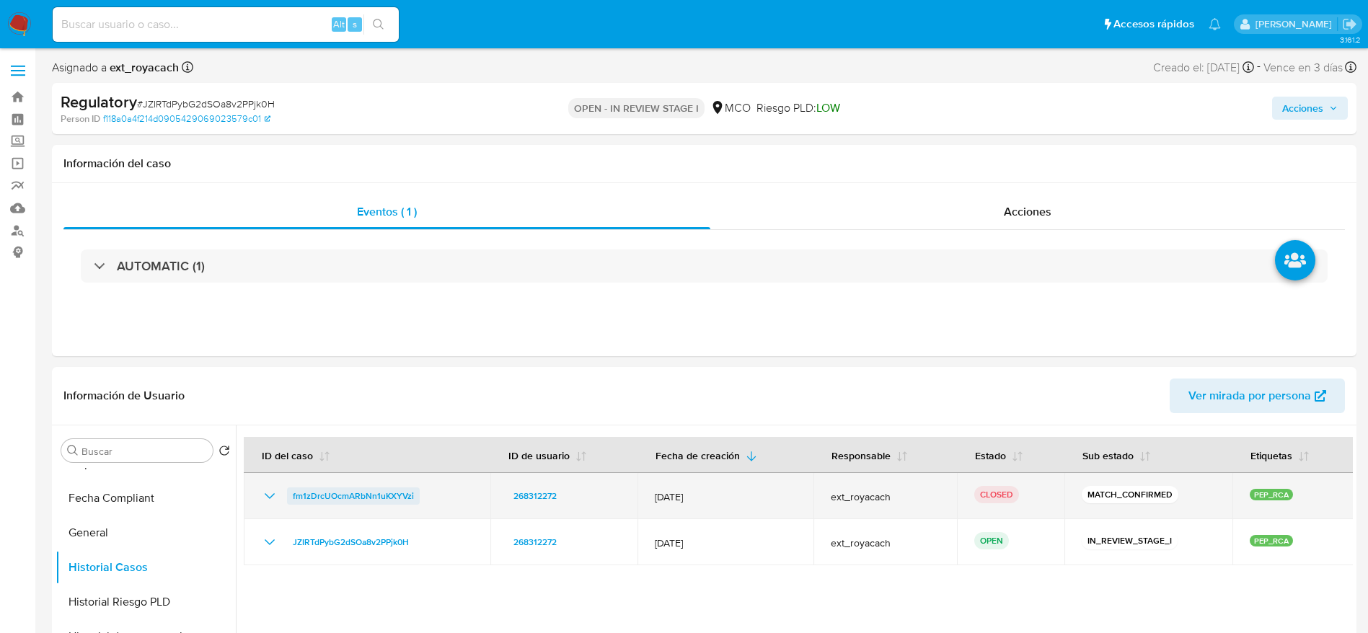
click at [337, 504] on span "fm1zDrcUOcmARbNn1uKXYVzi" at bounding box center [353, 495] width 121 height 17
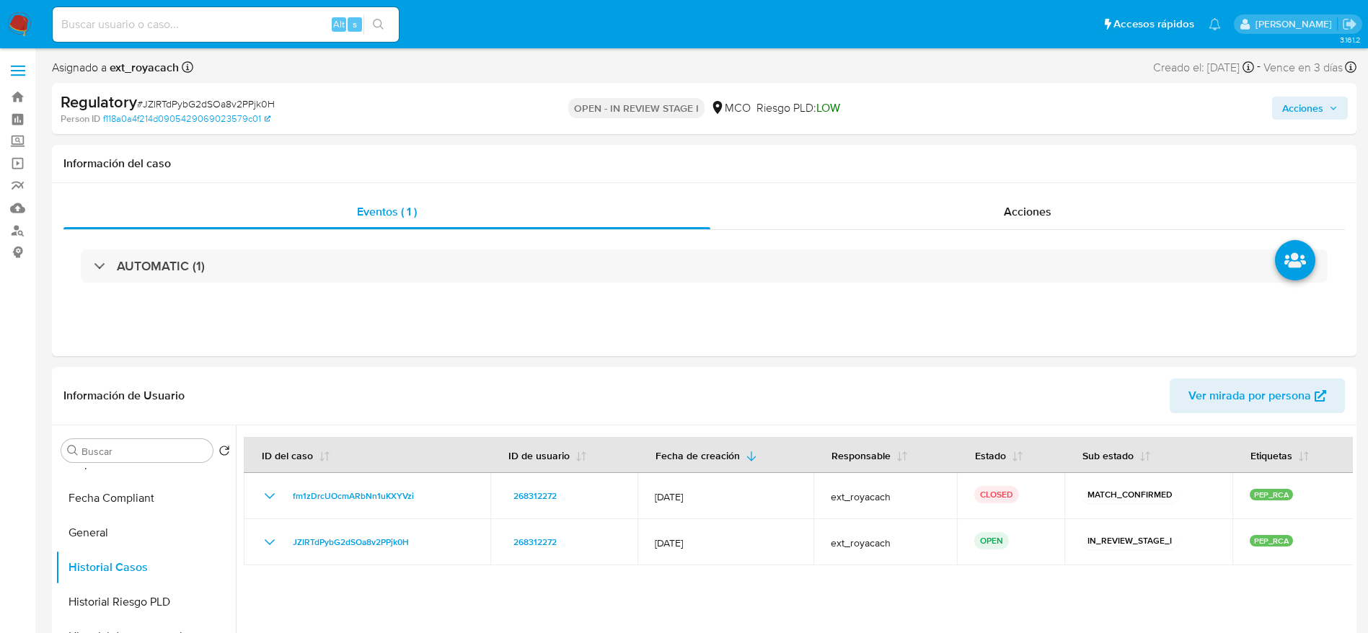
click at [1309, 121] on div "Acciones" at bounding box center [1134, 109] width 425 height 34
click at [1309, 101] on span "Acciones" at bounding box center [1302, 108] width 41 height 23
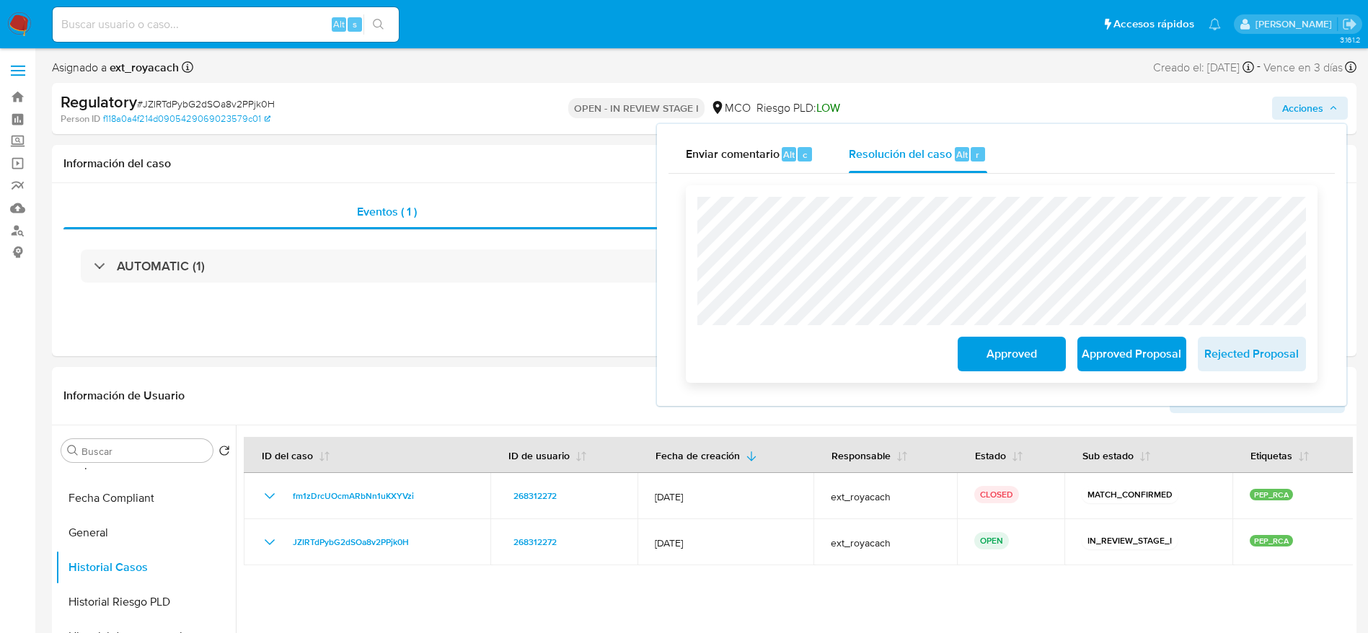
click at [1096, 350] on span "Approved Proposal" at bounding box center [1131, 354] width 71 height 32
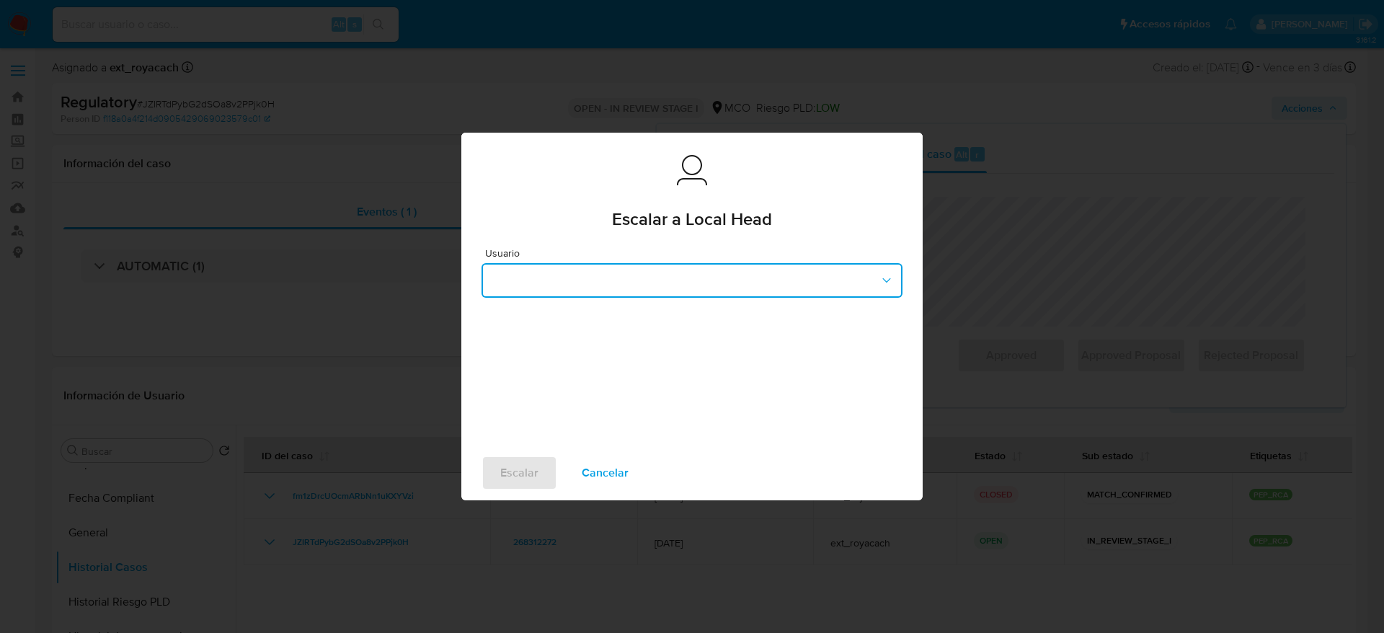
click at [692, 272] on button "button" at bounding box center [692, 280] width 421 height 35
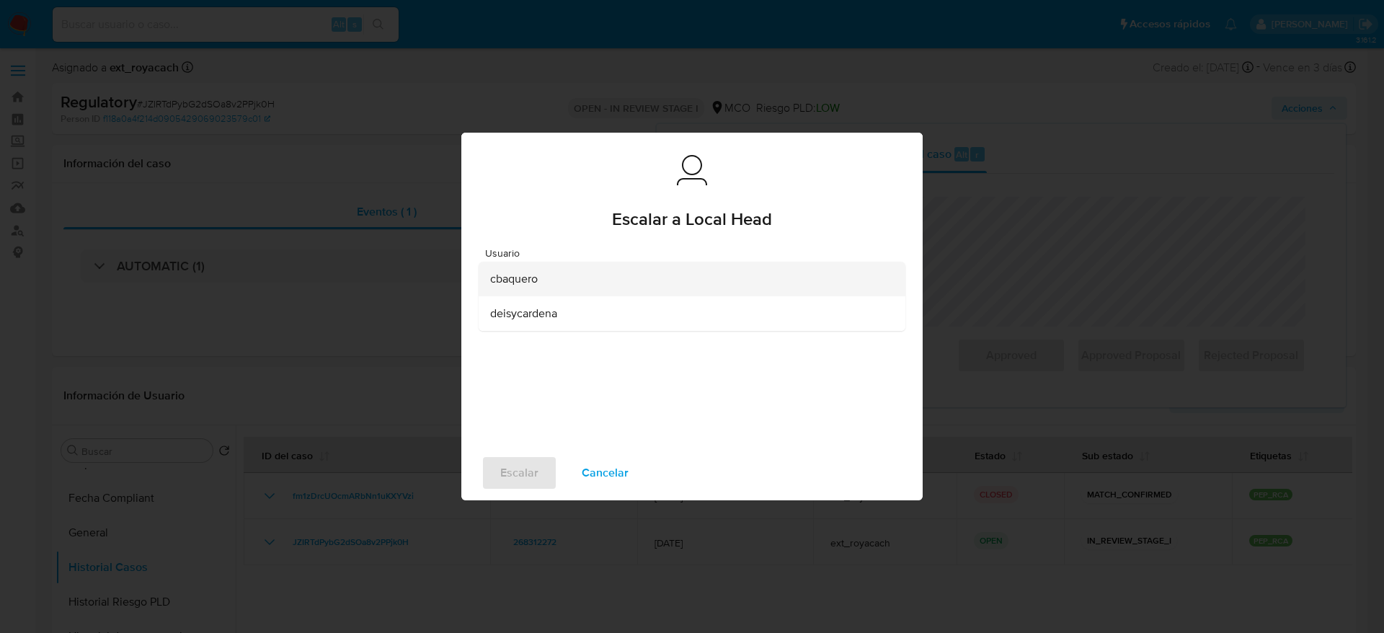
click at [663, 287] on div "cbaquero" at bounding box center [687, 279] width 395 height 35
click at [553, 465] on button "Escalar" at bounding box center [520, 473] width 76 height 35
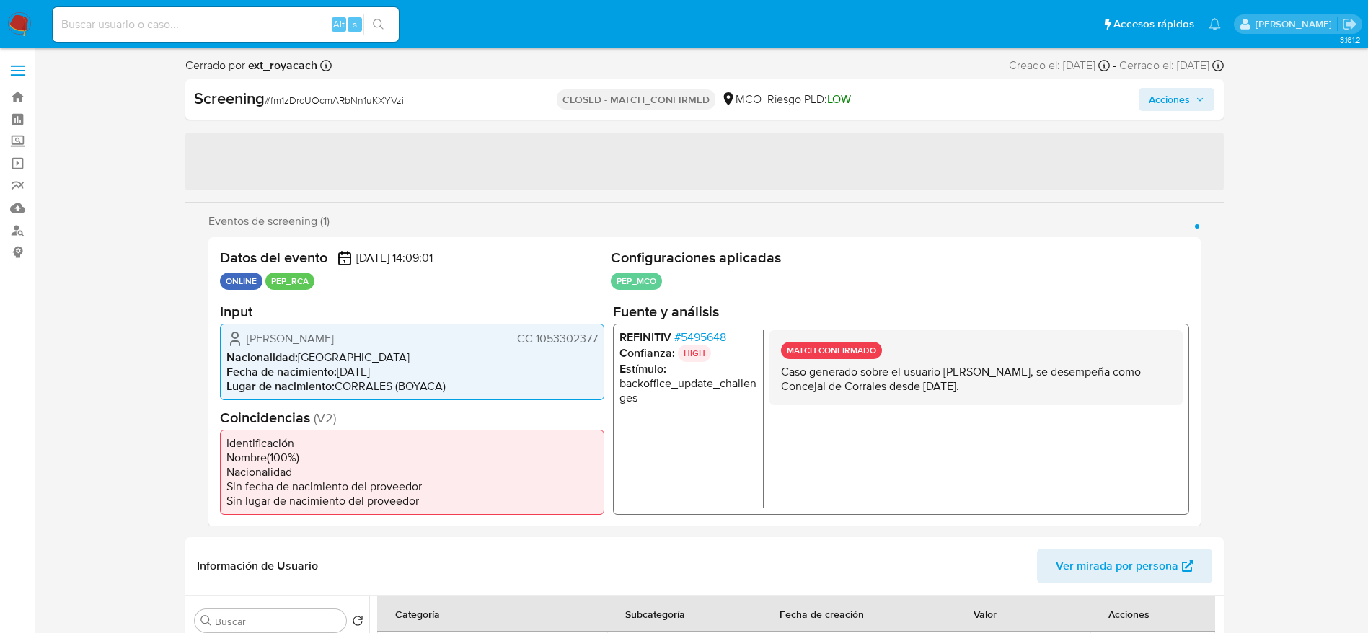
select select "10"
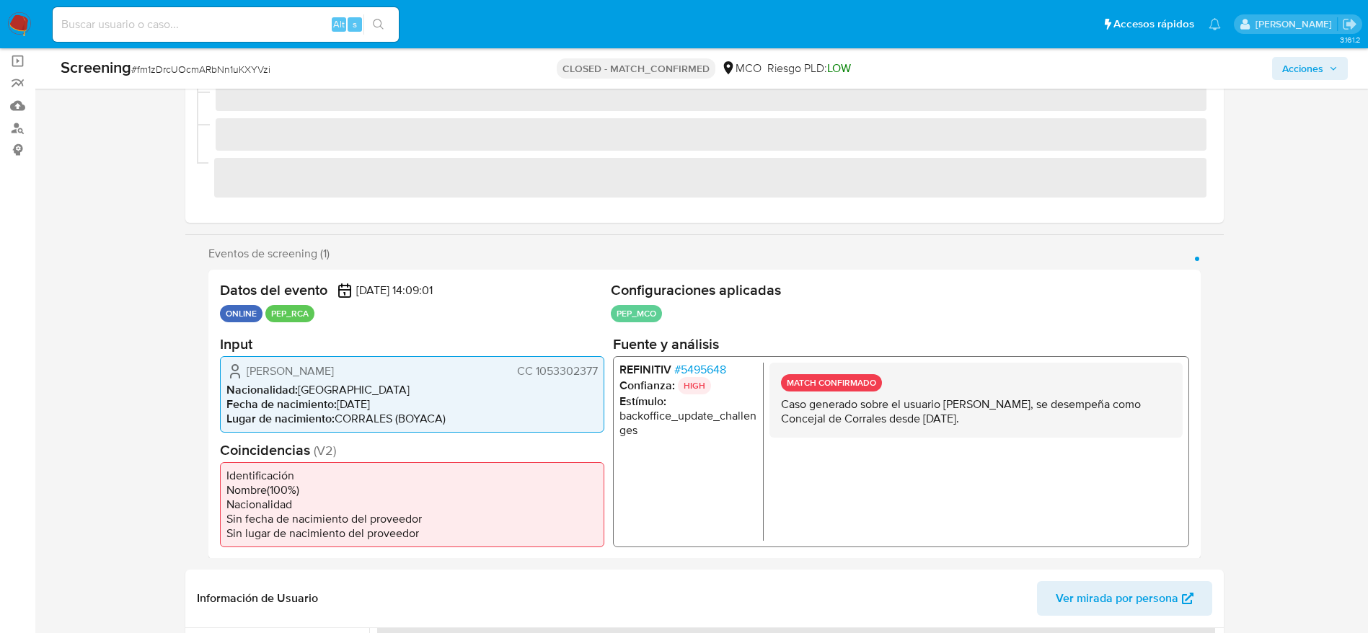
scroll to position [108, 0]
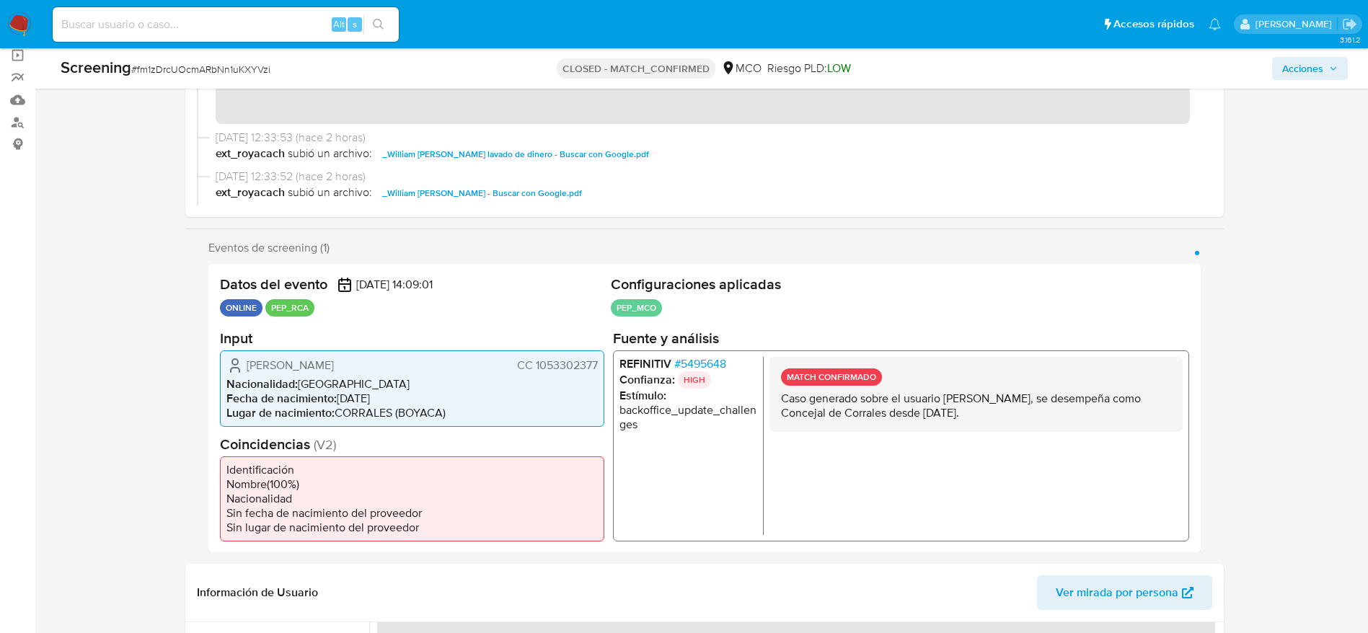
drag, startPoint x: 781, startPoint y: 393, endPoint x: 1107, endPoint y: 415, distance: 326.6
click at [1107, 415] on p "Caso generado sobre el usuario [PERSON_NAME], se desempeña como Concejal de Cor…" at bounding box center [975, 405] width 390 height 29
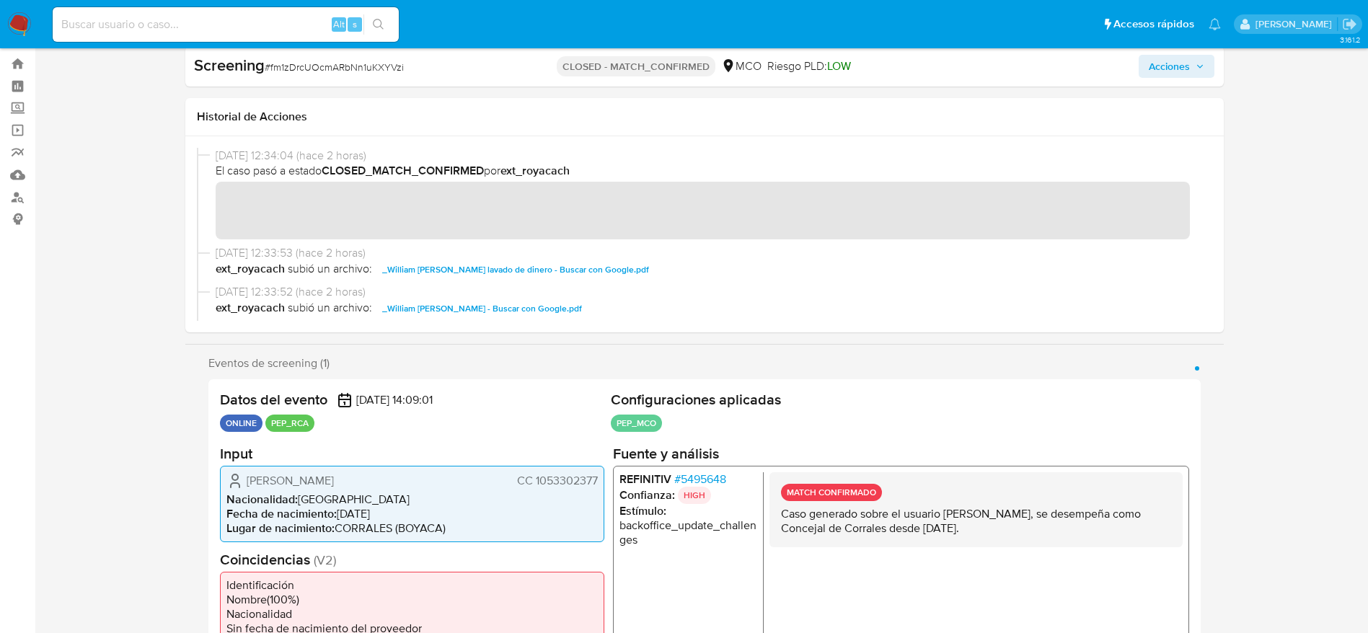
scroll to position [0, 0]
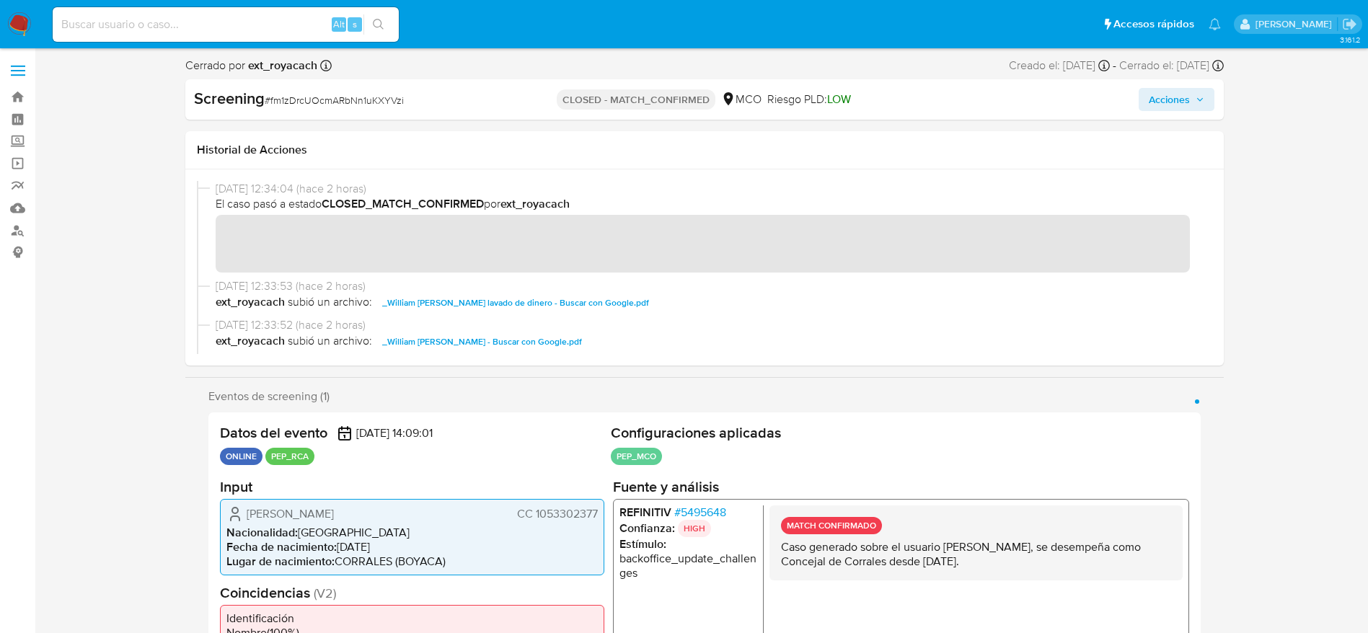
click at [1195, 108] on span "Acciones" at bounding box center [1176, 99] width 56 height 20
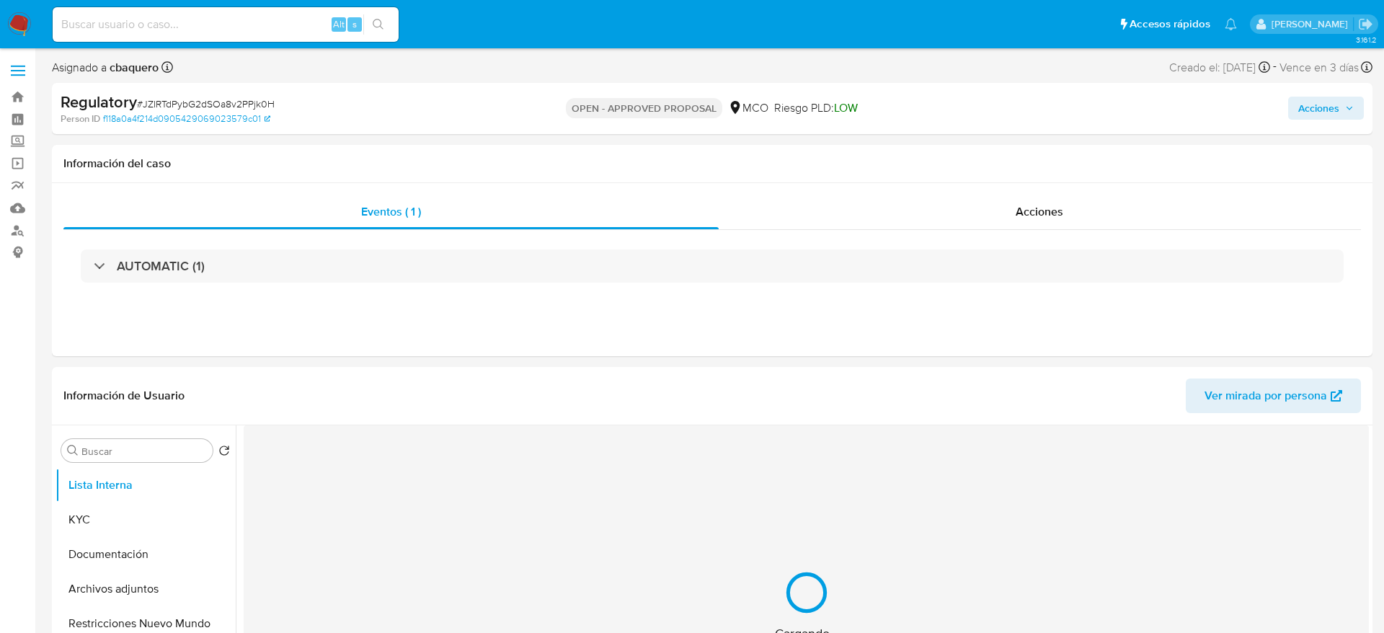
select select "10"
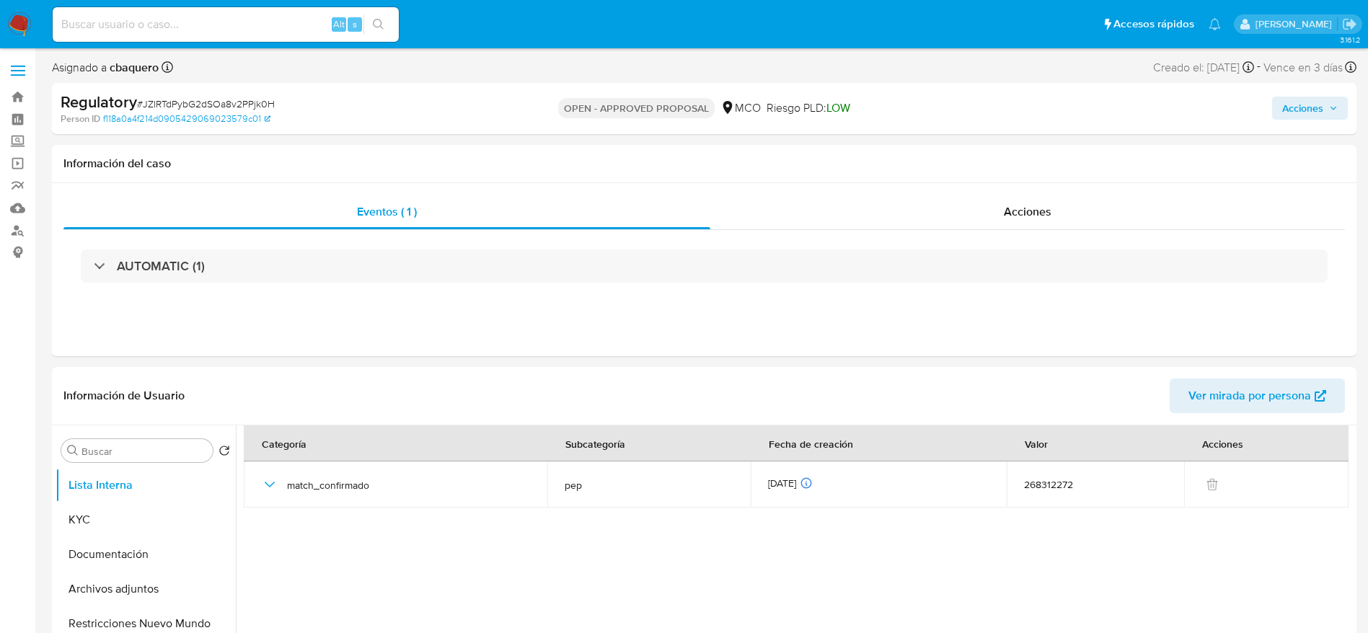
click at [1292, 105] on span "Acciones" at bounding box center [1302, 108] width 41 height 23
